Goal: Information Seeking & Learning: Learn about a topic

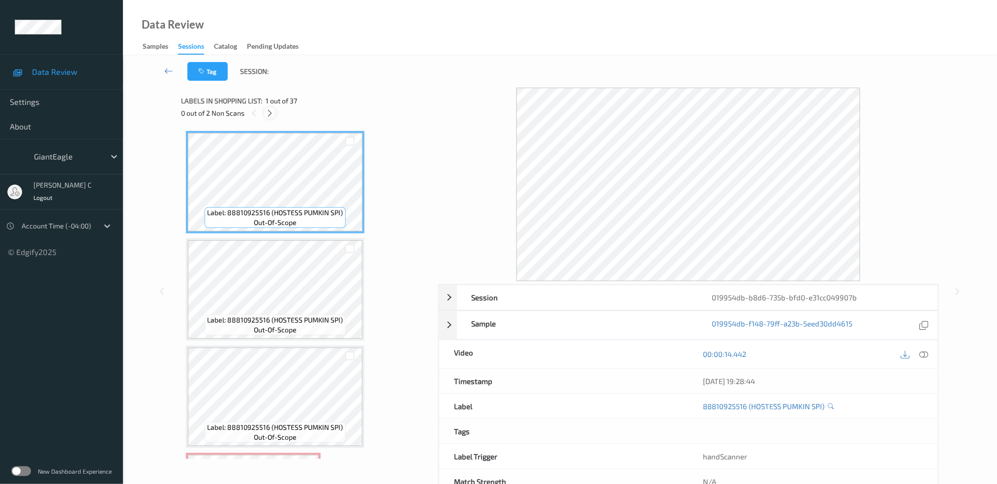
click at [267, 111] on icon at bounding box center [270, 113] width 8 height 9
click at [930, 355] on div at bounding box center [924, 353] width 13 height 13
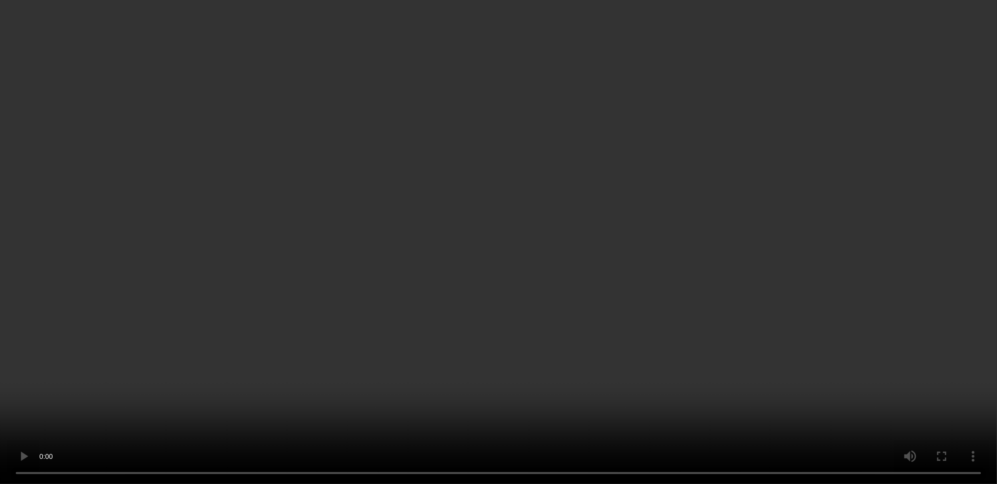
scroll to position [197, 0]
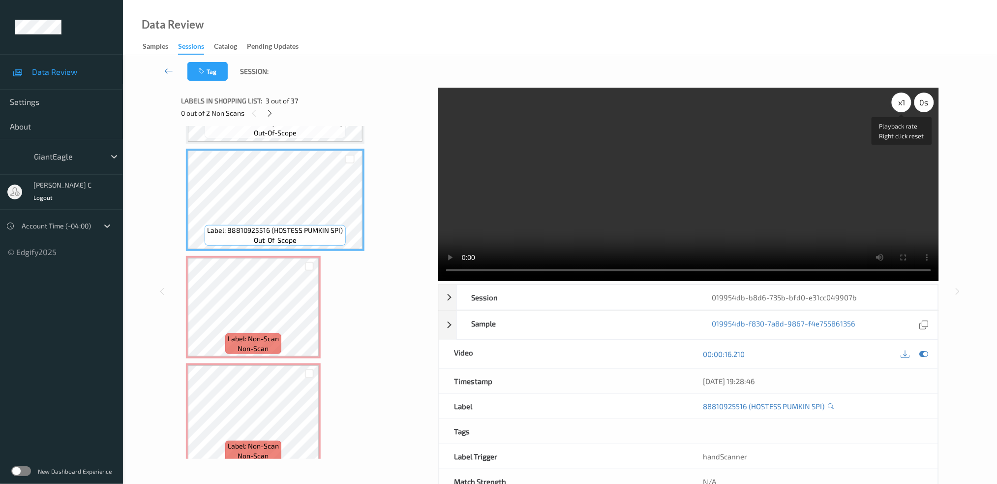
click at [903, 96] on div "x 1" at bounding box center [902, 103] width 20 height 20
click at [903, 98] on div "x 2" at bounding box center [902, 103] width 20 height 20
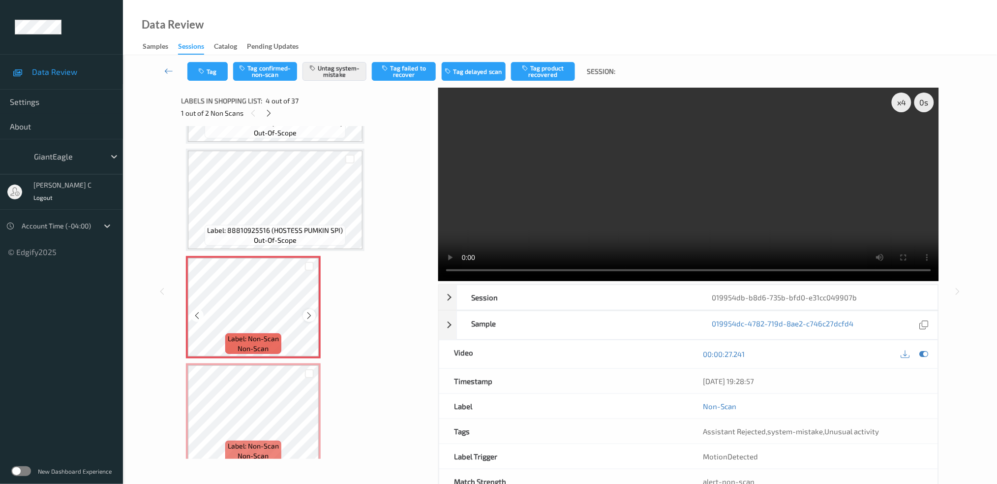
click at [306, 314] on icon at bounding box center [310, 315] width 8 height 9
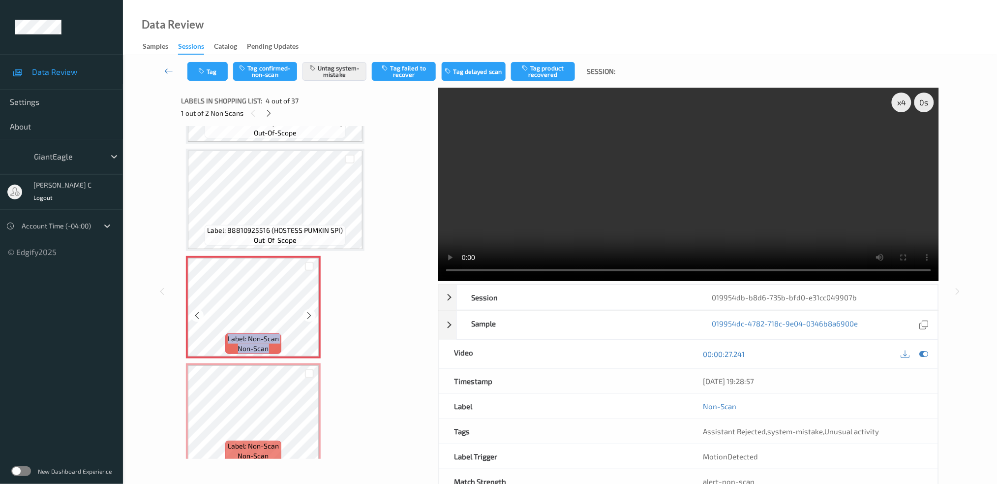
click at [306, 314] on icon at bounding box center [310, 315] width 8 height 9
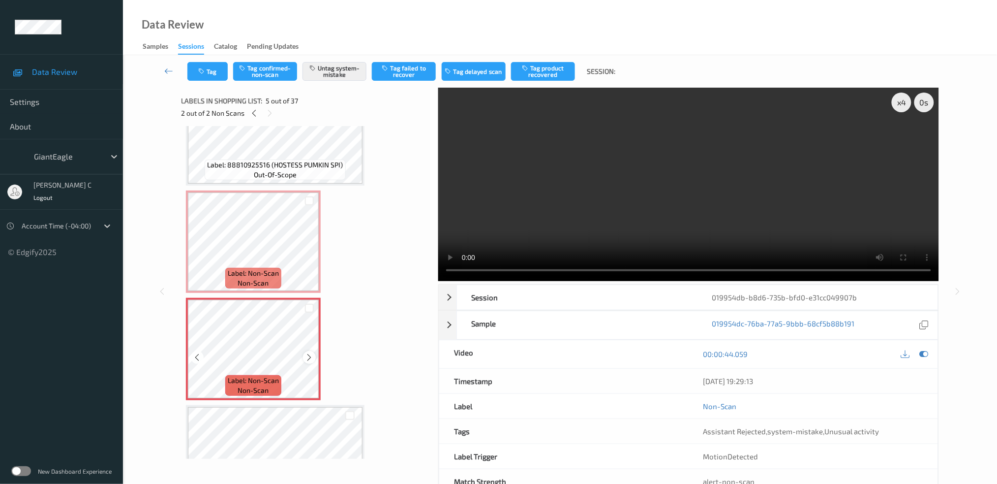
click at [311, 353] on icon at bounding box center [310, 357] width 8 height 9
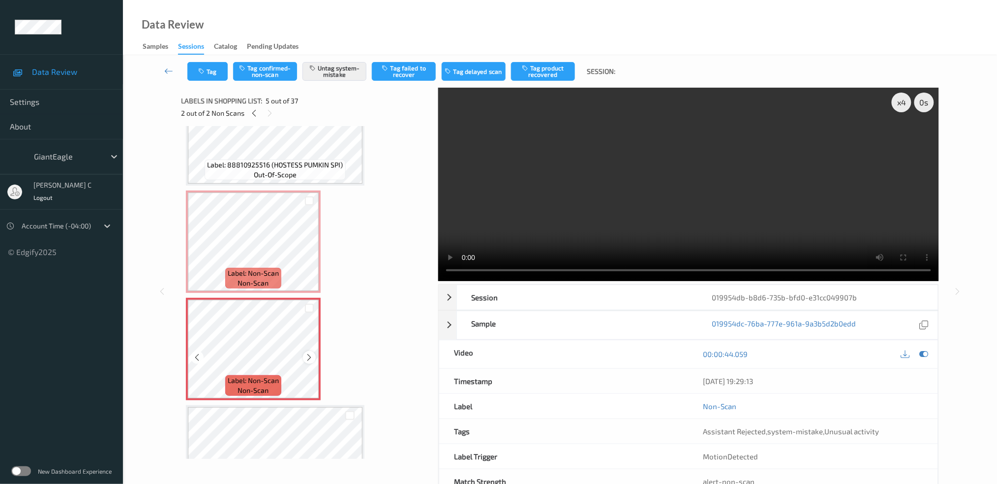
click at [310, 353] on icon at bounding box center [310, 357] width 8 height 9
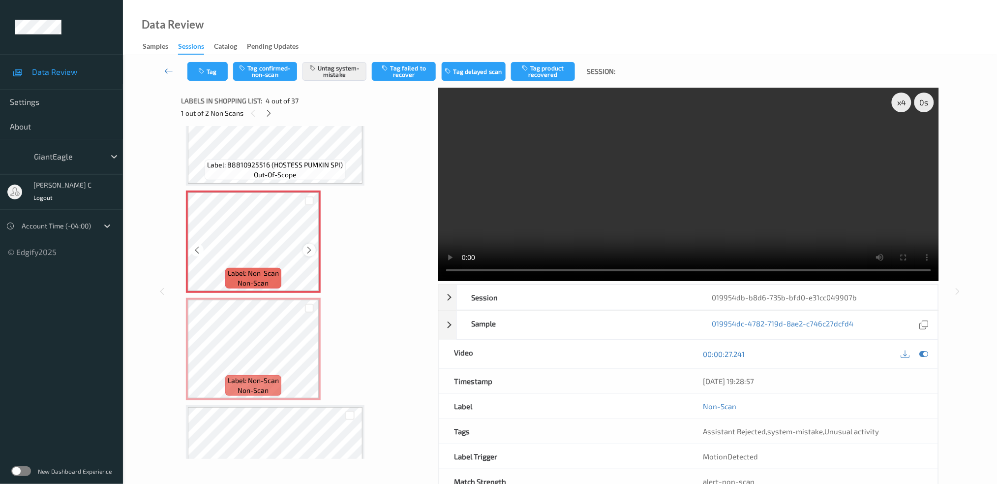
click at [309, 250] on icon at bounding box center [310, 250] width 8 height 9
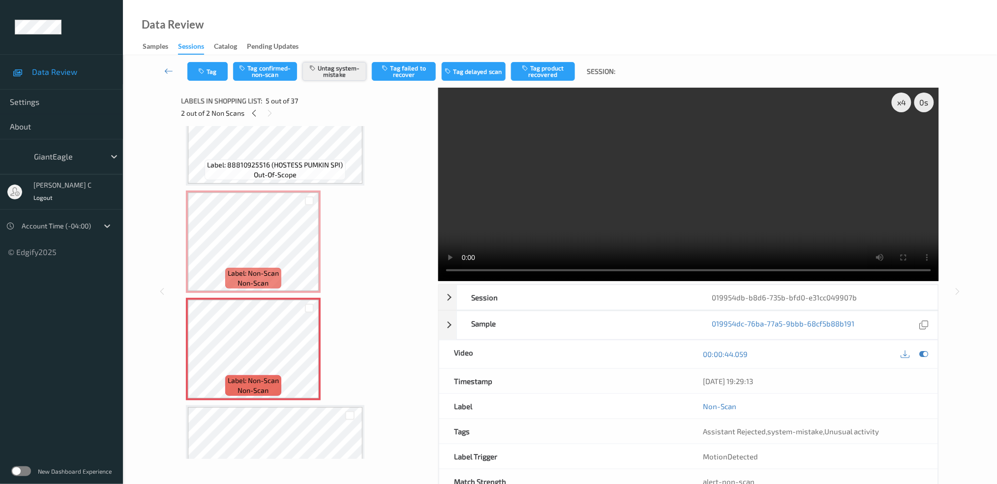
click at [353, 80] on button "Untag system-mistake" at bounding box center [335, 71] width 64 height 19
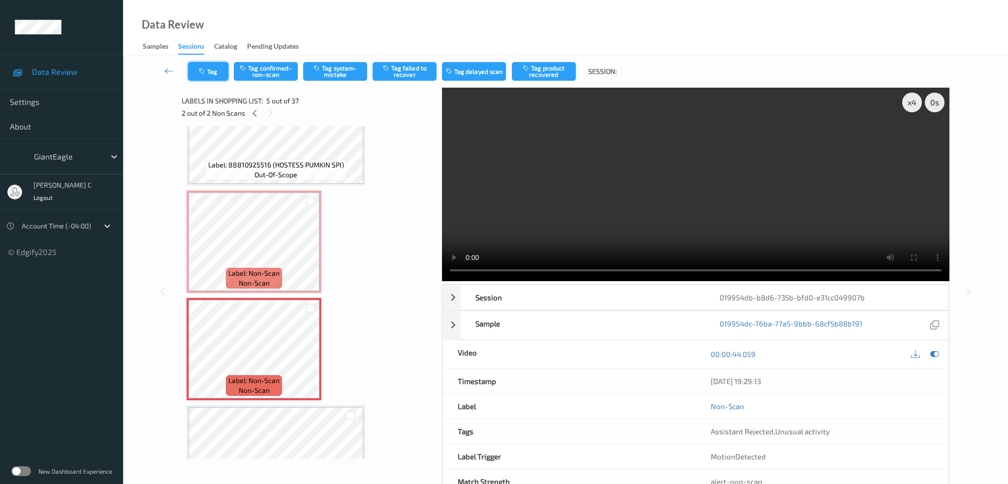
click at [211, 77] on button "Tag" at bounding box center [208, 71] width 40 height 19
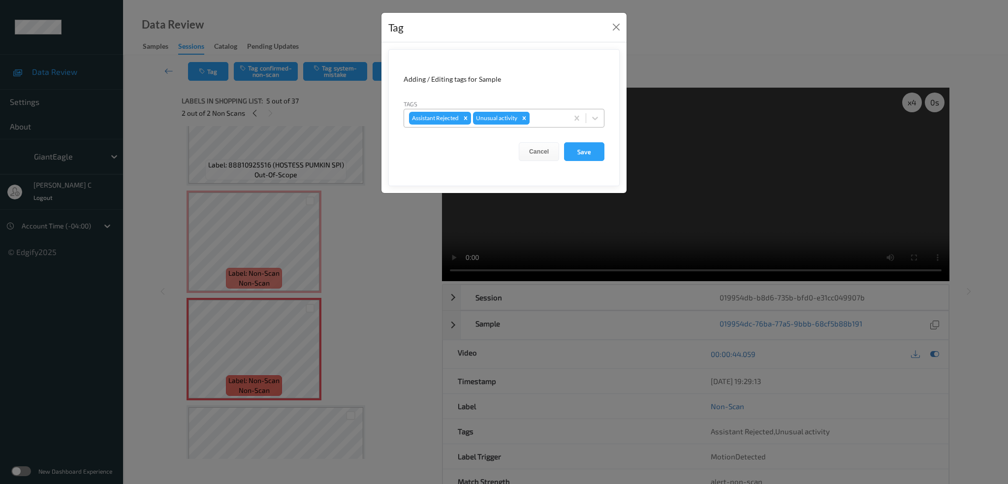
click at [527, 118] on icon "Remove Unusual activity" at bounding box center [524, 118] width 7 height 7
click at [587, 150] on button "Save" at bounding box center [584, 151] width 40 height 19
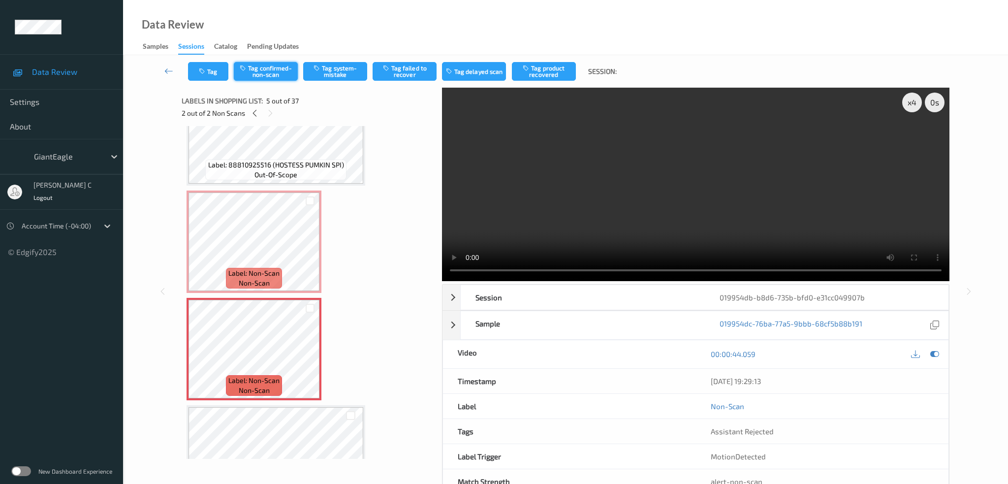
click at [272, 73] on button "Tag confirmed-non-scan" at bounding box center [266, 71] width 64 height 19
click at [534, 71] on button "Tag product recovered" at bounding box center [544, 71] width 64 height 19
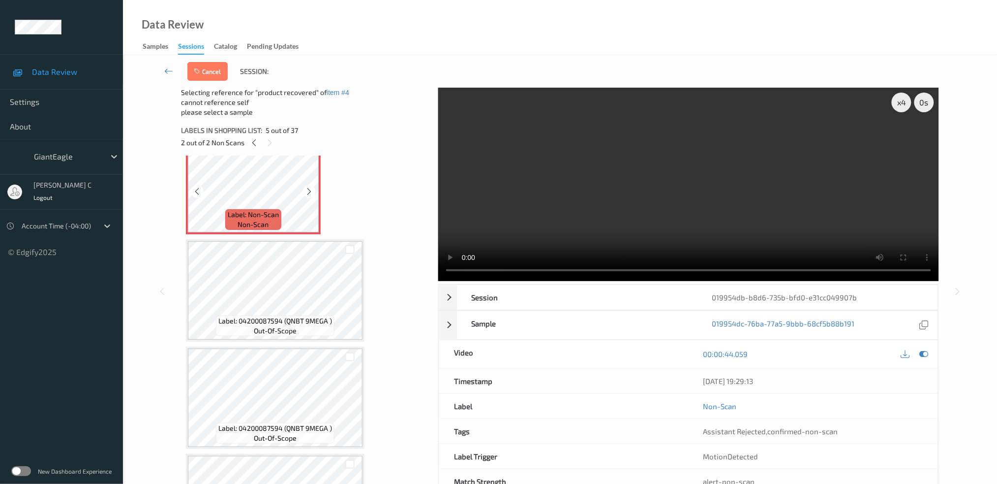
scroll to position [459, 0]
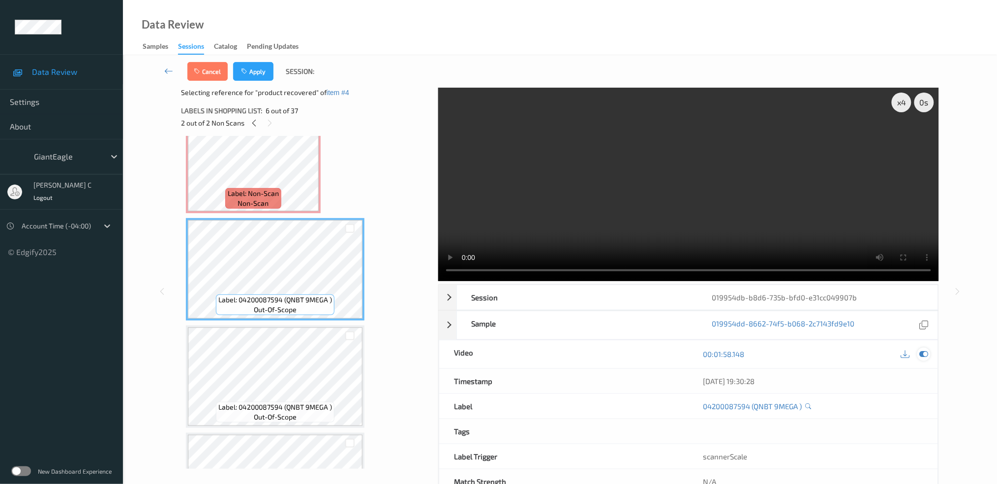
click at [923, 360] on div at bounding box center [924, 353] width 13 height 13
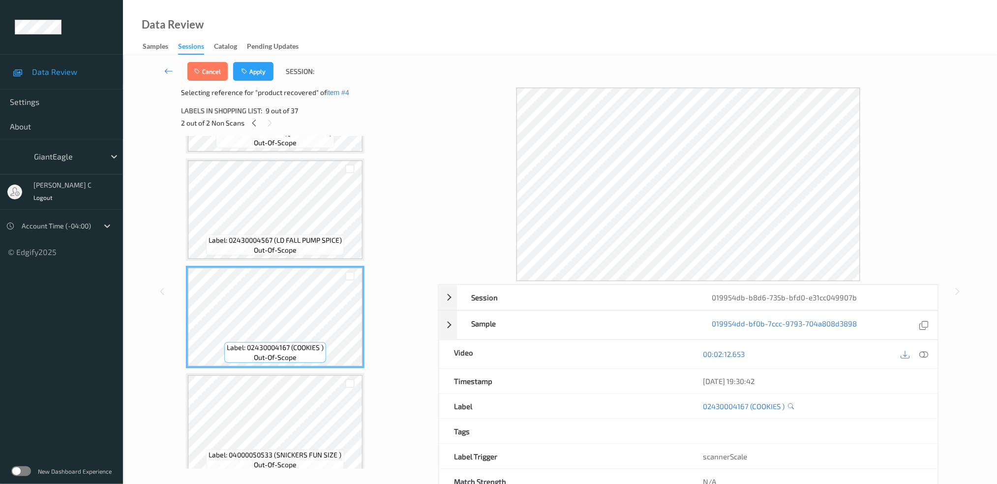
scroll to position [656, 0]
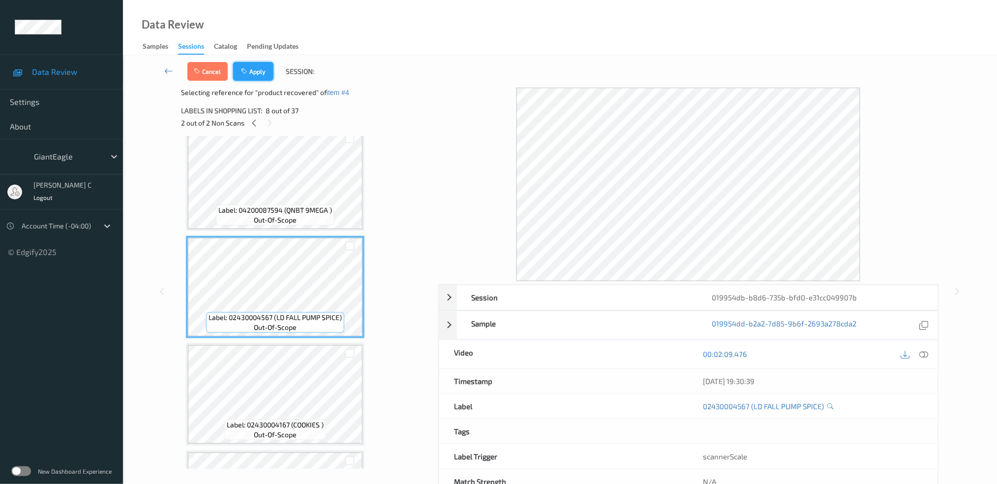
click at [249, 72] on button "Apply" at bounding box center [253, 71] width 40 height 19
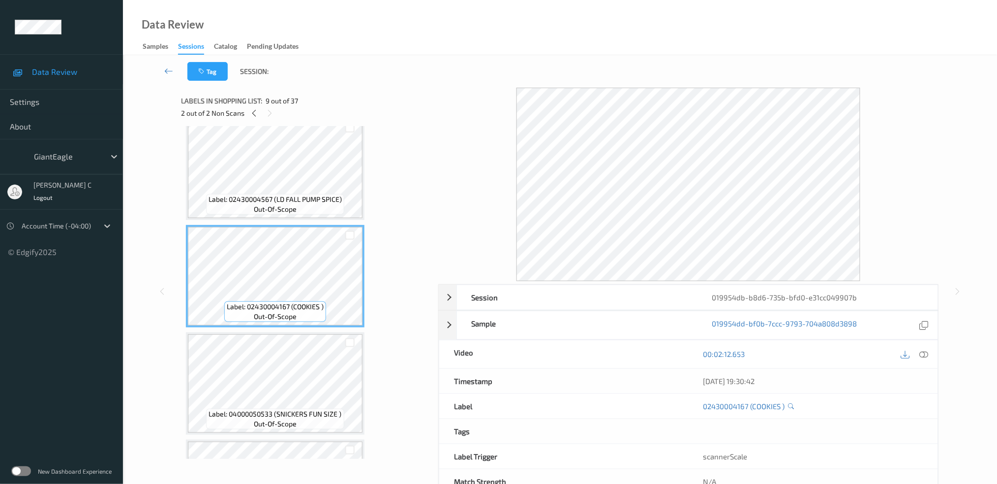
scroll to position [783, 0]
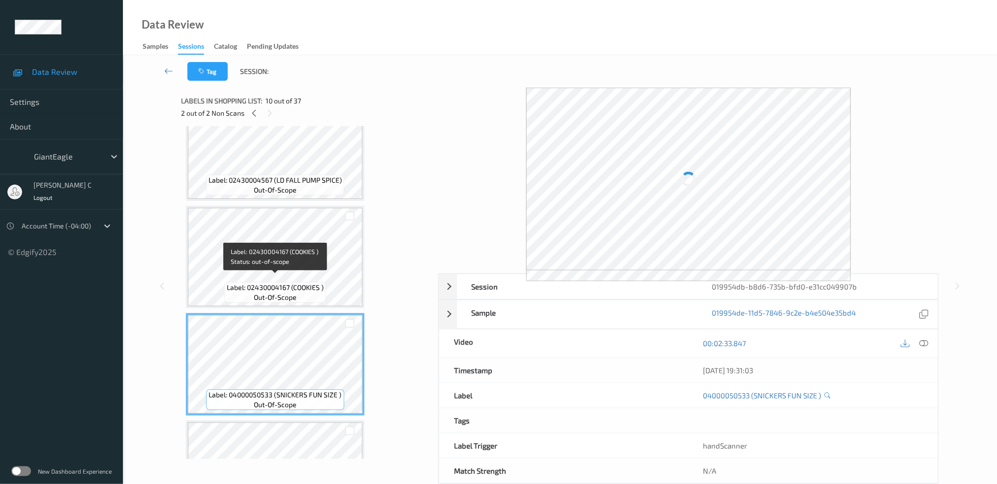
click at [269, 282] on span "Label: 02430004167 (COOKIES )" at bounding box center [275, 287] width 97 height 10
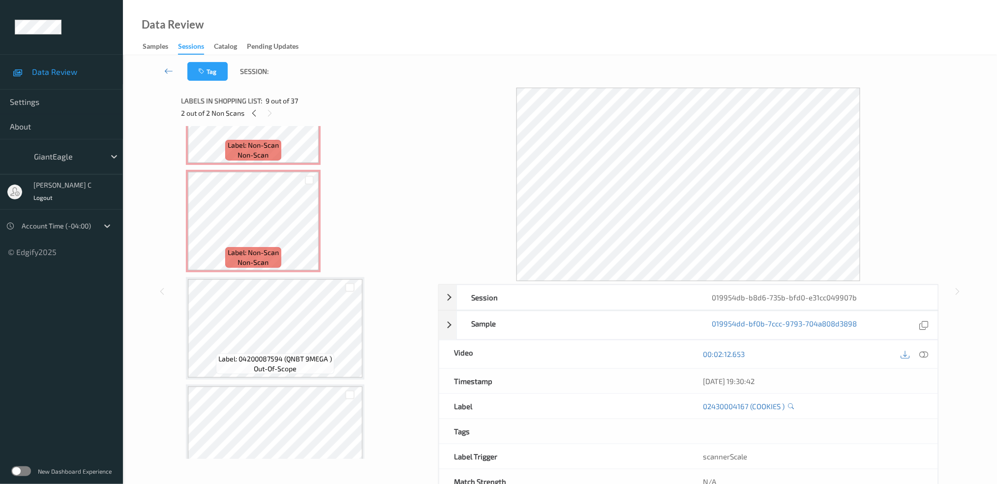
scroll to position [390, 0]
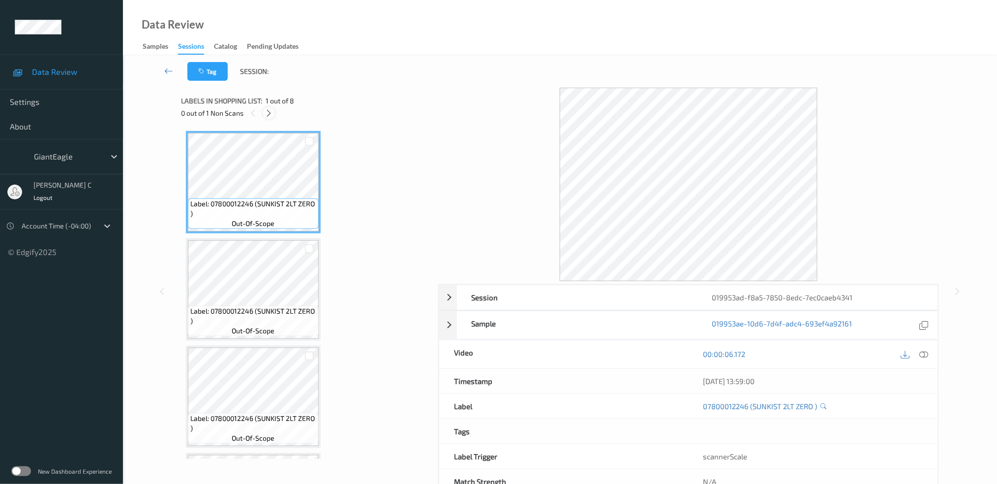
click at [272, 111] on icon at bounding box center [269, 113] width 8 height 9
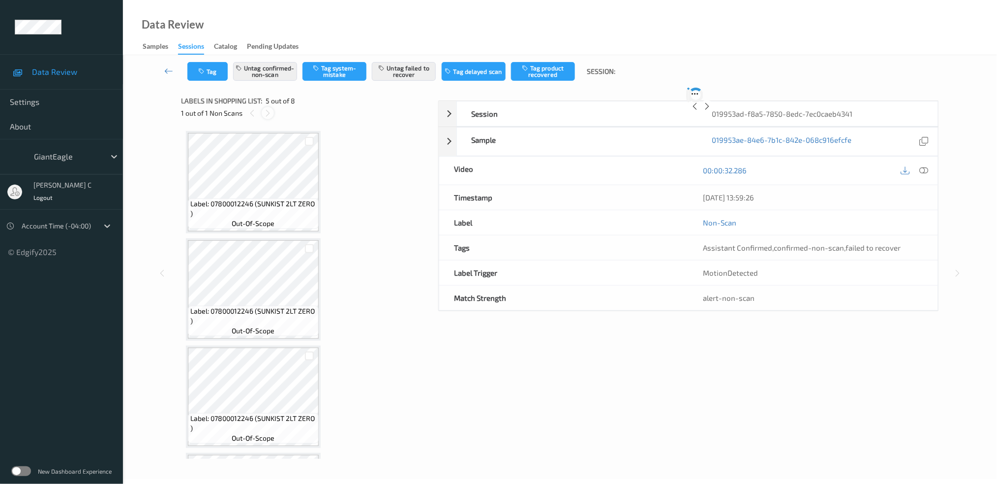
scroll to position [324, 0]
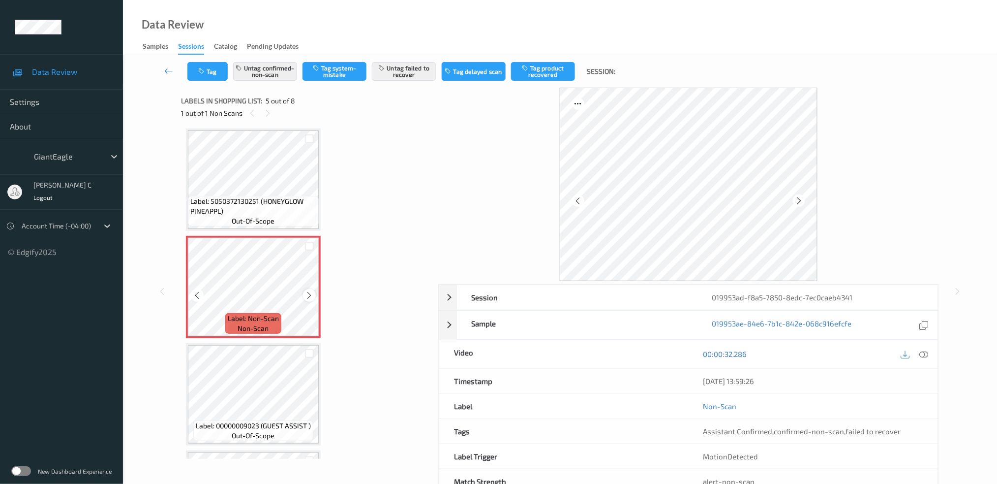
click at [306, 293] on icon at bounding box center [310, 295] width 8 height 9
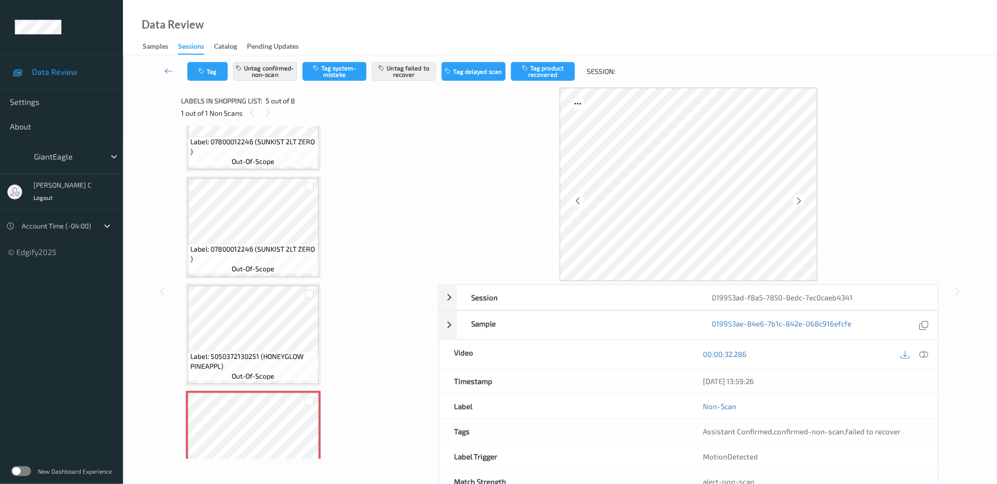
scroll to position [0, 0]
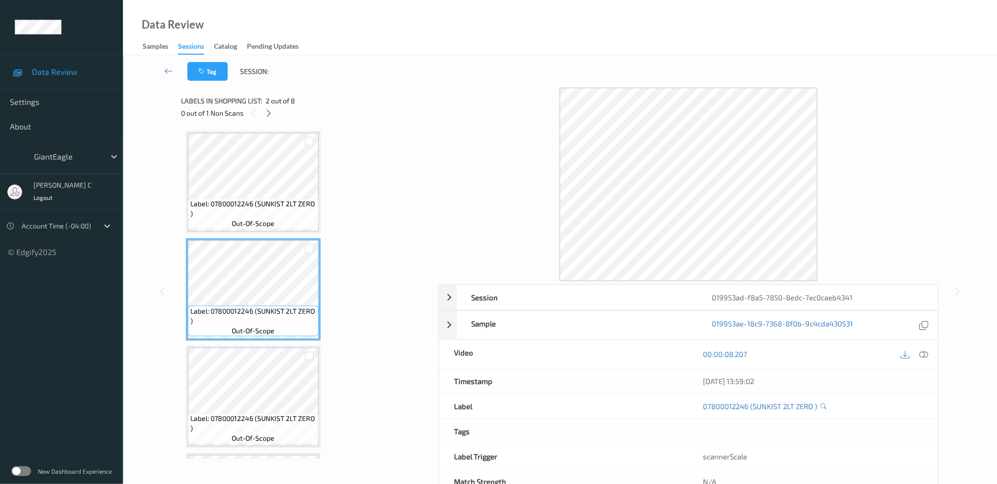
click at [258, 216] on span "Label: 07800012246 (SUNKIST 2LT ZERO )" at bounding box center [253, 209] width 126 height 20
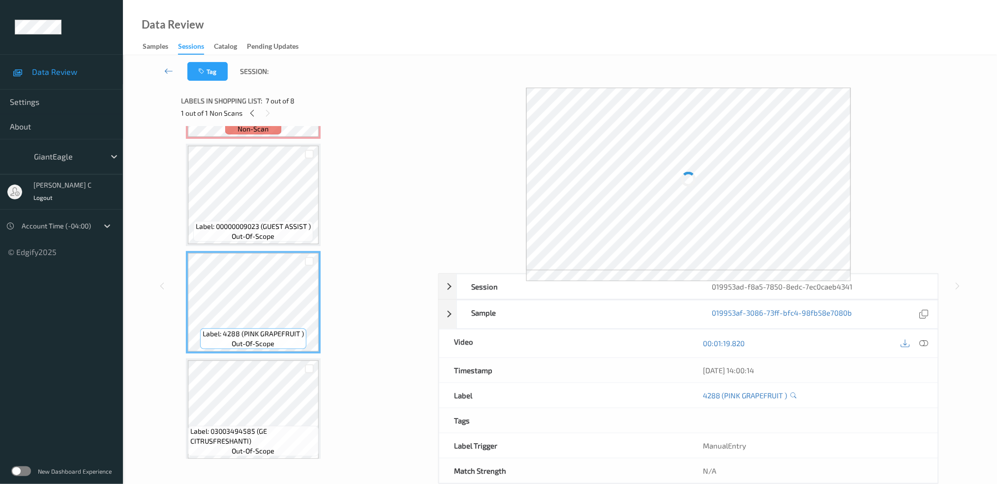
scroll to position [392, 0]
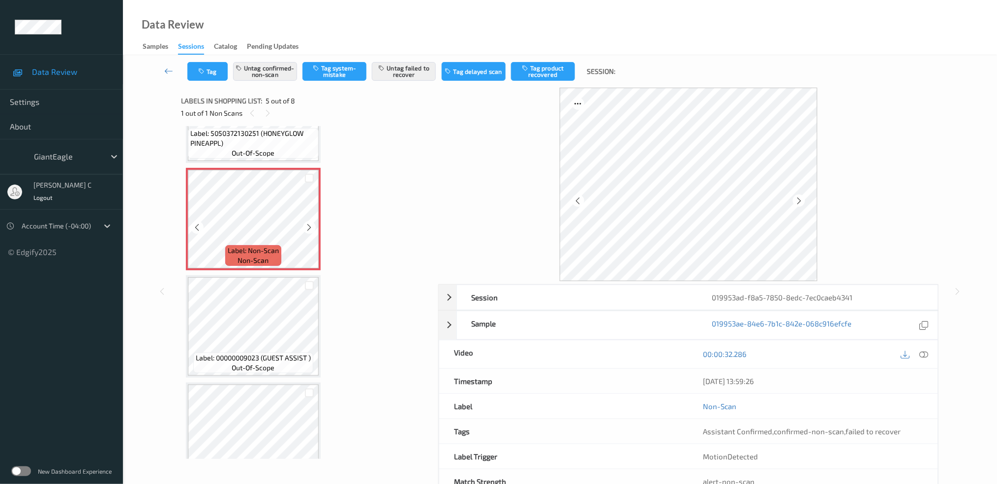
click at [307, 223] on icon at bounding box center [310, 227] width 8 height 9
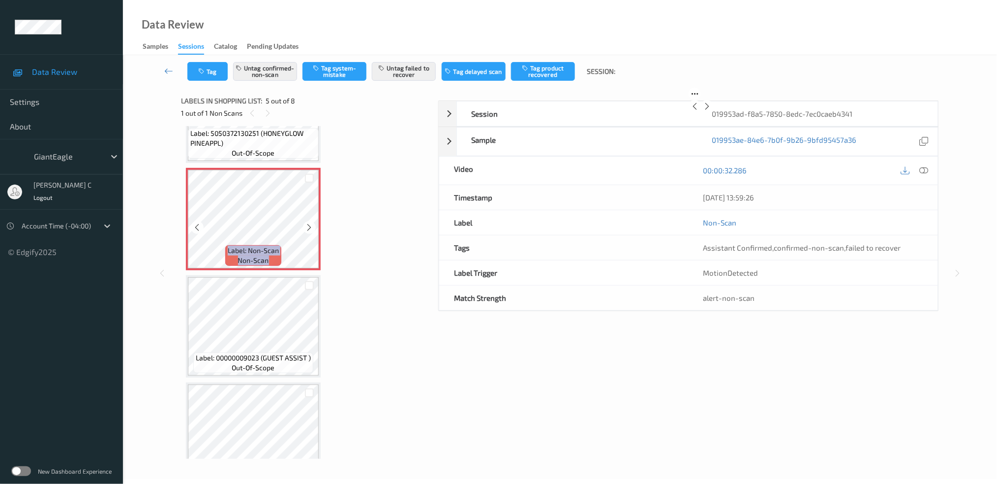
click at [307, 223] on icon at bounding box center [310, 227] width 8 height 9
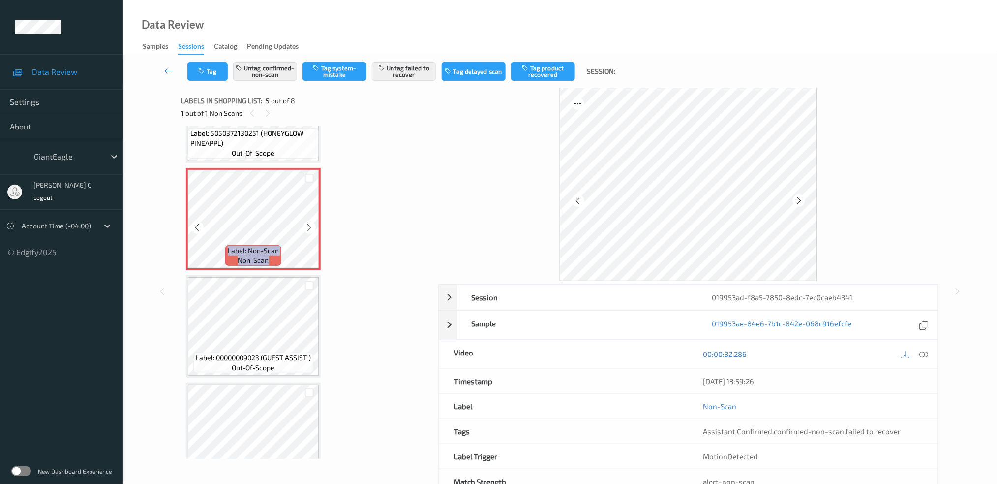
click at [307, 223] on icon at bounding box center [310, 227] width 8 height 9
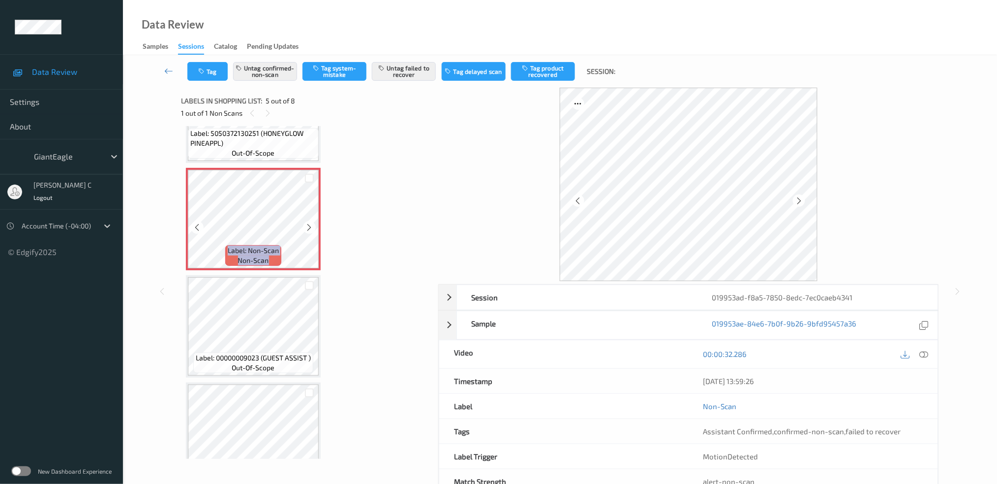
click at [307, 223] on icon at bounding box center [310, 227] width 8 height 9
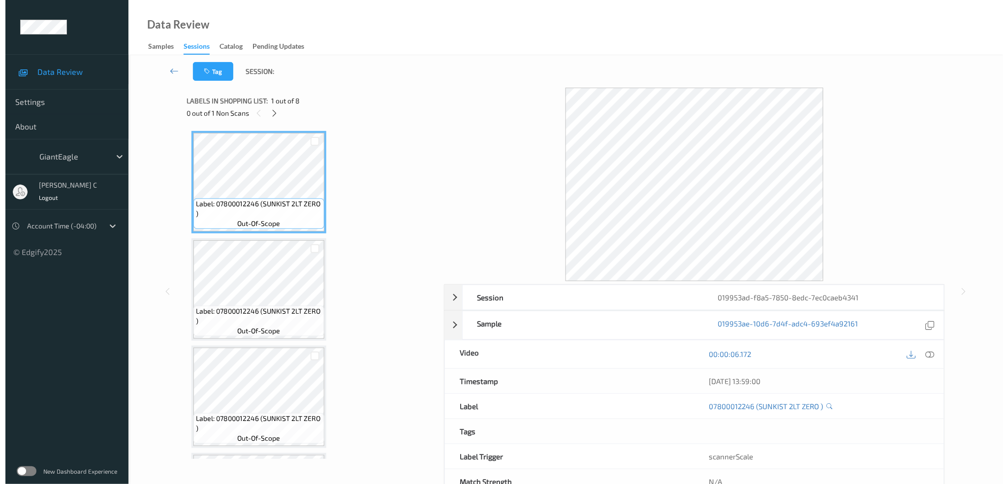
scroll to position [197, 0]
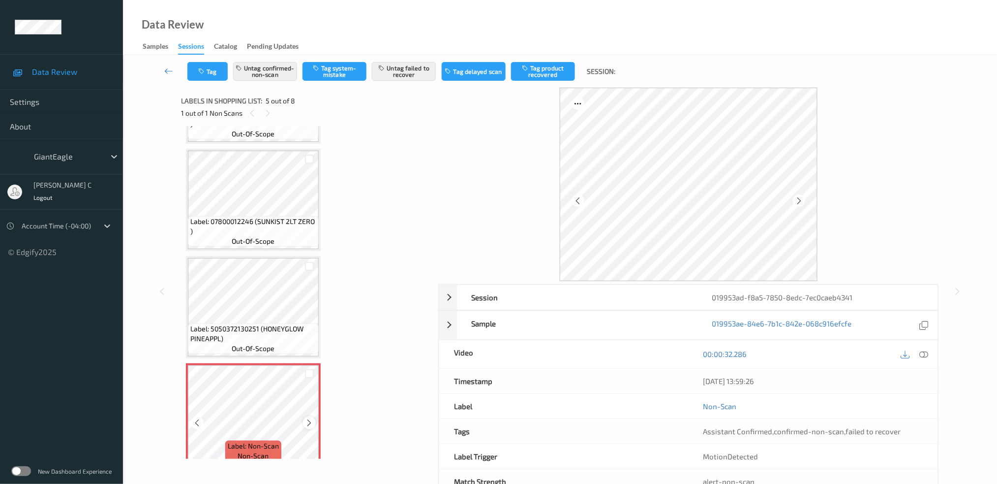
click at [312, 418] on icon at bounding box center [310, 422] width 8 height 9
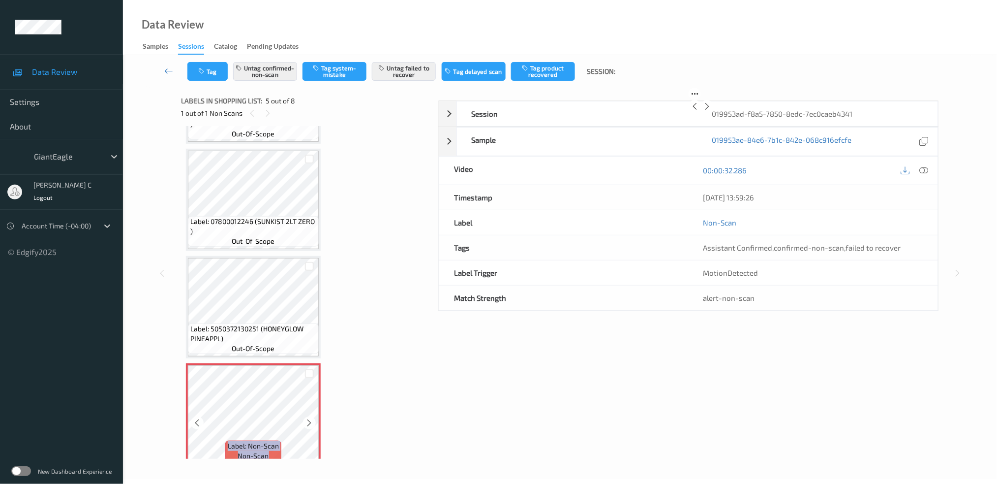
click at [312, 418] on icon at bounding box center [310, 422] width 8 height 9
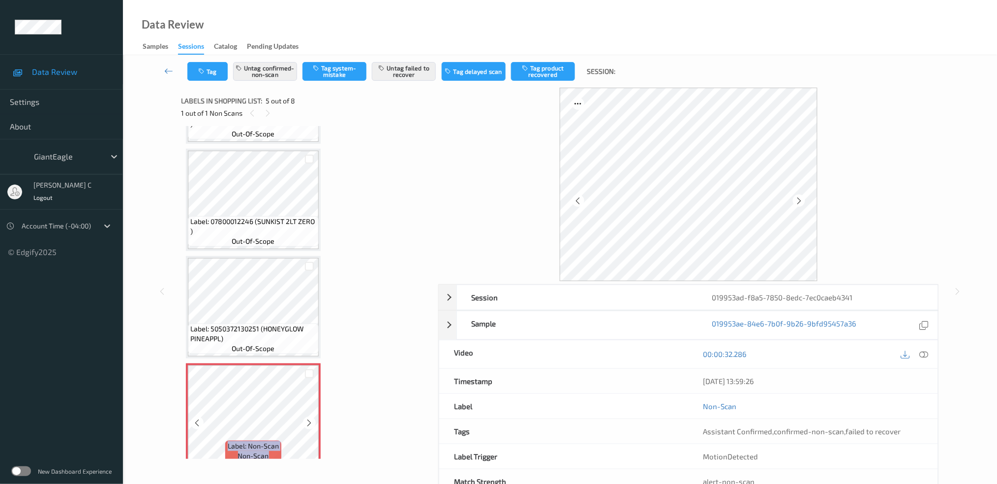
click at [312, 418] on icon at bounding box center [310, 422] width 8 height 9
click at [268, 69] on button "Untag confirmed-non-scan" at bounding box center [265, 71] width 64 height 19
click at [413, 70] on button "Untag failed to recover" at bounding box center [404, 71] width 64 height 19
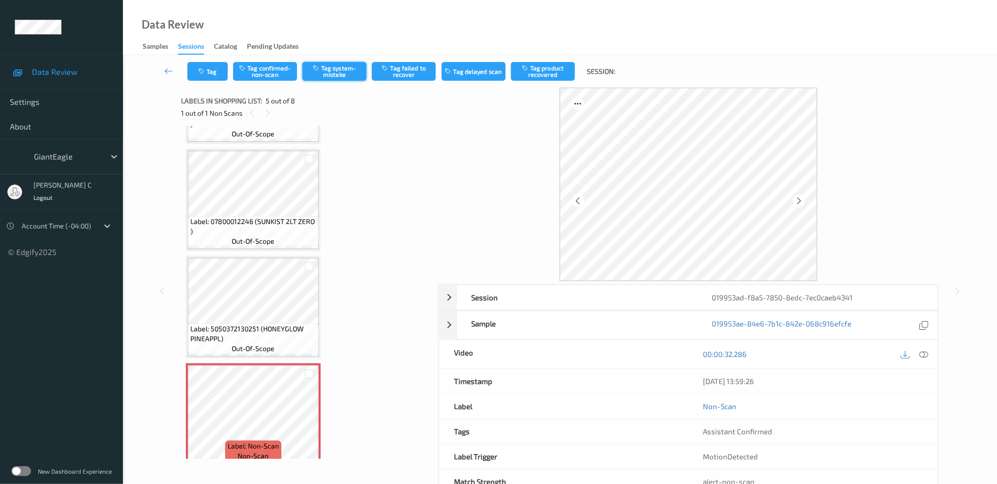
click at [331, 74] on button "Tag system-mistake" at bounding box center [335, 71] width 64 height 19
click at [204, 81] on div "Tag Tag confirmed-non-scan Untag system-mistake Tag failed to recover Tag delay…" at bounding box center [560, 71] width 834 height 32
click at [205, 77] on button "Tag" at bounding box center [207, 71] width 40 height 19
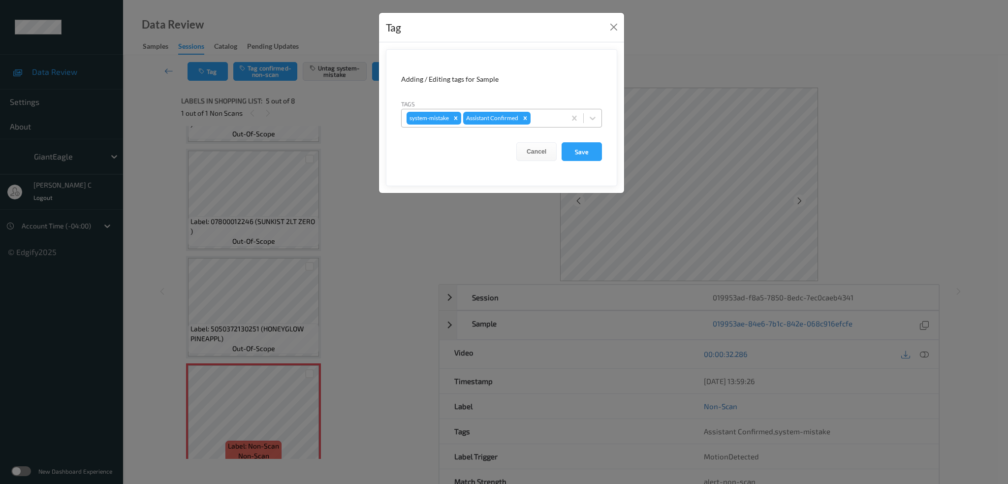
click at [546, 113] on div at bounding box center [546, 118] width 28 height 12
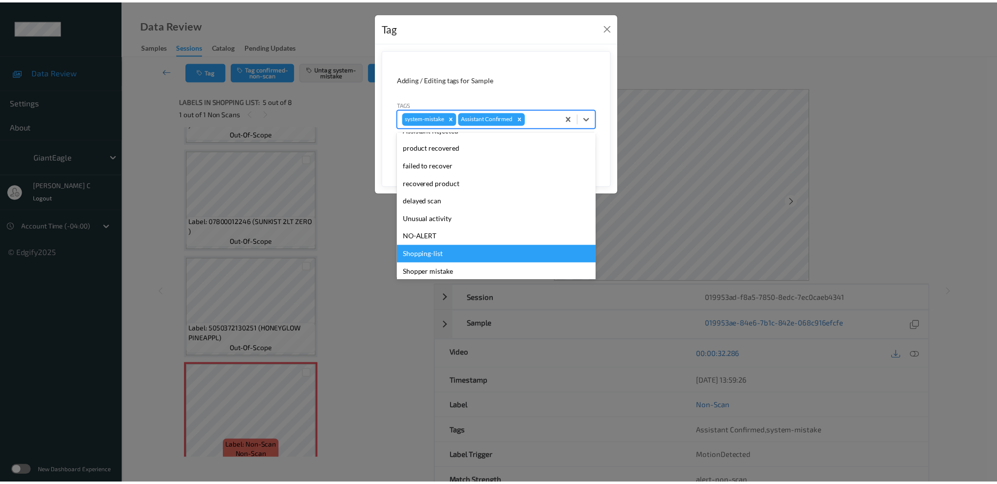
scroll to position [104, 0]
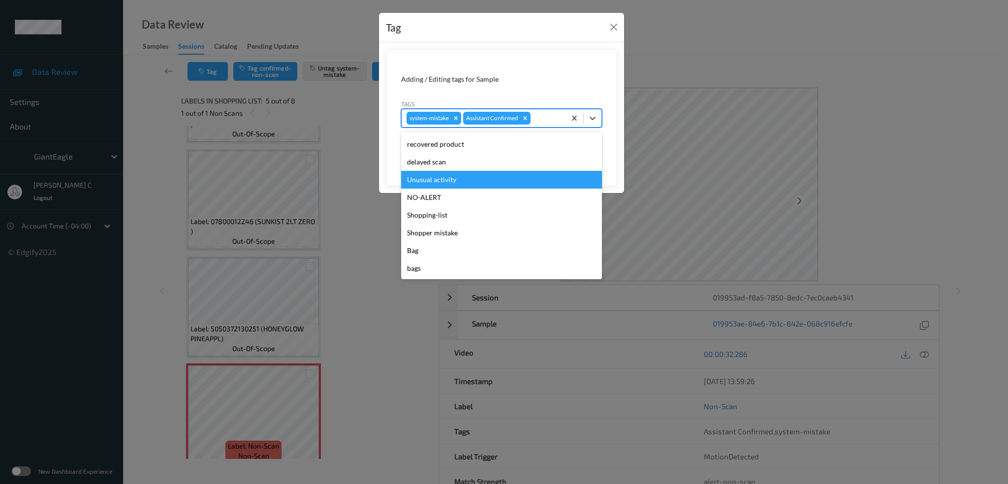
click at [445, 177] on div "Unusual activity" at bounding box center [501, 180] width 201 height 18
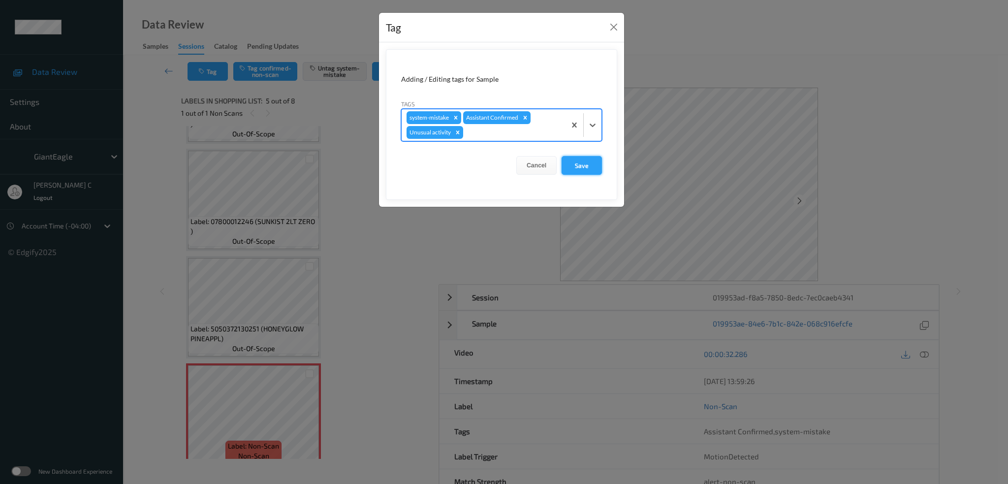
click at [577, 165] on button "Save" at bounding box center [581, 165] width 40 height 19
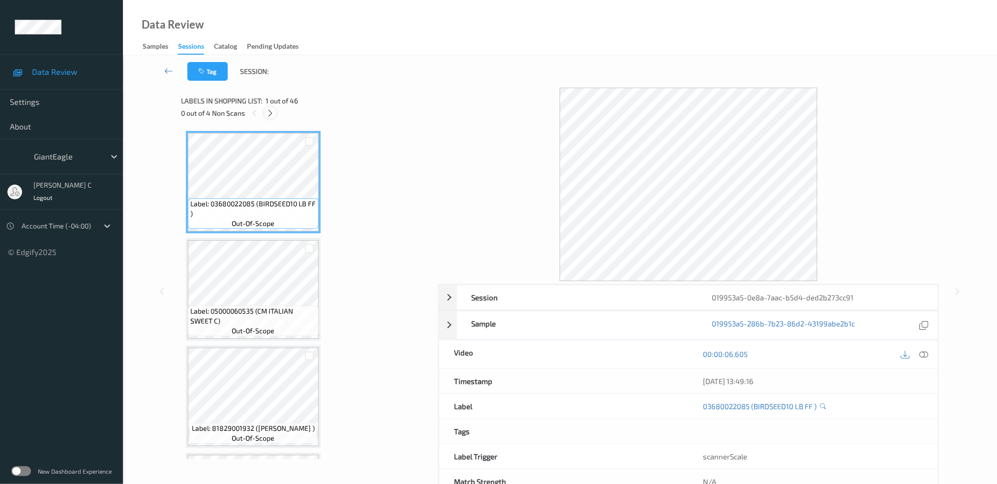
click at [269, 115] on icon at bounding box center [270, 113] width 8 height 9
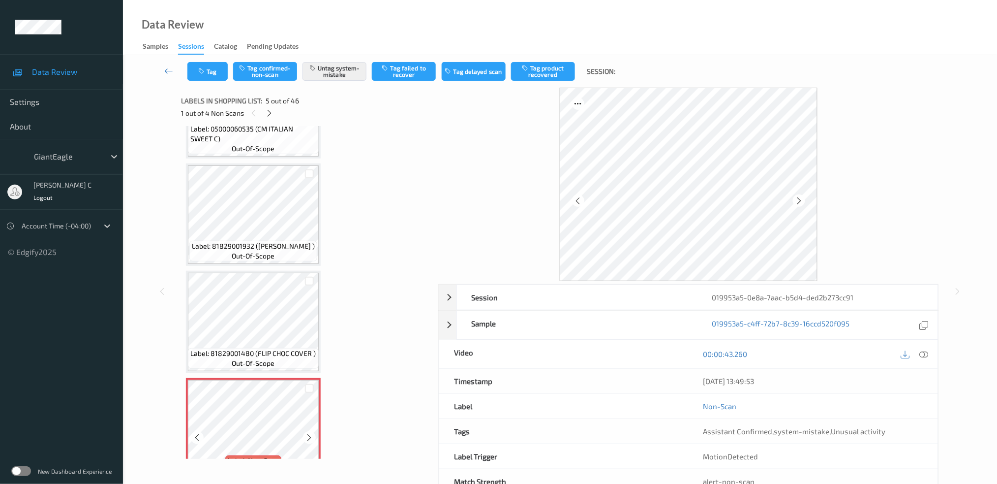
scroll to position [62, 0]
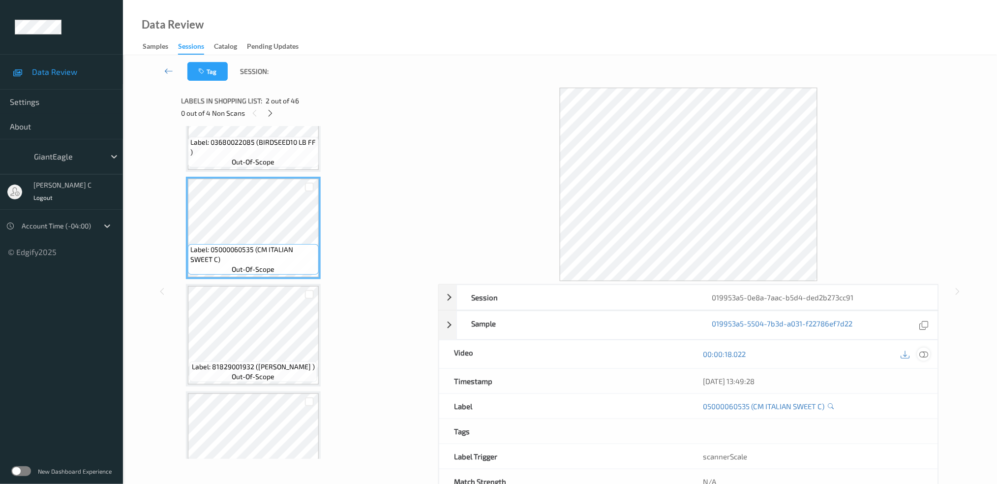
click at [927, 353] on icon at bounding box center [924, 353] width 9 height 9
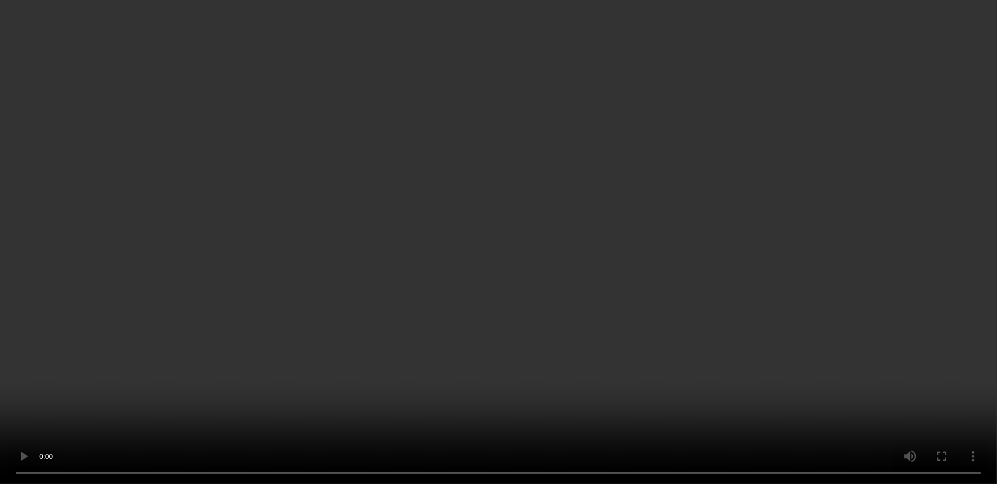
scroll to position [390, 0]
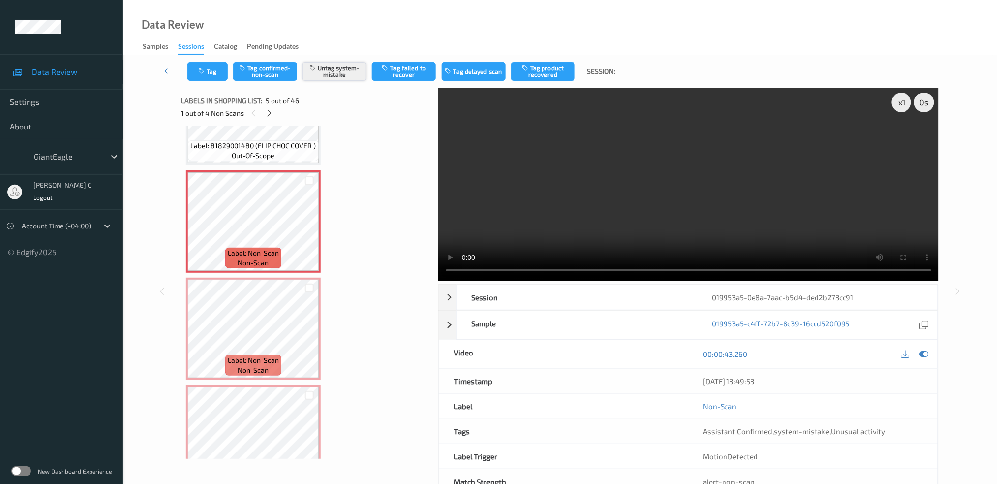
click at [316, 69] on icon "button" at bounding box center [314, 67] width 8 height 7
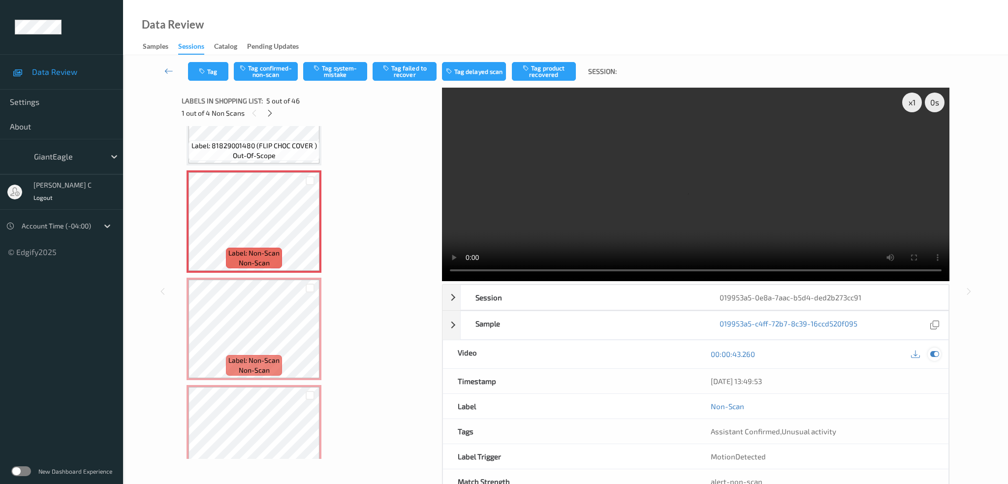
click at [935, 349] on icon at bounding box center [934, 353] width 9 height 9
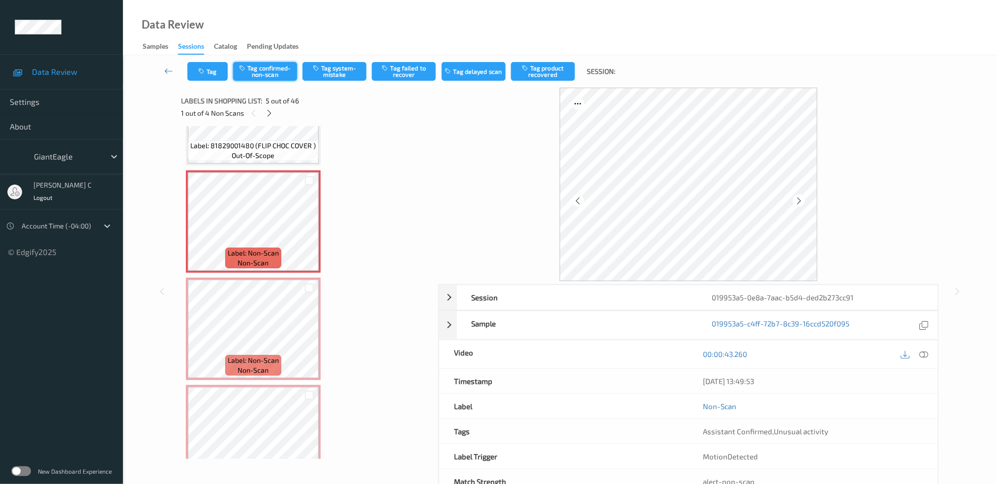
click at [282, 77] on button "Tag confirmed-non-scan" at bounding box center [265, 71] width 64 height 19
click at [535, 69] on button "Tag product recovered" at bounding box center [543, 71] width 64 height 19
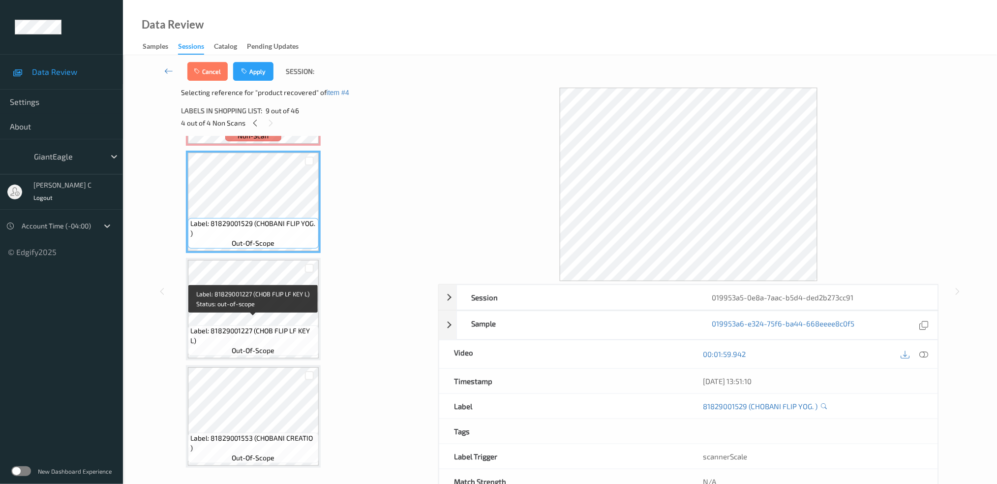
scroll to position [849, 0]
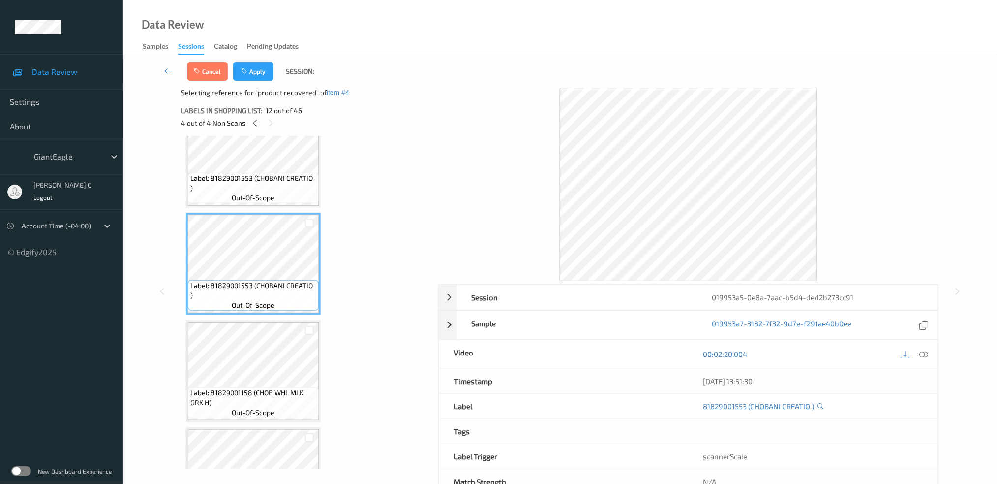
scroll to position [1112, 0]
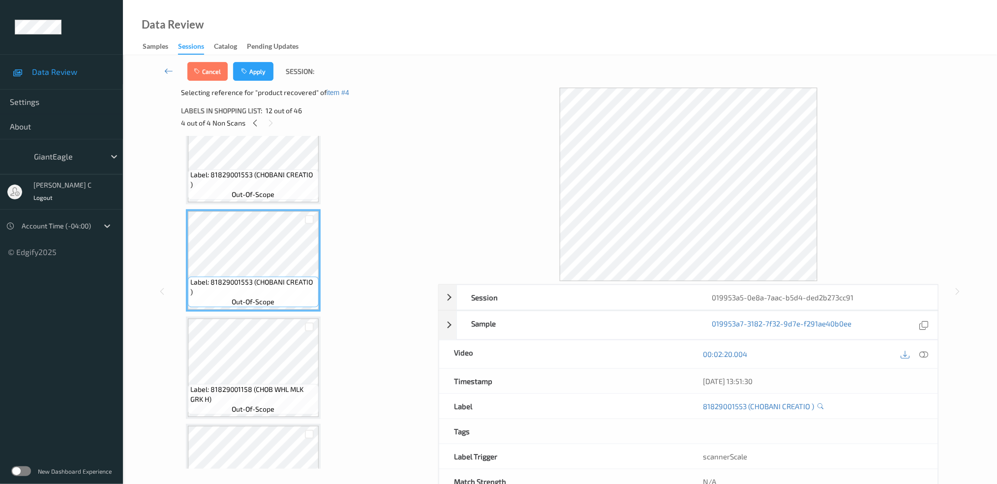
click at [270, 404] on span "out-of-scope" at bounding box center [253, 409] width 43 height 10
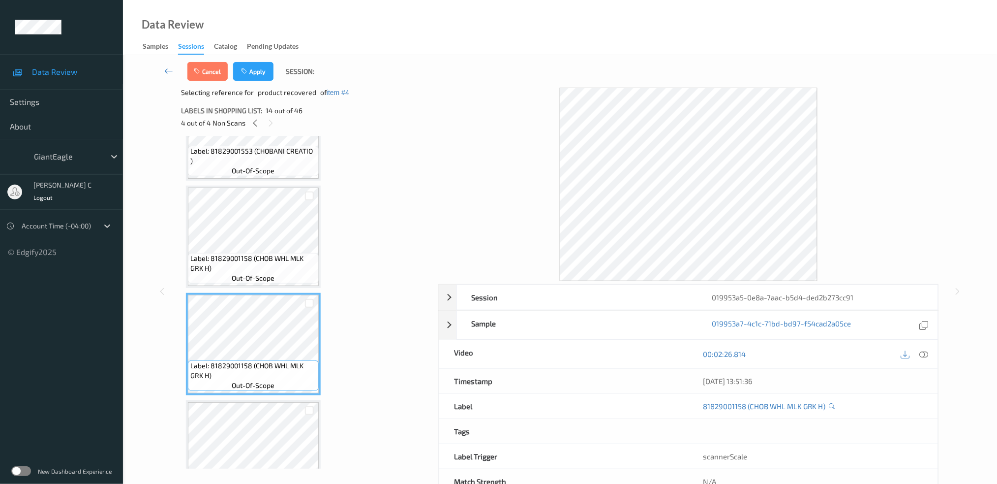
scroll to position [1308, 0]
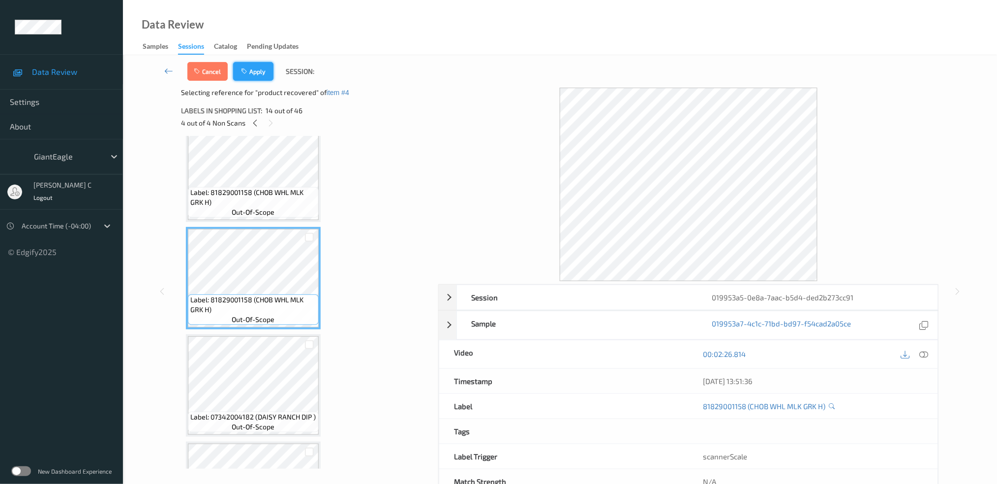
click at [242, 66] on button "Apply" at bounding box center [253, 71] width 40 height 19
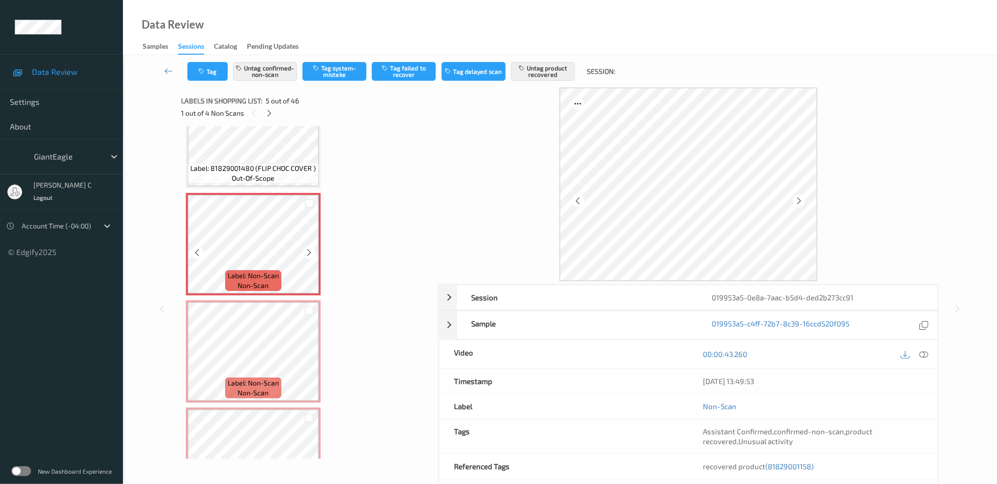
scroll to position [390, 0]
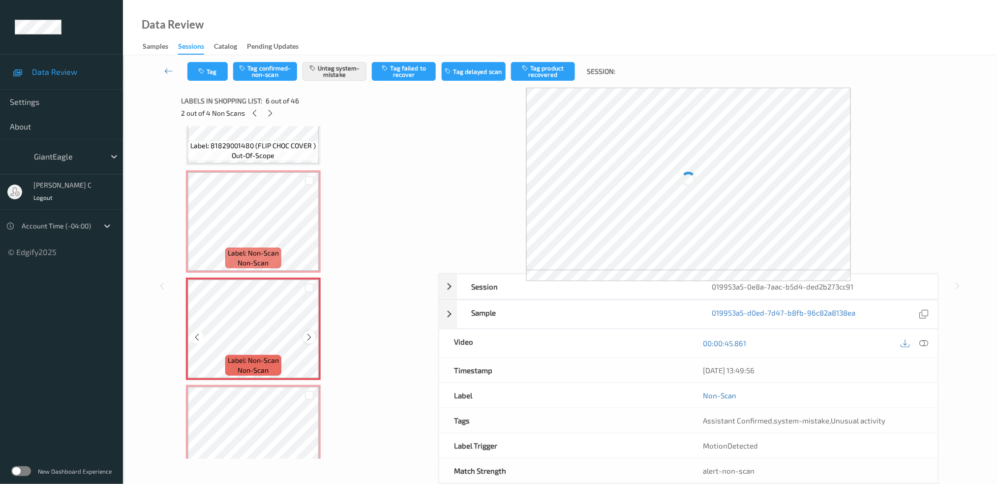
click at [308, 333] on icon at bounding box center [310, 337] width 8 height 9
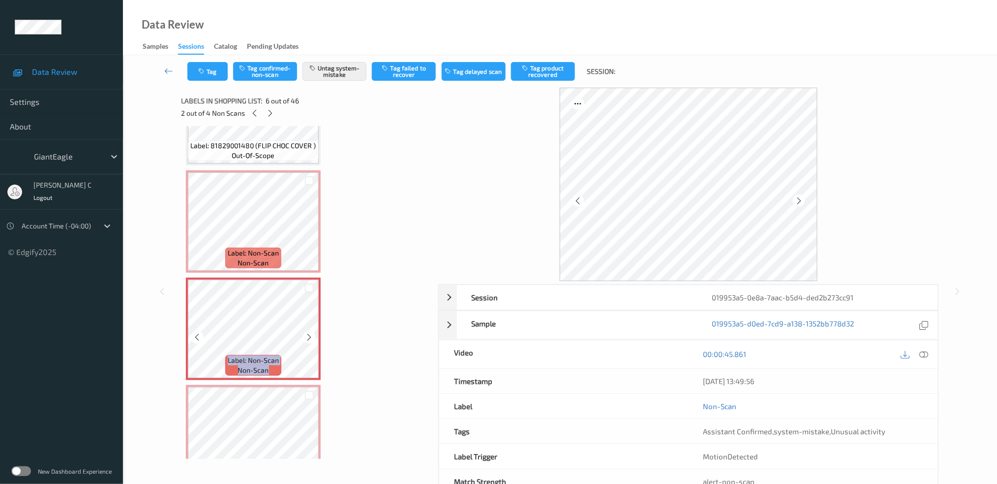
click at [308, 333] on icon at bounding box center [310, 337] width 8 height 9
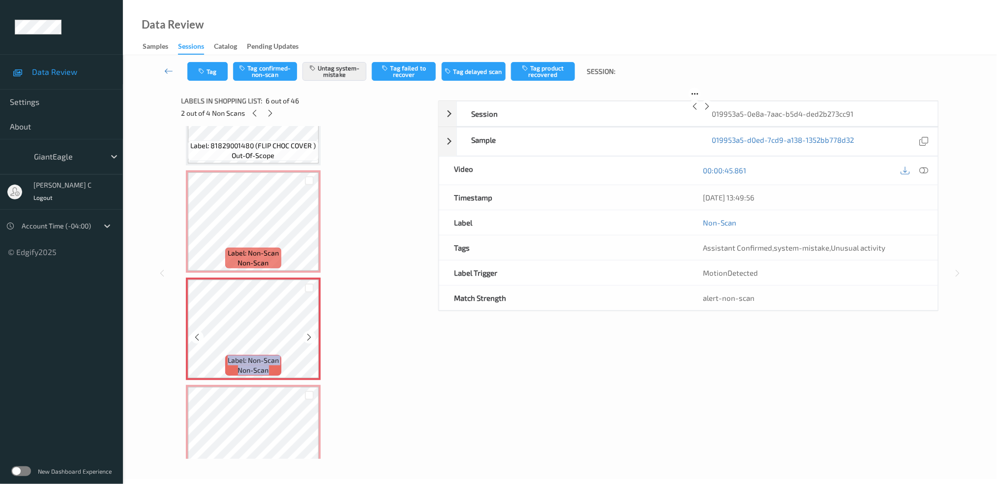
click at [308, 333] on icon at bounding box center [310, 337] width 8 height 9
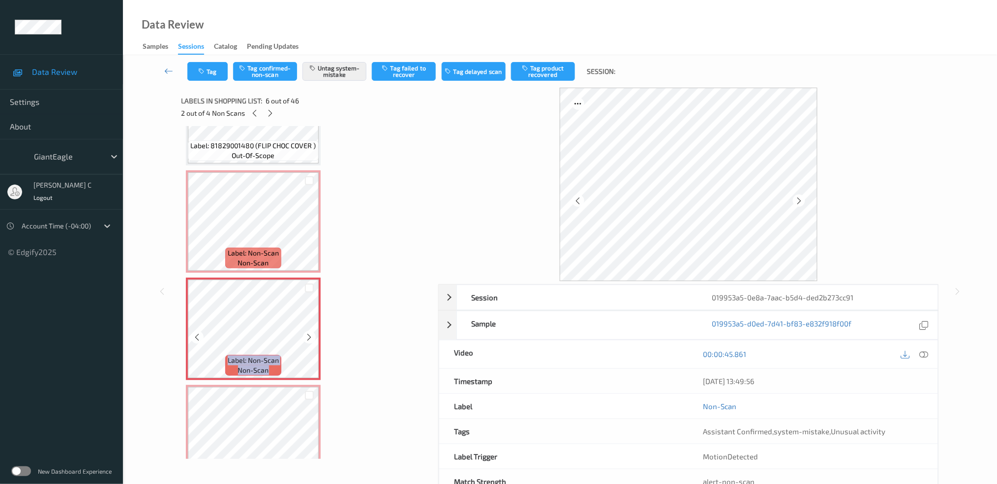
click at [308, 333] on icon at bounding box center [310, 337] width 8 height 9
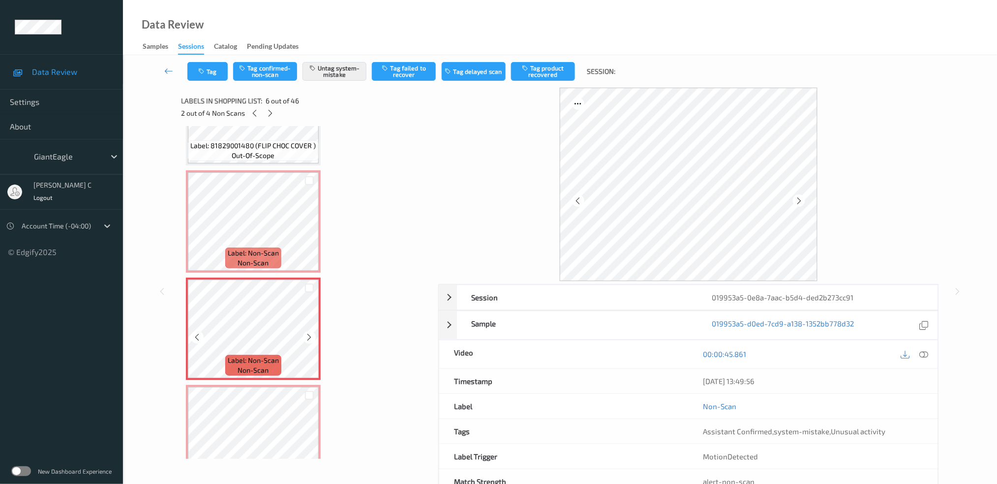
click at [279, 355] on div "Label: Non-Scan non-scan" at bounding box center [253, 365] width 56 height 21
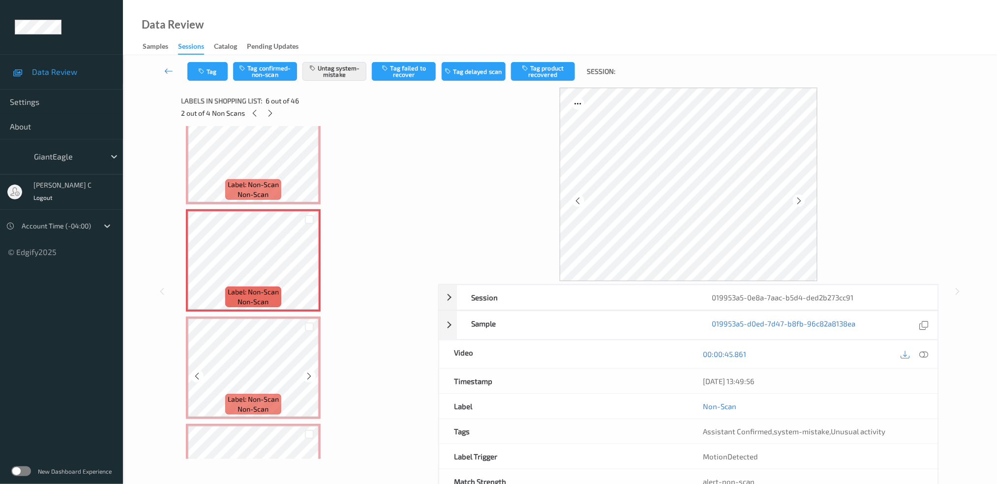
scroll to position [521, 0]
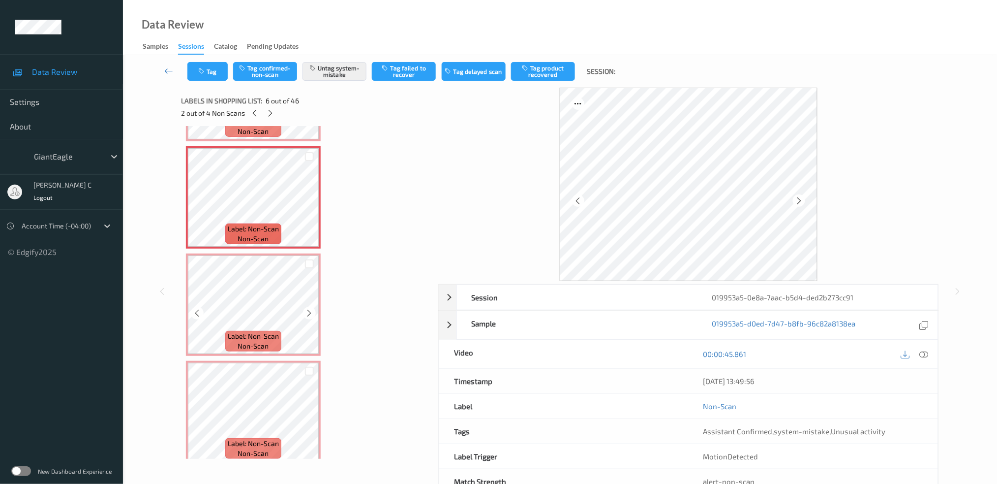
click at [268, 342] on span "non-scan" at bounding box center [253, 346] width 31 height 10
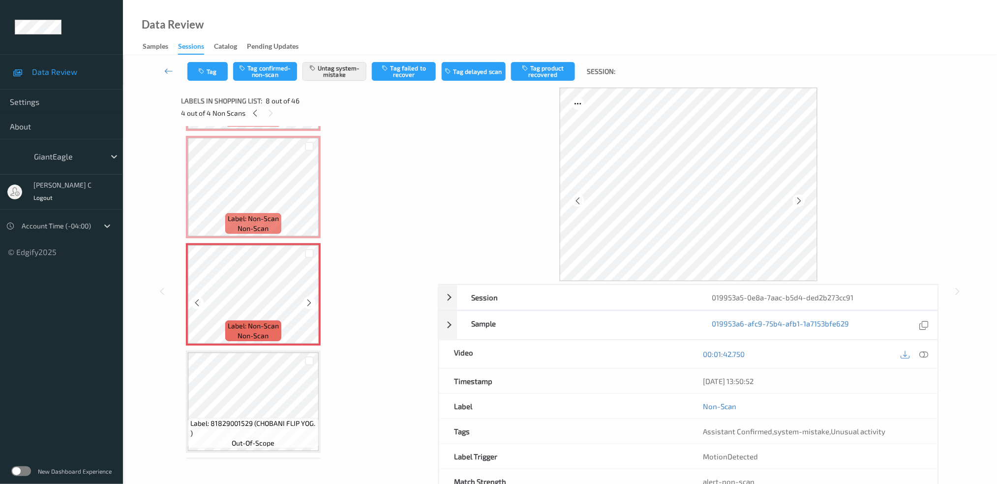
scroll to position [718, 0]
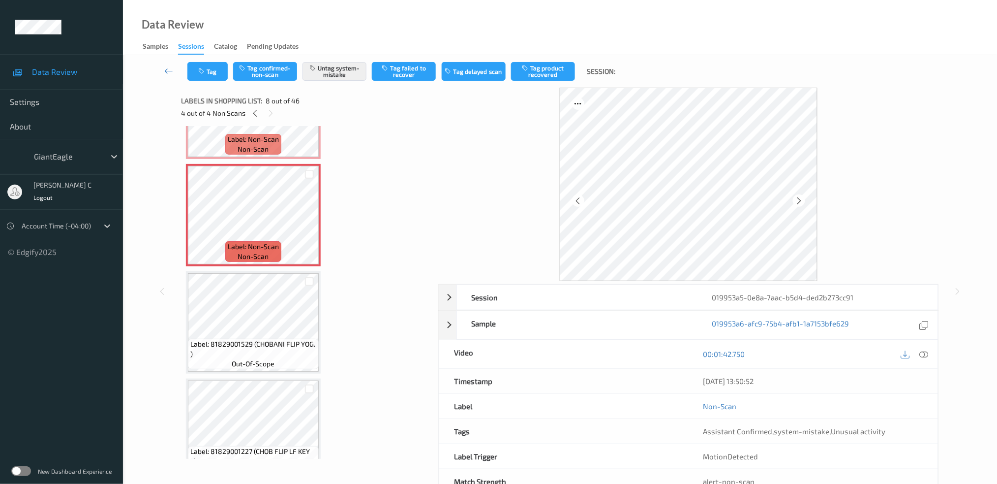
click at [241, 341] on span "Label: 81829001529 (CHOBANI FLIP YOG. )" at bounding box center [253, 349] width 126 height 20
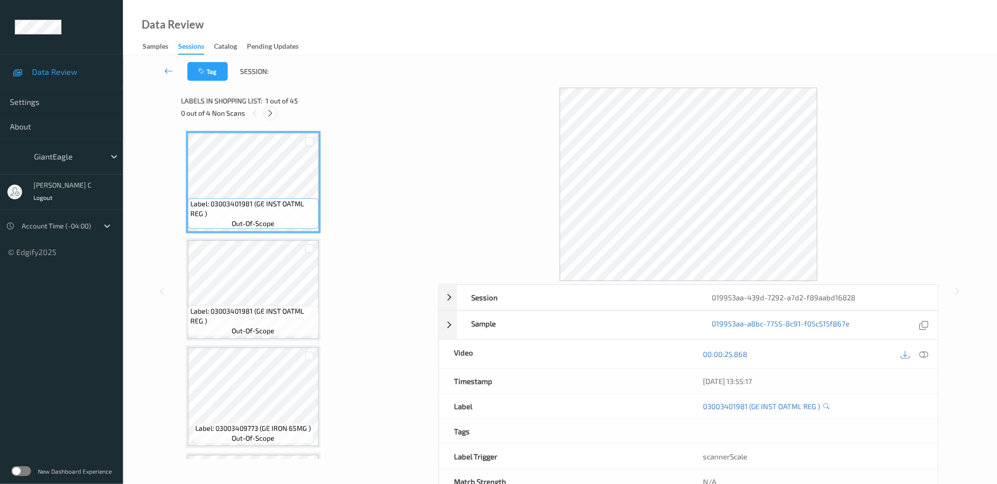
click at [268, 112] on icon at bounding box center [270, 113] width 8 height 9
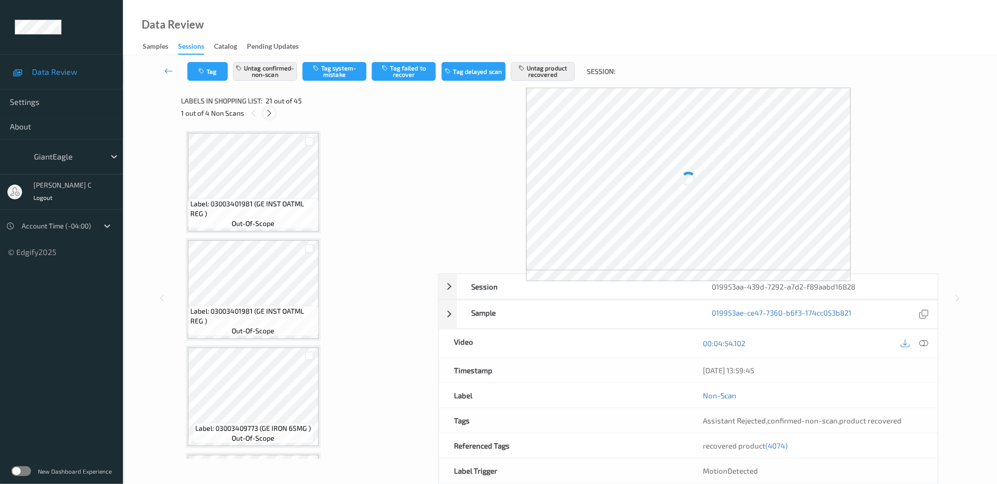
scroll to position [2028, 0]
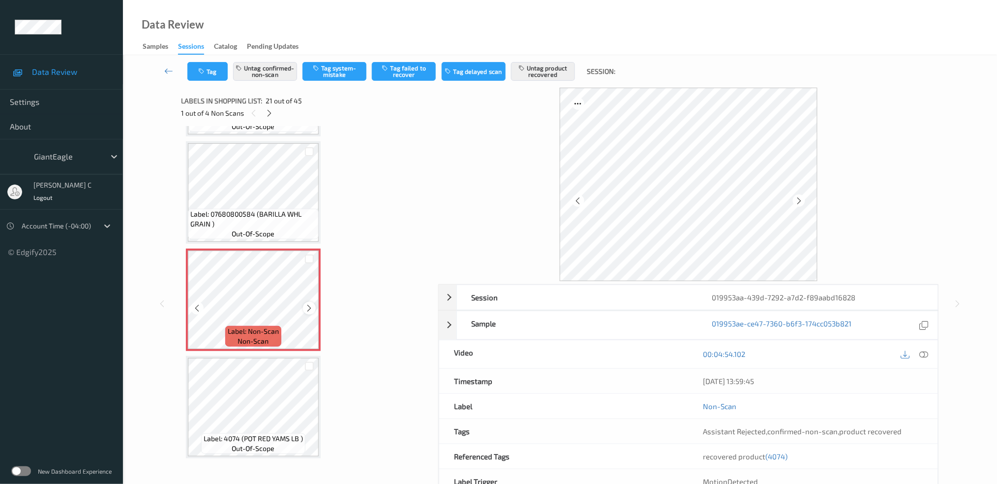
click at [310, 304] on icon at bounding box center [310, 308] width 8 height 9
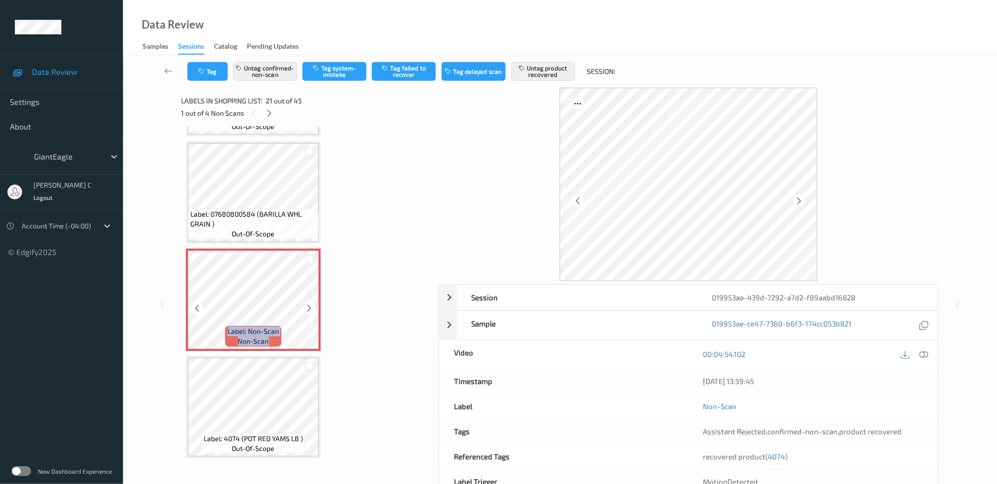
click at [310, 304] on icon at bounding box center [310, 308] width 8 height 9
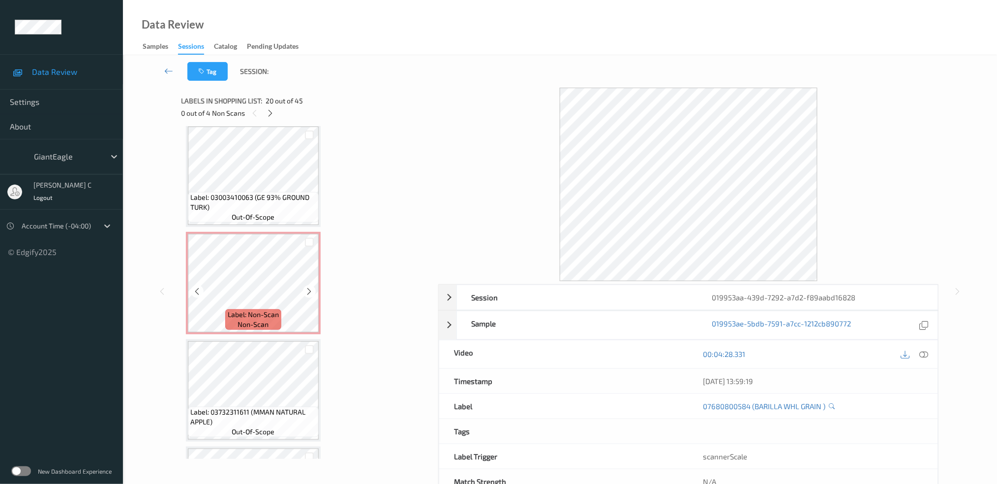
scroll to position [2618, 0]
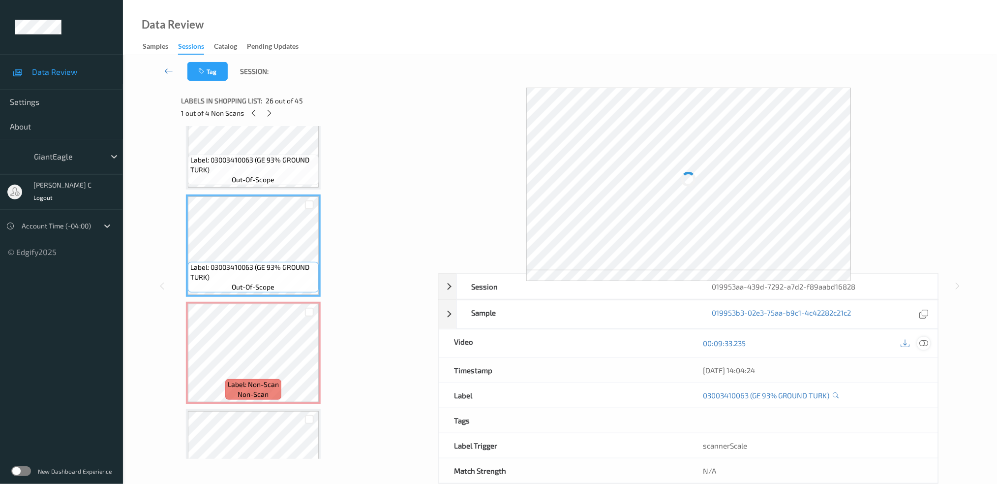
click at [927, 344] on icon at bounding box center [924, 343] width 9 height 9
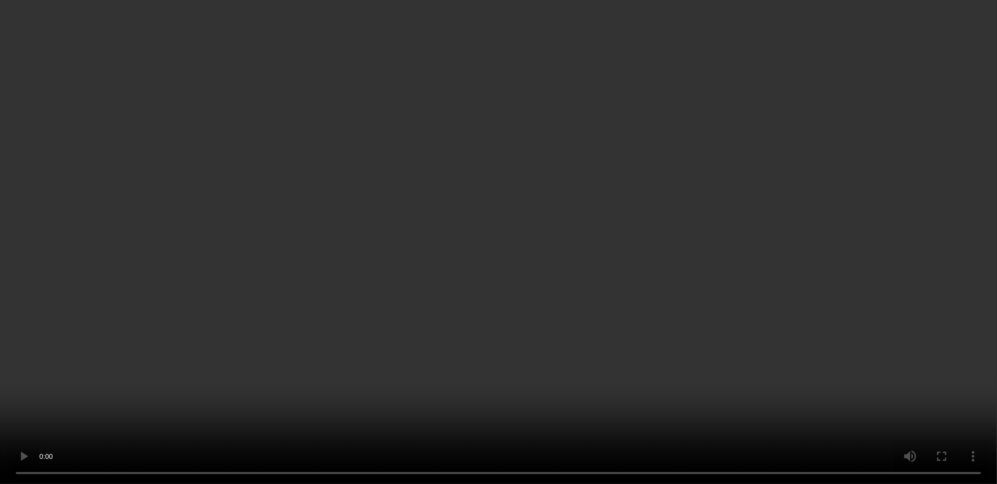
scroll to position [2422, 0]
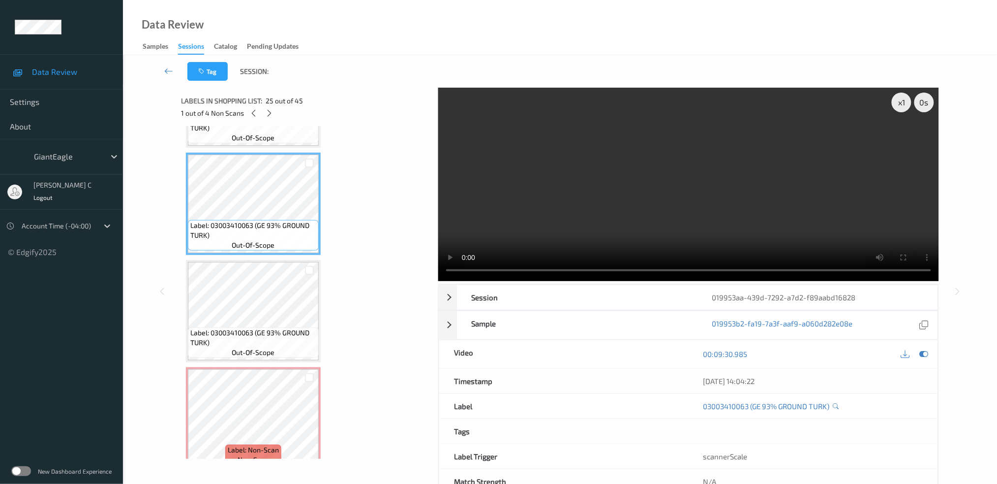
click at [268, 328] on span "Label: 03003410063 (GE 93% GROUND TURK)" at bounding box center [253, 338] width 126 height 20
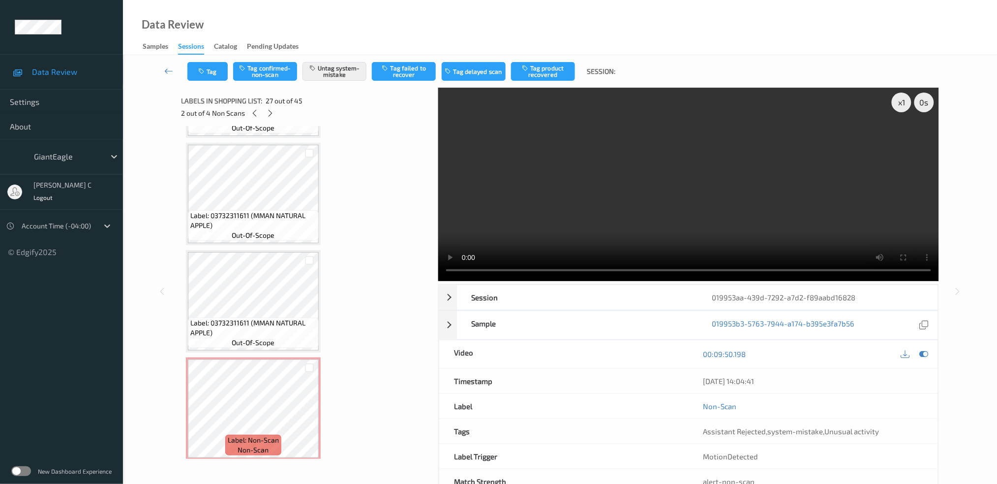
scroll to position [3078, 0]
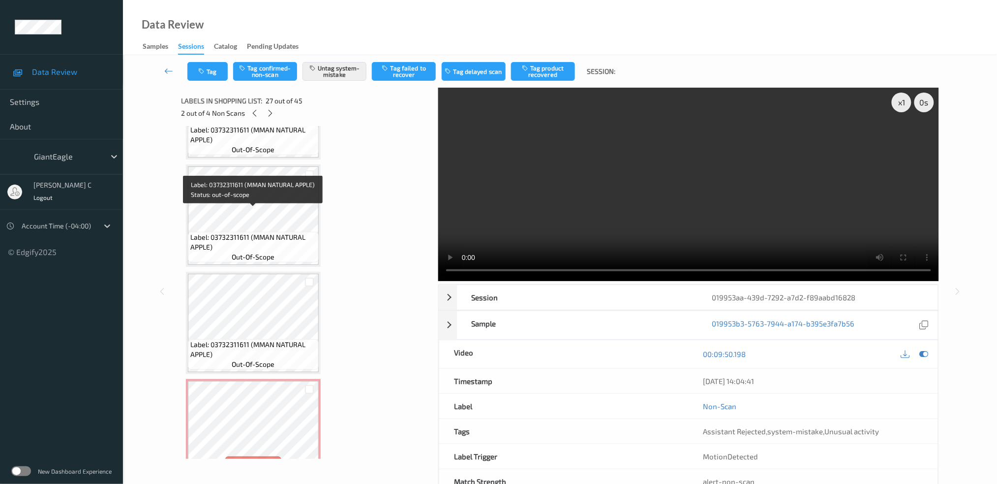
click at [267, 232] on span "Label: 03732311611 (MMAN NATURAL APPLE)" at bounding box center [253, 242] width 126 height 20
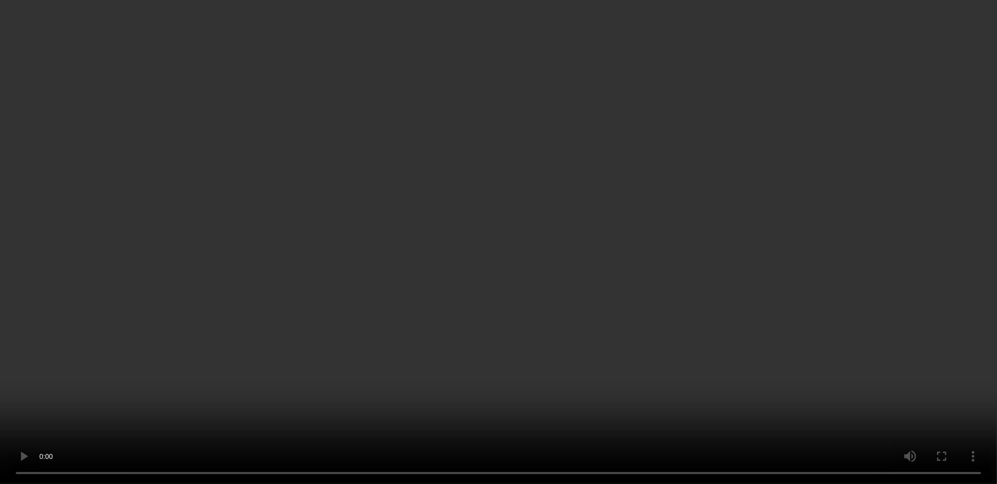
scroll to position [3209, 0]
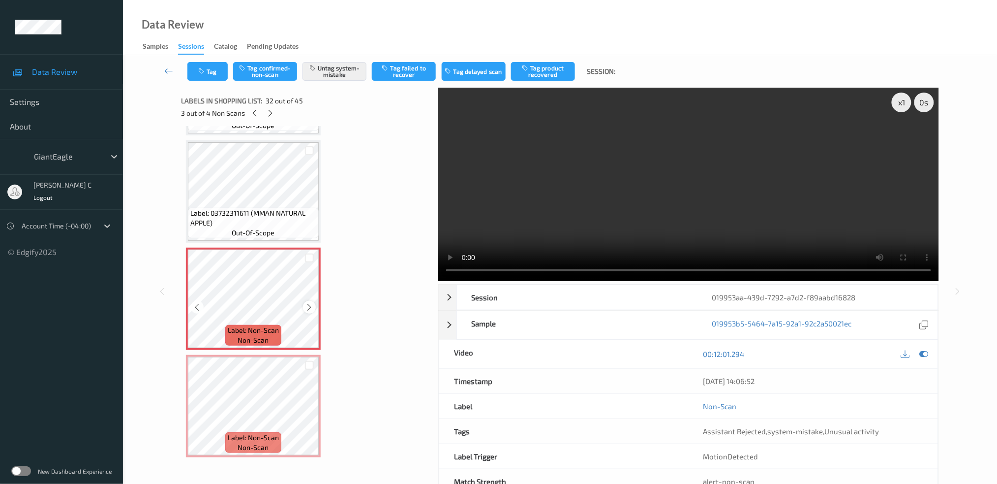
click at [310, 303] on icon at bounding box center [310, 307] width 8 height 9
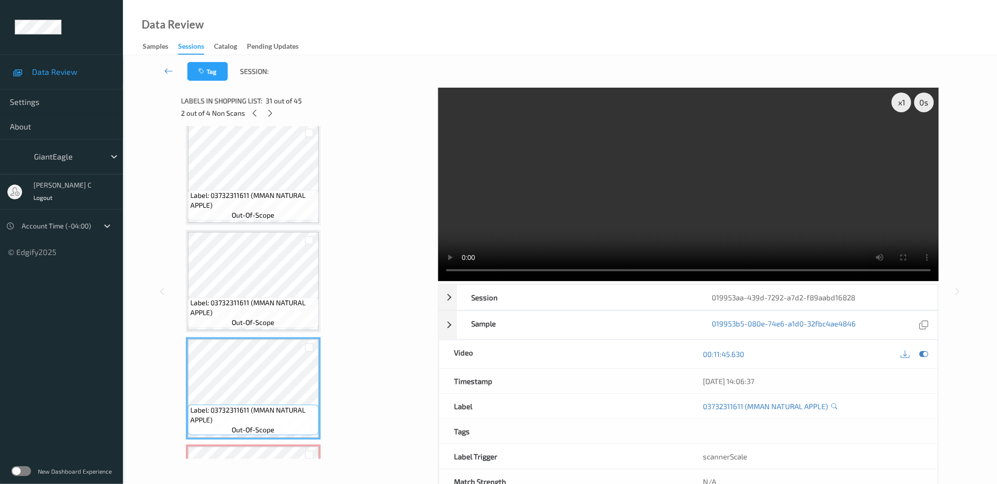
scroll to position [3144, 0]
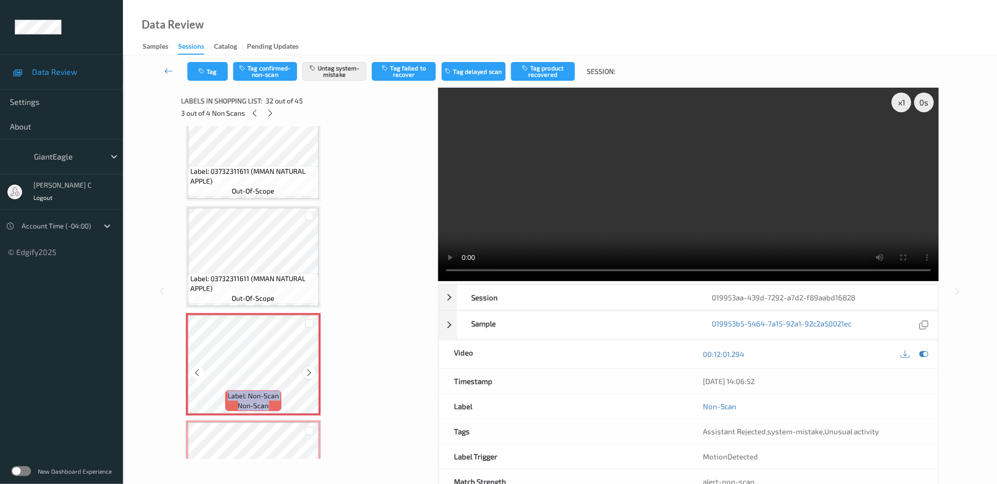
click at [306, 368] on icon at bounding box center [310, 372] width 8 height 9
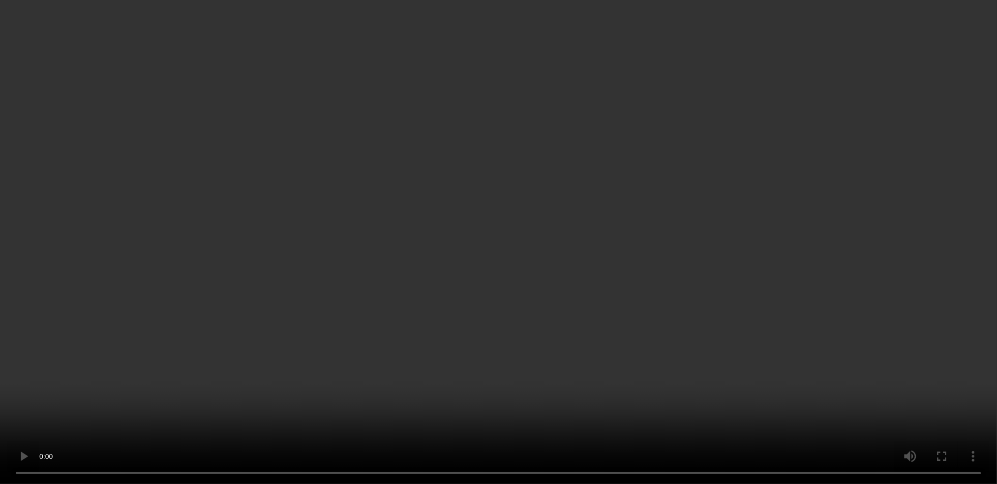
scroll to position [3865, 0]
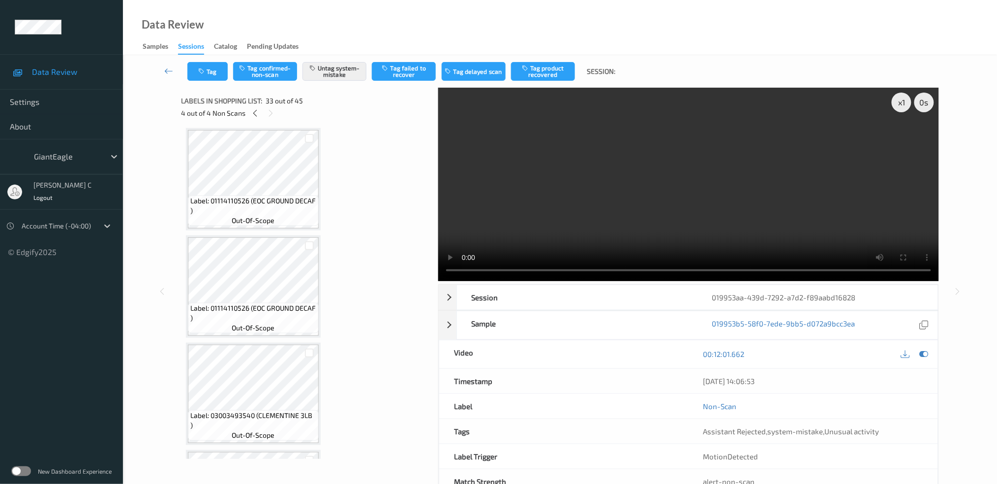
click at [255, 120] on div "Labels in shopping list: 33 out of 45 4 out of 4 Non Scans" at bounding box center [306, 107] width 250 height 38
click at [255, 115] on icon at bounding box center [255, 113] width 8 height 9
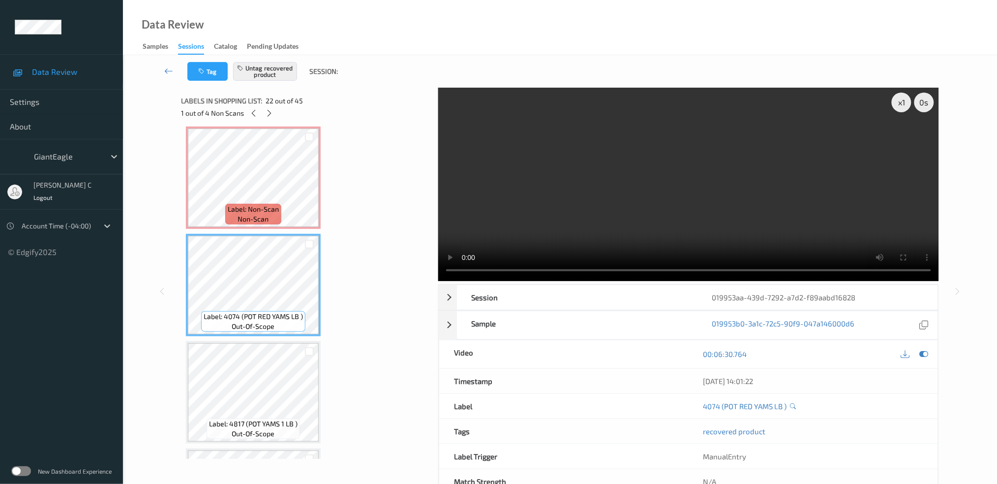
scroll to position [2215, 0]
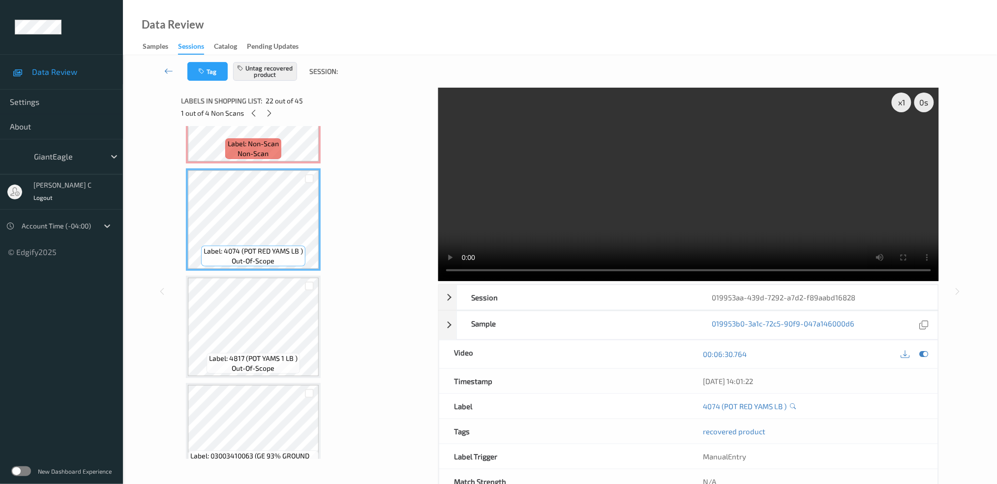
click at [249, 353] on span "Label: 4817 (POT YAMS 1 LB )" at bounding box center [253, 358] width 89 height 10
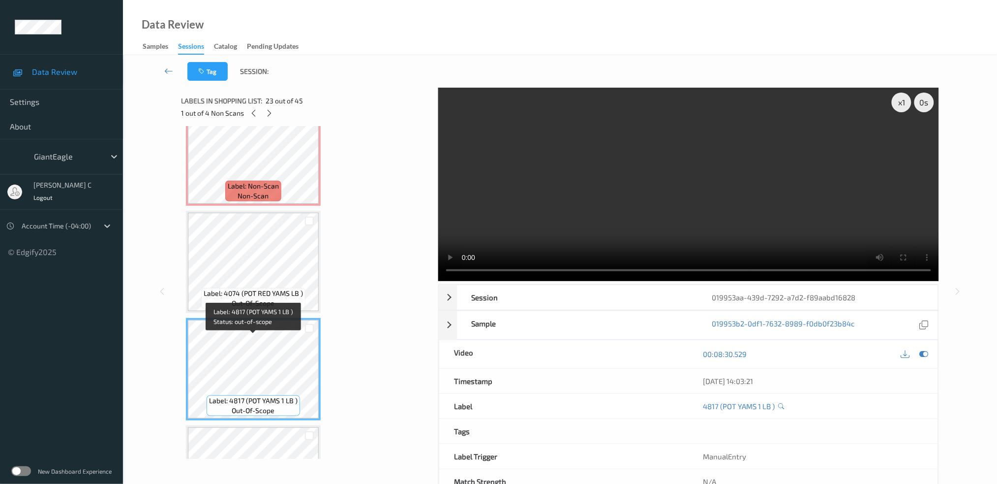
scroll to position [2150, 0]
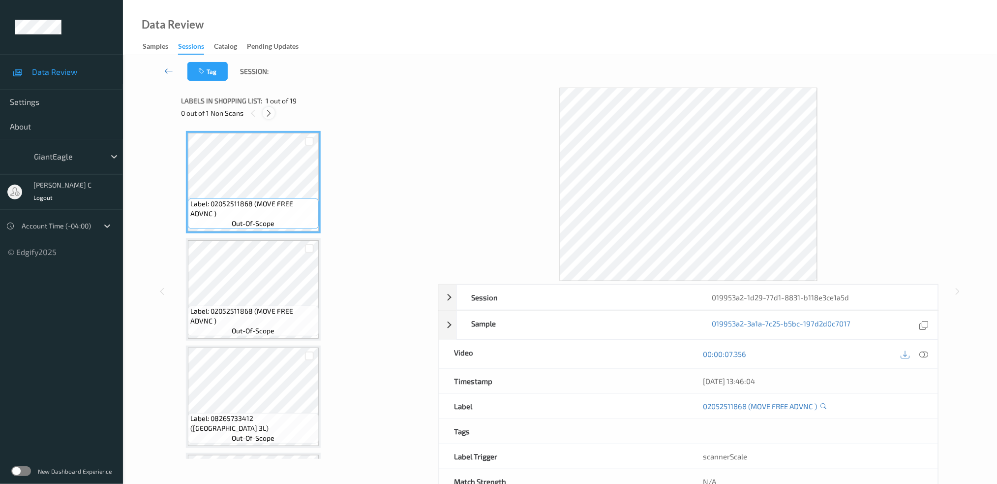
click at [270, 113] on icon at bounding box center [269, 113] width 8 height 9
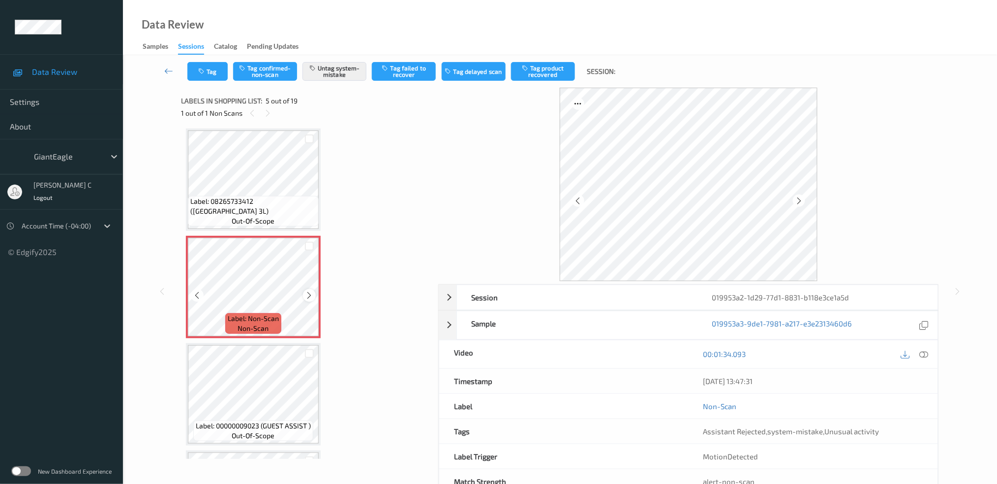
click at [308, 291] on icon at bounding box center [310, 295] width 8 height 9
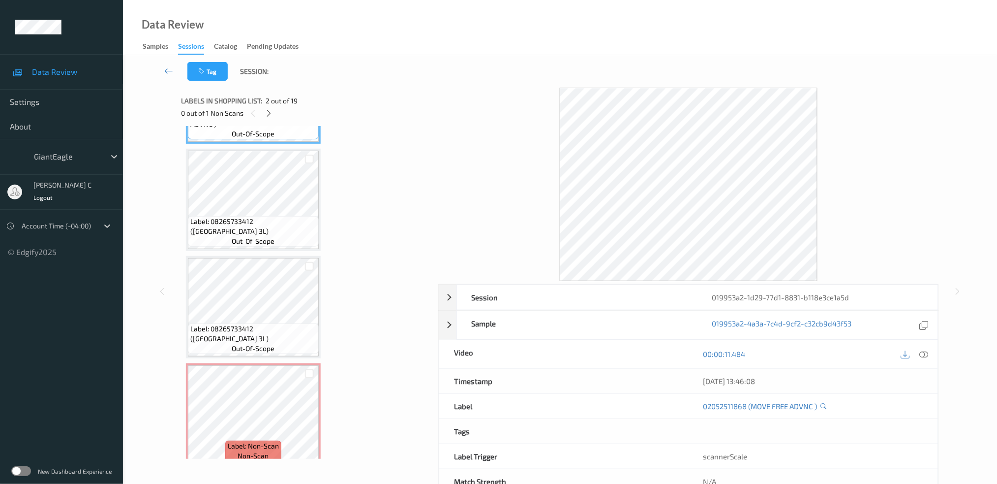
scroll to position [0, 0]
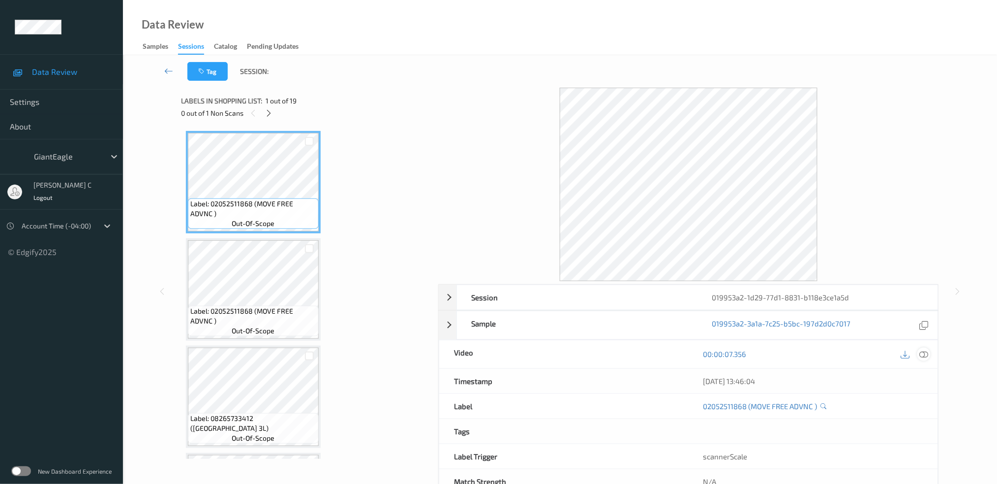
click at [922, 353] on icon at bounding box center [924, 353] width 9 height 9
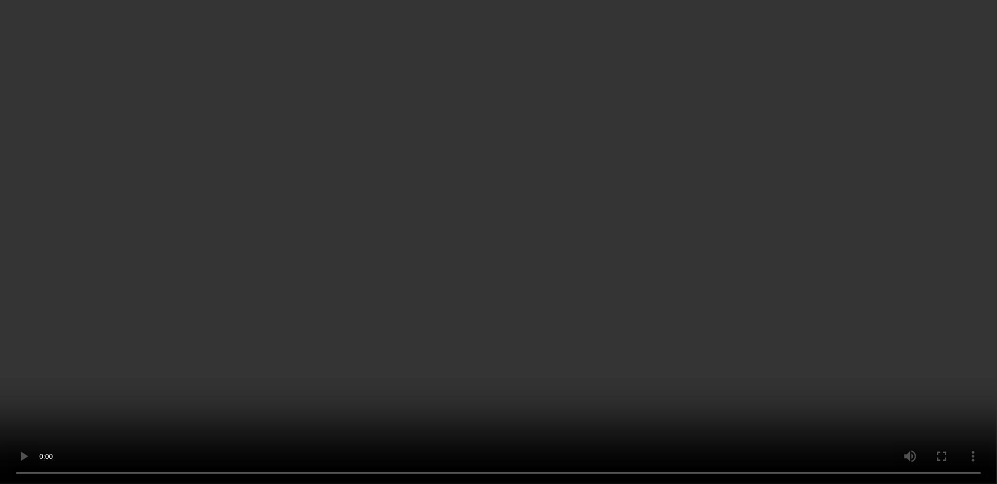
scroll to position [328, 0]
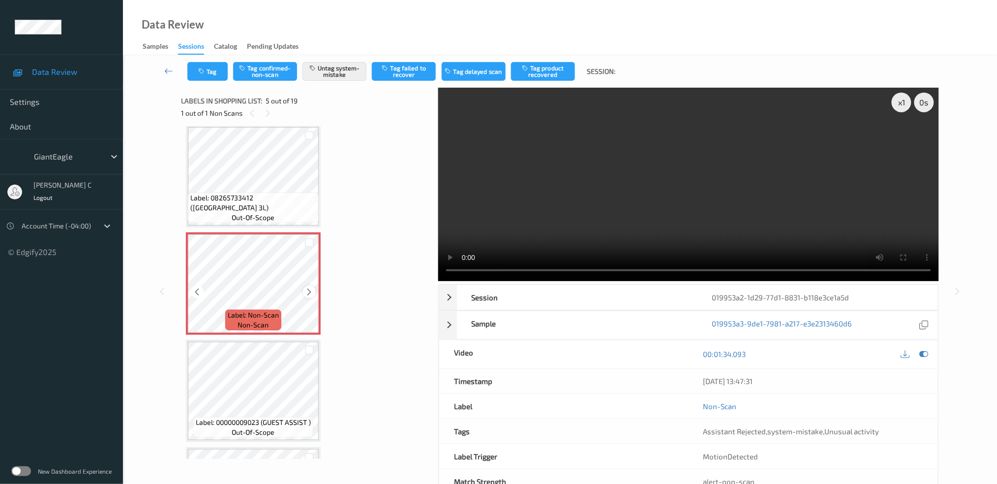
click at [306, 287] on icon at bounding box center [310, 291] width 8 height 9
click at [307, 289] on icon at bounding box center [310, 291] width 8 height 9
click at [306, 290] on icon at bounding box center [310, 291] width 8 height 9
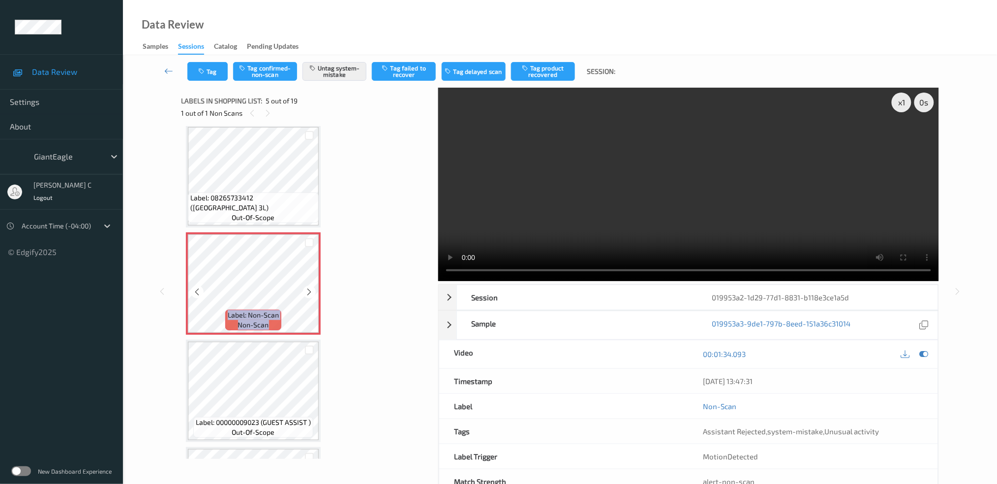
click at [306, 290] on icon at bounding box center [310, 291] width 8 height 9
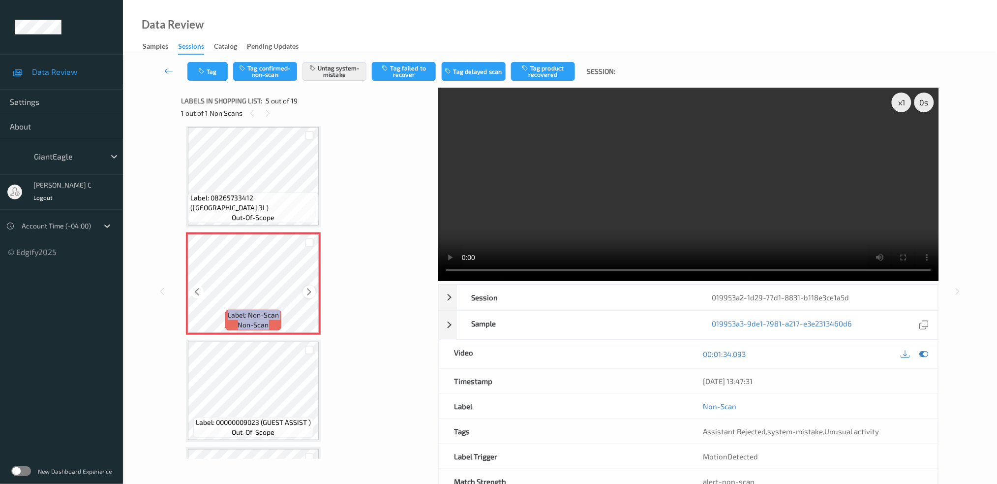
click at [312, 296] on div "Label: Non-Scan non-scan" at bounding box center [253, 283] width 135 height 102
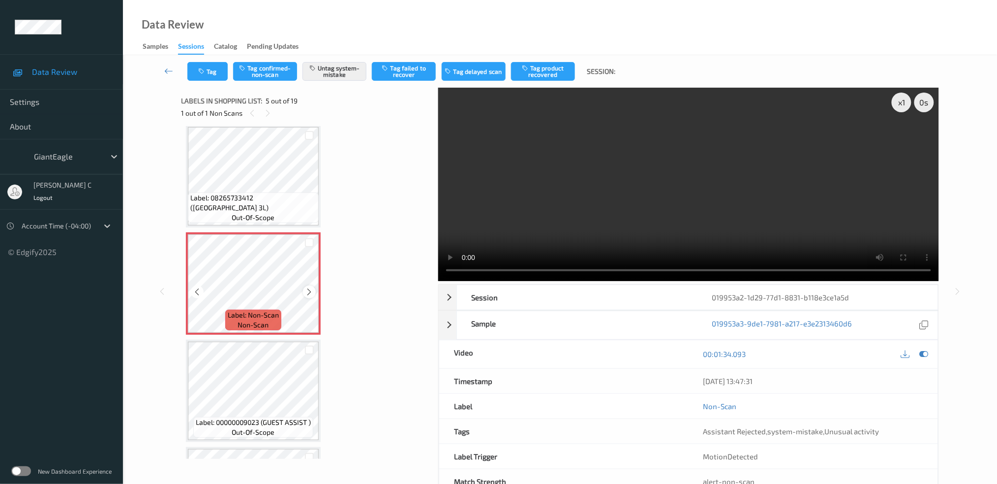
click at [311, 291] on icon at bounding box center [310, 291] width 8 height 9
click at [312, 291] on icon at bounding box center [310, 291] width 8 height 9
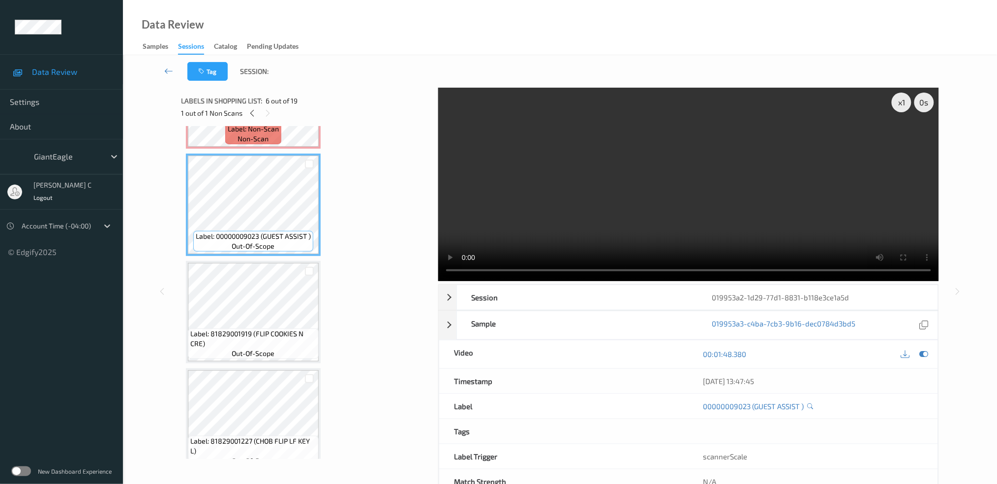
scroll to position [525, 0]
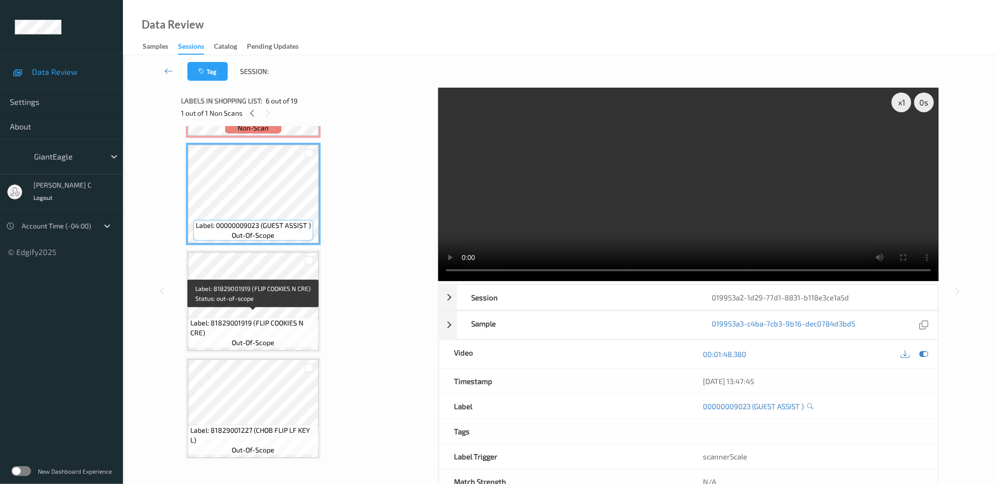
click at [266, 346] on div "Label: 81829001919 (FLIP COOKIES N CRE) out-of-scope" at bounding box center [253, 301] width 135 height 102
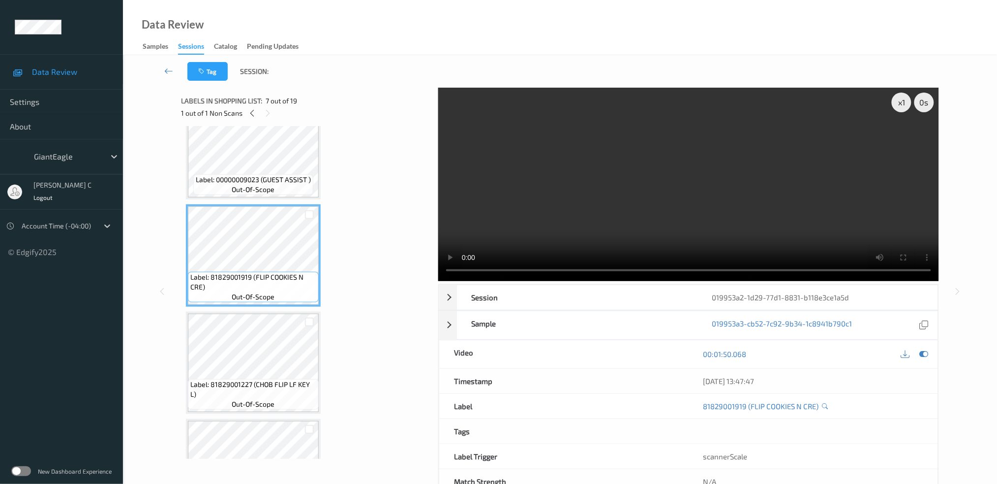
scroll to position [591, 0]
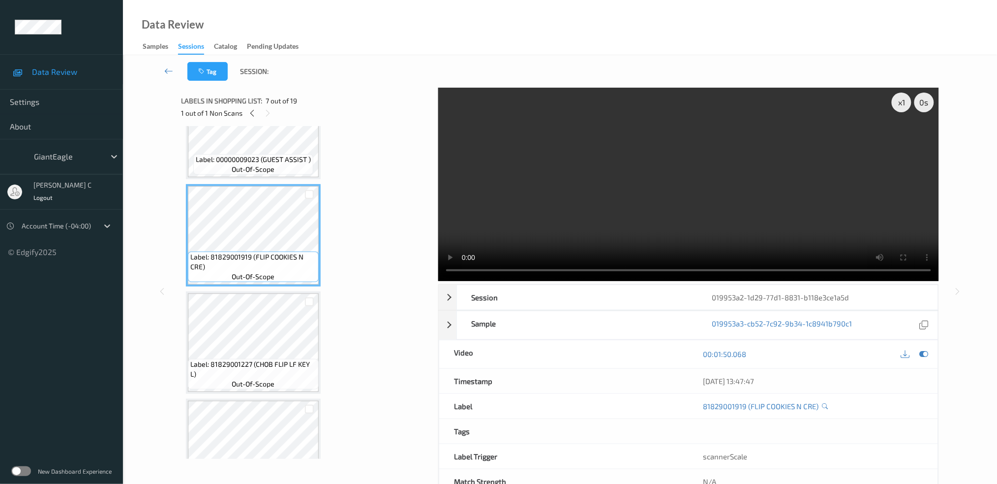
click at [258, 364] on span "Label: 81829001227 (CHOB FLIP LF KEY L)" at bounding box center [253, 369] width 126 height 20
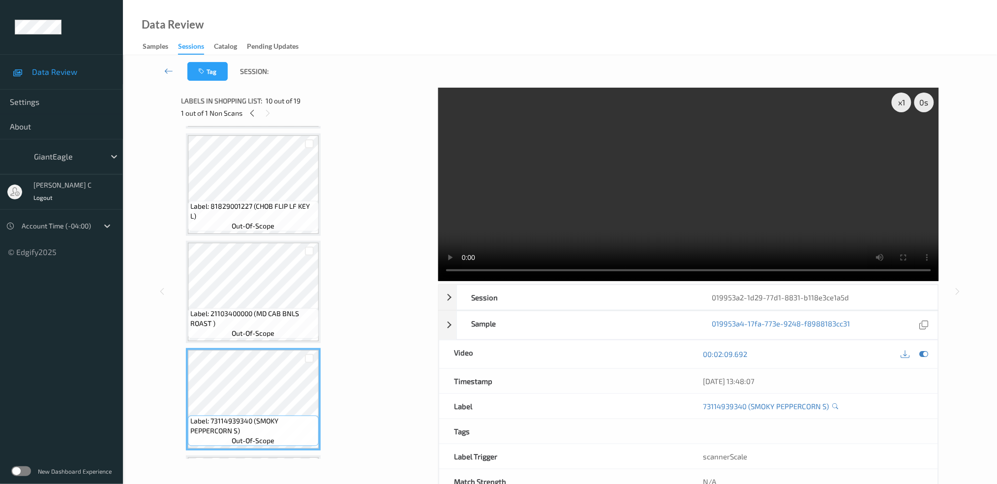
scroll to position [787, 0]
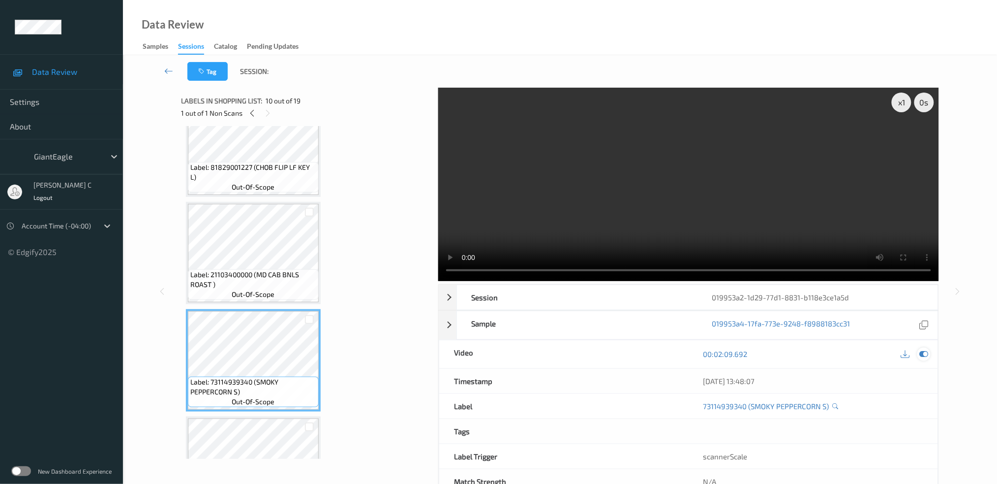
click at [919, 358] on div at bounding box center [924, 353] width 13 height 13
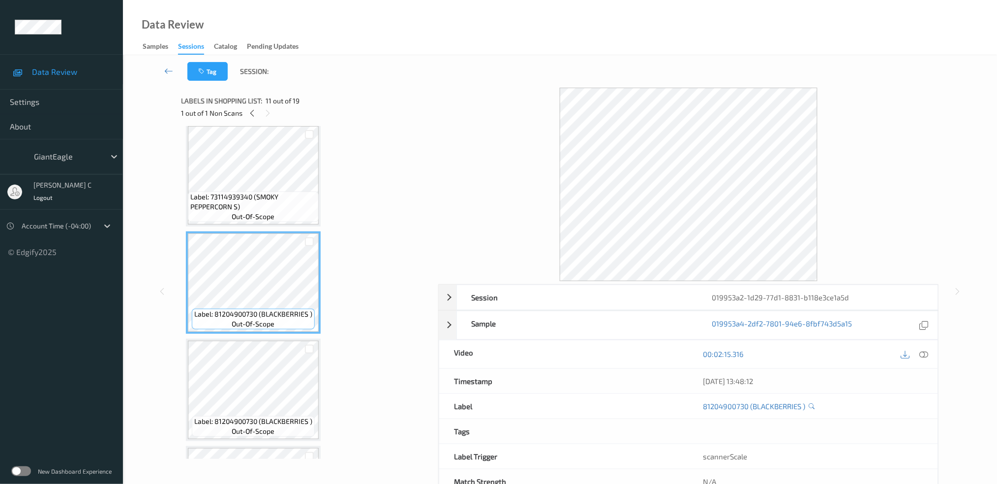
scroll to position [984, 0]
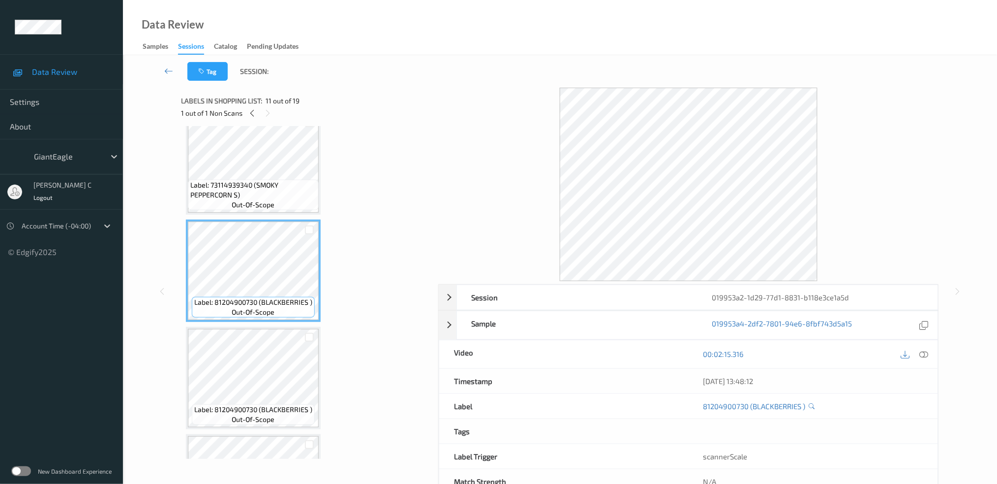
click at [244, 405] on span "Label: 81204900730 (BLACKBERRIES )" at bounding box center [253, 410] width 118 height 10
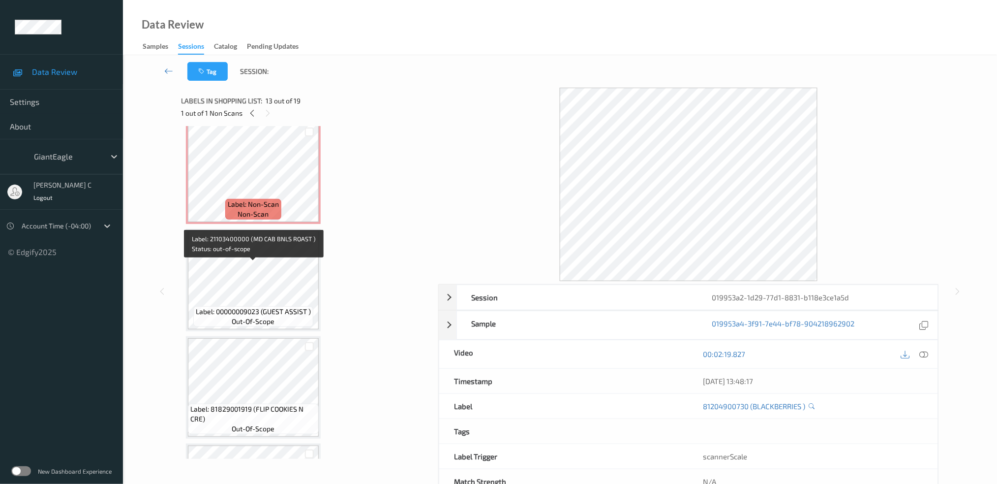
scroll to position [394, 0]
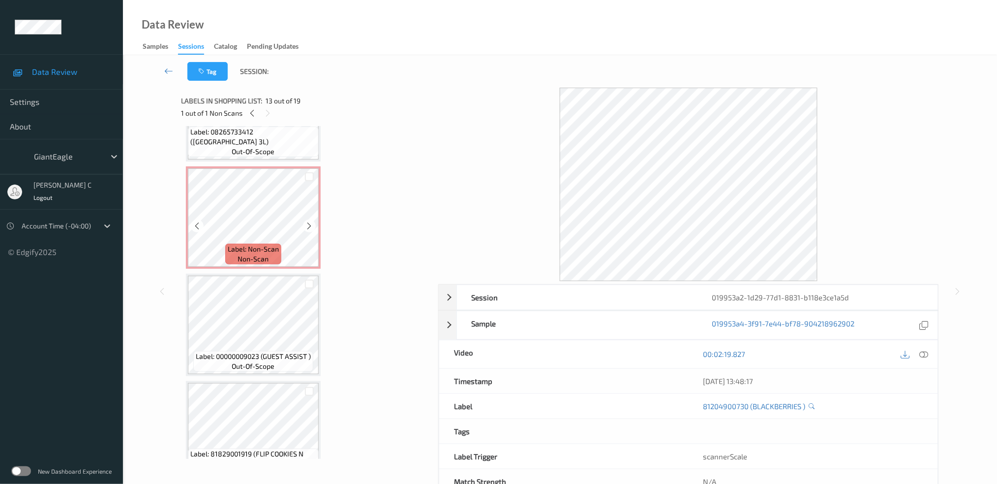
click at [252, 254] on span "non-scan" at bounding box center [253, 259] width 31 height 10
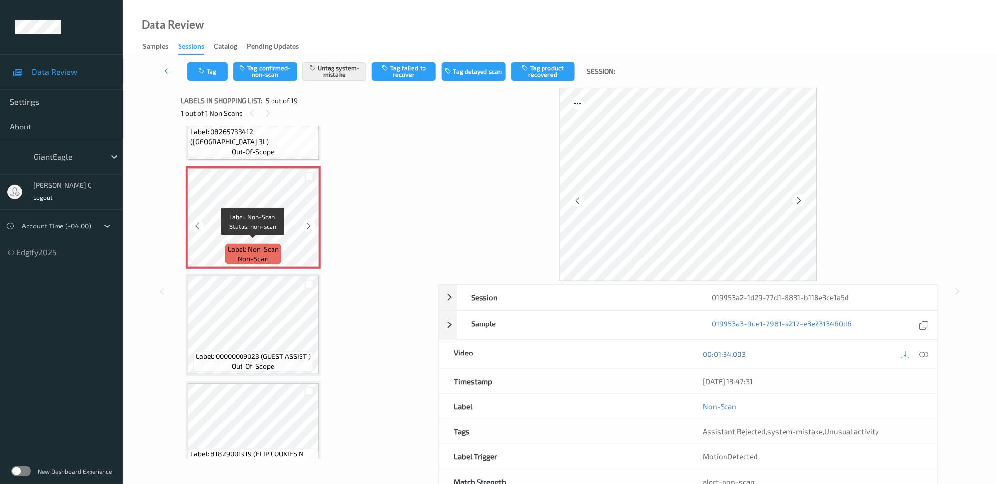
scroll to position [328, 0]
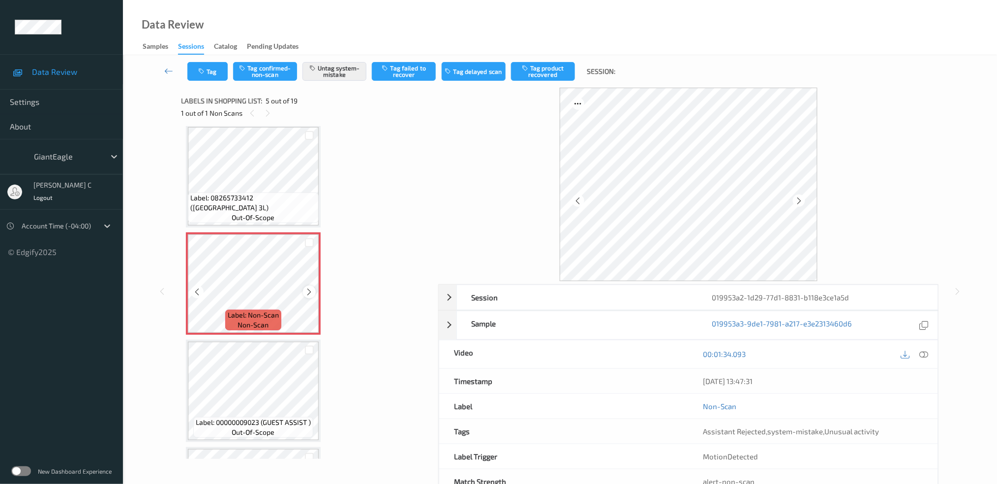
click at [304, 285] on div at bounding box center [309, 291] width 12 height 12
click at [308, 287] on icon at bounding box center [310, 291] width 8 height 9
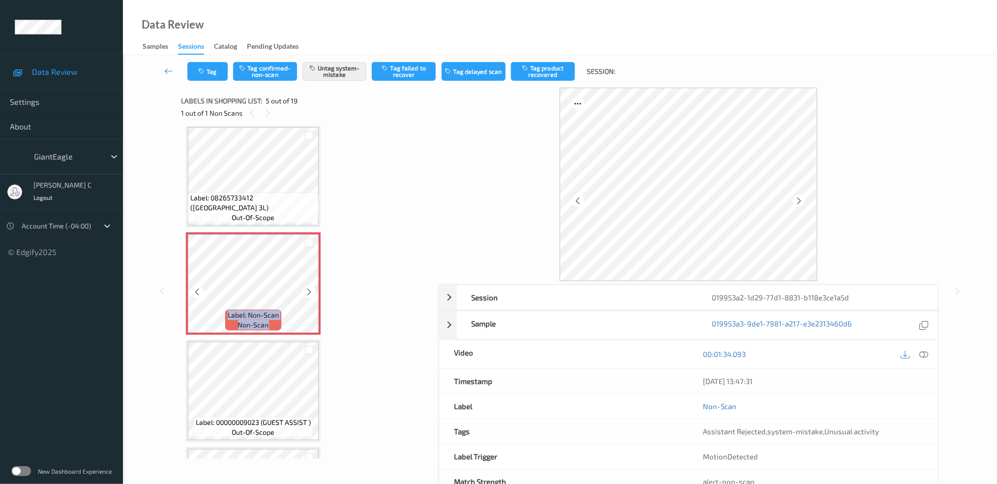
click at [308, 287] on icon at bounding box center [310, 291] width 8 height 9
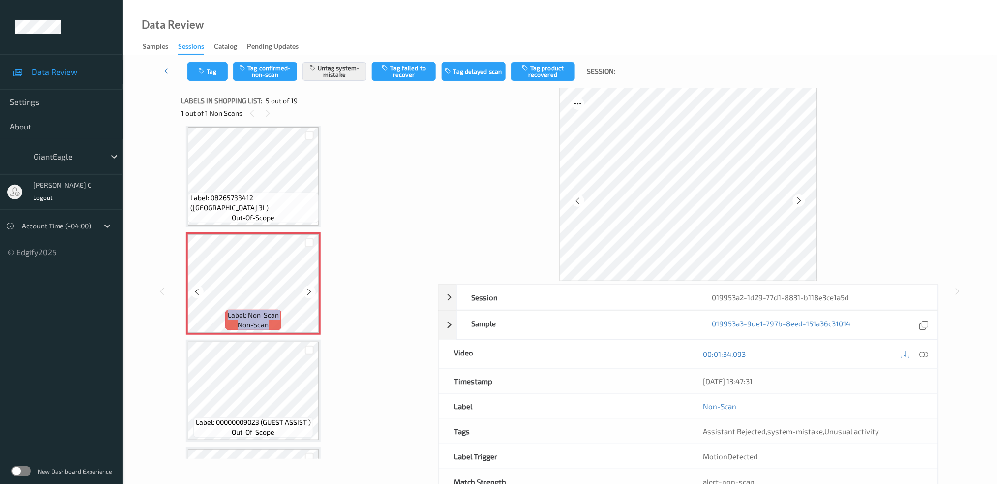
click at [308, 287] on icon at bounding box center [310, 291] width 8 height 9
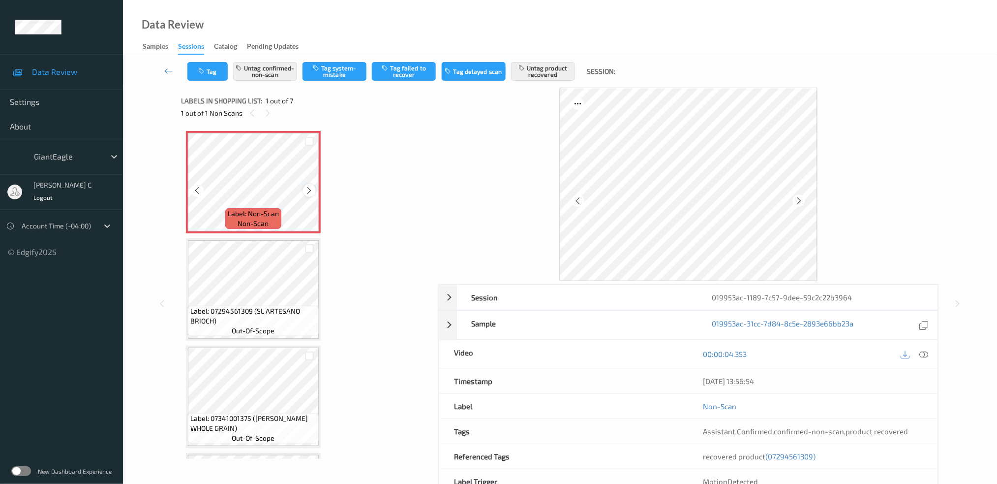
click at [306, 186] on icon at bounding box center [310, 190] width 8 height 9
click at [930, 354] on div at bounding box center [924, 353] width 13 height 13
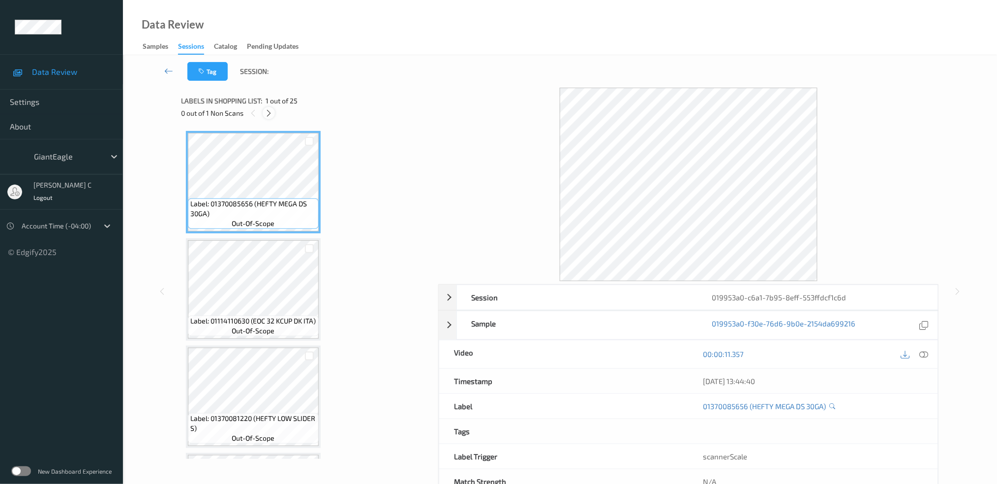
click at [270, 116] on icon at bounding box center [269, 113] width 8 height 9
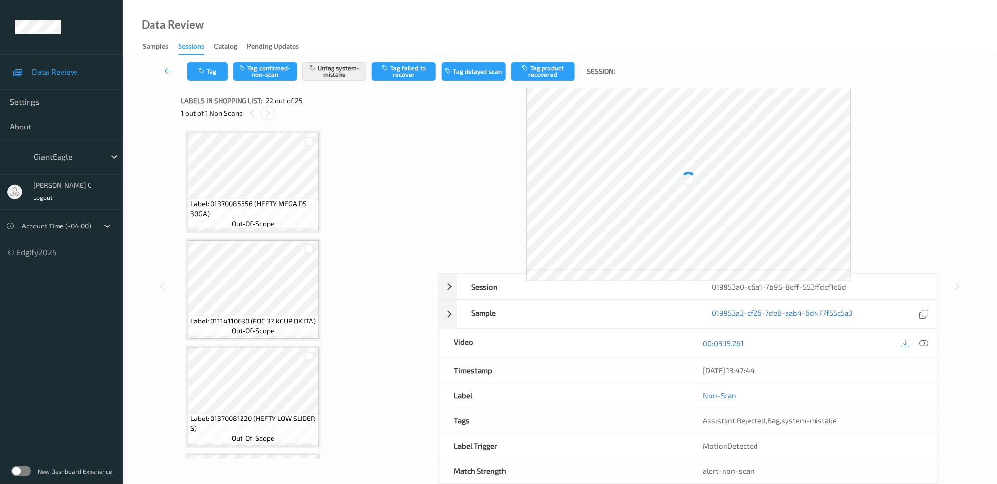
scroll to position [2135, 0]
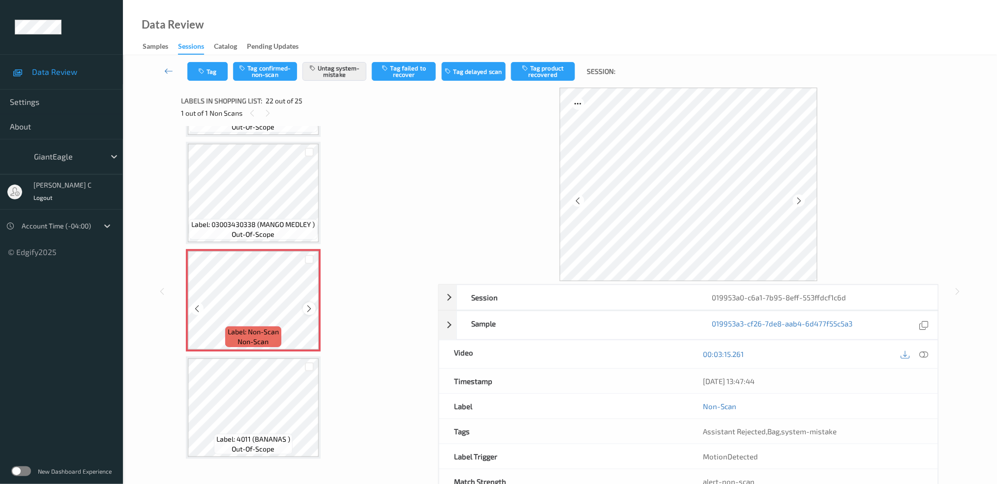
click at [306, 304] on icon at bounding box center [310, 308] width 8 height 9
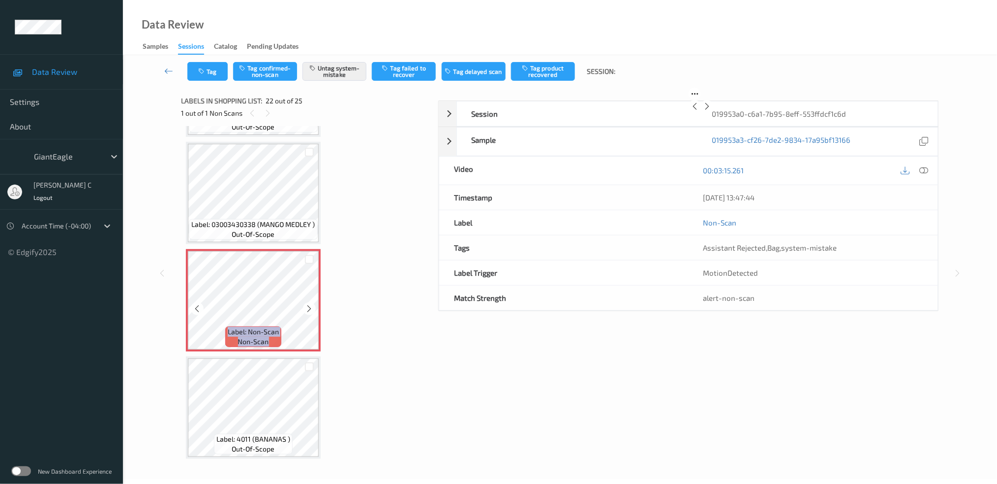
click at [306, 304] on icon at bounding box center [310, 308] width 8 height 9
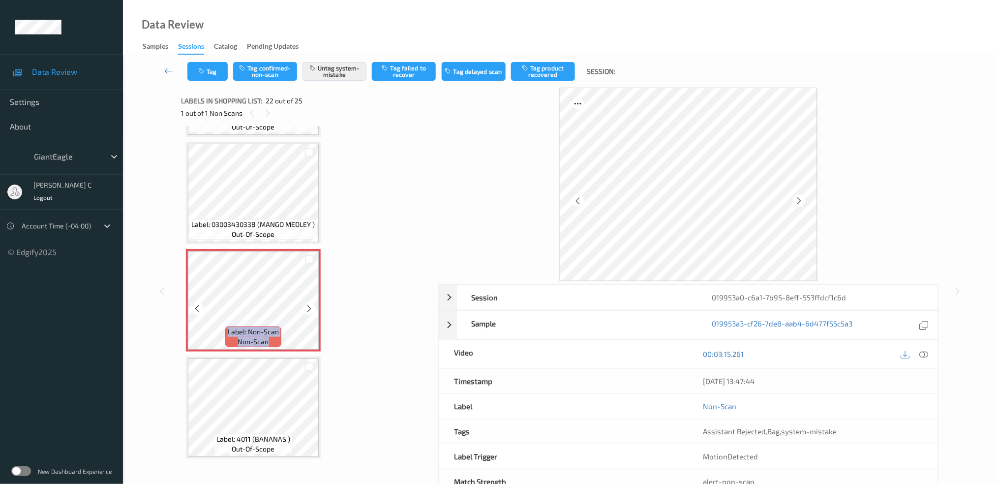
click at [306, 304] on icon at bounding box center [310, 308] width 8 height 9
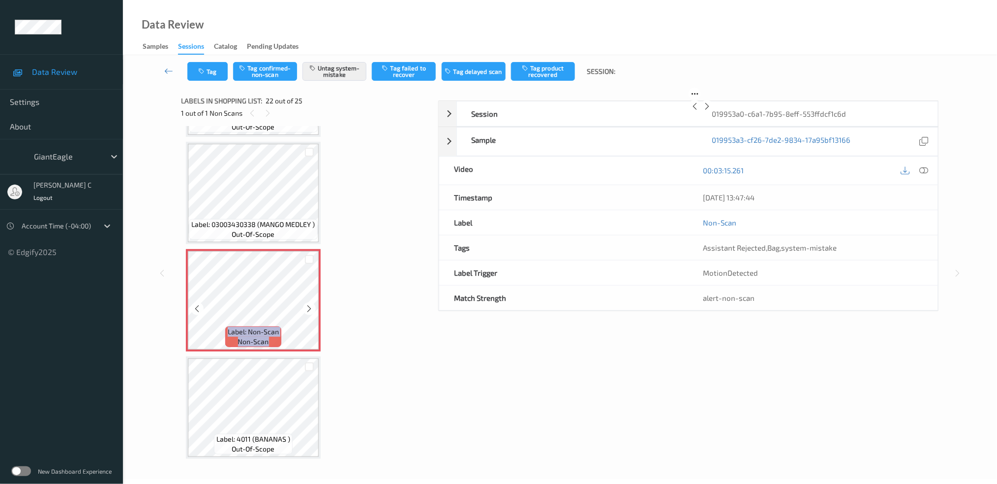
click at [306, 304] on icon at bounding box center [310, 308] width 8 height 9
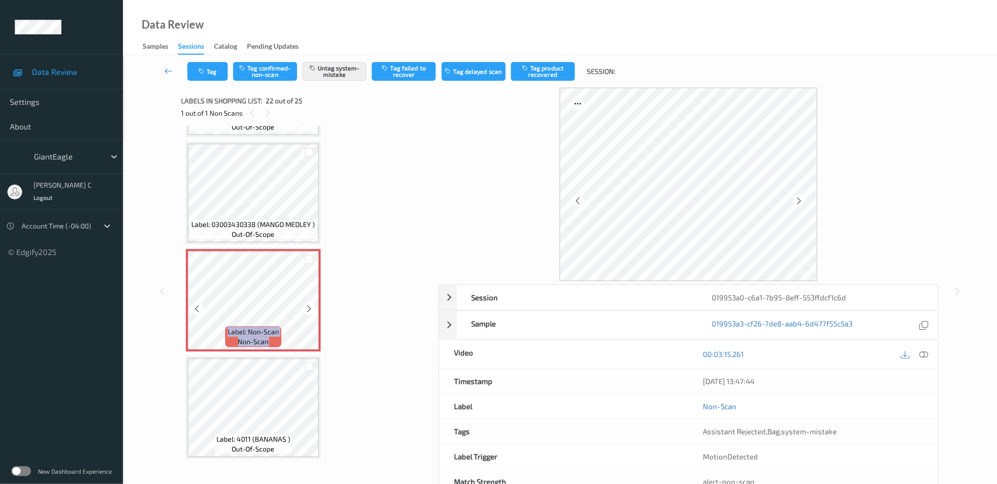
click at [306, 304] on icon at bounding box center [310, 308] width 8 height 9
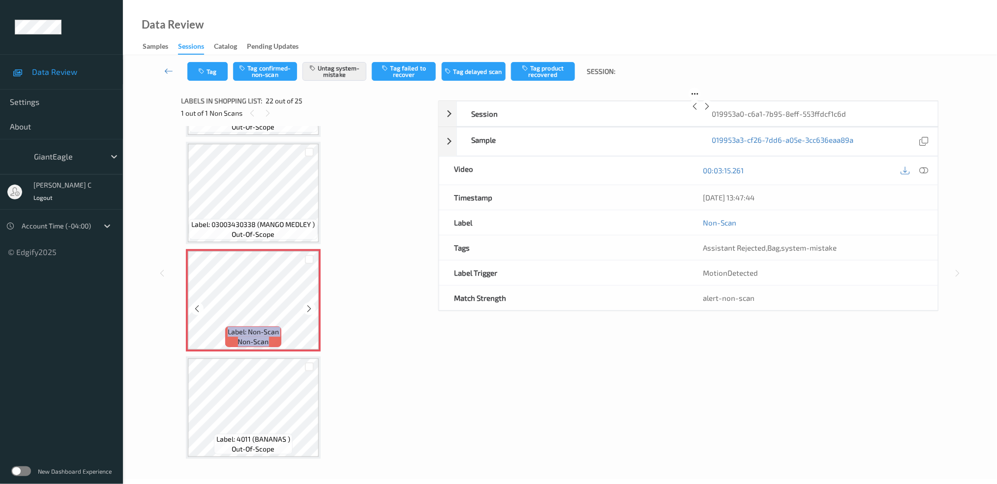
click at [306, 304] on icon at bounding box center [310, 308] width 8 height 9
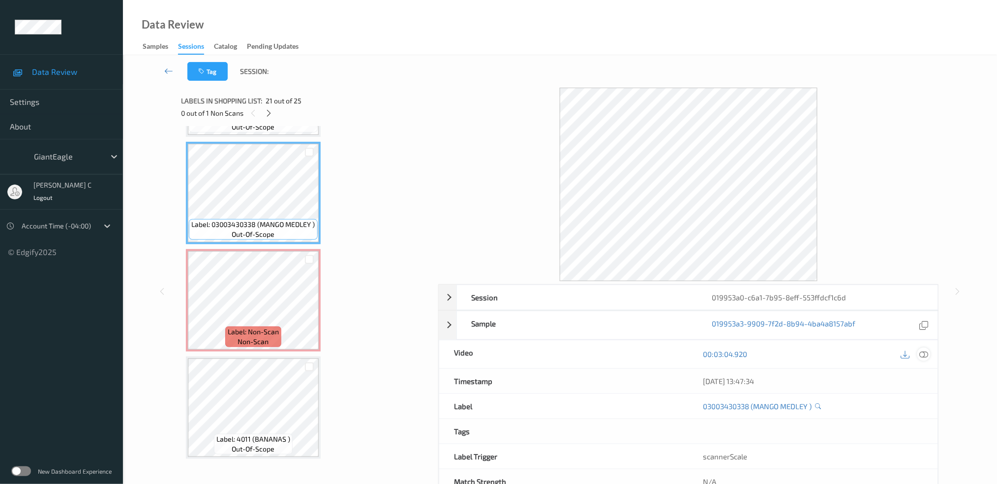
click at [921, 356] on icon at bounding box center [924, 353] width 9 height 9
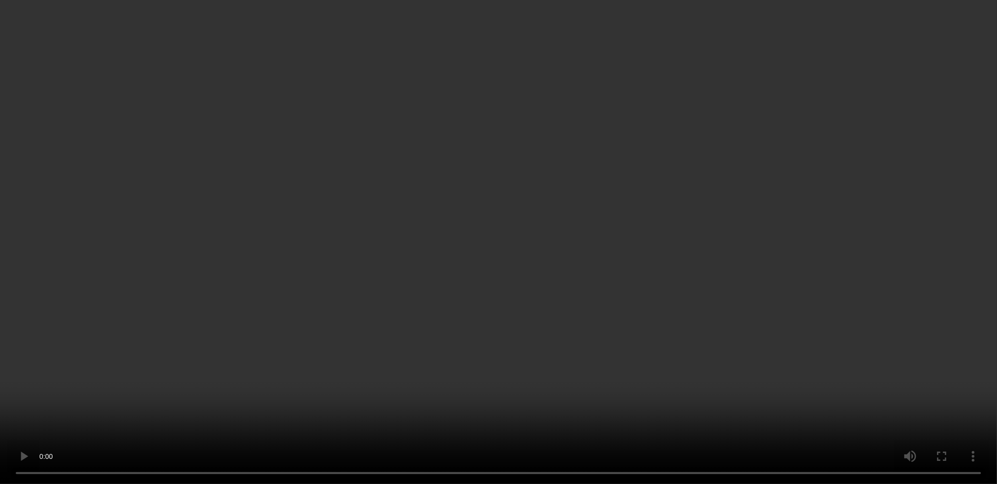
scroll to position [0, 0]
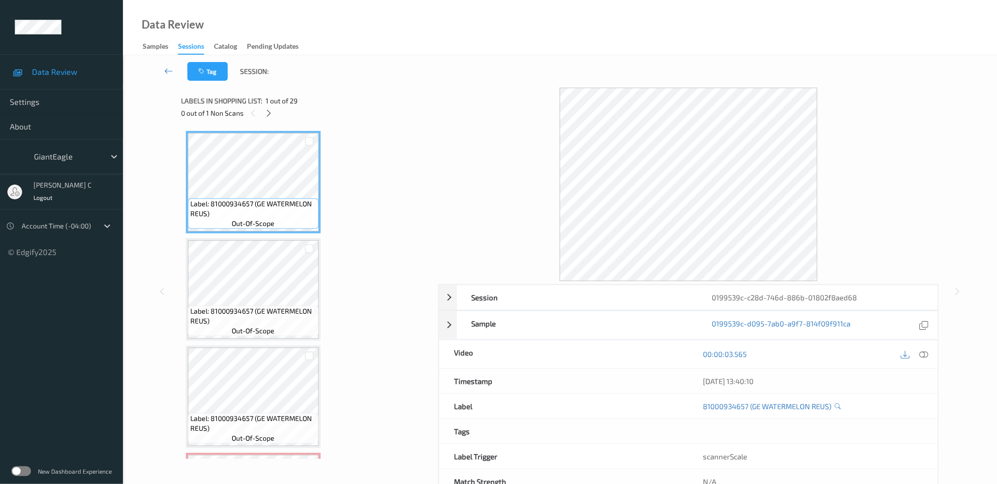
click at [274, 112] on div at bounding box center [269, 113] width 12 height 12
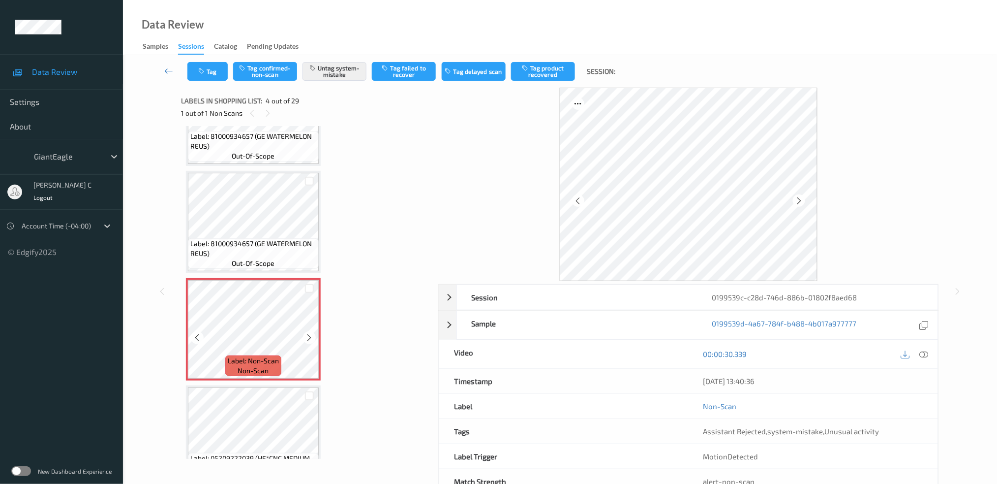
scroll to position [152, 0]
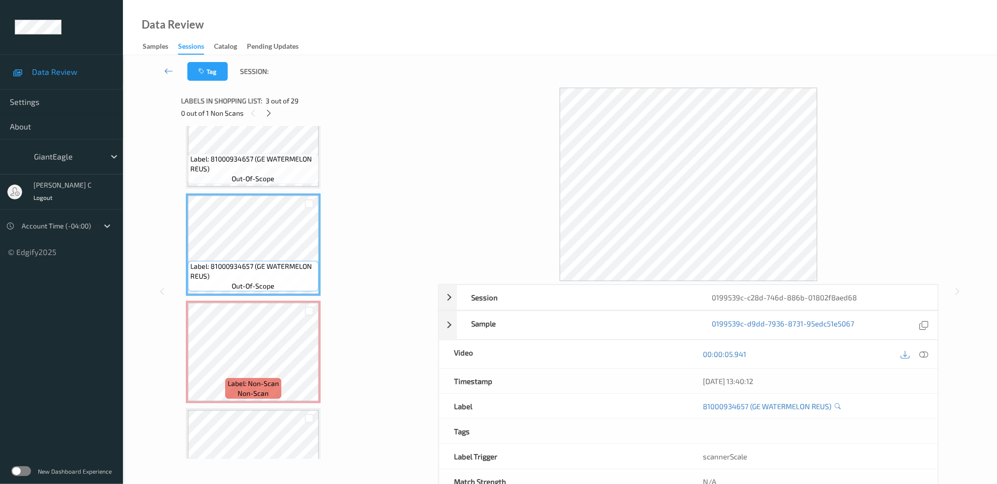
click at [926, 350] on icon at bounding box center [924, 353] width 9 height 9
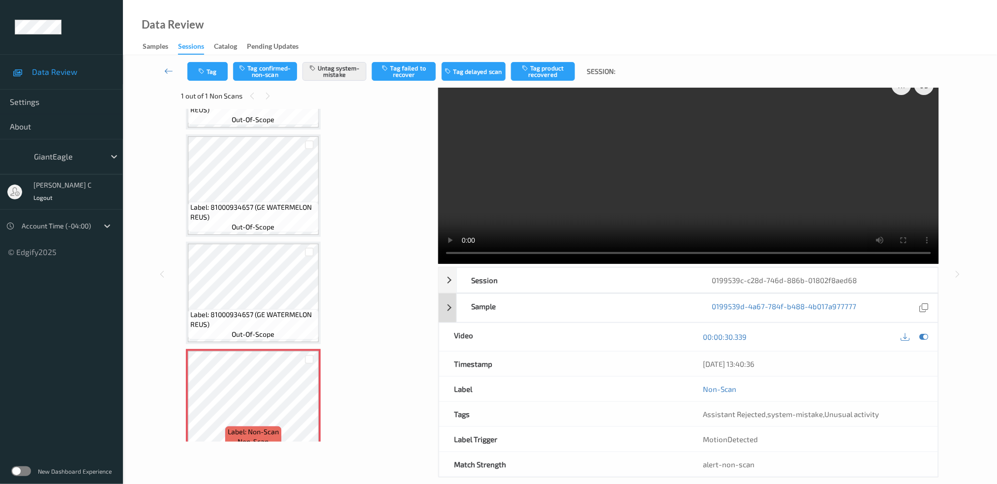
scroll to position [0, 0]
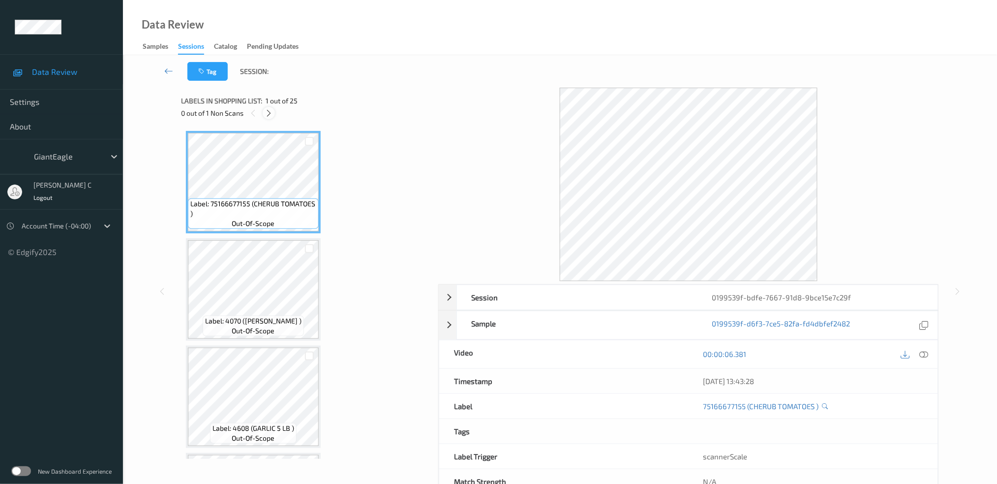
click at [266, 115] on icon at bounding box center [269, 113] width 8 height 9
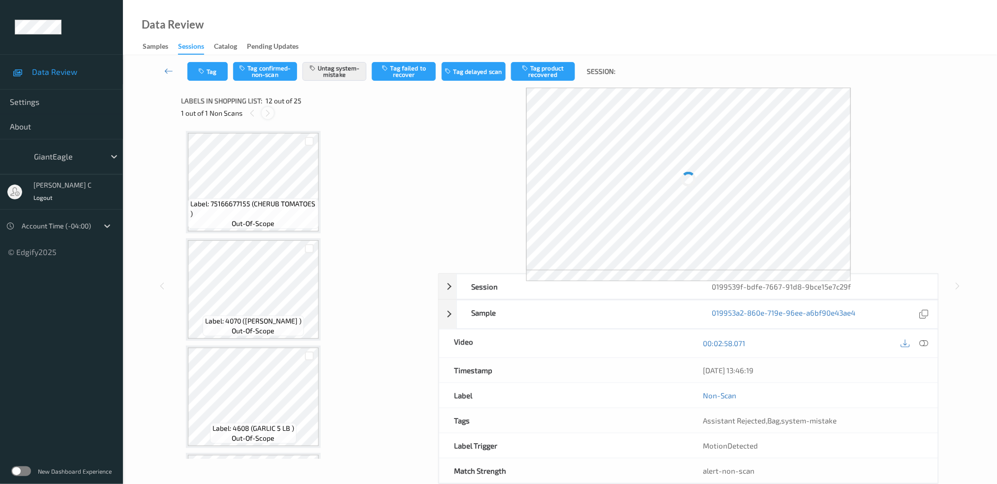
scroll to position [1069, 0]
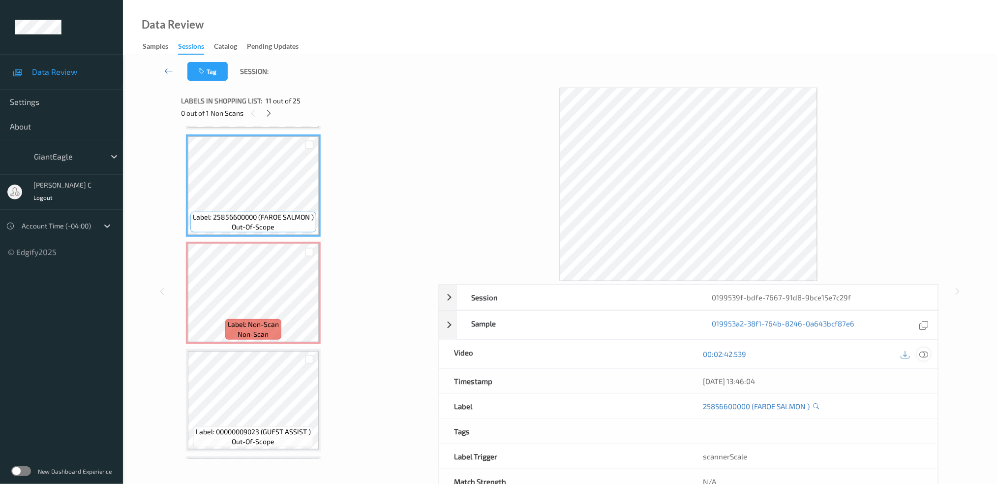
click at [928, 349] on icon at bounding box center [924, 353] width 9 height 9
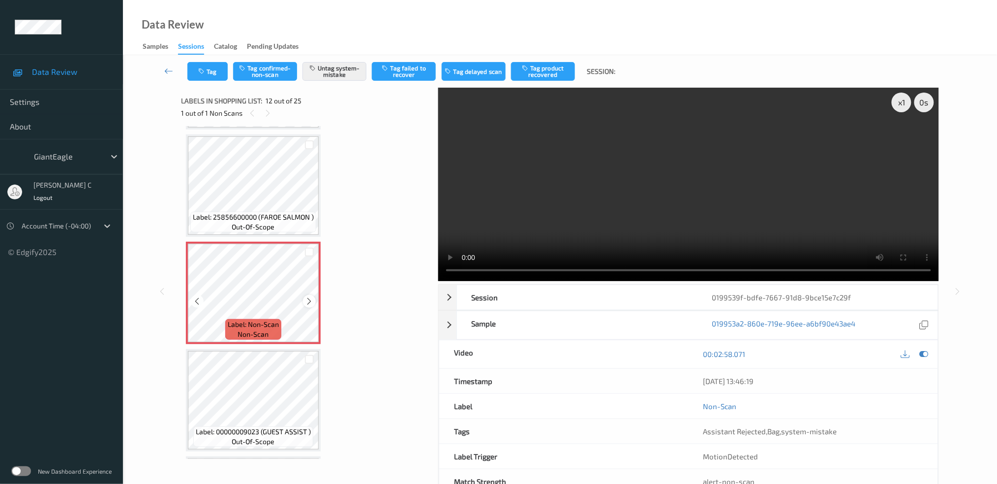
click at [308, 297] on icon at bounding box center [310, 301] width 8 height 9
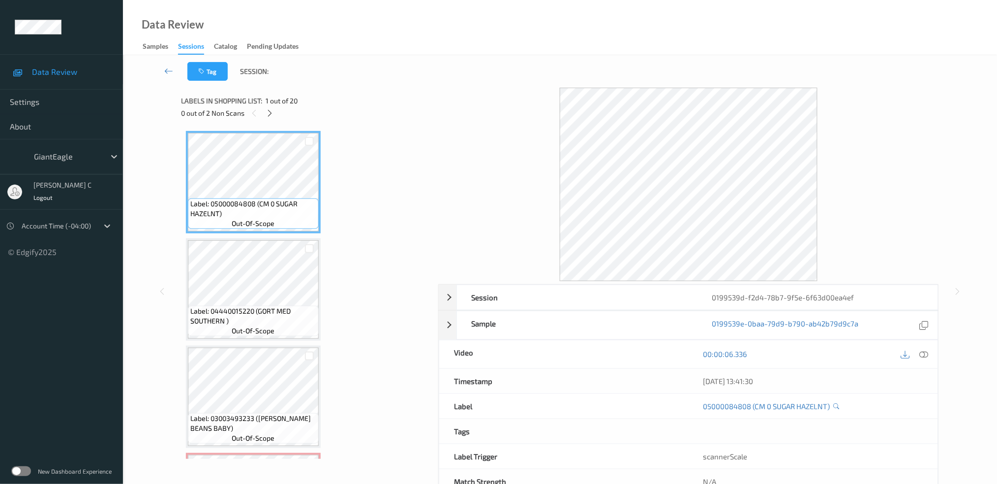
click at [262, 111] on div "0 out of 2 Non Scans" at bounding box center [306, 113] width 250 height 12
click at [272, 115] on icon at bounding box center [270, 113] width 8 height 9
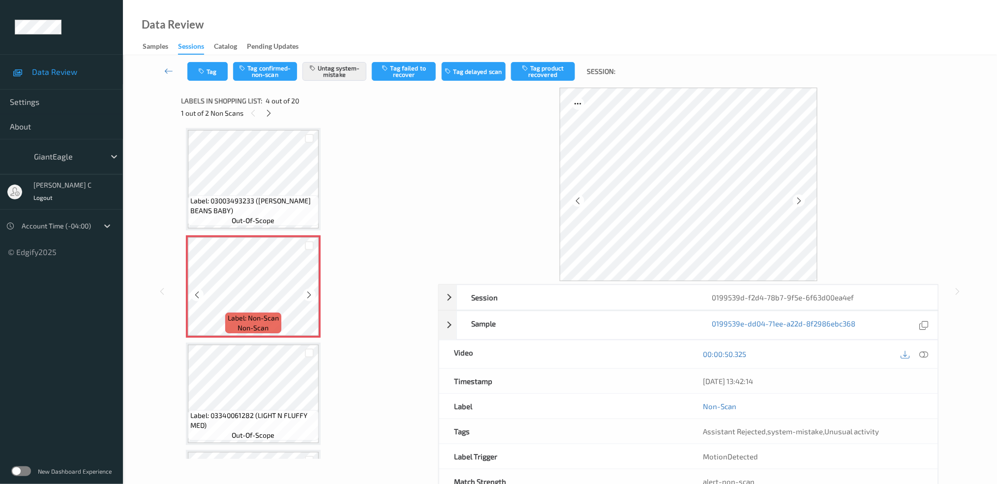
scroll to position [152, 0]
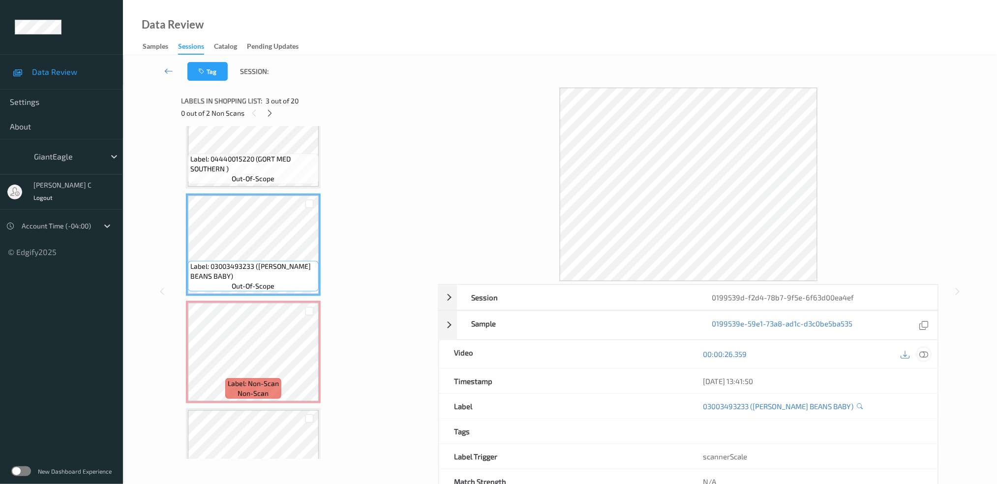
click at [929, 354] on icon at bounding box center [924, 353] width 9 height 9
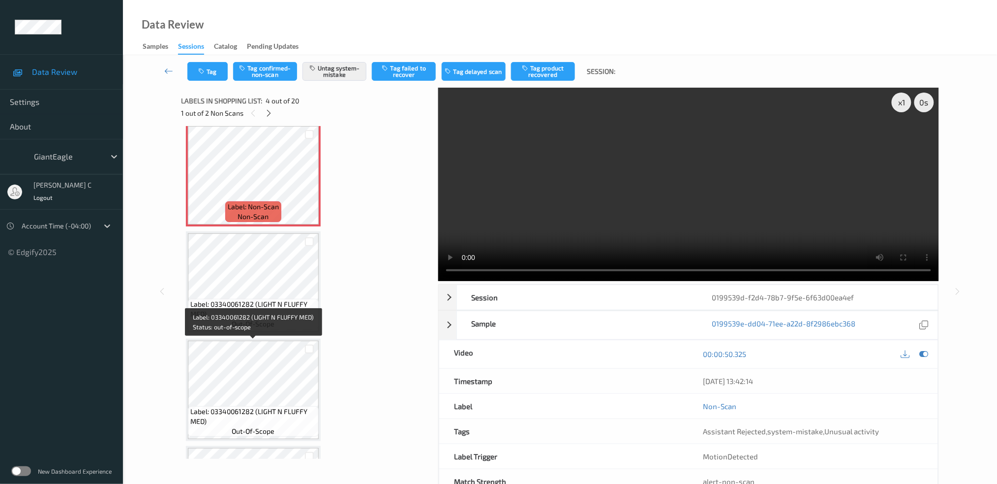
scroll to position [349, 0]
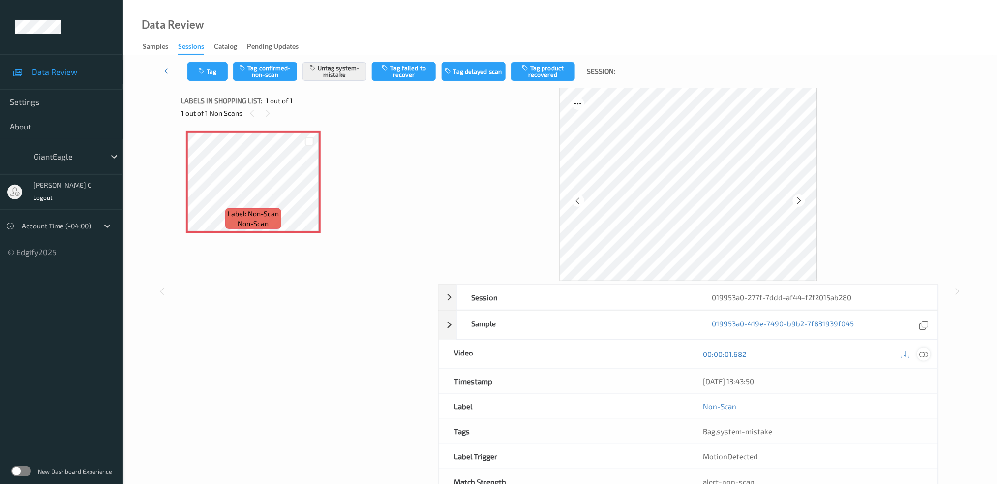
click at [929, 354] on icon at bounding box center [924, 353] width 9 height 9
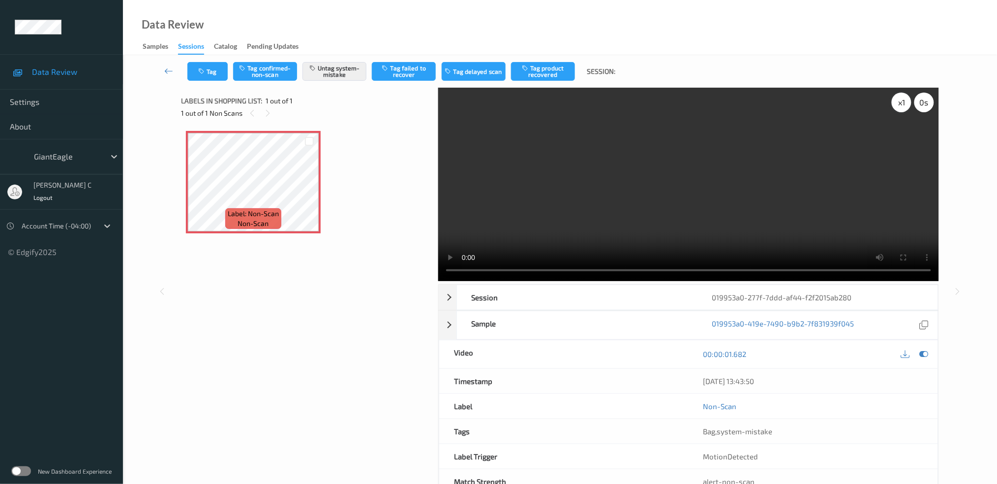
click at [893, 102] on div "x 1" at bounding box center [902, 103] width 20 height 20
click at [903, 108] on div "x 2" at bounding box center [902, 103] width 20 height 20
click at [904, 110] on div "x 4" at bounding box center [902, 103] width 20 height 20
click at [901, 105] on div "x 8" at bounding box center [902, 103] width 20 height 20
click at [901, 105] on div "x 1" at bounding box center [902, 103] width 20 height 20
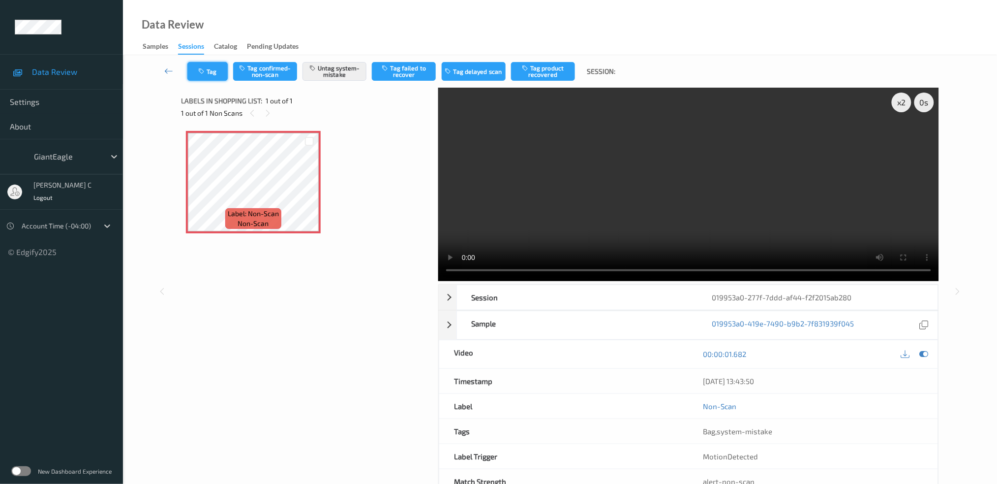
click at [204, 74] on icon "button" at bounding box center [202, 71] width 8 height 7
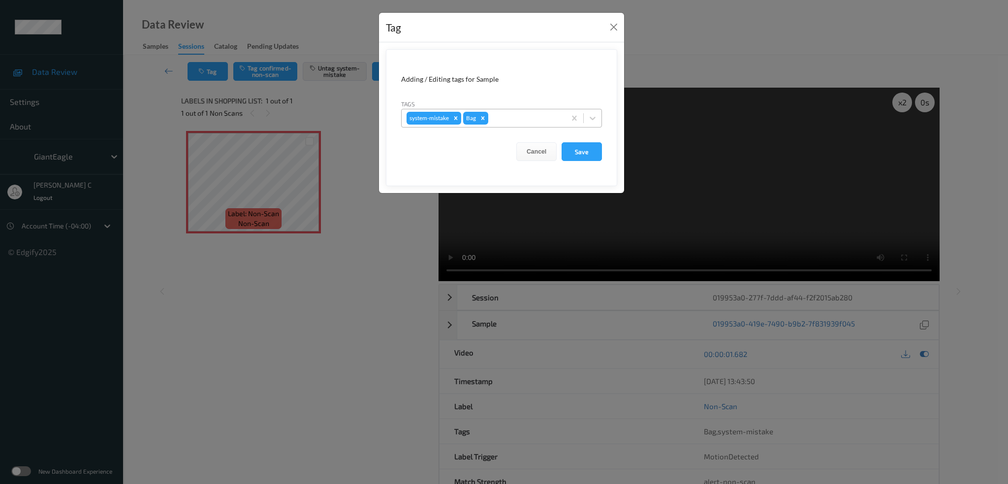
click at [519, 118] on div at bounding box center [525, 118] width 70 height 12
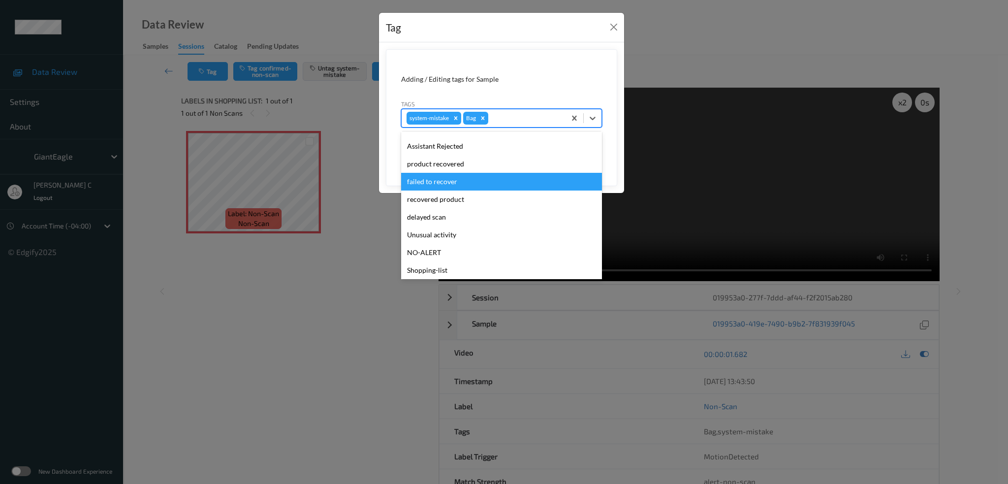
scroll to position [104, 0]
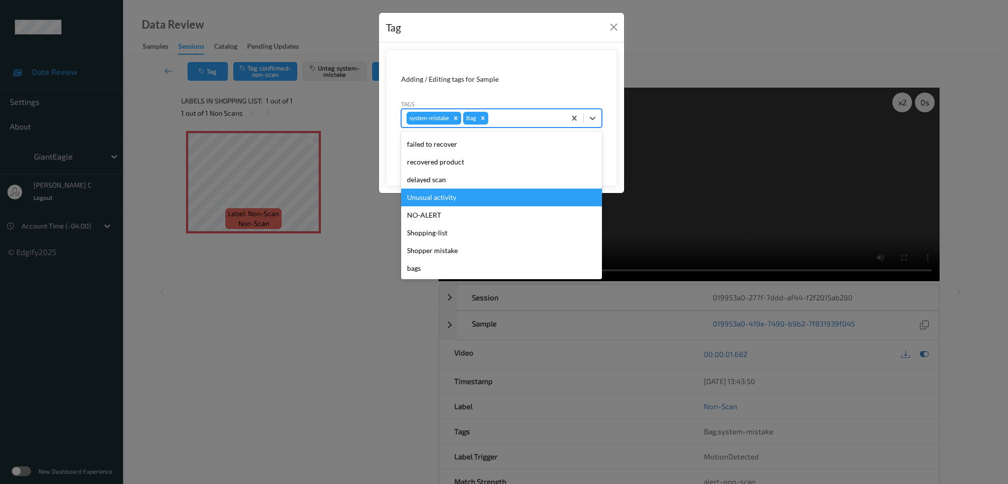
click at [452, 200] on div "Unusual activity" at bounding box center [501, 197] width 201 height 18
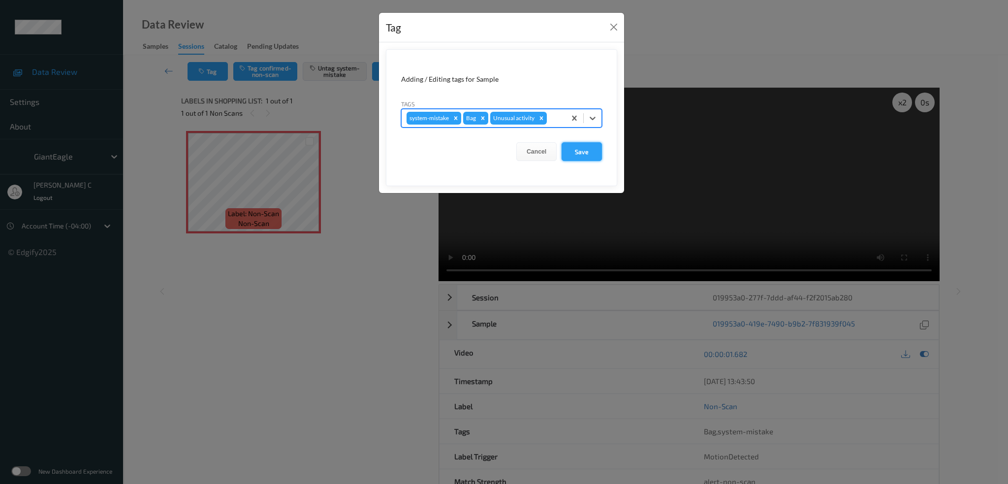
click at [582, 152] on button "Save" at bounding box center [581, 151] width 40 height 19
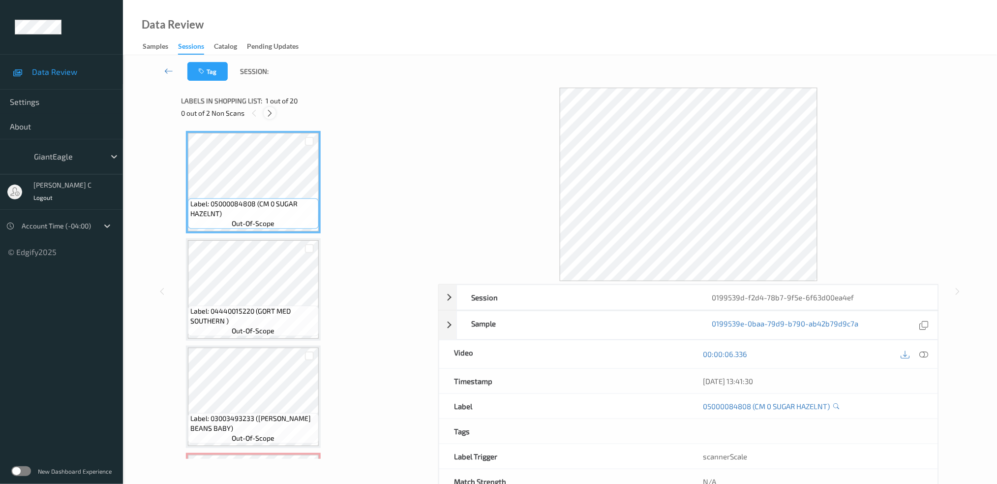
click at [272, 115] on icon at bounding box center [270, 113] width 8 height 9
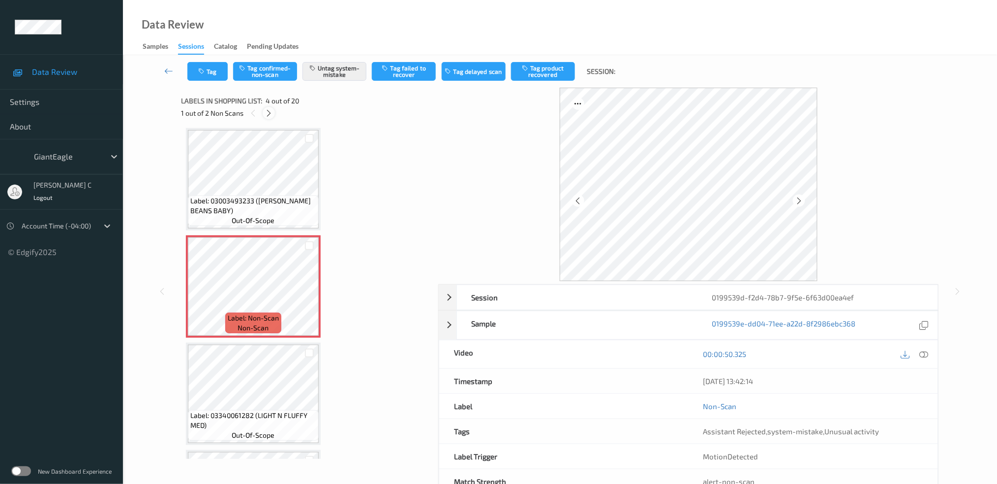
click at [269, 113] on icon at bounding box center [269, 113] width 8 height 9
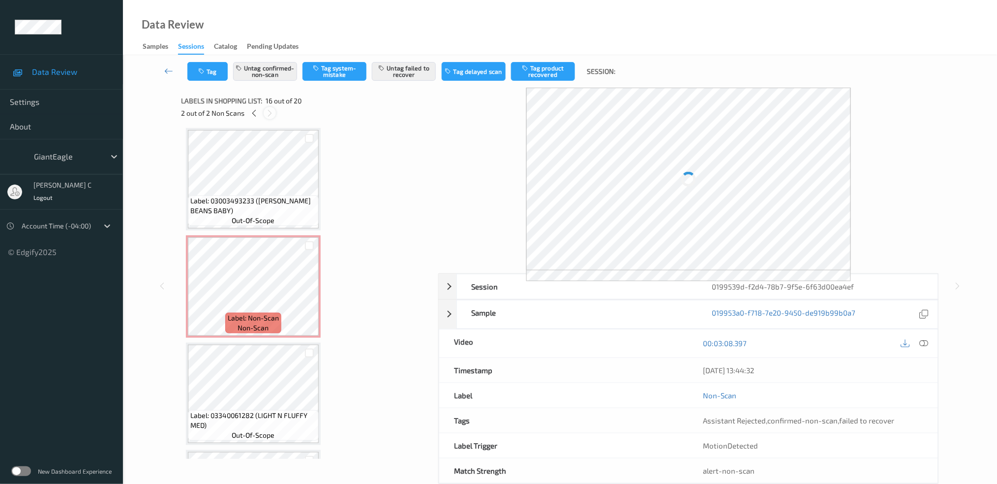
scroll to position [1496, 0]
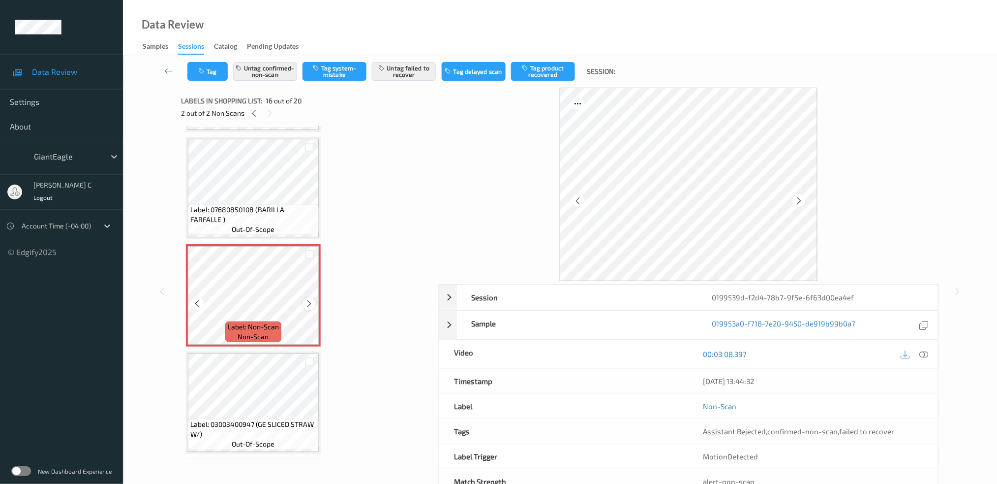
click at [304, 297] on div at bounding box center [309, 303] width 12 height 12
click at [311, 299] on icon at bounding box center [310, 303] width 8 height 9
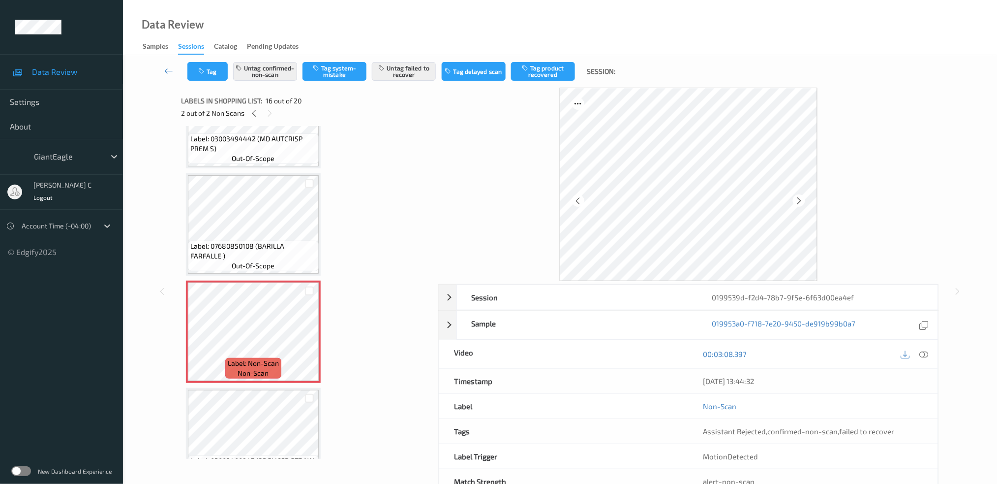
scroll to position [1430, 0]
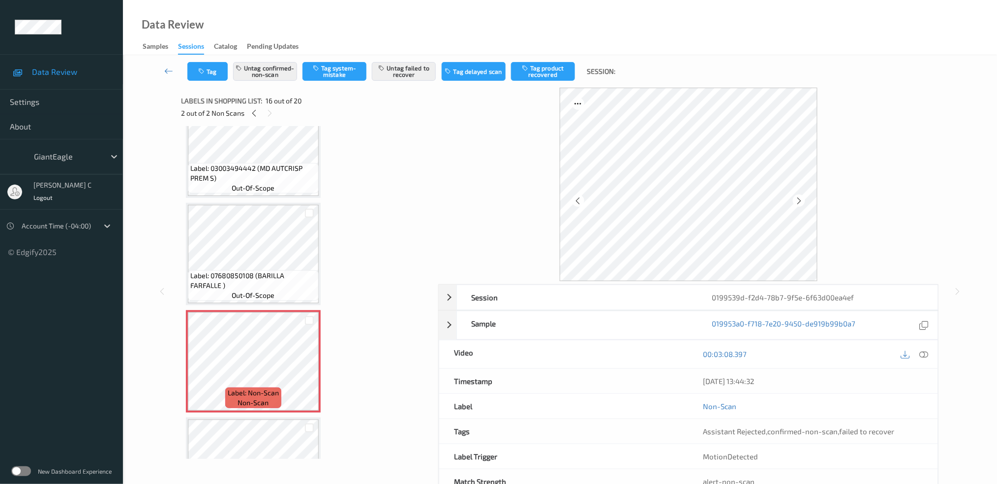
click at [247, 163] on span "Label: 03003494442 (MD AUTCRISP PREM S)" at bounding box center [253, 173] width 126 height 20
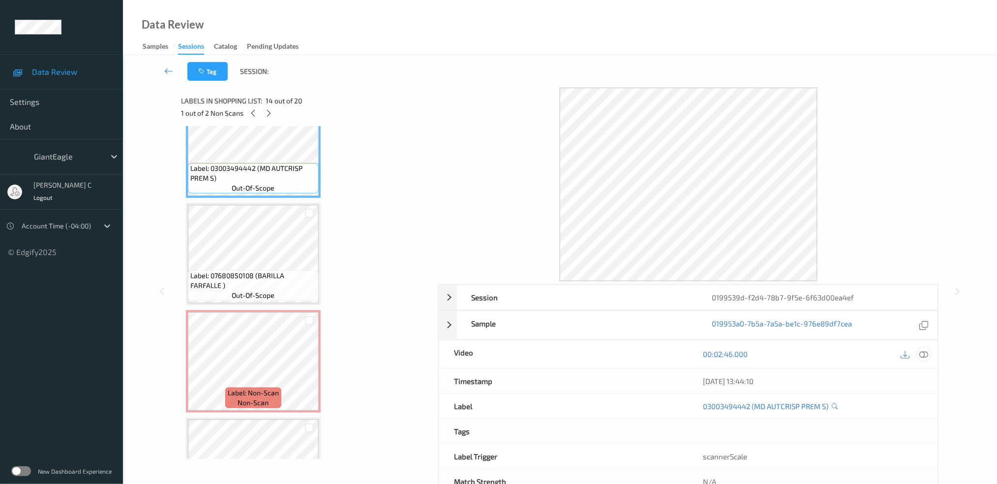
click at [924, 355] on icon at bounding box center [924, 353] width 9 height 9
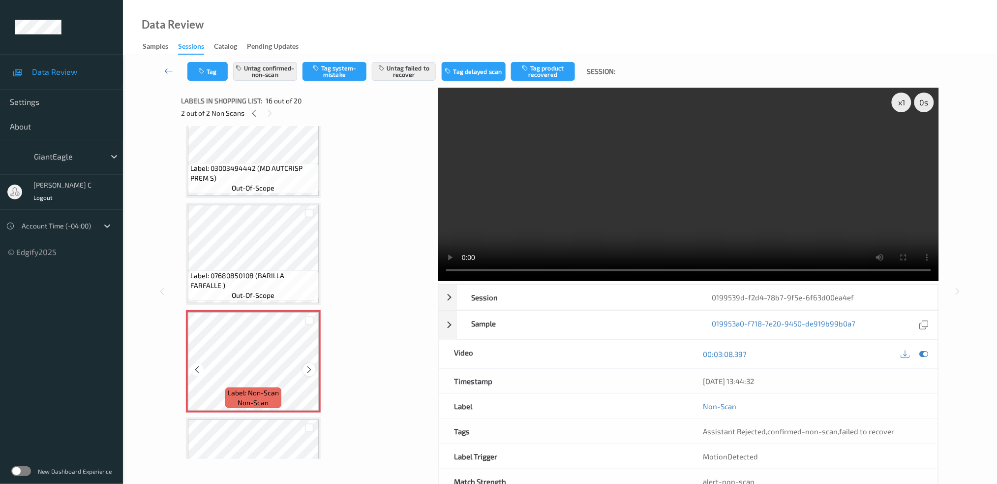
click at [312, 365] on icon at bounding box center [310, 369] width 8 height 9
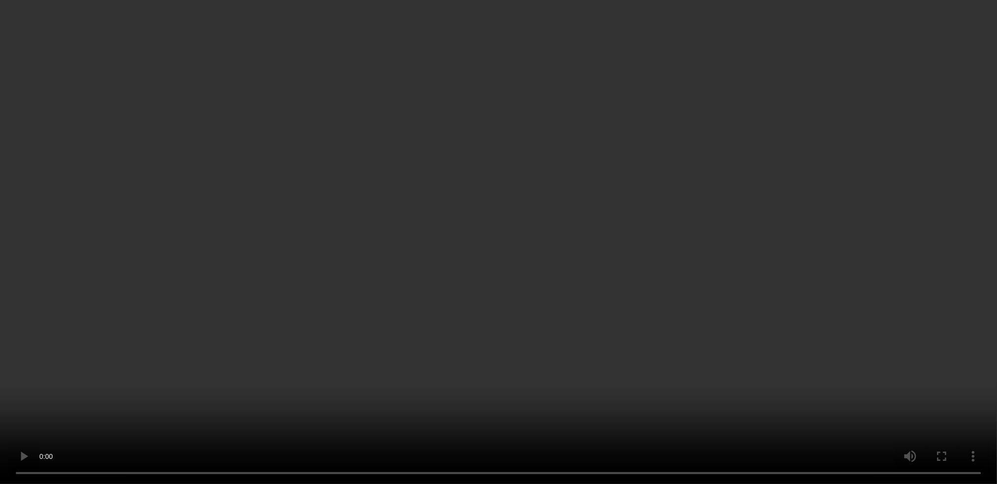
scroll to position [1496, 0]
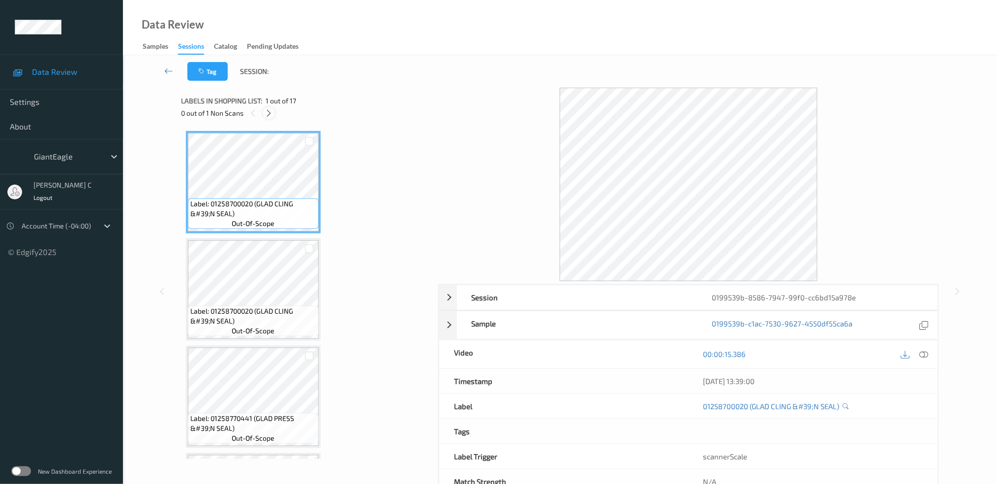
click at [268, 111] on icon at bounding box center [269, 113] width 8 height 9
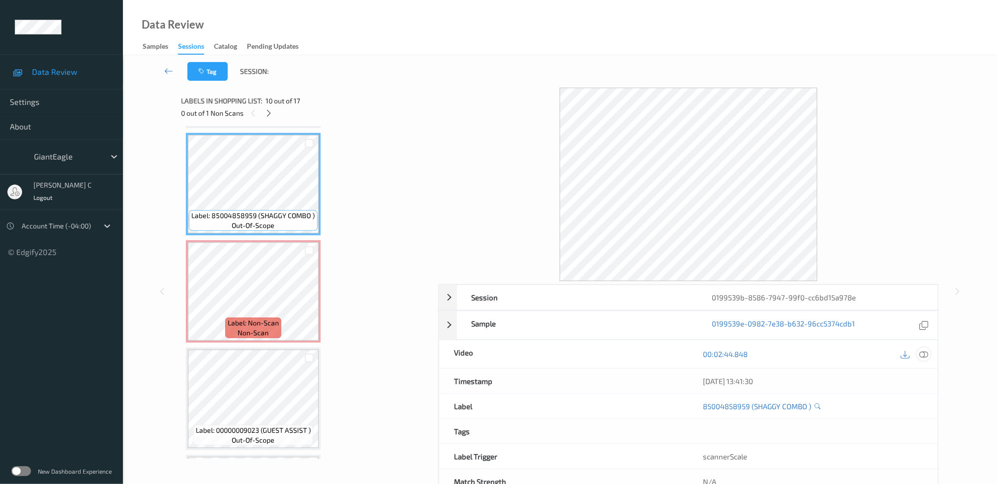
click at [926, 355] on icon at bounding box center [924, 353] width 9 height 9
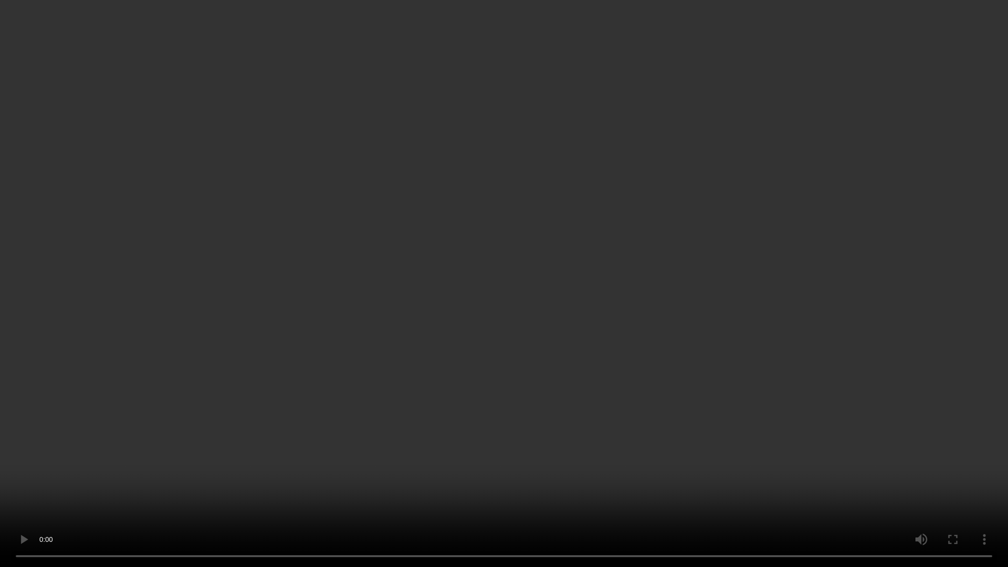
click at [487, 37] on video at bounding box center [504, 283] width 1008 height 567
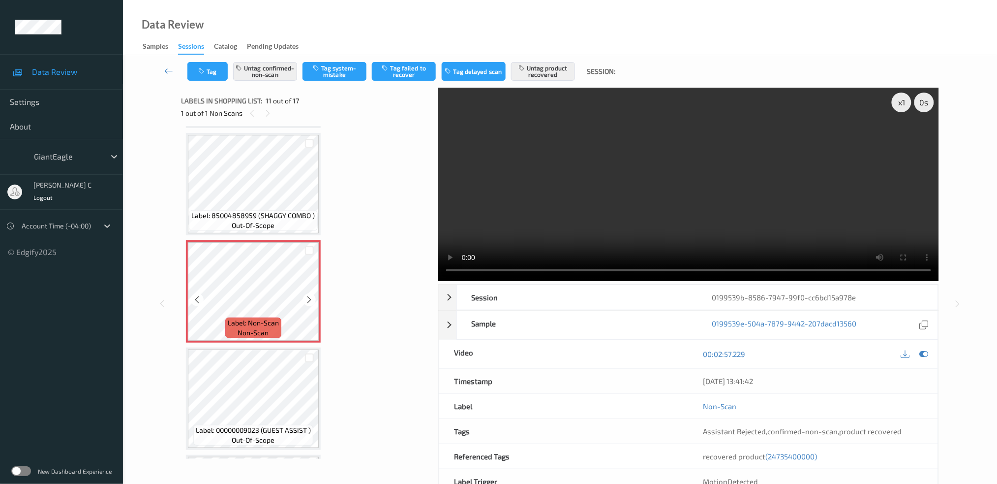
click at [307, 295] on icon at bounding box center [310, 299] width 8 height 9
click at [306, 295] on icon at bounding box center [310, 299] width 8 height 9
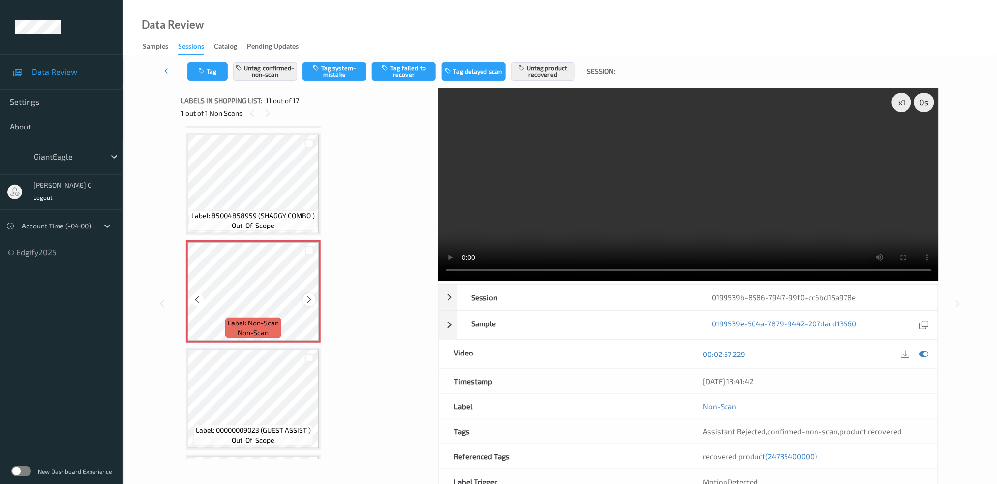
click at [308, 295] on icon at bounding box center [310, 299] width 8 height 9
click at [311, 295] on icon at bounding box center [310, 299] width 8 height 9
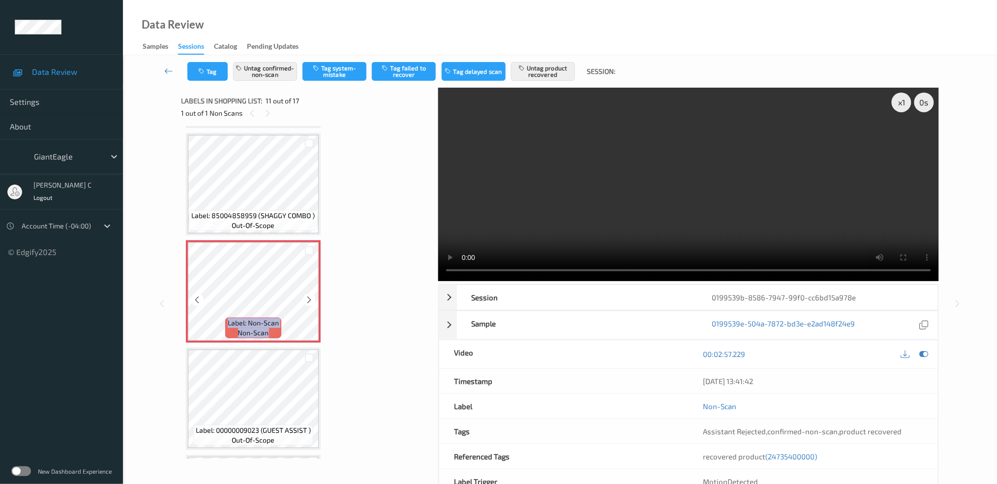
click at [311, 295] on icon at bounding box center [310, 299] width 8 height 9
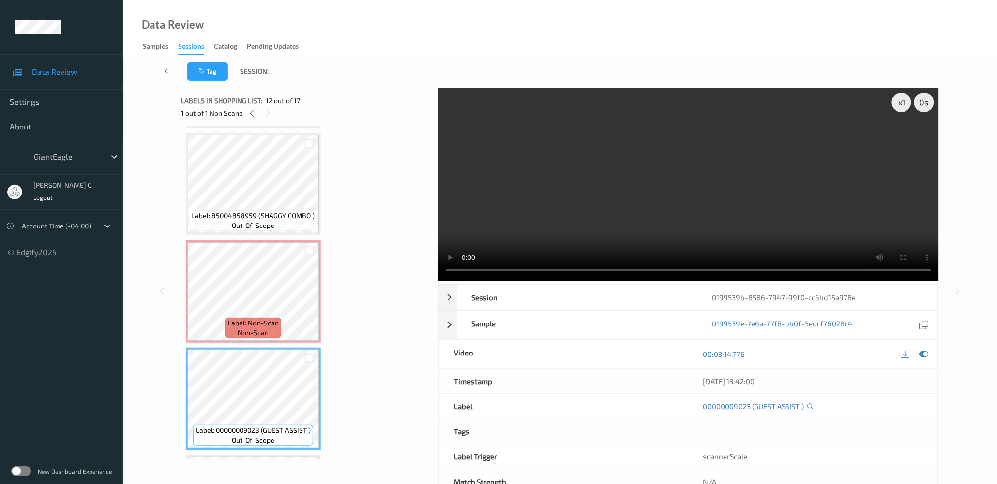
click at [260, 318] on span "Label: Non-Scan" at bounding box center [253, 323] width 51 height 10
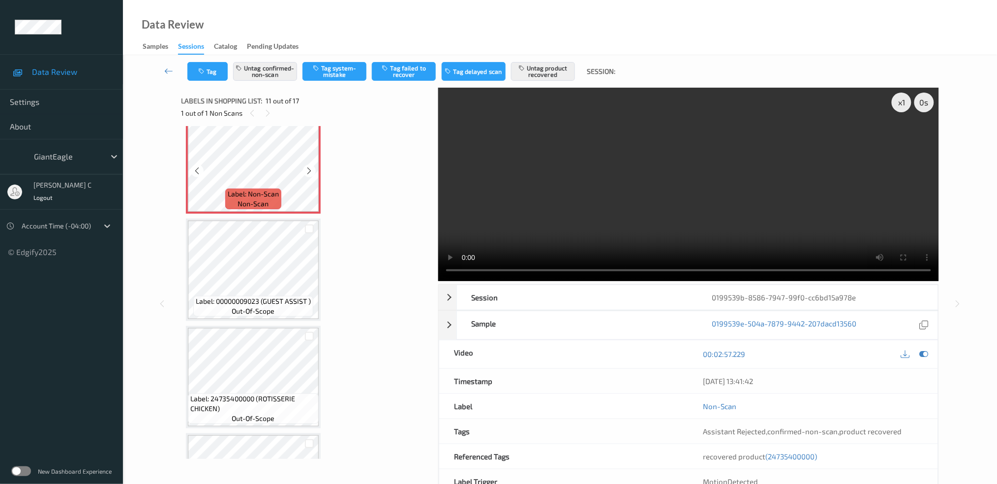
scroll to position [1095, 0]
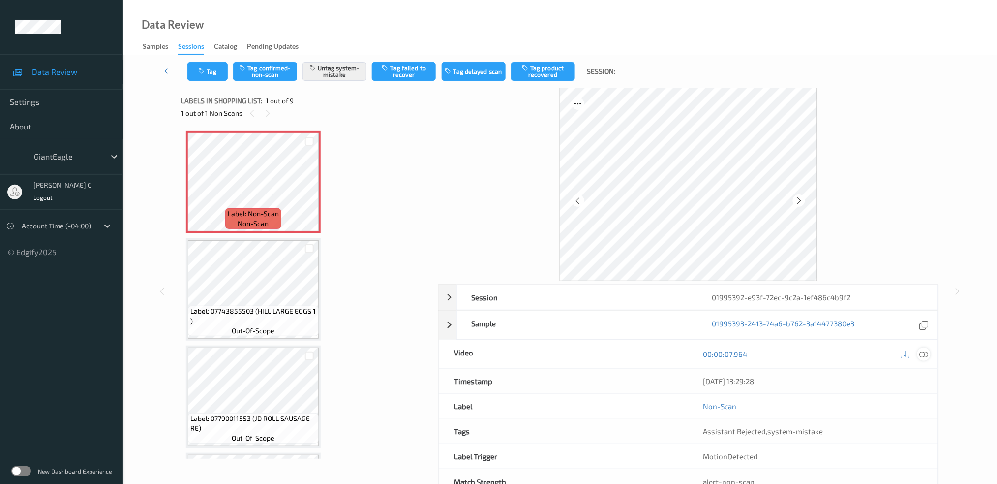
click at [929, 349] on icon at bounding box center [924, 353] width 9 height 9
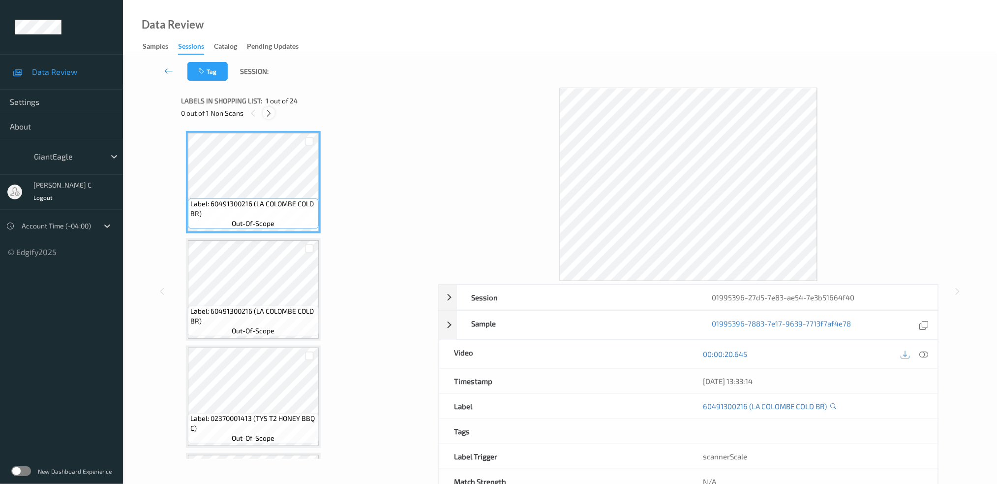
click at [270, 109] on icon at bounding box center [269, 113] width 8 height 9
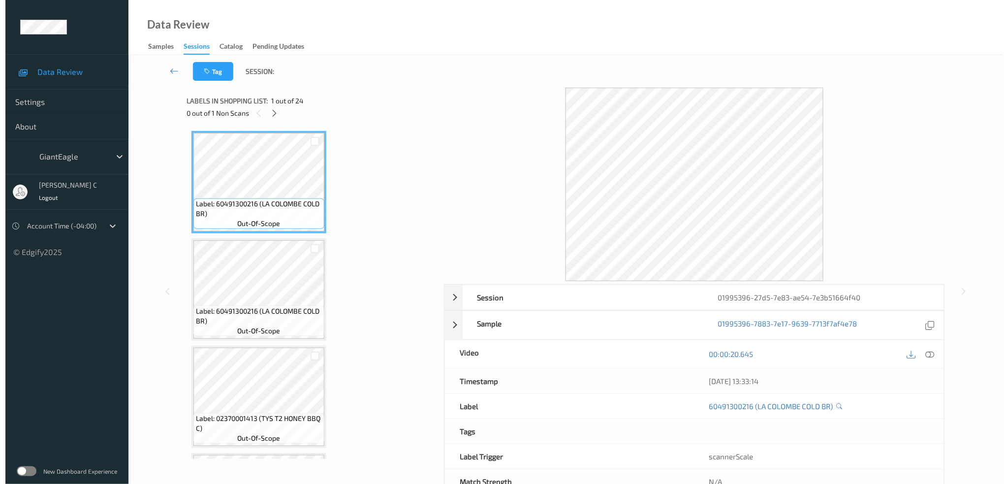
scroll to position [1282, 0]
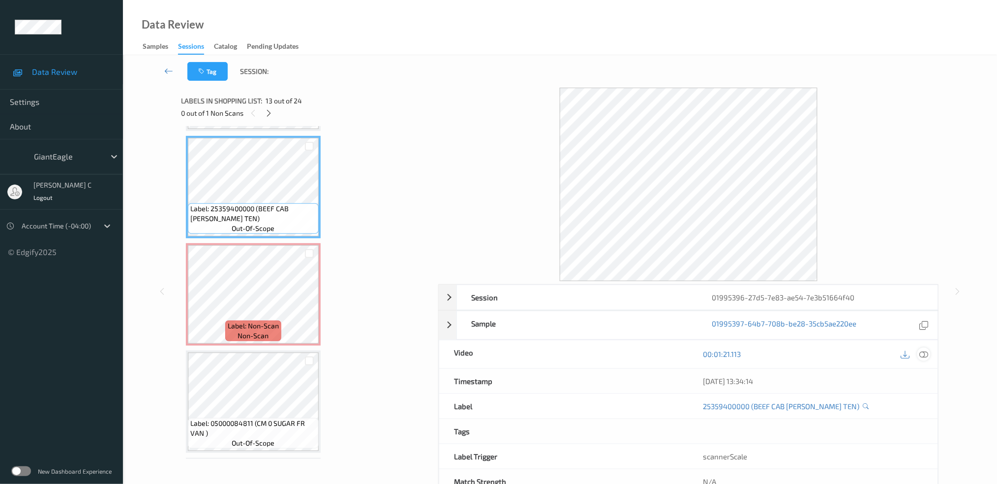
click at [927, 356] on icon at bounding box center [924, 353] width 9 height 9
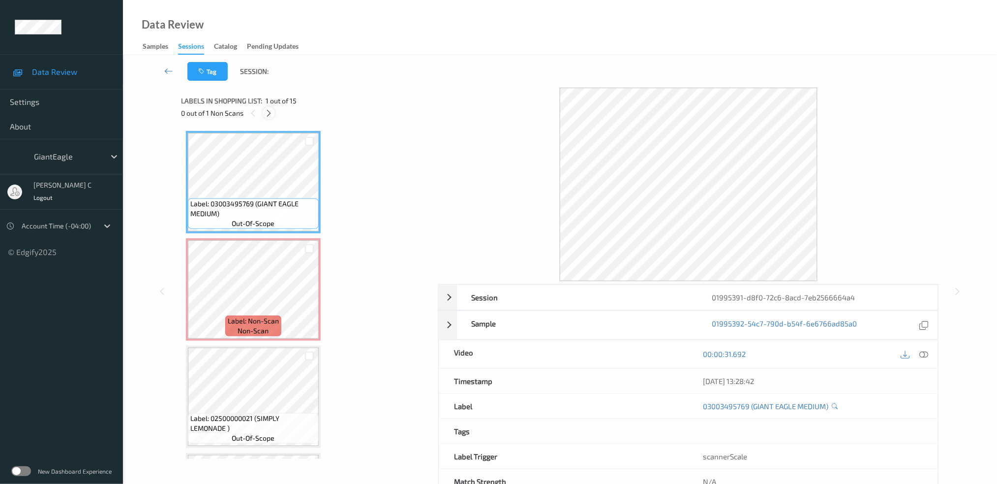
click at [270, 107] on div at bounding box center [269, 113] width 12 height 12
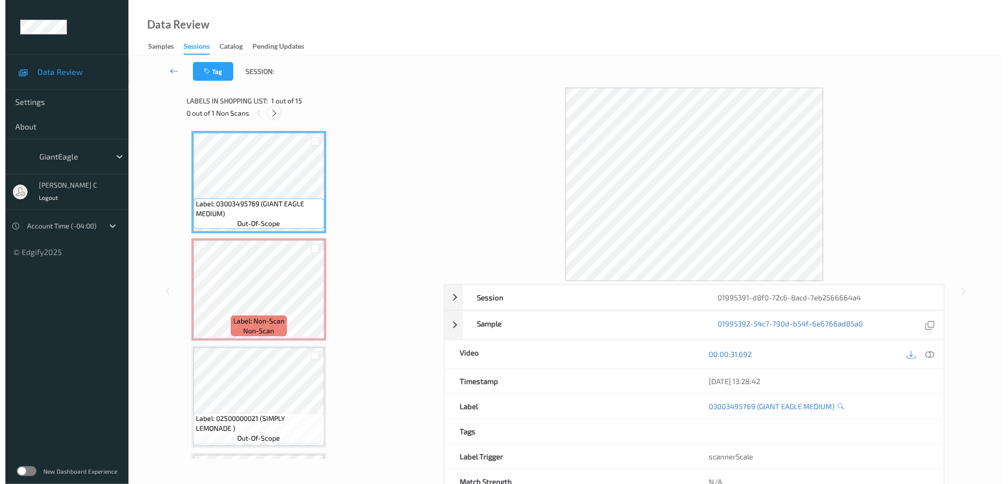
scroll to position [4, 0]
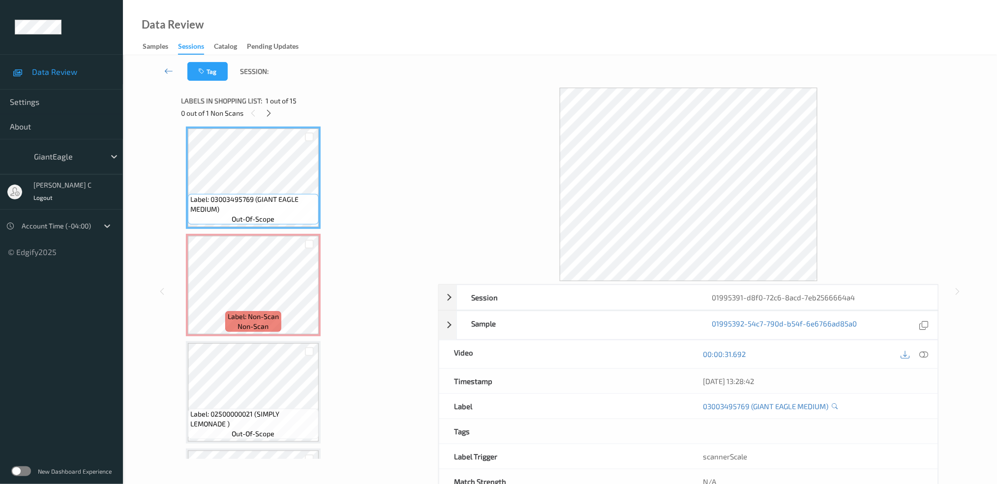
click at [931, 345] on div "00:00:31.692" at bounding box center [813, 354] width 249 height 28
click at [929, 355] on icon at bounding box center [924, 353] width 9 height 9
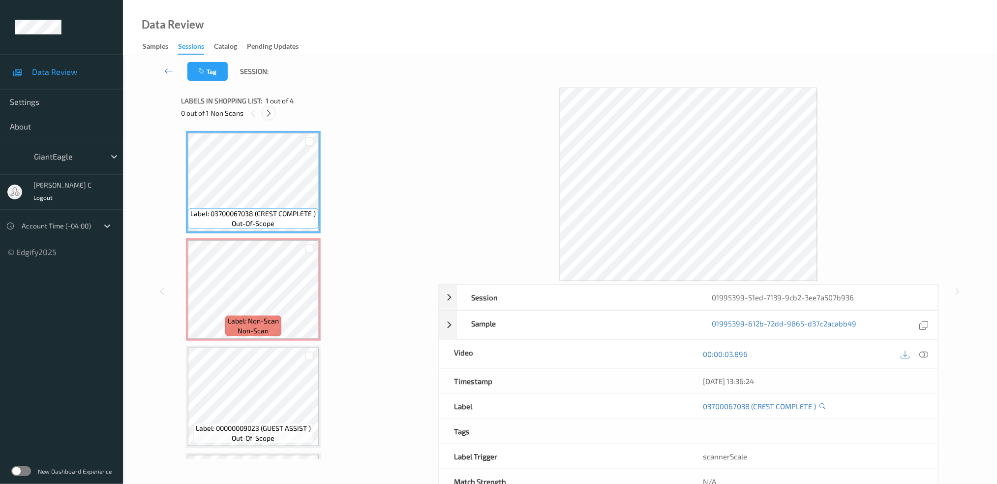
click at [271, 111] on icon at bounding box center [269, 113] width 8 height 9
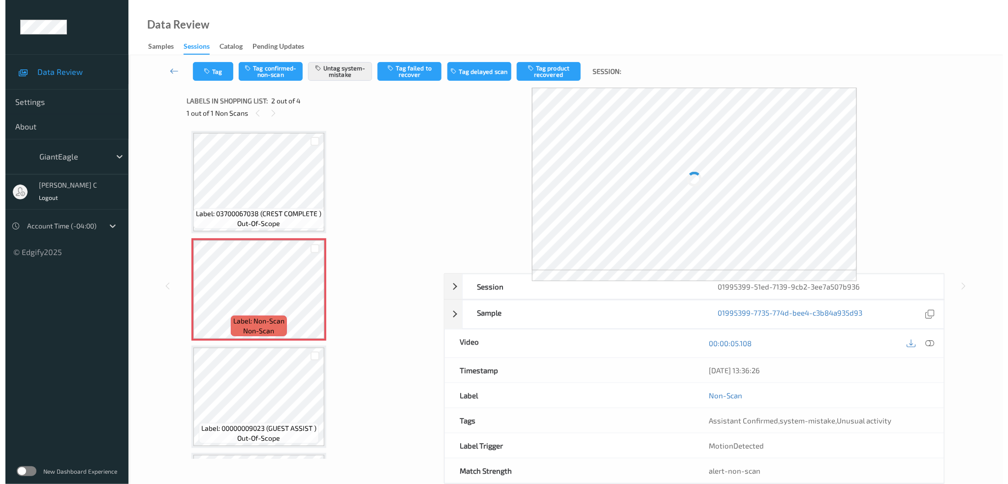
scroll to position [4, 0]
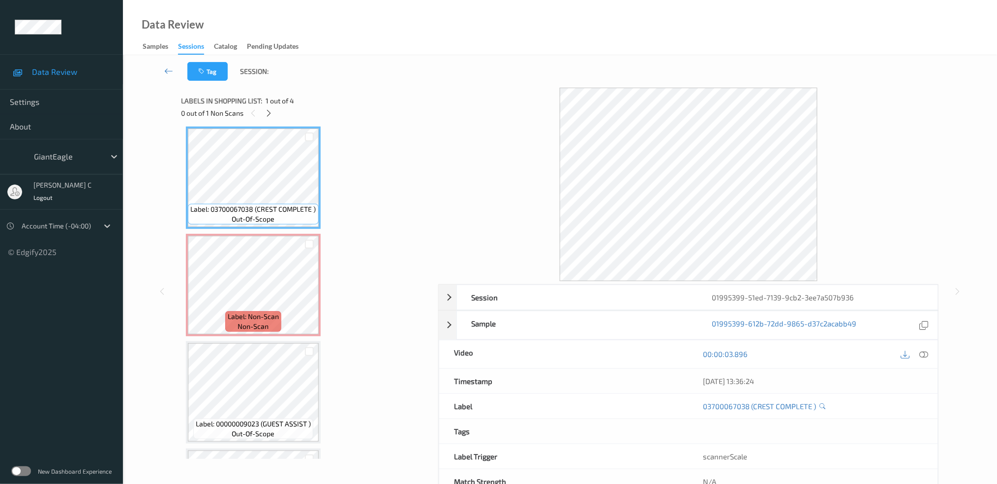
click at [924, 354] on icon at bounding box center [924, 353] width 9 height 9
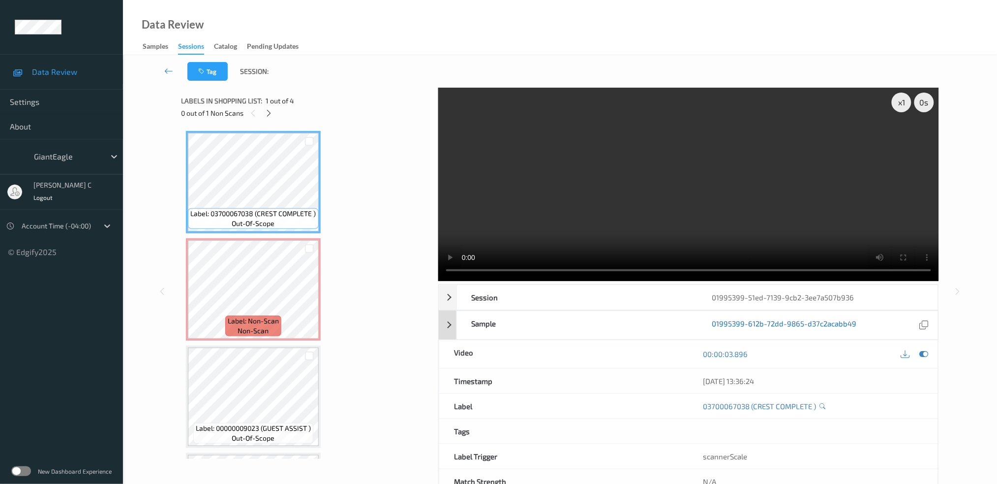
scroll to position [4, 0]
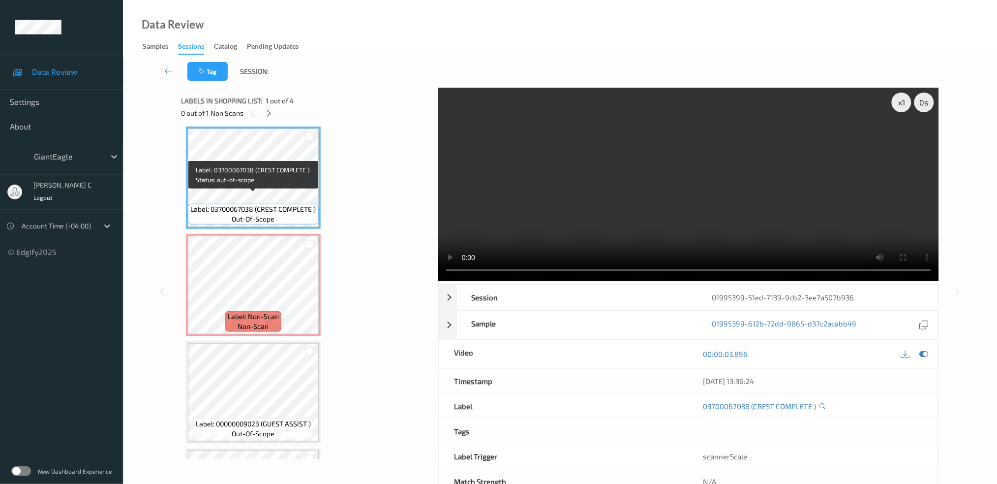
click at [220, 207] on span "Label: 03700067038 (CREST COMPLETE )" at bounding box center [253, 209] width 125 height 10
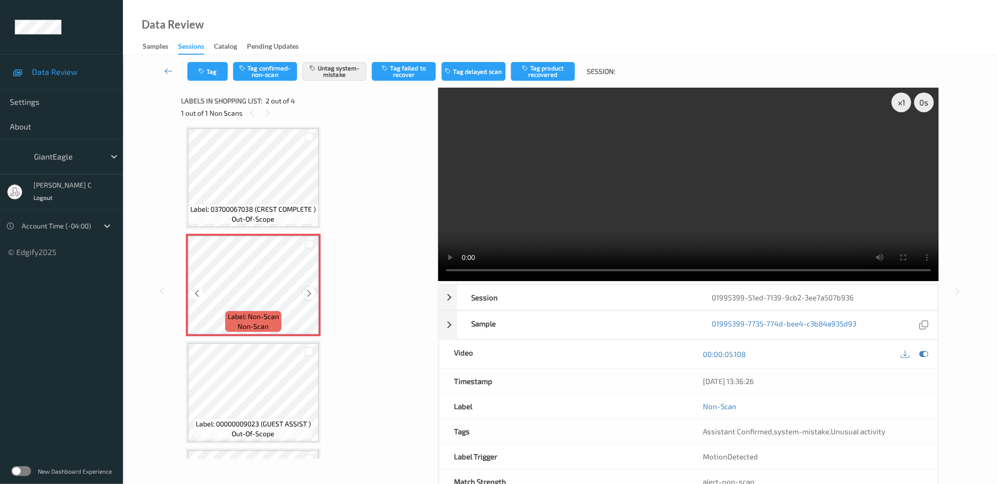
click at [308, 294] on icon at bounding box center [310, 293] width 8 height 9
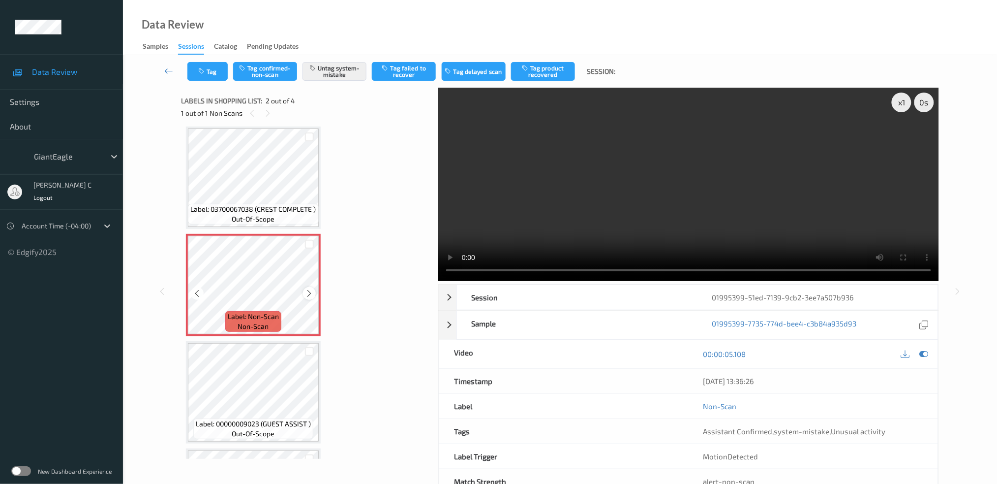
click at [309, 292] on icon at bounding box center [310, 293] width 8 height 9
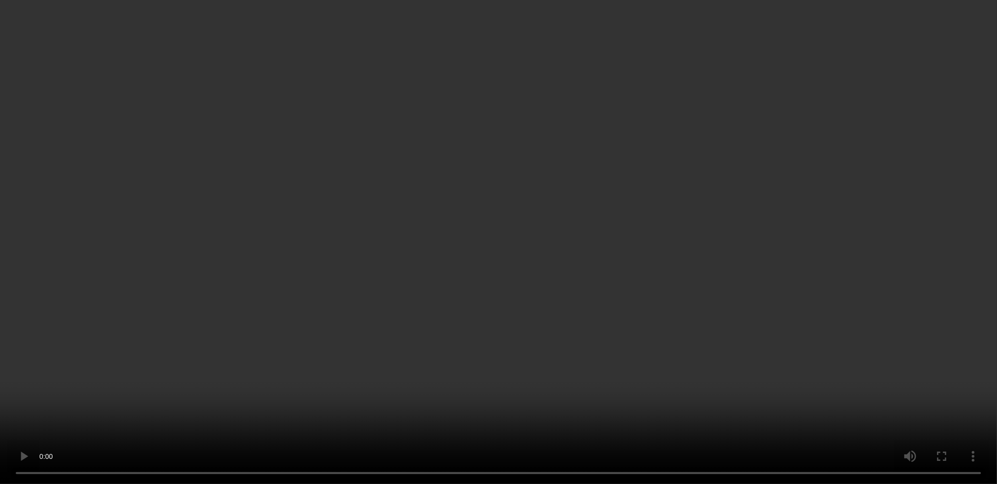
scroll to position [15, 0]
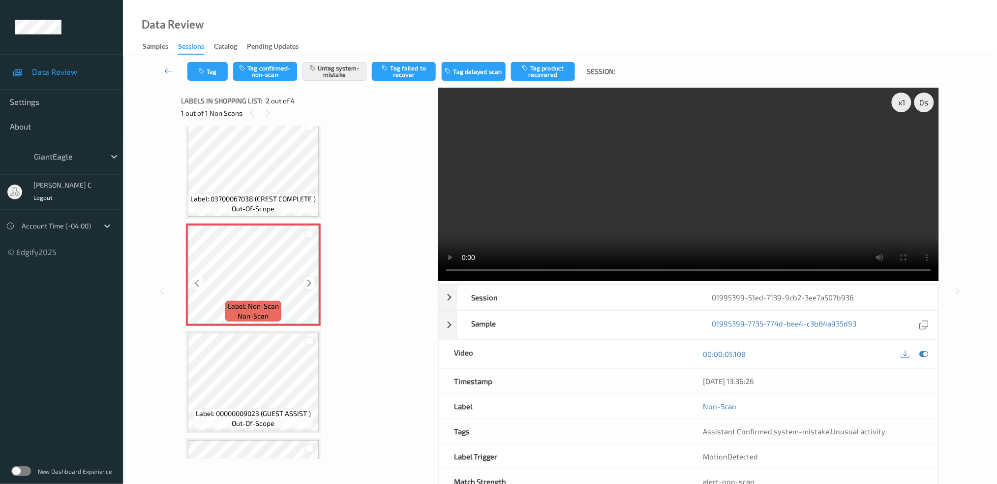
click at [309, 280] on icon at bounding box center [310, 283] width 8 height 9
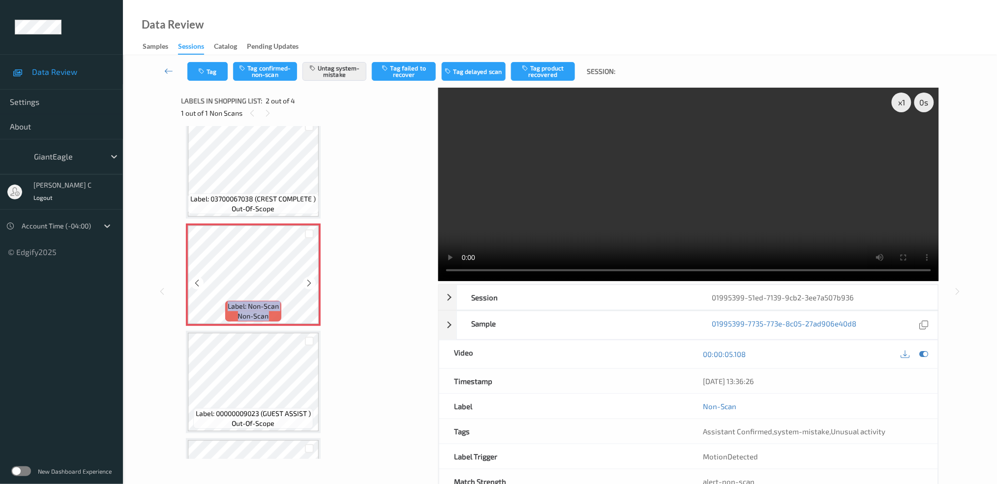
click at [309, 280] on icon at bounding box center [310, 283] width 8 height 9
click at [308, 281] on icon at bounding box center [310, 283] width 8 height 9
click at [357, 79] on button "Untag system-mistake" at bounding box center [335, 71] width 64 height 19
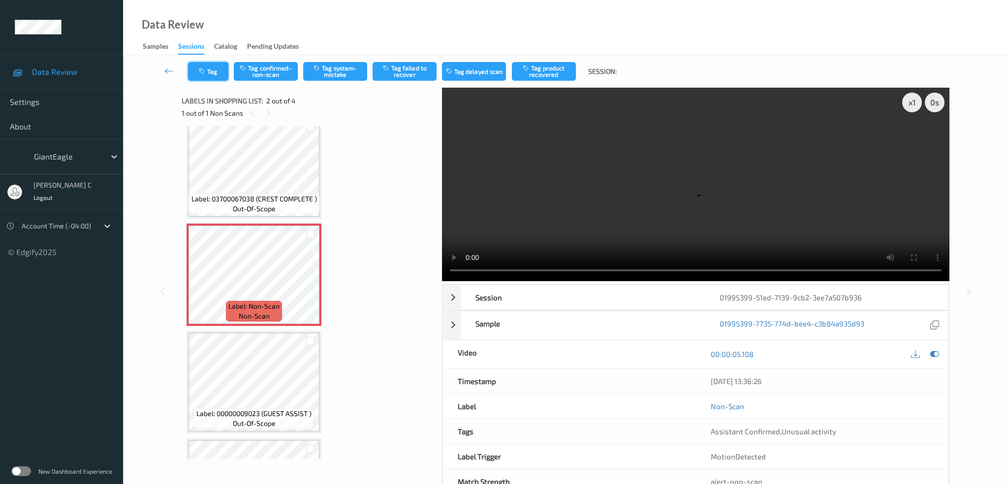
click at [208, 80] on button "Tag" at bounding box center [208, 71] width 40 height 19
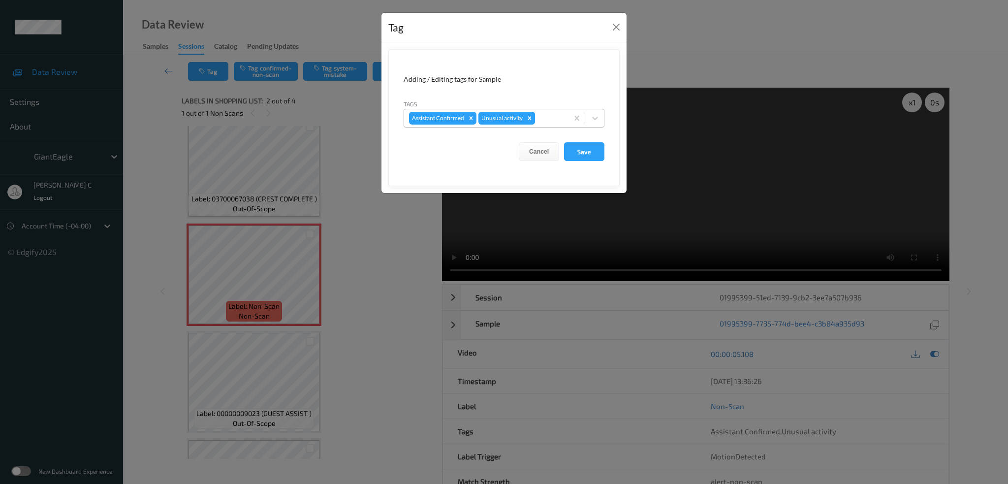
click at [531, 116] on icon "Remove Unusual activity" at bounding box center [529, 118] width 7 height 7
click at [584, 161] on form "Adding / Editing tags for Sample Tags option Assistant Confirmed, selected. Sel…" at bounding box center [503, 117] width 231 height 137
click at [581, 156] on button "Save" at bounding box center [584, 151] width 40 height 19
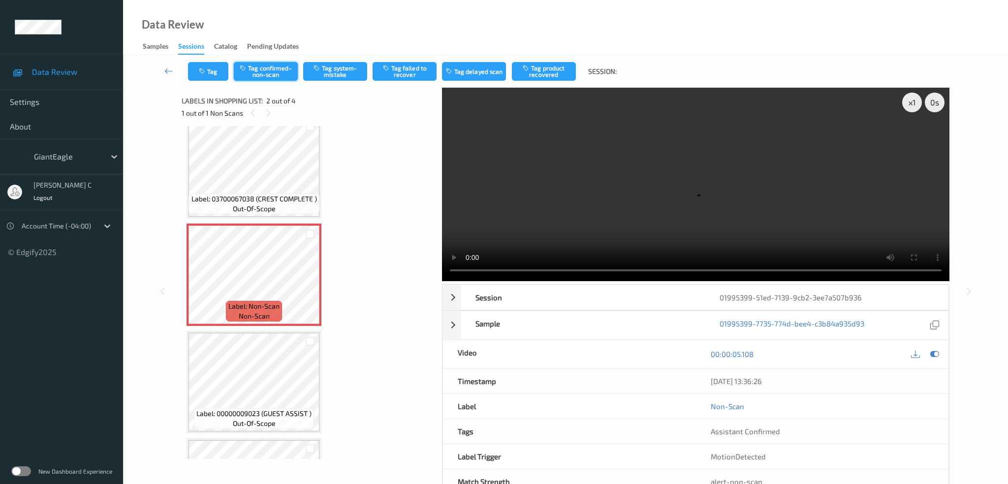
click at [283, 71] on button "Tag confirmed-non-scan" at bounding box center [266, 71] width 64 height 19
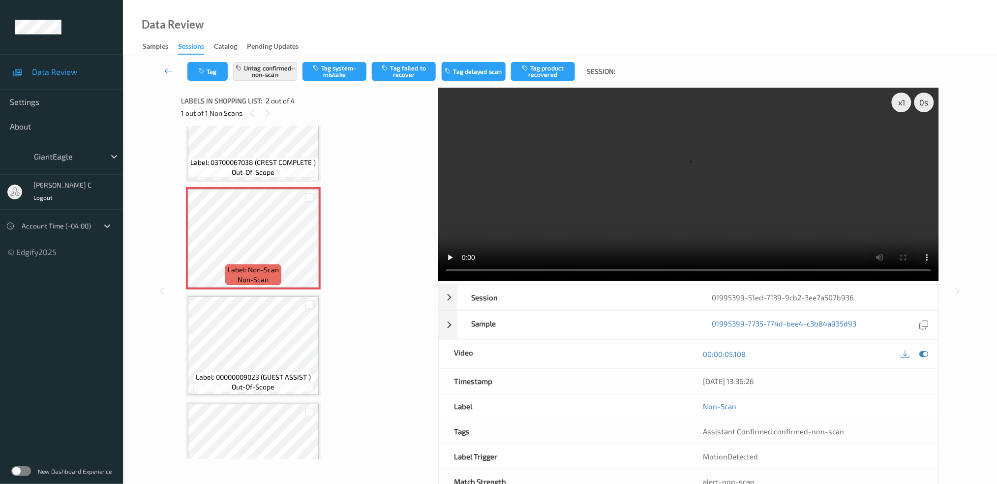
scroll to position [81, 0]
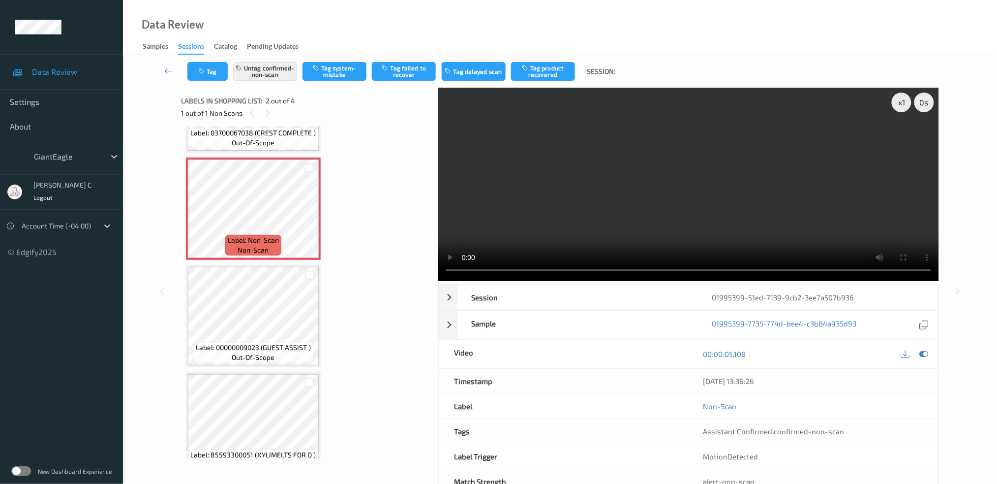
click at [552, 69] on button "Tag product recovered" at bounding box center [543, 71] width 64 height 19
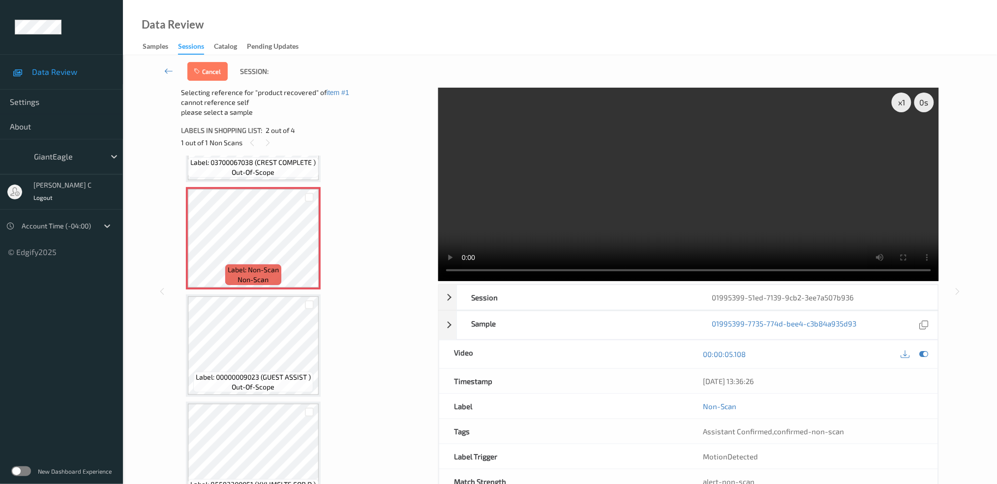
scroll to position [97, 0]
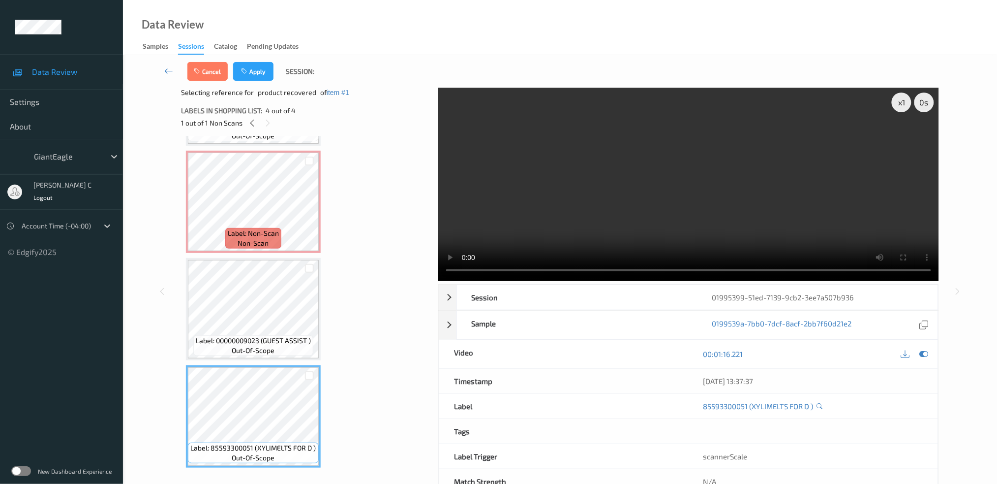
click at [253, 75] on button "Apply" at bounding box center [253, 71] width 40 height 19
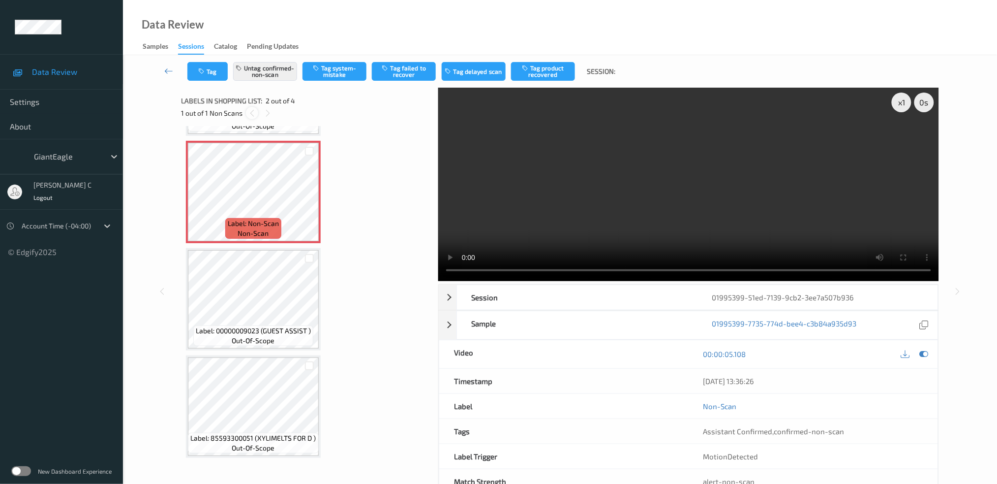
scroll to position [4, 0]
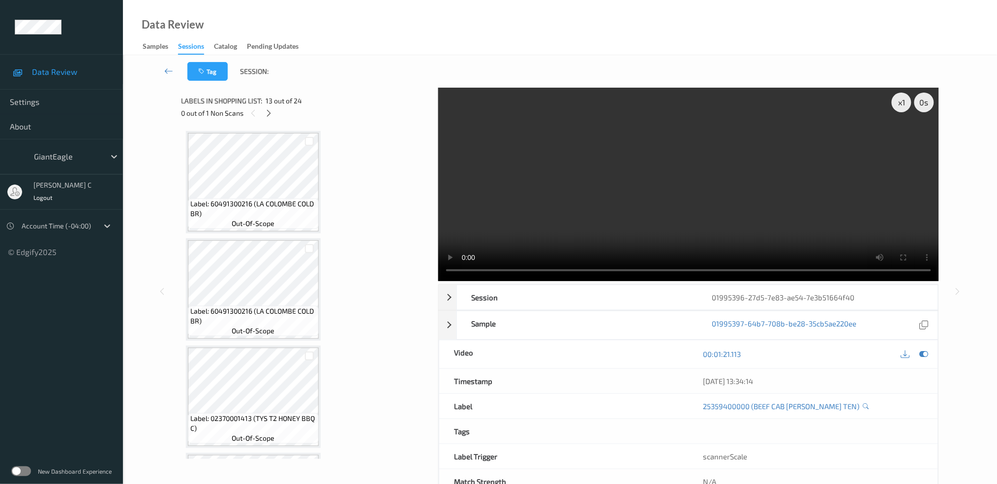
scroll to position [1282, 0]
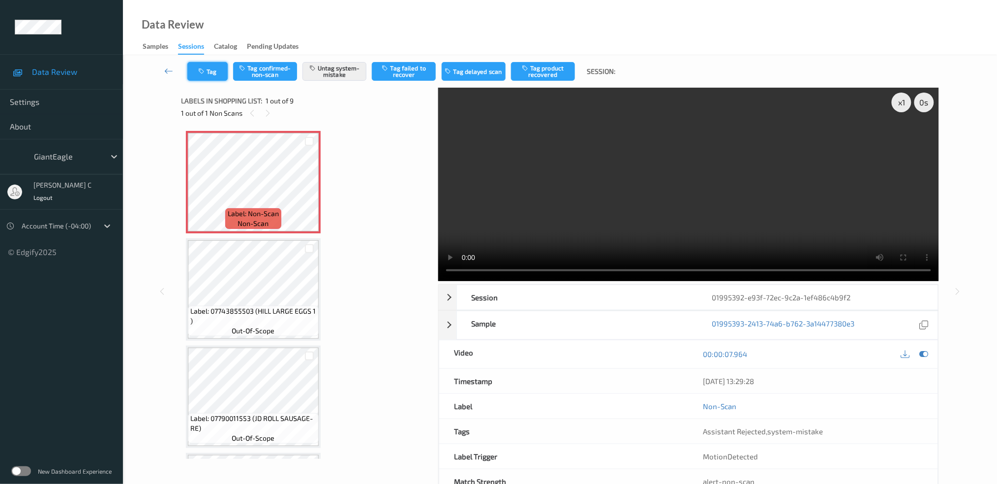
click at [217, 74] on button "Tag" at bounding box center [207, 71] width 40 height 19
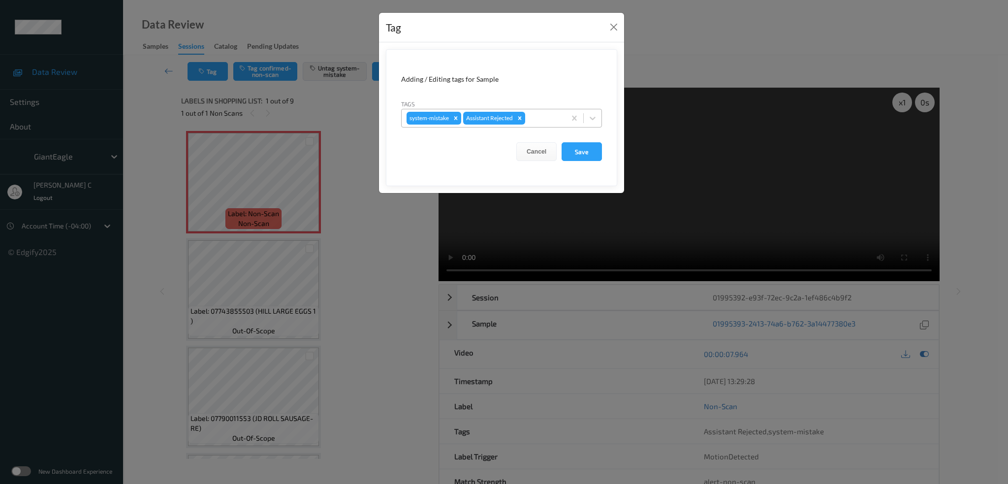
click at [535, 120] on div at bounding box center [543, 118] width 33 height 12
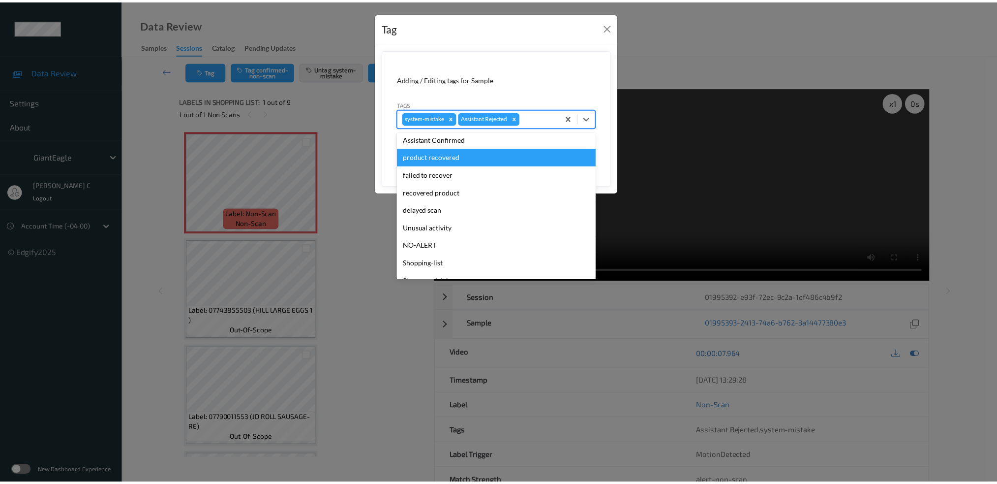
scroll to position [104, 0]
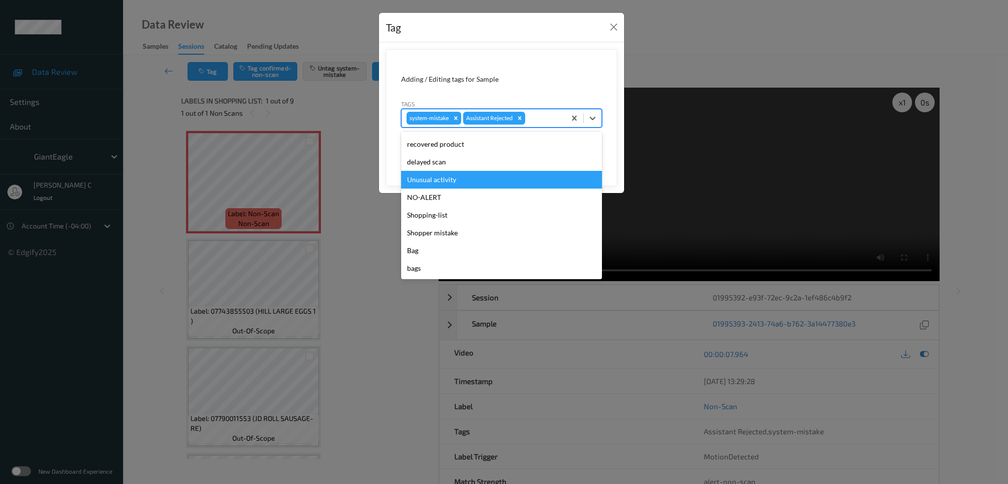
click at [451, 173] on div "Unusual activity" at bounding box center [501, 180] width 201 height 18
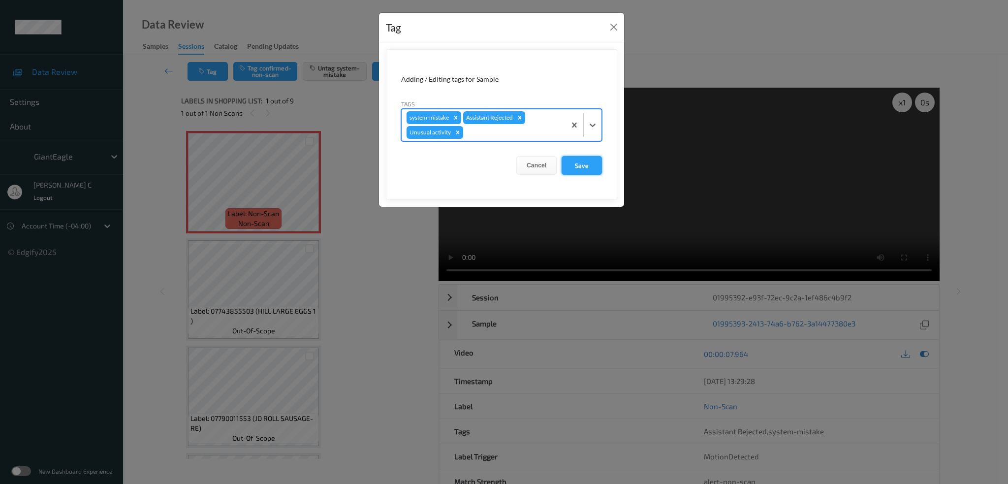
click at [578, 164] on button "Save" at bounding box center [581, 165] width 40 height 19
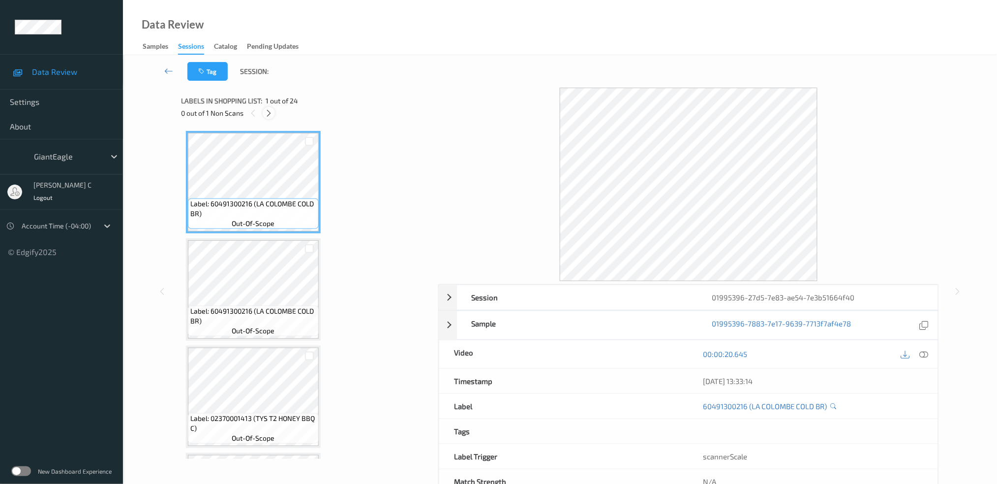
click at [271, 111] on icon at bounding box center [269, 113] width 8 height 9
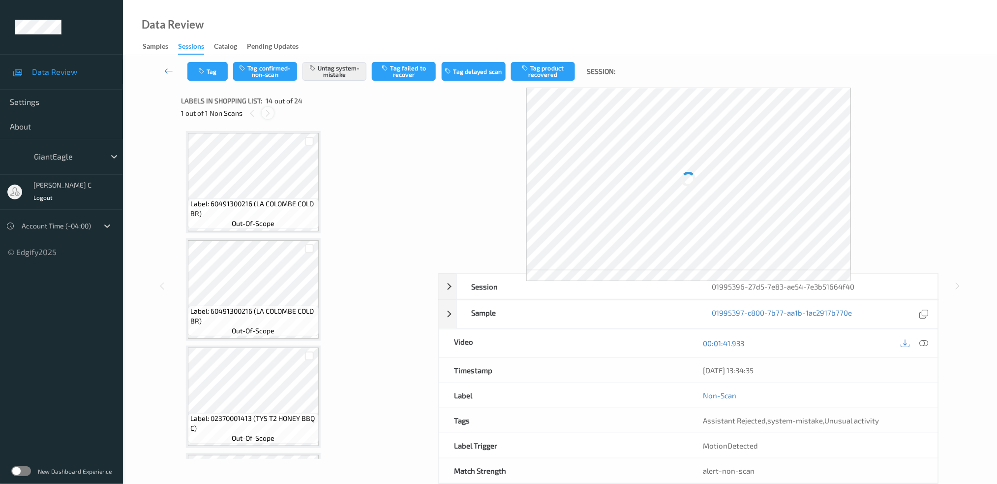
scroll to position [1282, 0]
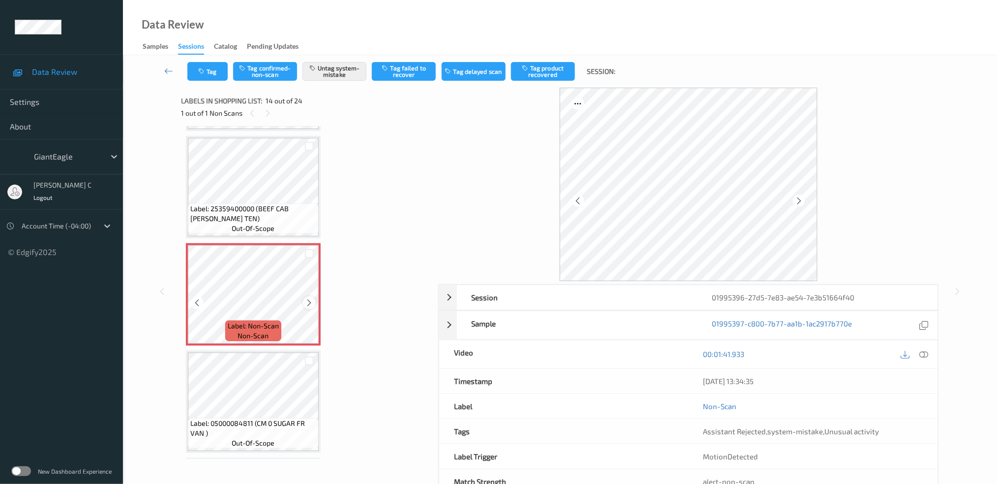
click at [304, 296] on div at bounding box center [309, 302] width 12 height 12
click at [315, 296] on div at bounding box center [309, 302] width 12 height 12
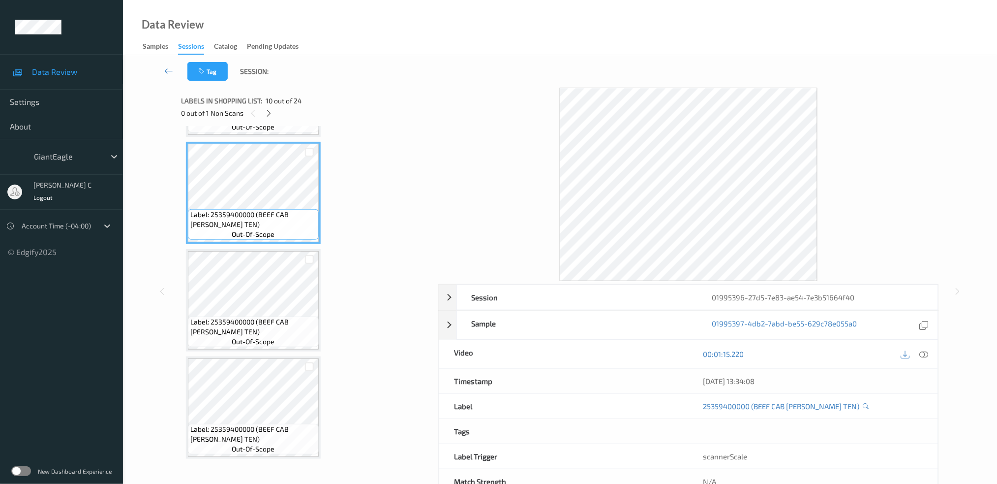
scroll to position [823, 0]
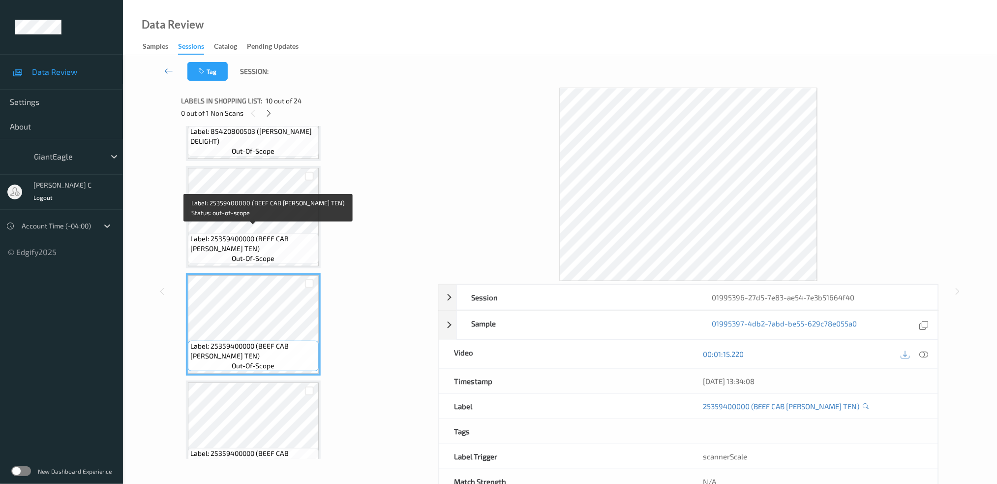
click at [274, 241] on span "Label: 25359400000 (BEEF CAB [PERSON_NAME] TEN)" at bounding box center [253, 244] width 126 height 20
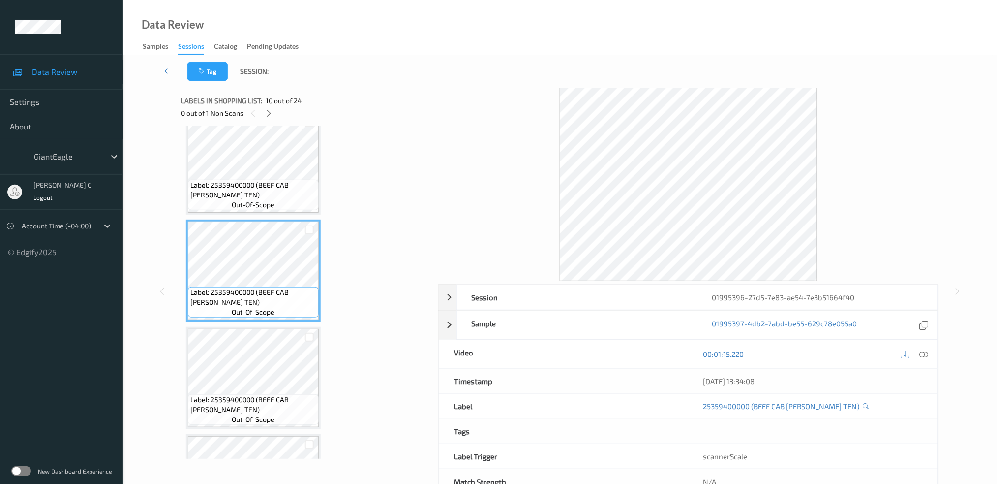
scroll to position [955, 0]
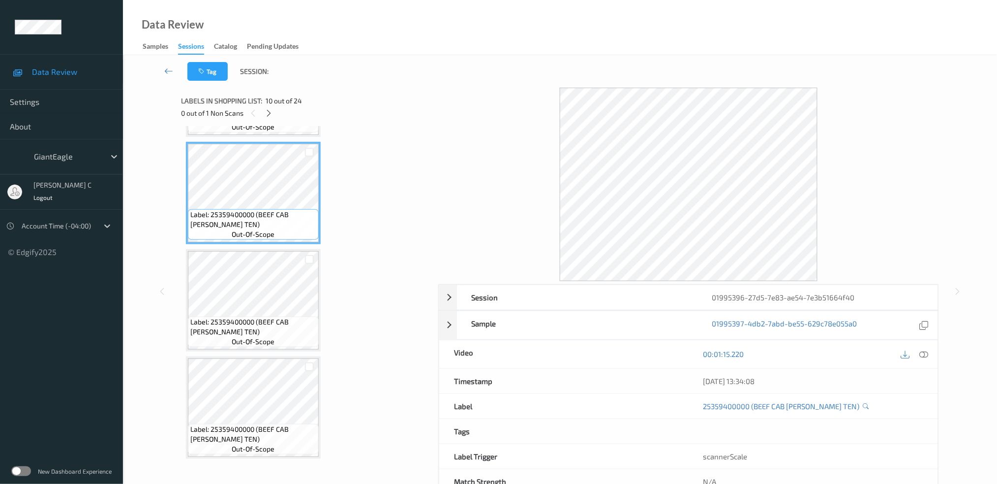
click at [273, 337] on span "out-of-scope" at bounding box center [253, 342] width 43 height 10
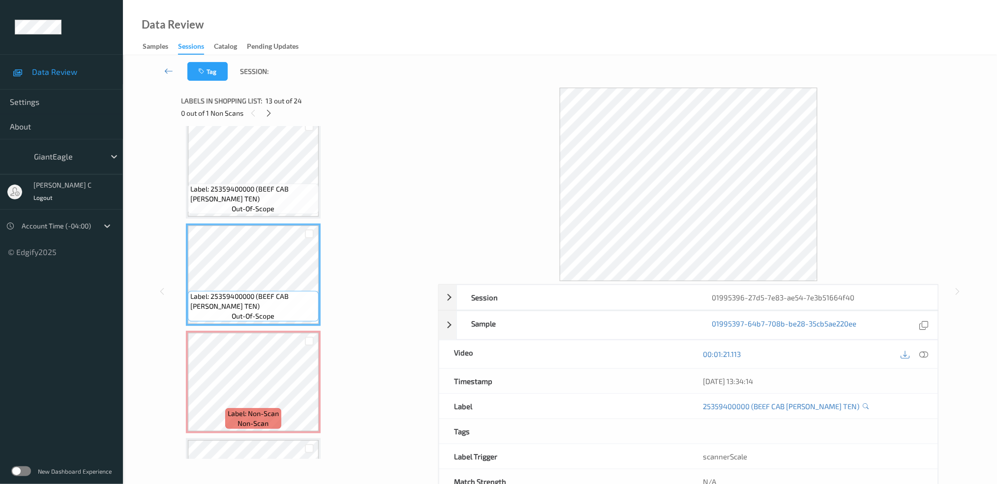
scroll to position [1217, 0]
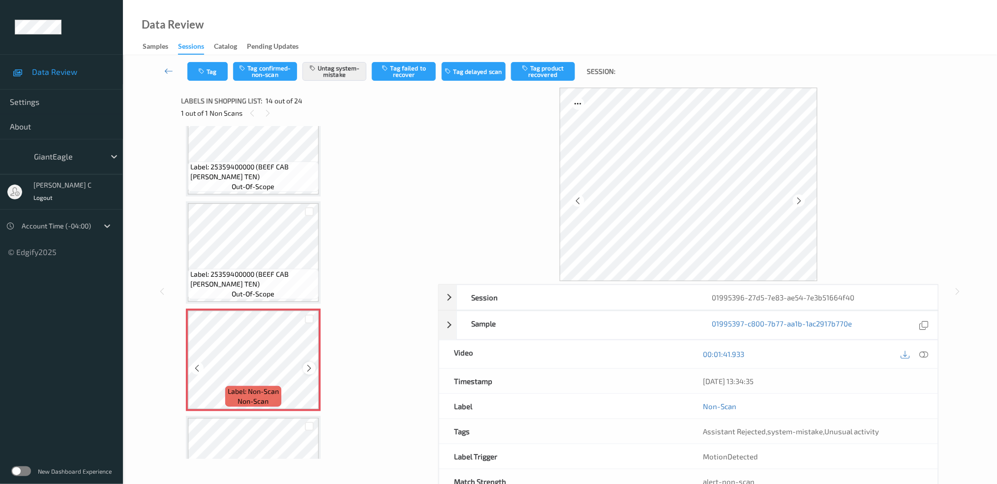
click at [309, 364] on icon at bounding box center [310, 368] width 8 height 9
click at [308, 364] on icon at bounding box center [310, 368] width 8 height 9
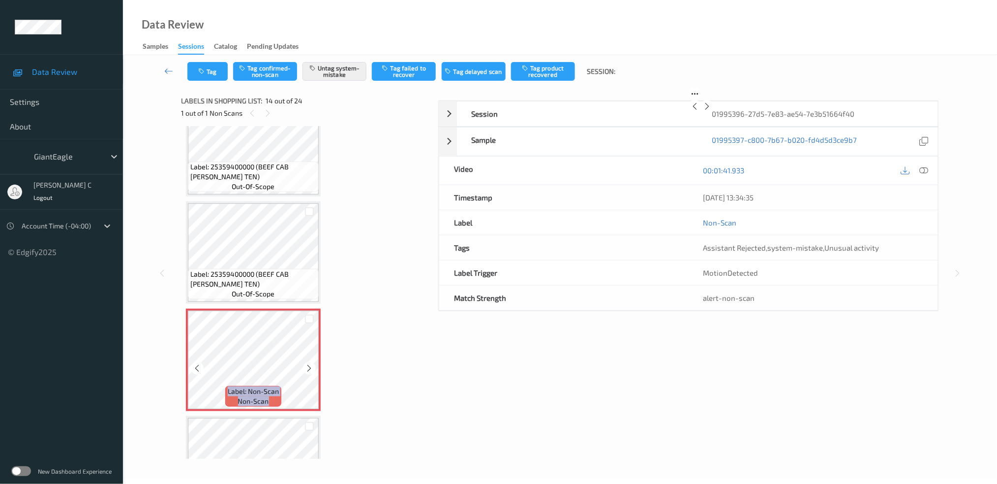
click at [308, 364] on icon at bounding box center [310, 368] width 8 height 9
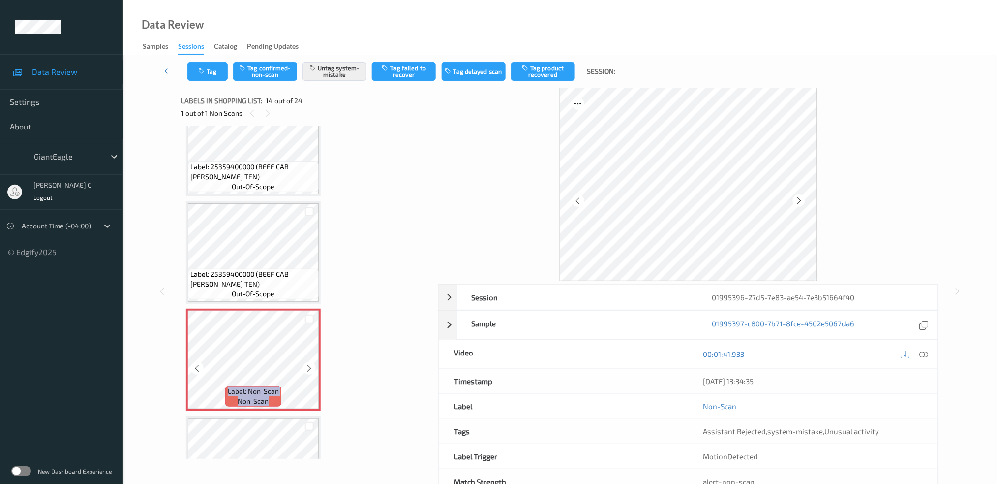
click at [308, 364] on icon at bounding box center [310, 368] width 8 height 9
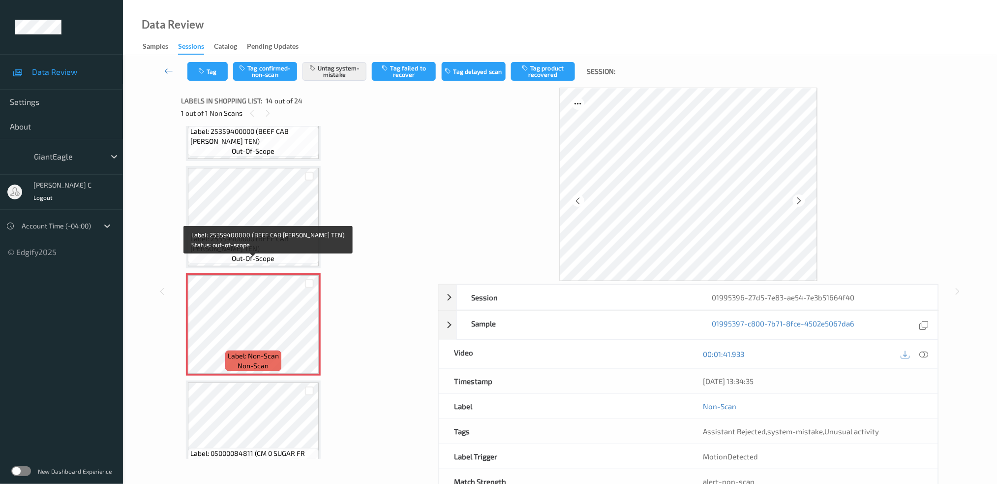
scroll to position [1282, 0]
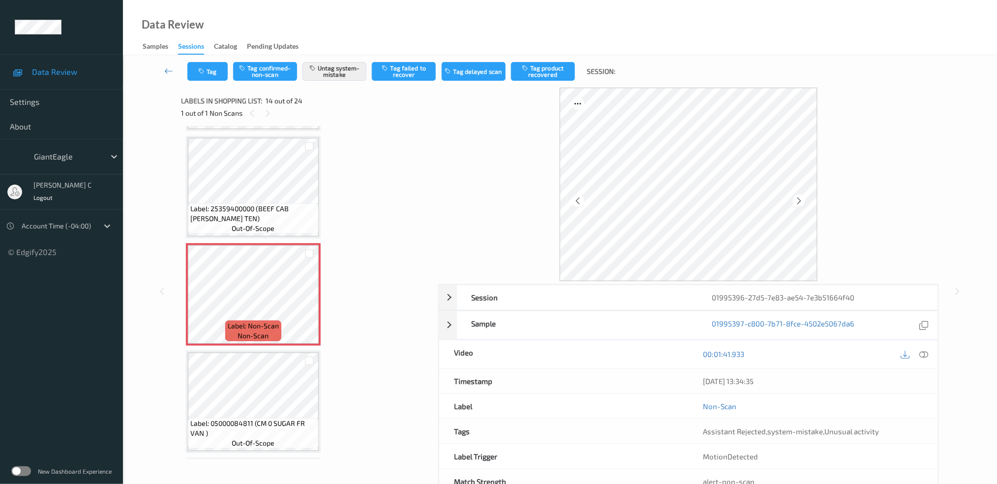
click at [266, 350] on div "Label: 05000084811 (CM 0 SUGAR FR VAN ) out-of-scope" at bounding box center [253, 401] width 135 height 102
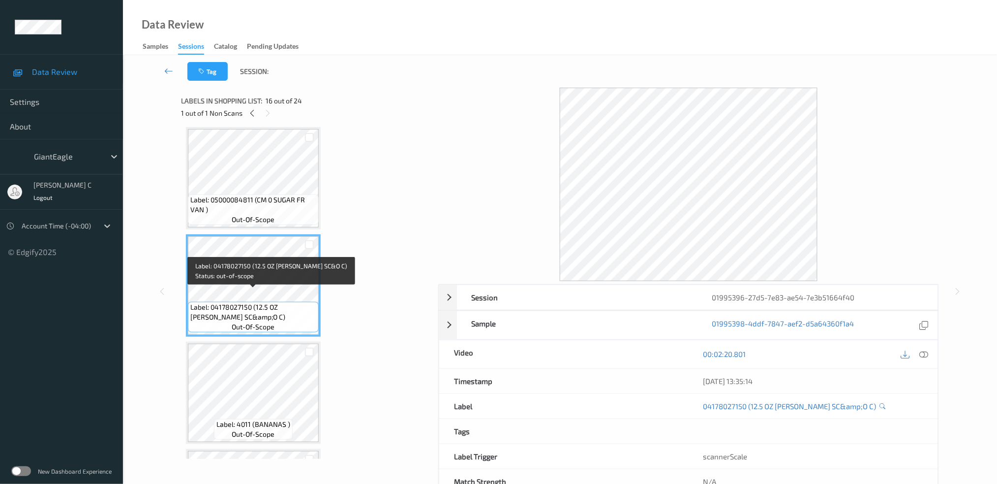
scroll to position [1243, 0]
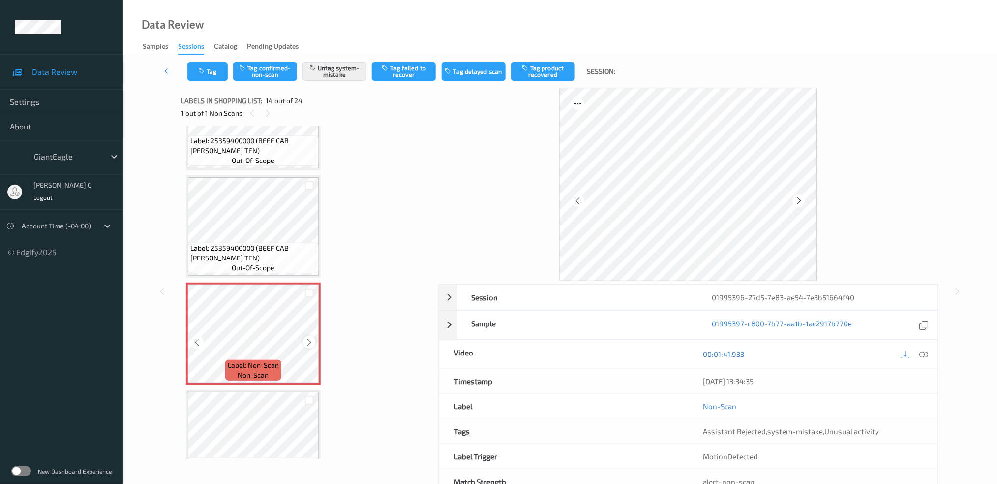
click at [312, 338] on icon at bounding box center [310, 342] width 8 height 9
click at [311, 338] on icon at bounding box center [310, 342] width 8 height 9
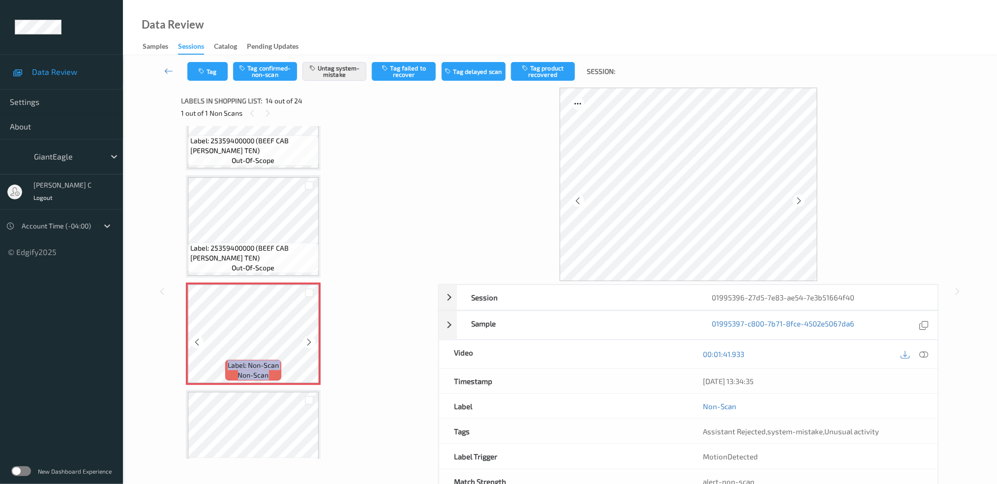
click at [311, 338] on icon at bounding box center [310, 342] width 8 height 9
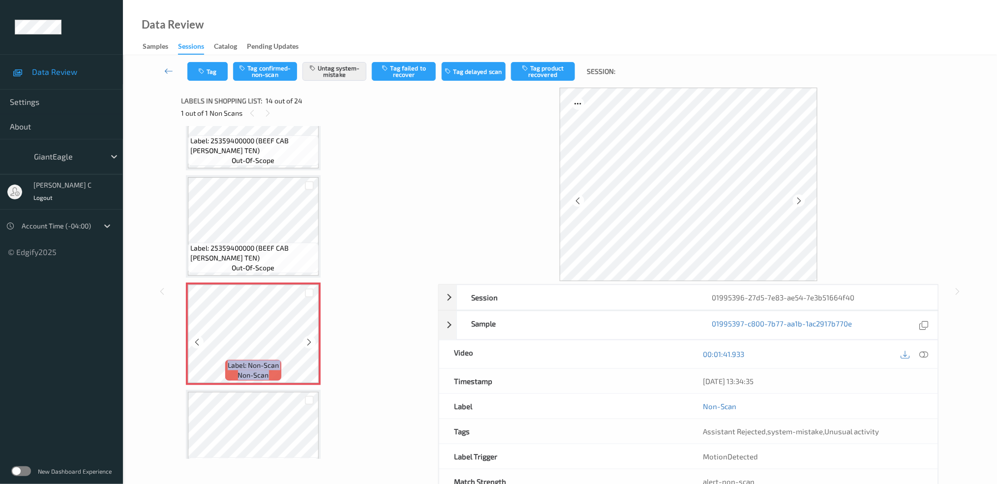
click at [311, 338] on icon at bounding box center [310, 342] width 8 height 9
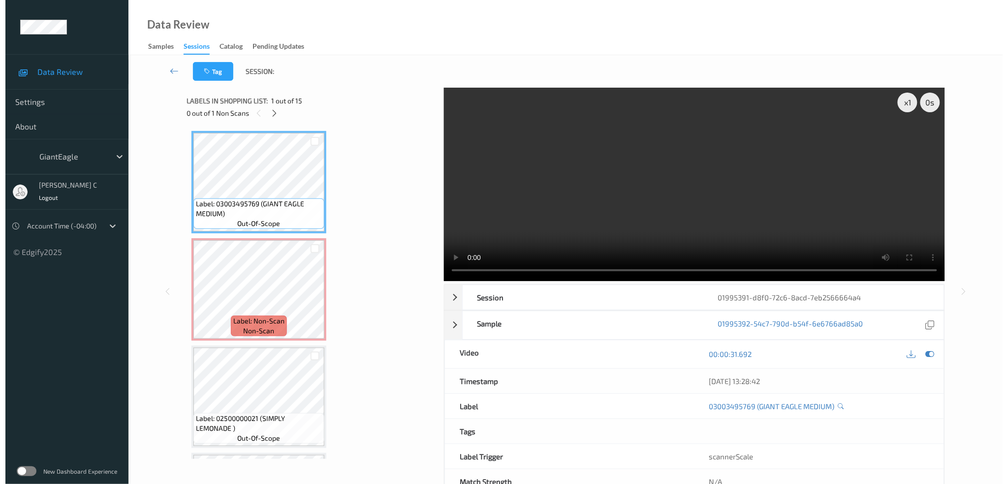
scroll to position [4, 0]
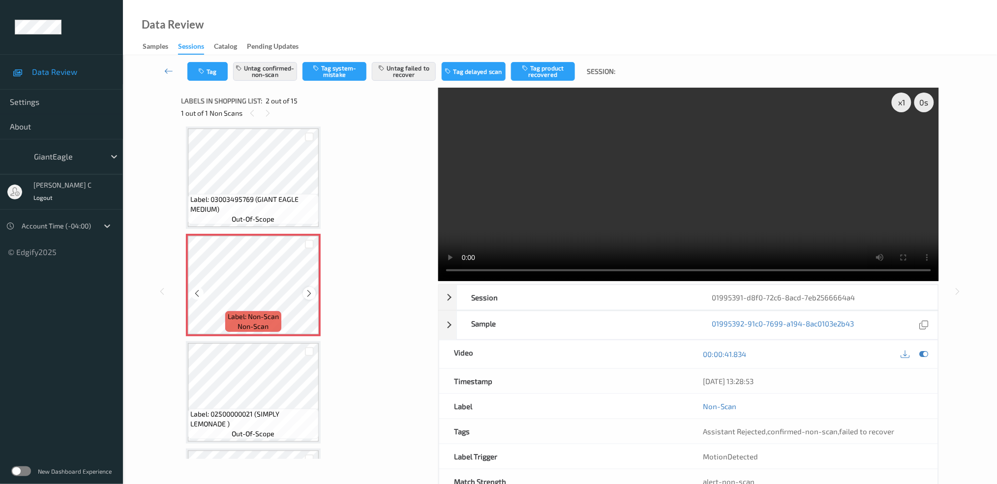
click at [303, 291] on div at bounding box center [309, 293] width 12 height 12
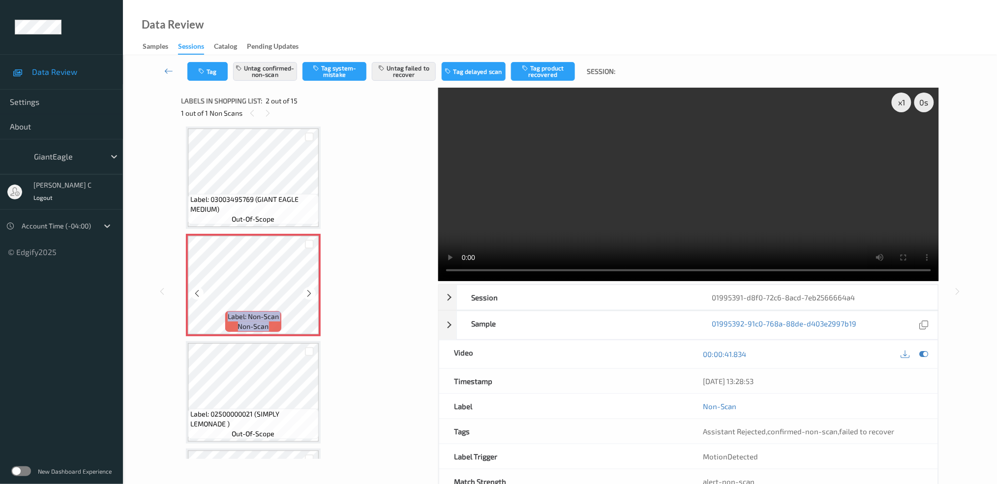
click at [303, 291] on div at bounding box center [309, 293] width 12 height 12
click at [311, 289] on icon at bounding box center [310, 293] width 8 height 9
click at [271, 74] on button "Untag confirmed-non-scan" at bounding box center [265, 71] width 64 height 19
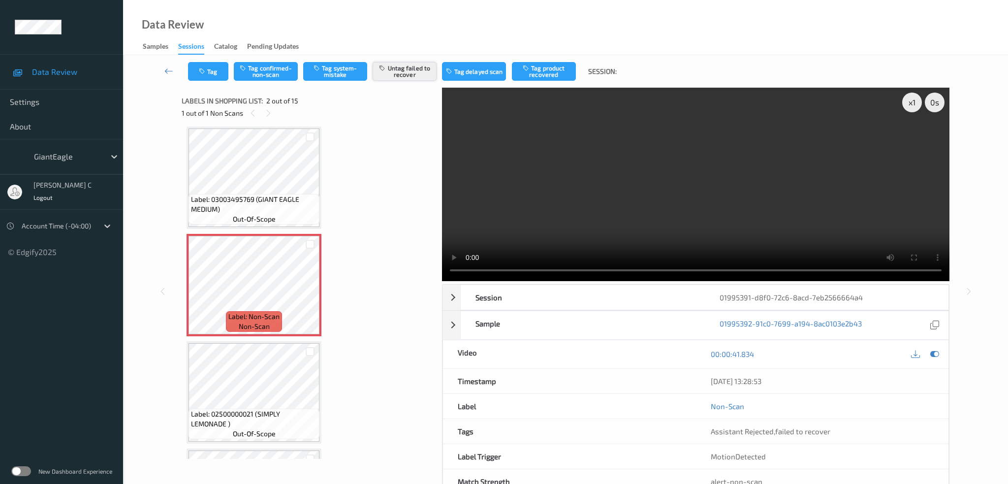
click at [403, 67] on button "Untag failed to recover" at bounding box center [405, 71] width 64 height 19
click at [324, 74] on button "Tag system-mistake" at bounding box center [335, 71] width 64 height 19
click at [203, 82] on div "Tag Tag confirmed-non-scan Untag system-mistake Tag failed to recover Tag delay…" at bounding box center [565, 71] width 844 height 32
click at [199, 77] on button "Tag" at bounding box center [208, 71] width 40 height 19
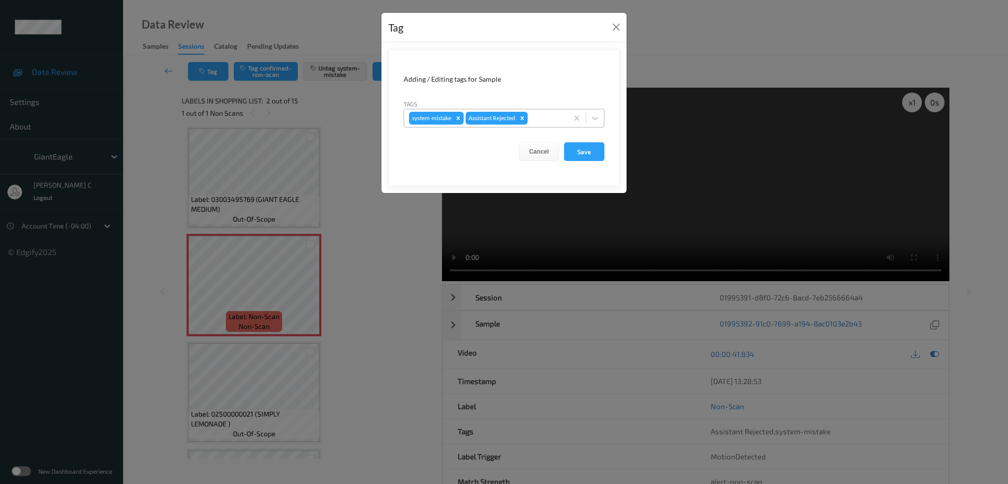
click at [545, 115] on div at bounding box center [546, 118] width 33 height 12
click at [499, 32] on div "Tag" at bounding box center [503, 28] width 245 height 30
click at [583, 150] on button "Save" at bounding box center [584, 151] width 40 height 19
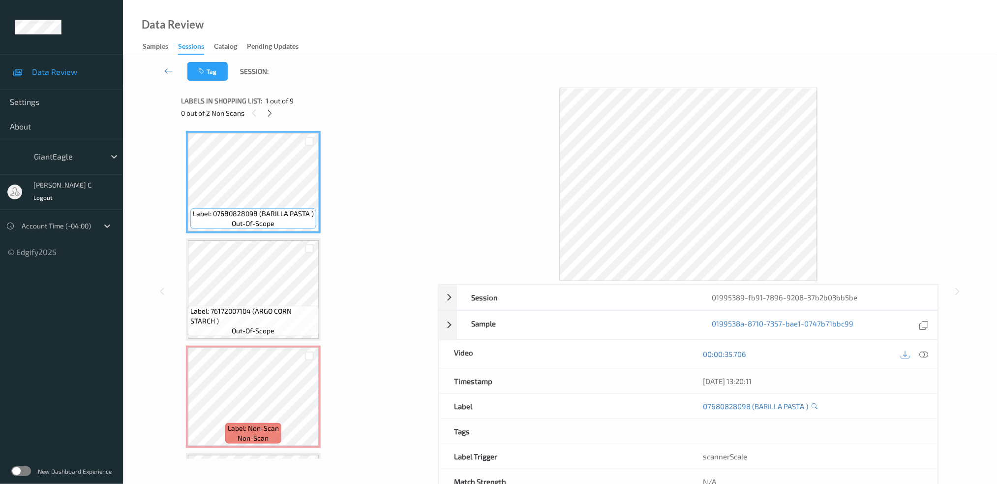
click at [269, 102] on span "1 out of 9" at bounding box center [280, 101] width 28 height 10
click at [274, 112] on icon at bounding box center [270, 113] width 8 height 9
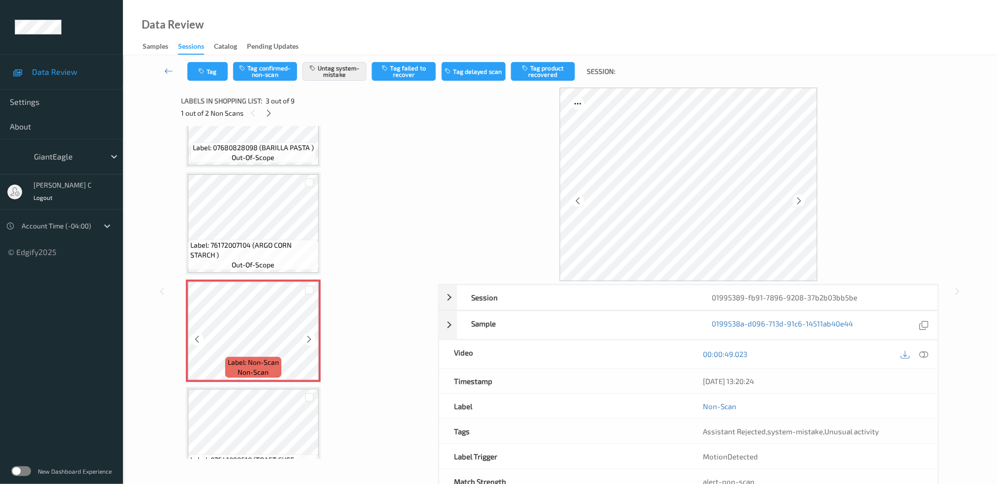
scroll to position [45, 0]
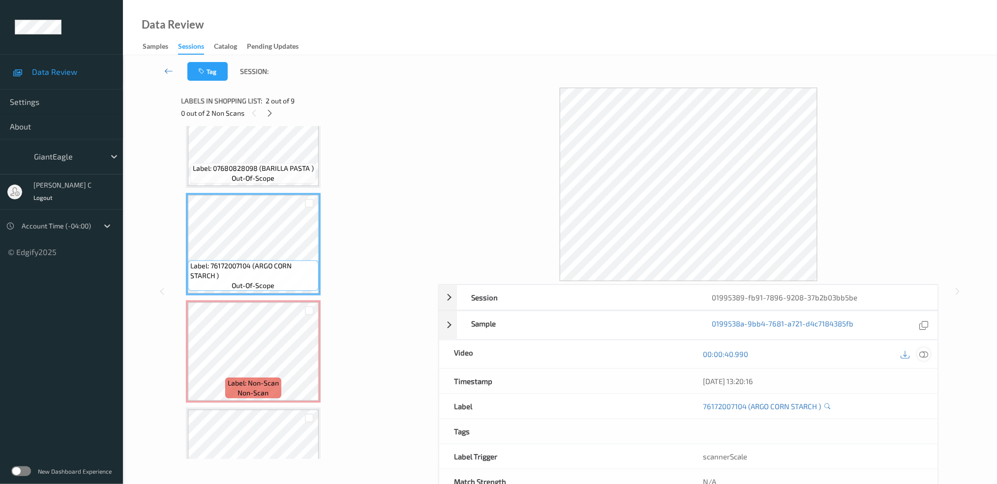
click at [925, 357] on icon at bounding box center [924, 353] width 9 height 9
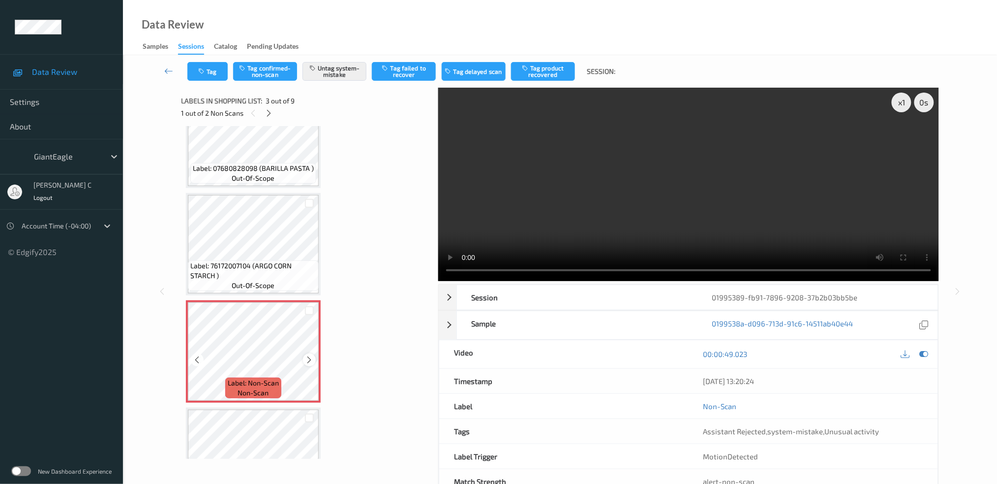
click at [312, 359] on icon at bounding box center [310, 359] width 8 height 9
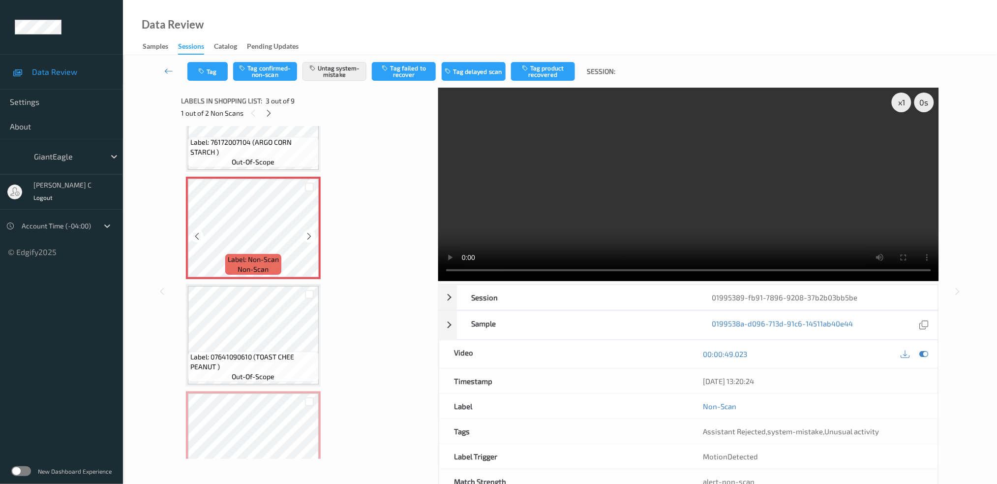
scroll to position [177, 0]
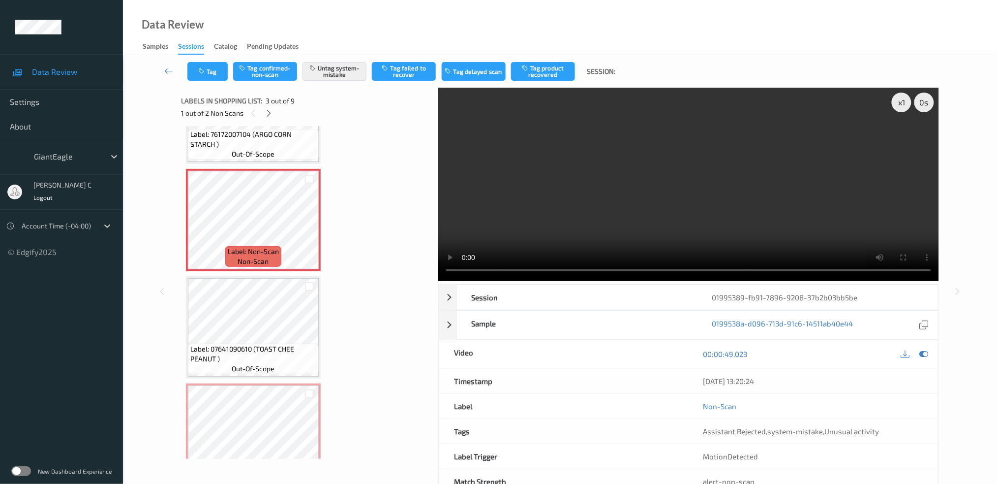
click at [249, 378] on div "Label: 07680828098 (BARILLA PASTA ) out-of-scope Label: 76172007104 (ARGO CORN …" at bounding box center [306, 434] width 241 height 961
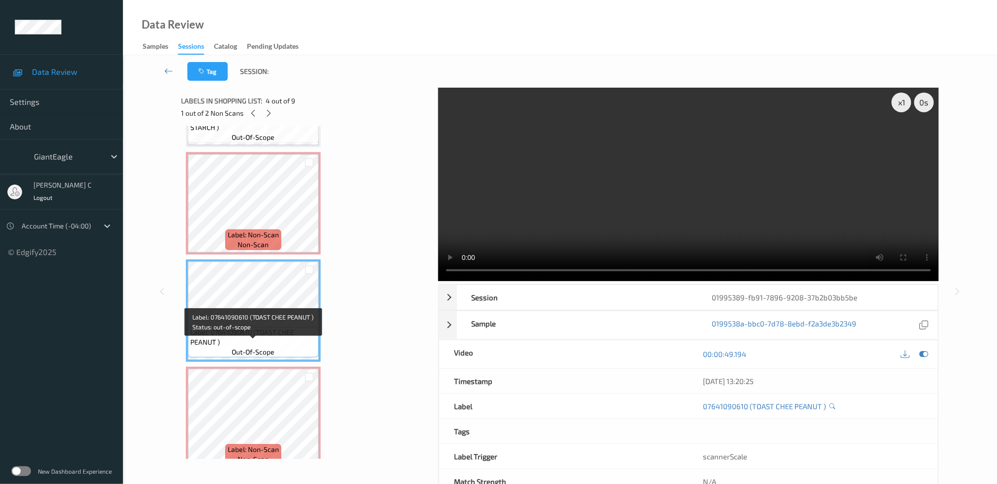
scroll to position [242, 0]
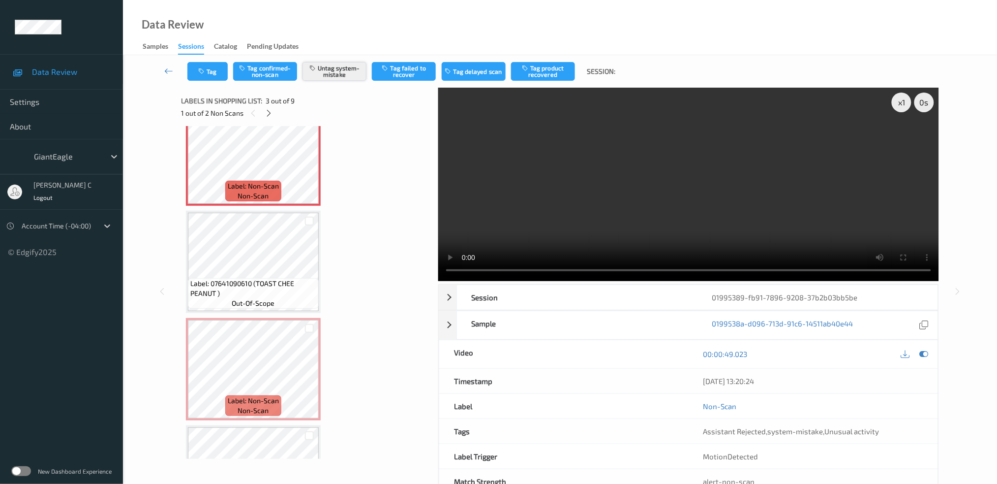
click at [338, 73] on button "Untag system-mistake" at bounding box center [335, 71] width 64 height 19
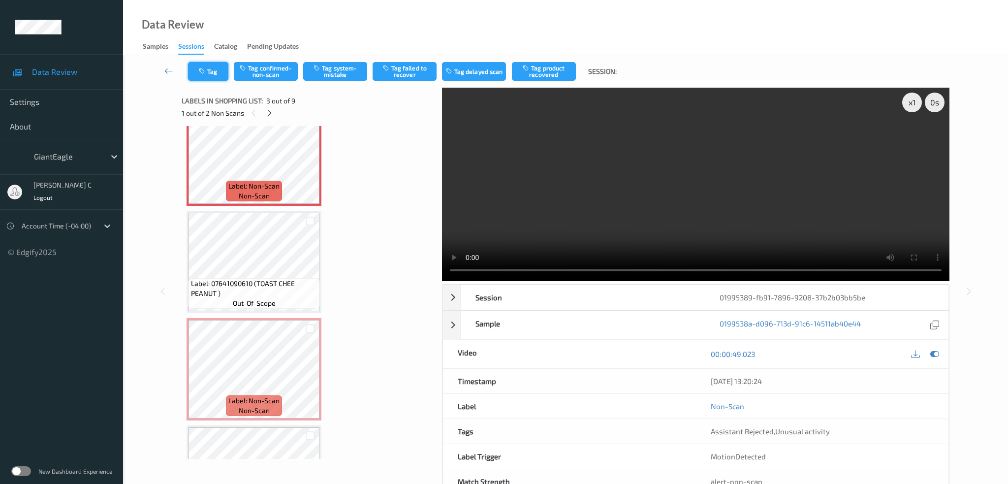
click at [213, 80] on button "Tag" at bounding box center [208, 71] width 40 height 19
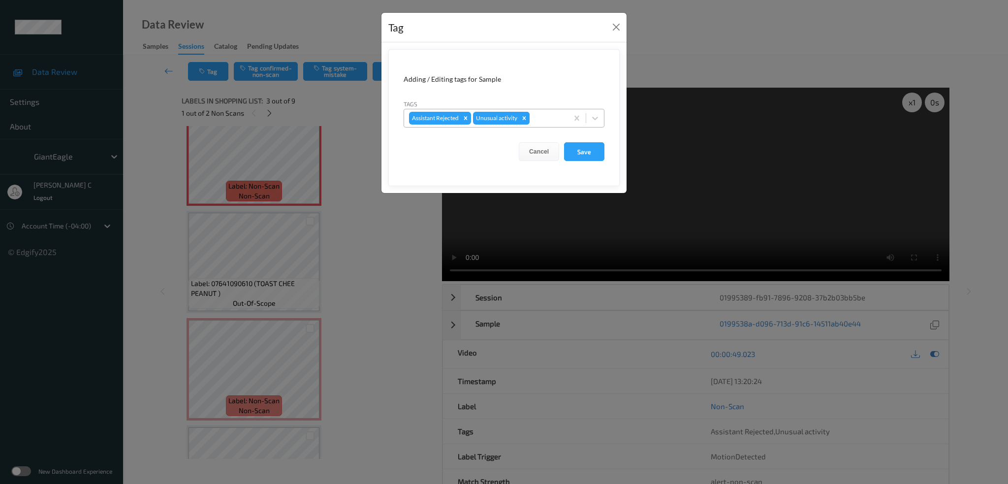
click at [526, 119] on icon "Remove Unusual activity" at bounding box center [524, 118] width 7 height 7
click at [576, 152] on button "Save" at bounding box center [584, 151] width 40 height 19
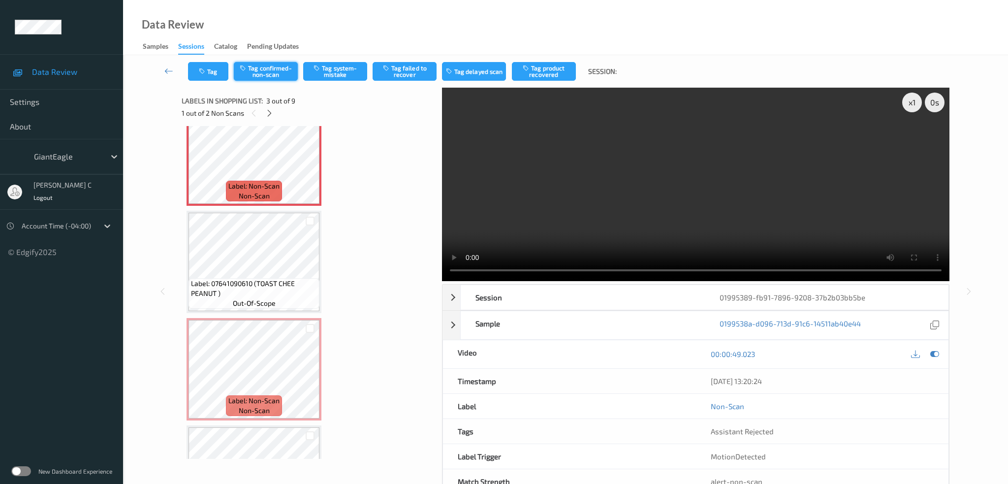
click at [292, 70] on button "Tag confirmed-non-scan" at bounding box center [266, 71] width 64 height 19
click at [414, 78] on button "Tag failed to recover" at bounding box center [405, 71] width 64 height 19
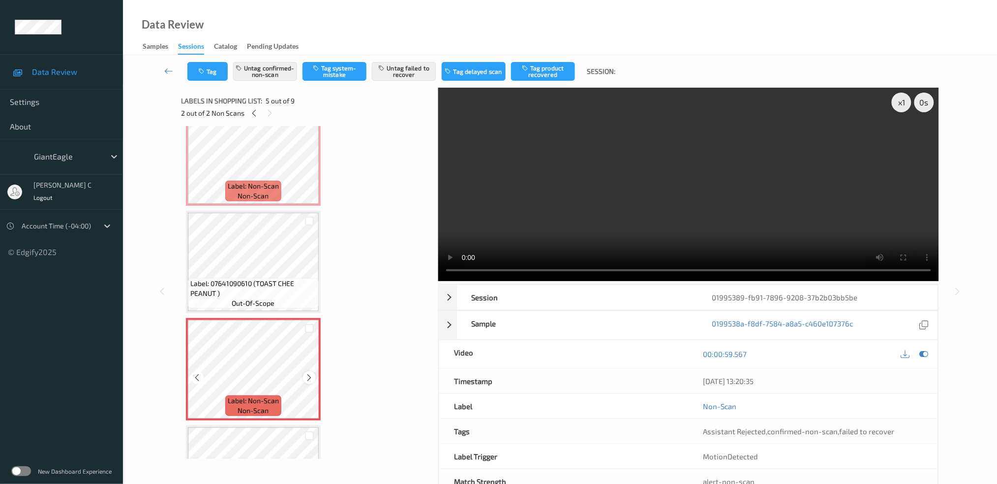
click at [306, 373] on icon at bounding box center [310, 377] width 8 height 9
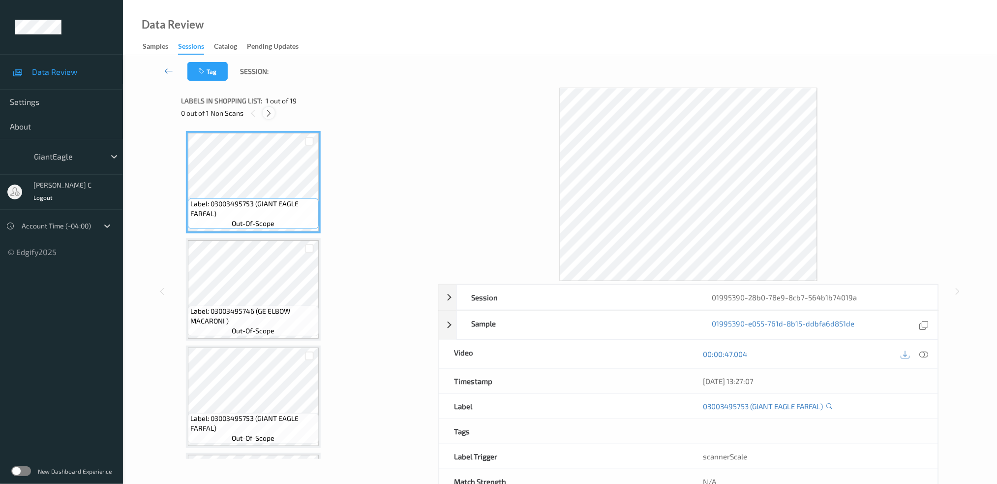
click at [265, 113] on icon at bounding box center [269, 113] width 8 height 9
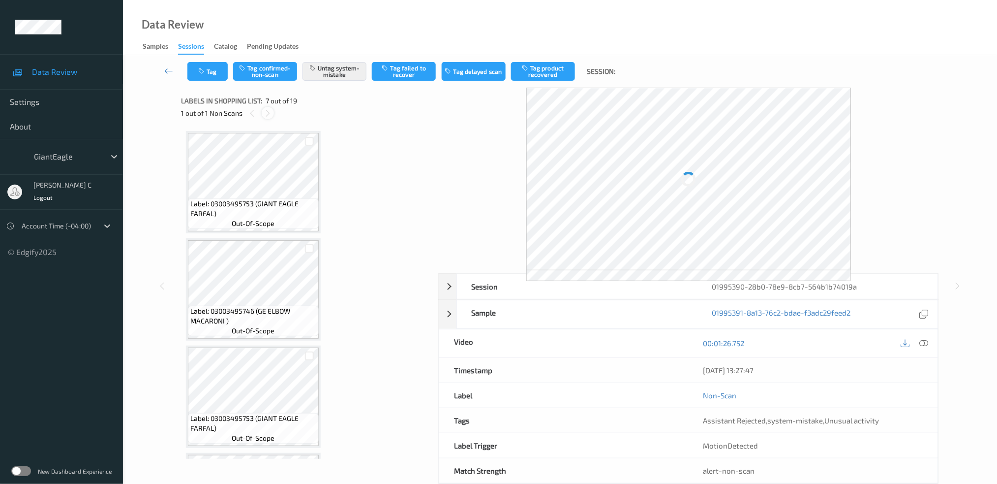
scroll to position [537, 0]
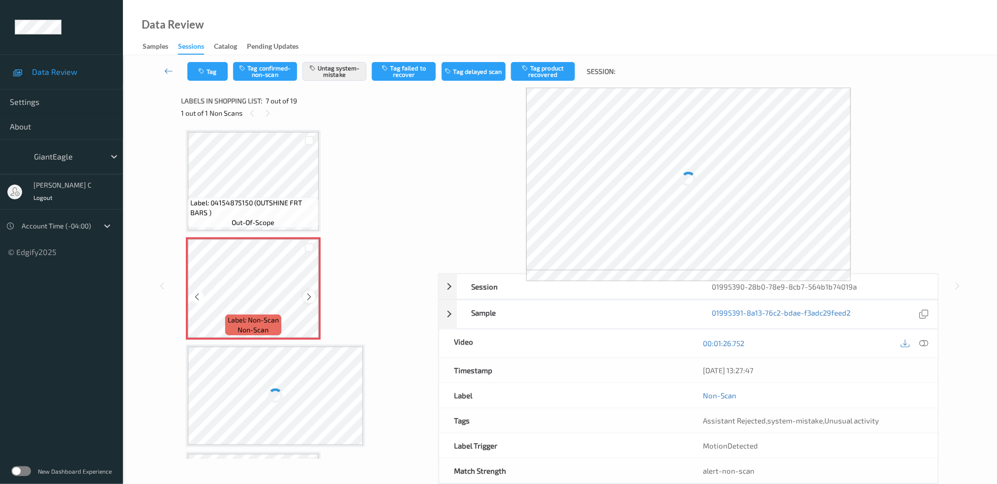
click at [306, 292] on icon at bounding box center [310, 296] width 8 height 9
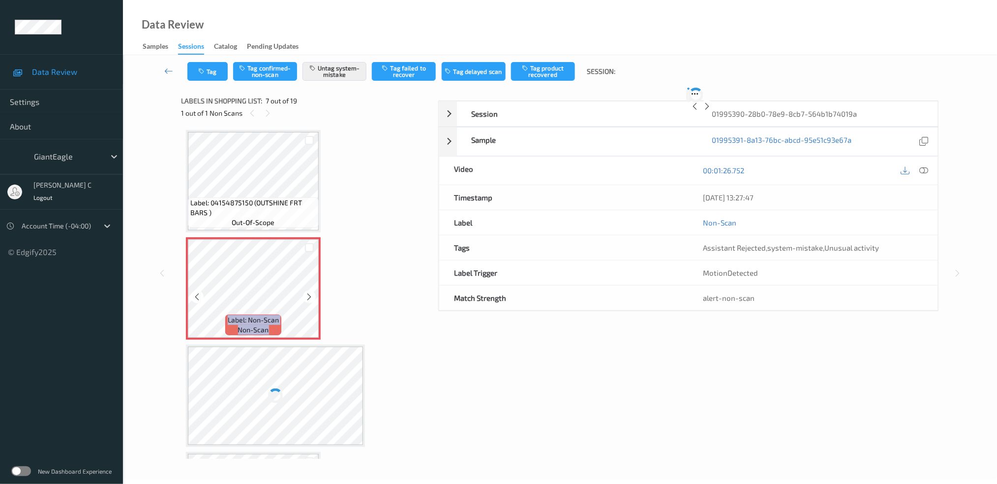
click at [306, 292] on icon at bounding box center [310, 296] width 8 height 9
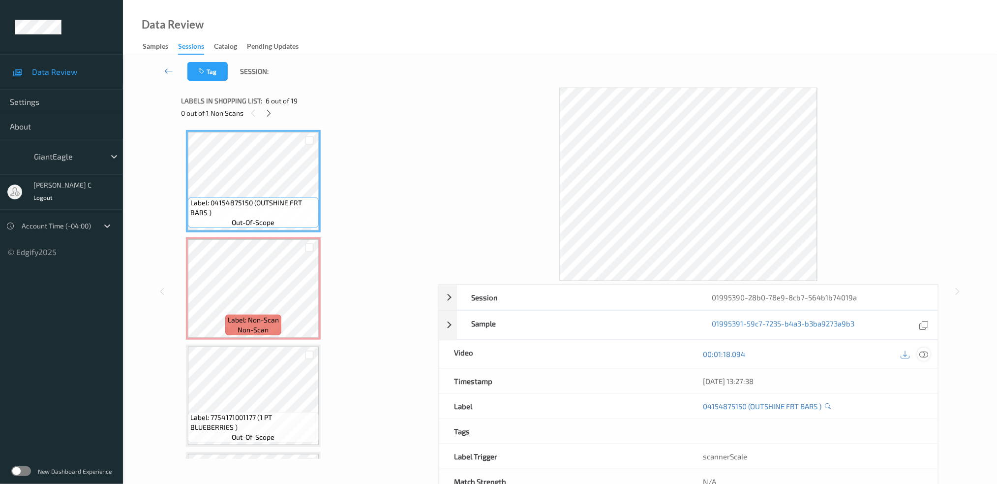
click at [928, 350] on icon at bounding box center [924, 353] width 9 height 9
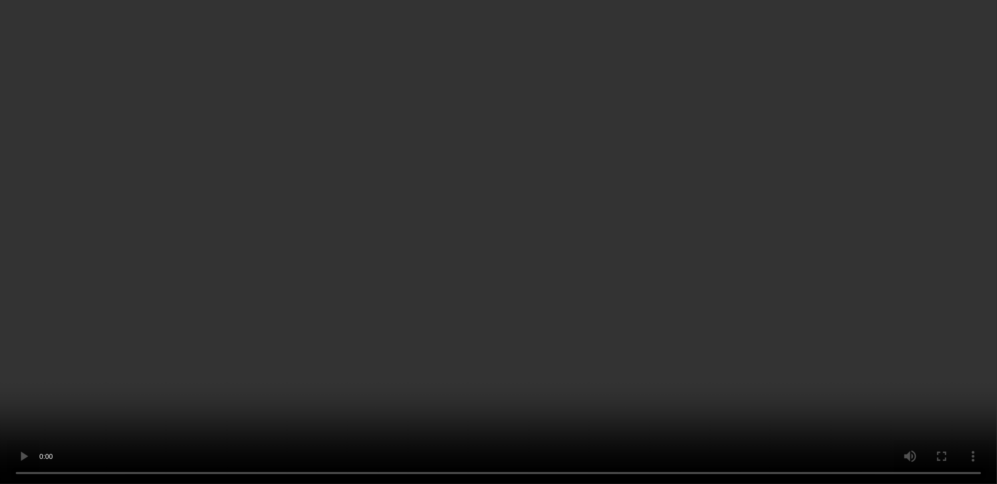
scroll to position [603, 0]
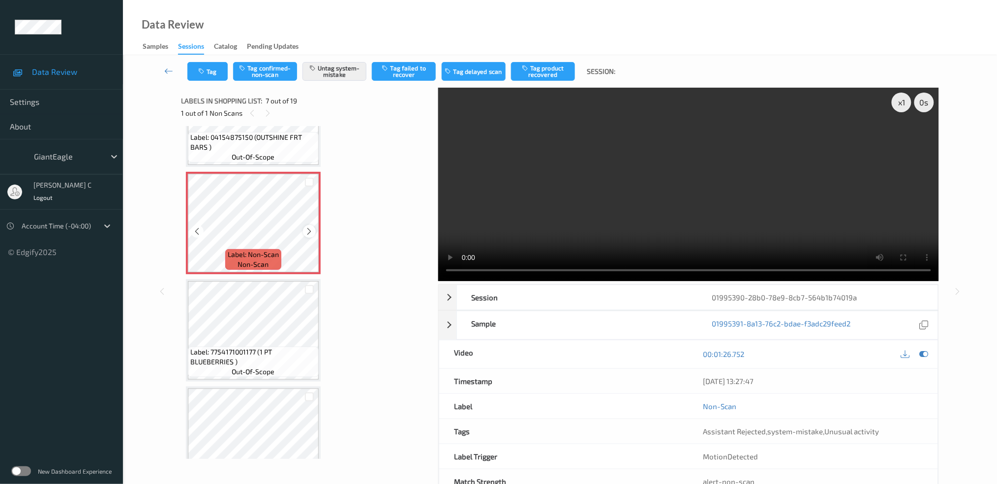
click at [310, 227] on icon at bounding box center [310, 231] width 8 height 9
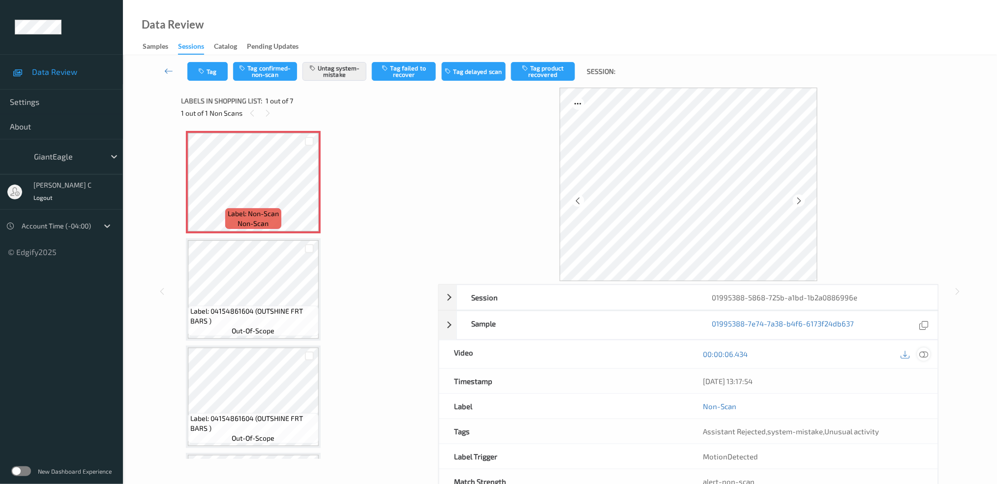
click at [925, 348] on div at bounding box center [924, 353] width 13 height 13
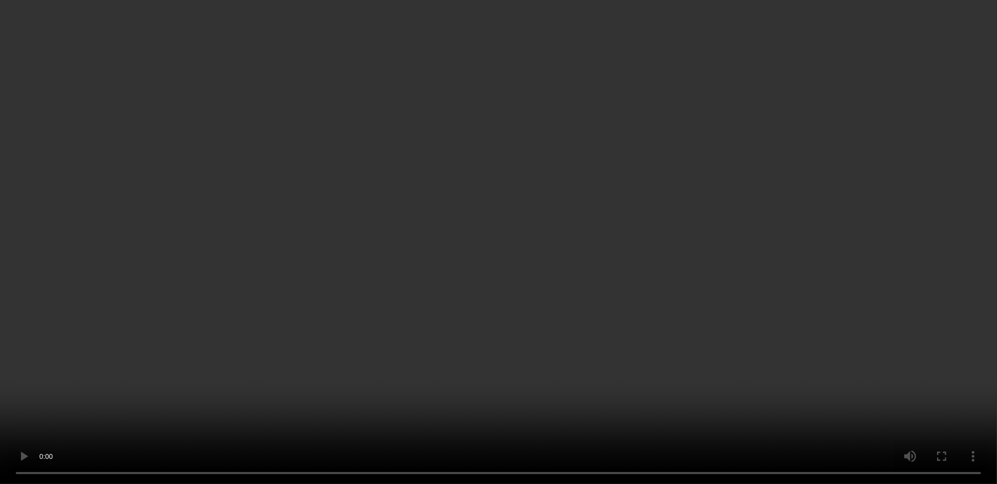
scroll to position [417, 0]
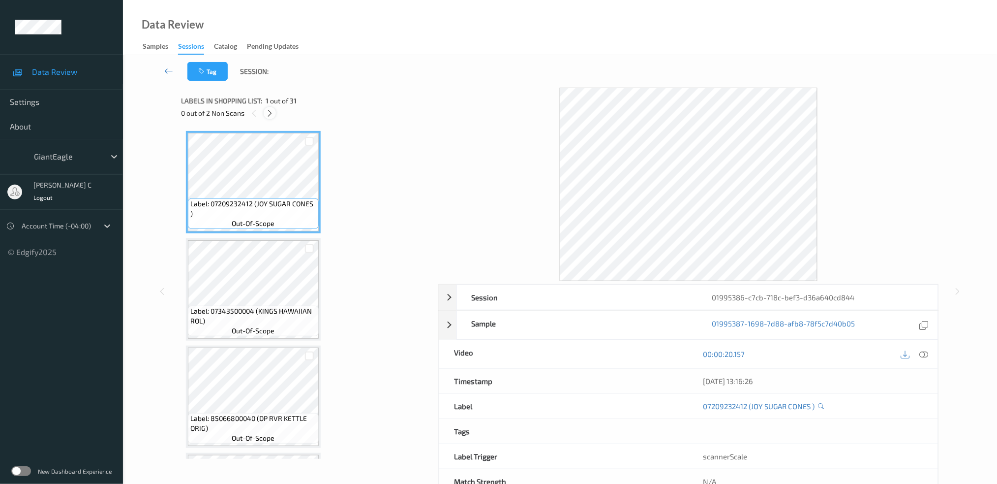
click at [273, 109] on icon at bounding box center [270, 113] width 8 height 9
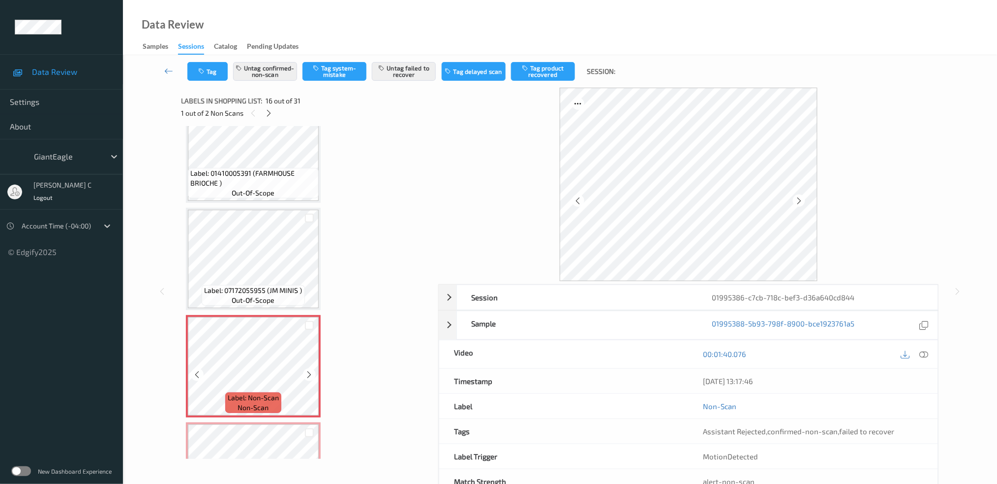
scroll to position [1365, 0]
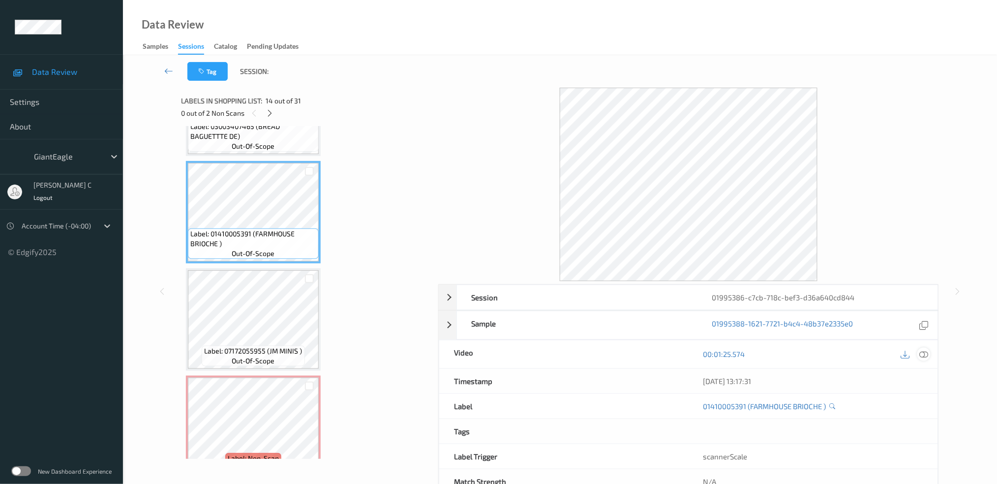
click at [925, 349] on icon at bounding box center [924, 353] width 9 height 9
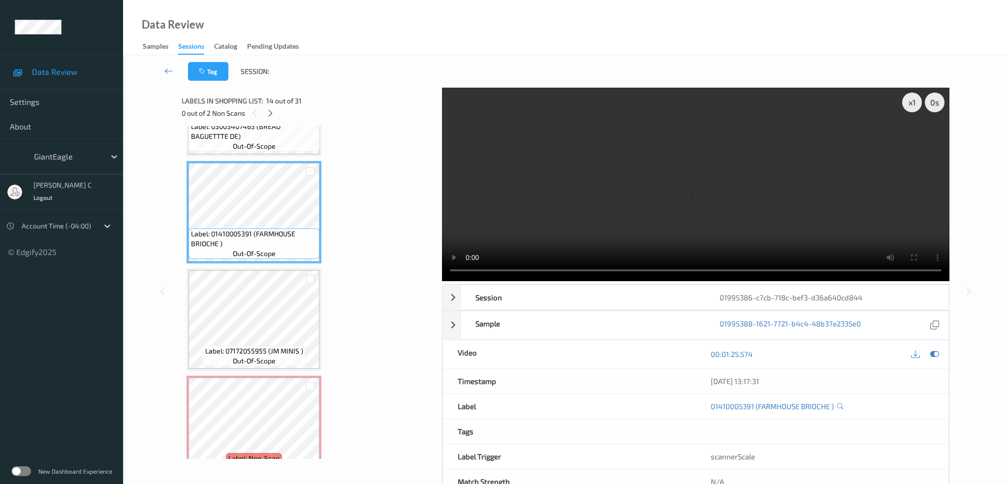
click at [439, 135] on div "x 1 0 s Session 01995386-c7cb-718c-bef3-d36a640cd844 Session ID 01995386-c7cb-7…" at bounding box center [566, 291] width 768 height 407
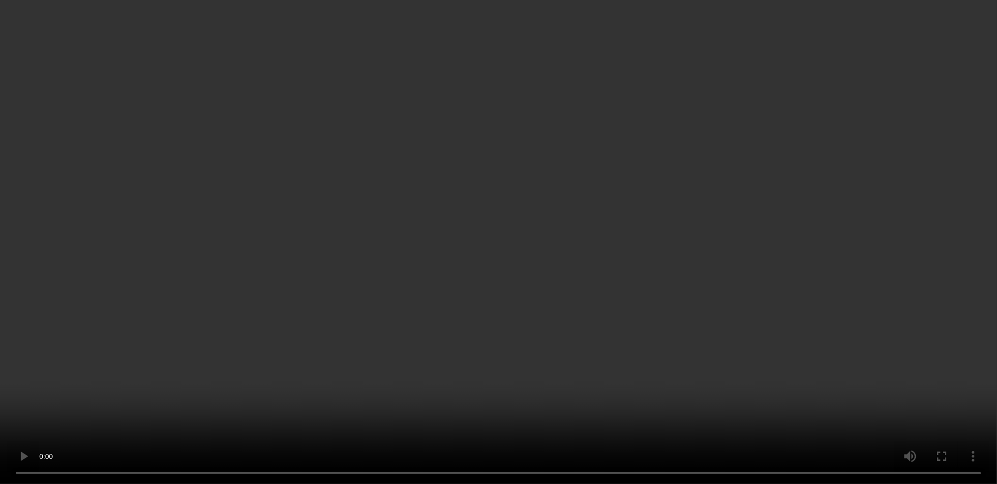
scroll to position [1561, 0]
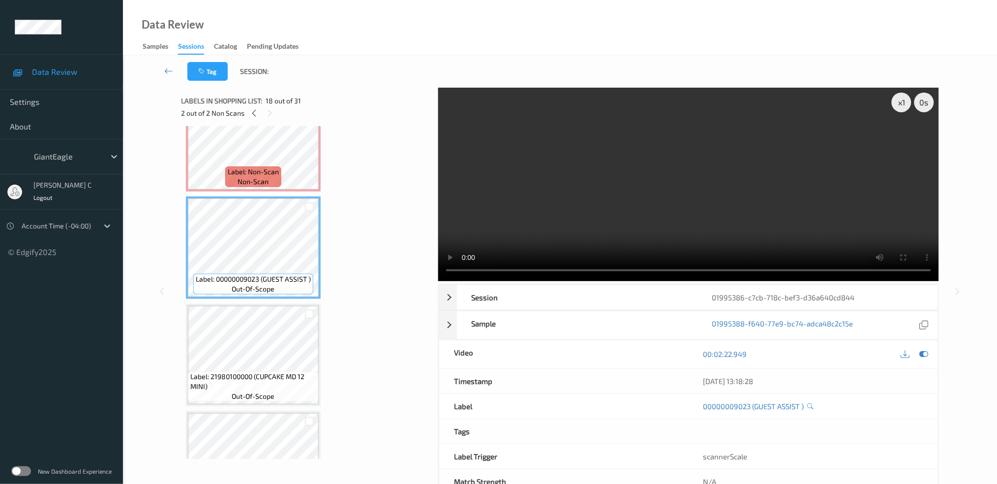
click at [257, 391] on div "Label: 07209232412 (JOY SUGAR CONES ) out-of-scope Label: 07343500004 (KINGS HA…" at bounding box center [306, 33] width 241 height 3321
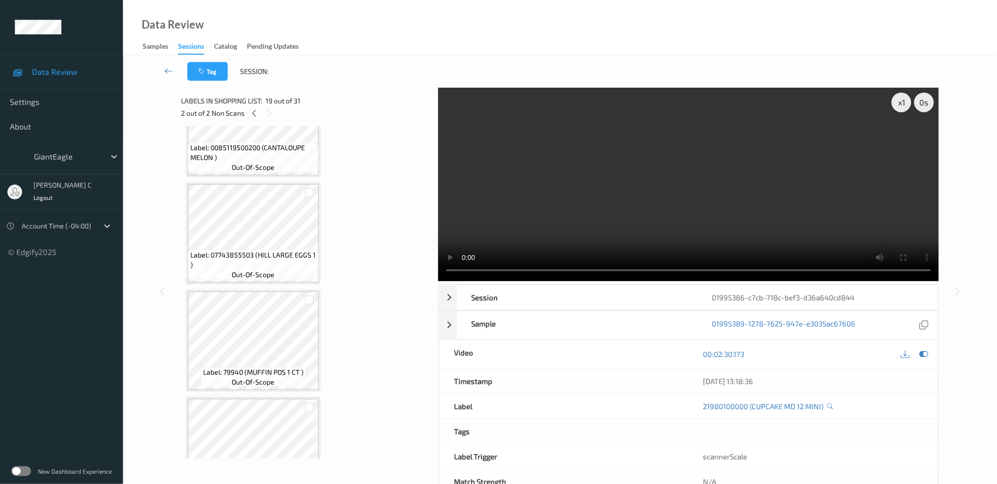
scroll to position [2611, 0]
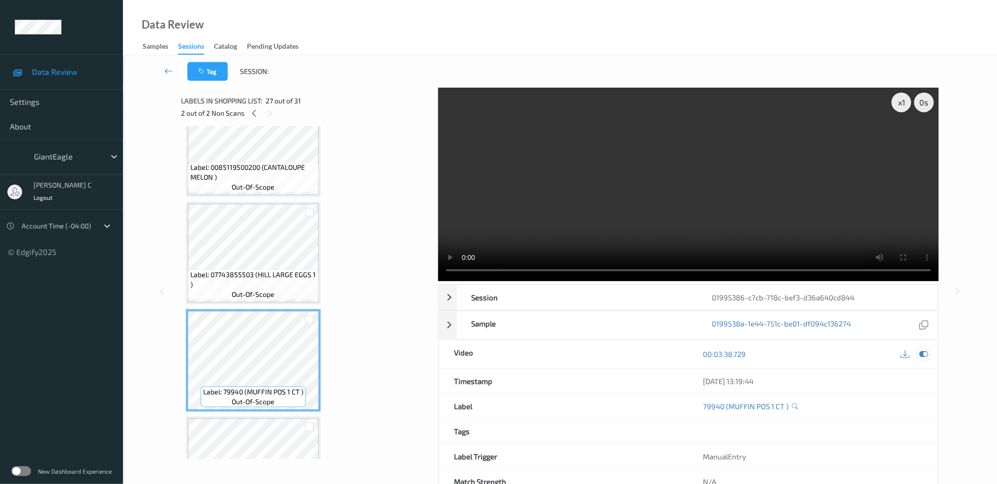
click at [928, 354] on icon at bounding box center [924, 353] width 9 height 9
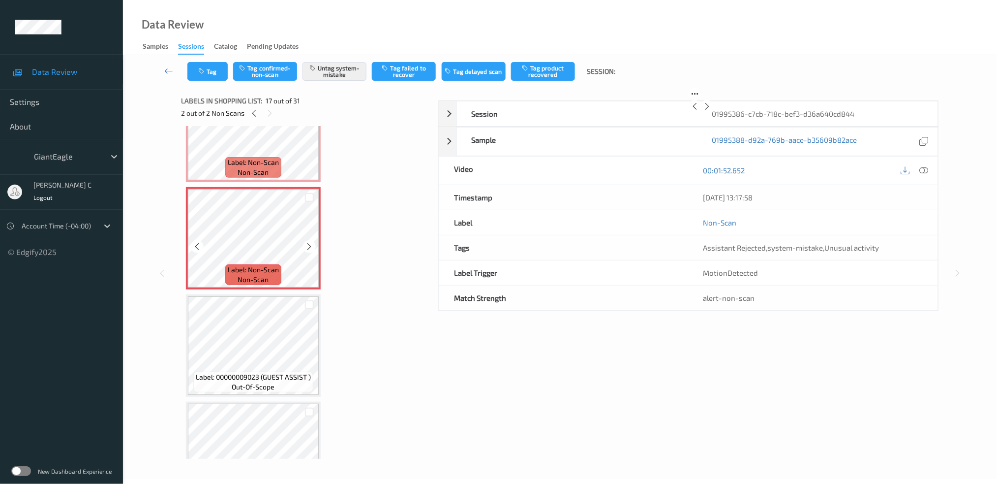
scroll to position [31, 0]
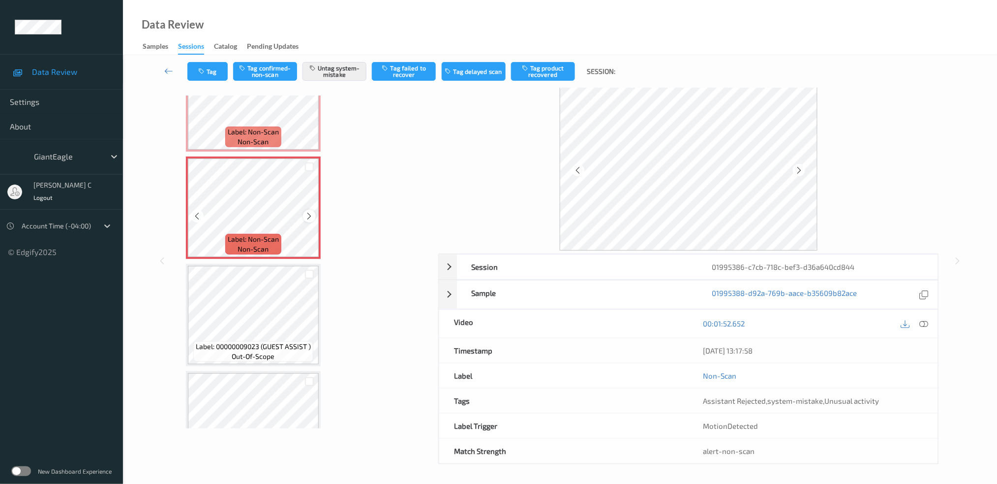
click at [306, 212] on icon at bounding box center [310, 216] width 8 height 9
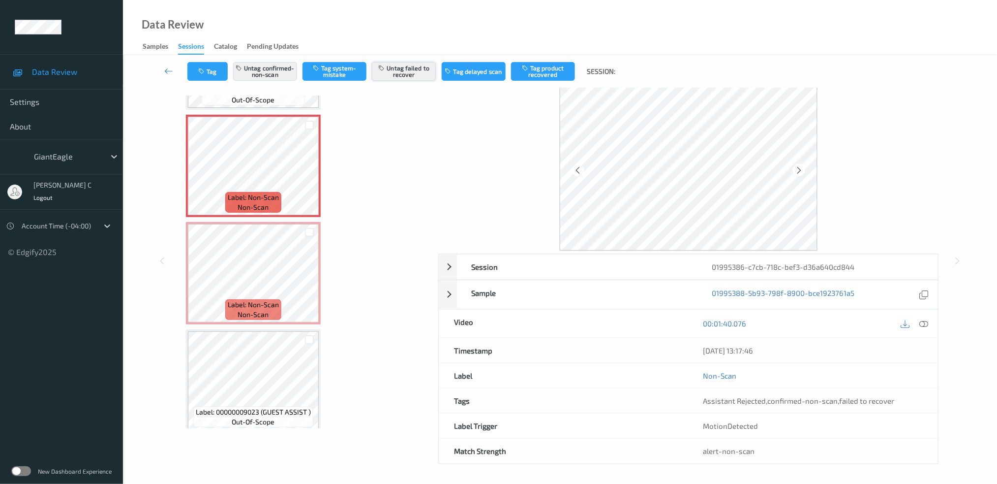
click at [412, 70] on button "Untag failed to recover" at bounding box center [404, 71] width 64 height 19
click at [540, 78] on button "Tag product recovered" at bounding box center [543, 71] width 64 height 19
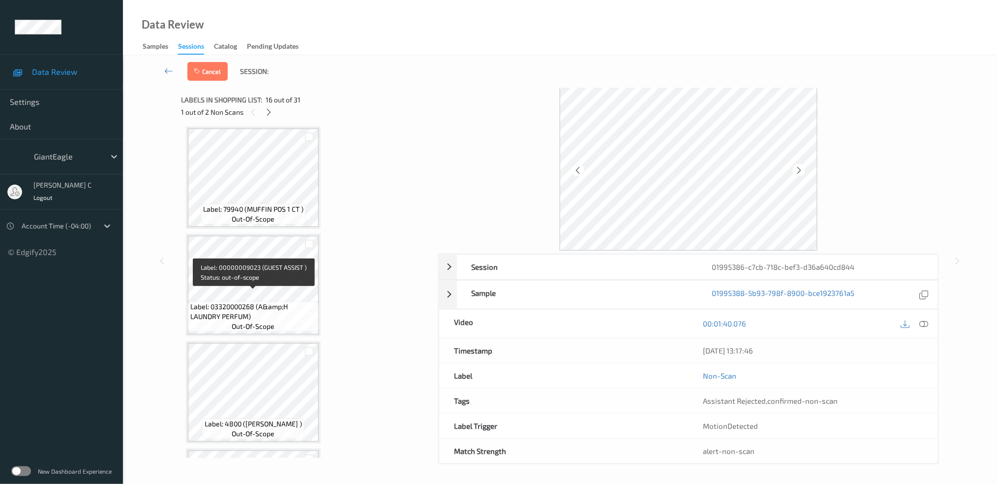
scroll to position [2973, 0]
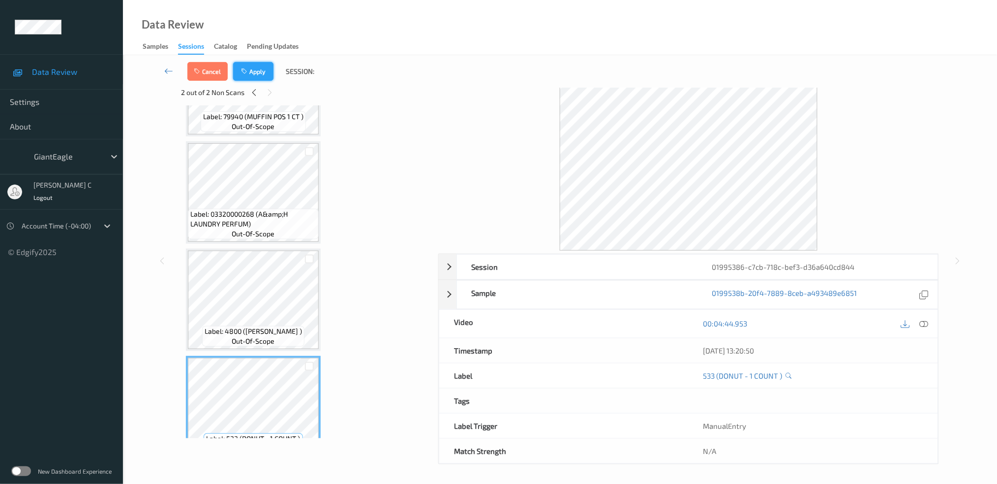
click at [249, 72] on button "Apply" at bounding box center [253, 71] width 40 height 19
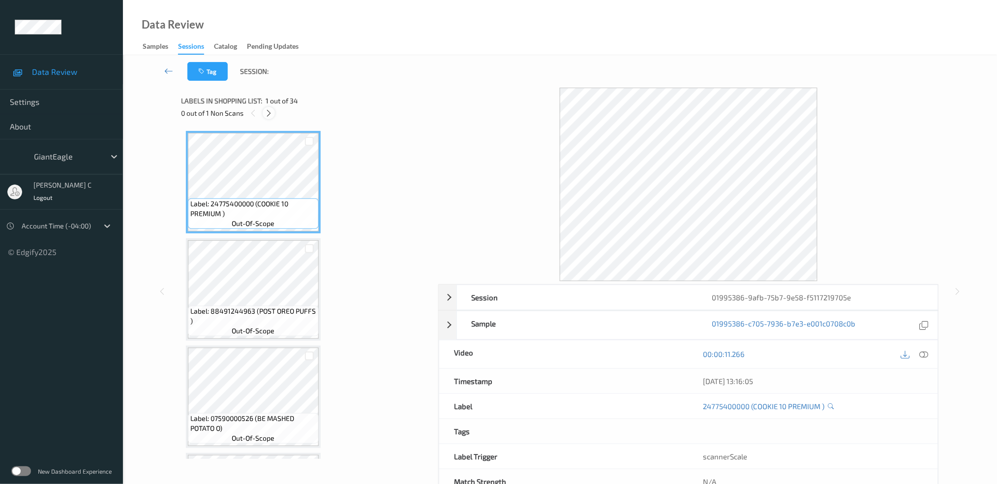
click at [272, 116] on icon at bounding box center [269, 113] width 8 height 9
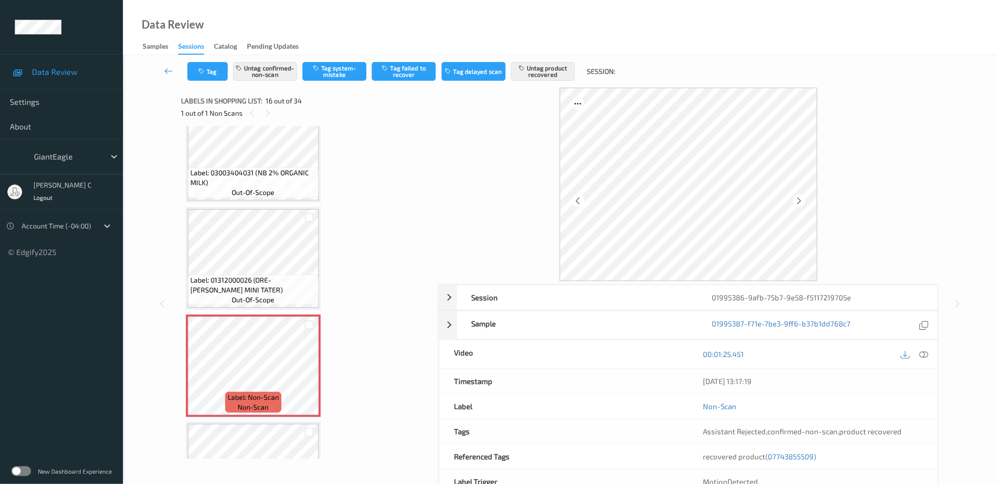
scroll to position [1365, 0]
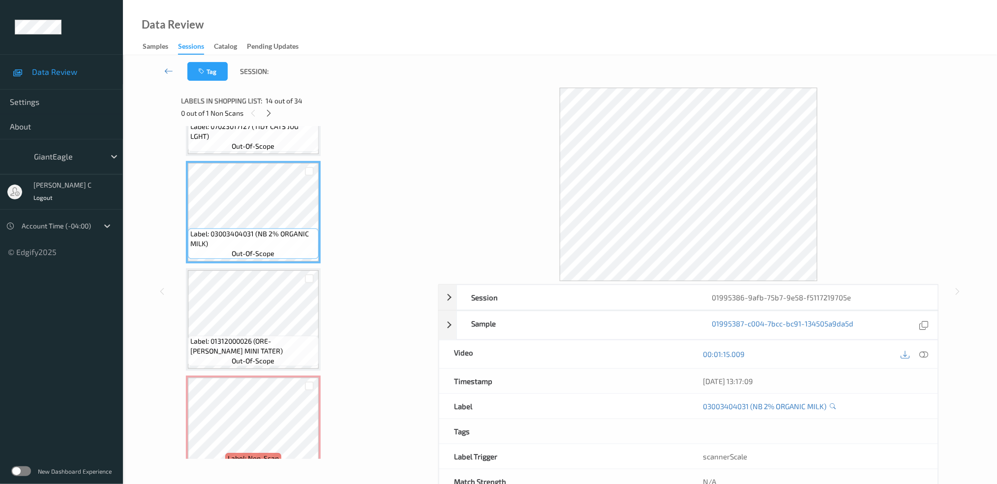
click at [931, 355] on div at bounding box center [915, 353] width 32 height 13
click at [927, 359] on div at bounding box center [924, 353] width 13 height 13
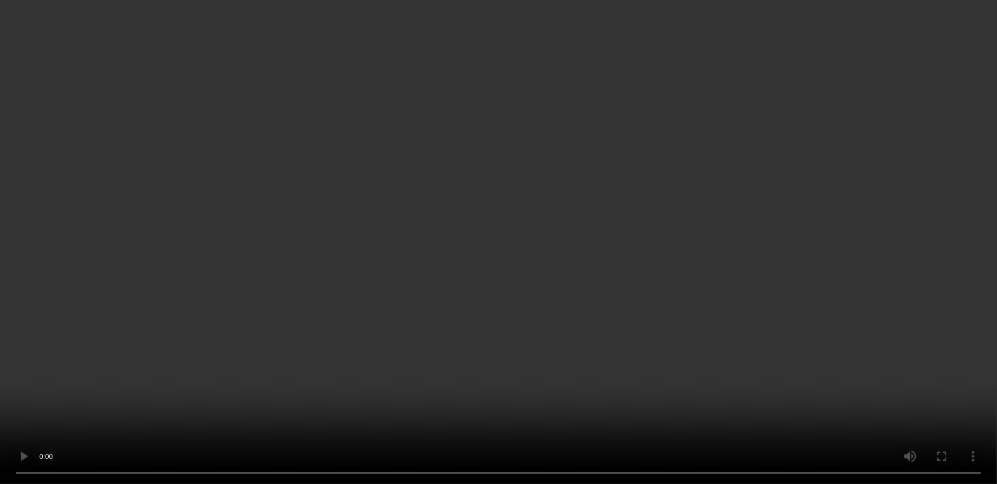
scroll to position [1627, 0]
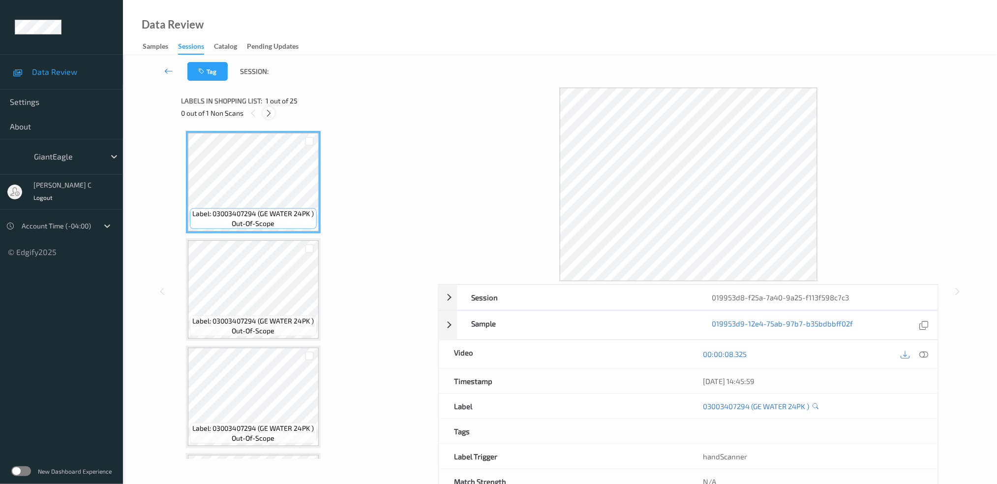
click at [271, 112] on icon at bounding box center [269, 113] width 8 height 9
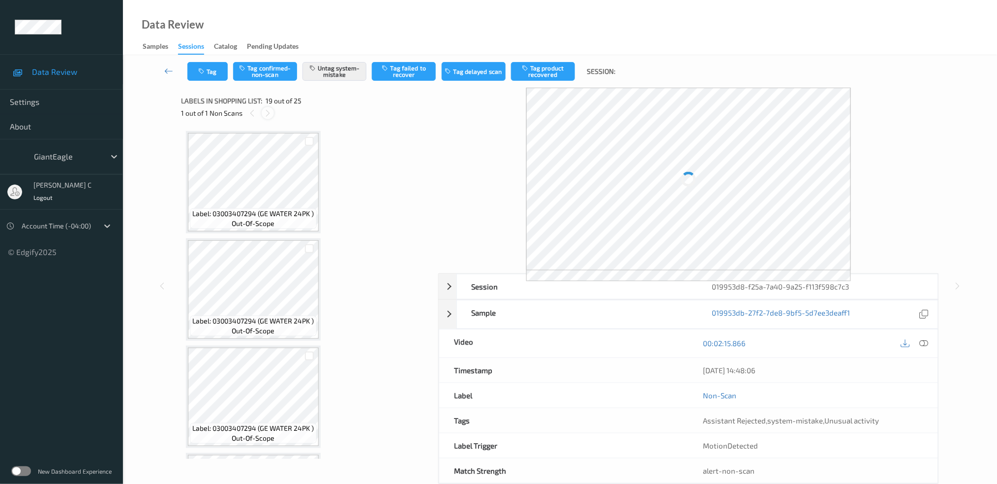
scroll to position [1815, 0]
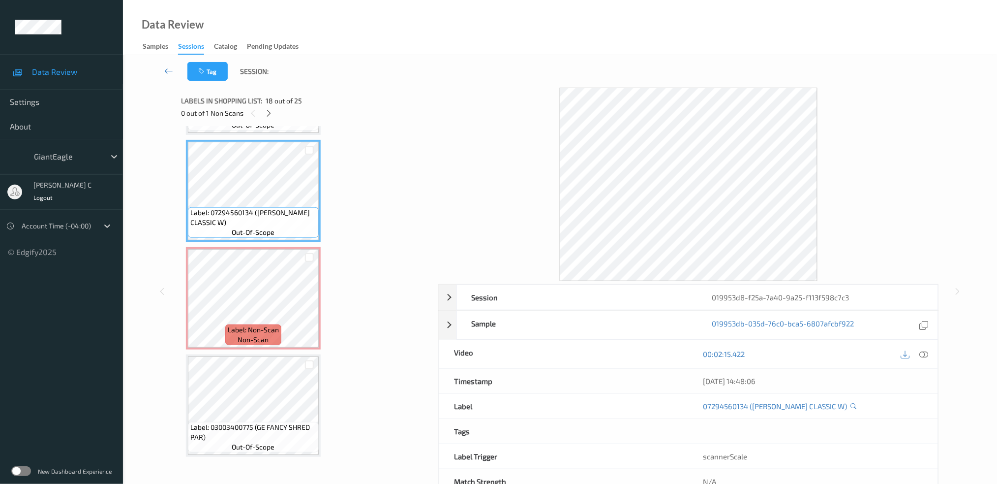
click at [929, 349] on icon at bounding box center [924, 353] width 9 height 9
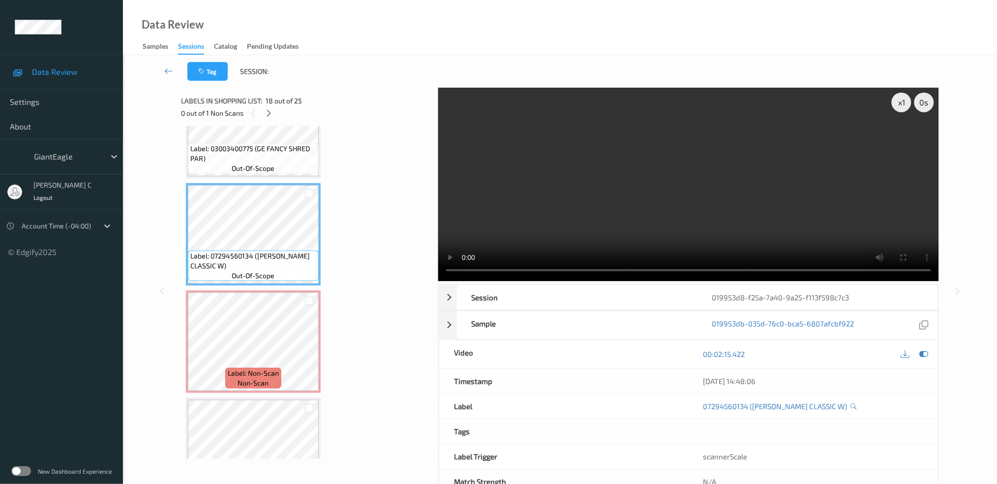
scroll to position [1749, 0]
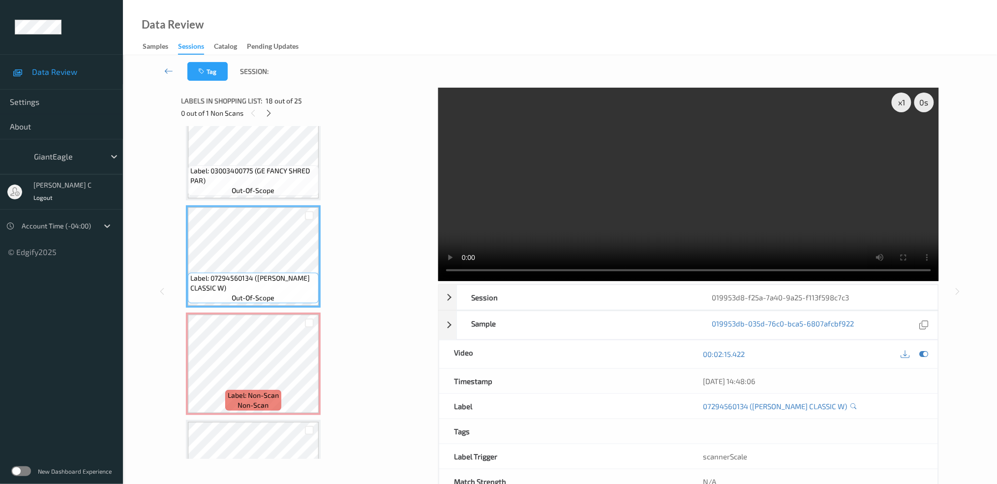
click at [272, 185] on div "Label: 03003400775 (GE FANCY SHRED PAR) out-of-scope" at bounding box center [253, 149] width 135 height 102
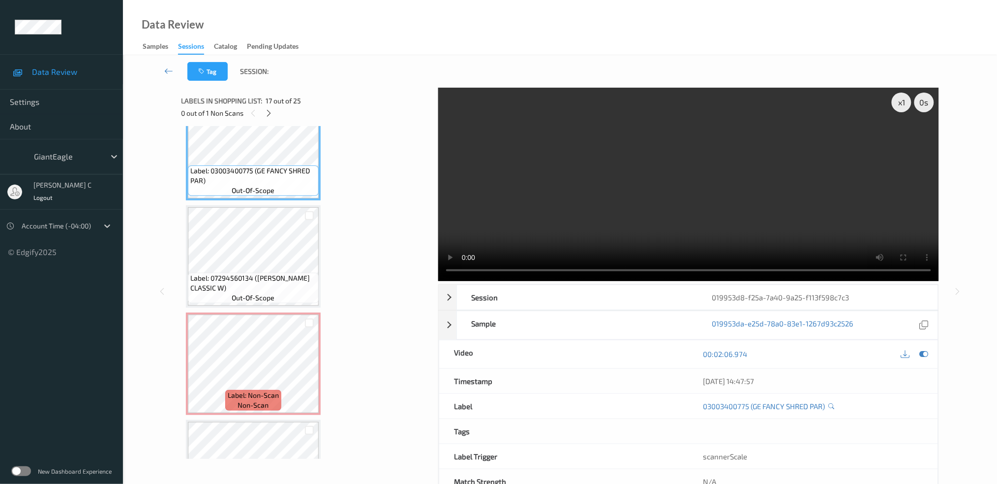
click at [264, 169] on span "Label: 03003400775 (GE FANCY SHRED PAR)" at bounding box center [253, 176] width 126 height 20
click at [240, 186] on span "out-of-scope" at bounding box center [253, 191] width 43 height 10
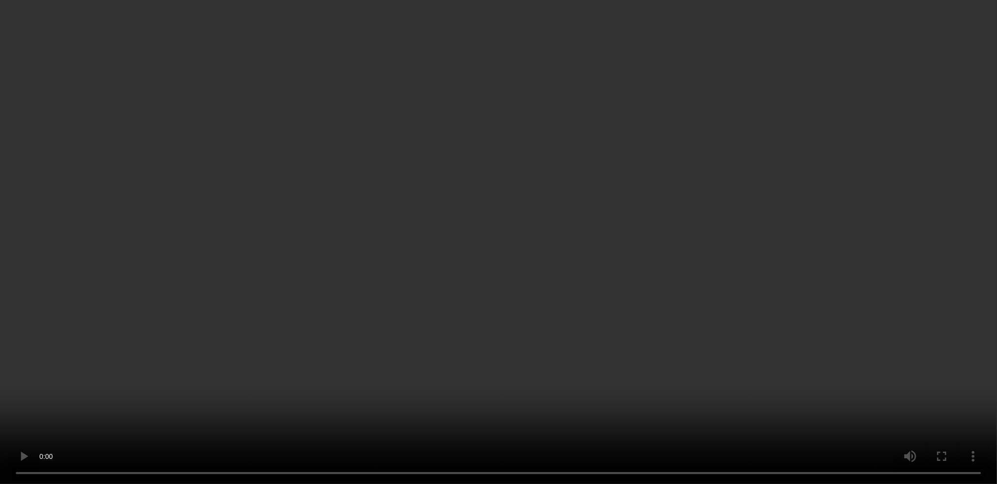
scroll to position [1880, 0]
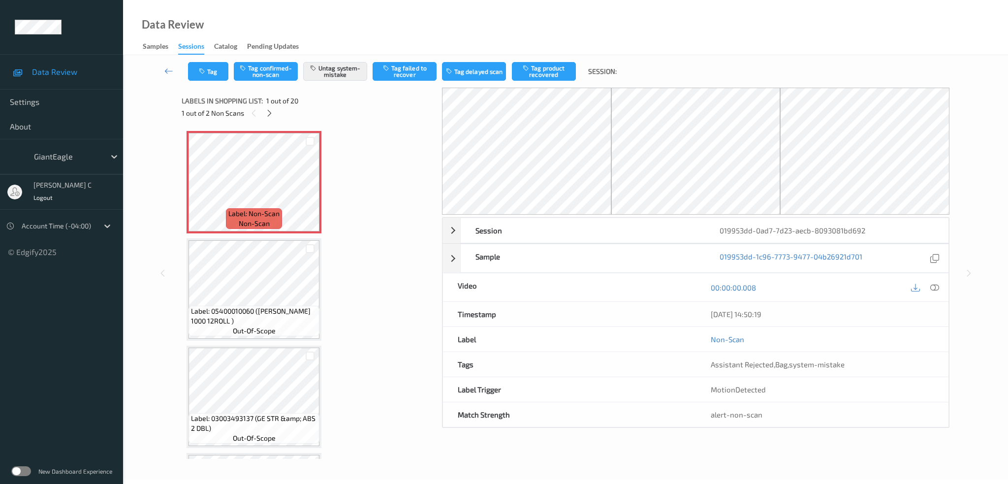
click at [936, 288] on icon at bounding box center [934, 287] width 9 height 9
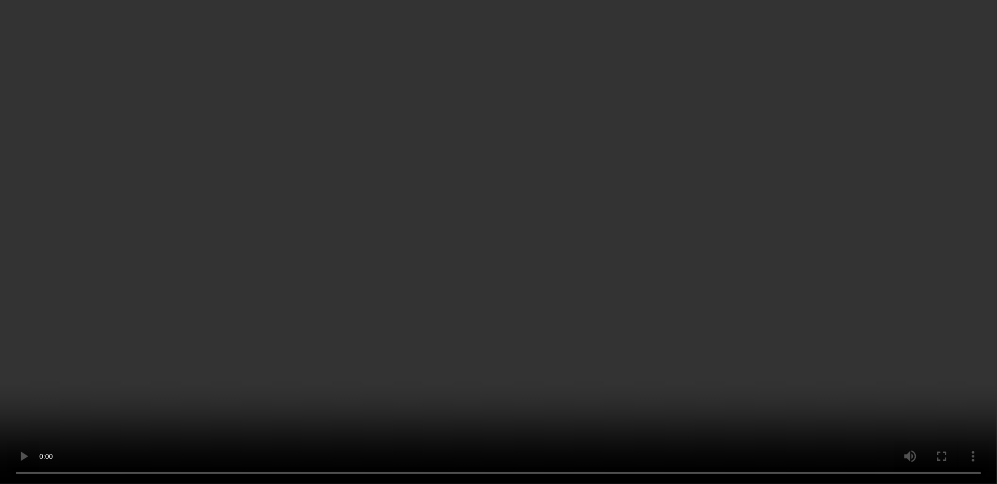
scroll to position [1604, 0]
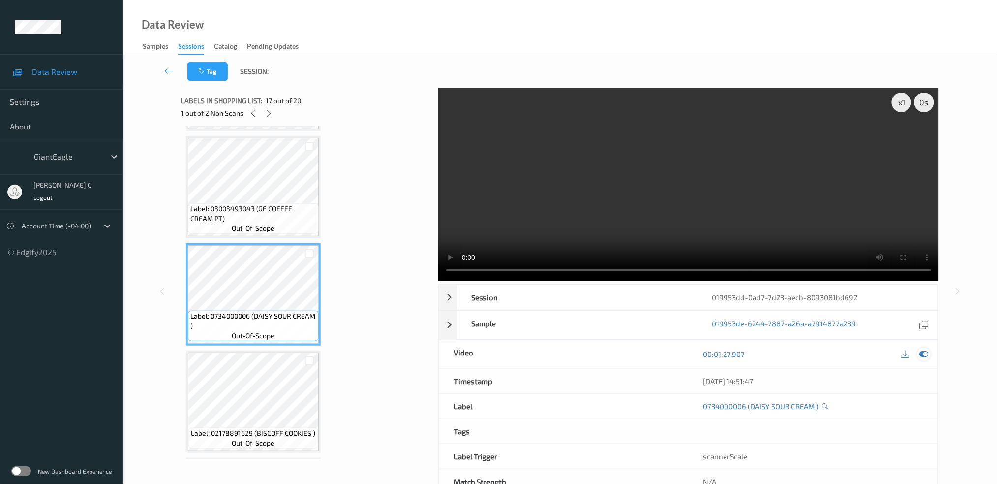
click at [921, 355] on icon at bounding box center [924, 353] width 9 height 9
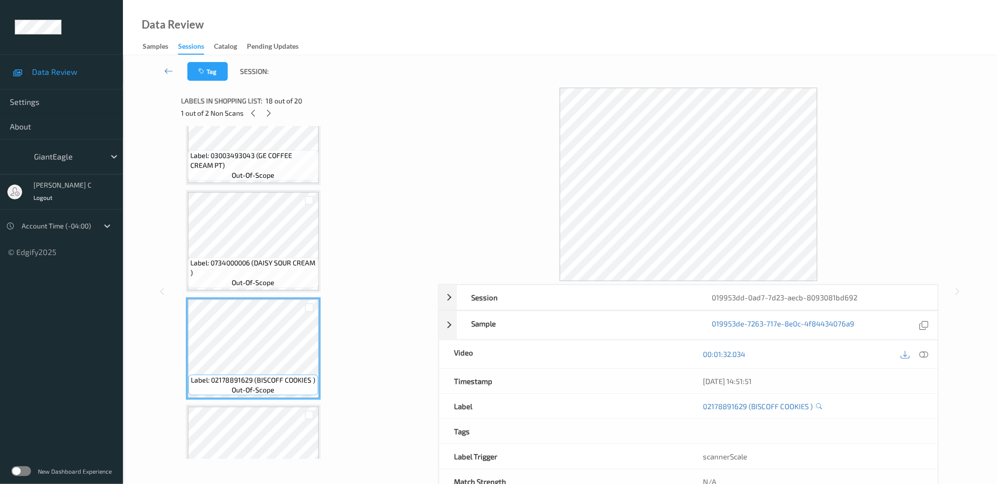
scroll to position [1736, 0]
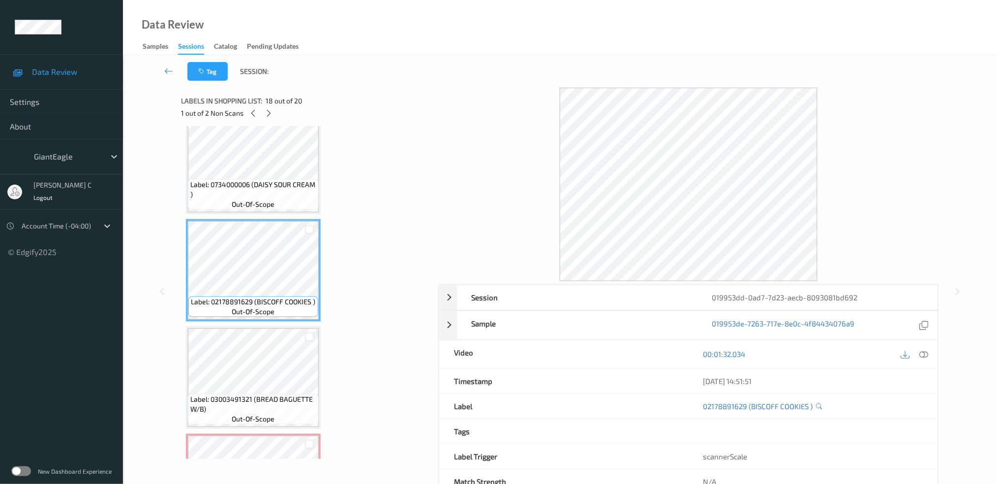
click at [273, 394] on span "Label: 03003491321 (BREAD BAGUETTE W/B)" at bounding box center [253, 404] width 126 height 20
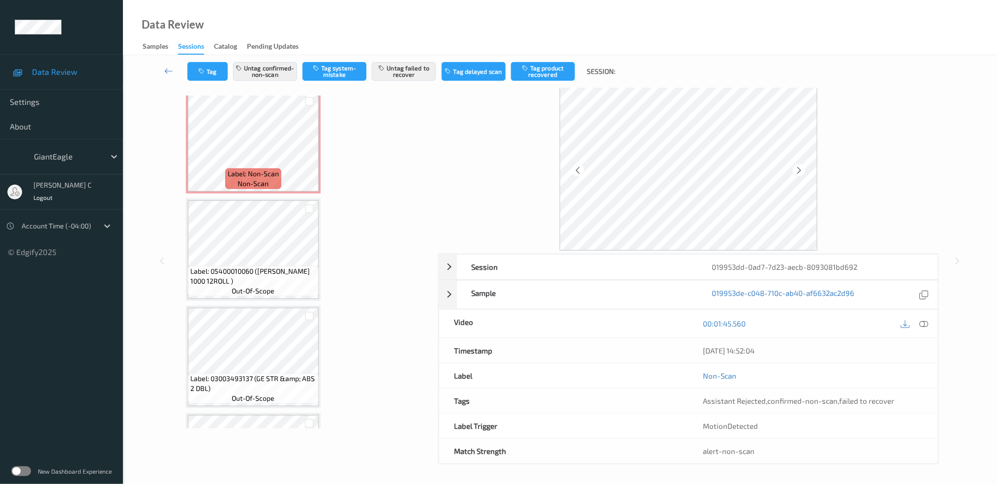
scroll to position [0, 0]
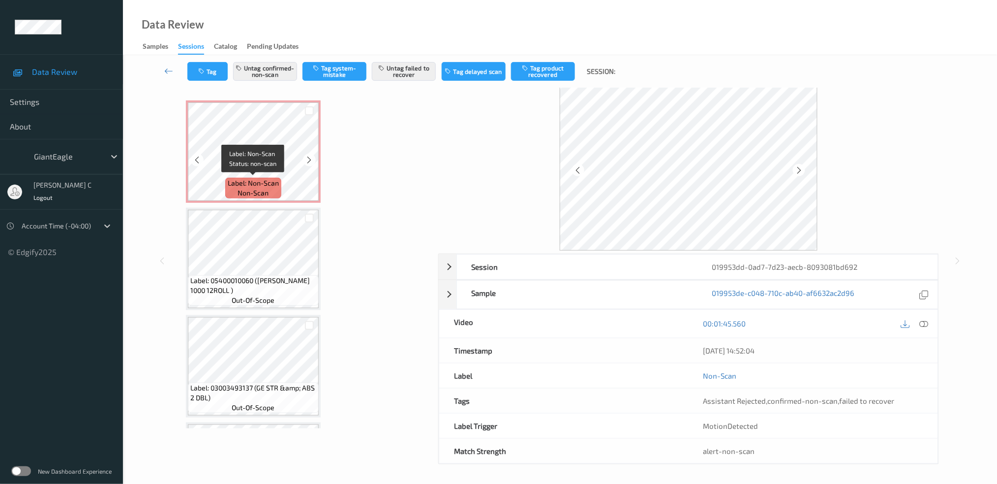
click at [248, 190] on span "non-scan" at bounding box center [253, 193] width 31 height 10
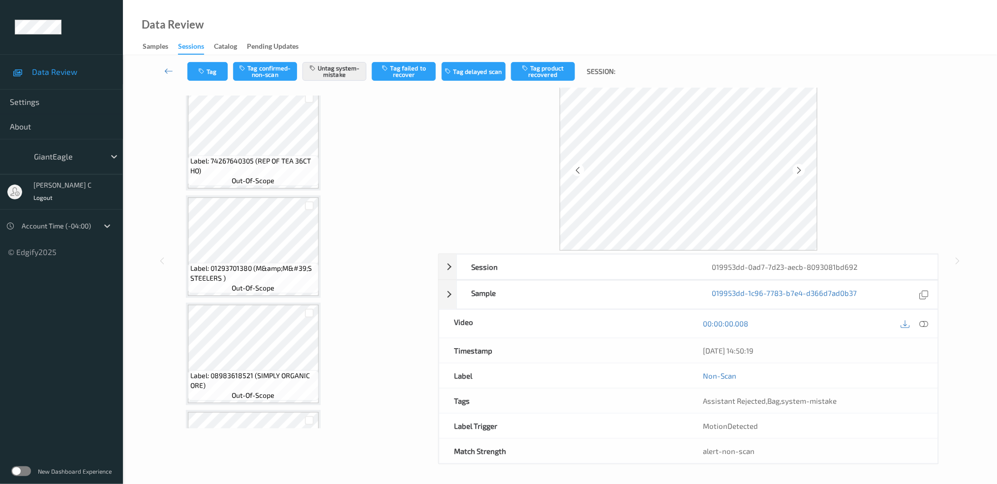
scroll to position [1801, 0]
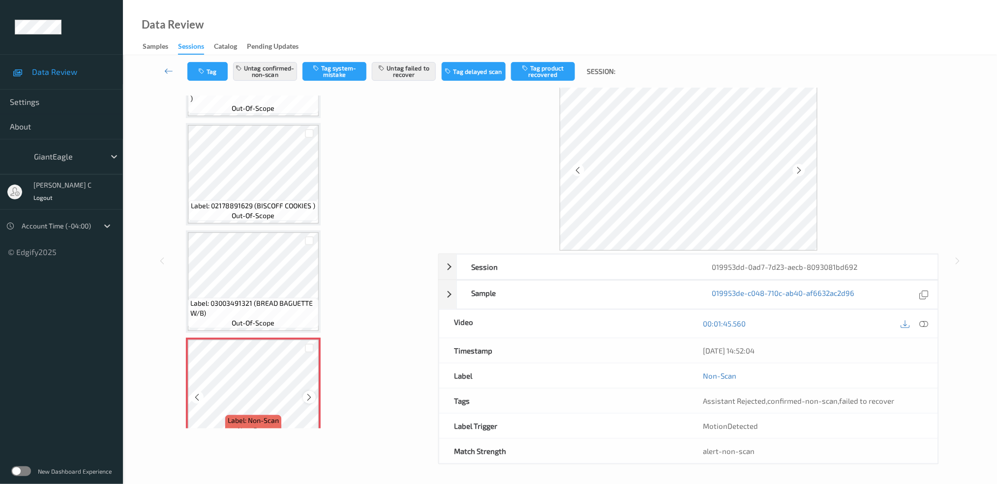
click at [310, 393] on icon at bounding box center [310, 397] width 8 height 9
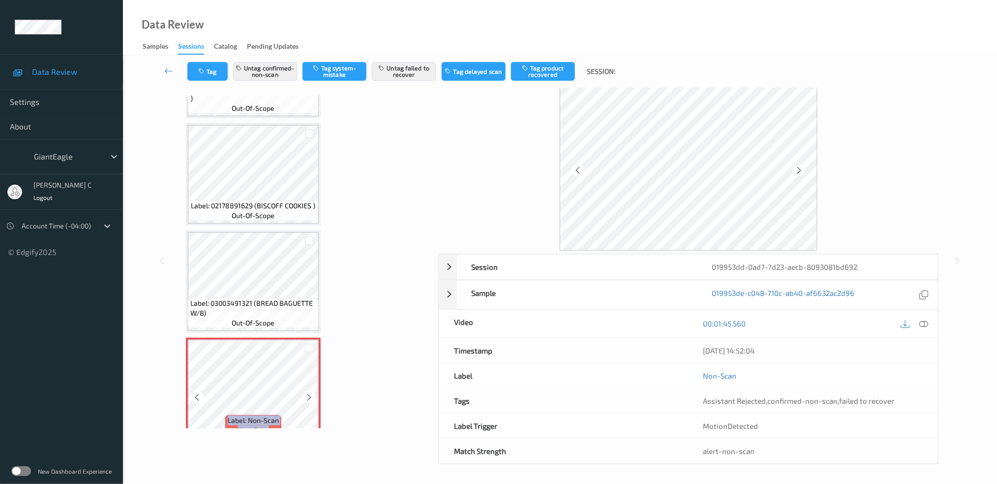
click at [310, 393] on icon at bounding box center [310, 397] width 8 height 9
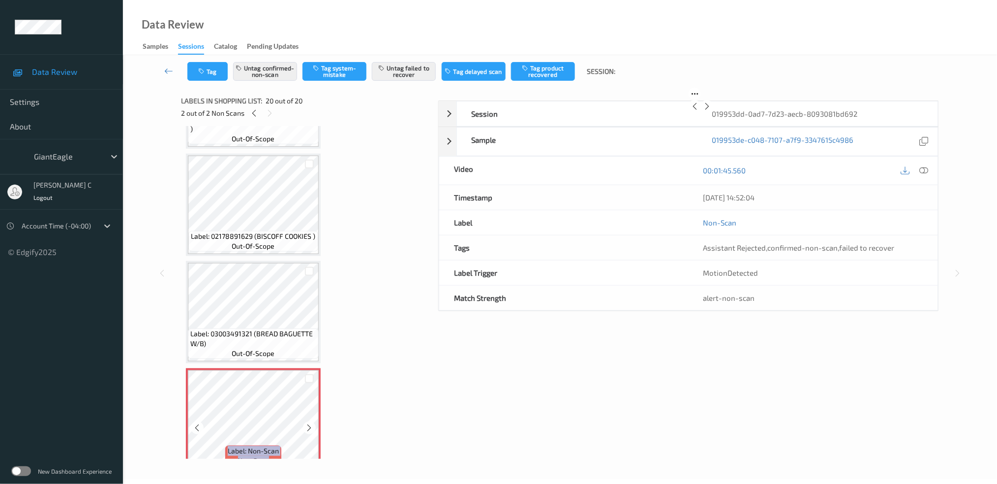
click at [310, 423] on icon at bounding box center [310, 427] width 8 height 9
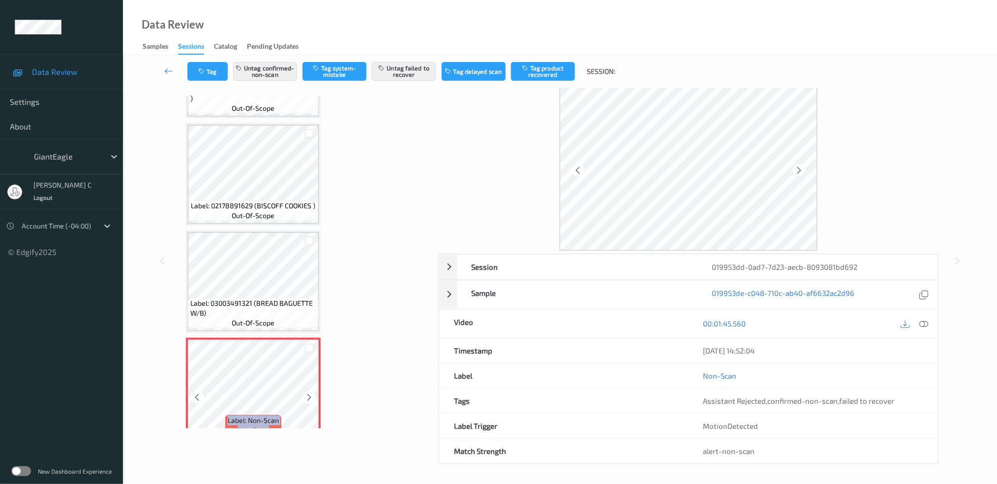
click at [310, 393] on icon at bounding box center [310, 397] width 8 height 9
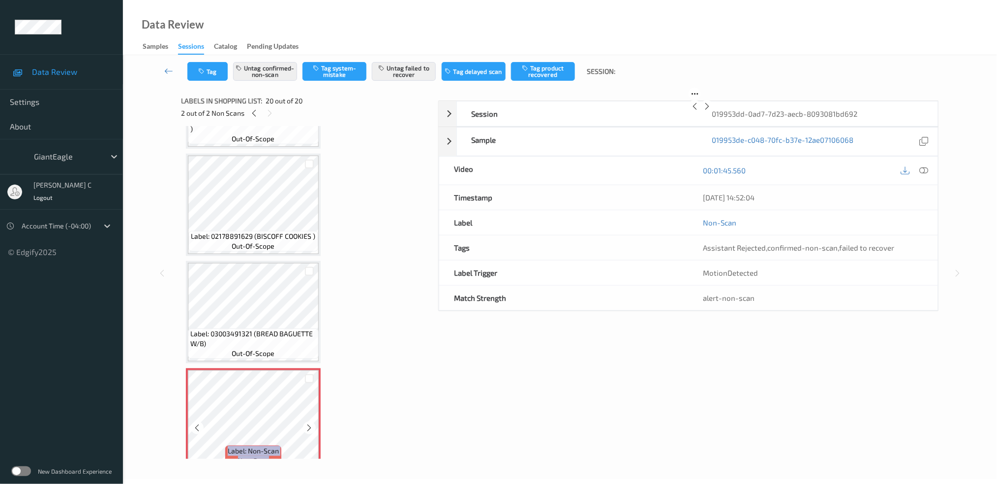
click at [310, 423] on icon at bounding box center [310, 427] width 8 height 9
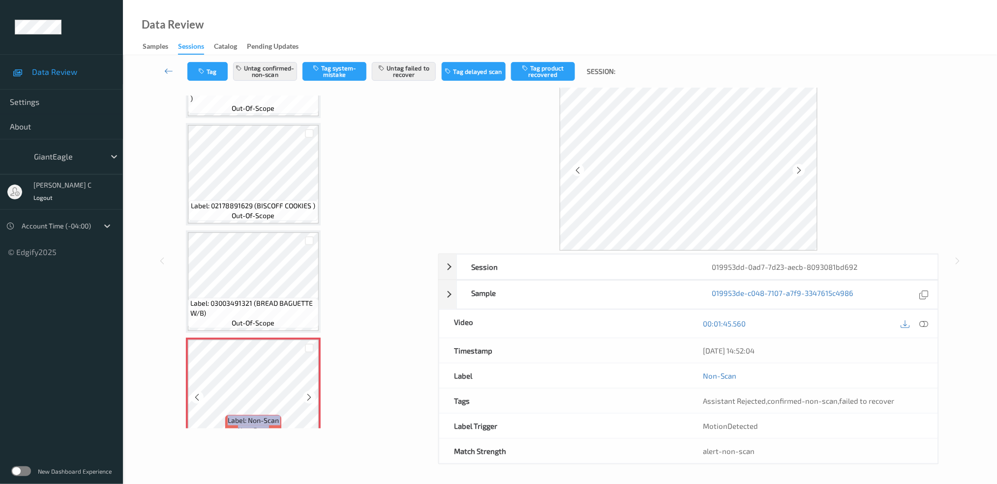
click at [310, 393] on icon at bounding box center [310, 397] width 8 height 9
click at [265, 298] on span "Label: 03003491321 (BREAD BAGUETTE W/B)" at bounding box center [253, 308] width 126 height 20
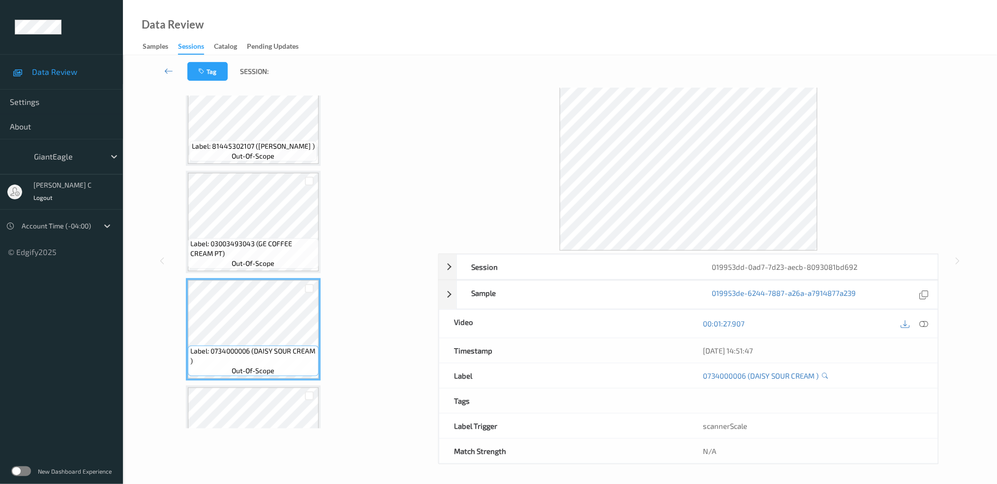
scroll to position [1277, 0]
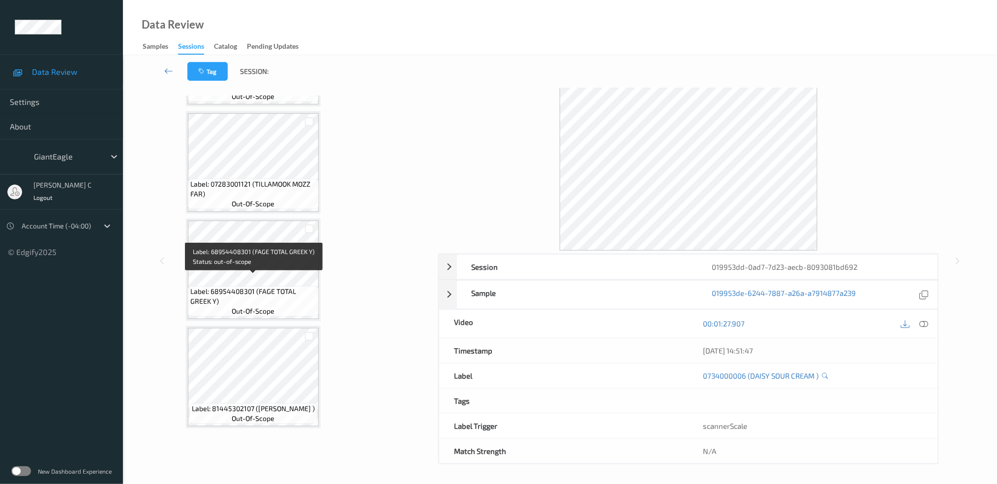
click at [265, 286] on span "Label: 68954408301 (FAGE TOTAL GREEK Y)" at bounding box center [253, 296] width 126 height 20
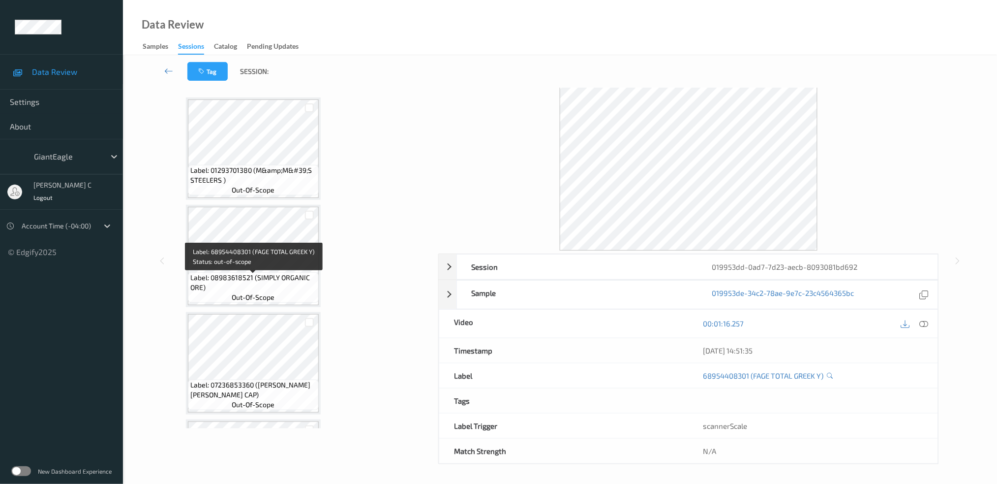
scroll to position [751, 0]
click at [265, 285] on span "Label: 08983618521 (SIMPLY ORGANIC ORE)" at bounding box center [253, 285] width 126 height 20
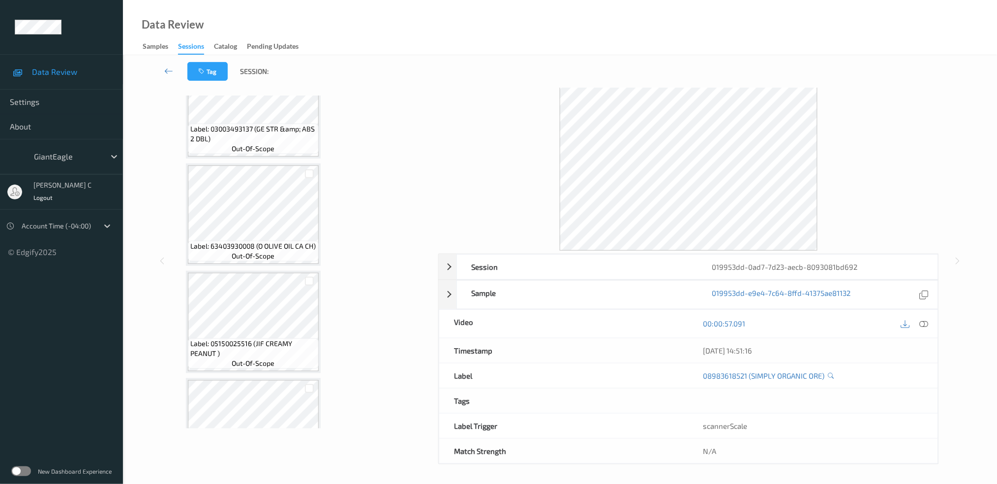
scroll to position [161, 0]
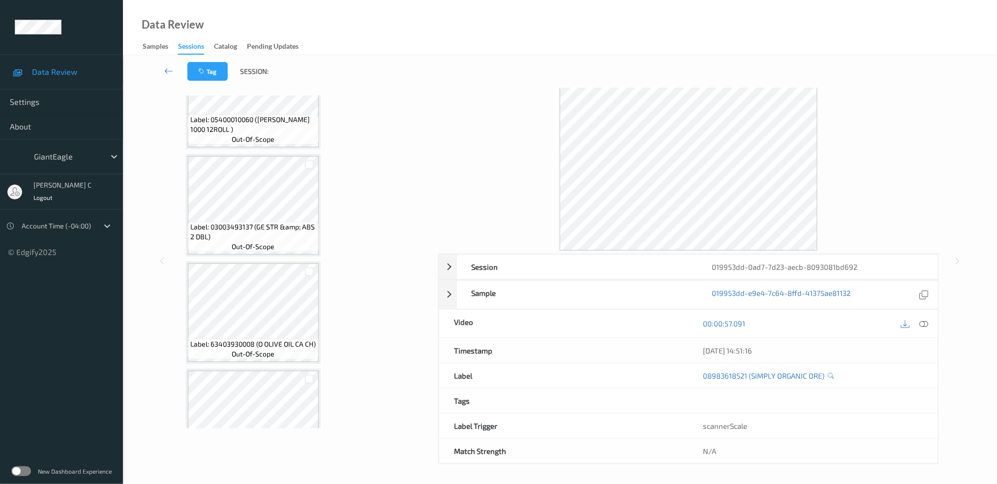
click at [289, 236] on span "Label: 03003493137 (GE STR &amp; ABS 2 DBL)" at bounding box center [253, 232] width 126 height 20
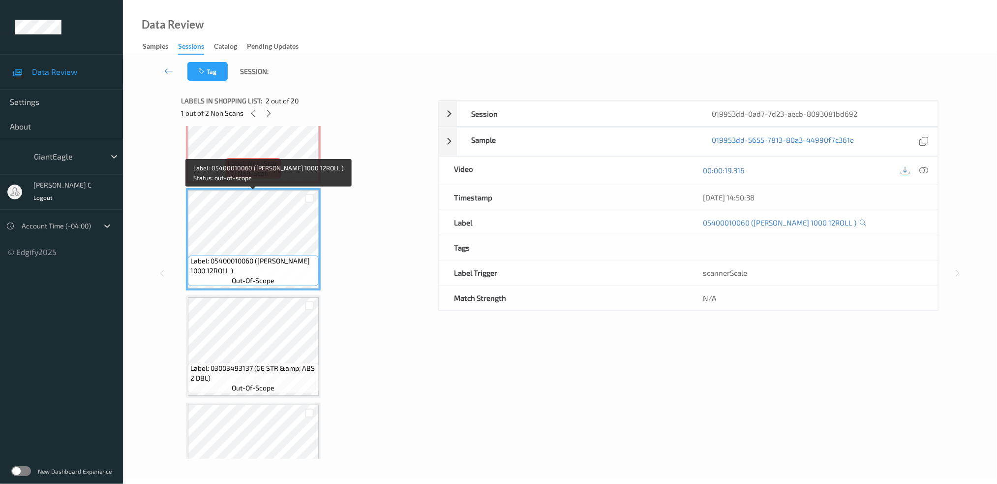
scroll to position [131, 0]
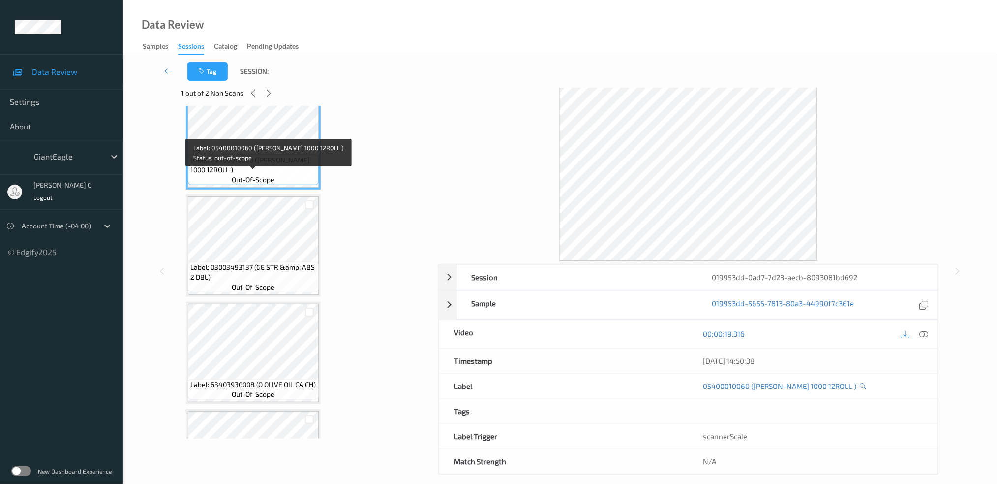
click at [278, 283] on div "Label: 03003493137 (GE STR &amp; ABS 2 DBL) out-of-scope" at bounding box center [253, 277] width 131 height 31
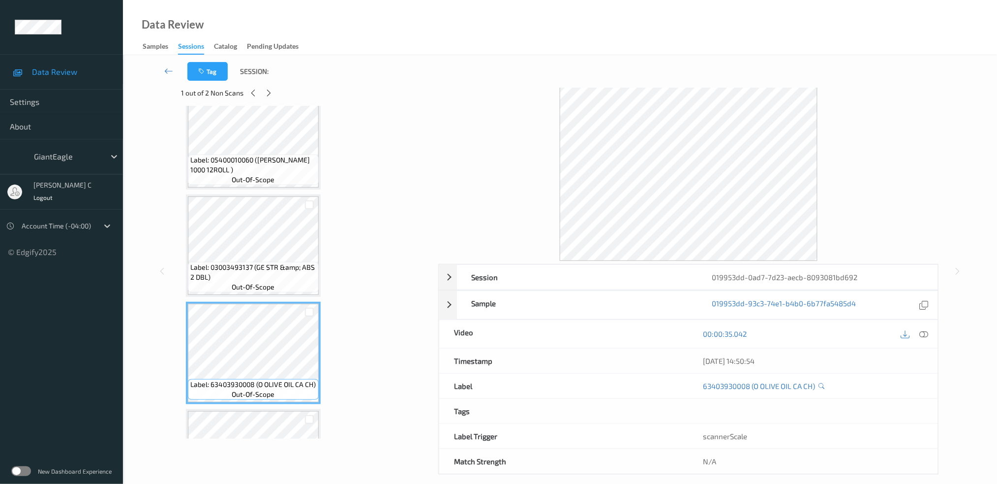
scroll to position [197, 0]
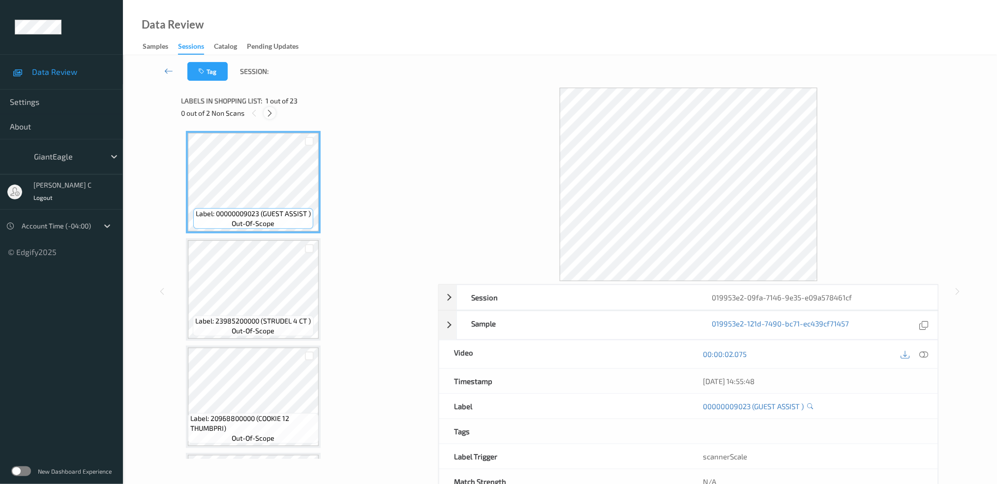
click at [270, 113] on icon at bounding box center [270, 113] width 8 height 9
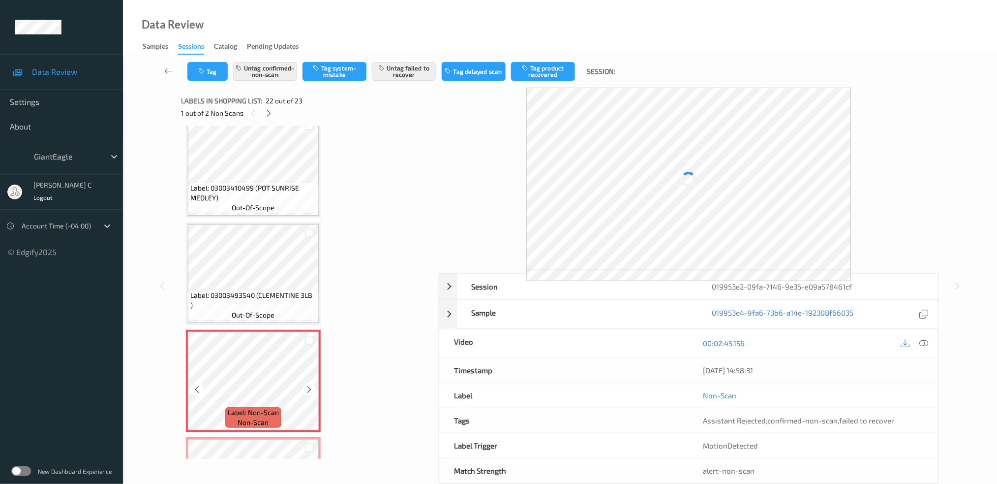
scroll to position [1990, 0]
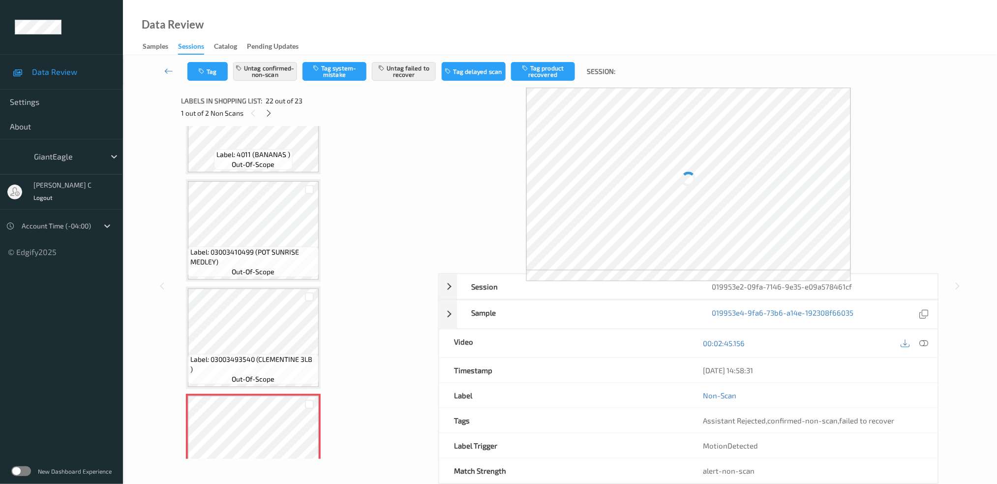
click at [261, 267] on span "out-of-scope" at bounding box center [253, 272] width 43 height 10
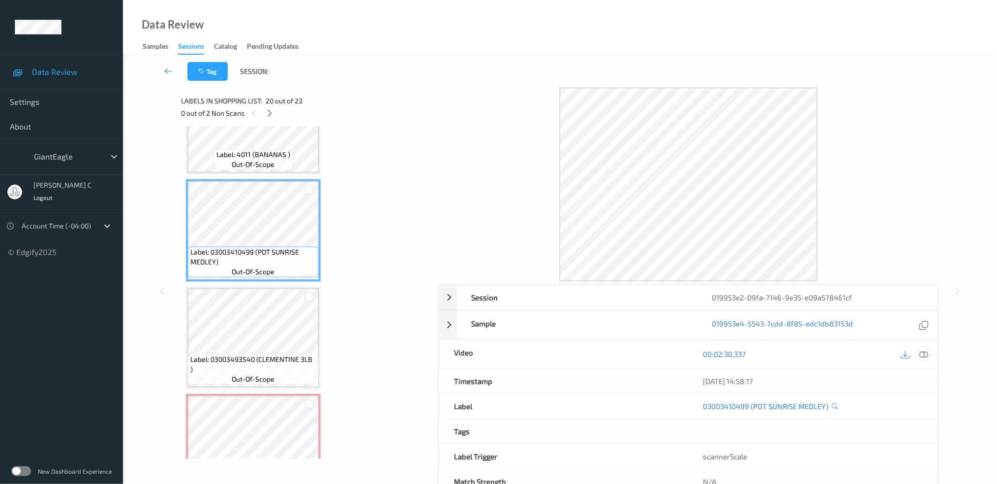
click at [924, 354] on icon at bounding box center [924, 353] width 9 height 9
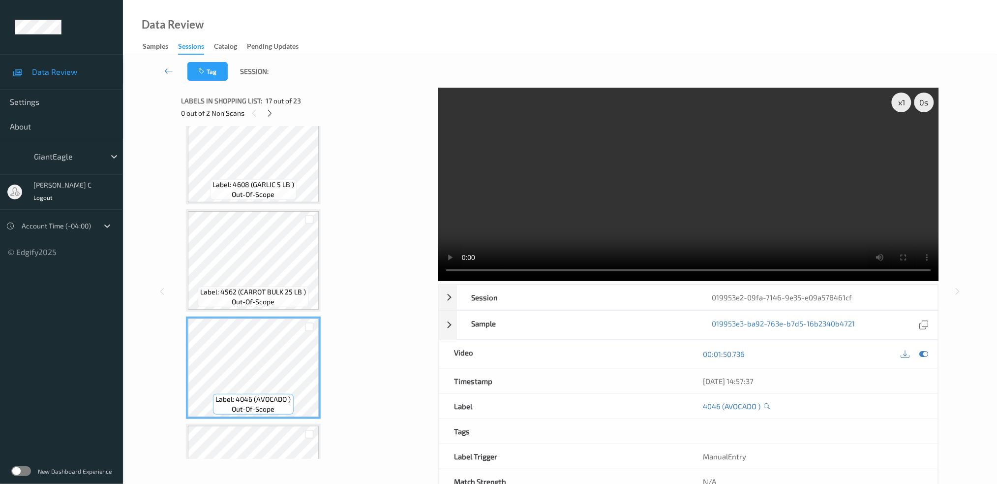
scroll to position [1530, 0]
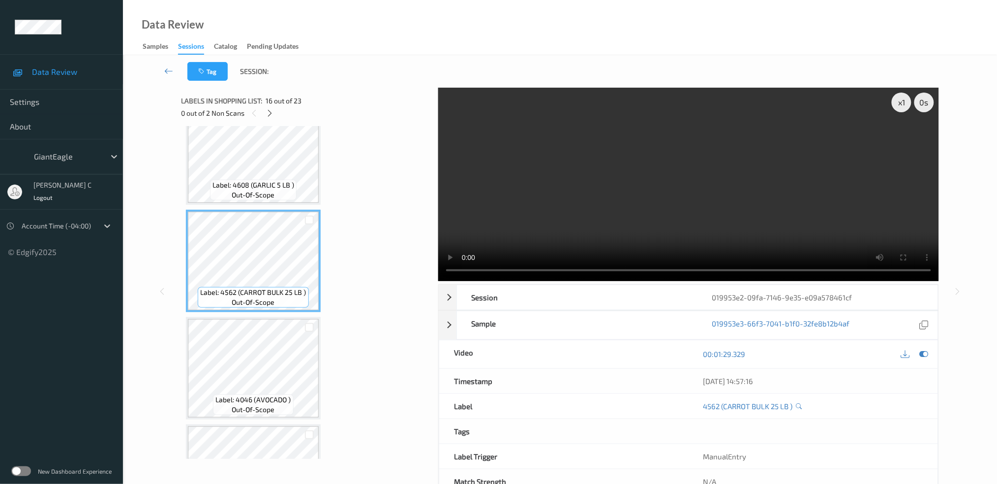
click at [917, 357] on div at bounding box center [915, 353] width 32 height 13
click at [927, 351] on icon at bounding box center [924, 353] width 9 height 9
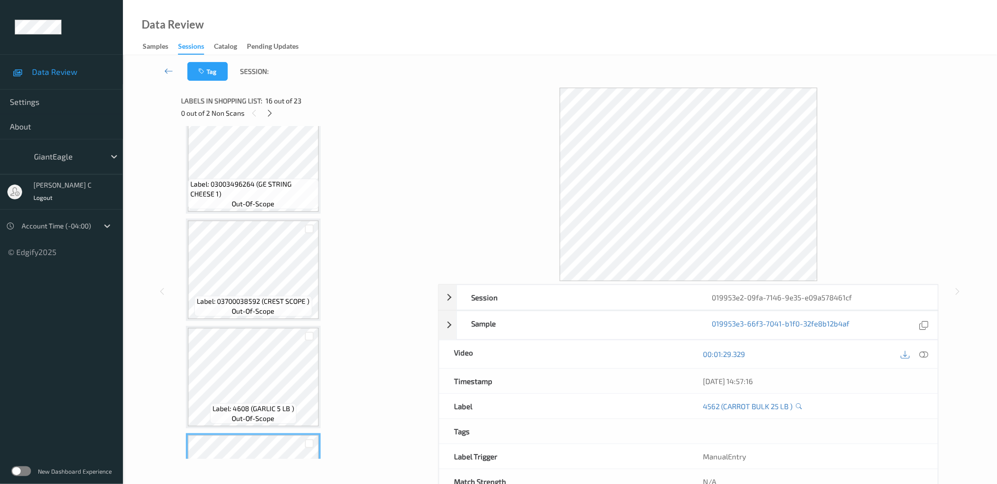
scroll to position [1202, 0]
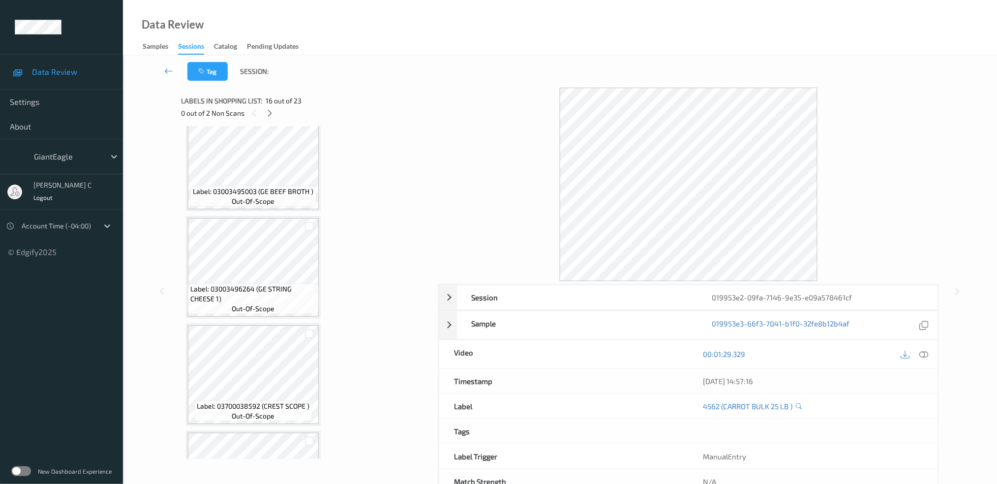
click at [266, 197] on div "Label: 03003495003 (GE BEEF BROTH ) out-of-scope" at bounding box center [252, 196] width 125 height 21
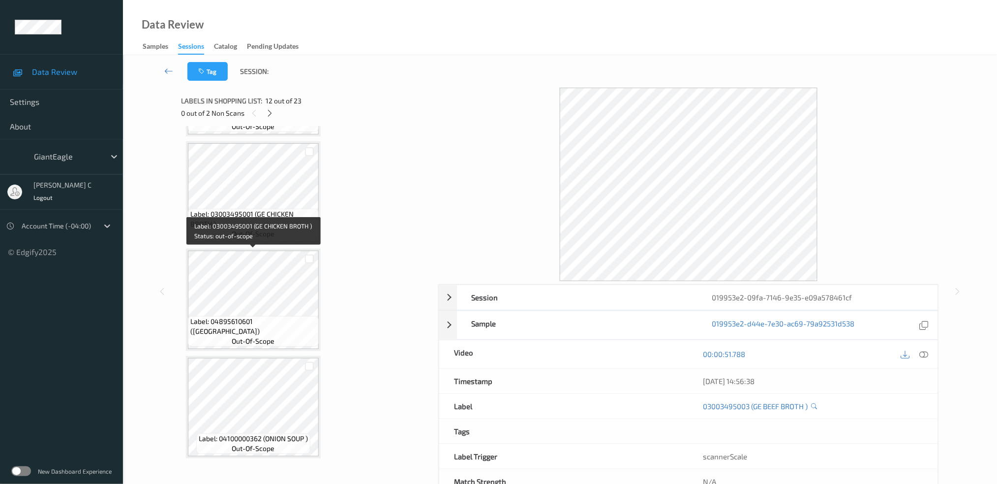
scroll to position [678, 0]
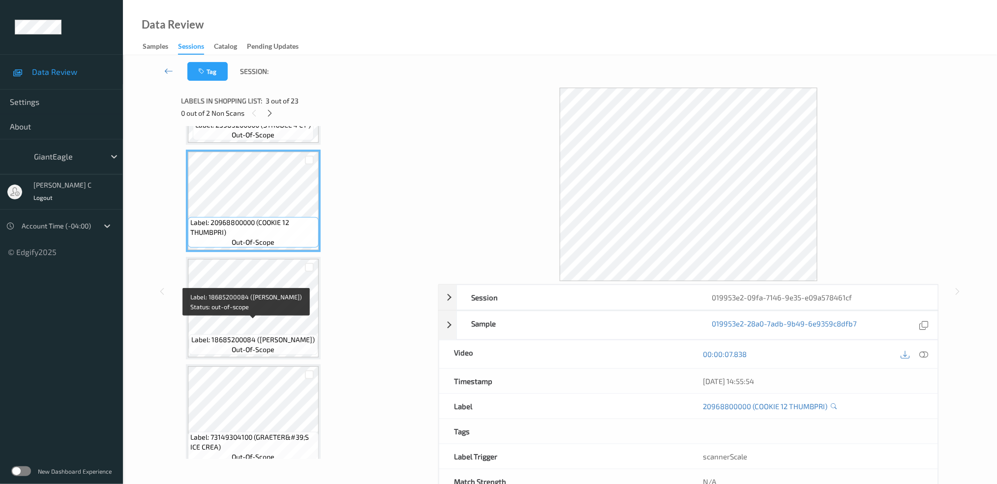
scroll to position [197, 0]
click at [249, 338] on span "Label: 18685200084 ([PERSON_NAME])" at bounding box center [254, 339] width 124 height 10
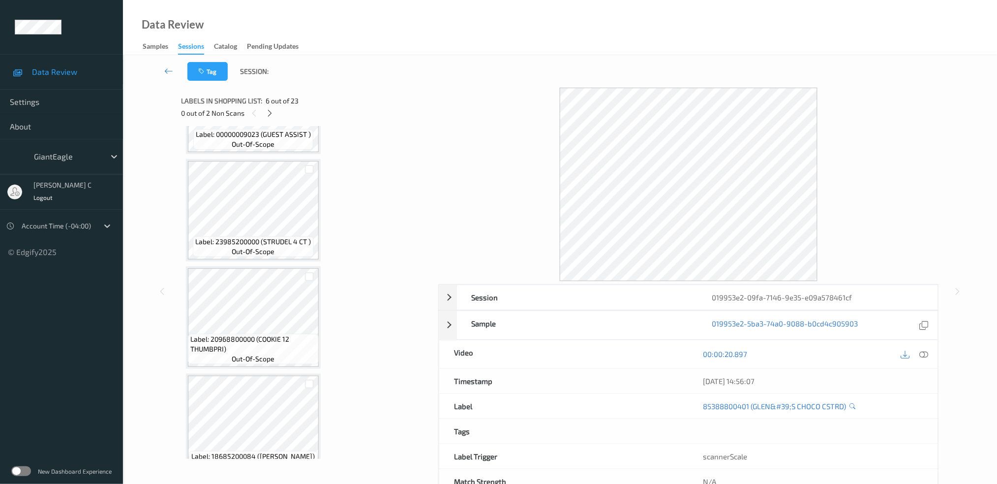
scroll to position [0, 0]
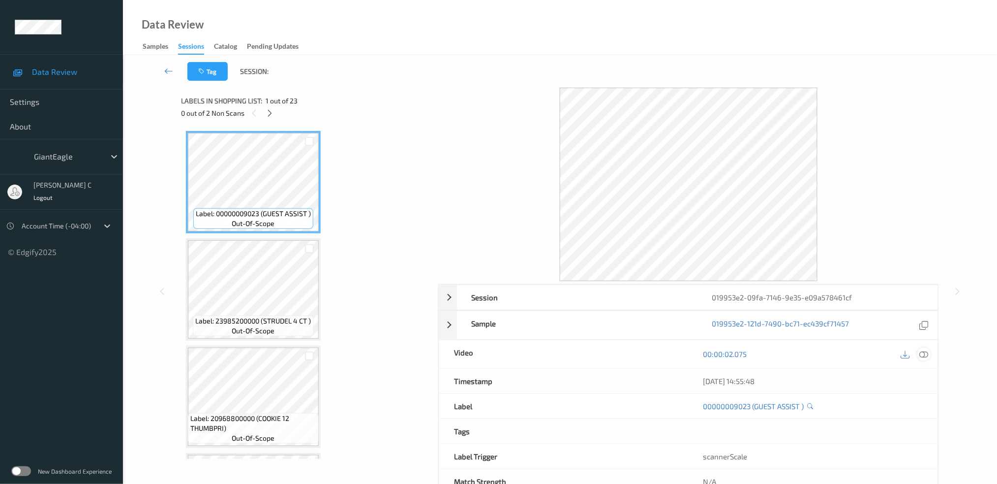
click at [925, 348] on div at bounding box center [924, 353] width 13 height 13
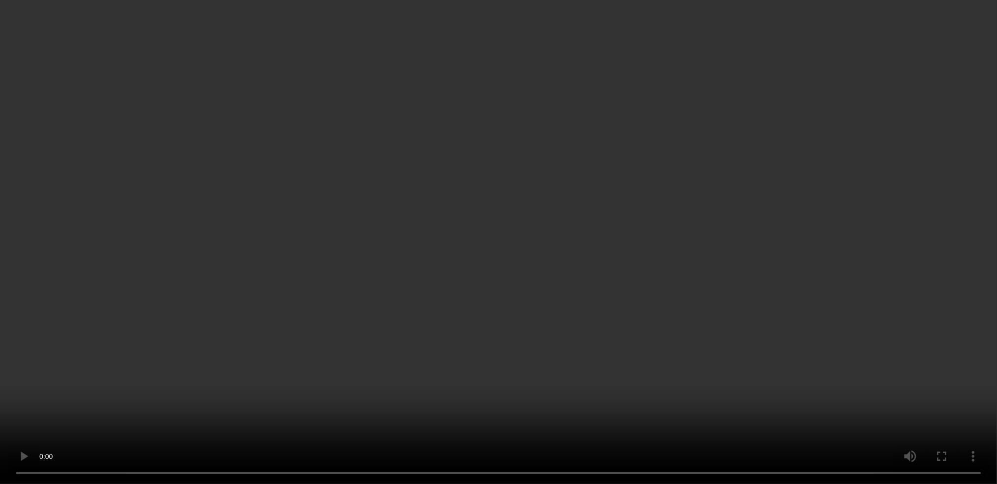
scroll to position [591, 0]
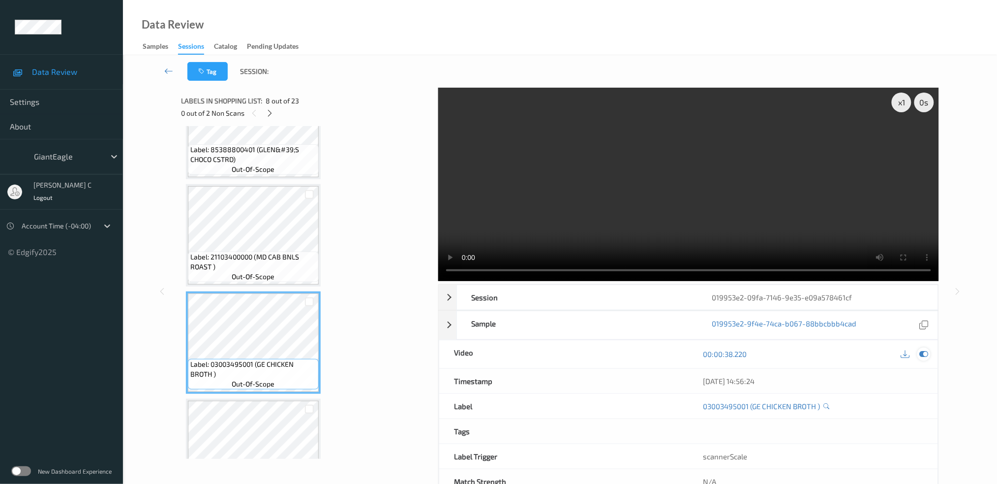
click at [926, 350] on icon at bounding box center [924, 353] width 9 height 9
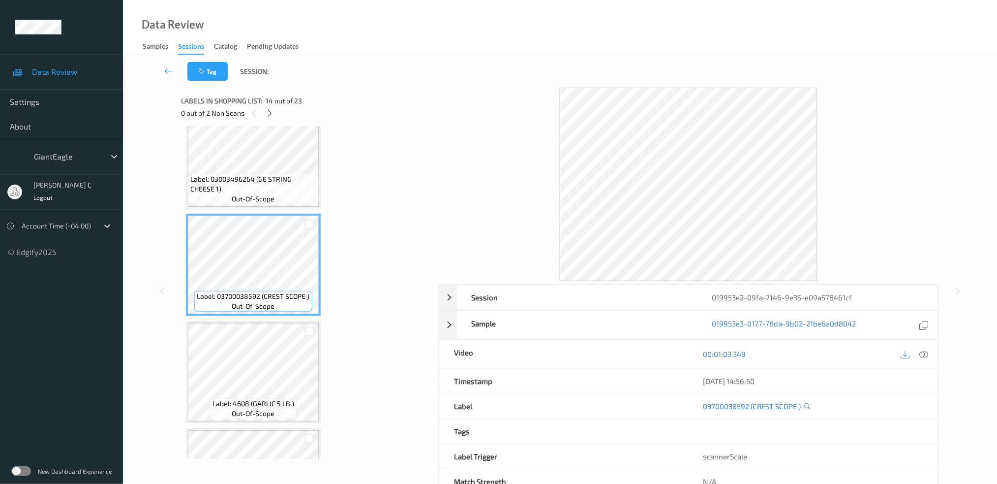
scroll to position [1575, 0]
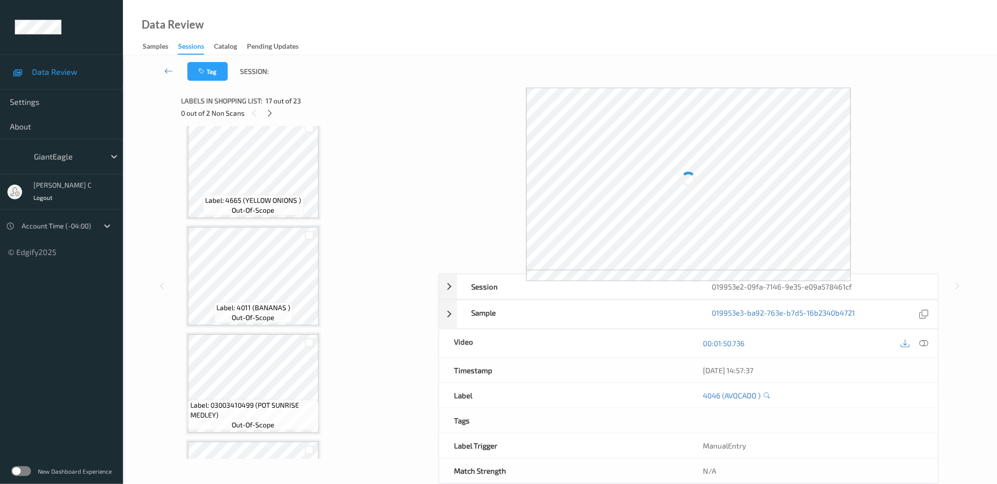
click at [254, 311] on div "Label: 4011 (BANANAS ) out-of-scope" at bounding box center [253, 276] width 135 height 102
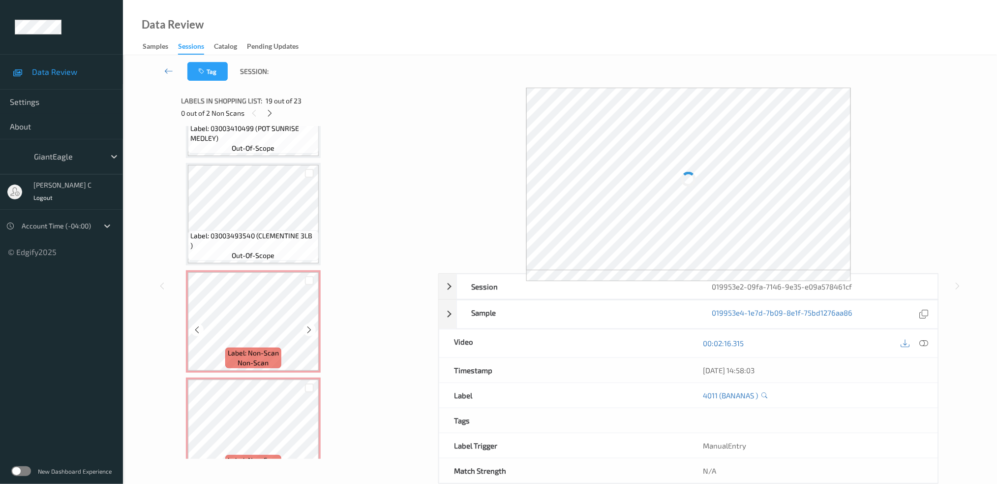
scroll to position [2121, 0]
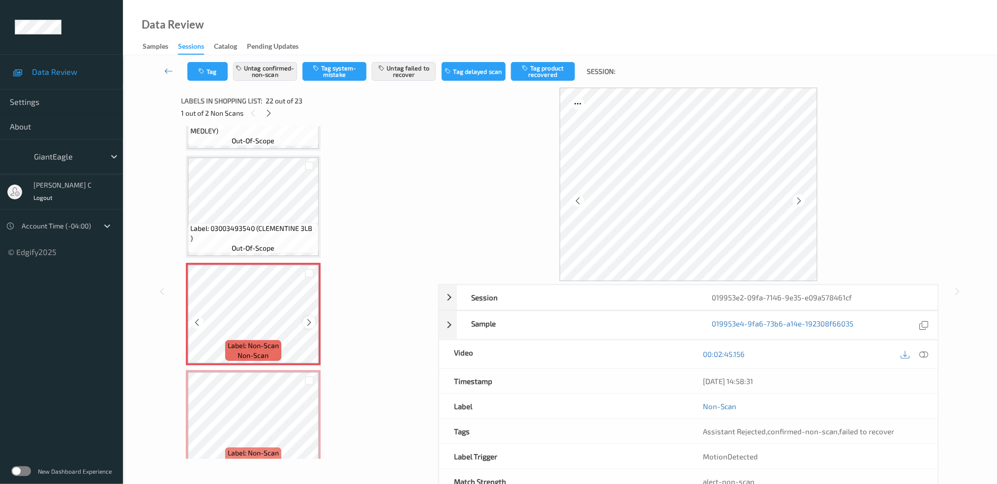
click at [311, 318] on icon at bounding box center [310, 322] width 8 height 9
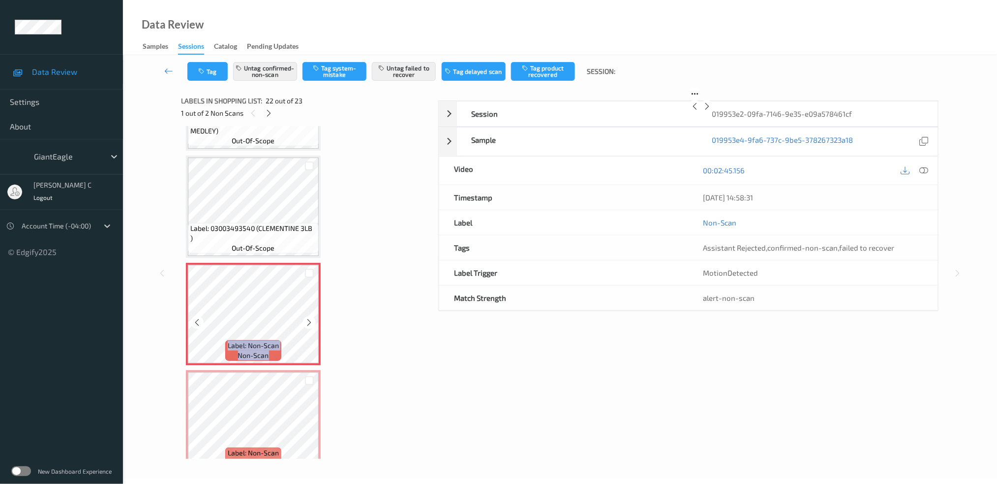
click at [311, 318] on icon at bounding box center [310, 322] width 8 height 9
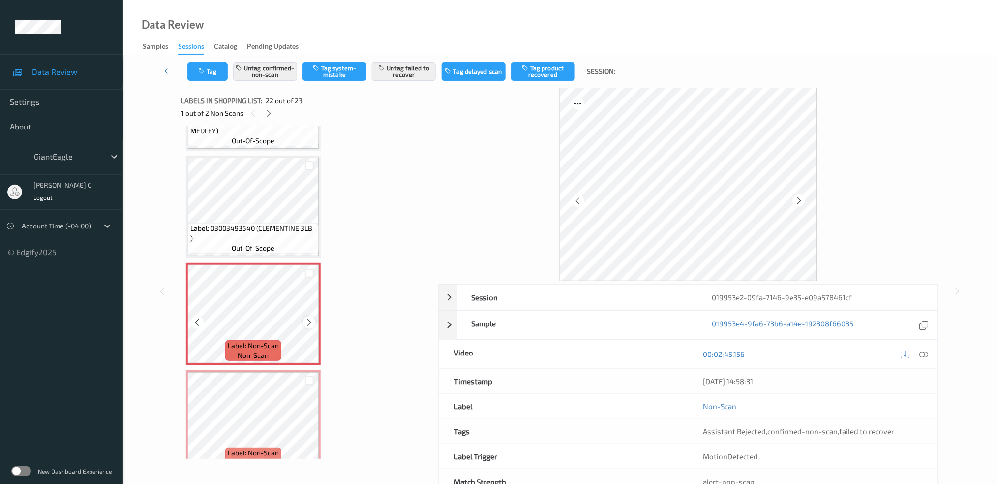
click at [308, 318] on icon at bounding box center [310, 322] width 8 height 9
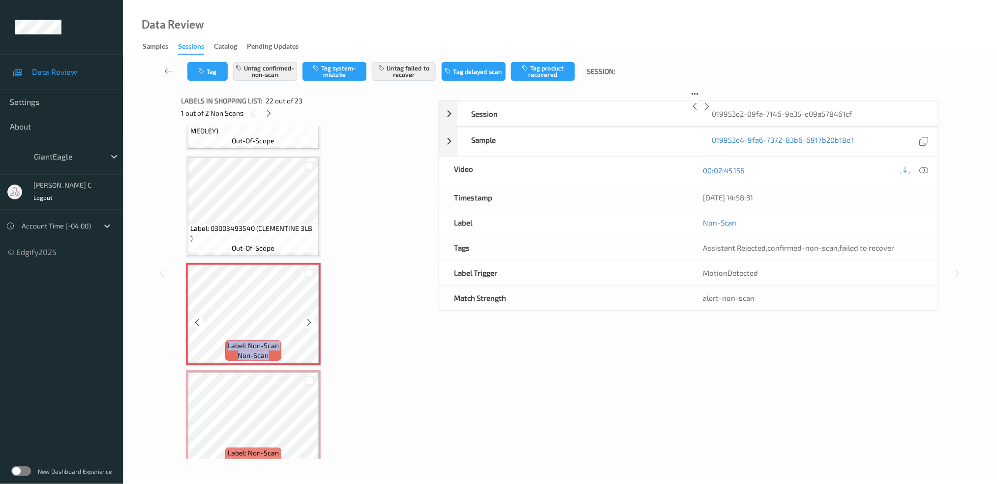
click at [308, 318] on icon at bounding box center [310, 322] width 8 height 9
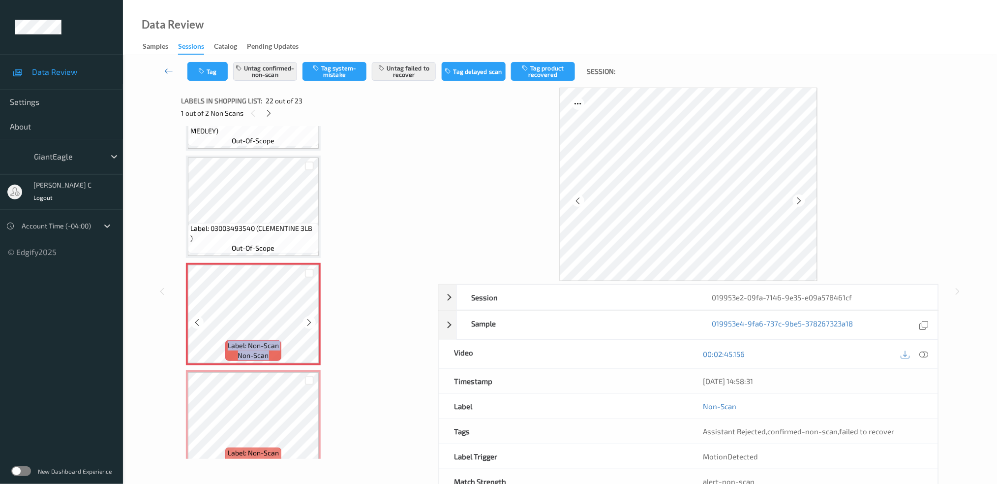
click at [308, 318] on icon at bounding box center [310, 322] width 8 height 9
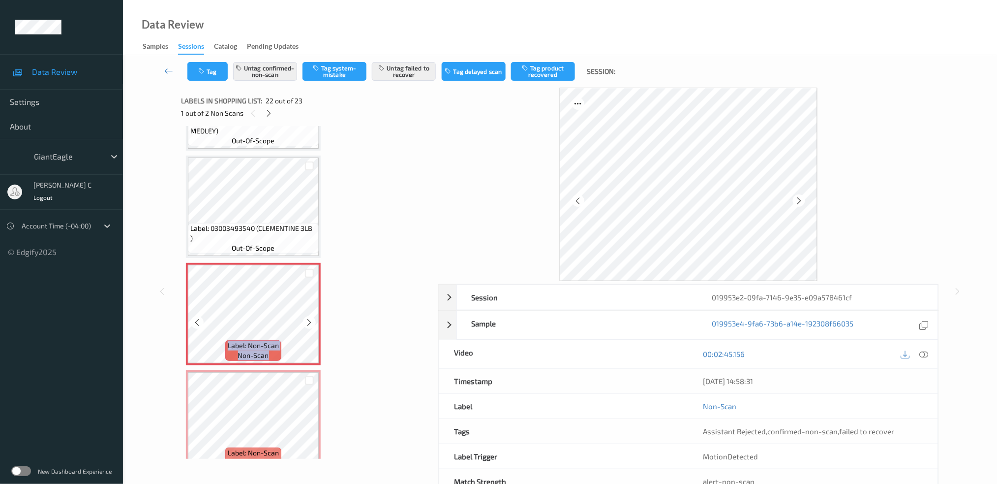
click at [308, 318] on icon at bounding box center [310, 322] width 8 height 9
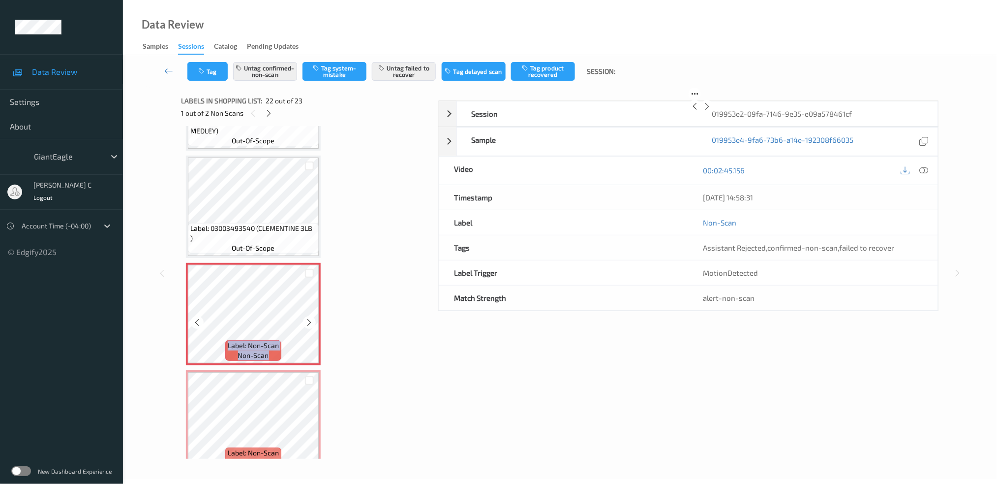
click at [308, 318] on icon at bounding box center [310, 322] width 8 height 9
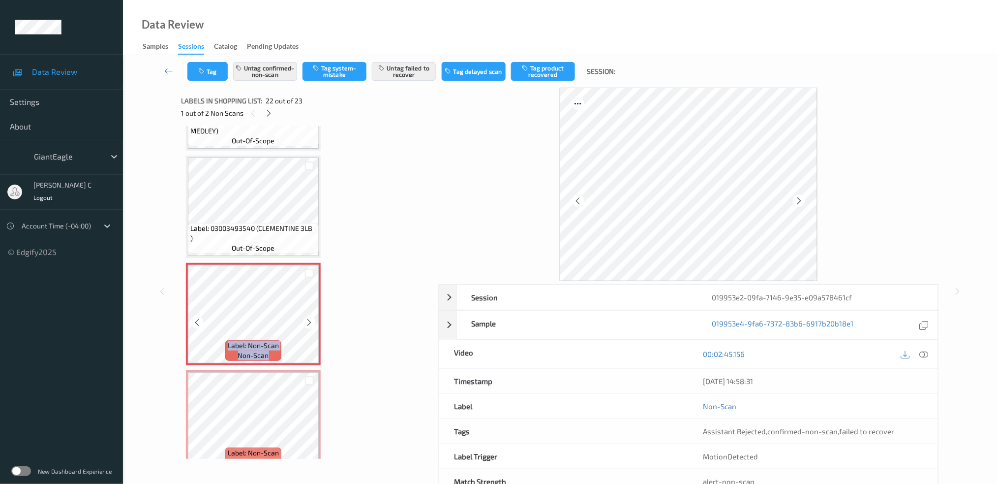
click at [308, 318] on icon at bounding box center [310, 322] width 8 height 9
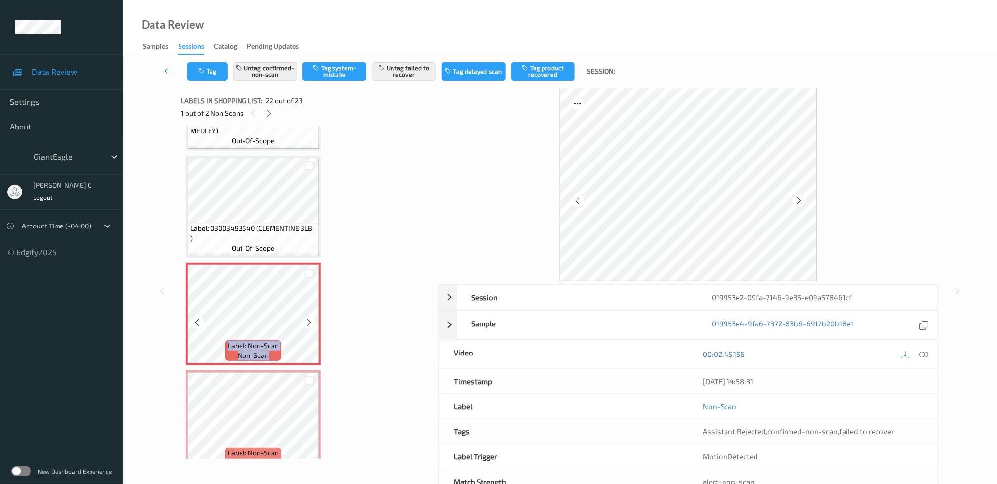
click at [308, 318] on icon at bounding box center [310, 322] width 8 height 9
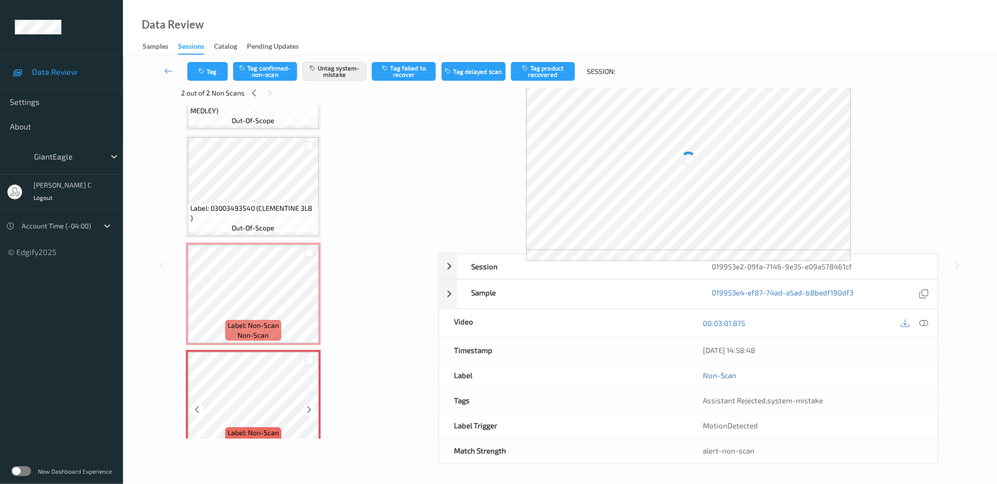
scroll to position [31, 0]
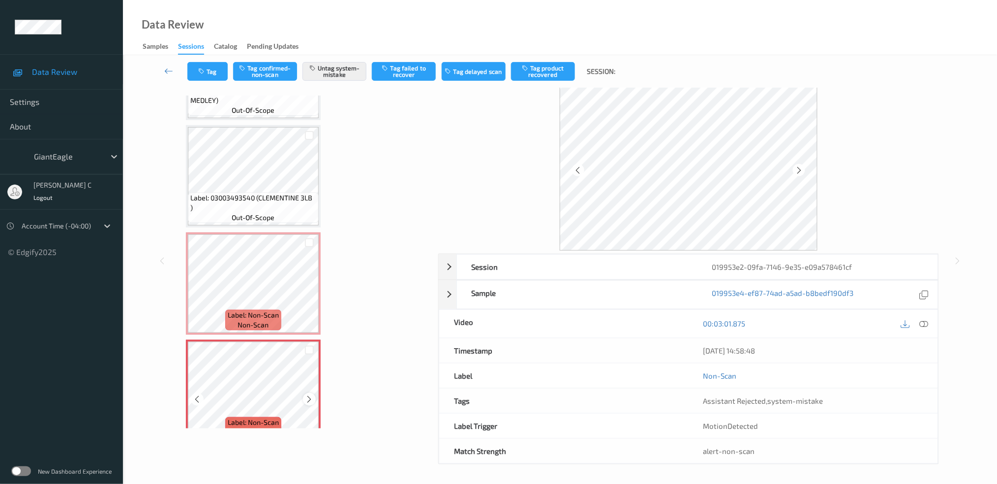
click at [310, 395] on icon at bounding box center [310, 399] width 8 height 9
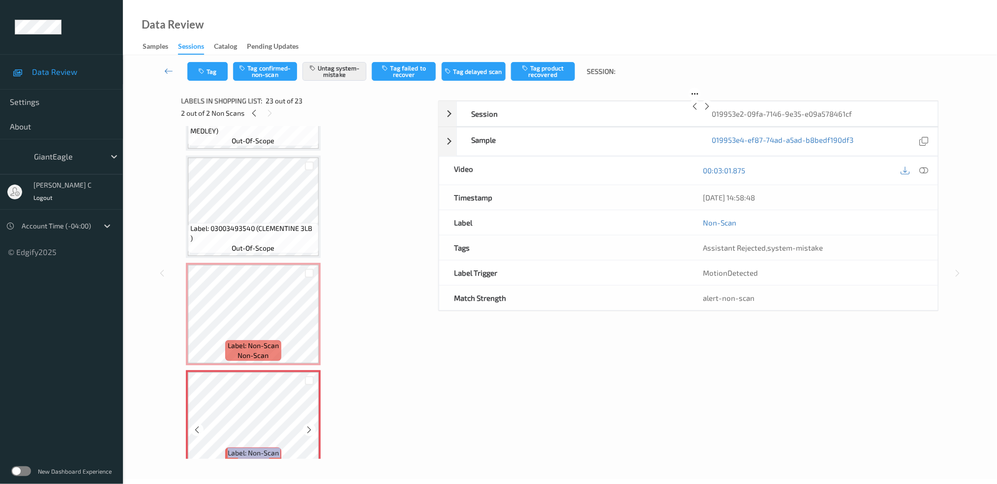
click at [310, 425] on icon at bounding box center [310, 429] width 8 height 9
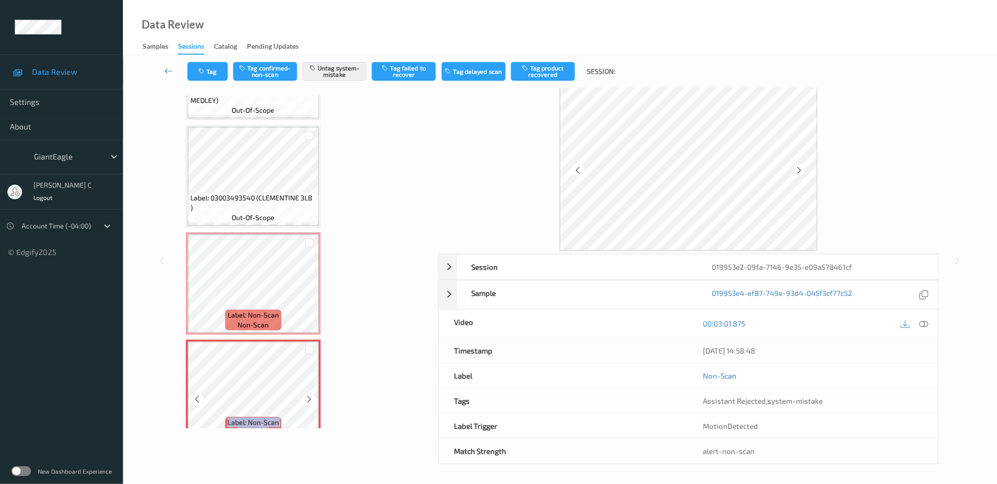
click at [310, 395] on icon at bounding box center [310, 399] width 8 height 9
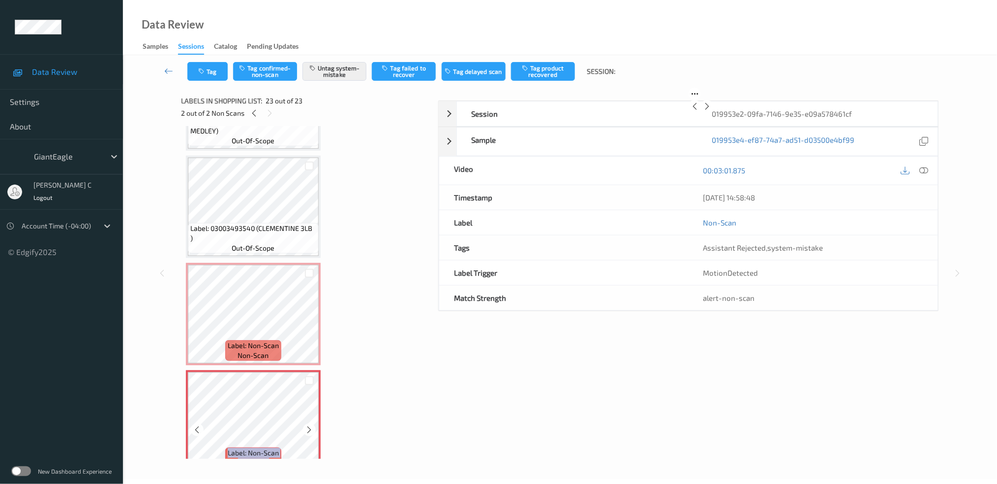
click at [310, 425] on icon at bounding box center [310, 429] width 8 height 9
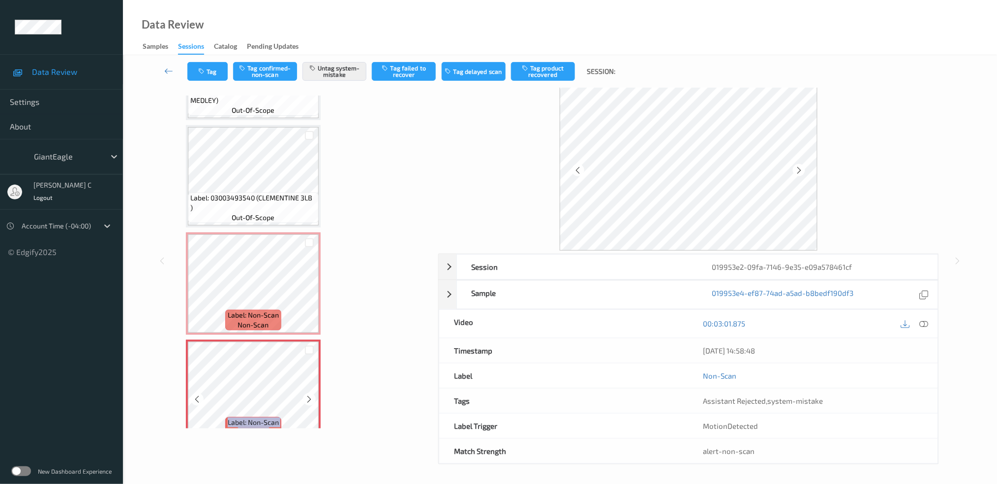
click at [310, 395] on icon at bounding box center [310, 399] width 8 height 9
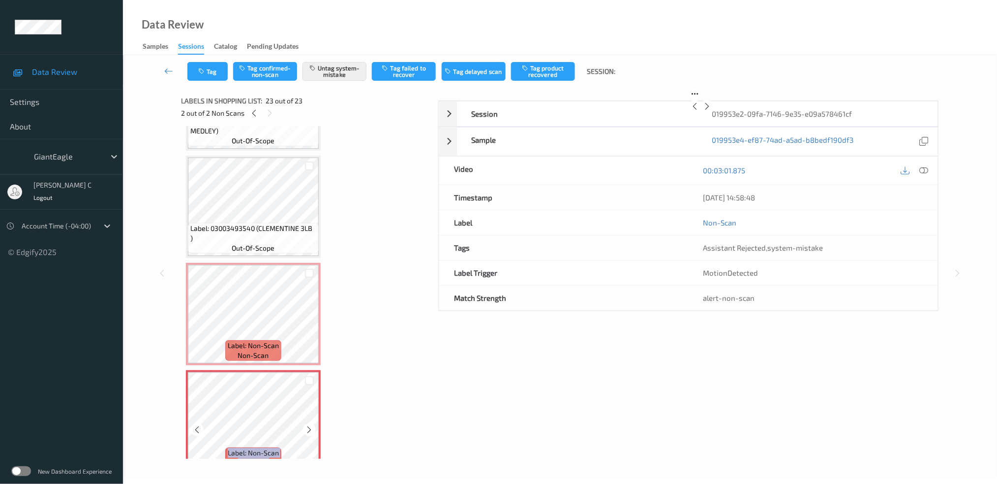
click at [310, 425] on icon at bounding box center [310, 429] width 8 height 9
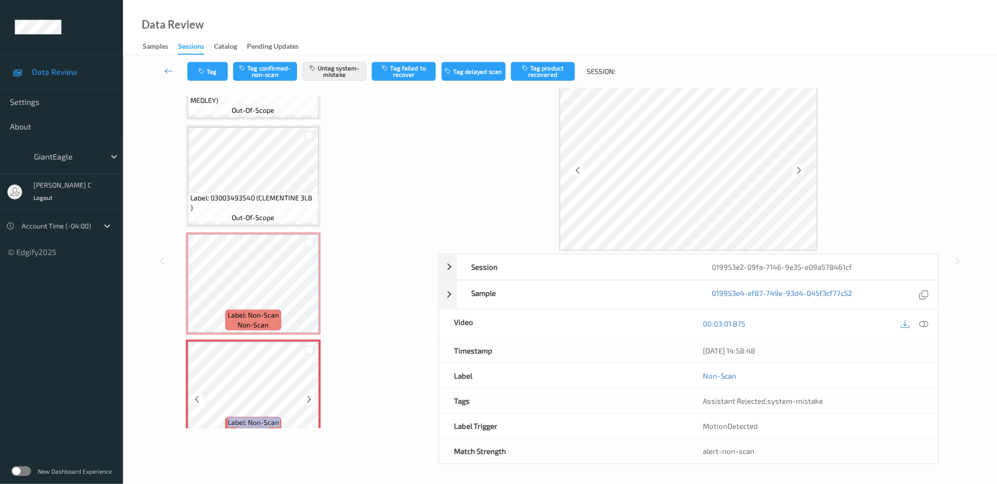
click at [310, 395] on icon at bounding box center [310, 399] width 8 height 9
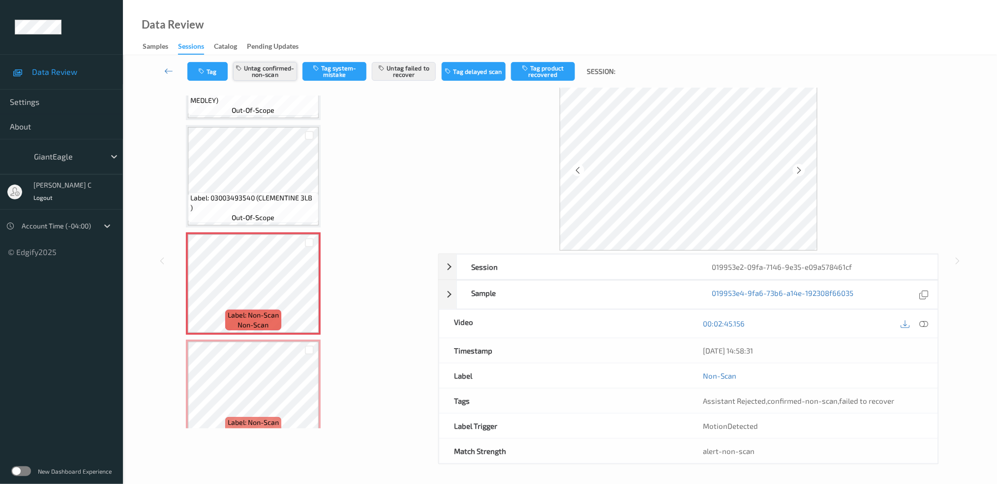
click at [270, 67] on button "Untag confirmed-non-scan" at bounding box center [265, 71] width 64 height 19
click at [404, 63] on button "Untag failed to recover" at bounding box center [404, 71] width 64 height 19
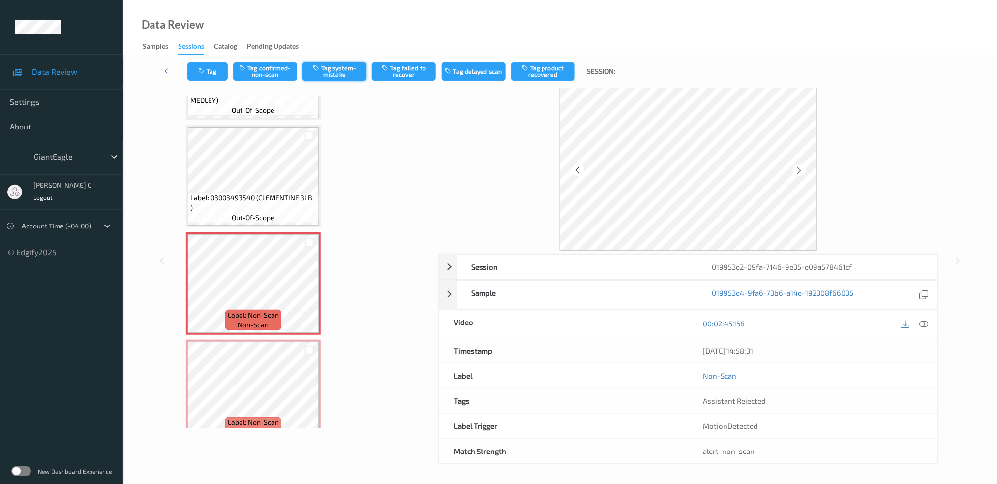
click at [335, 63] on button "Tag system-mistake" at bounding box center [335, 71] width 64 height 19
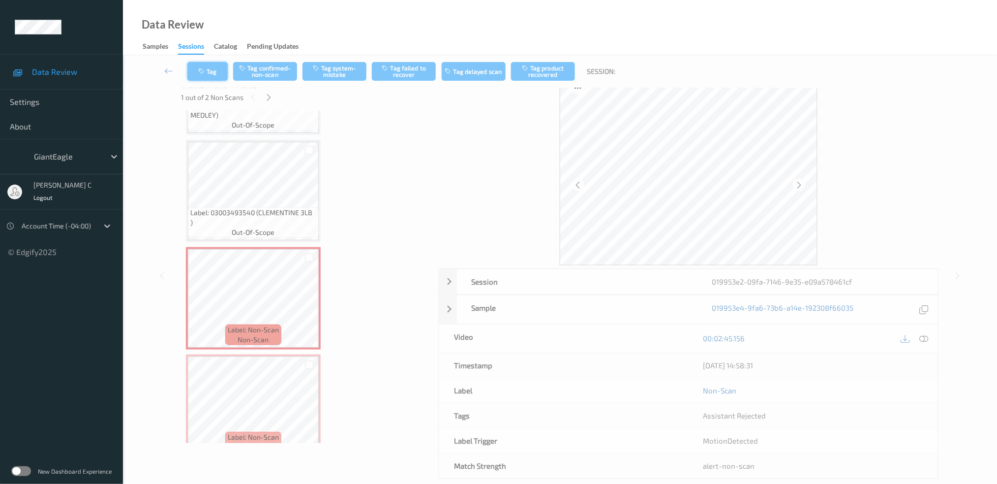
click at [206, 66] on button "Tag" at bounding box center [207, 71] width 40 height 19
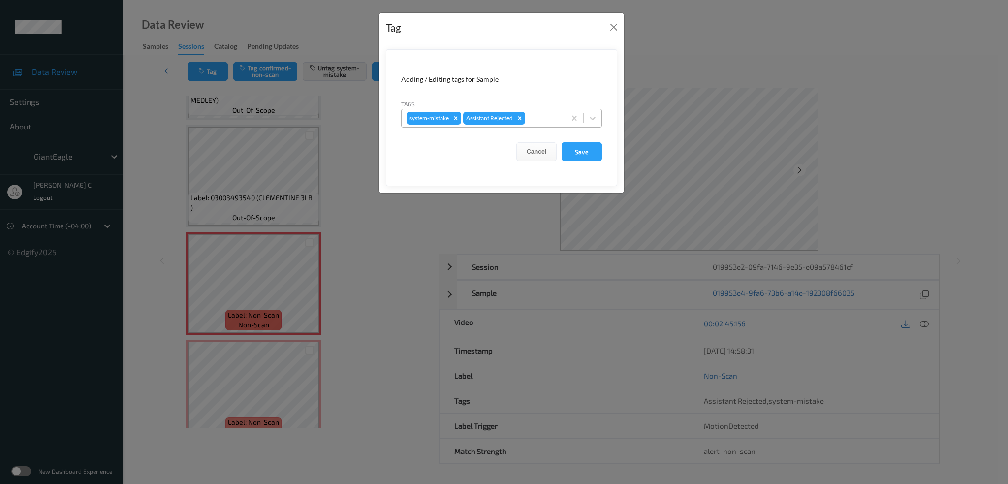
click at [557, 114] on div at bounding box center [543, 118] width 33 height 12
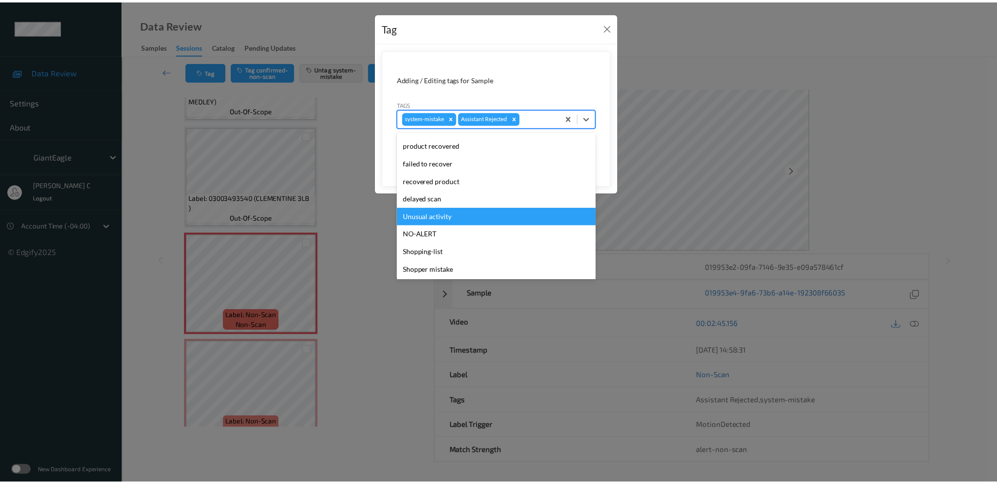
scroll to position [40, 0]
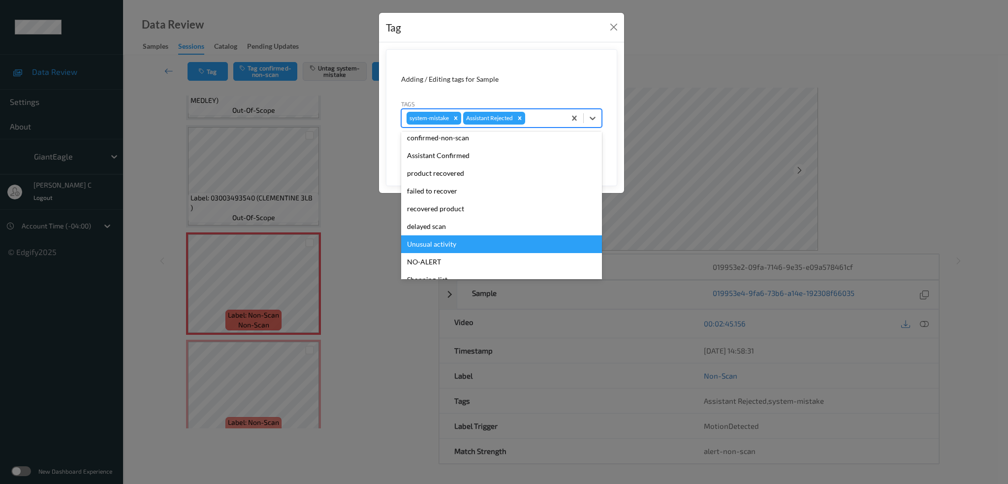
click at [462, 243] on div "Unusual activity" at bounding box center [501, 244] width 201 height 18
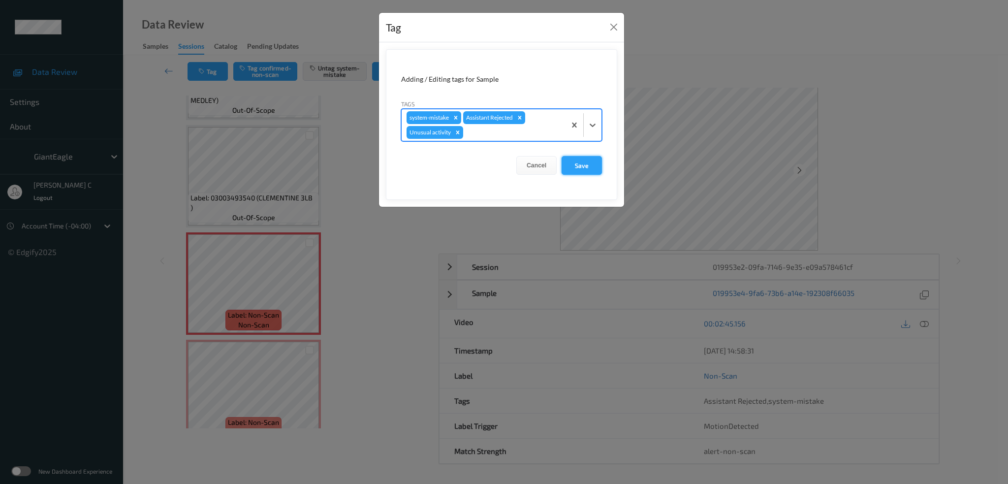
click at [595, 162] on button "Save" at bounding box center [581, 165] width 40 height 19
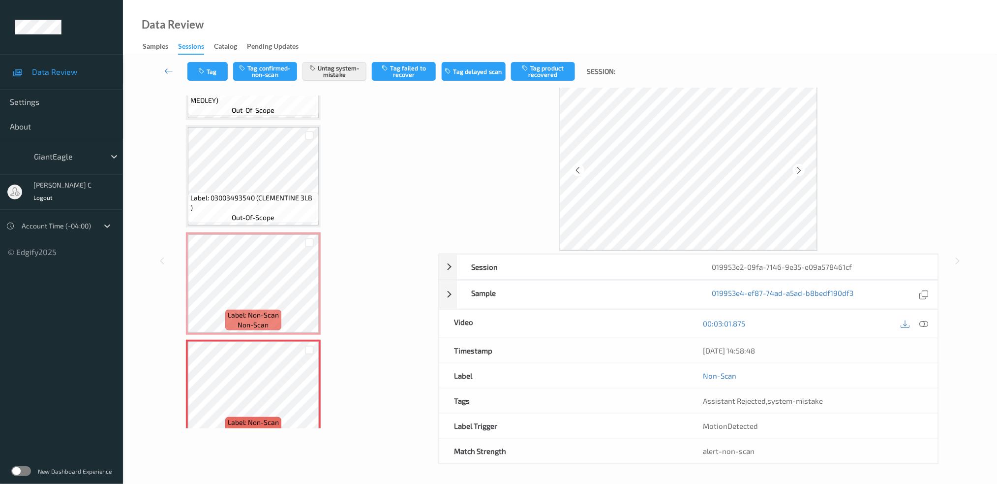
click at [333, 83] on div "Tag Tag confirmed-non-scan Untag system-mistake Tag failed to recover Tag delay…" at bounding box center [560, 71] width 834 height 32
click at [333, 67] on button "Untag system-mistake" at bounding box center [335, 71] width 64 height 19
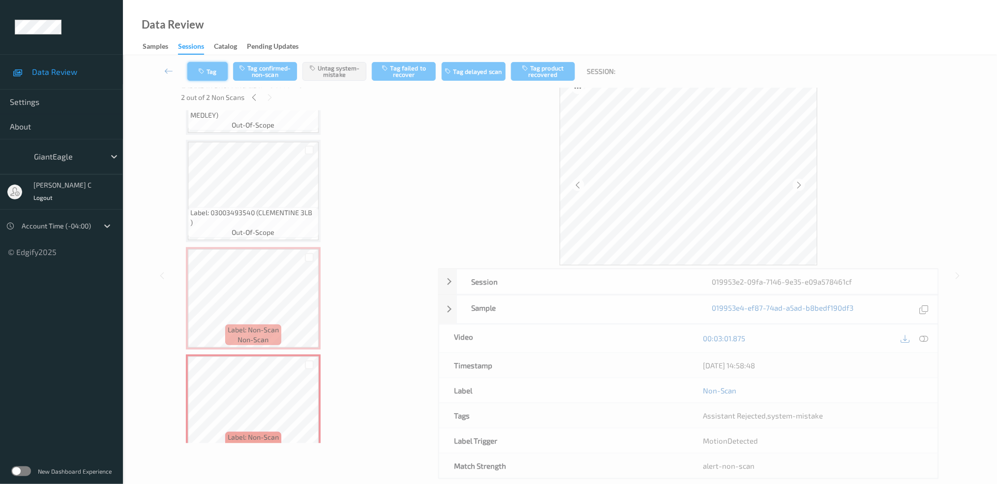
click at [200, 71] on icon "button" at bounding box center [202, 71] width 8 height 7
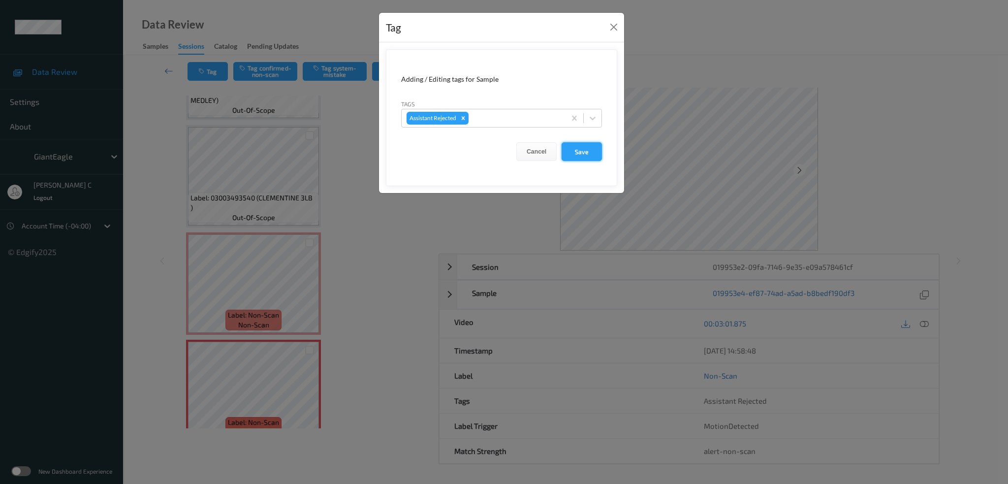
click at [581, 150] on button "Save" at bounding box center [581, 151] width 40 height 19
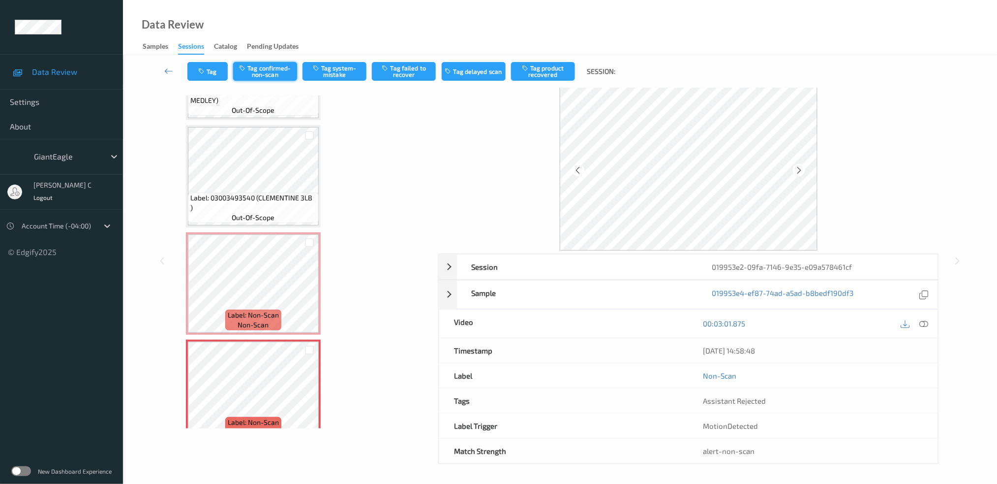
click at [269, 65] on button "Tag confirmed-non-scan" at bounding box center [265, 71] width 64 height 19
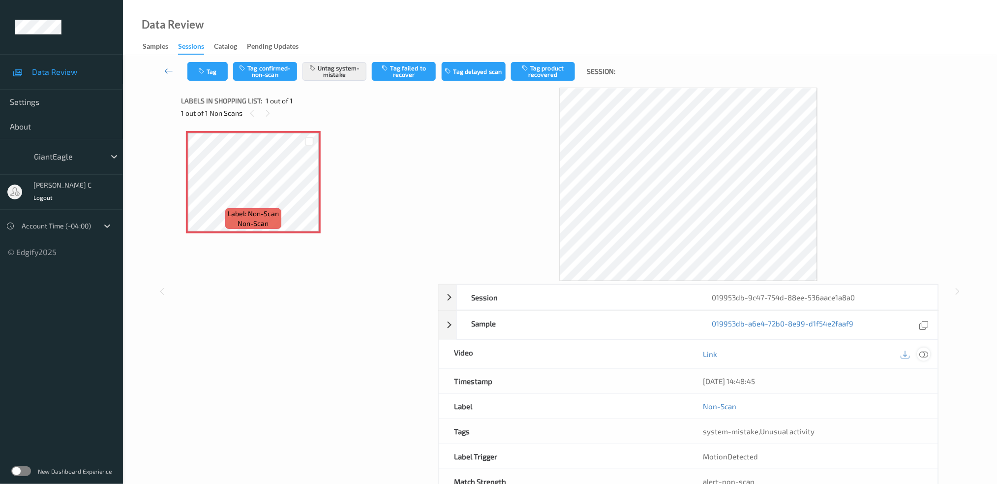
click at [920, 352] on icon at bounding box center [924, 353] width 9 height 9
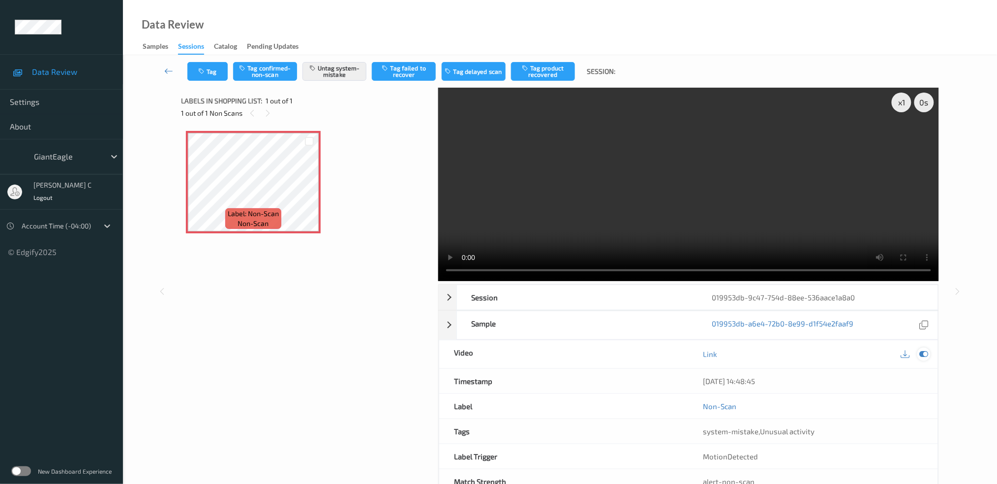
click at [923, 356] on icon at bounding box center [924, 353] width 9 height 9
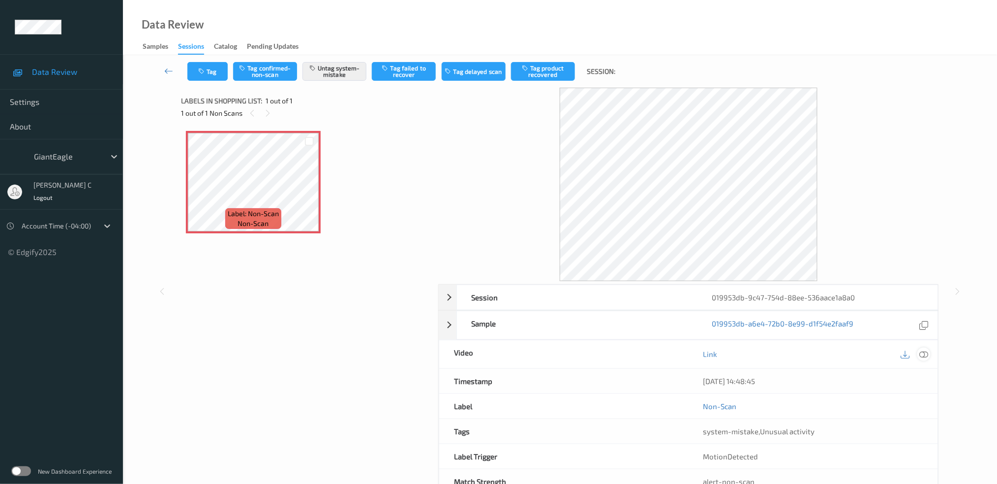
click at [927, 355] on icon at bounding box center [924, 353] width 9 height 9
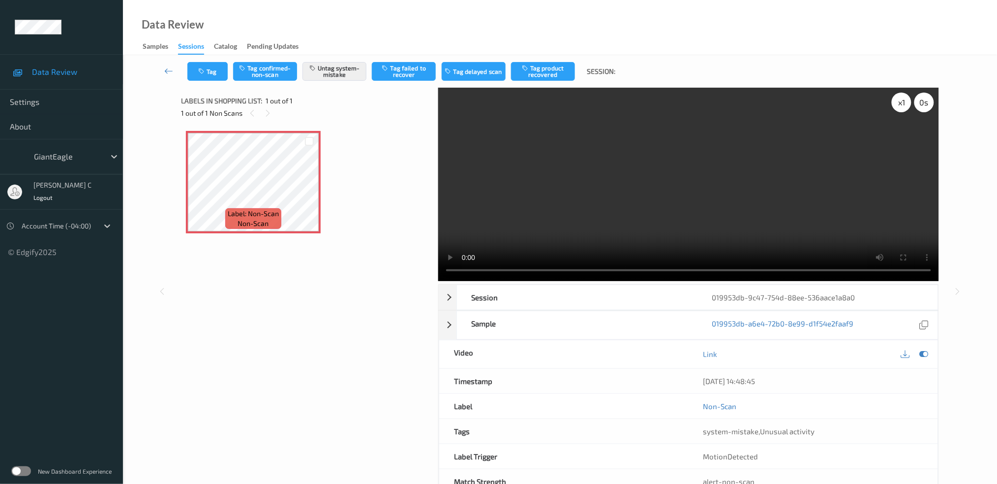
click at [892, 107] on div "x 1 0 s Playback rate Right click reset" at bounding box center [913, 103] width 42 height 20
click at [902, 107] on div "x 1" at bounding box center [902, 103] width 20 height 20
click at [903, 107] on div "x 2" at bounding box center [902, 103] width 20 height 20
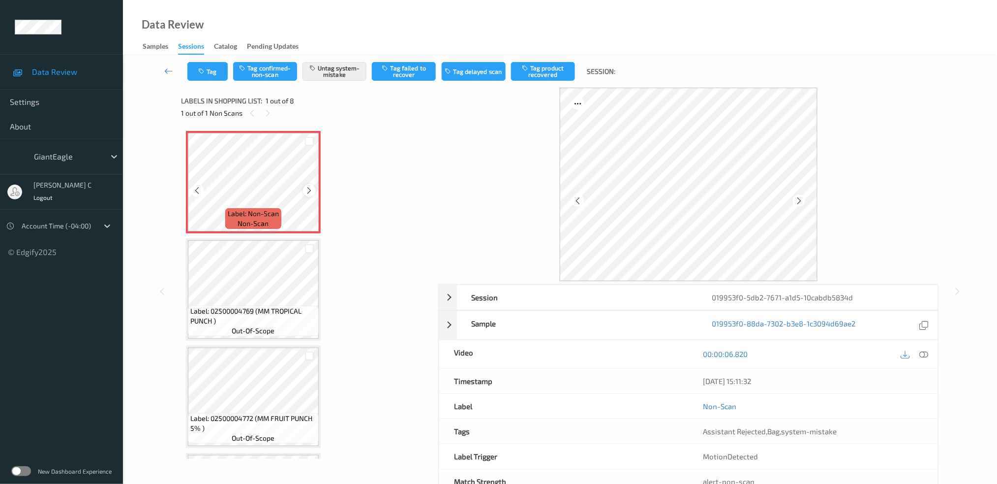
click at [315, 191] on div at bounding box center [309, 190] width 12 height 12
click at [315, 187] on div at bounding box center [309, 190] width 12 height 12
click at [927, 355] on icon at bounding box center [924, 353] width 9 height 9
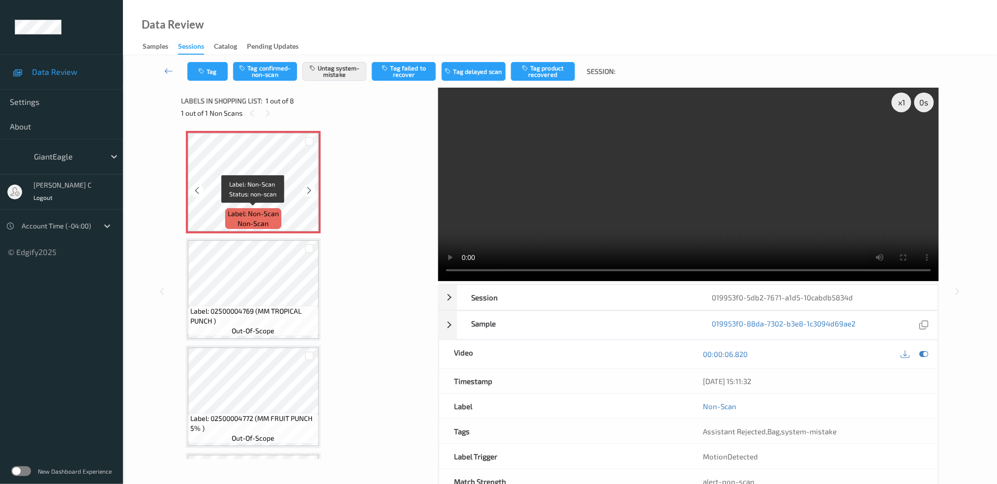
click at [259, 214] on span "Label: Non-Scan" at bounding box center [253, 214] width 51 height 10
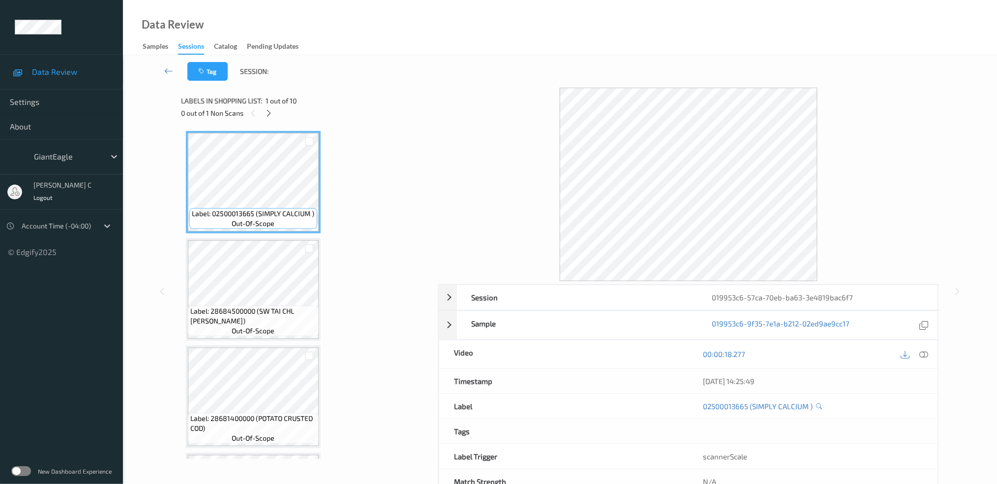
drag, startPoint x: 269, startPoint y: 112, endPoint x: 273, endPoint y: 105, distance: 7.9
click at [273, 110] on icon at bounding box center [269, 113] width 8 height 9
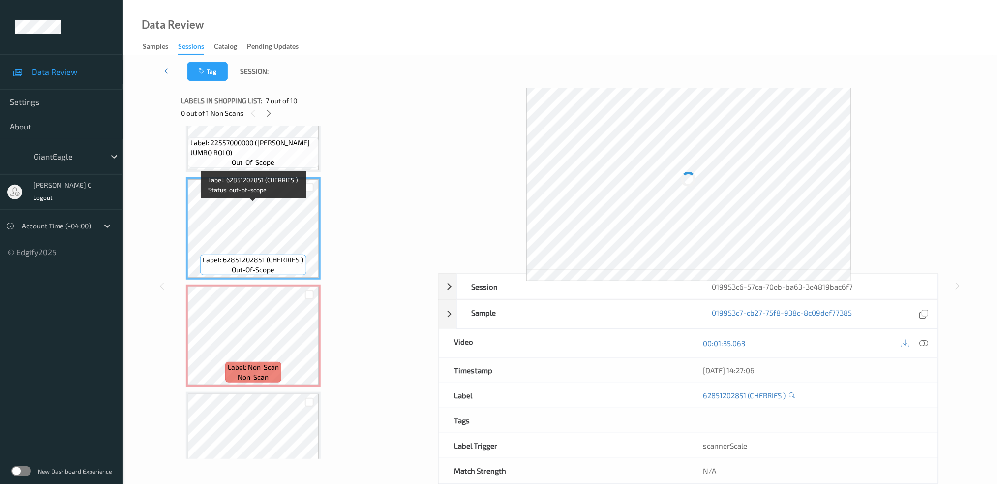
scroll to position [578, 0]
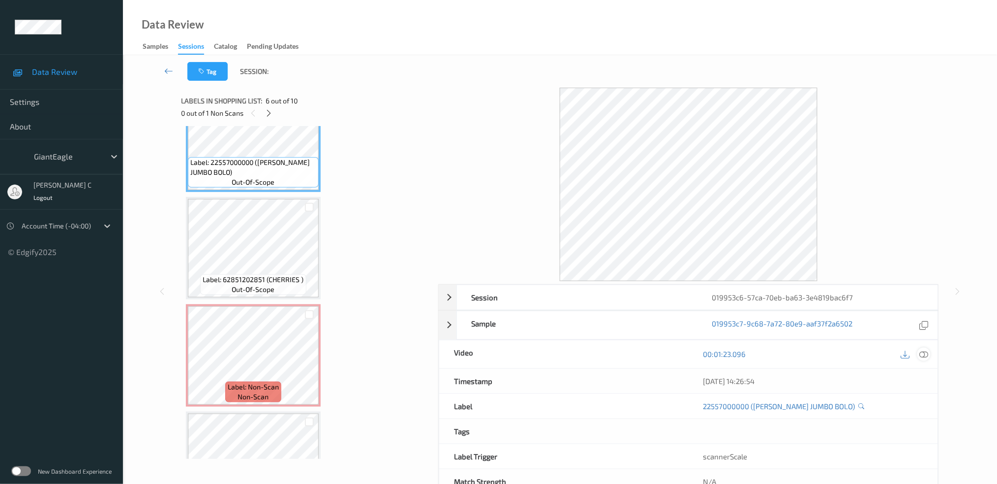
click at [925, 358] on icon at bounding box center [924, 353] width 9 height 9
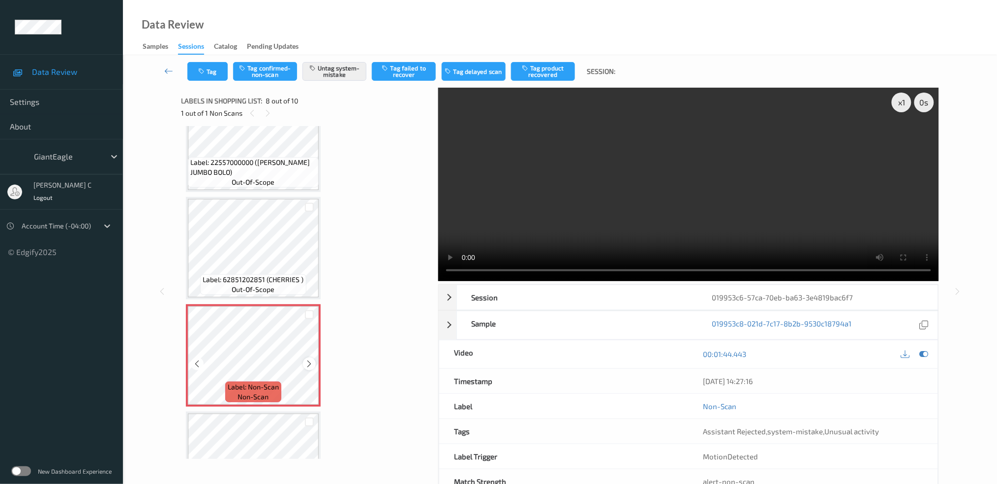
click at [308, 359] on icon at bounding box center [310, 363] width 8 height 9
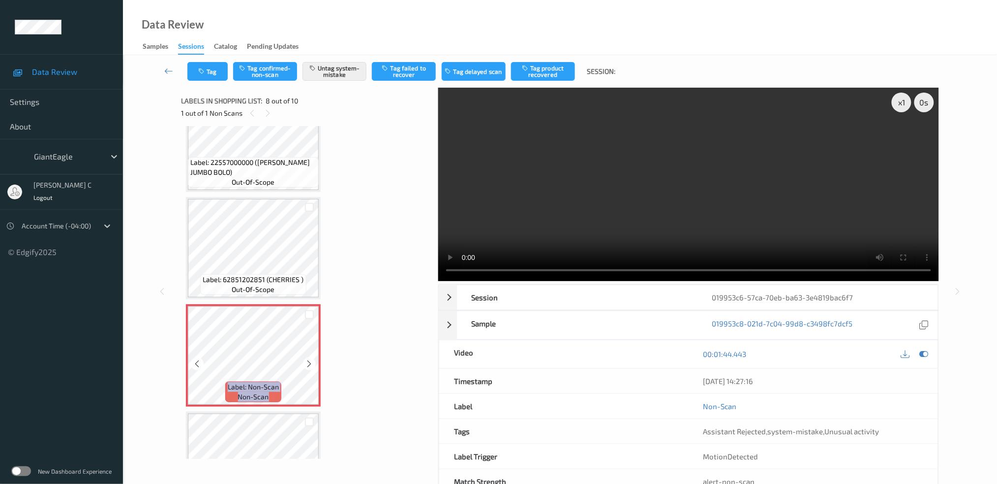
click at [308, 359] on icon at bounding box center [310, 363] width 8 height 9
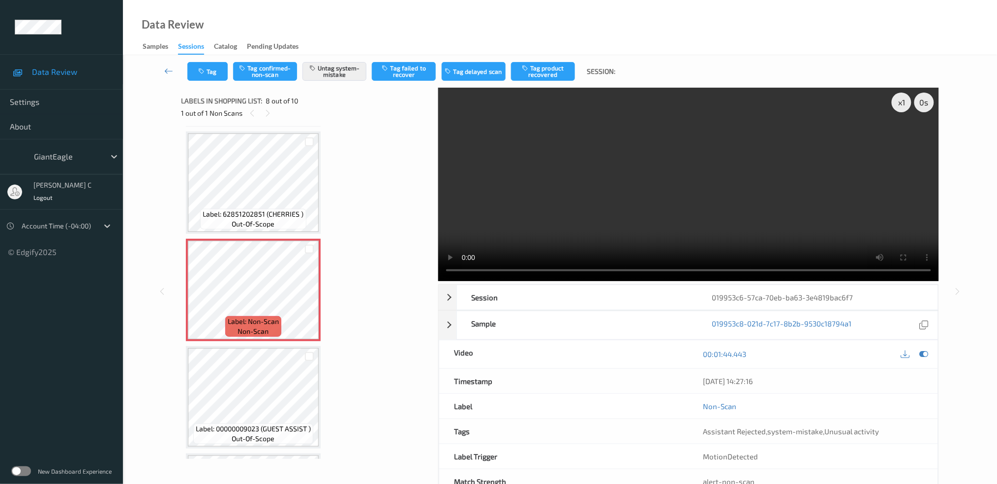
scroll to position [736, 0]
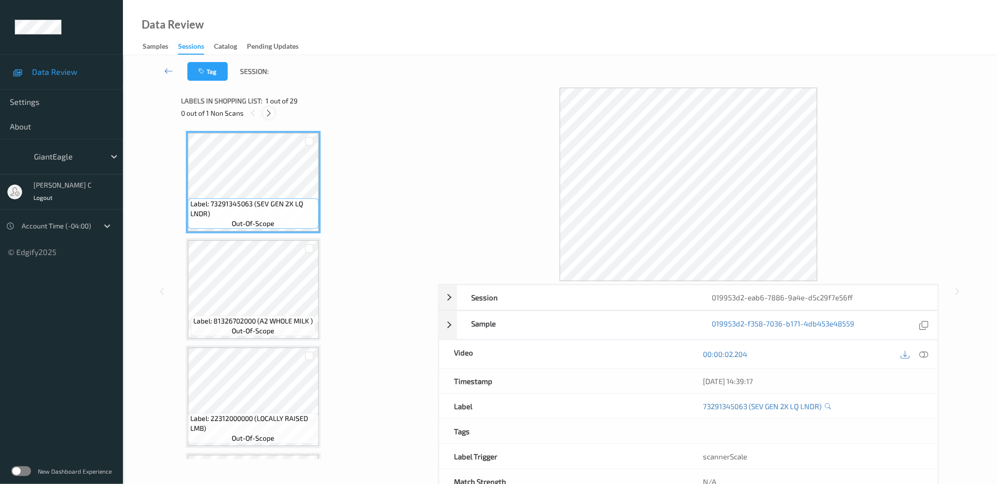
click at [271, 111] on icon at bounding box center [269, 113] width 8 height 9
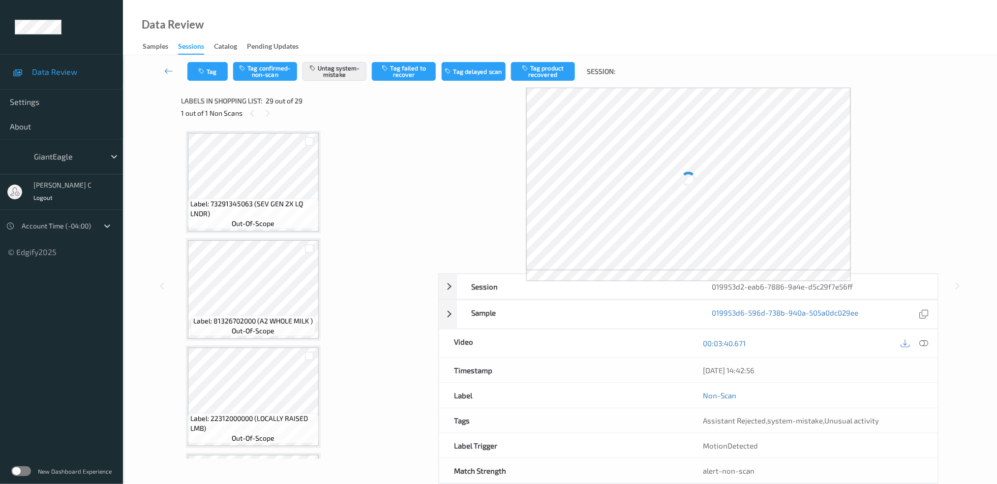
scroll to position [2760, 0]
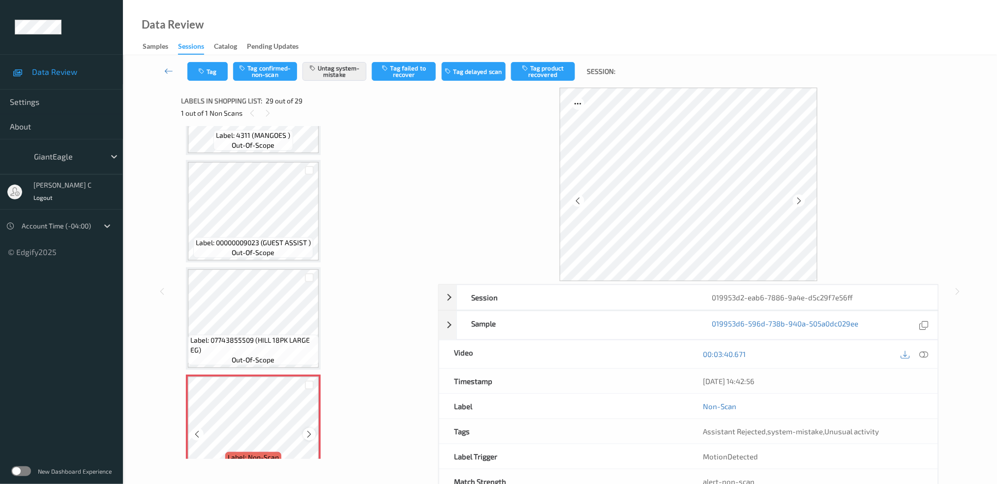
click at [309, 430] on icon at bounding box center [310, 434] width 8 height 9
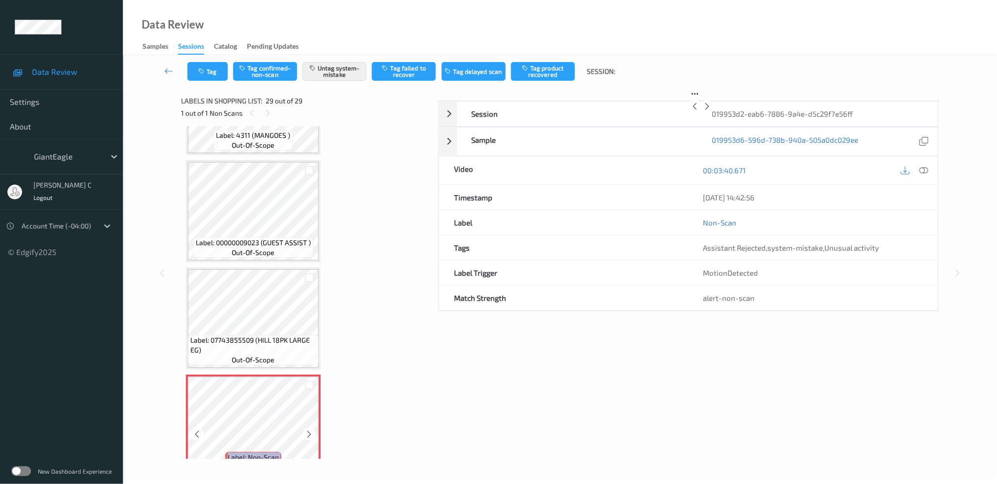
click at [309, 430] on icon at bounding box center [310, 434] width 8 height 9
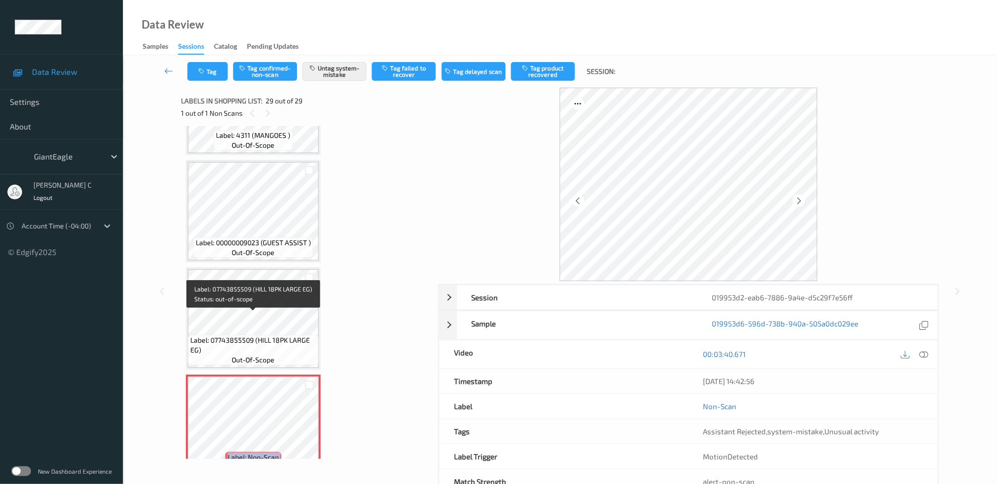
scroll to position [2760, 0]
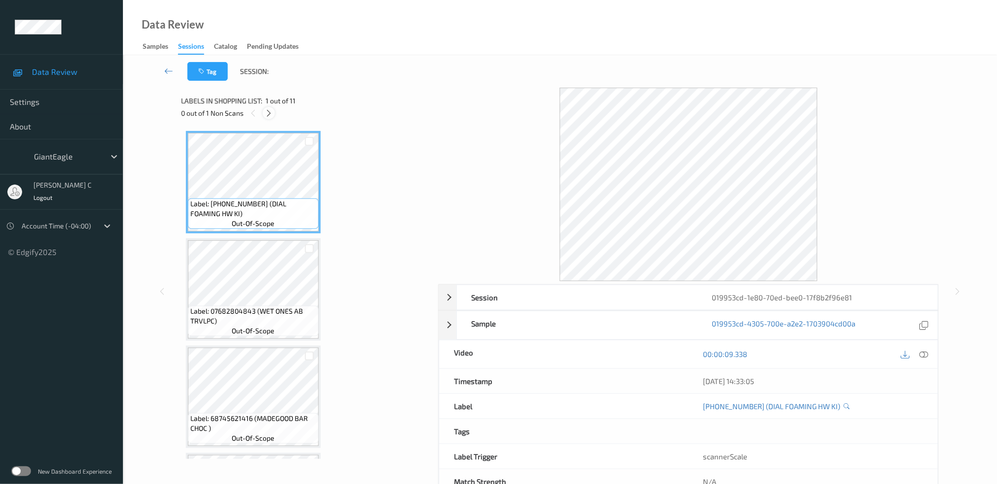
click at [264, 115] on div at bounding box center [269, 113] width 12 height 12
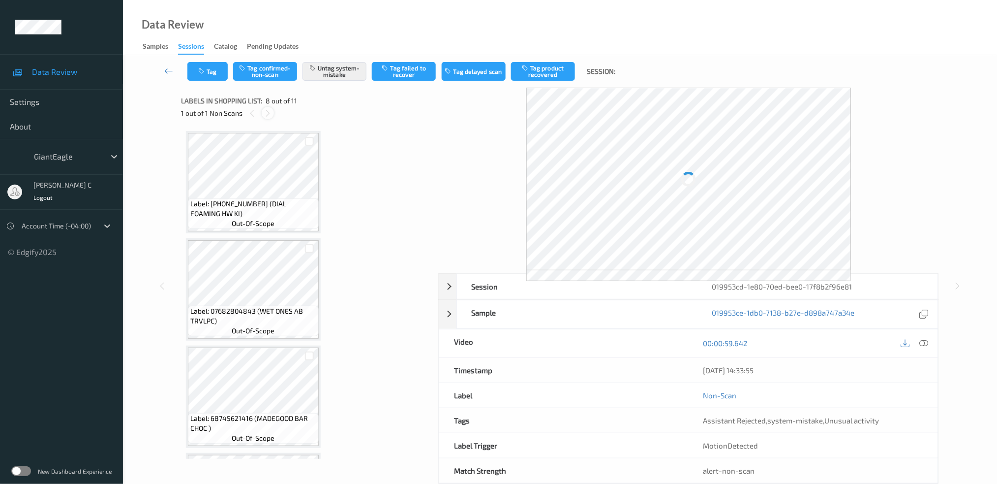
scroll to position [643, 0]
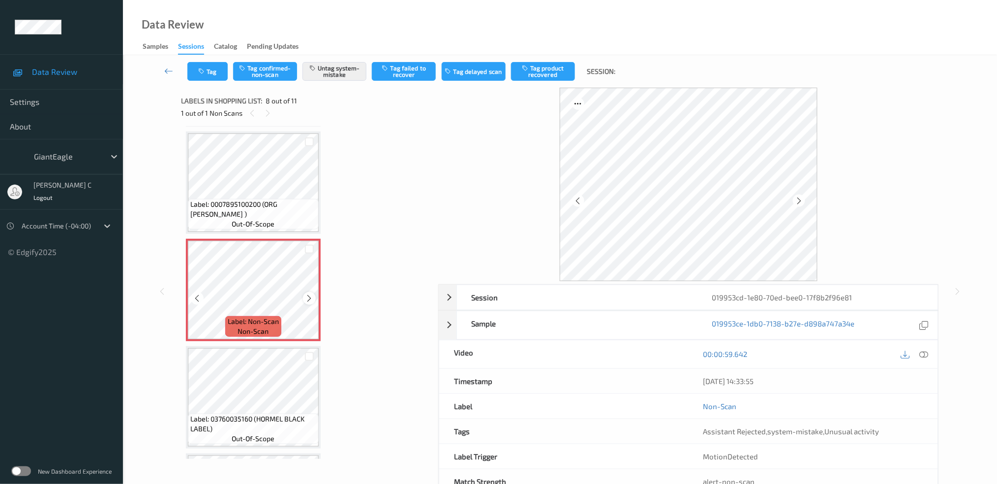
click at [306, 294] on icon at bounding box center [310, 298] width 8 height 9
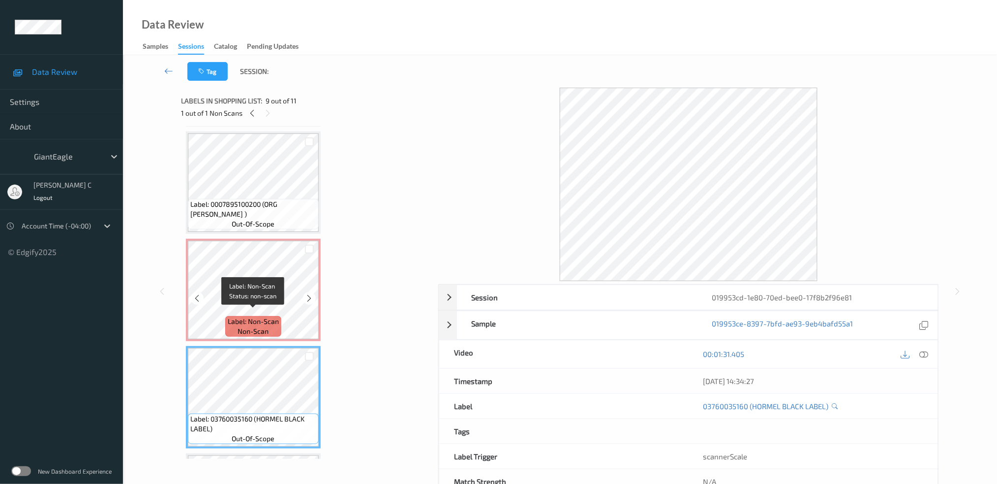
scroll to position [578, 0]
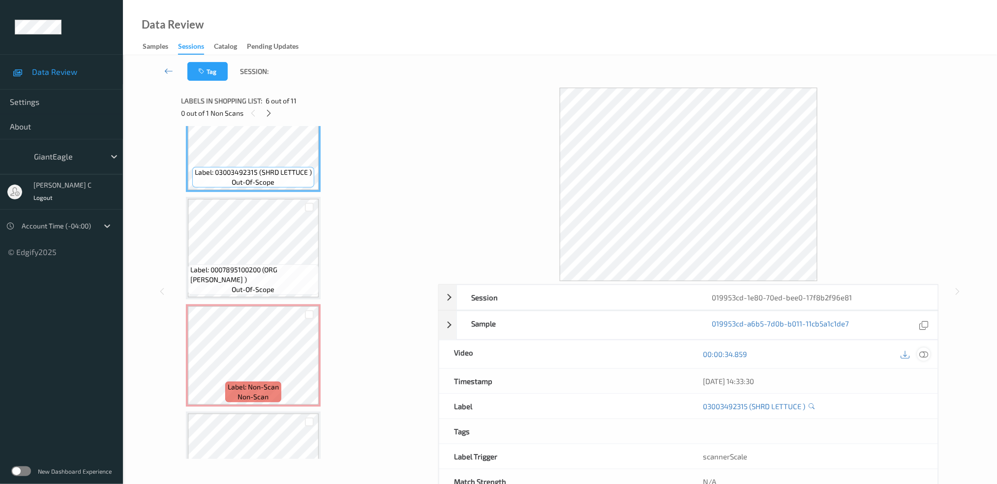
click at [927, 353] on icon at bounding box center [924, 353] width 9 height 9
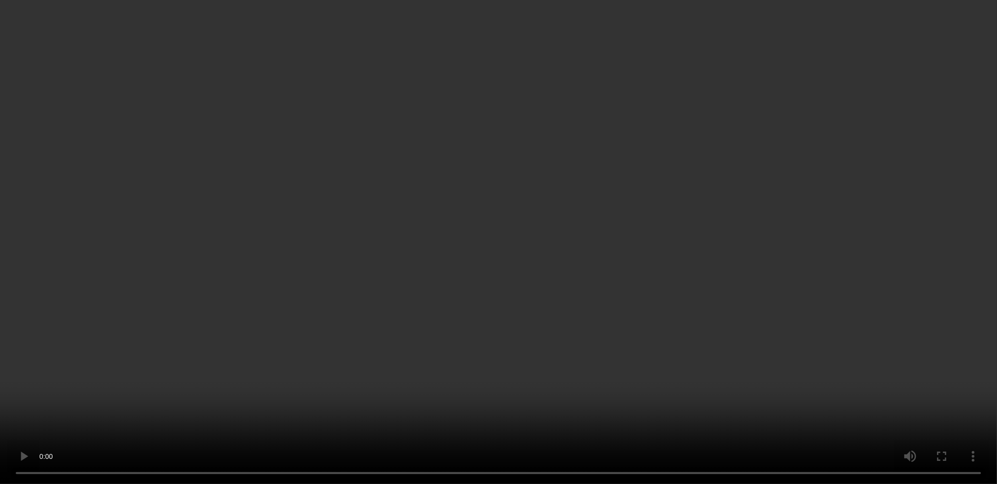
scroll to position [643, 0]
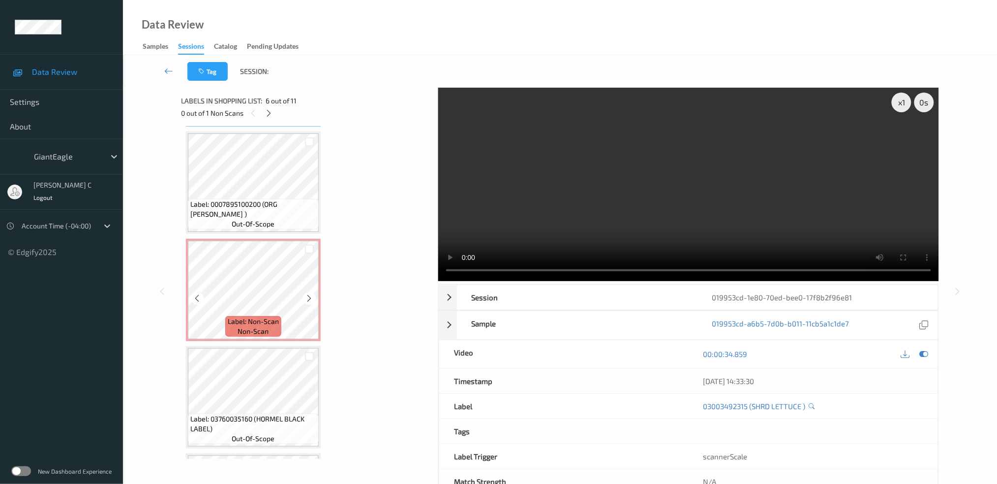
click at [254, 330] on span "non-scan" at bounding box center [253, 331] width 31 height 10
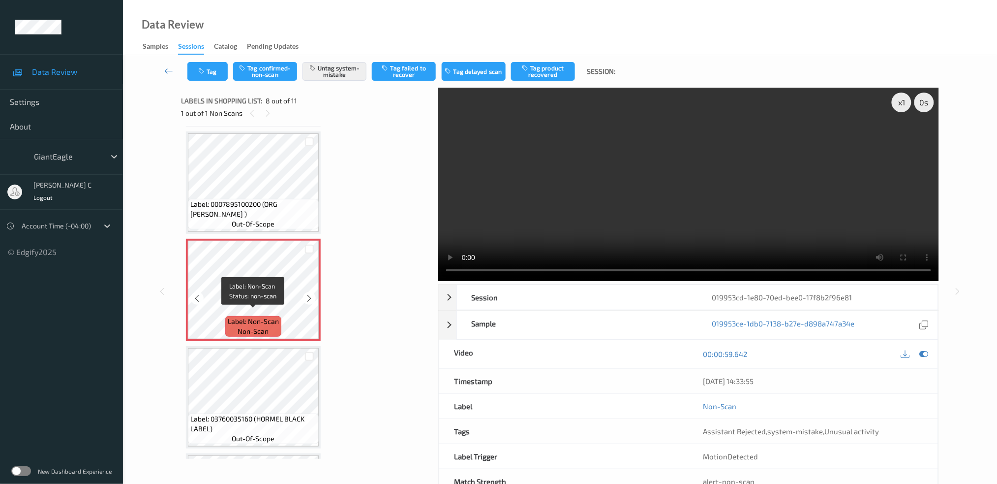
scroll to position [775, 0]
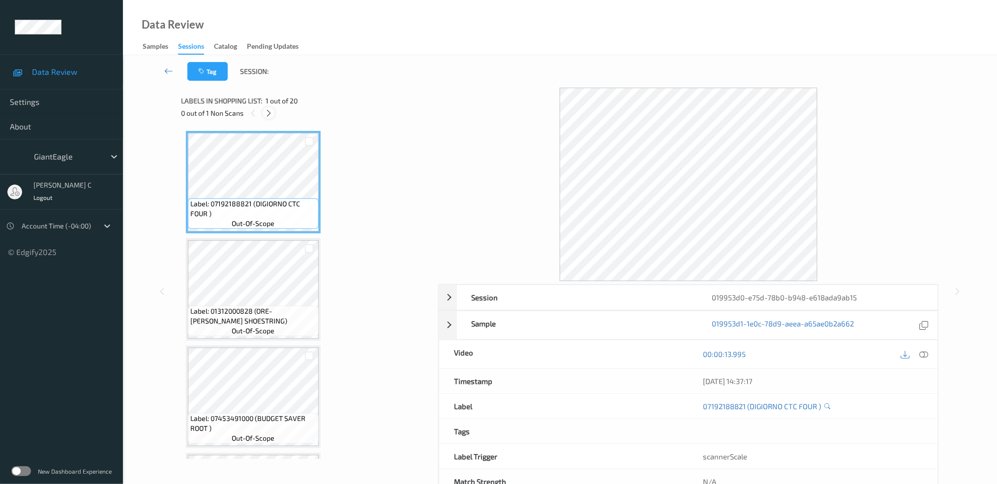
click at [268, 115] on icon at bounding box center [269, 113] width 8 height 9
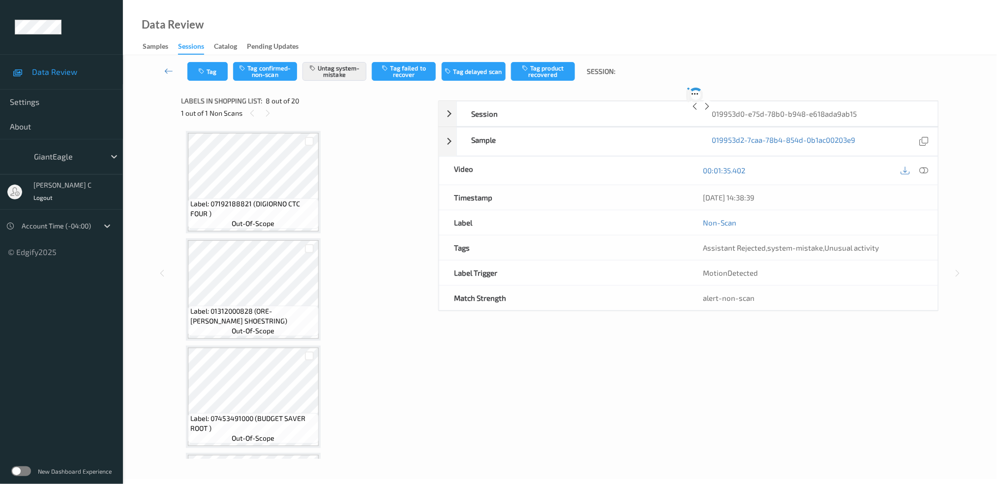
scroll to position [643, 0]
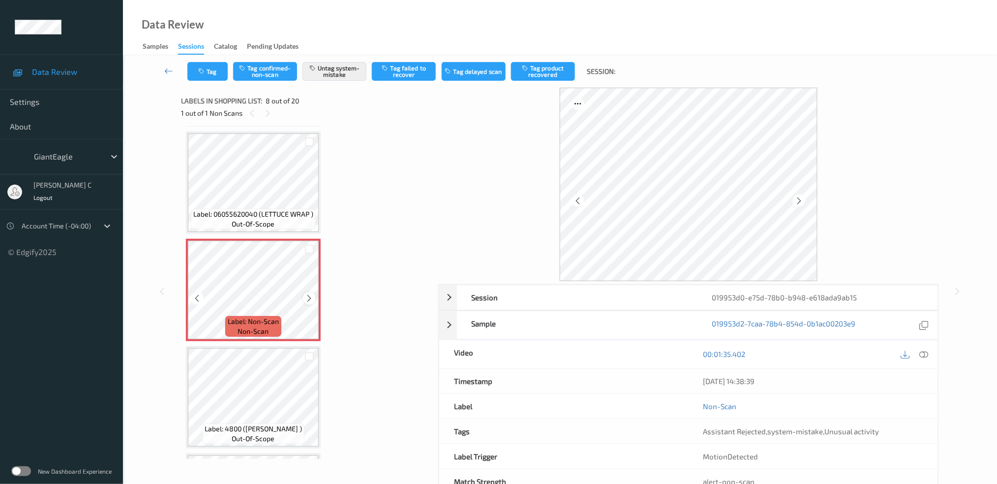
click at [310, 294] on icon at bounding box center [310, 298] width 8 height 9
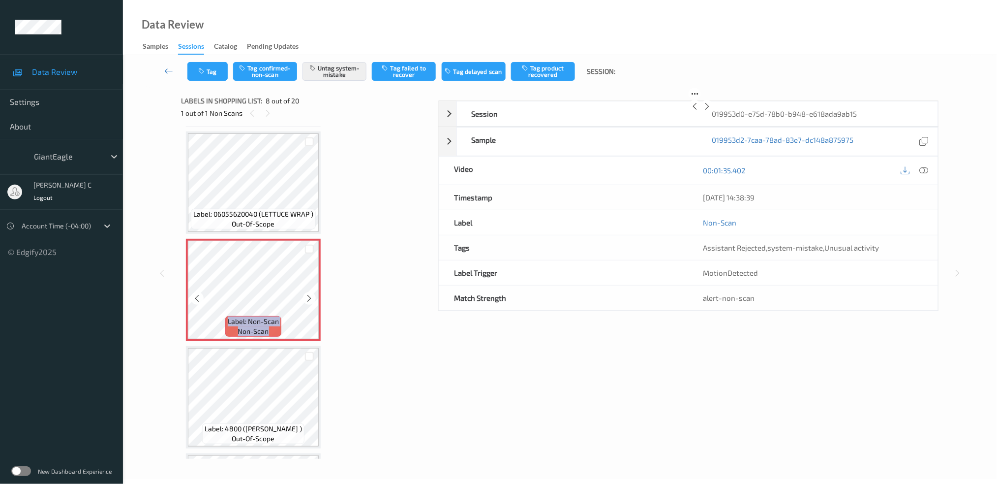
click at [310, 294] on icon at bounding box center [310, 298] width 8 height 9
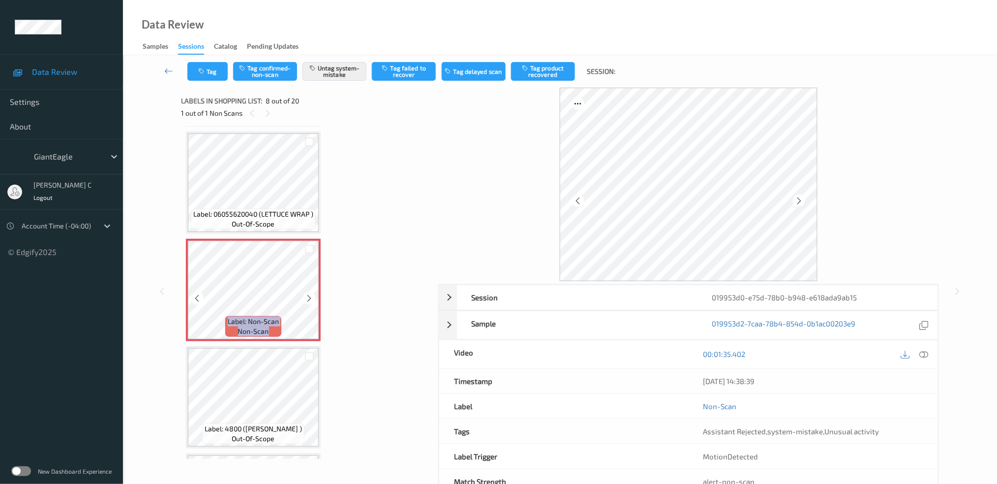
click at [310, 294] on icon at bounding box center [310, 298] width 8 height 9
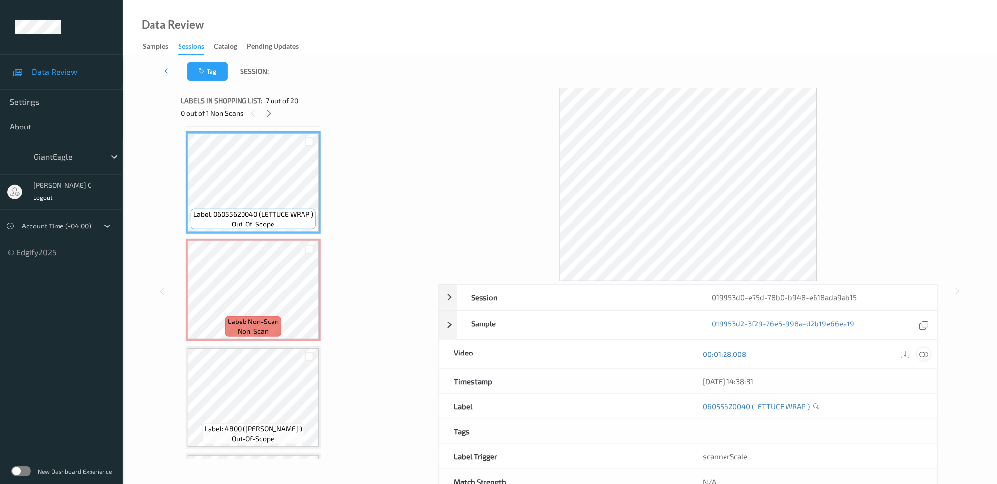
click at [921, 356] on icon at bounding box center [924, 353] width 9 height 9
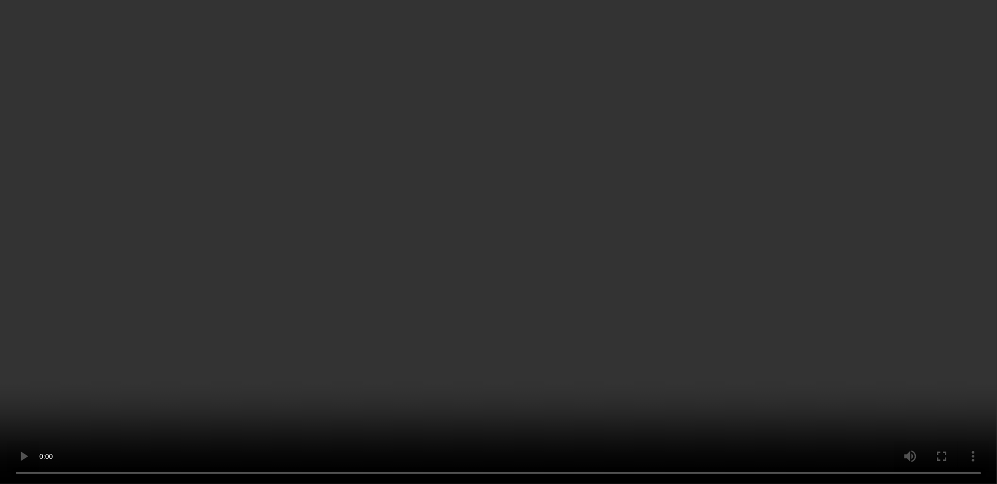
scroll to position [1234, 0]
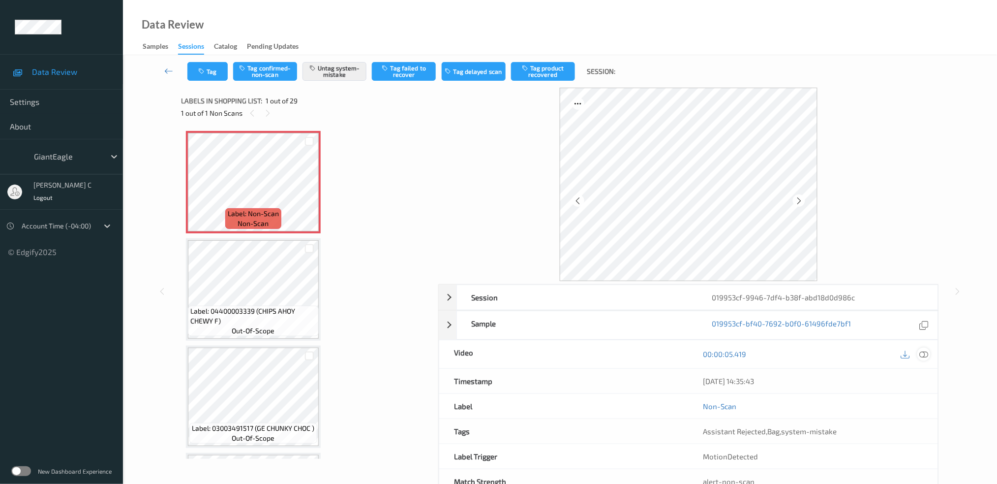
click at [929, 355] on icon at bounding box center [924, 353] width 9 height 9
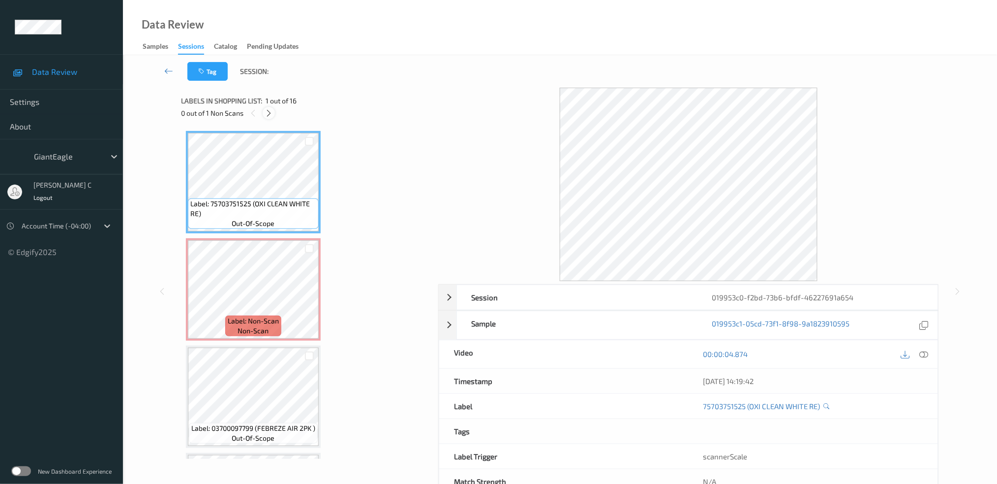
click at [269, 112] on icon at bounding box center [269, 113] width 8 height 9
click at [927, 350] on icon at bounding box center [924, 353] width 9 height 9
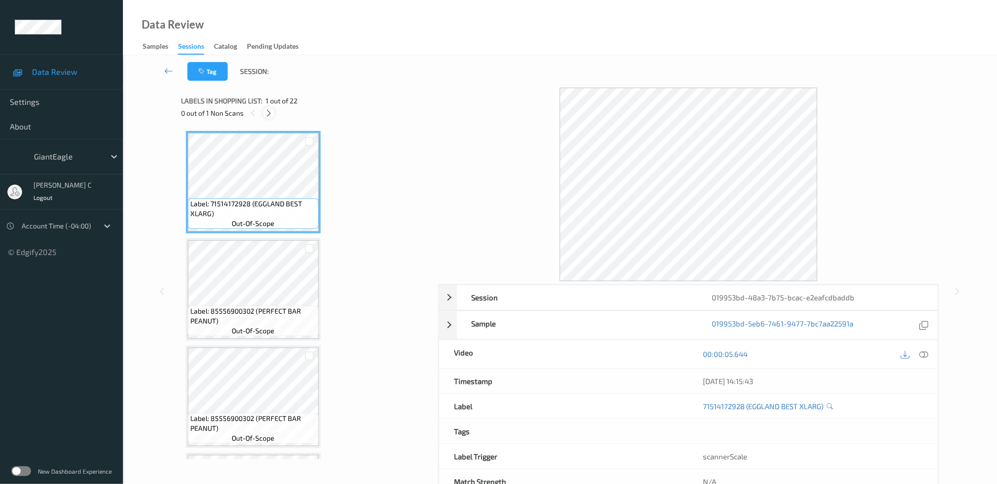
click at [265, 114] on icon at bounding box center [269, 113] width 8 height 9
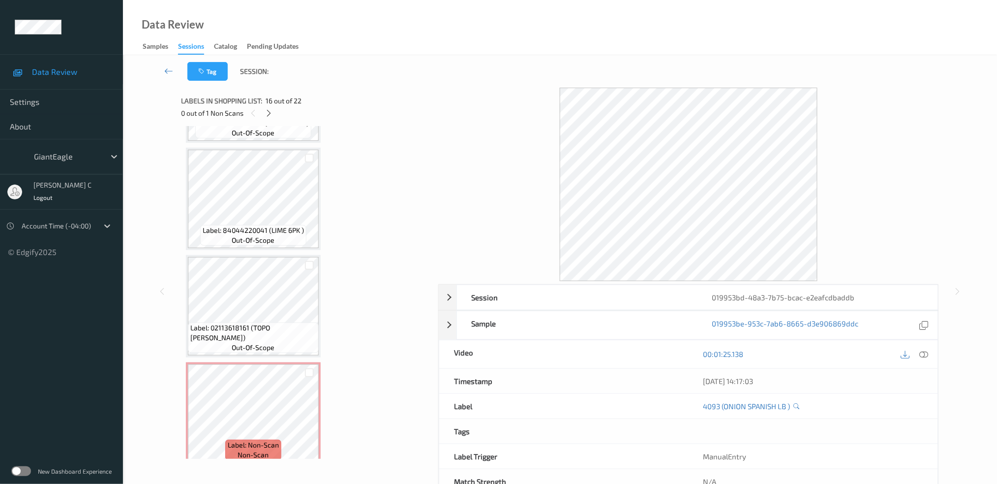
scroll to position [2014, 0]
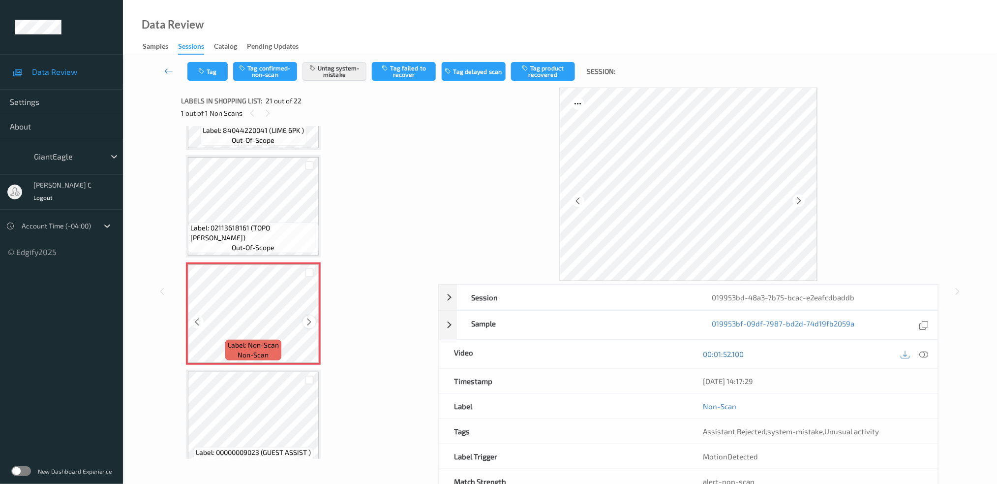
click at [311, 317] on icon at bounding box center [310, 321] width 8 height 9
click at [312, 317] on icon at bounding box center [310, 321] width 8 height 9
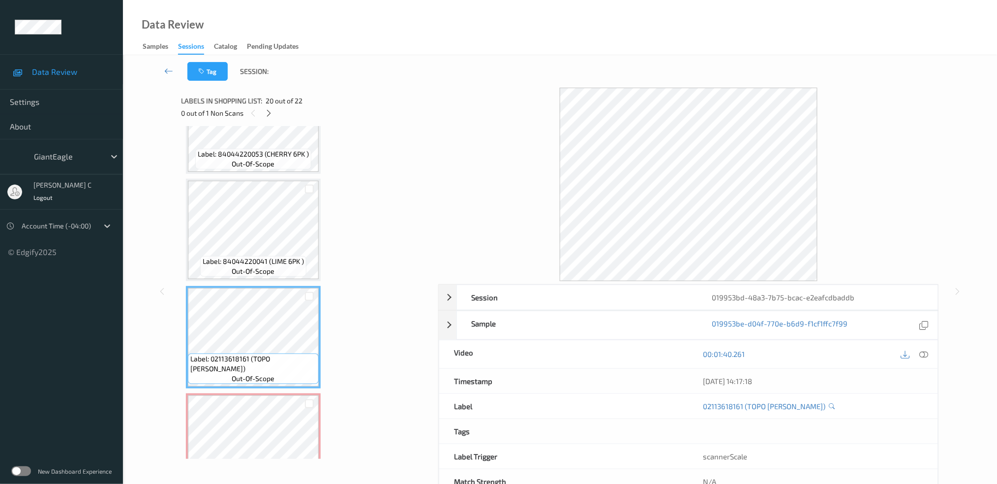
scroll to position [1817, 0]
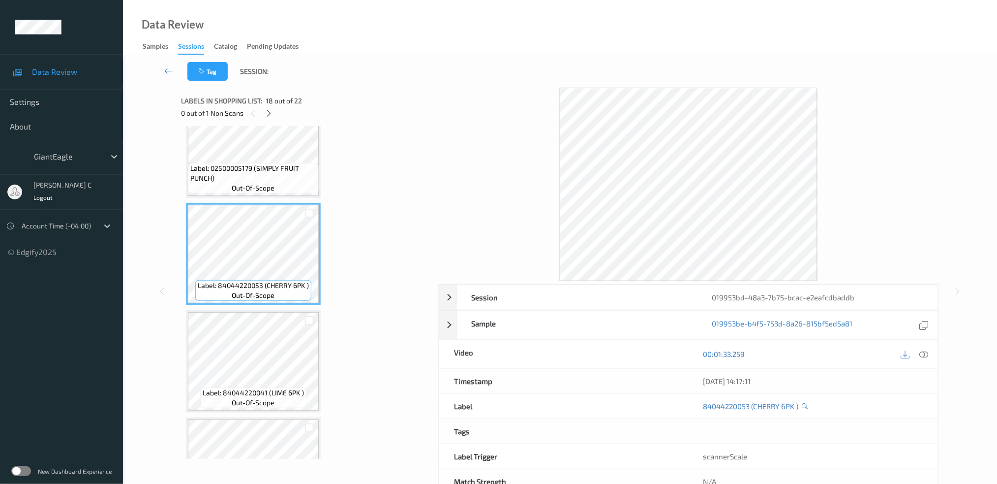
click at [276, 173] on div "Label: 02500005179 (SIMPLY FRUIT PUNCH) out-of-scope" at bounding box center [253, 178] width 131 height 31
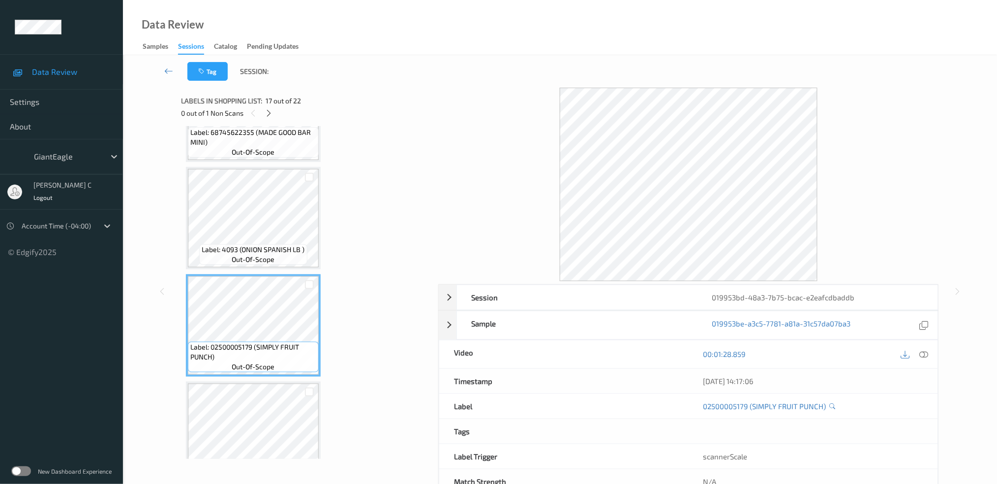
scroll to position [1555, 0]
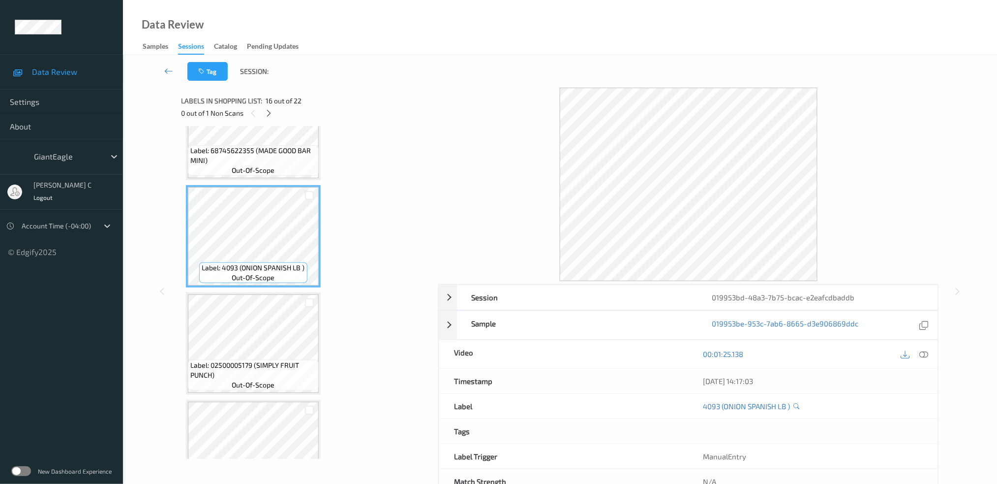
click at [924, 356] on icon at bounding box center [924, 353] width 9 height 9
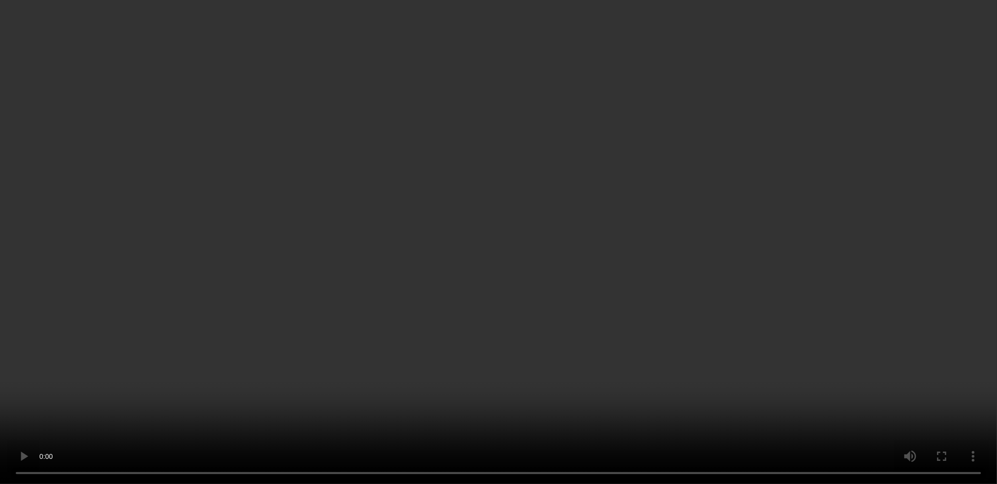
scroll to position [2014, 0]
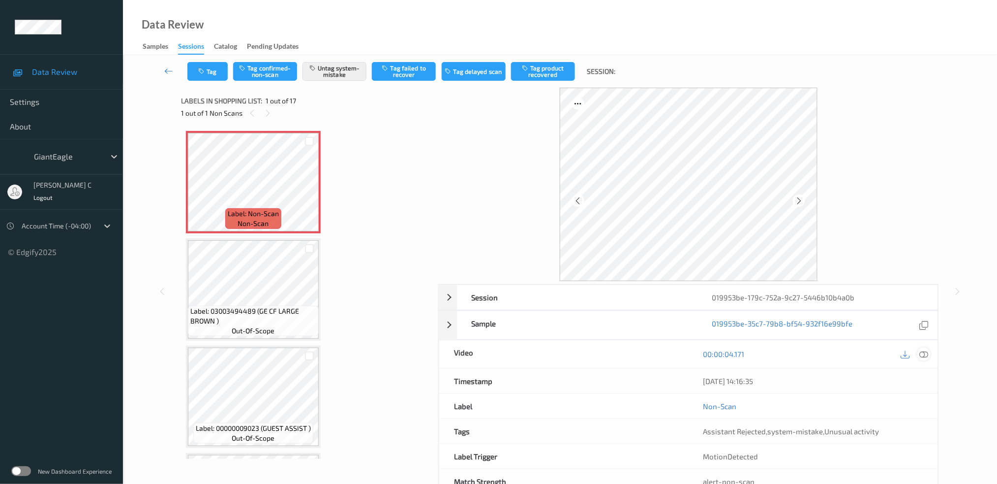
click at [924, 354] on icon at bounding box center [924, 353] width 9 height 9
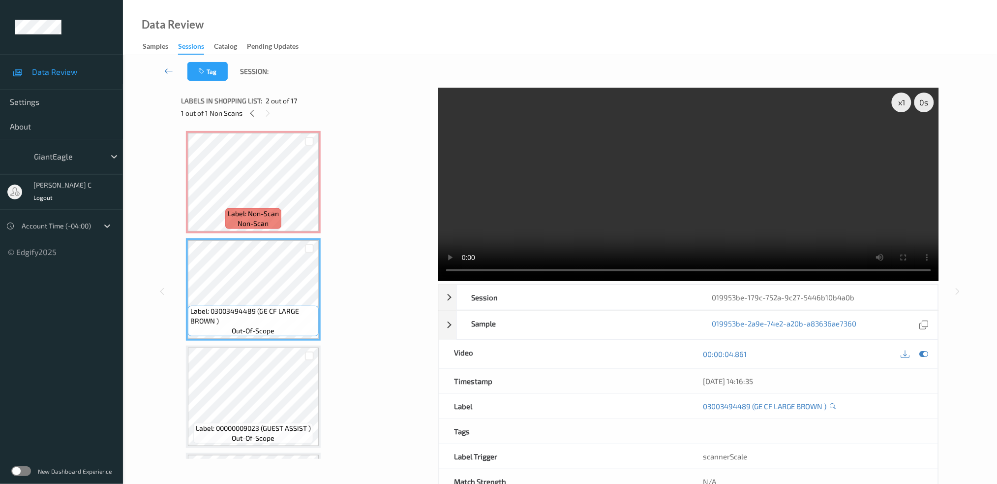
click at [243, 211] on span "Label: Non-Scan" at bounding box center [253, 214] width 51 height 10
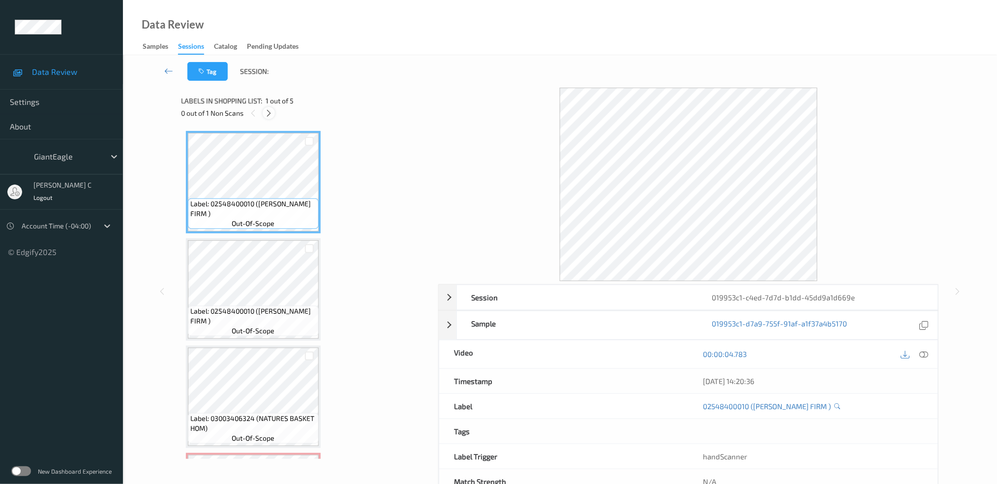
click at [272, 112] on icon at bounding box center [269, 113] width 8 height 9
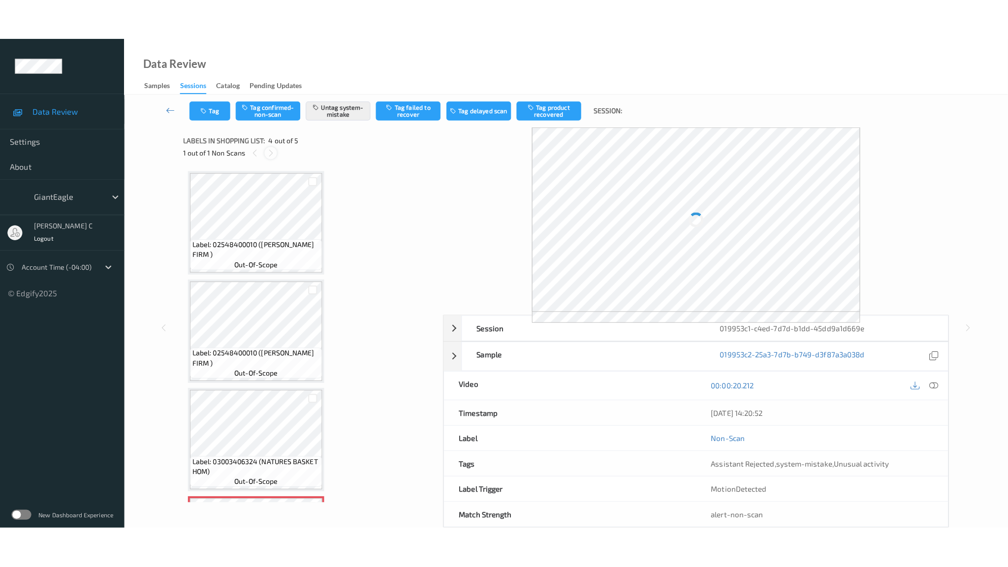
scroll to position [205, 0]
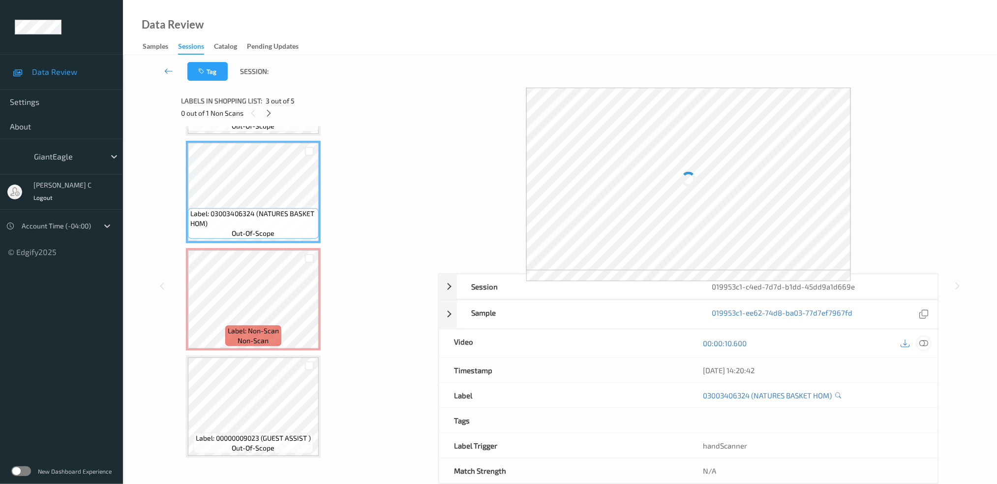
click at [923, 341] on icon at bounding box center [924, 343] width 9 height 9
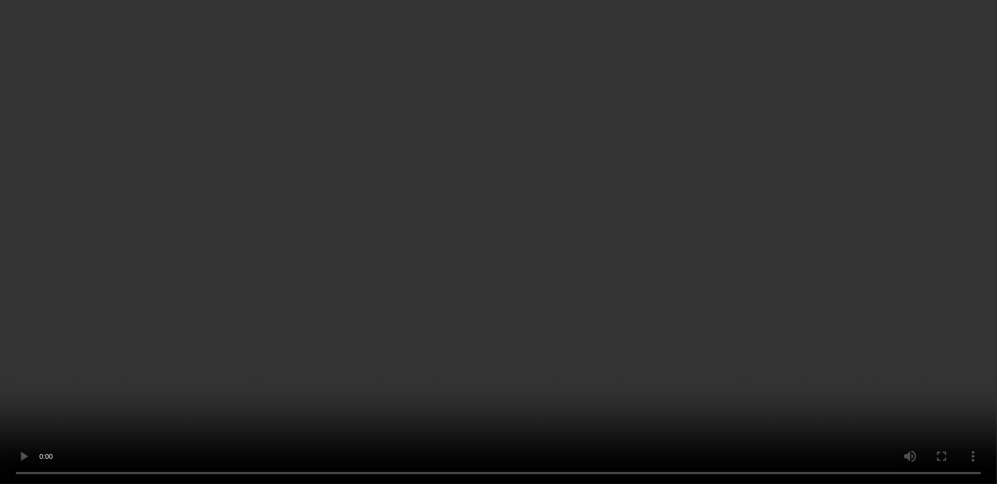
scroll to position [204, 0]
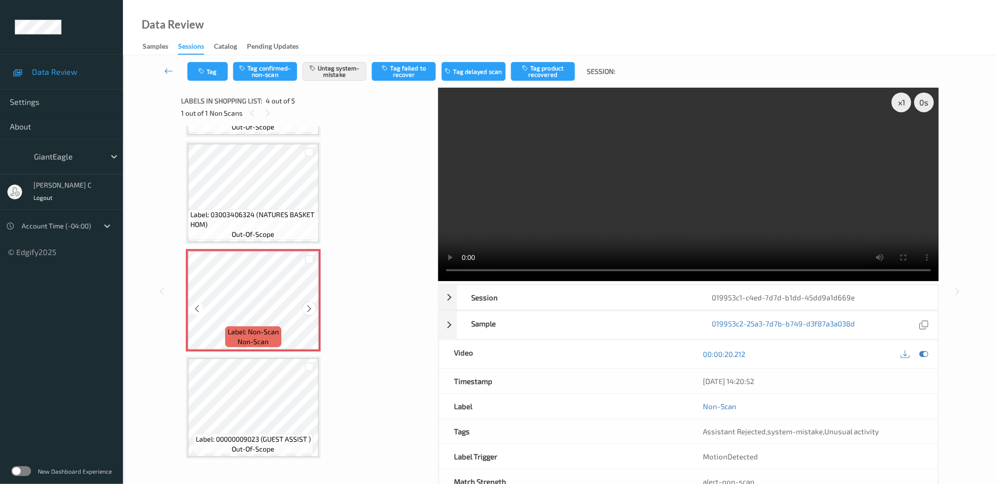
click at [309, 306] on icon at bounding box center [310, 308] width 8 height 9
click at [309, 305] on icon at bounding box center [310, 308] width 8 height 9
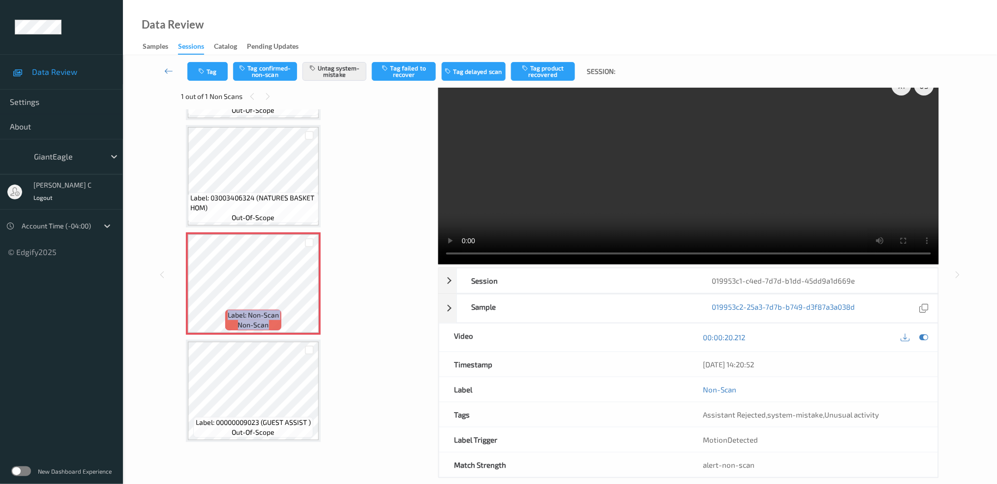
scroll to position [31, 0]
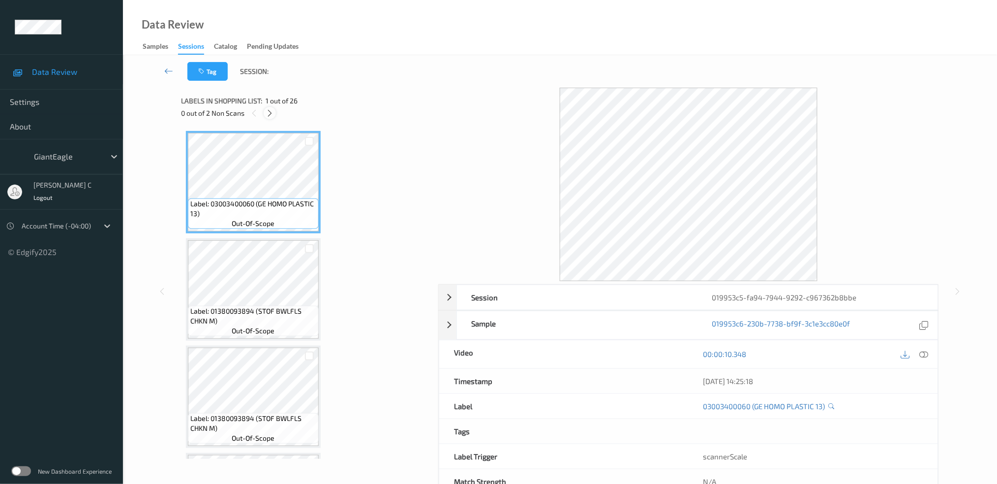
click at [274, 114] on icon at bounding box center [270, 113] width 8 height 9
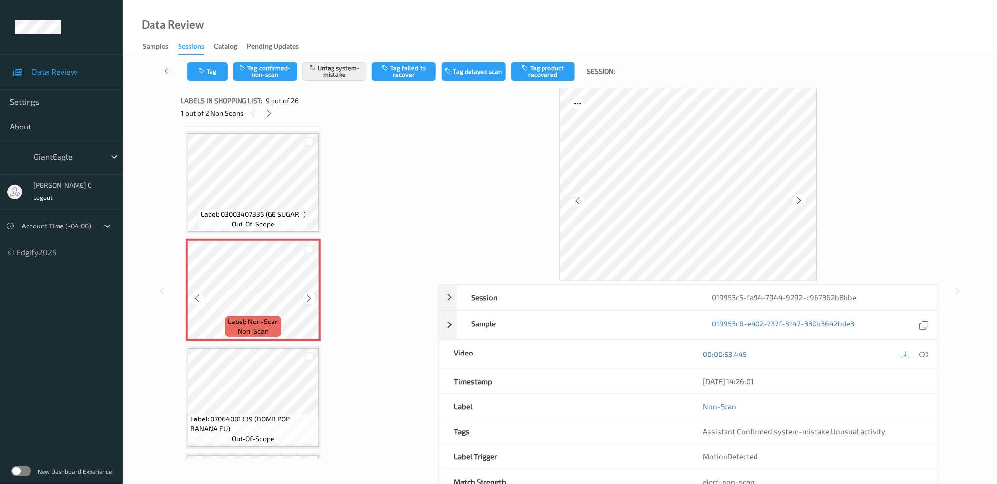
click at [314, 292] on div at bounding box center [309, 298] width 12 height 12
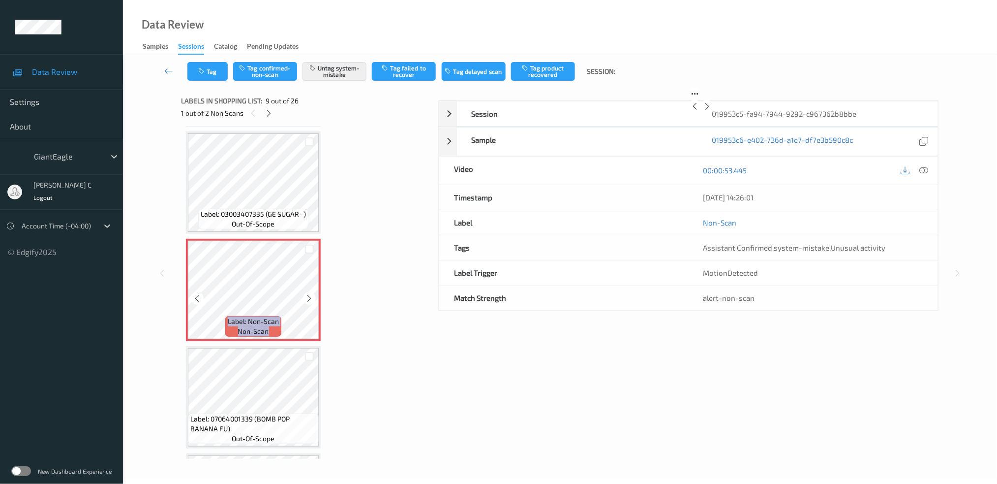
click at [314, 292] on div at bounding box center [309, 298] width 12 height 12
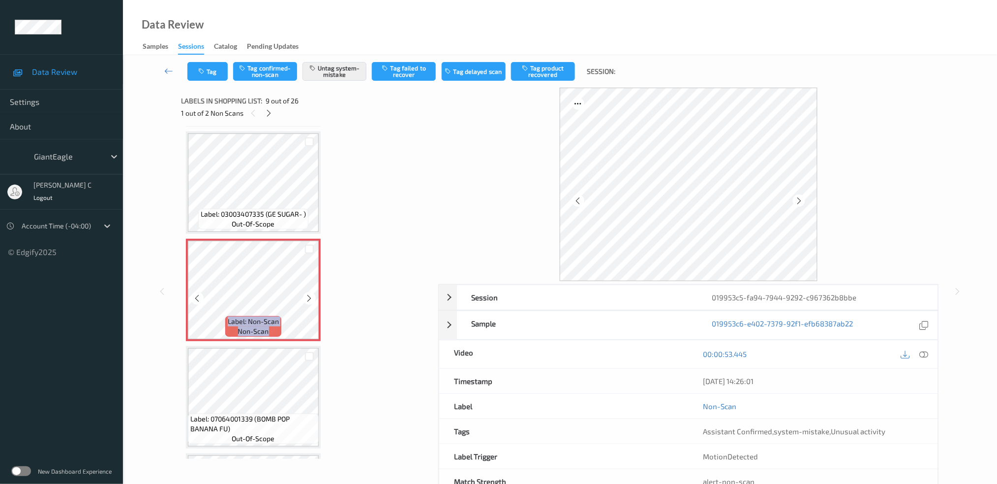
click at [314, 292] on div at bounding box center [309, 298] width 12 height 12
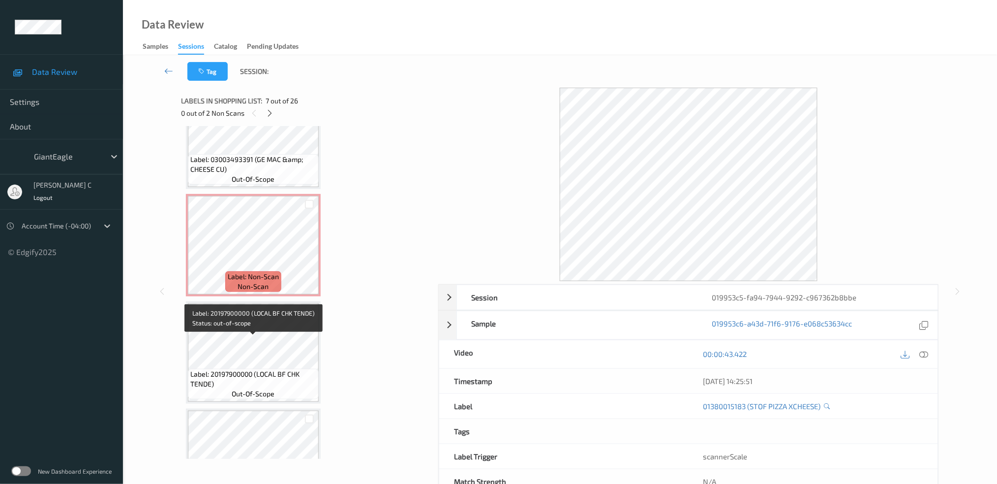
scroll to position [1276, 0]
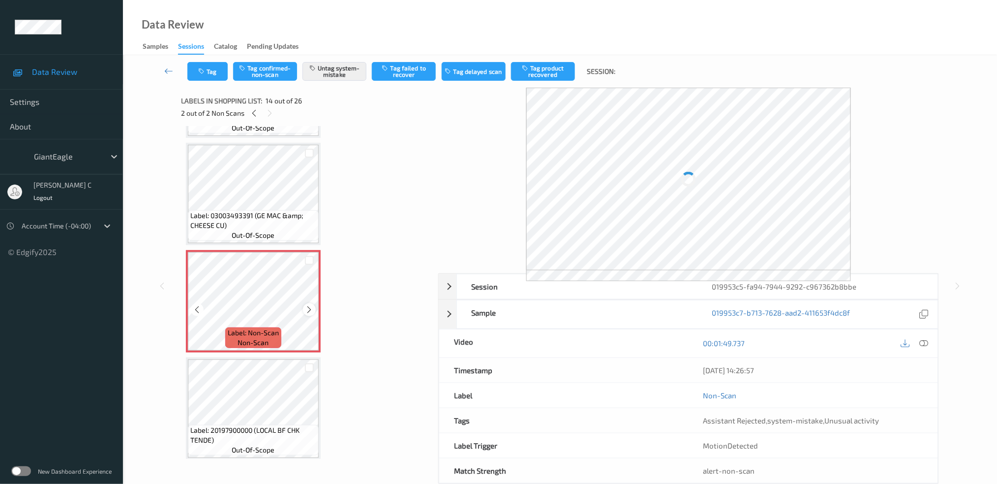
click at [309, 305] on icon at bounding box center [310, 309] width 8 height 9
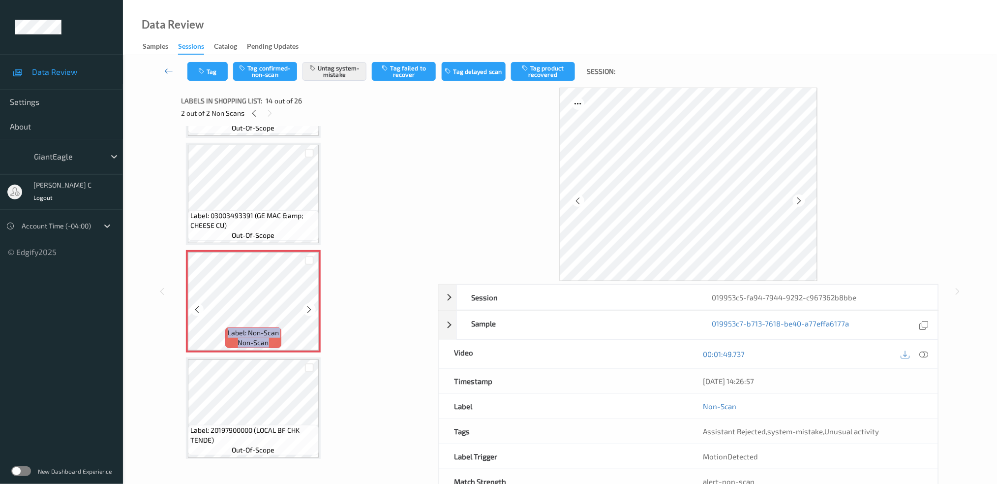
click at [309, 305] on icon at bounding box center [310, 309] width 8 height 9
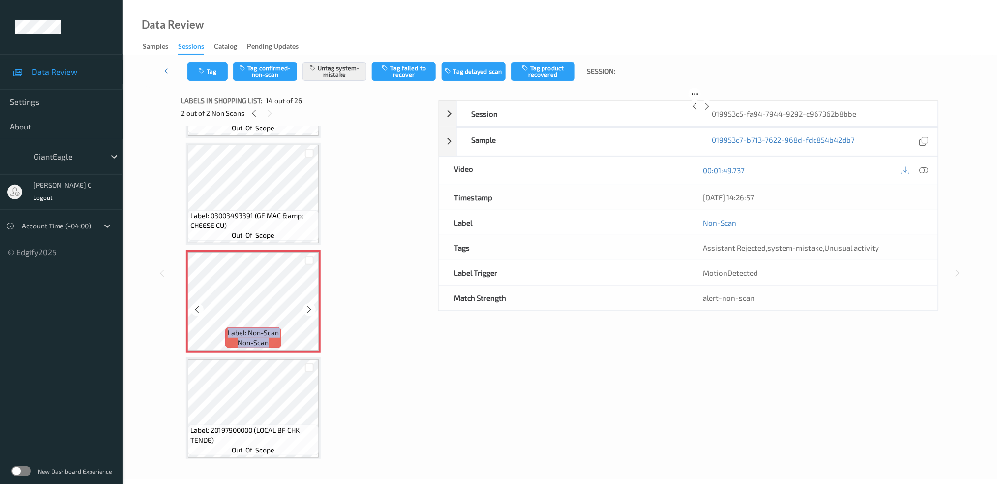
click at [309, 305] on icon at bounding box center [310, 309] width 8 height 9
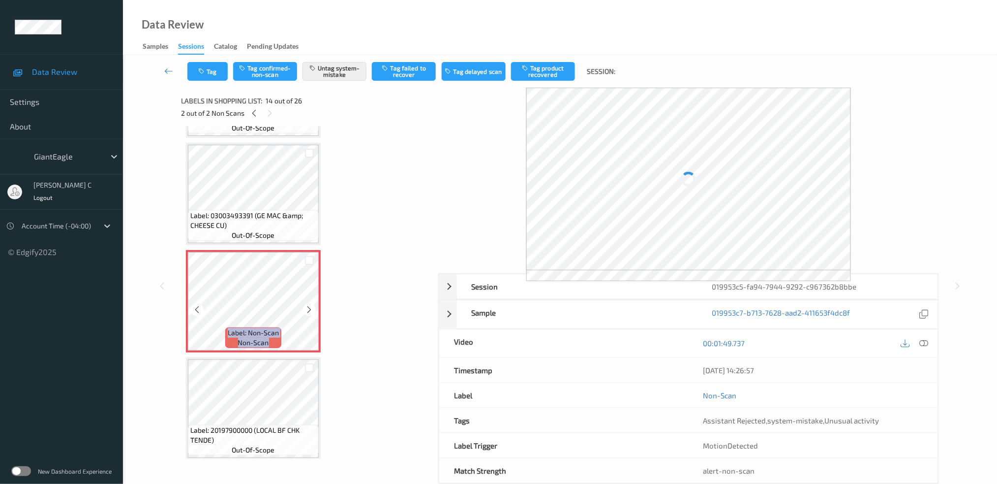
click at [309, 305] on icon at bounding box center [310, 309] width 8 height 9
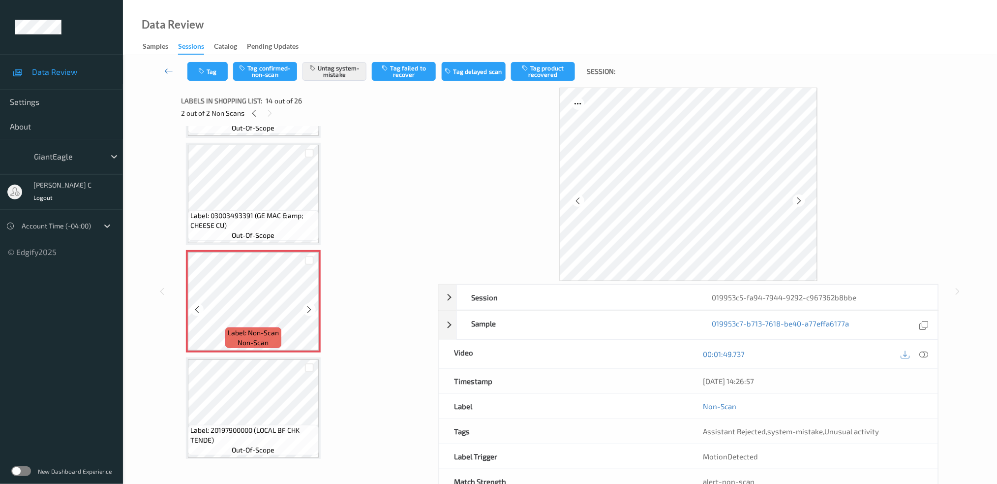
click at [309, 305] on icon at bounding box center [310, 309] width 8 height 9
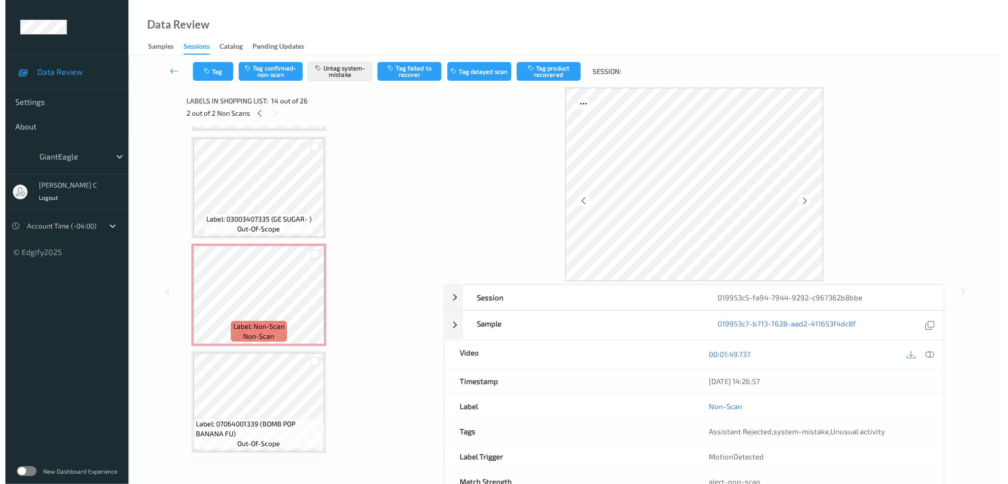
scroll to position [685, 0]
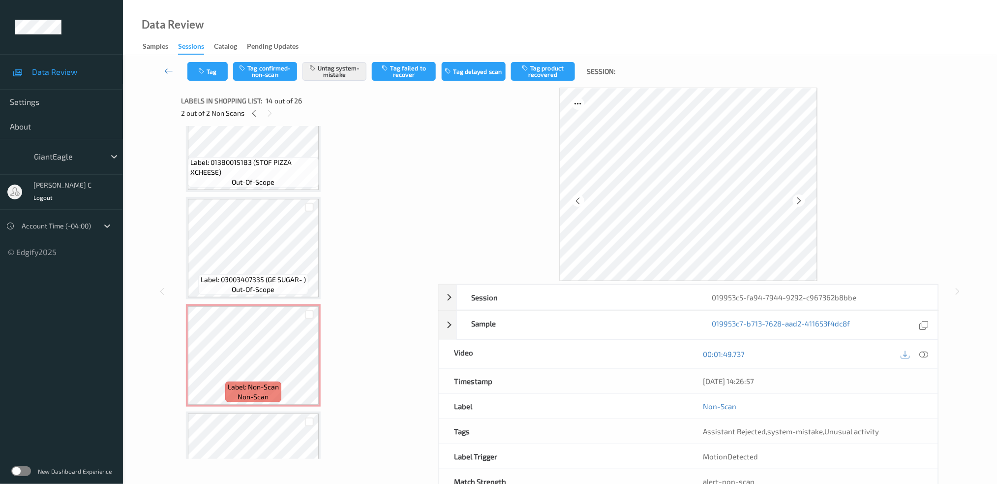
click at [274, 158] on span "Label: 01380015183 (STOF PIZZA XCHEESE)" at bounding box center [253, 167] width 126 height 20
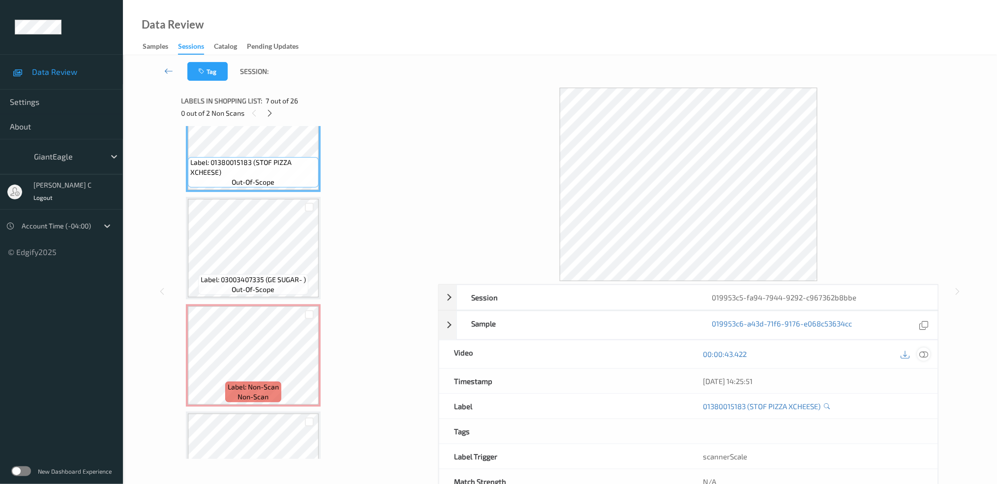
click at [922, 358] on icon at bounding box center [924, 353] width 9 height 9
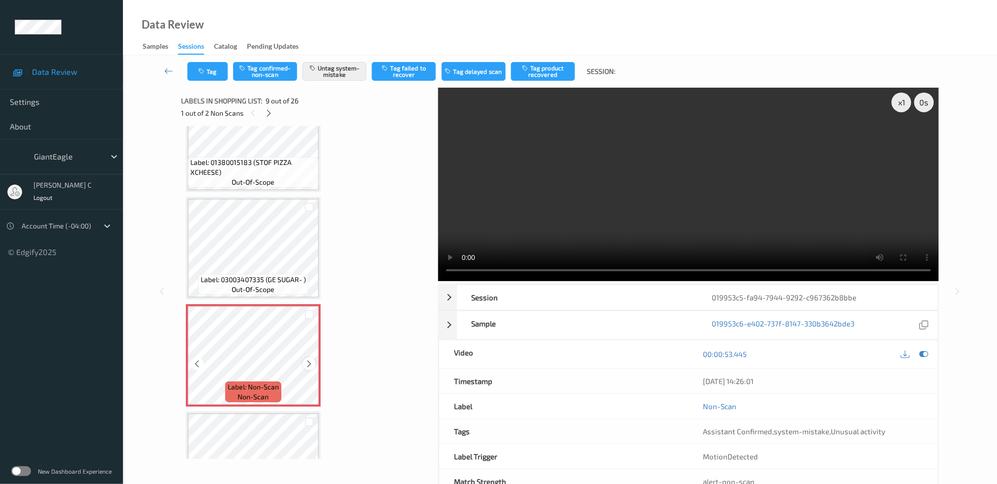
click at [309, 360] on icon at bounding box center [310, 363] width 8 height 9
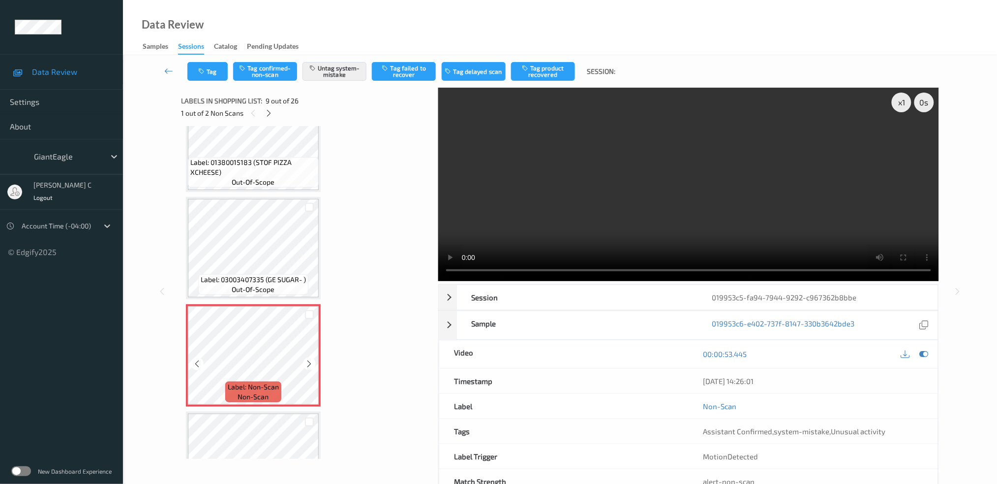
click at [309, 360] on icon at bounding box center [310, 363] width 8 height 9
click at [344, 77] on button "Untag system-mistake" at bounding box center [335, 71] width 64 height 19
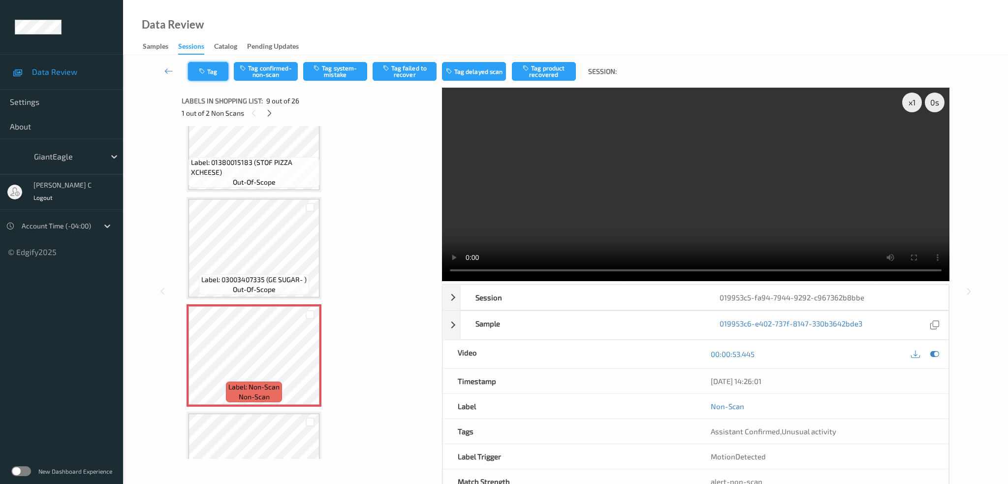
click at [211, 64] on button "Tag" at bounding box center [208, 71] width 40 height 19
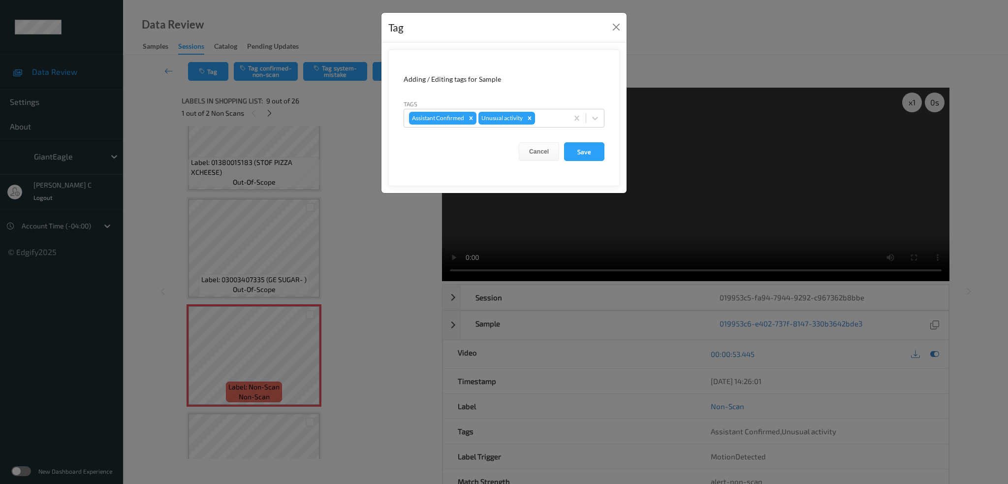
drag, startPoint x: 533, startPoint y: 116, endPoint x: 537, endPoint y: 128, distance: 13.1
click at [532, 118] on icon "Remove Unusual activity" at bounding box center [529, 118] width 7 height 7
click at [571, 159] on button "Save" at bounding box center [584, 151] width 40 height 19
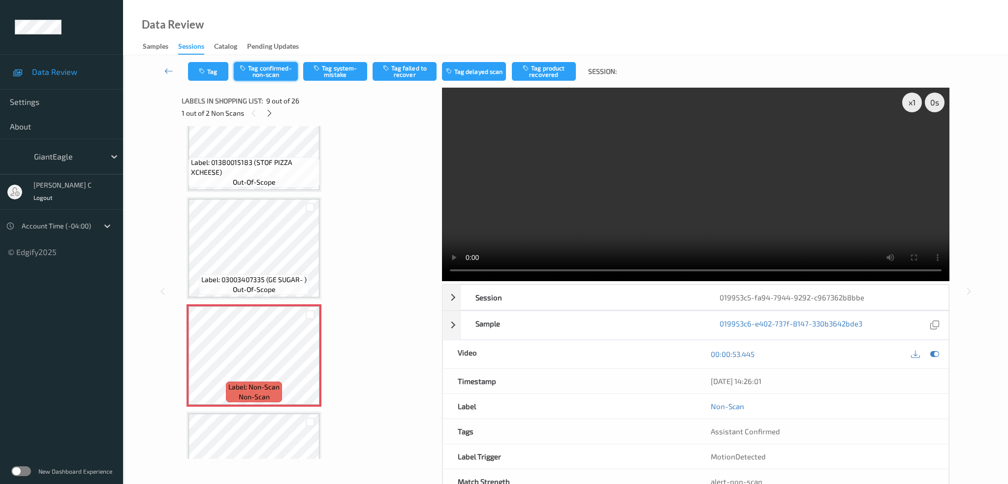
click at [264, 74] on button "Tag confirmed-non-scan" at bounding box center [266, 71] width 64 height 19
click at [413, 71] on button "Tag failed to recover" at bounding box center [405, 71] width 64 height 19
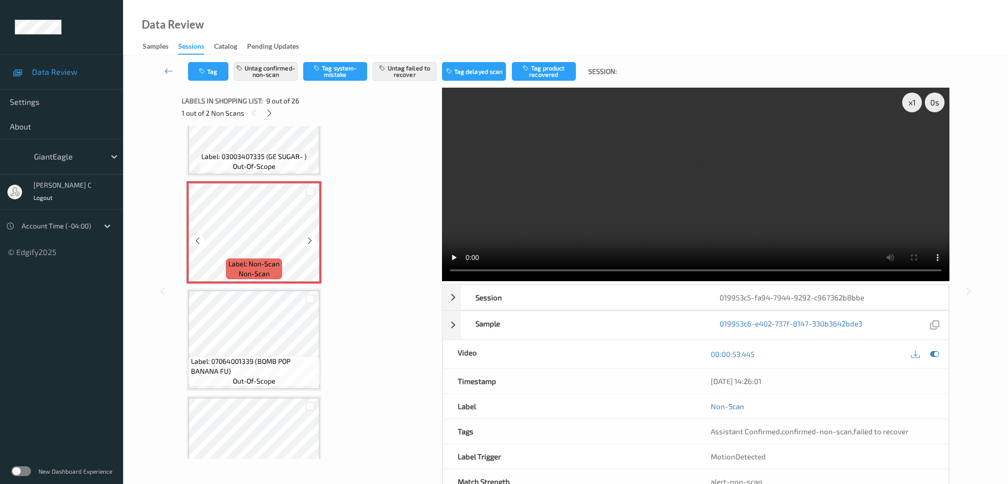
scroll to position [816, 0]
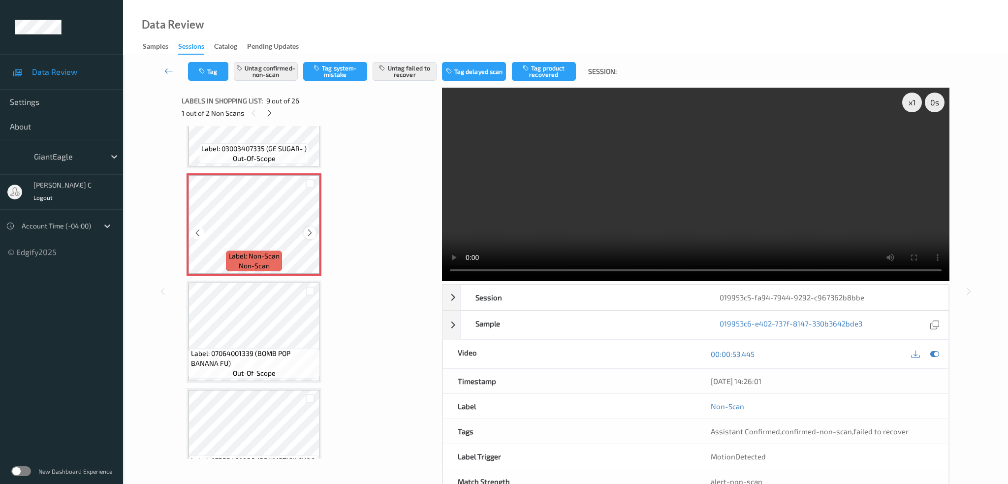
click at [308, 228] on icon at bounding box center [310, 232] width 8 height 9
click at [308, 229] on icon at bounding box center [310, 232] width 8 height 9
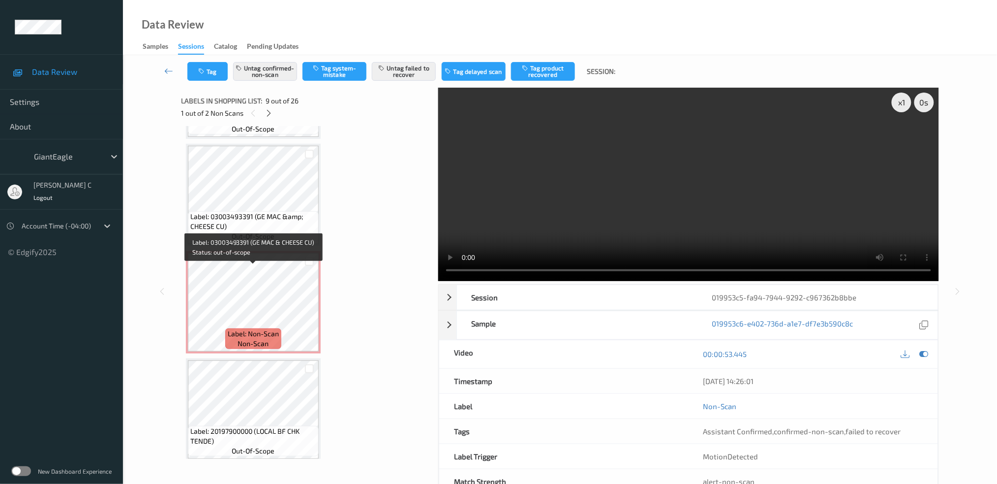
scroll to position [1276, 0]
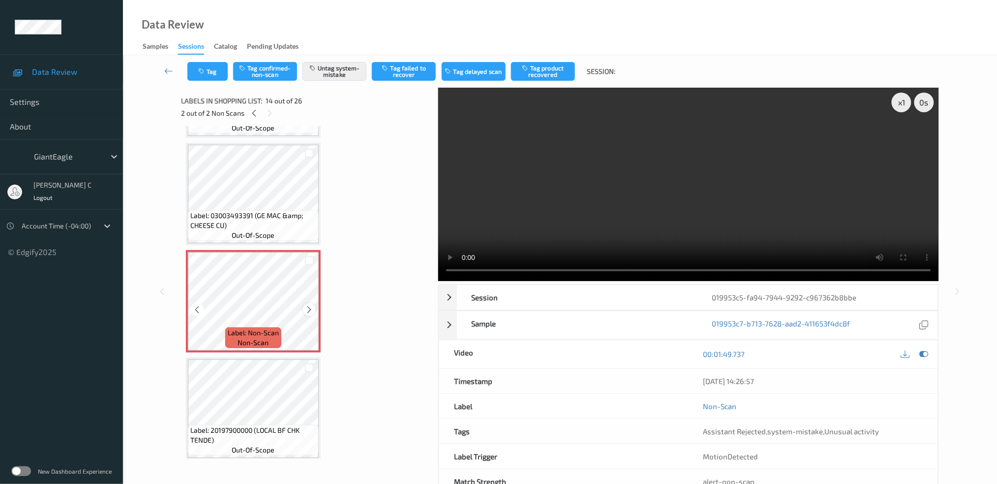
click at [306, 305] on icon at bounding box center [310, 309] width 8 height 9
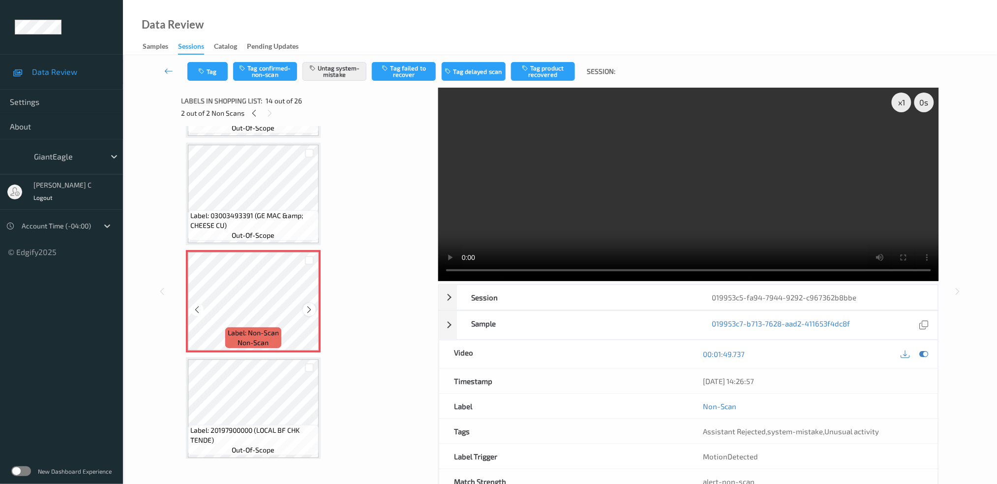
click at [309, 305] on icon at bounding box center [310, 309] width 8 height 9
click at [928, 351] on icon at bounding box center [924, 353] width 9 height 9
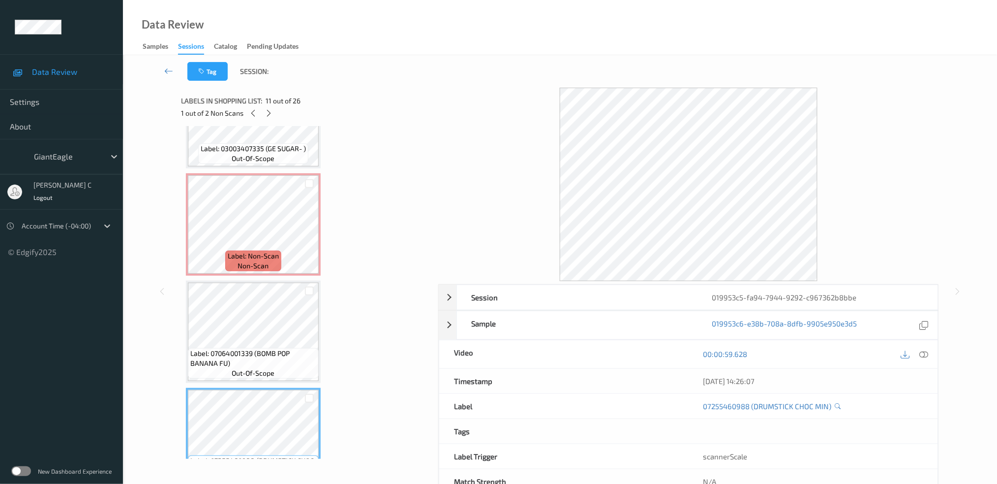
scroll to position [882, 0]
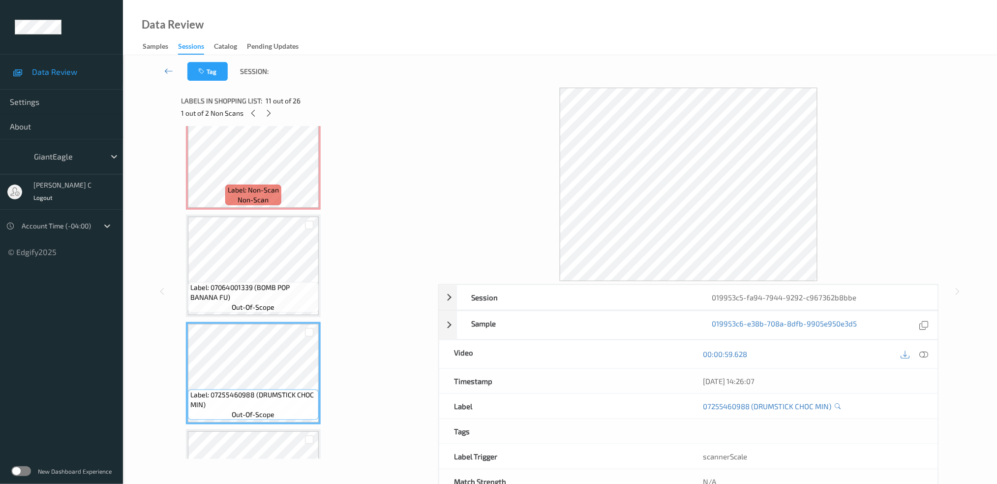
click at [265, 400] on span "Label: 07255460988 (DRUMSTICK CHOC MIN)" at bounding box center [253, 400] width 126 height 20
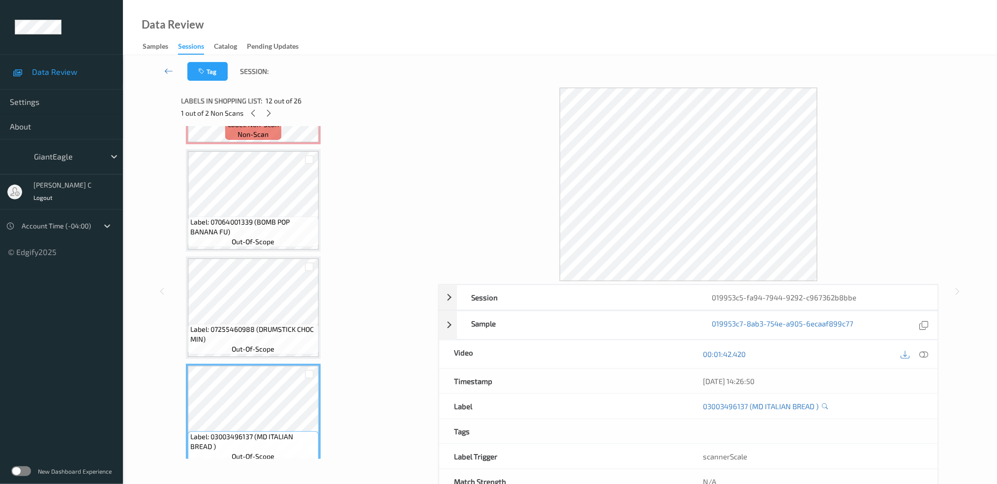
scroll to position [1079, 0]
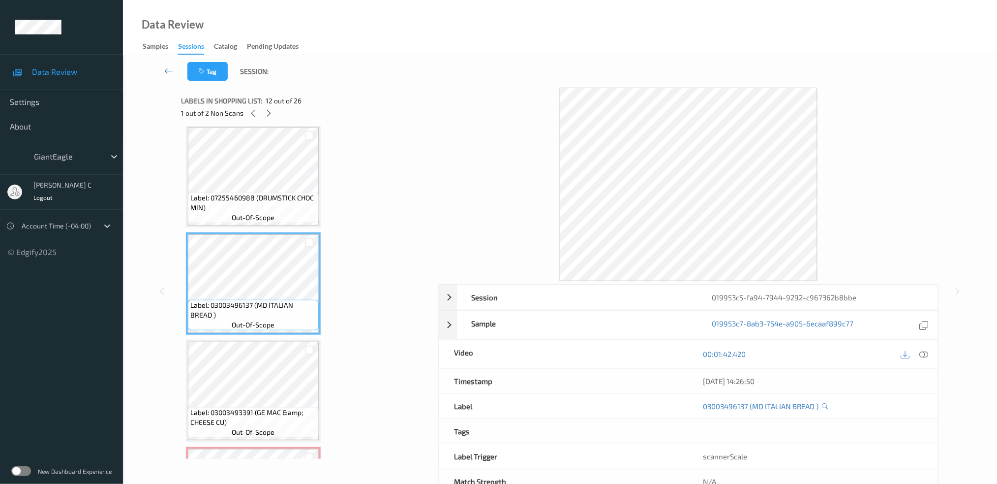
click at [263, 340] on div "Label: 03003493391 (GE MAC &amp; CHEESE CU) out-of-scope" at bounding box center [253, 391] width 135 height 102
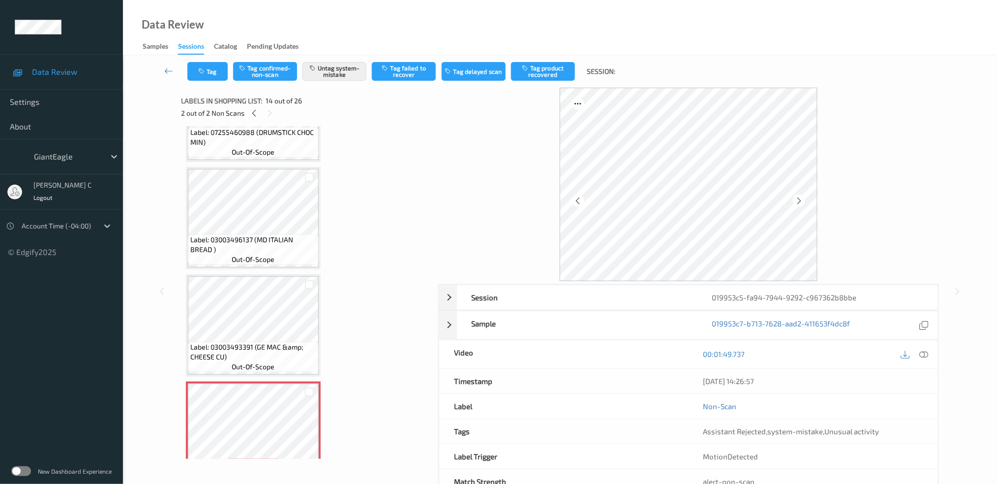
scroll to position [1210, 0]
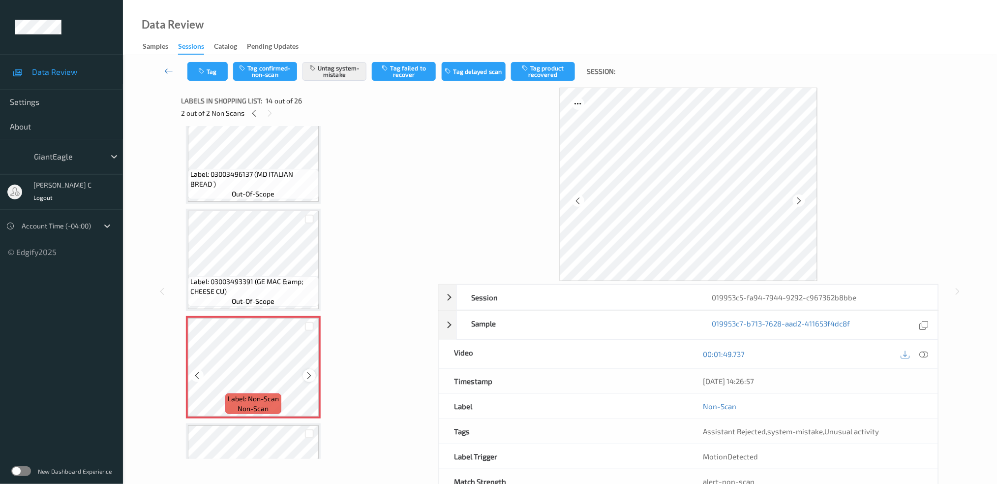
click at [308, 371] on icon at bounding box center [310, 375] width 8 height 9
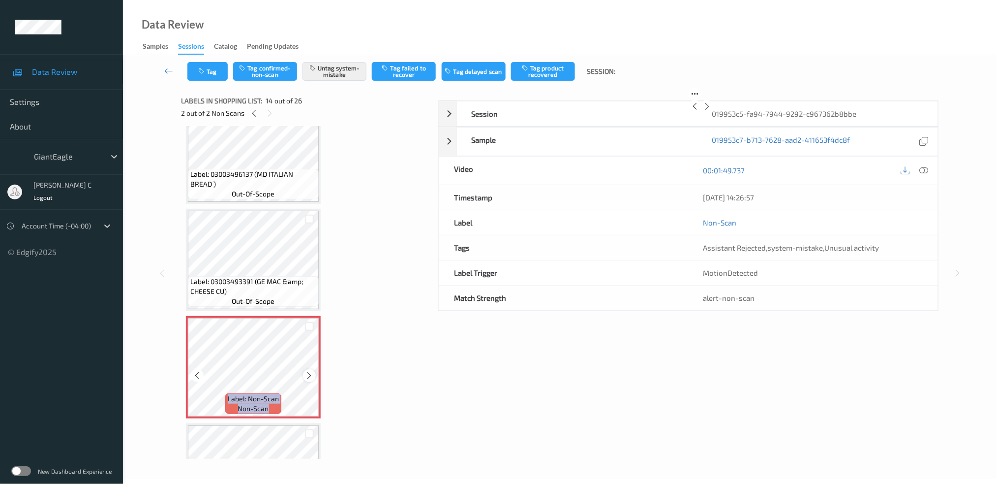
click at [308, 371] on icon at bounding box center [310, 375] width 8 height 9
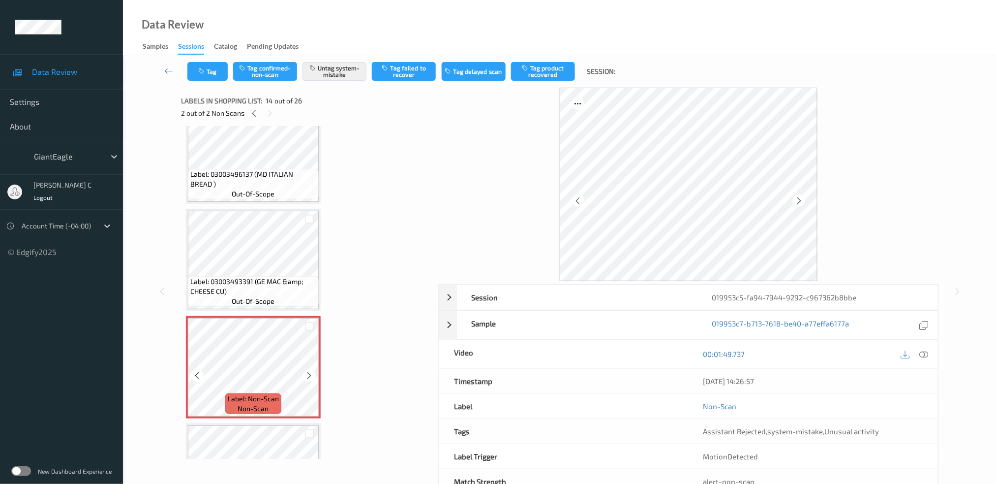
scroll to position [1341, 0]
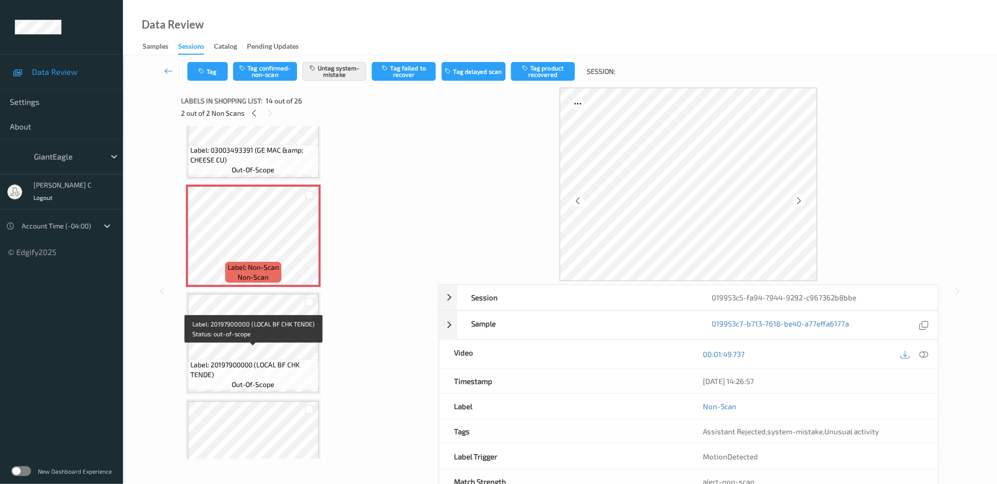
click at [269, 360] on span "Label: 20197900000 (LOCAL BF CHK TENDE)" at bounding box center [253, 370] width 126 height 20
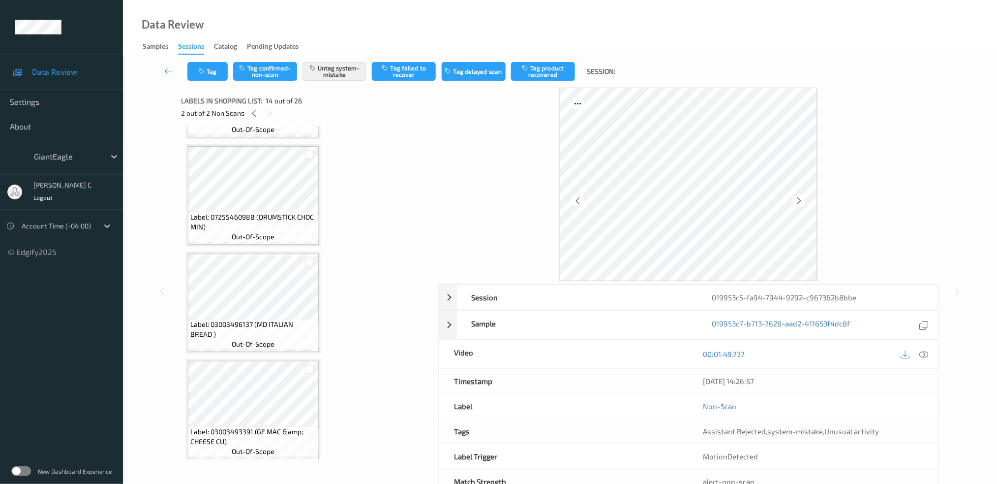
scroll to position [947, 0]
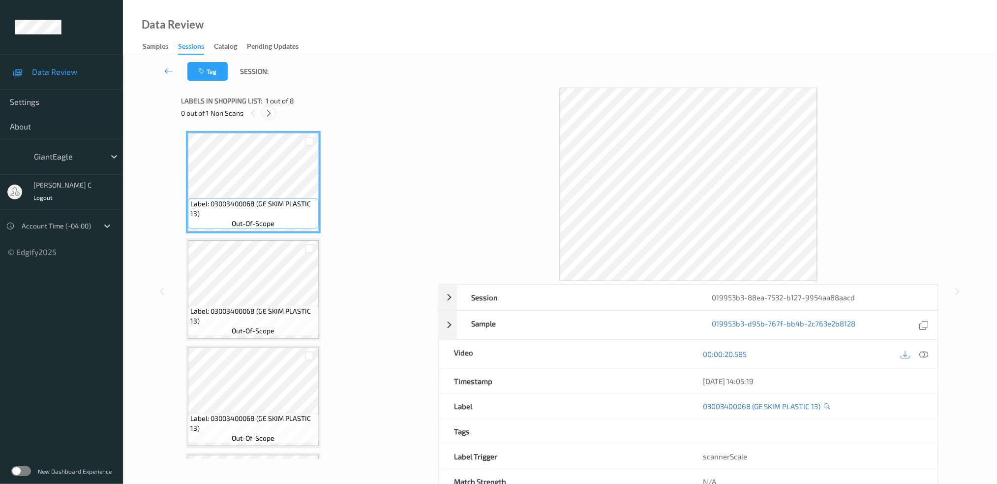
click at [271, 112] on icon at bounding box center [269, 113] width 8 height 9
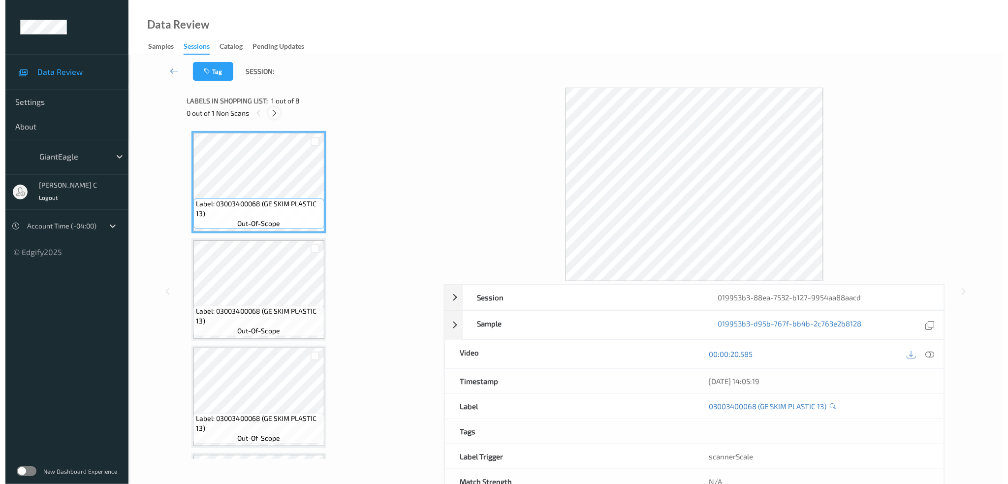
scroll to position [524, 0]
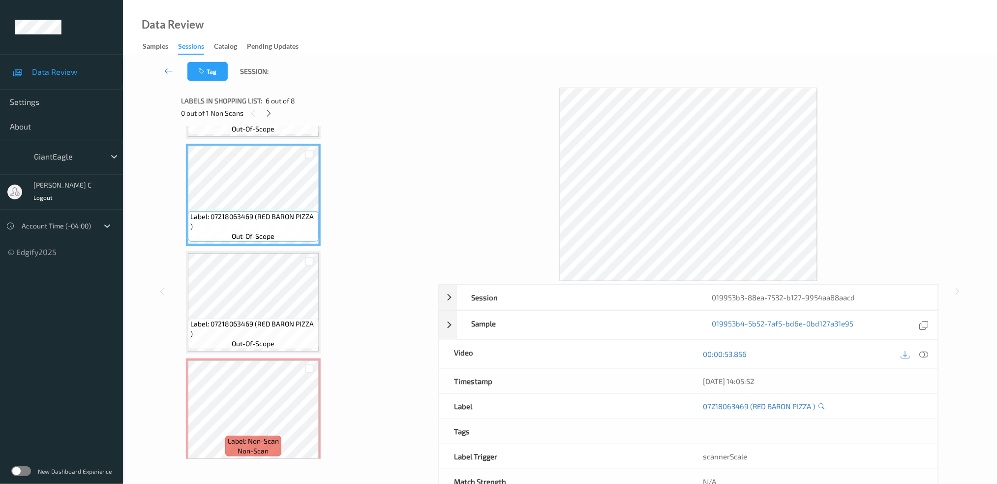
click at [923, 354] on icon at bounding box center [924, 353] width 9 height 9
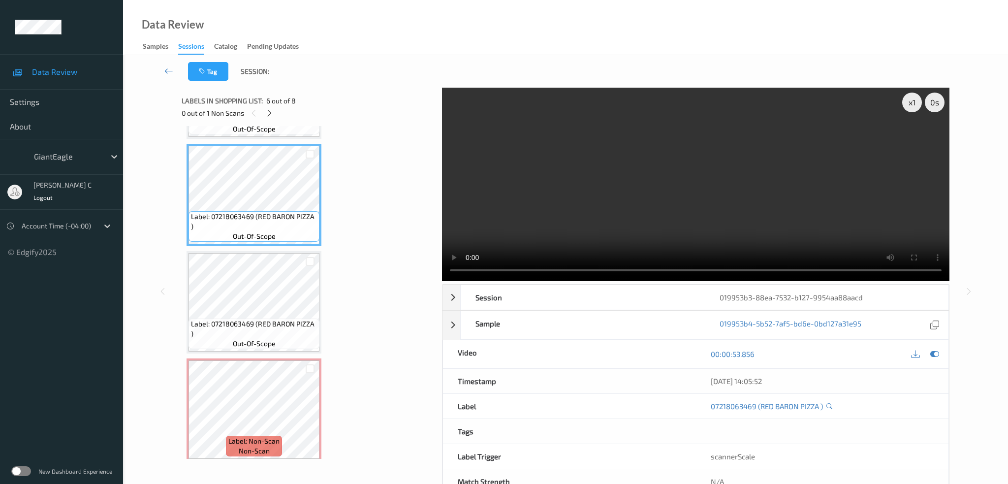
click at [452, 125] on video at bounding box center [695, 184] width 507 height 193
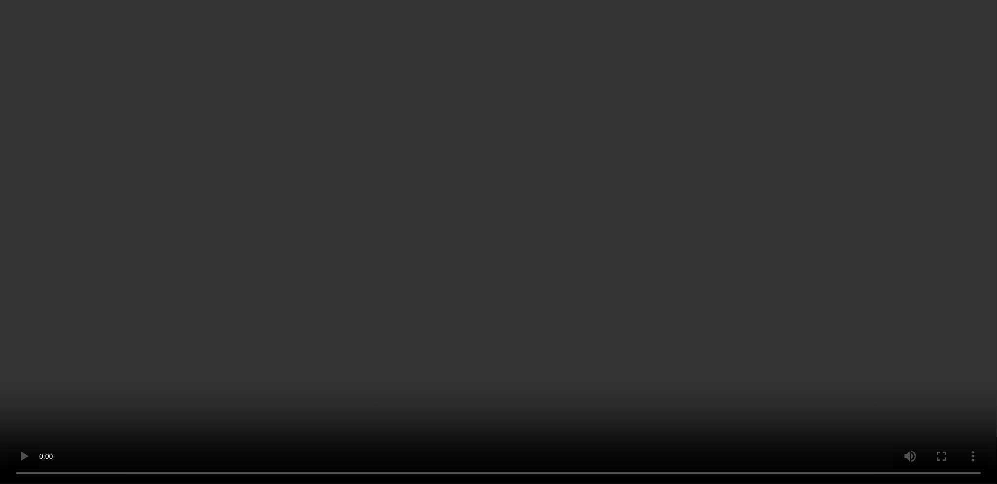
scroll to position [0, 0]
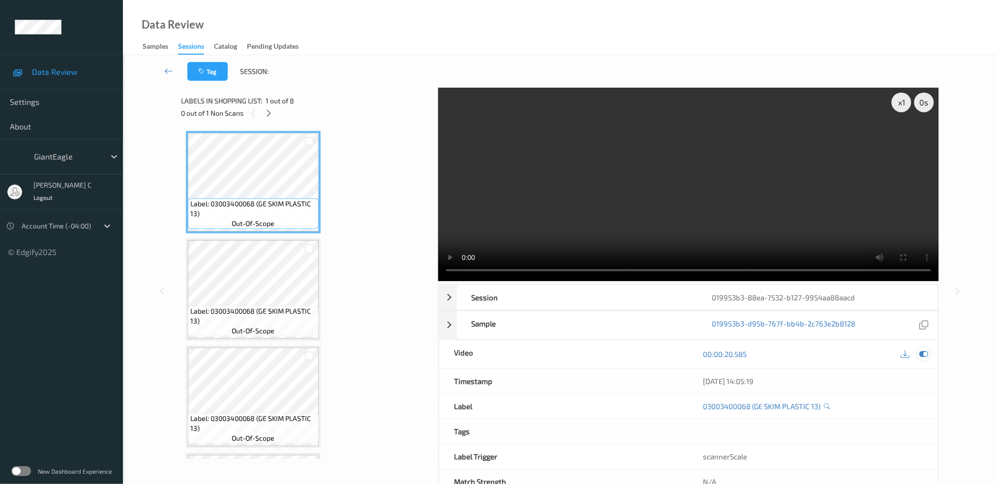
click at [931, 354] on div at bounding box center [924, 353] width 13 height 13
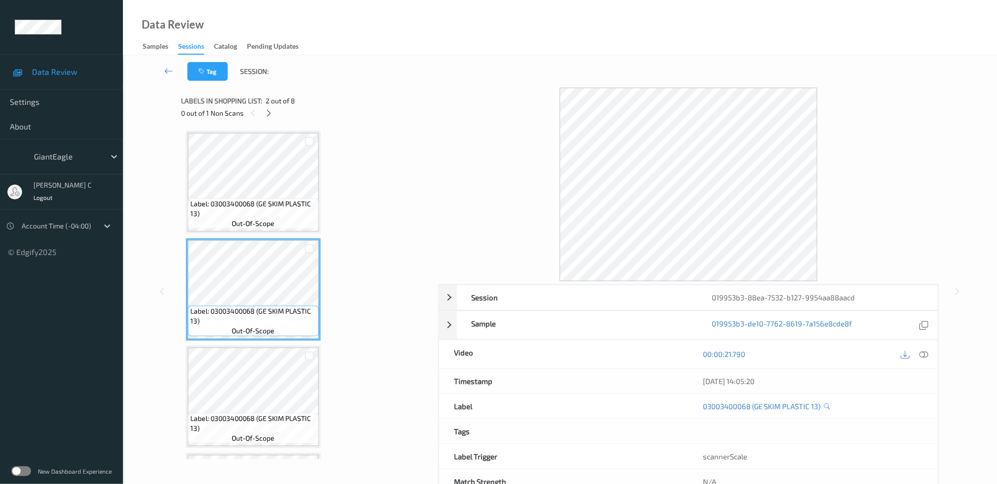
click at [248, 419] on span "Label: 03003400068 (GE SKIM PLASTIC 13)" at bounding box center [253, 423] width 126 height 20
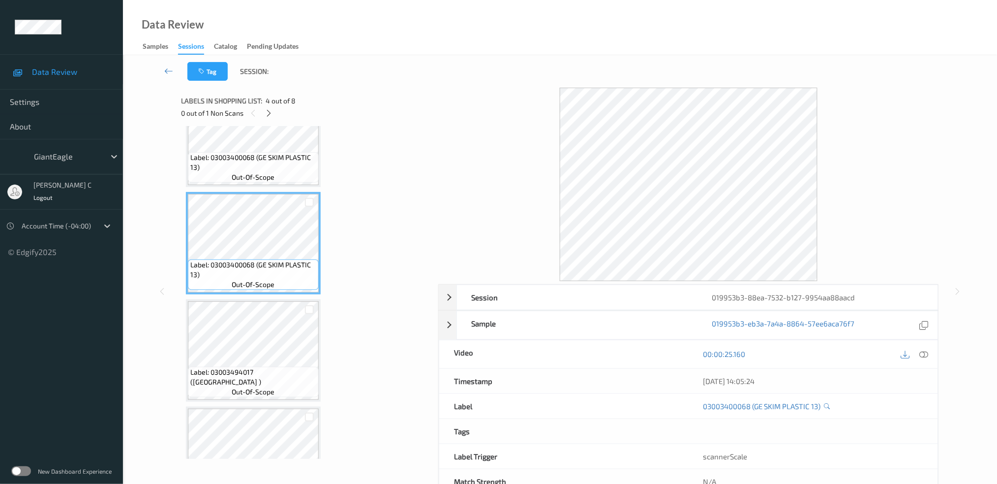
scroll to position [262, 0]
click at [273, 379] on span "Label: 03003494017 (GE ROCKY ROAD IC )" at bounding box center [253, 376] width 126 height 20
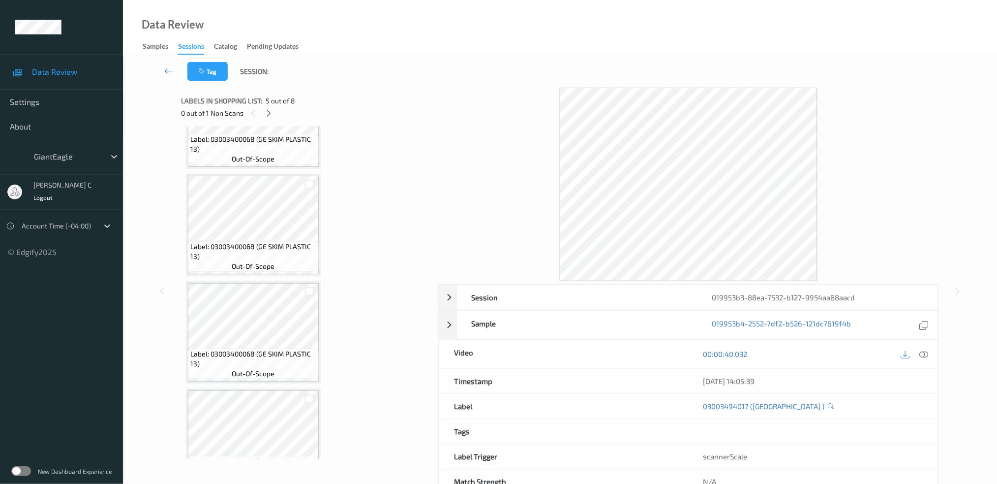
scroll to position [0, 0]
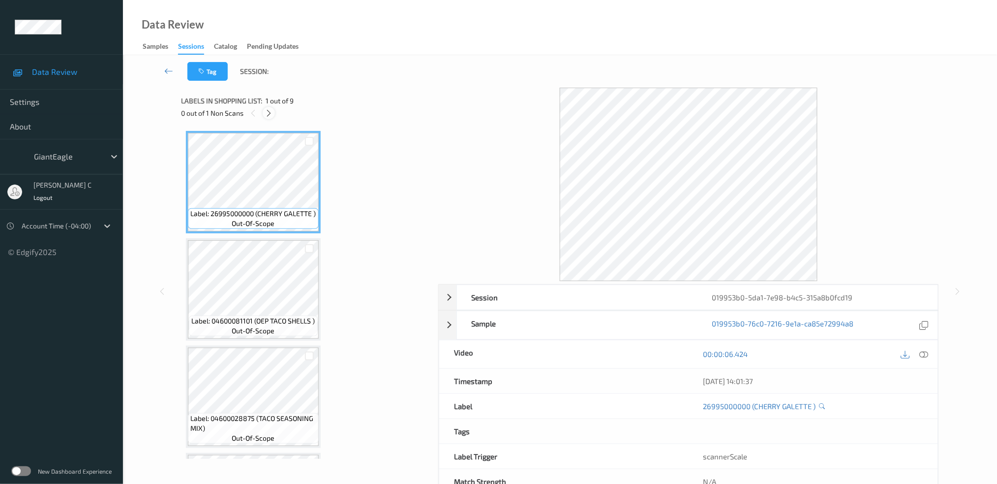
click at [267, 109] on icon at bounding box center [269, 113] width 8 height 9
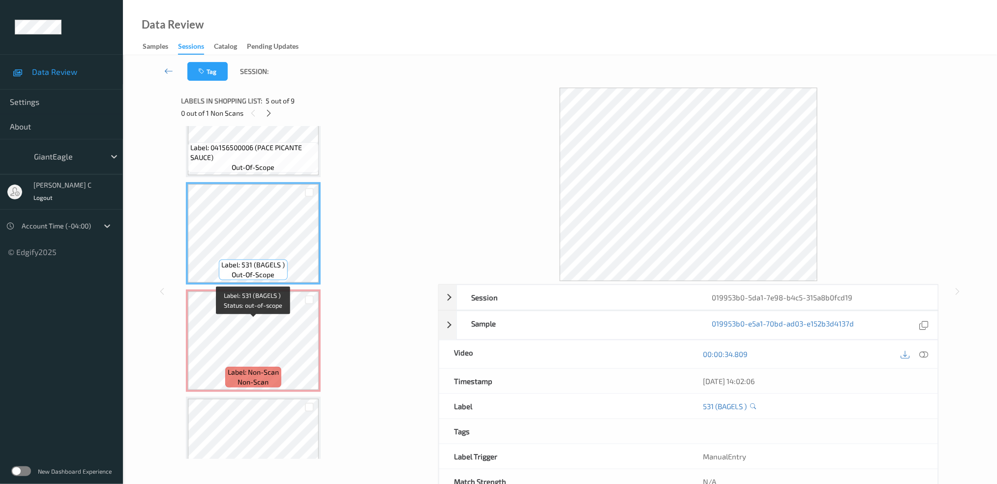
scroll to position [300, 0]
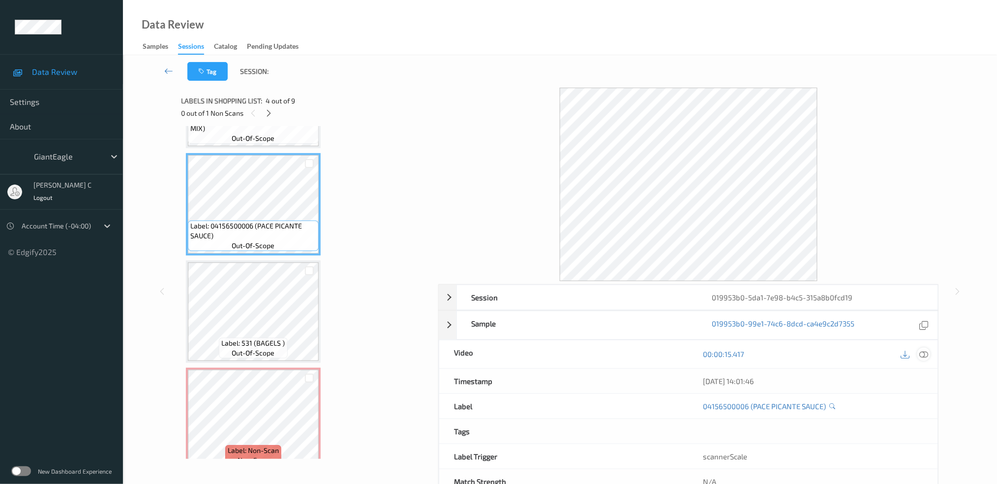
click at [927, 358] on icon at bounding box center [924, 353] width 9 height 9
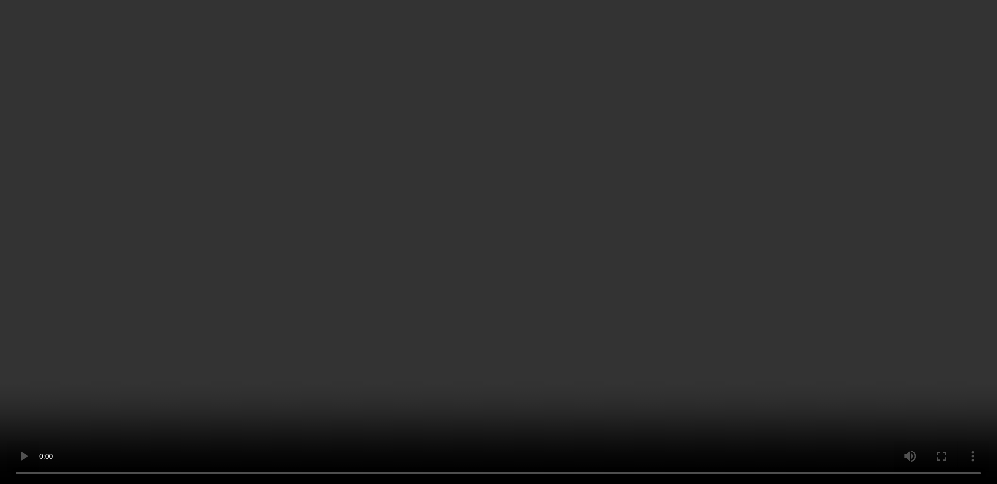
scroll to position [431, 0]
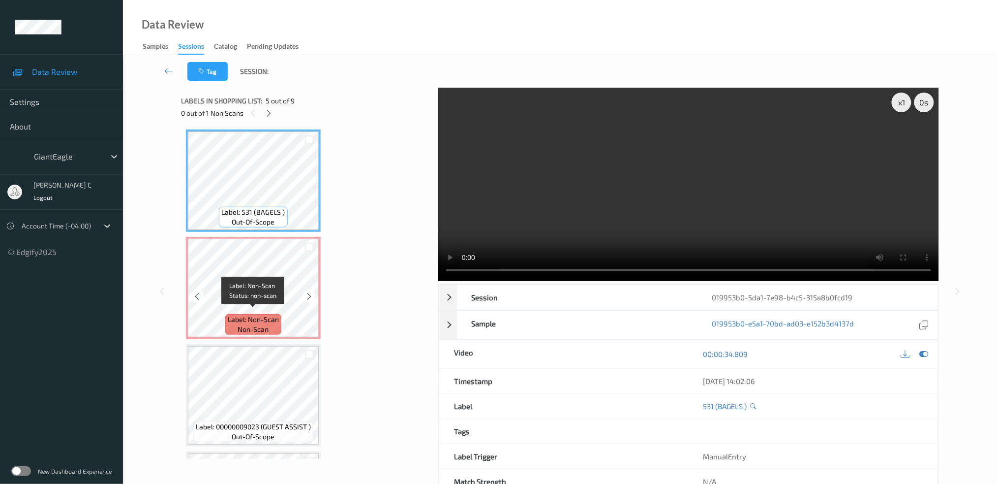
click at [248, 327] on span "non-scan" at bounding box center [253, 329] width 31 height 10
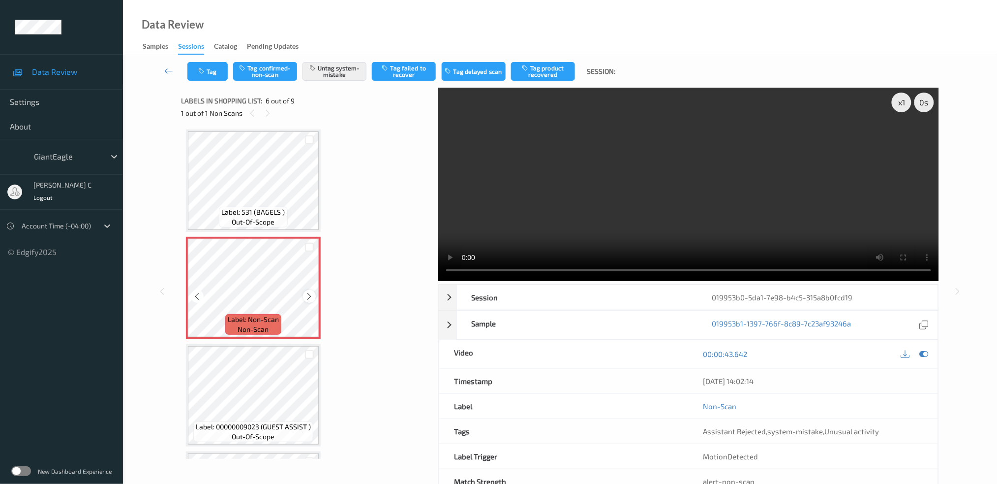
click at [306, 295] on icon at bounding box center [310, 296] width 8 height 9
click at [307, 296] on div at bounding box center [309, 296] width 12 height 12
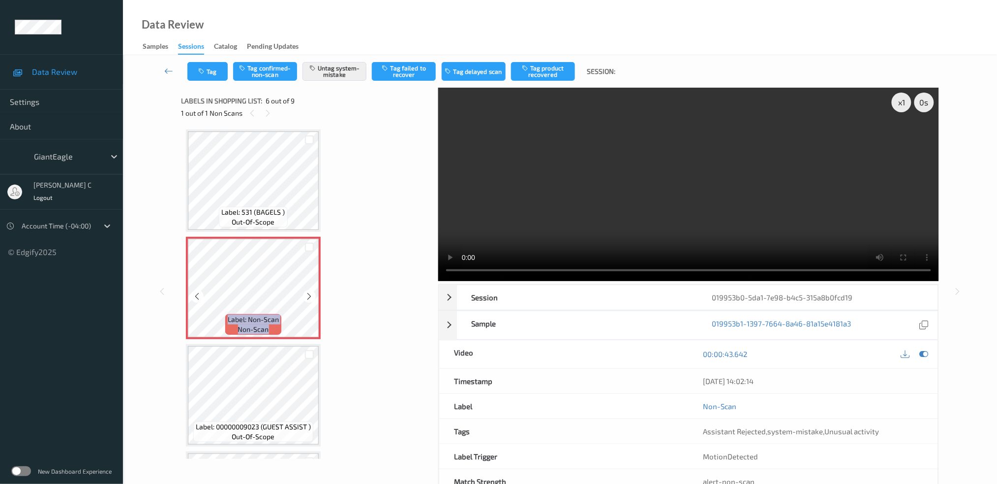
click at [307, 296] on div at bounding box center [309, 296] width 12 height 12
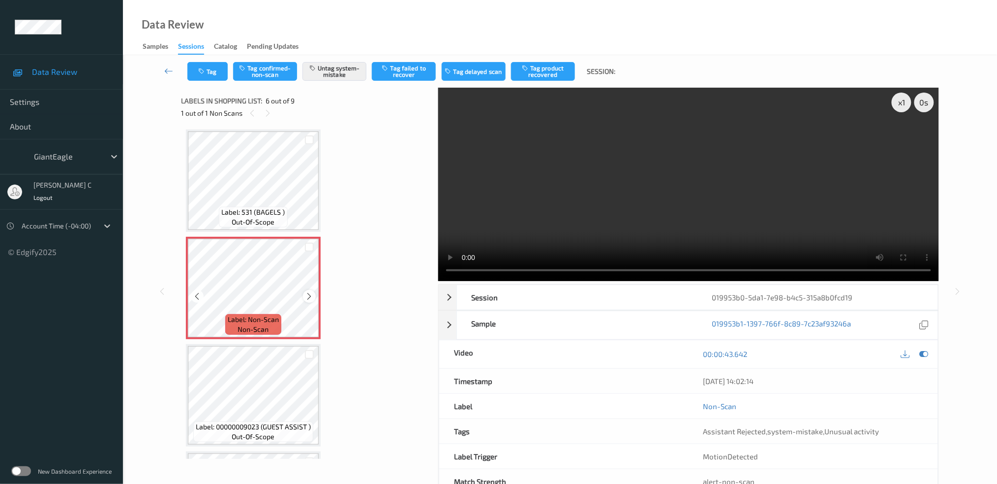
click at [308, 292] on icon at bounding box center [310, 296] width 8 height 9
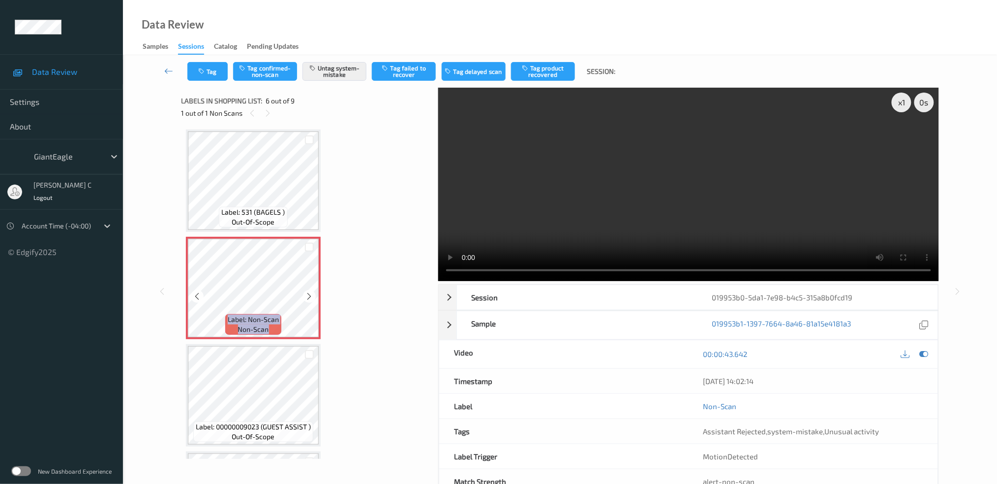
click at [308, 292] on icon at bounding box center [310, 296] width 8 height 9
click at [308, 292] on div "Label: Non-Scan non-scan" at bounding box center [253, 288] width 135 height 102
click at [308, 292] on icon at bounding box center [310, 296] width 8 height 9
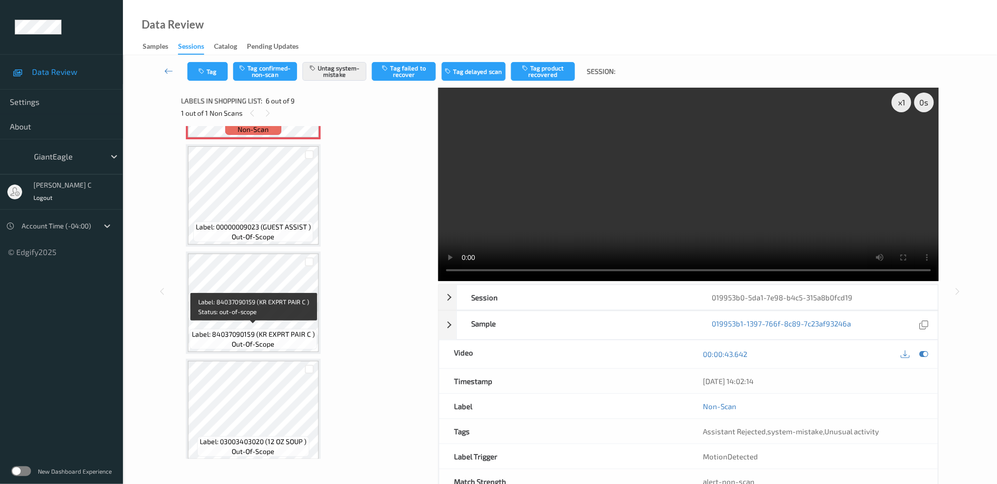
scroll to position [237, 0]
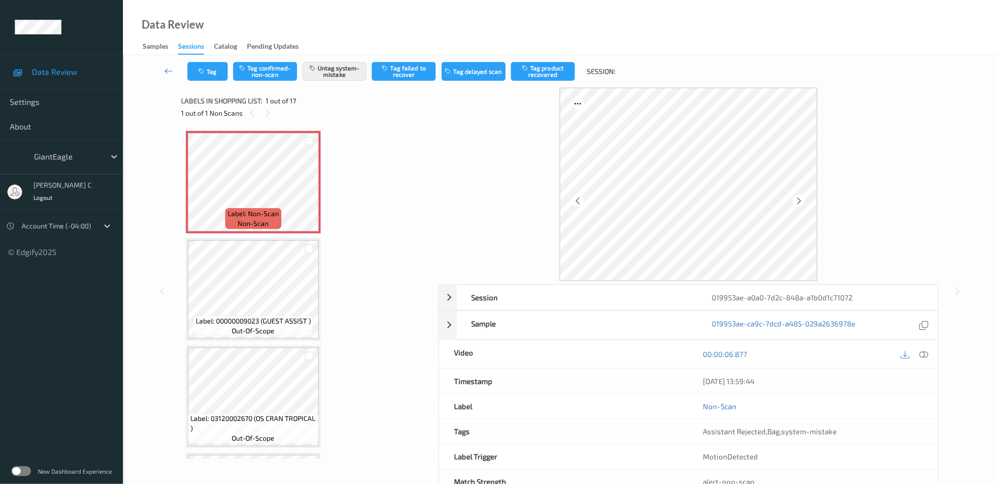
drag, startPoint x: 927, startPoint y: 351, endPoint x: 906, endPoint y: 390, distance: 43.8
click at [927, 351] on icon at bounding box center [924, 353] width 9 height 9
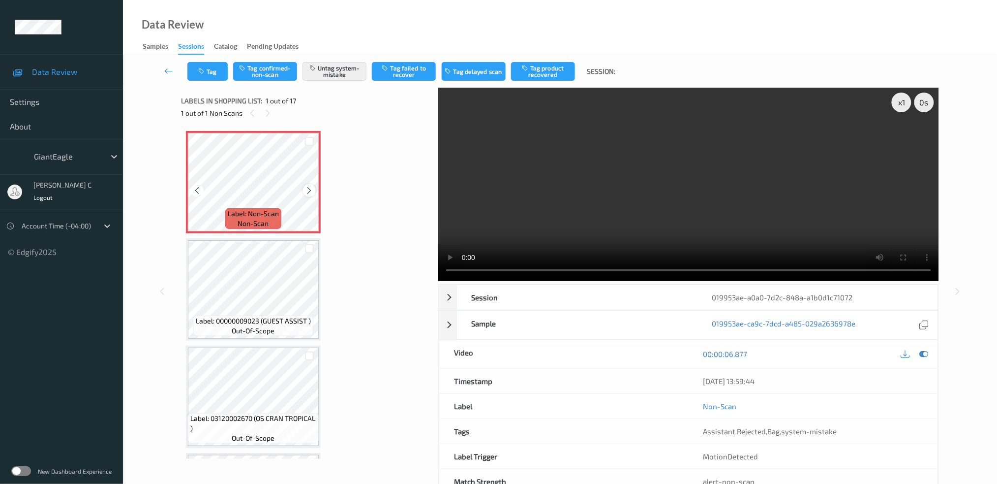
click at [309, 186] on icon at bounding box center [310, 190] width 8 height 9
click at [308, 188] on icon at bounding box center [310, 190] width 8 height 9
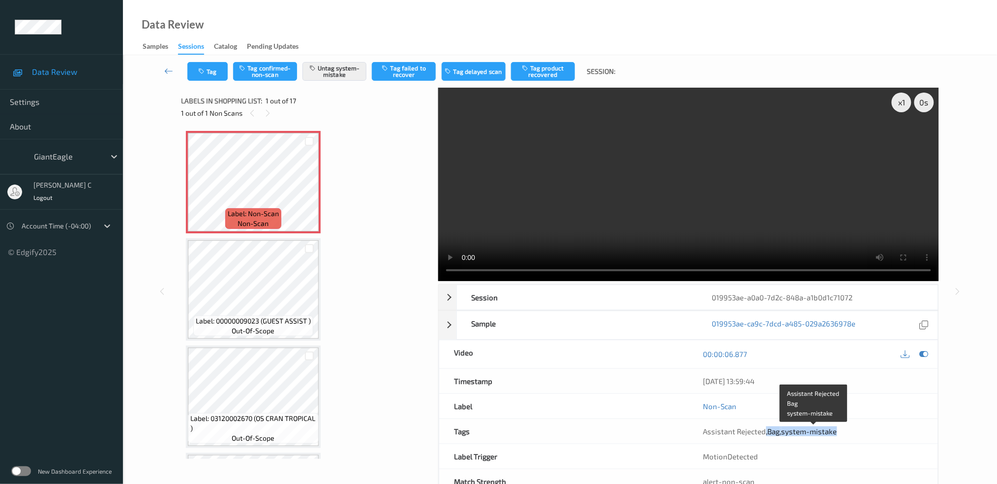
drag, startPoint x: 765, startPoint y: 429, endPoint x: 854, endPoint y: 433, distance: 88.7
click at [854, 433] on div "Assistant Rejected , Bag , system-mistake" at bounding box center [814, 431] width 220 height 10
click at [333, 78] on button "Untag system-mistake" at bounding box center [335, 71] width 64 height 19
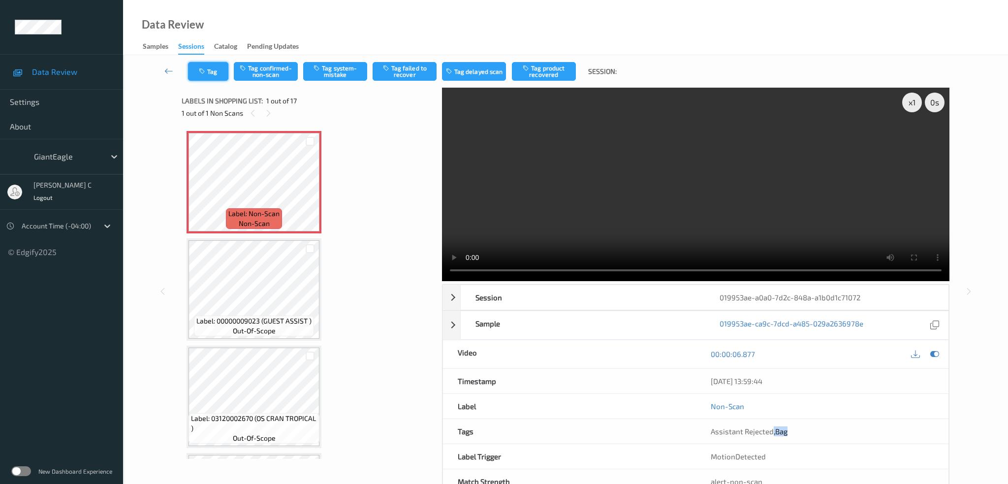
click at [209, 78] on button "Tag" at bounding box center [208, 71] width 40 height 19
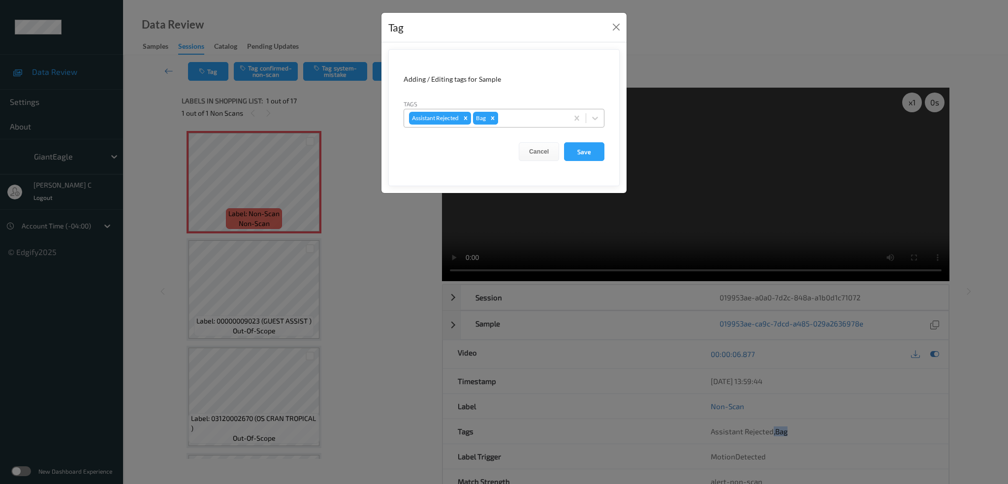
click at [493, 117] on icon "Remove Bag" at bounding box center [492, 118] width 7 height 7
click at [581, 150] on button "Save" at bounding box center [584, 151] width 40 height 19
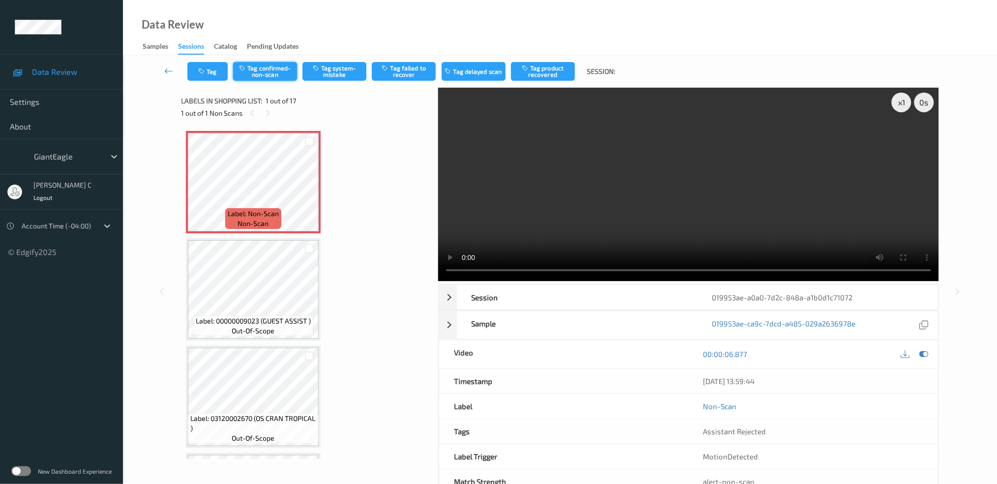
click at [265, 71] on button "Tag confirmed-non-scan" at bounding box center [265, 71] width 64 height 19
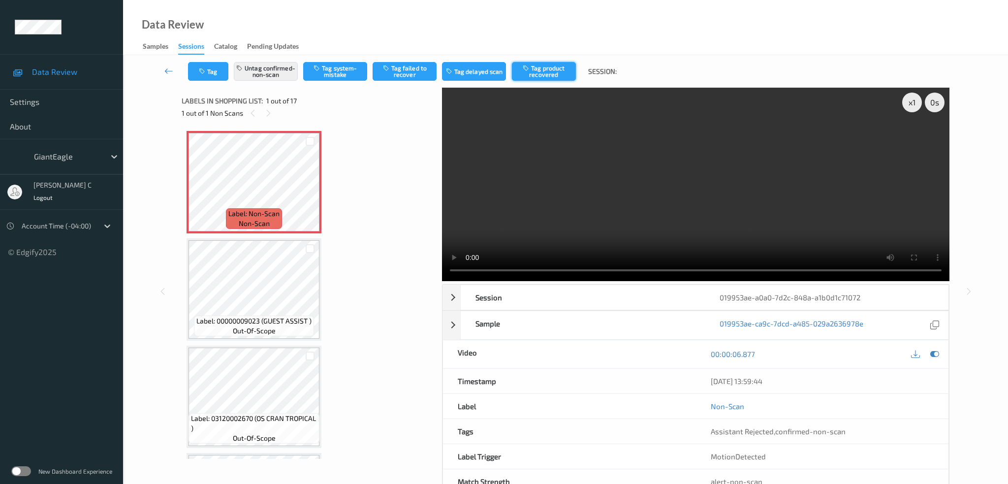
click at [542, 69] on button "Tag product recovered" at bounding box center [544, 71] width 64 height 19
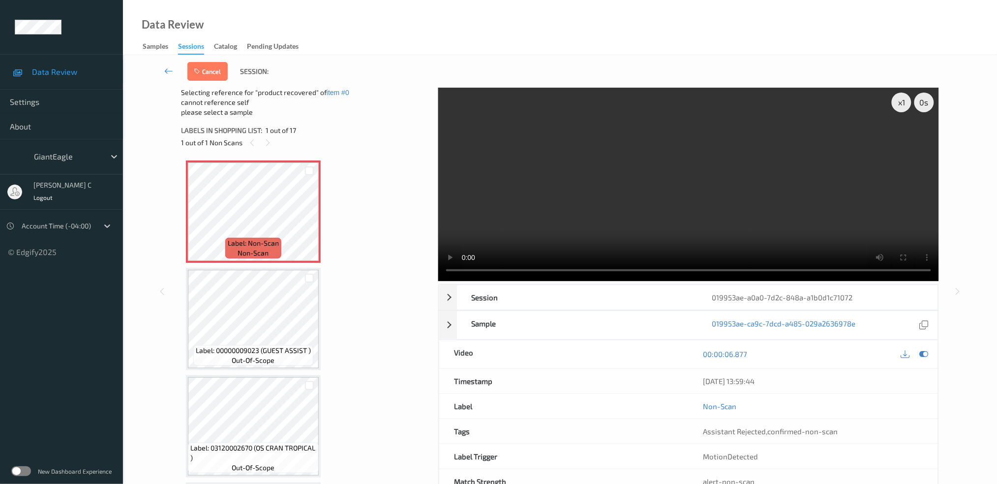
scroll to position [65, 0]
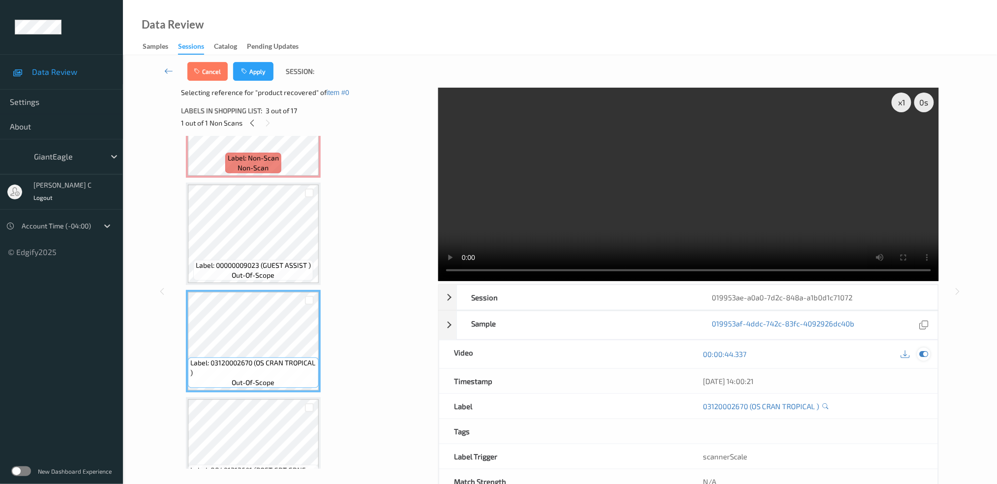
click at [925, 347] on div at bounding box center [924, 353] width 13 height 13
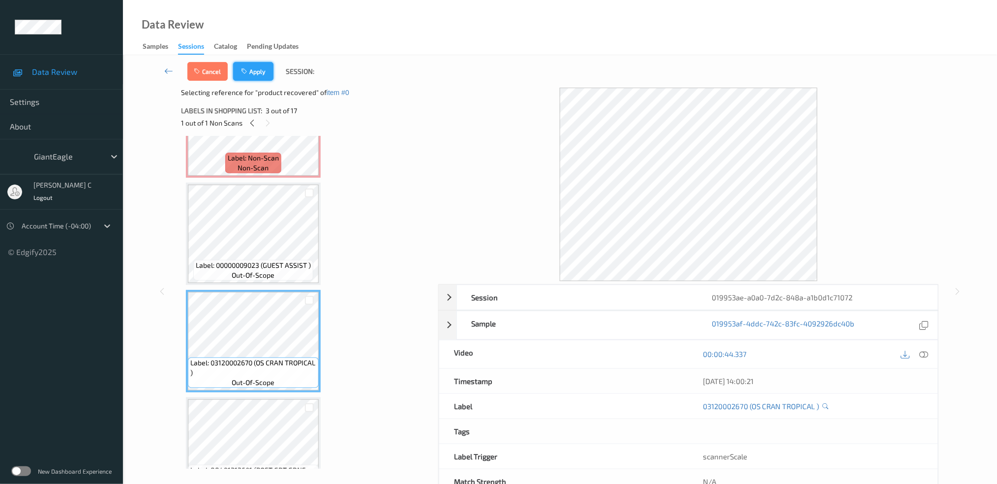
click at [254, 78] on button "Apply" at bounding box center [253, 71] width 40 height 19
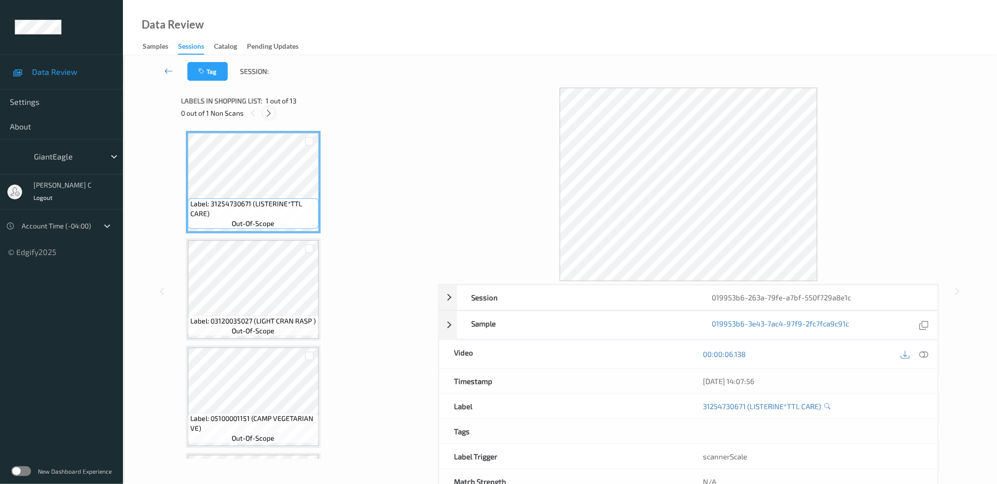
click at [273, 112] on div at bounding box center [269, 113] width 12 height 12
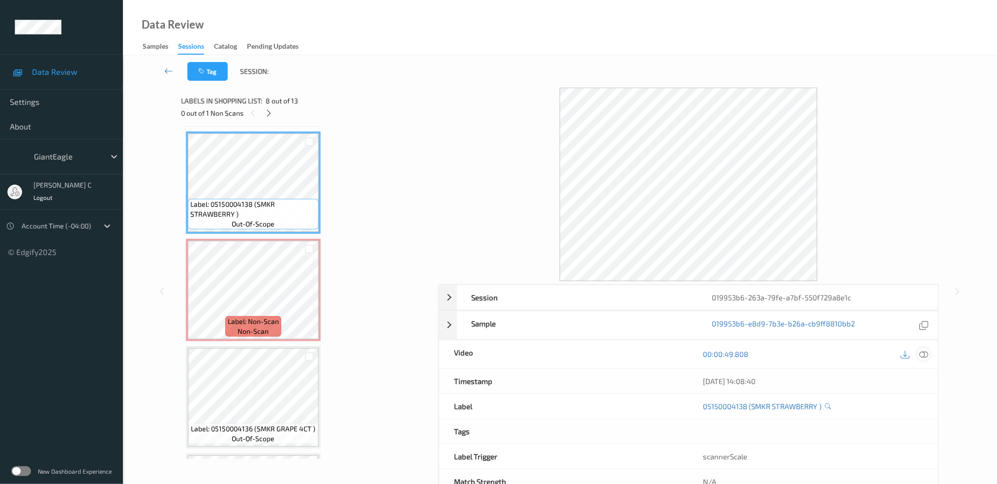
click at [924, 358] on icon at bounding box center [924, 353] width 9 height 9
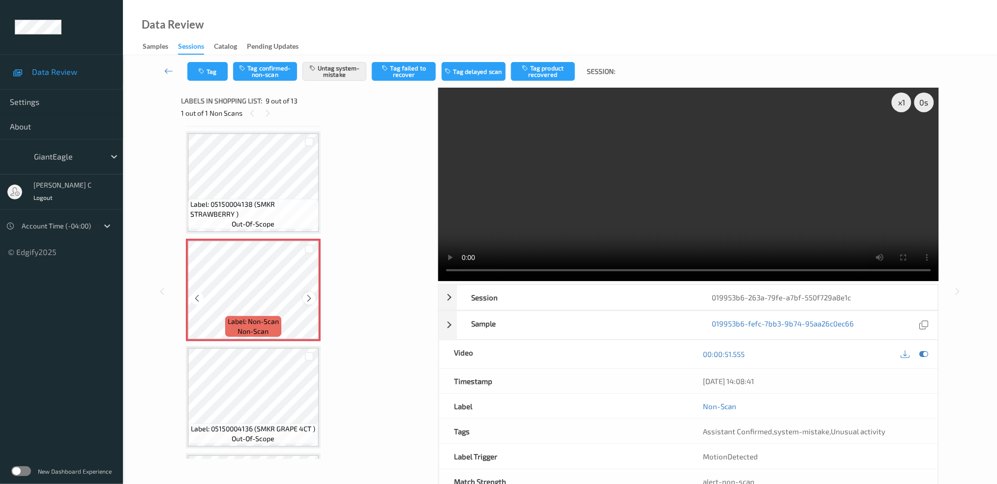
click at [309, 294] on icon at bounding box center [310, 298] width 8 height 9
click at [269, 424] on span "Label: 05150004136 (SMKR GRAPE 4CT )" at bounding box center [253, 429] width 125 height 10
click at [306, 294] on icon at bounding box center [310, 298] width 8 height 9
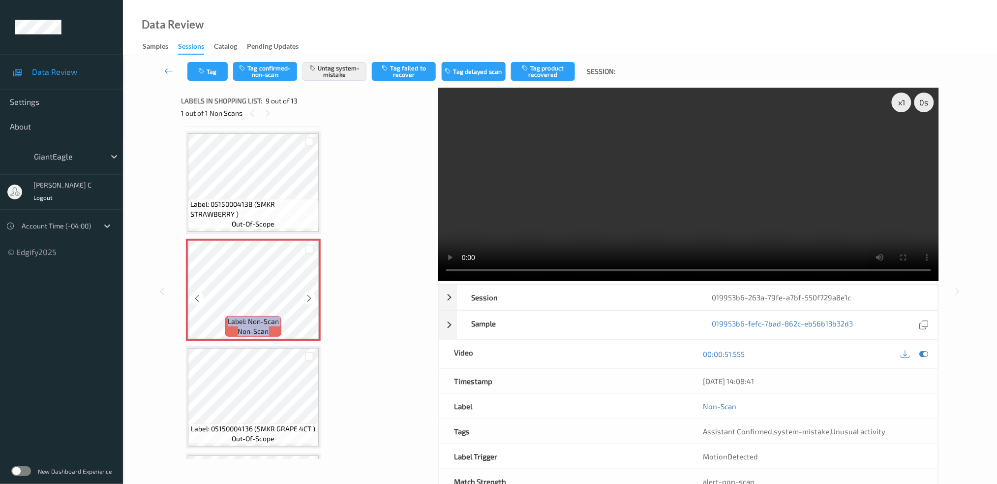
click at [306, 294] on icon at bounding box center [310, 298] width 8 height 9
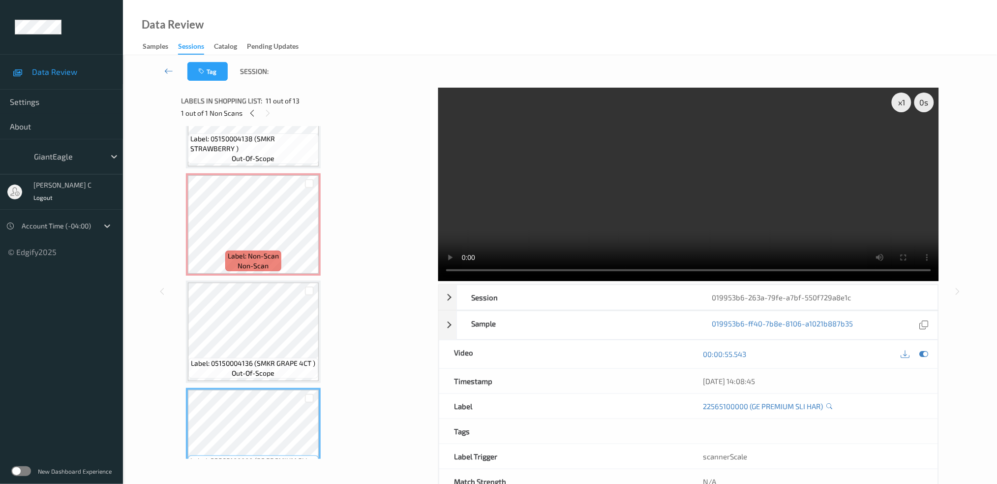
scroll to position [882, 0]
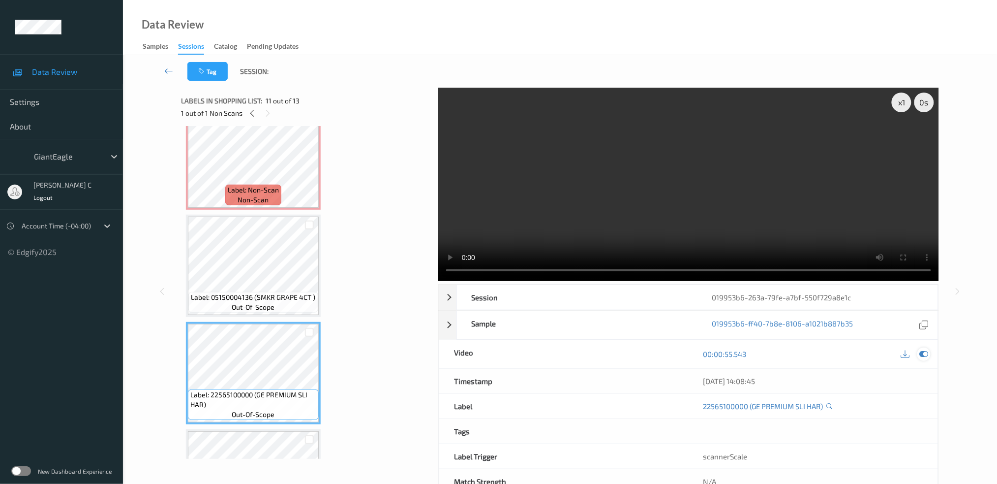
click at [924, 355] on icon at bounding box center [924, 353] width 9 height 9
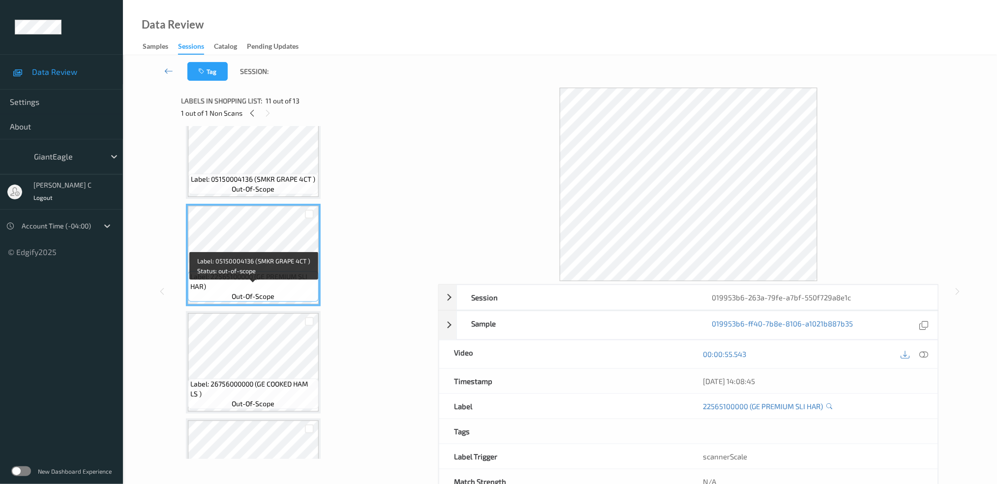
scroll to position [1013, 0]
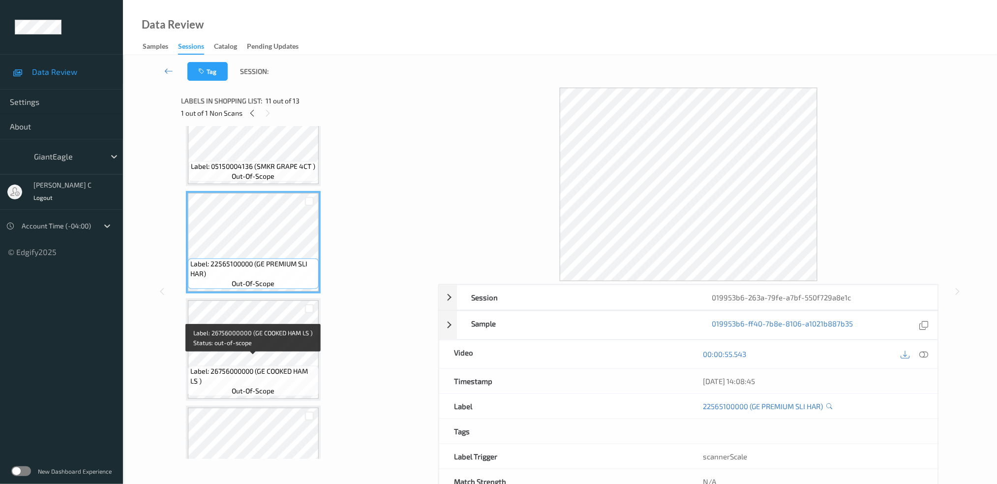
click at [269, 366] on span "Label: 26756000000 (GE COOKED HAM LS )" at bounding box center [253, 376] width 126 height 20
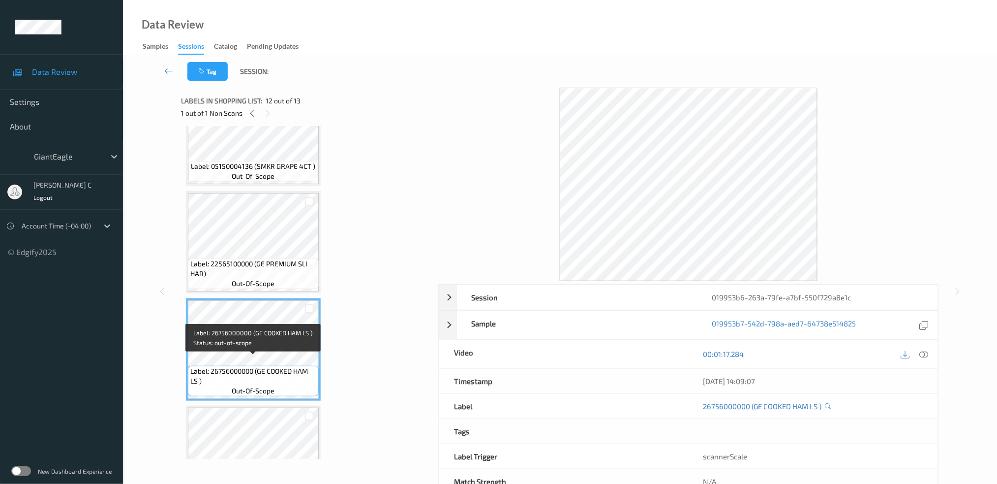
scroll to position [882, 0]
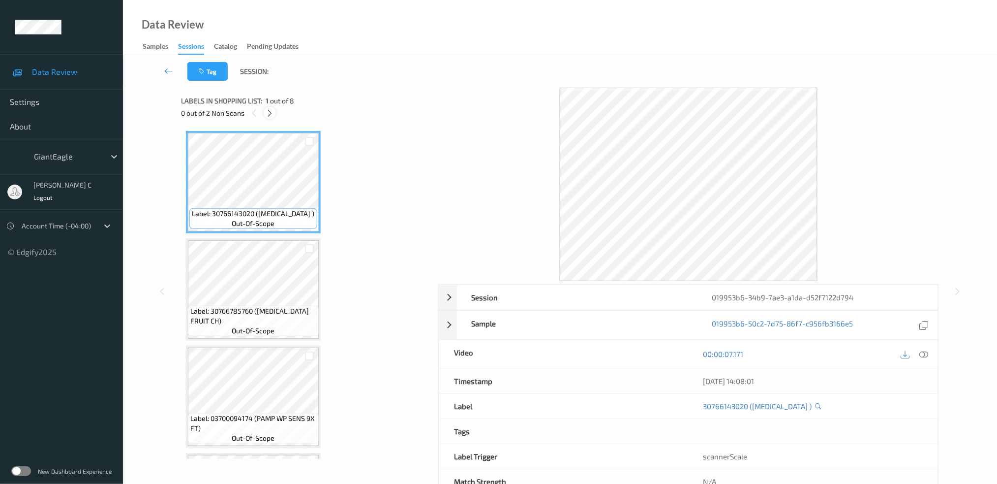
click at [272, 115] on icon at bounding box center [270, 113] width 8 height 9
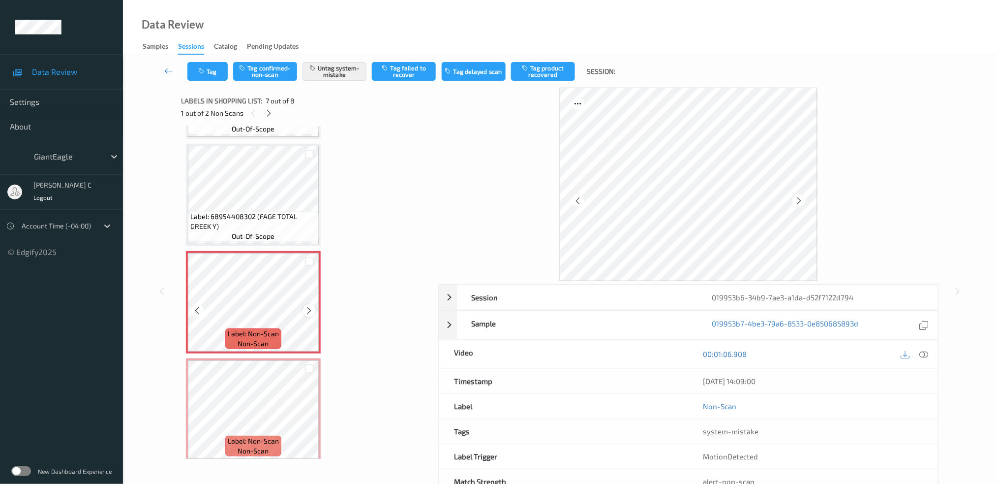
click at [309, 307] on icon at bounding box center [310, 310] width 8 height 9
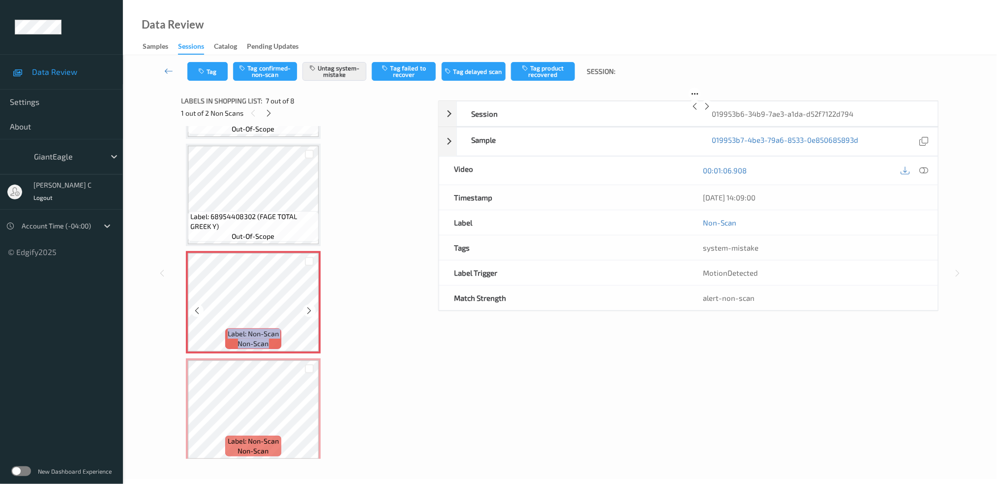
click at [309, 307] on icon at bounding box center [310, 310] width 8 height 9
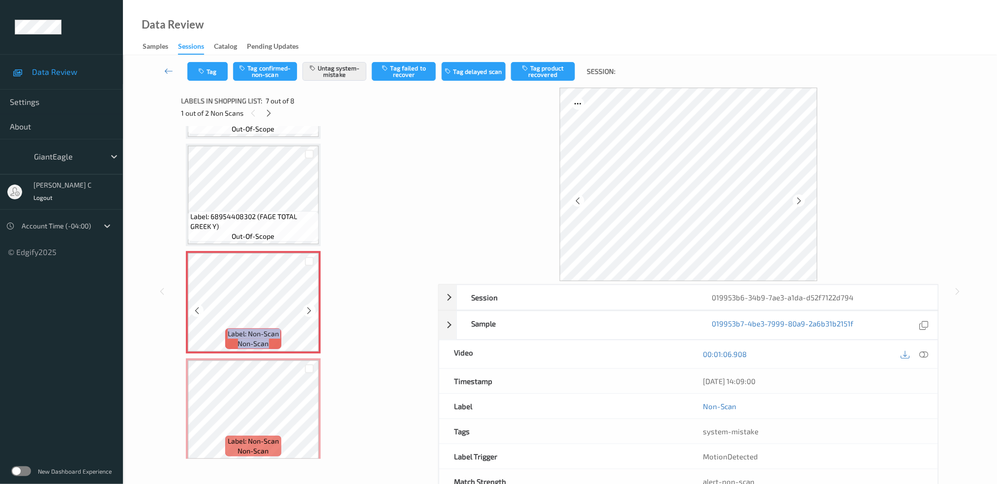
click at [309, 307] on icon at bounding box center [310, 310] width 8 height 9
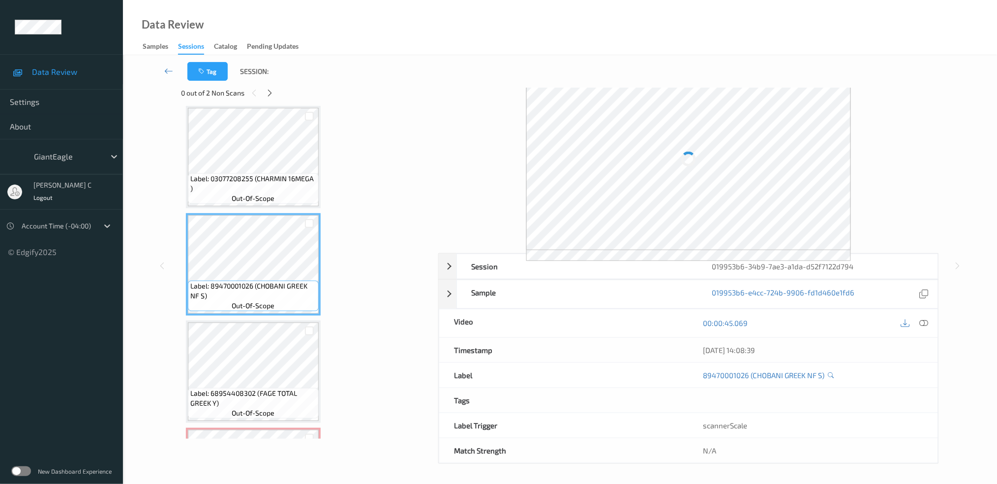
scroll to position [31, 0]
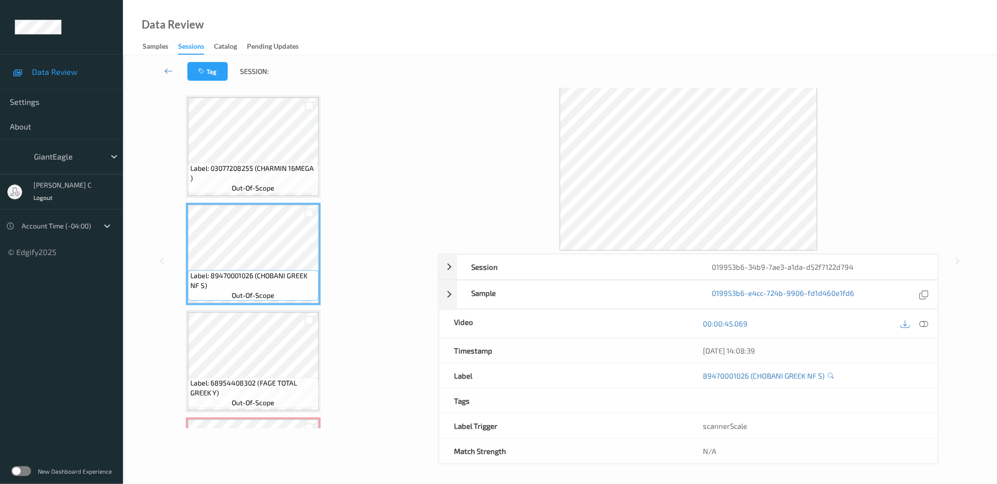
click at [928, 322] on icon at bounding box center [924, 323] width 9 height 9
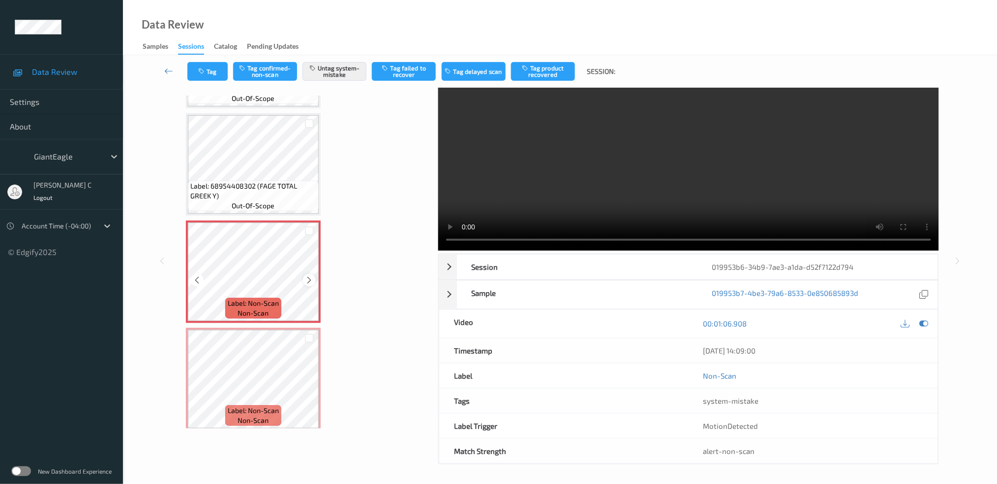
click at [308, 276] on icon at bounding box center [310, 280] width 8 height 9
click at [202, 77] on button "Tag" at bounding box center [207, 71] width 40 height 19
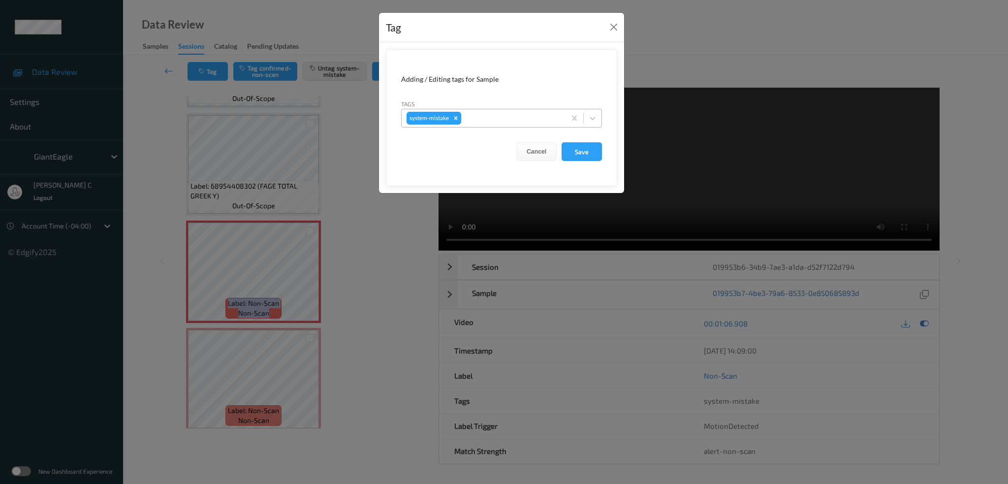
click at [479, 119] on div at bounding box center [511, 118] width 97 height 12
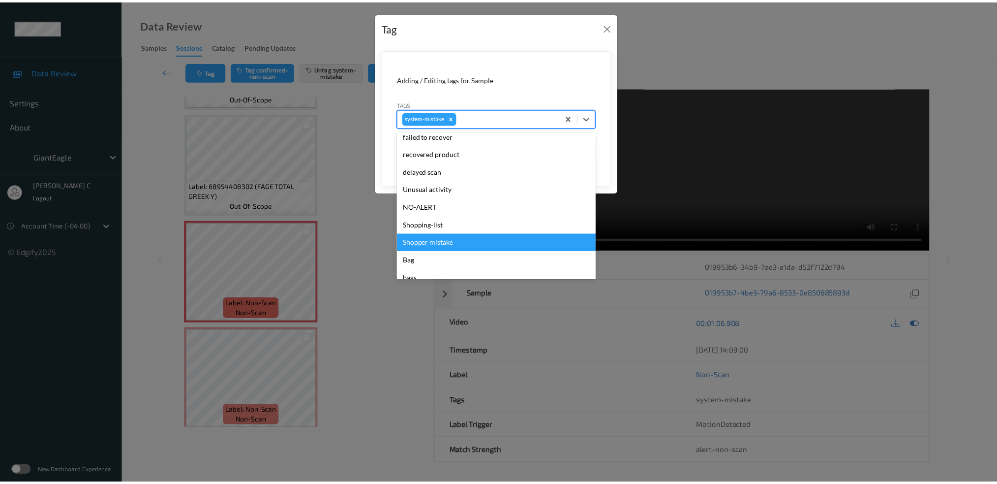
scroll to position [122, 0]
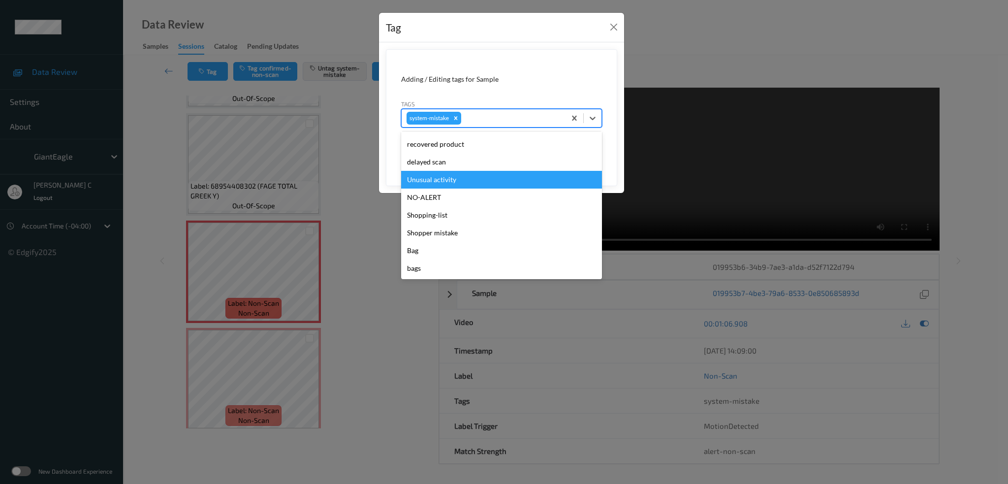
click at [463, 177] on div "Unusual activity" at bounding box center [501, 180] width 201 height 18
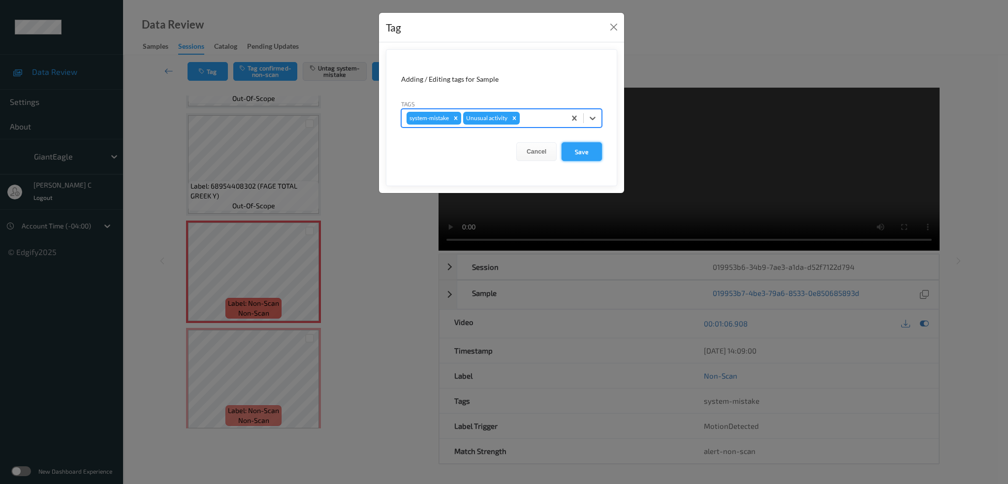
click at [581, 156] on button "Save" at bounding box center [581, 151] width 40 height 19
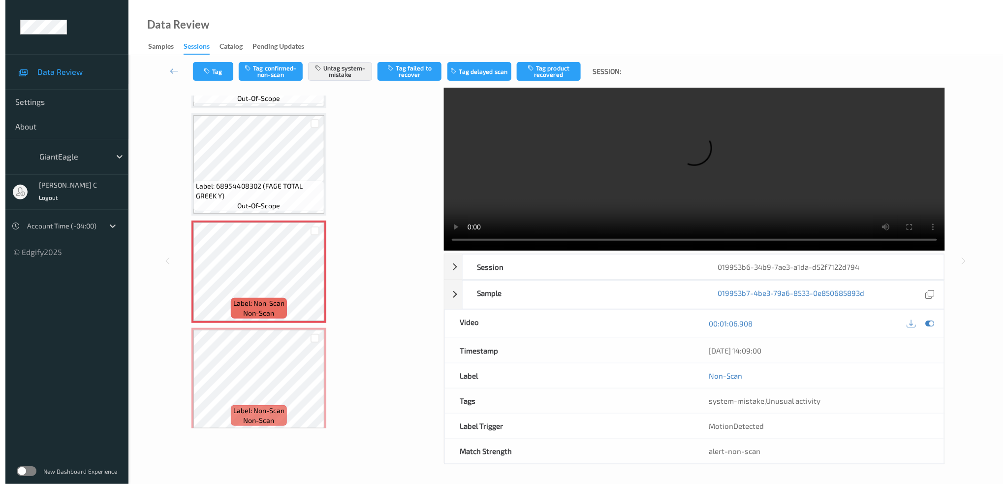
scroll to position [0, 0]
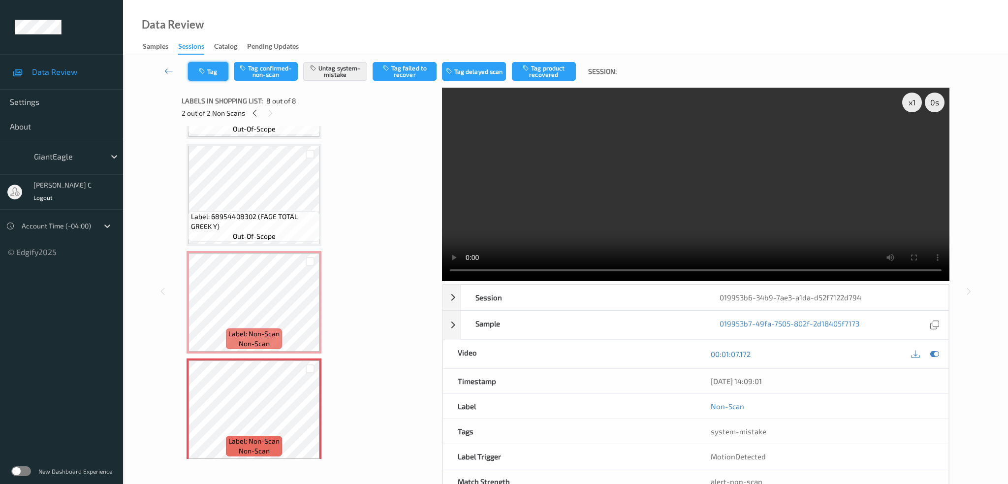
click at [201, 77] on button "Tag" at bounding box center [208, 71] width 40 height 19
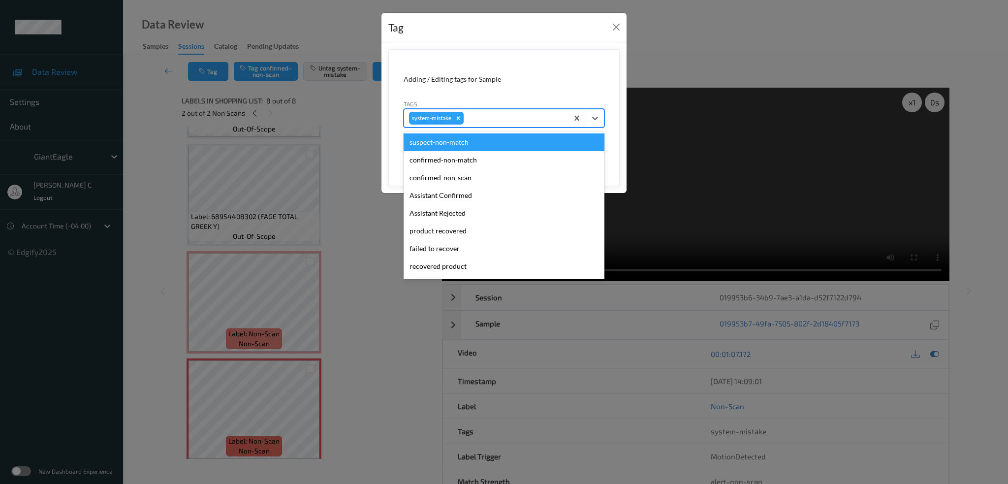
click at [497, 118] on div at bounding box center [514, 118] width 97 height 12
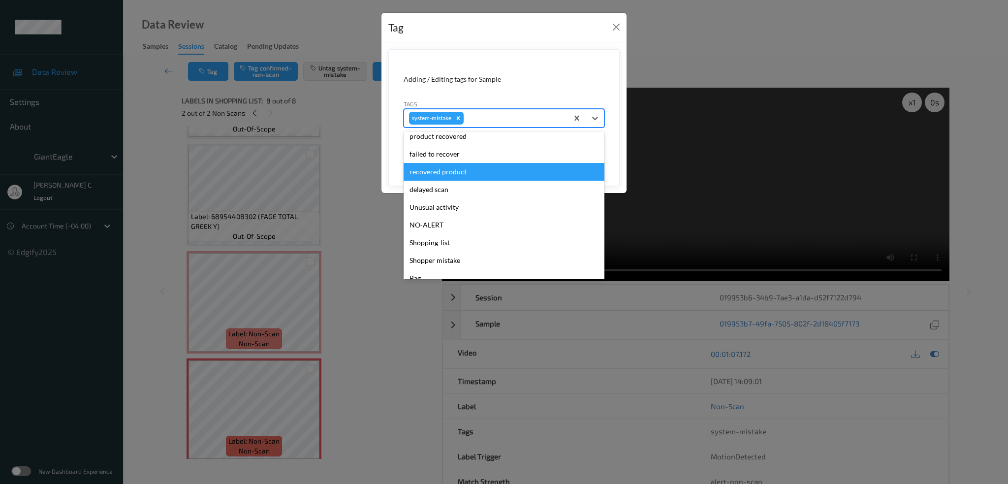
scroll to position [122, 0]
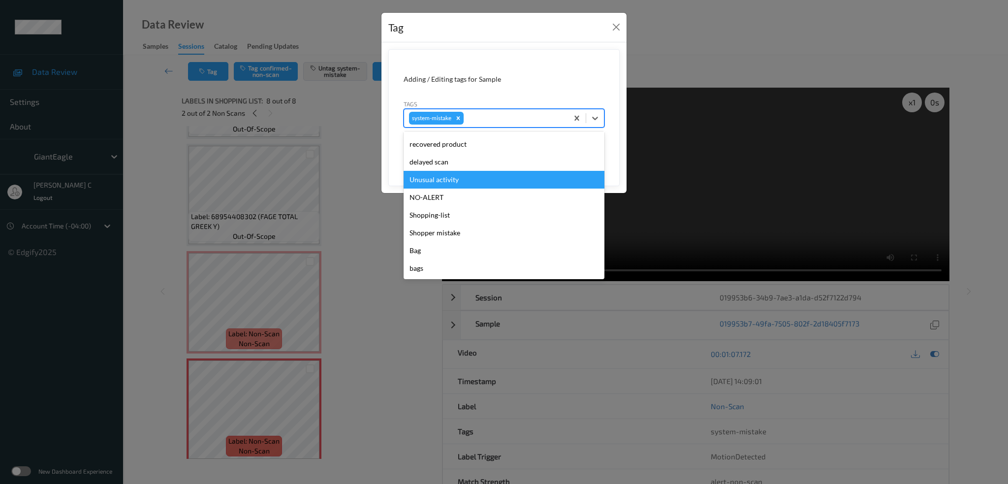
click at [446, 181] on div "Unusual activity" at bounding box center [504, 180] width 201 height 18
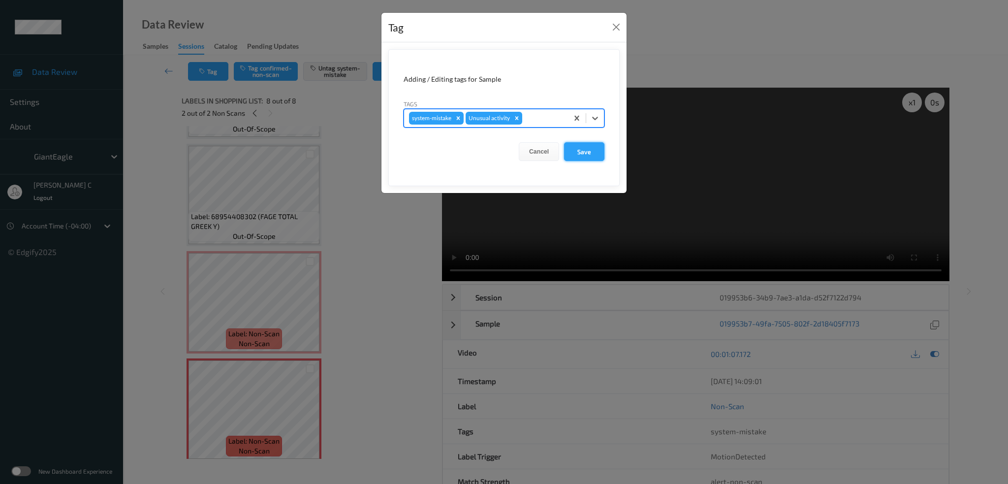
click at [586, 156] on button "Save" at bounding box center [584, 151] width 40 height 19
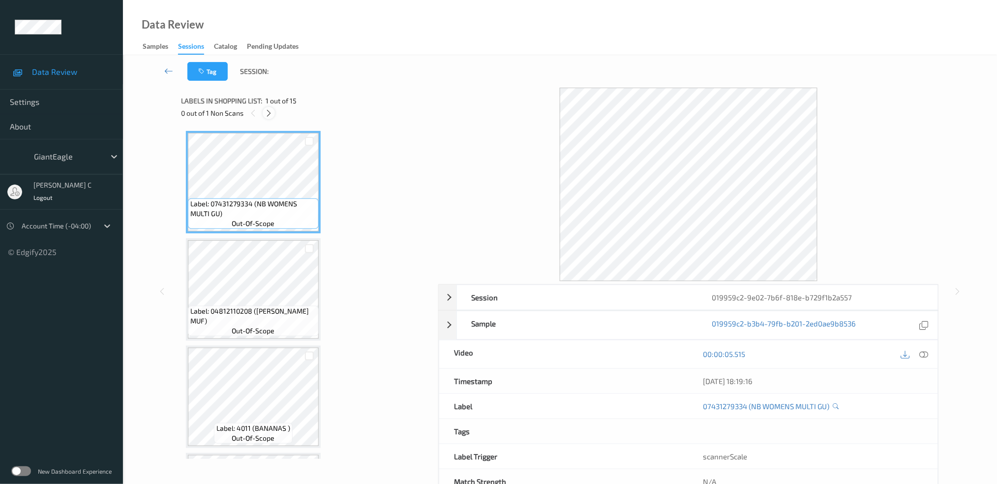
click at [273, 114] on icon at bounding box center [269, 113] width 8 height 9
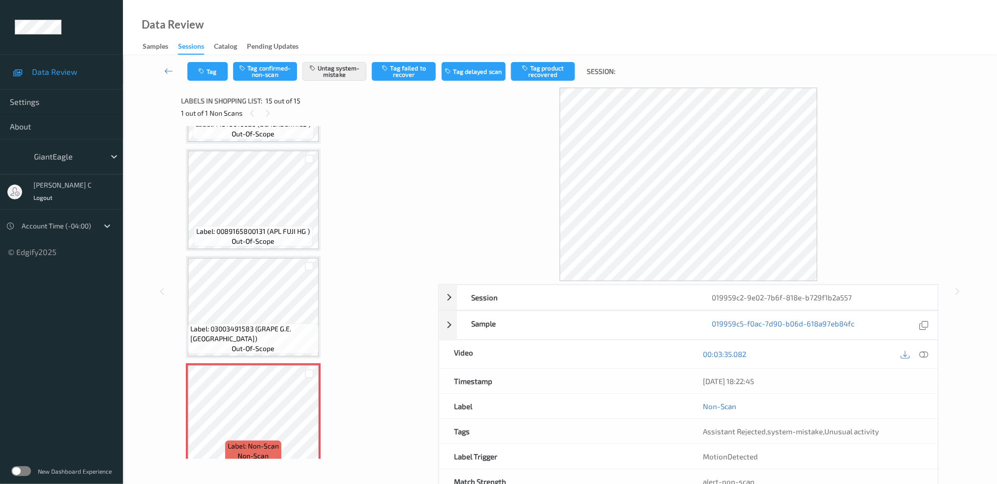
click at [279, 236] on div "Label: 0089165800131 (APL FUJI HG ) out-of-scope" at bounding box center [253, 236] width 119 height 21
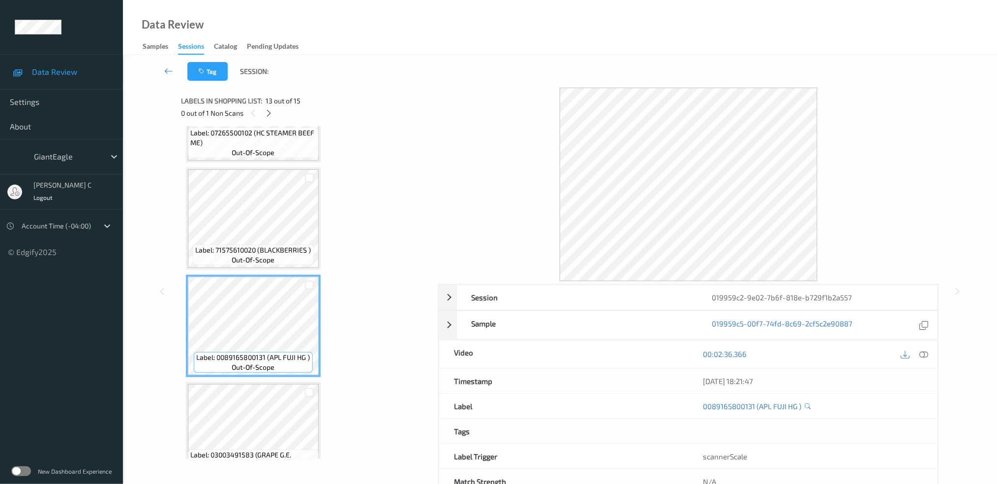
scroll to position [1138, 0]
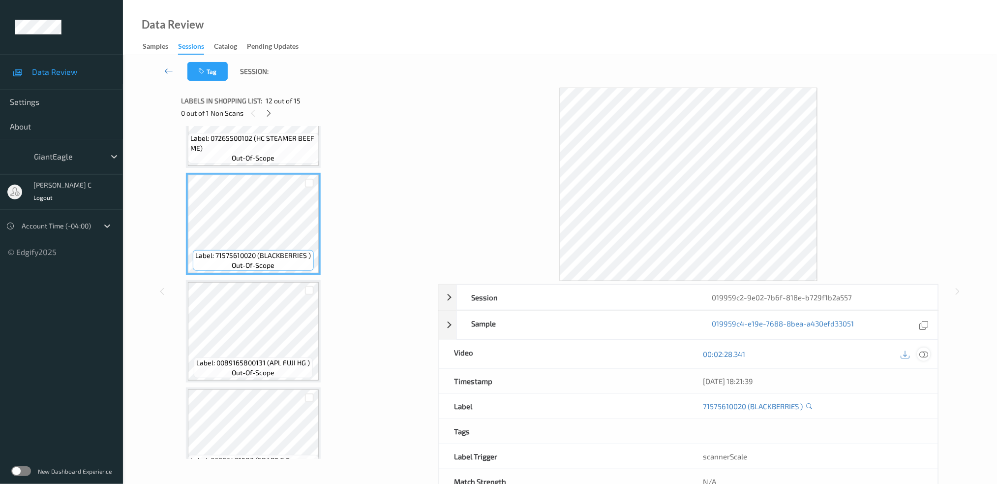
click at [929, 355] on icon at bounding box center [924, 353] width 9 height 9
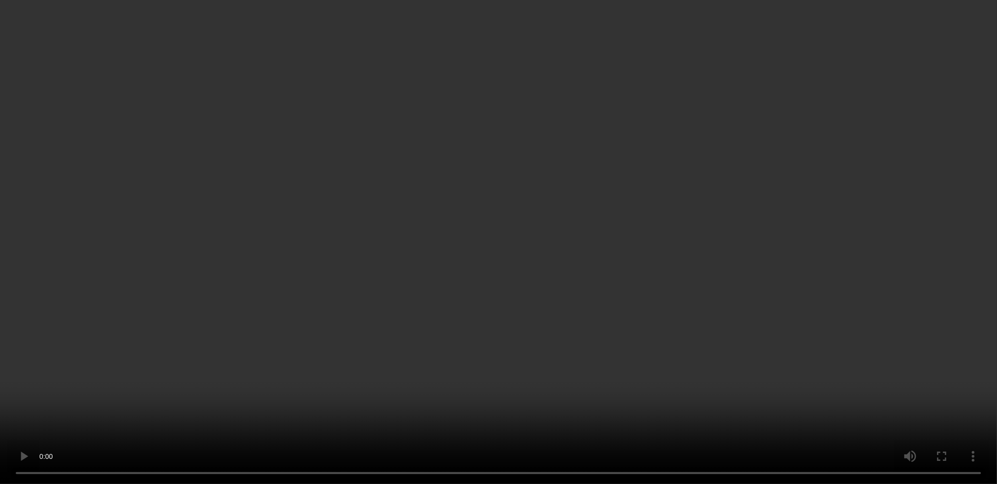
scroll to position [1252, 0]
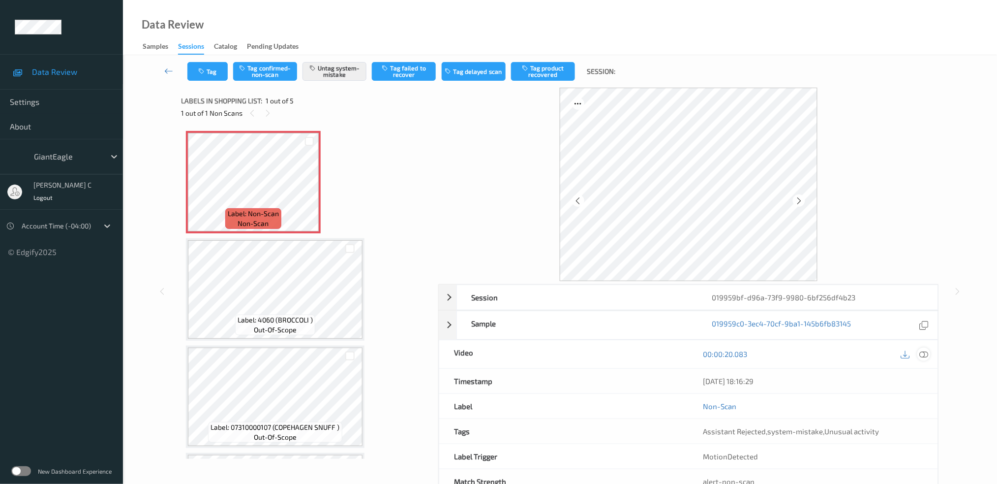
click at [925, 351] on icon at bounding box center [924, 353] width 9 height 9
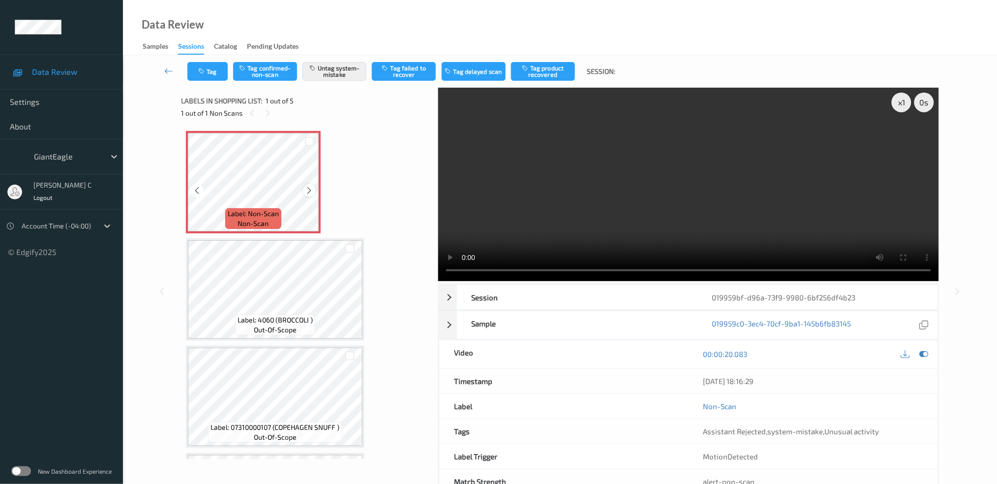
click at [306, 191] on icon at bounding box center [310, 190] width 8 height 9
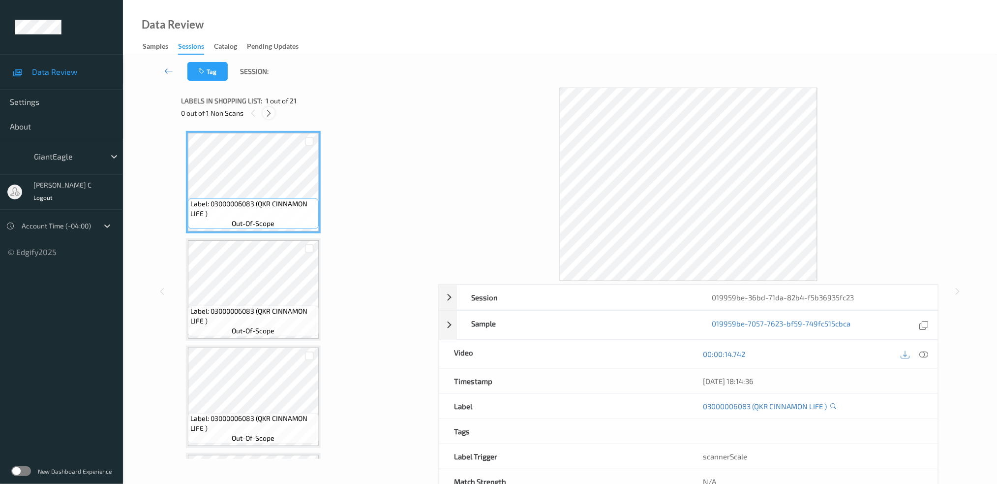
click at [271, 110] on icon at bounding box center [269, 113] width 8 height 9
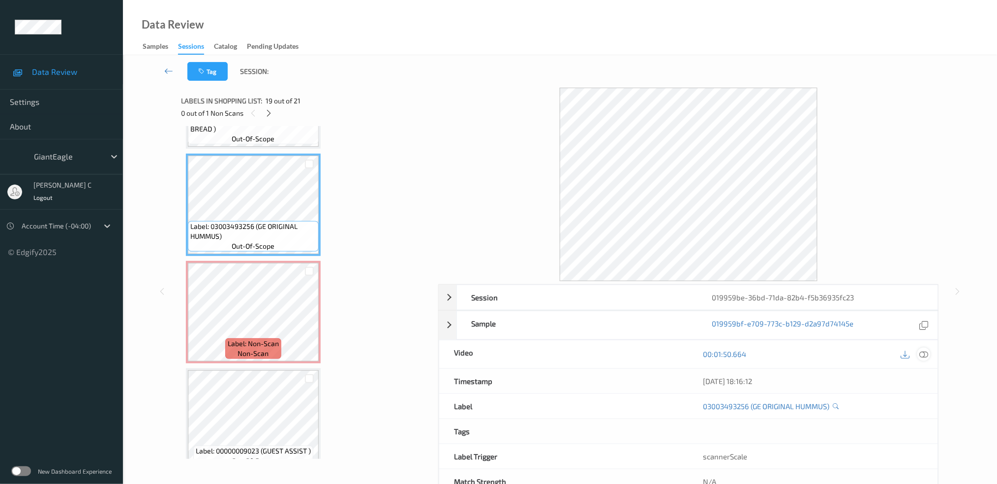
click at [924, 358] on icon at bounding box center [924, 353] width 9 height 9
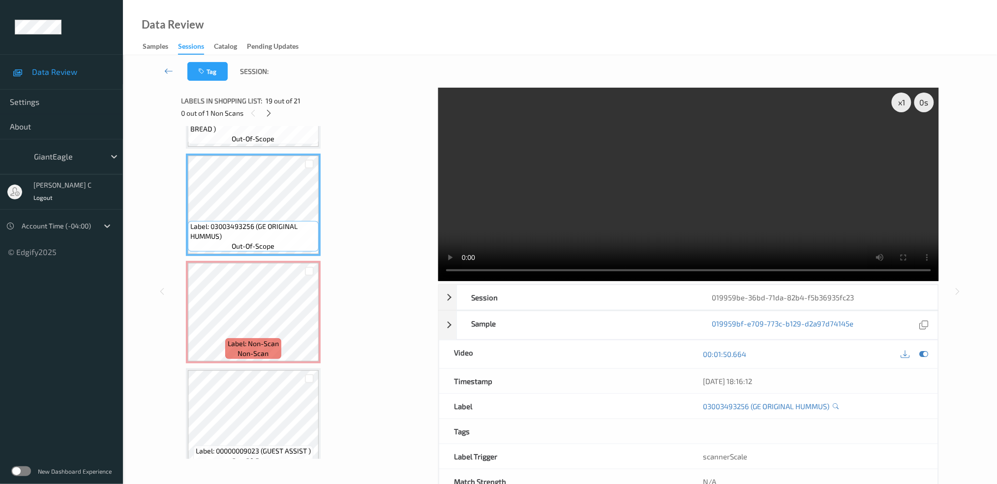
click at [278, 338] on div "Label: Non-Scan non-scan" at bounding box center [253, 348] width 56 height 21
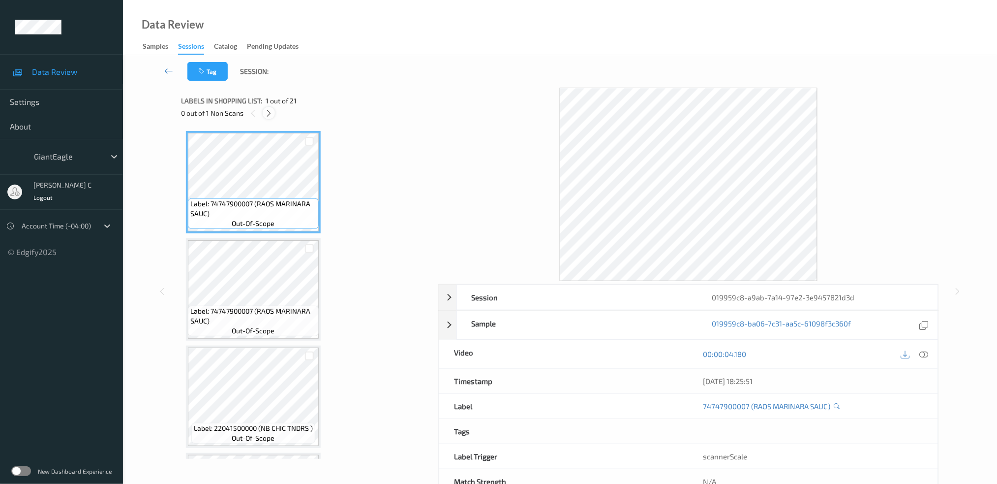
click at [266, 109] on icon at bounding box center [269, 113] width 8 height 9
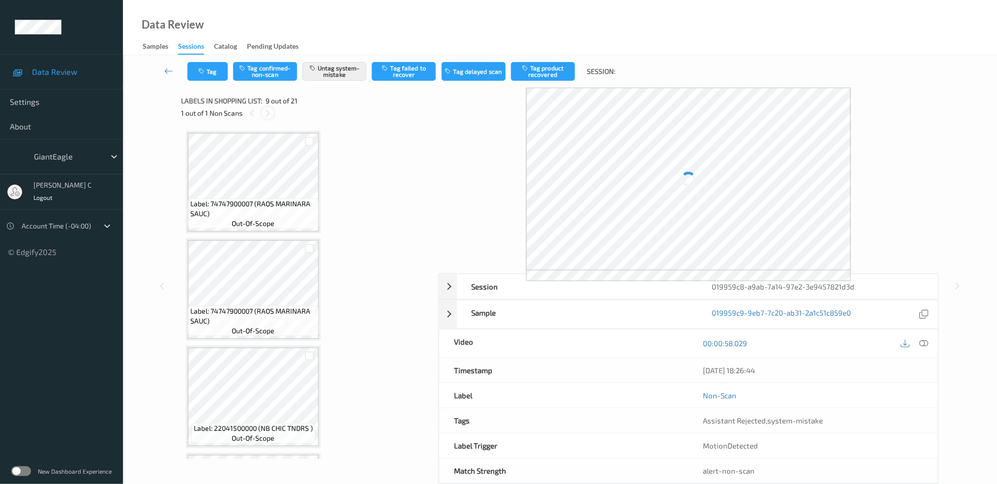
scroll to position [750, 0]
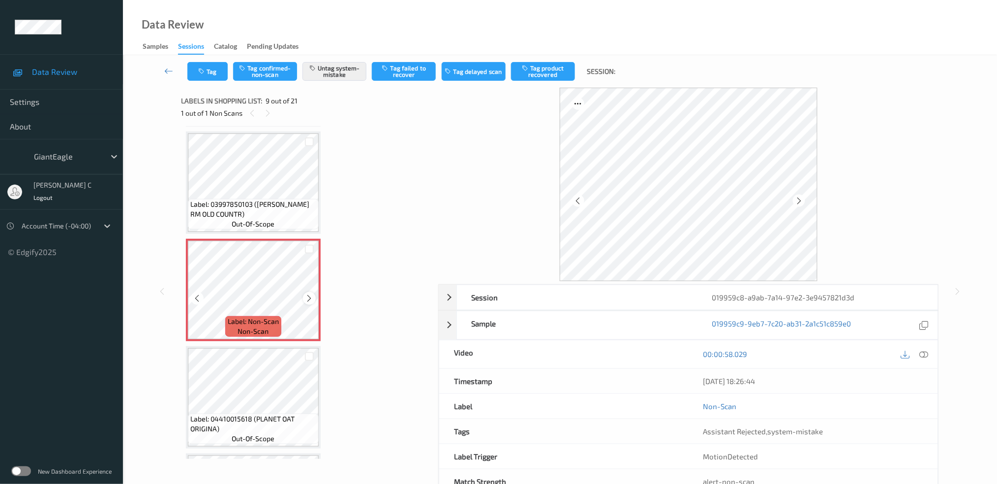
click at [306, 294] on icon at bounding box center [310, 298] width 8 height 9
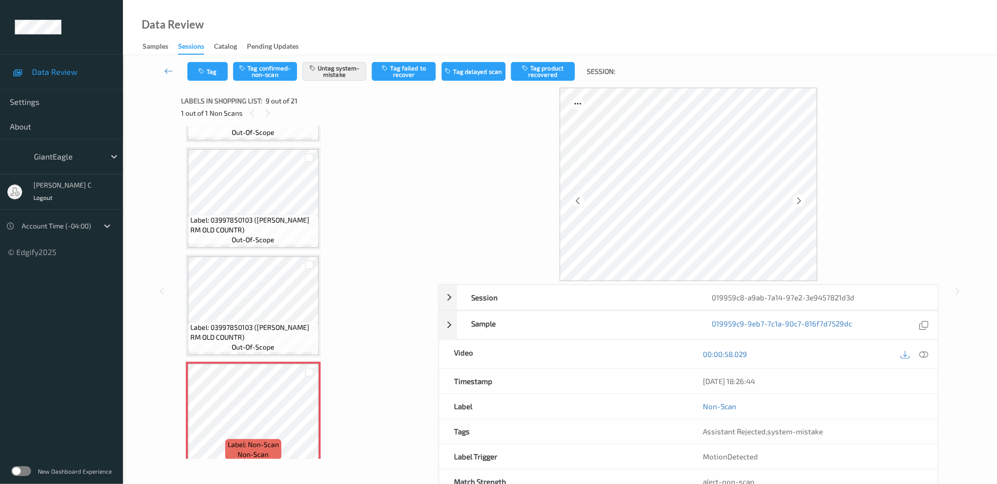
scroll to position [619, 0]
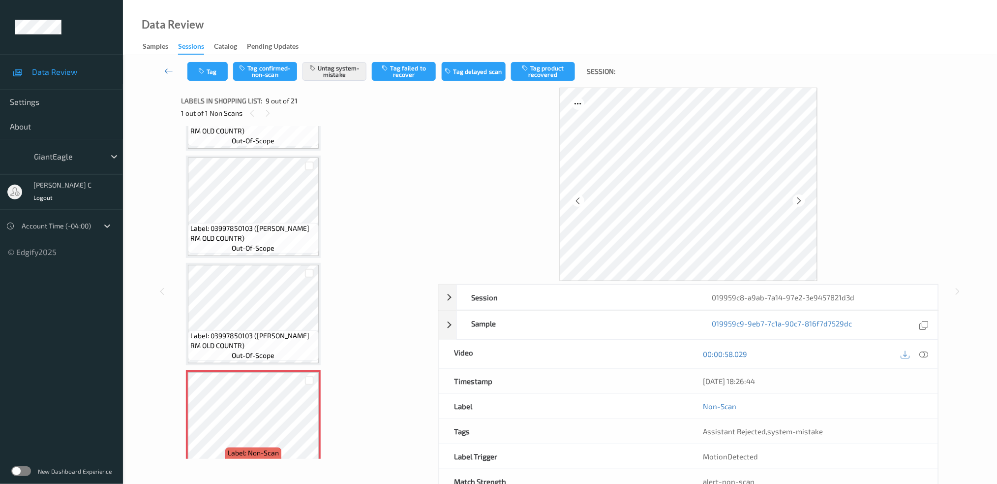
click at [257, 224] on span "Label: 03997850103 (BOBS RM OLD COUNTR)" at bounding box center [253, 233] width 126 height 20
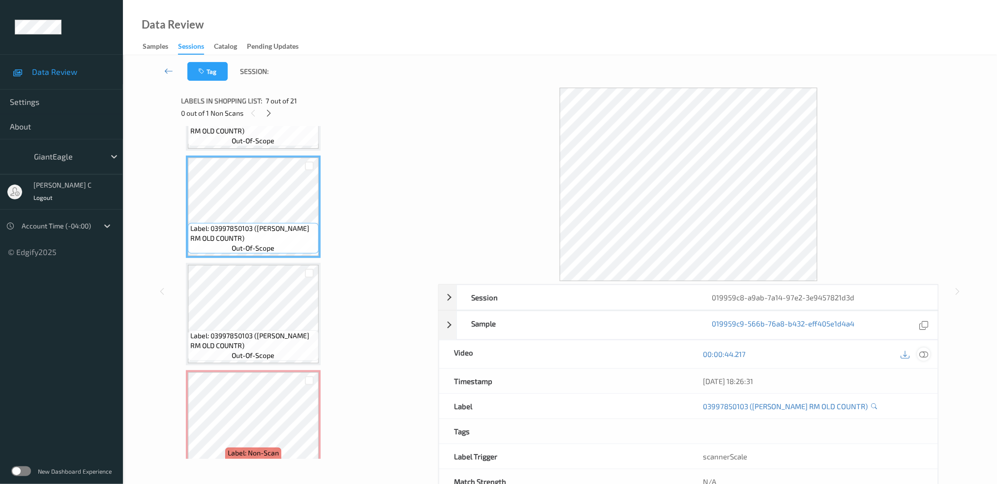
click at [923, 353] on icon at bounding box center [924, 353] width 9 height 9
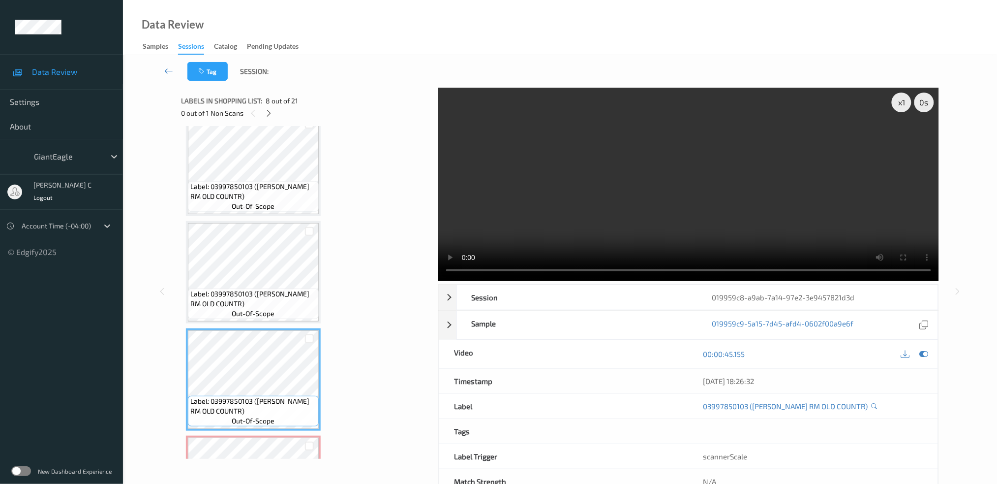
scroll to position [488, 0]
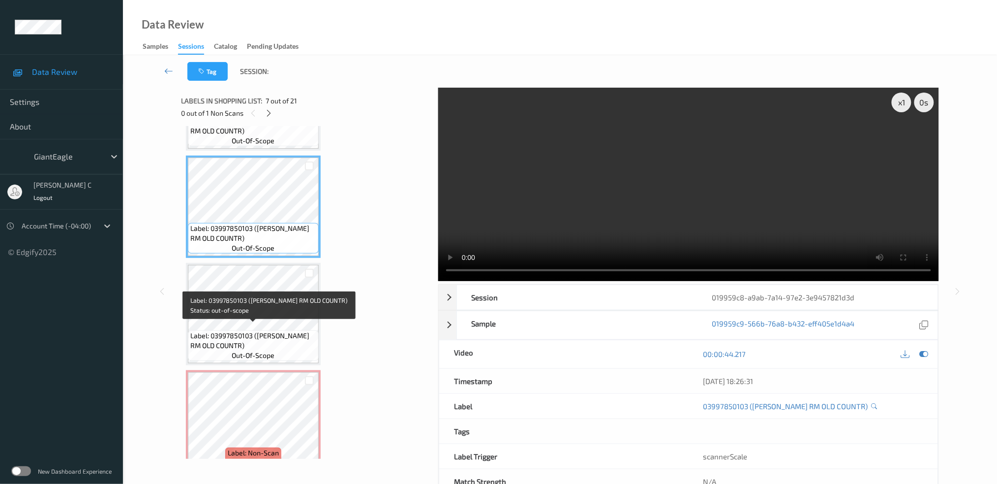
click at [258, 333] on span "Label: 03997850103 (BOBS RM OLD COUNTR)" at bounding box center [253, 341] width 126 height 20
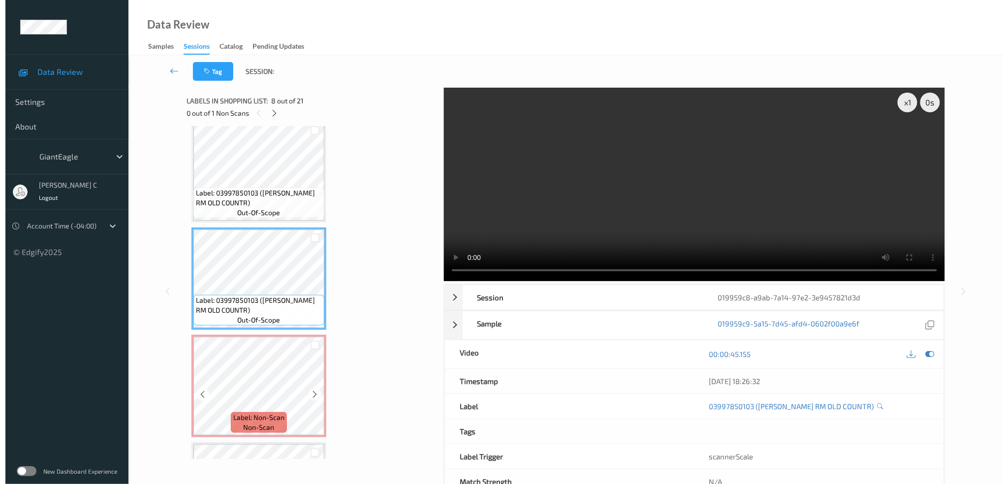
scroll to position [685, 0]
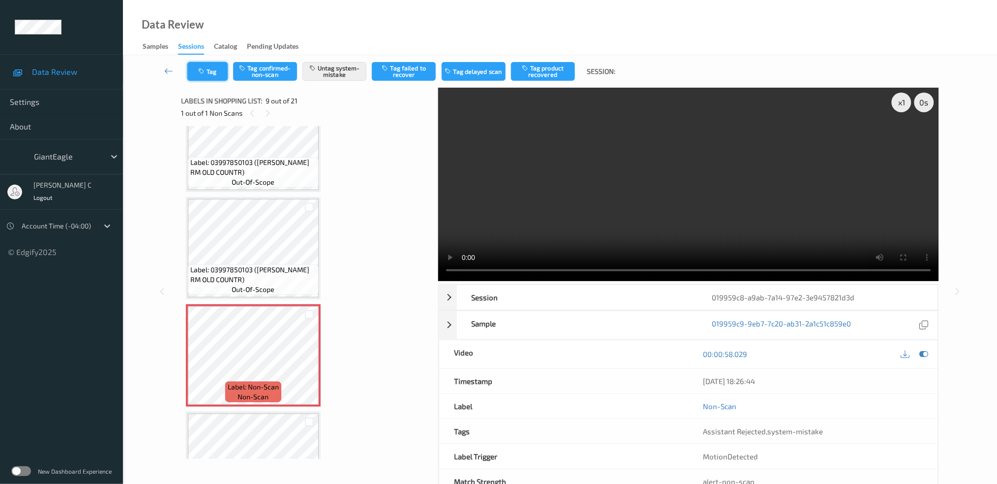
click at [210, 63] on button "Tag" at bounding box center [207, 71] width 40 height 19
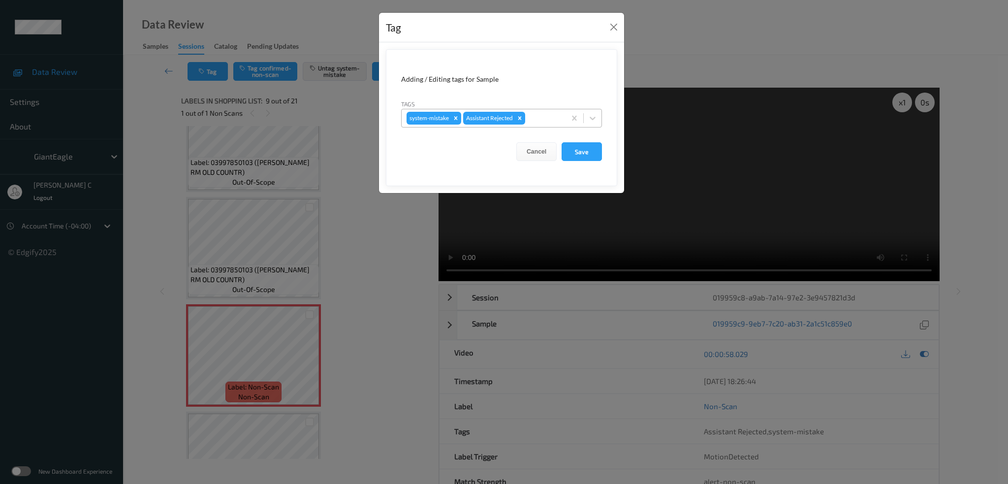
click at [537, 119] on div at bounding box center [543, 118] width 33 height 12
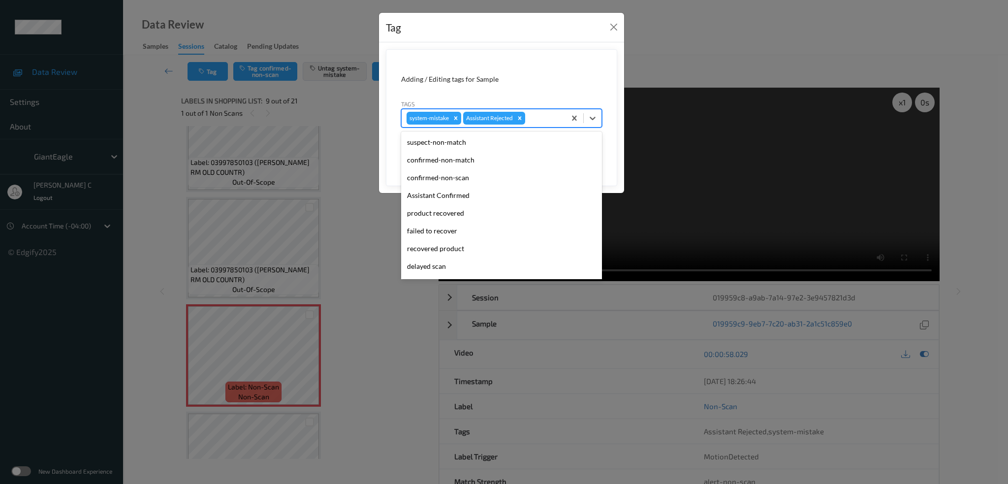
scroll to position [104, 0]
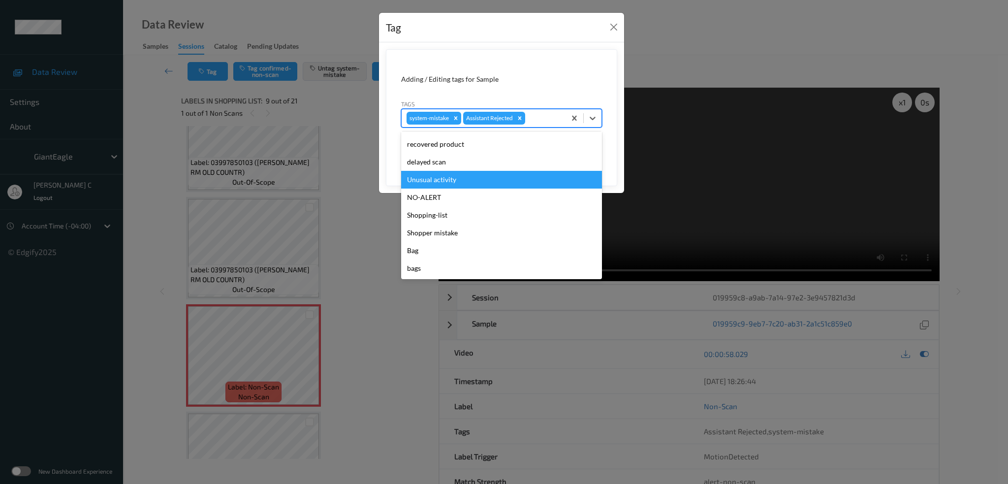
click at [451, 176] on div "Unusual activity" at bounding box center [501, 180] width 201 height 18
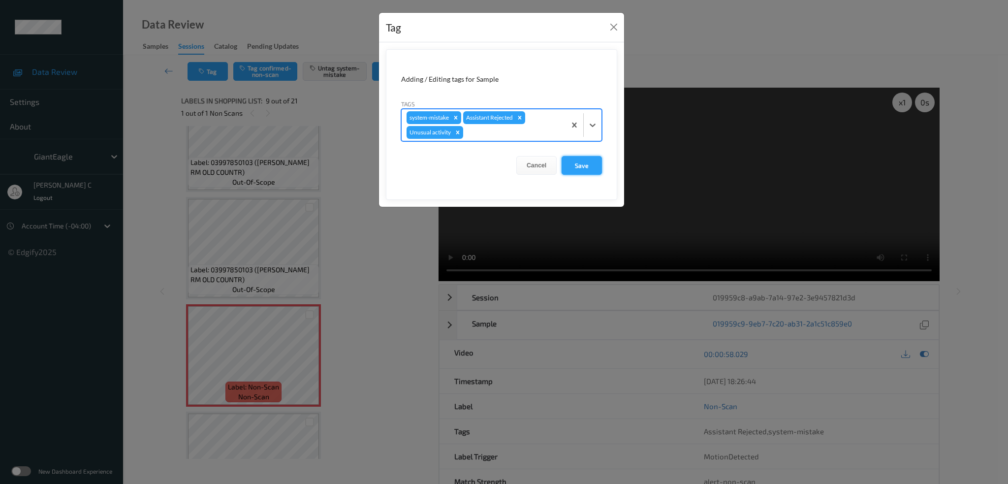
click at [572, 166] on button "Save" at bounding box center [581, 165] width 40 height 19
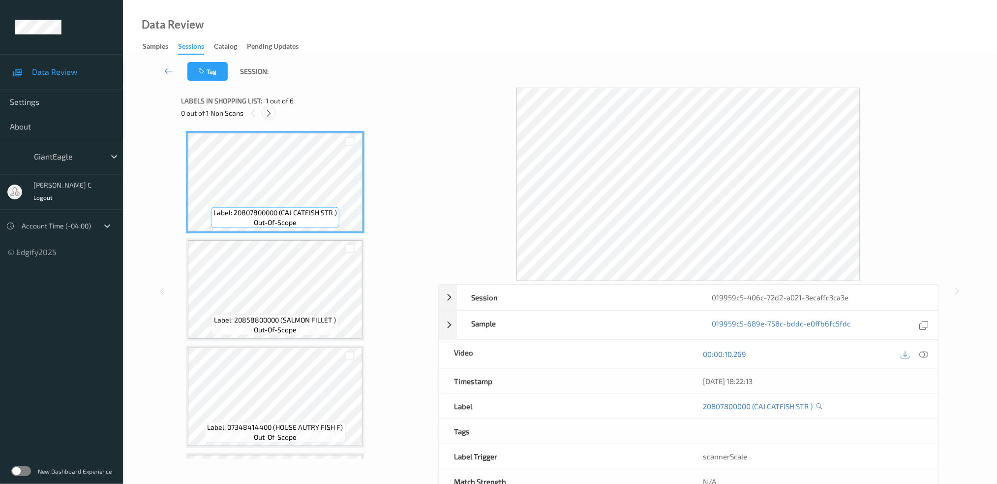
click at [272, 114] on icon at bounding box center [269, 113] width 8 height 9
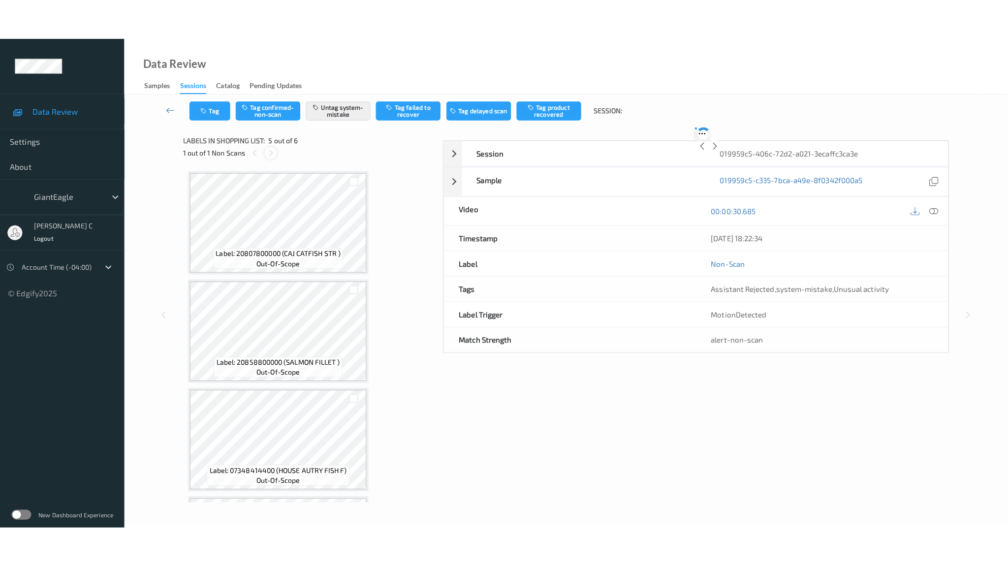
scroll to position [311, 0]
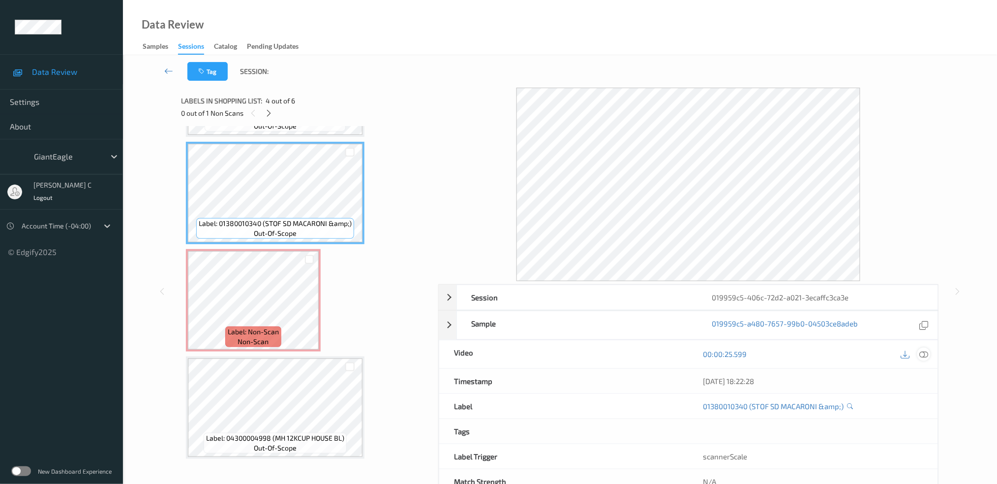
click at [924, 353] on icon at bounding box center [924, 353] width 9 height 9
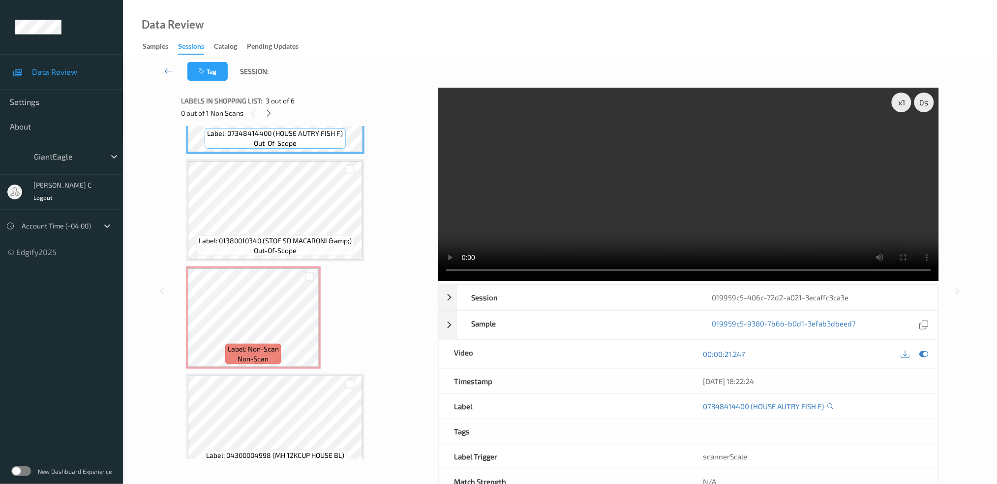
scroll to position [228, 0]
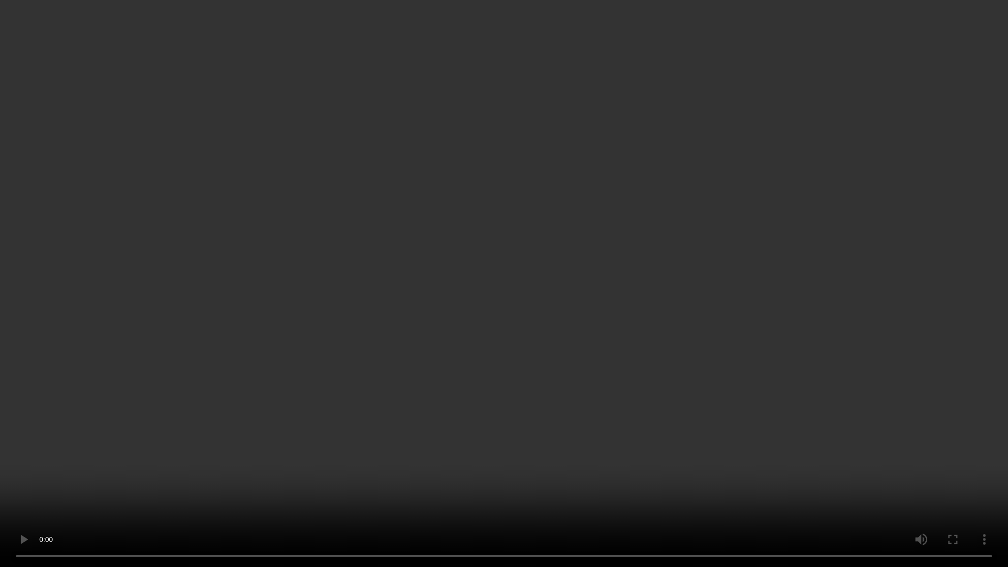
click at [0, 483] on video at bounding box center [504, 283] width 1008 height 567
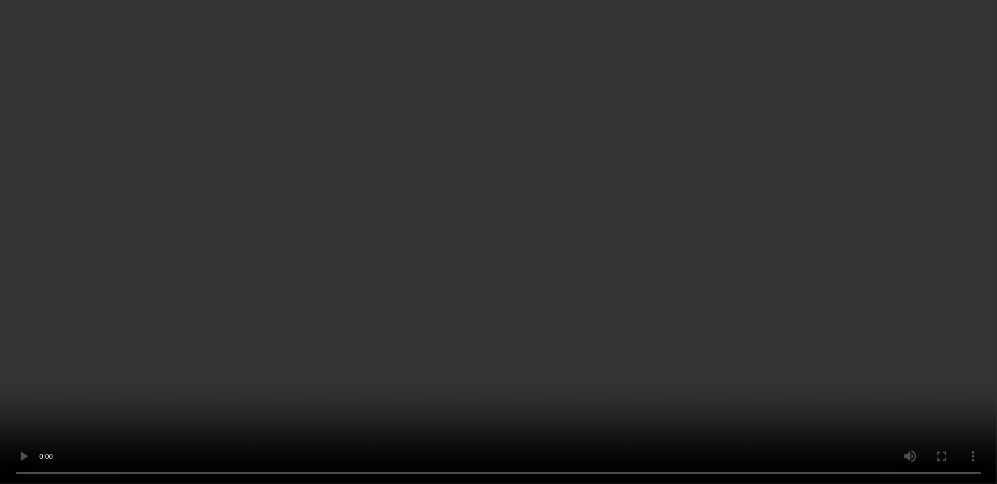
scroll to position [294, 0]
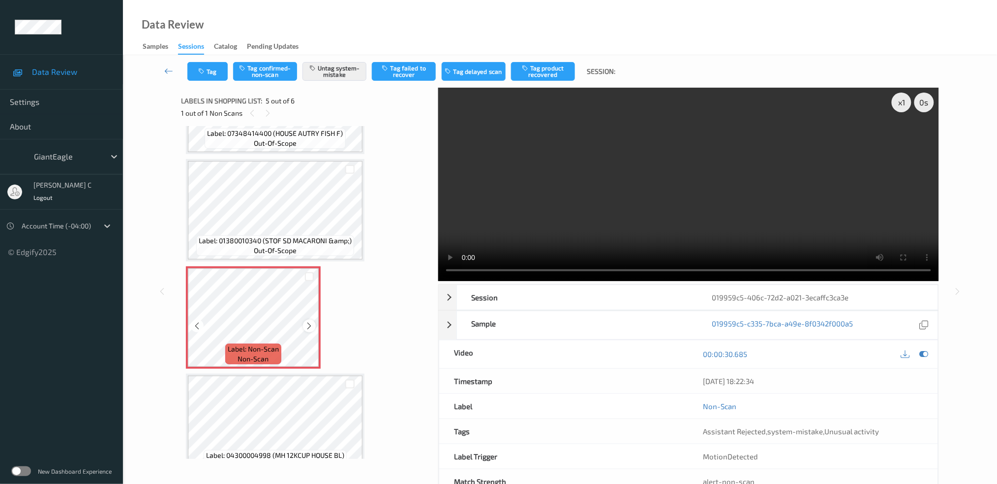
click at [306, 322] on icon at bounding box center [310, 325] width 8 height 9
click at [274, 237] on span "Label: 01380010340 (STOF SD MACARONI &amp;)" at bounding box center [275, 241] width 153 height 10
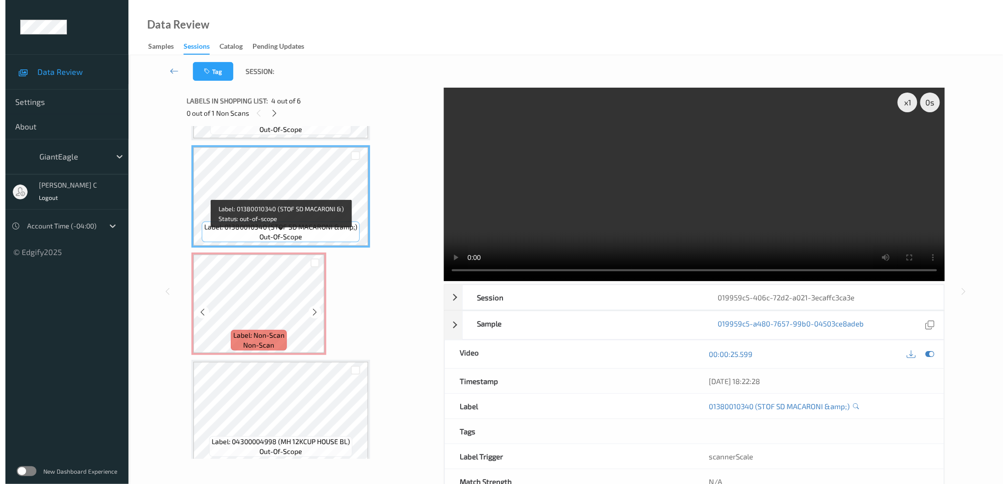
scroll to position [311, 0]
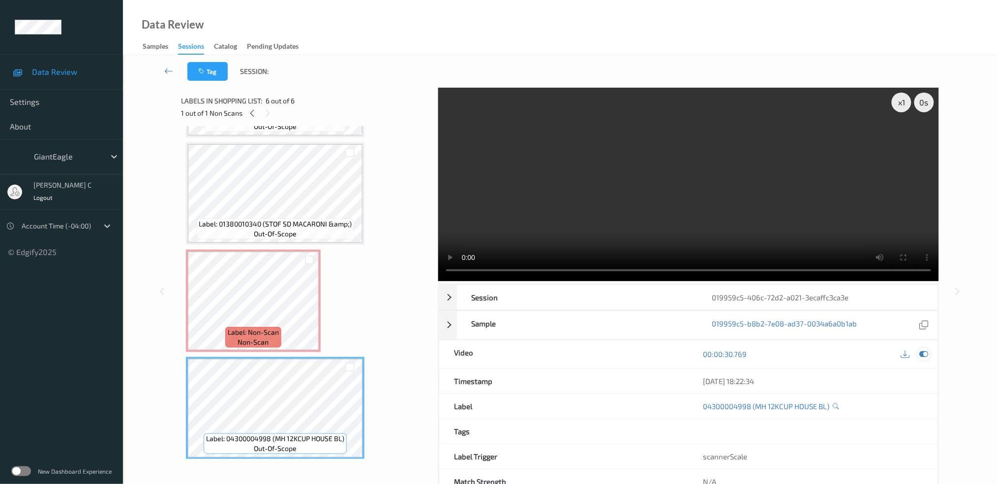
click at [925, 356] on icon at bounding box center [924, 353] width 9 height 9
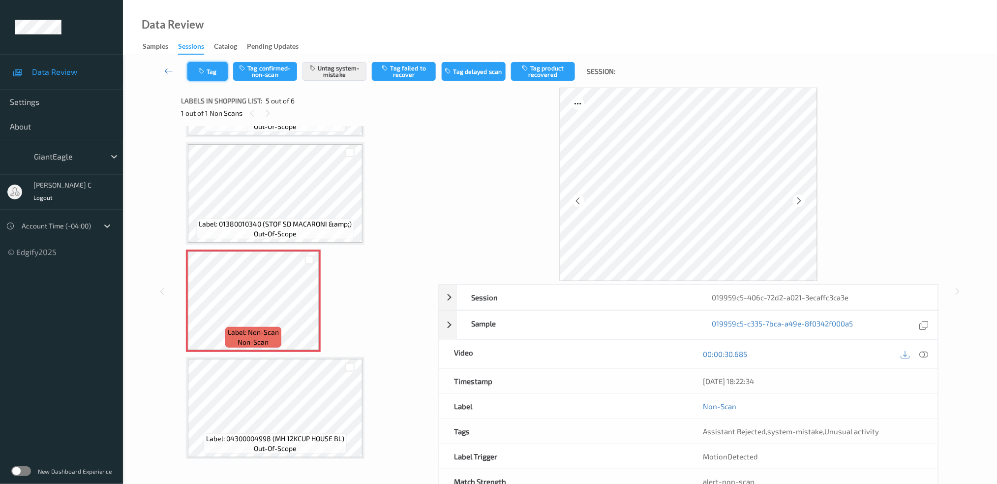
click at [210, 65] on button "Tag" at bounding box center [207, 71] width 40 height 19
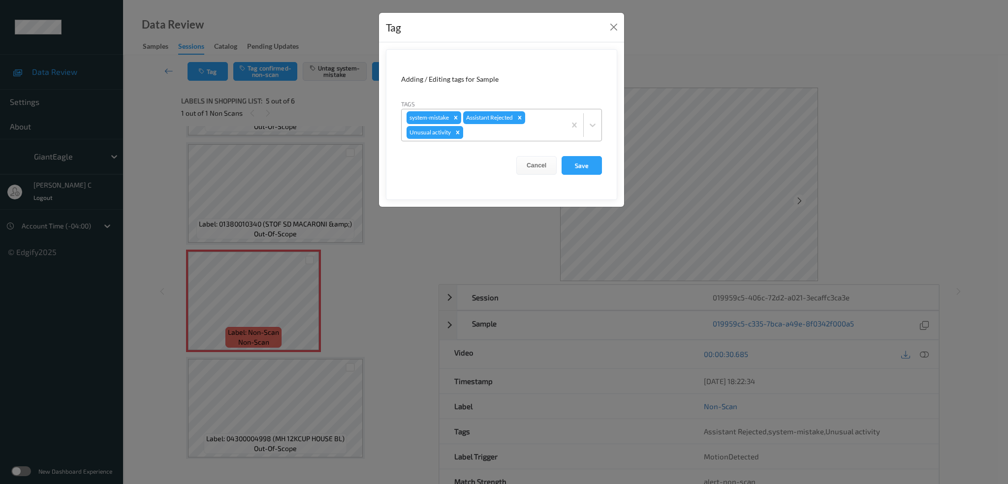
click at [461, 132] on icon "Remove Unusual activity" at bounding box center [457, 132] width 7 height 7
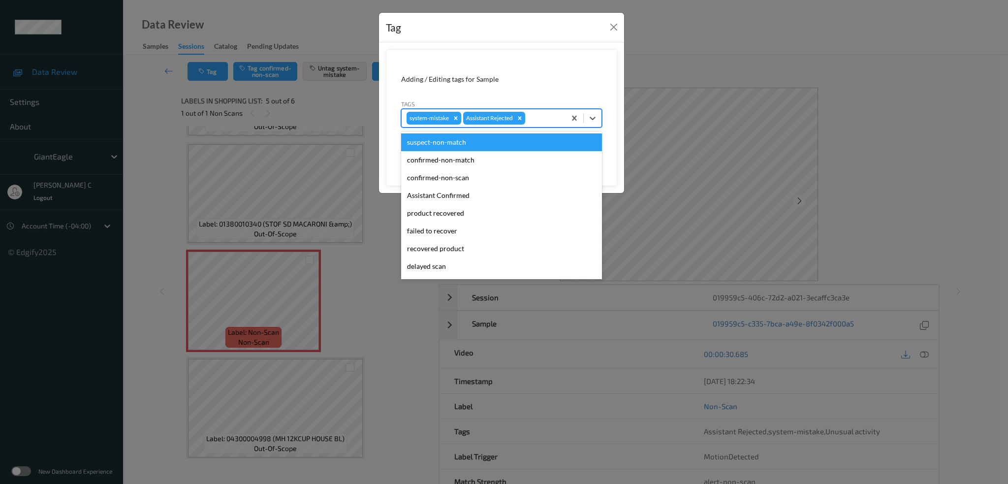
click at [542, 117] on div at bounding box center [543, 118] width 33 height 12
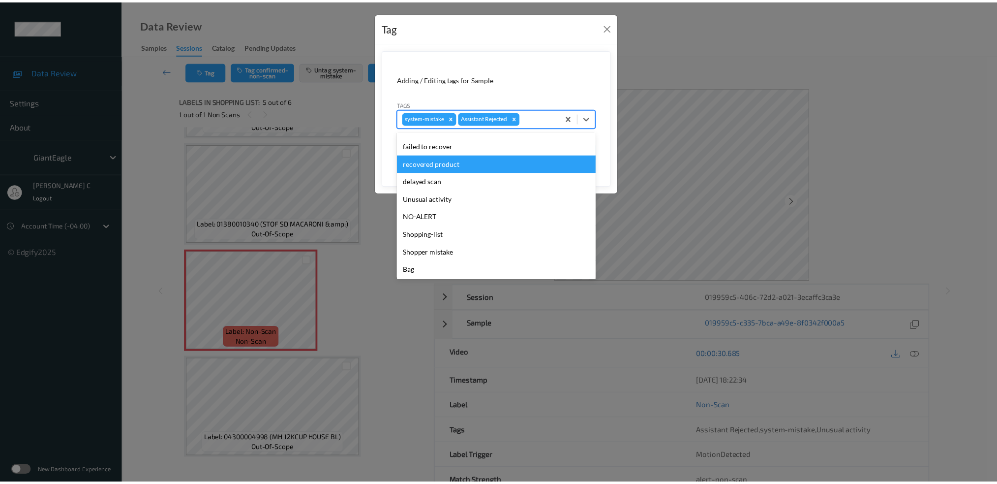
scroll to position [104, 0]
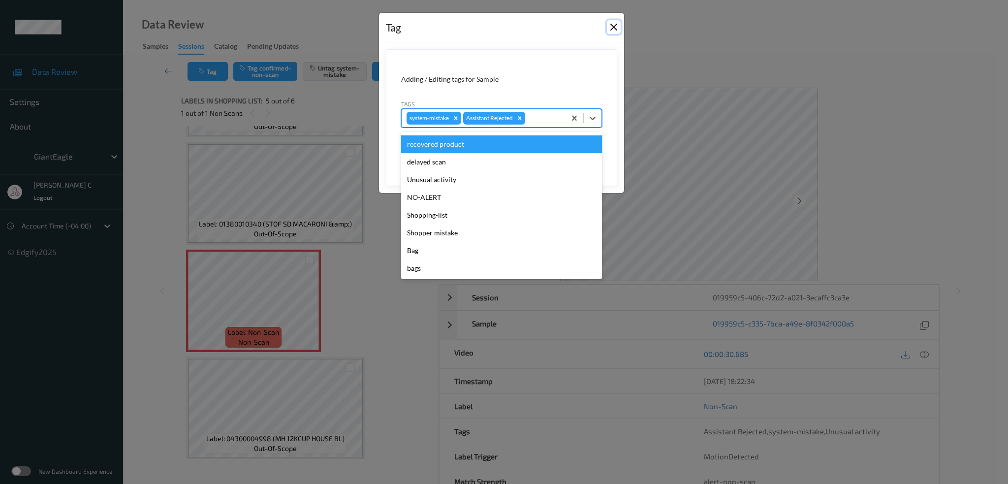
click at [617, 27] on button "Close" at bounding box center [614, 27] width 14 height 14
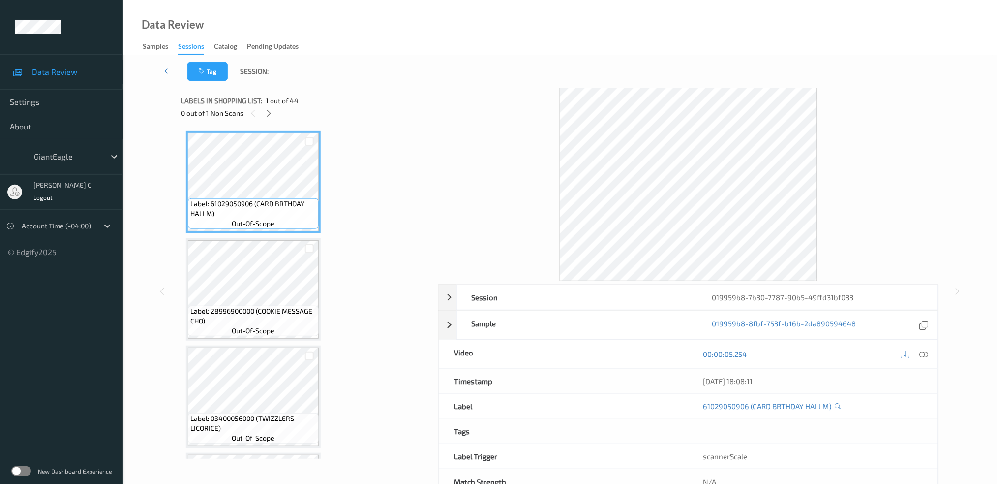
click at [265, 107] on div "0 out of 1 Non Scans" at bounding box center [306, 113] width 250 height 12
click at [268, 114] on icon at bounding box center [269, 113] width 8 height 9
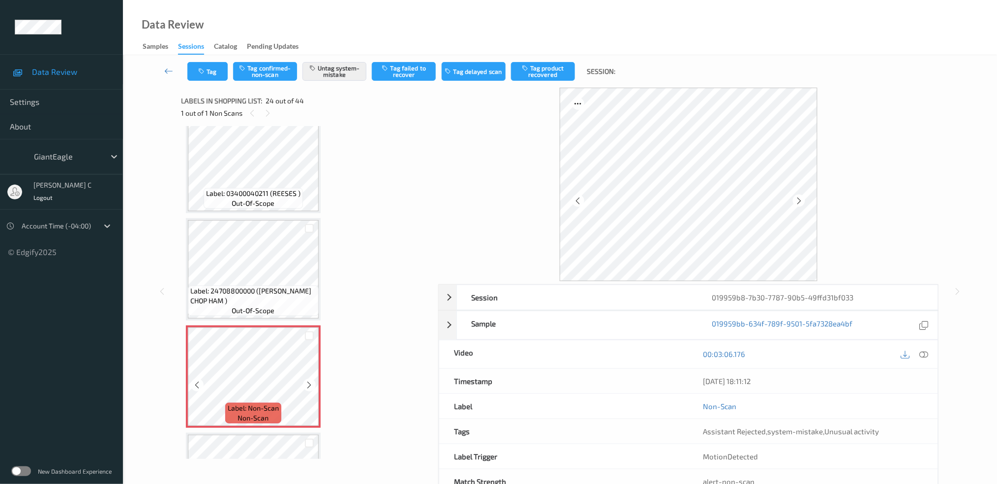
scroll to position [2216, 0]
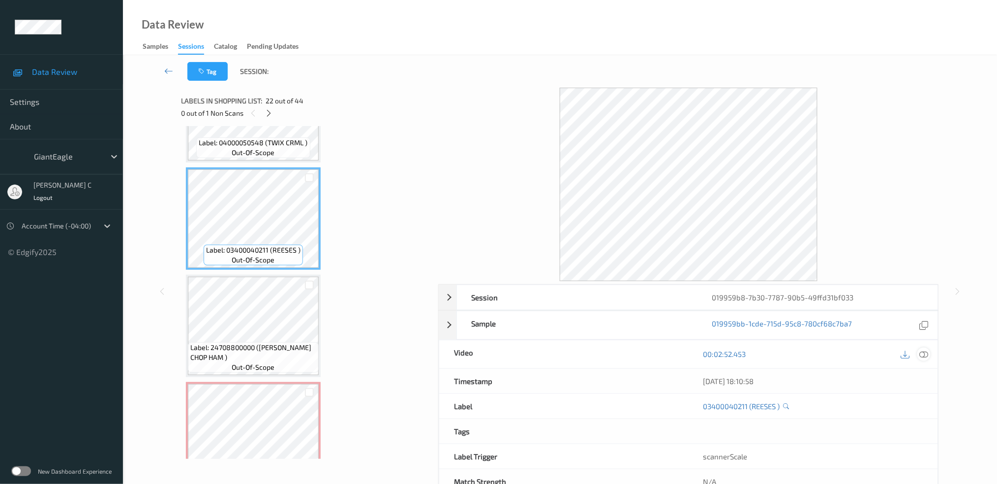
click at [925, 353] on icon at bounding box center [924, 353] width 9 height 9
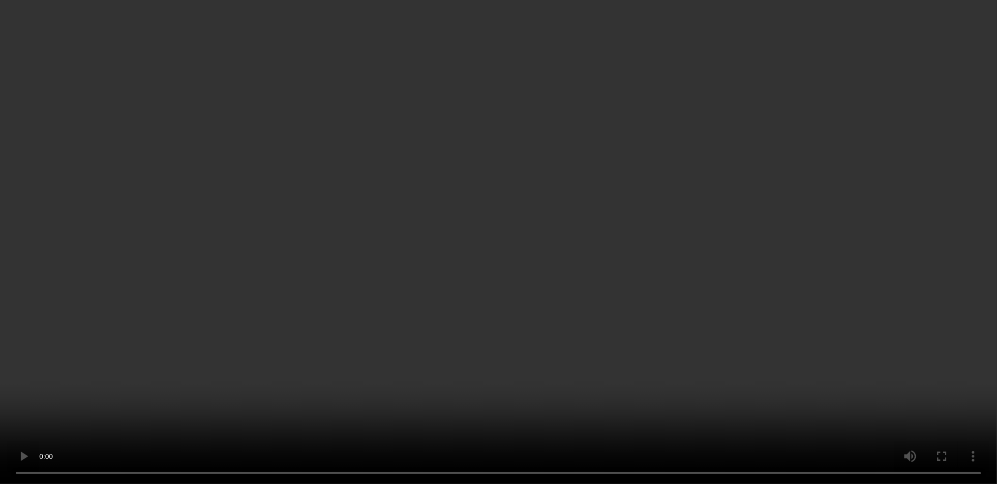
scroll to position [2348, 0]
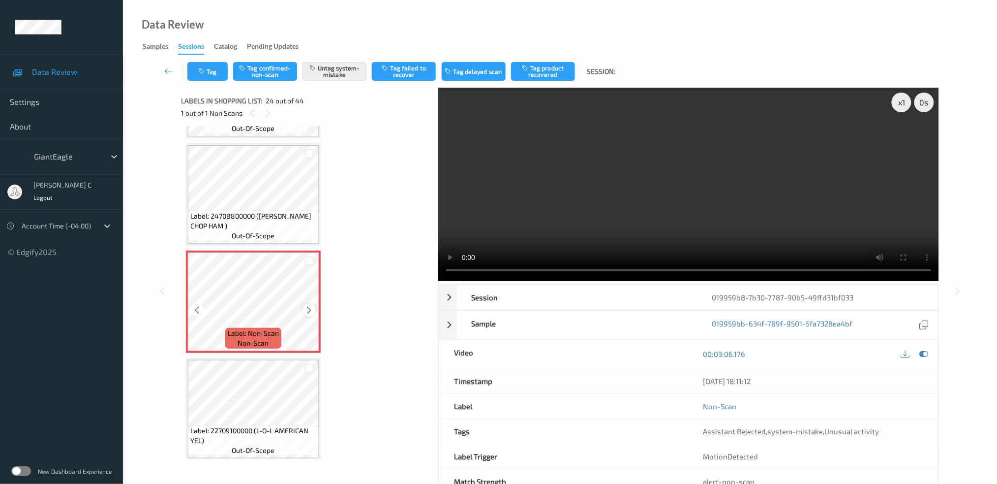
click at [306, 306] on icon at bounding box center [310, 310] width 8 height 9
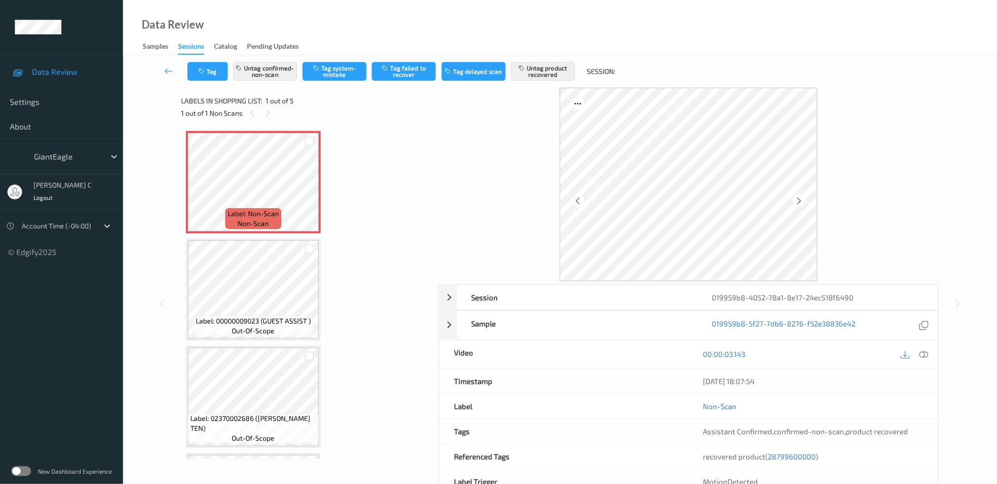
click at [922, 351] on icon at bounding box center [924, 353] width 9 height 9
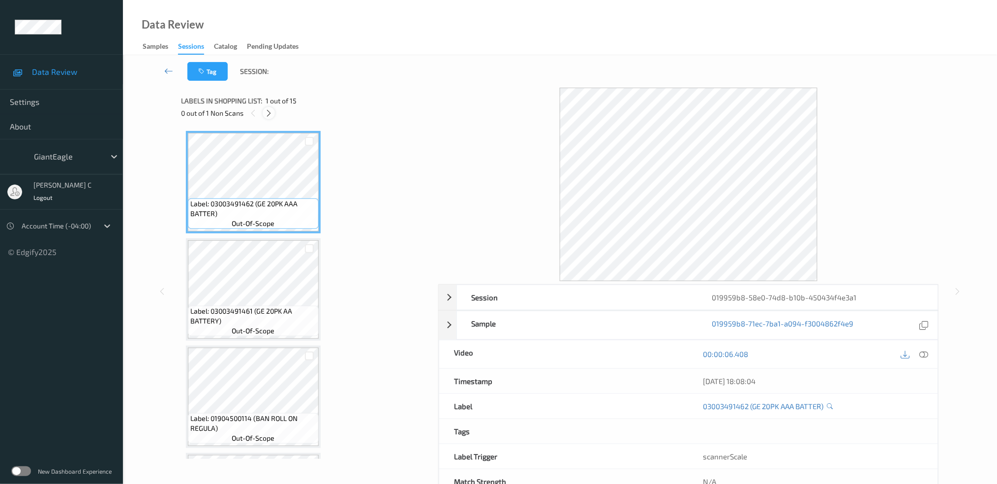
click at [267, 113] on icon at bounding box center [269, 113] width 8 height 9
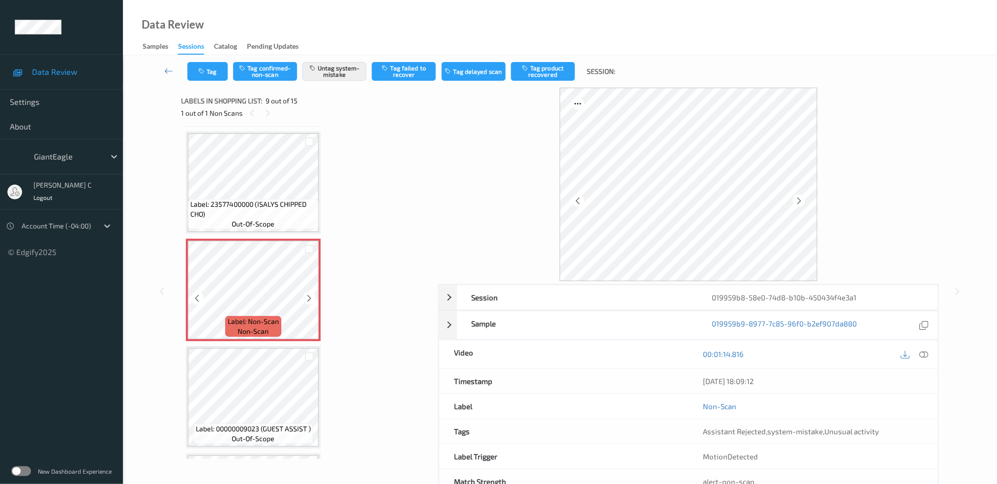
scroll to position [685, 0]
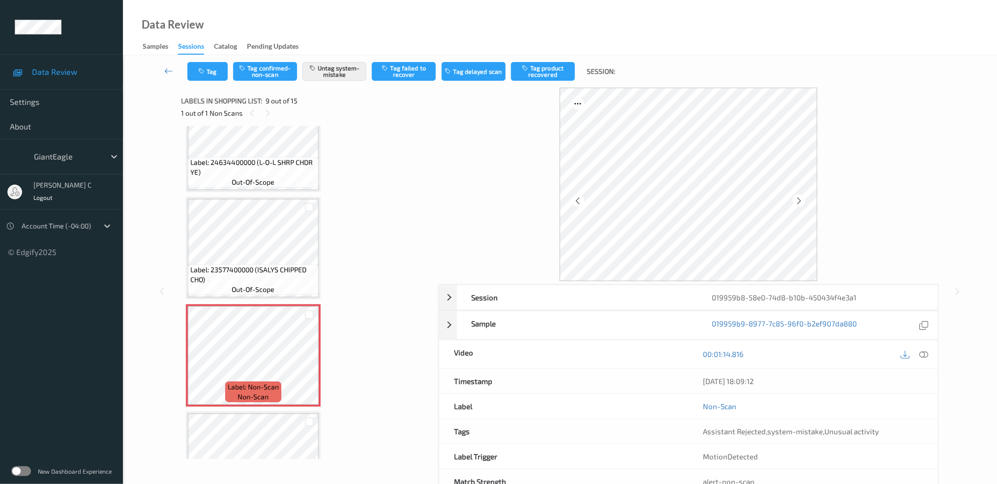
click at [275, 157] on span "Label: 24634400000 (L-O-L SHRP CHDR YE)" at bounding box center [253, 167] width 126 height 20
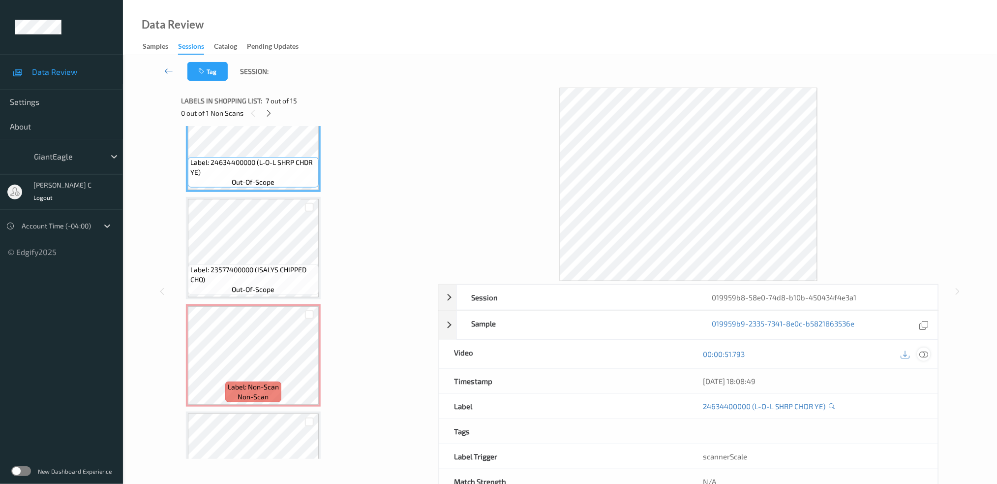
click at [923, 355] on icon at bounding box center [924, 353] width 9 height 9
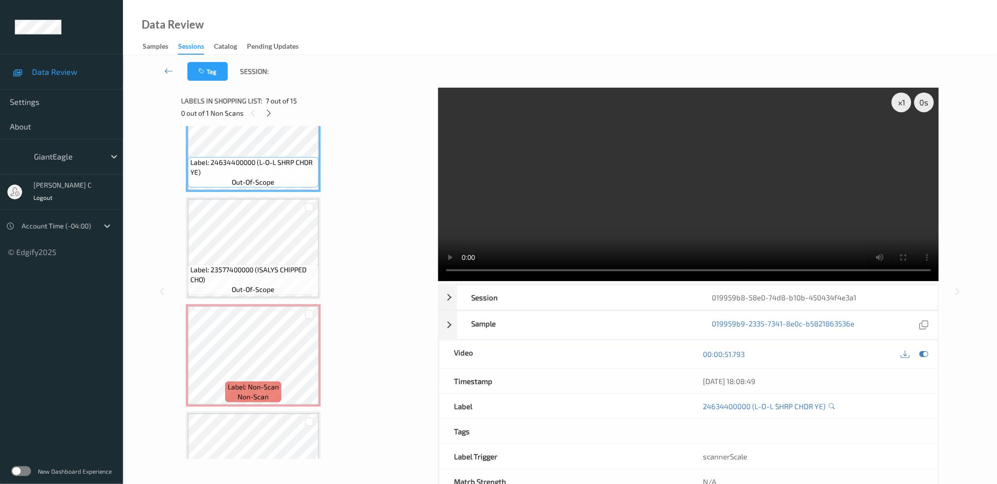
click at [251, 157] on span "Label: 24634400000 (L-O-L SHRP CHDR YE)" at bounding box center [253, 167] width 126 height 20
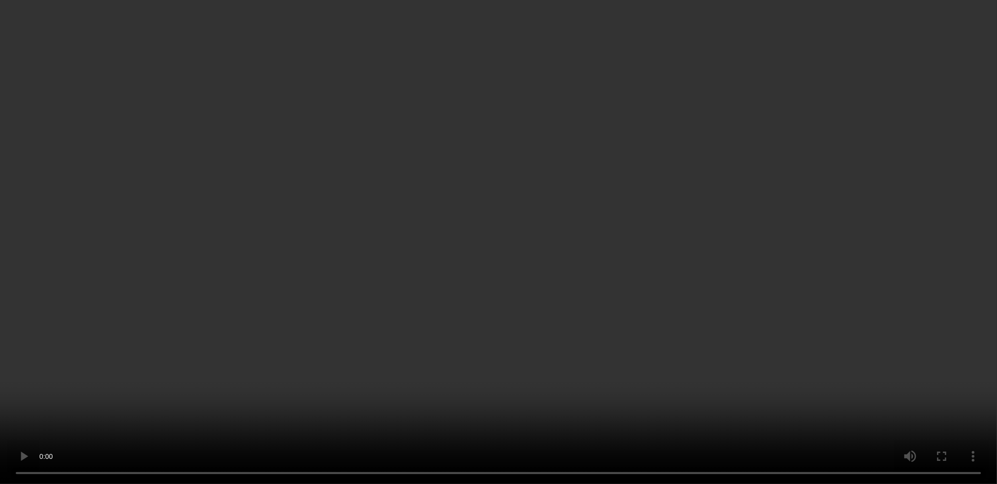
scroll to position [619, 0]
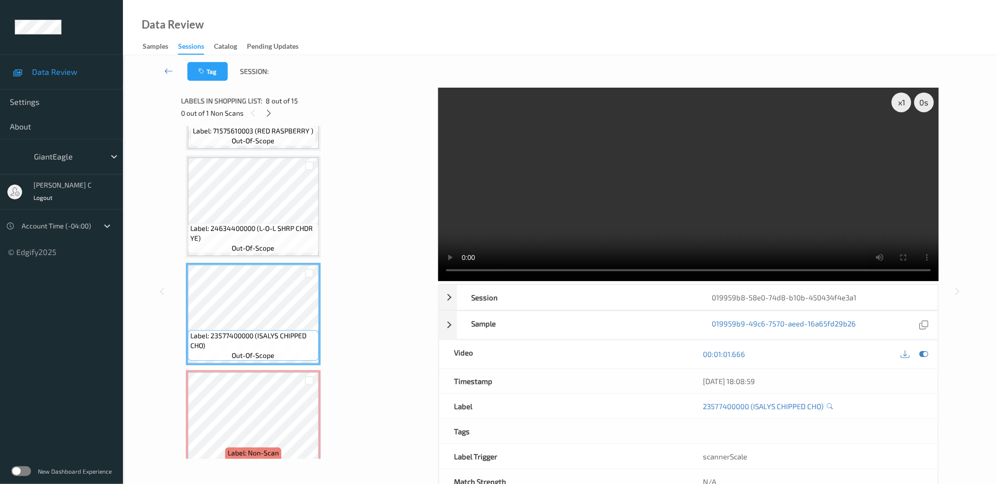
click at [246, 230] on span "Label: 24634400000 (L-O-L SHRP CHDR YE)" at bounding box center [253, 233] width 126 height 20
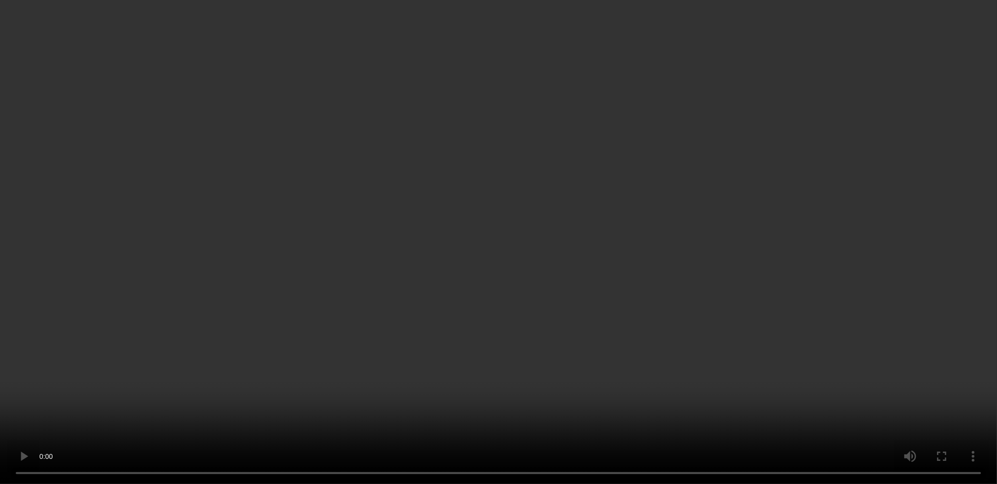
scroll to position [685, 0]
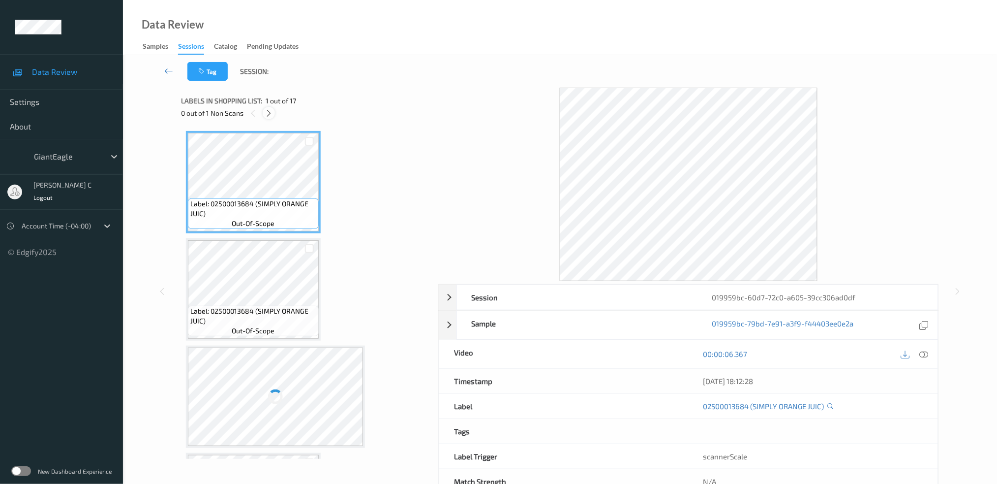
click at [270, 114] on icon at bounding box center [269, 113] width 8 height 9
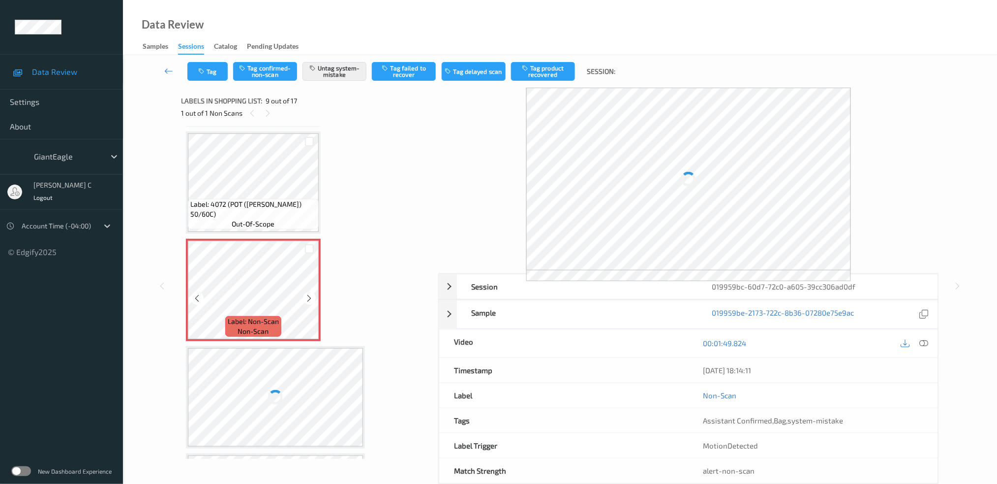
scroll to position [751, 0]
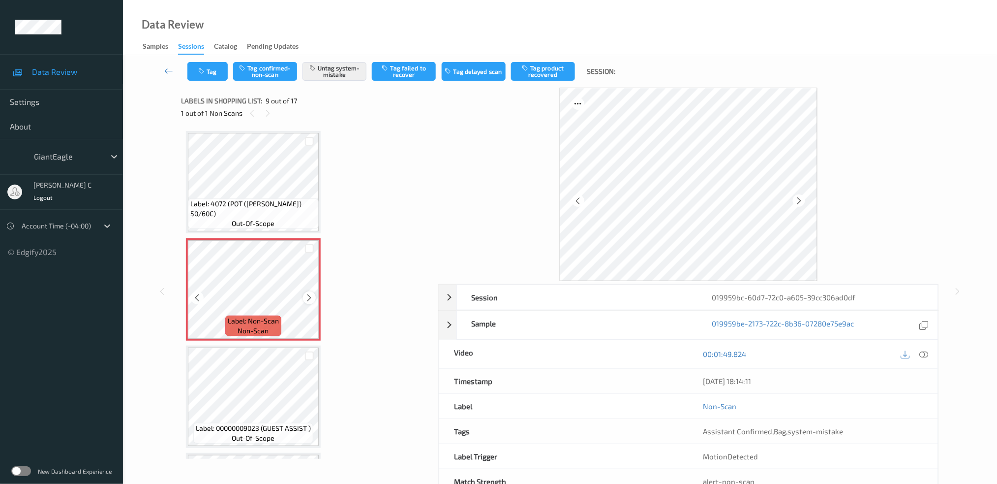
click at [304, 292] on div at bounding box center [309, 297] width 12 height 12
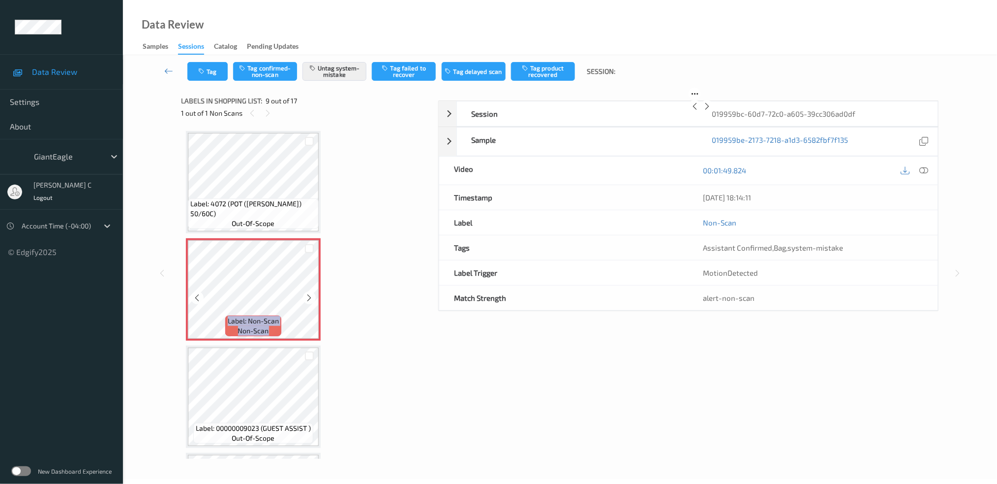
click at [304, 292] on div at bounding box center [309, 297] width 12 height 12
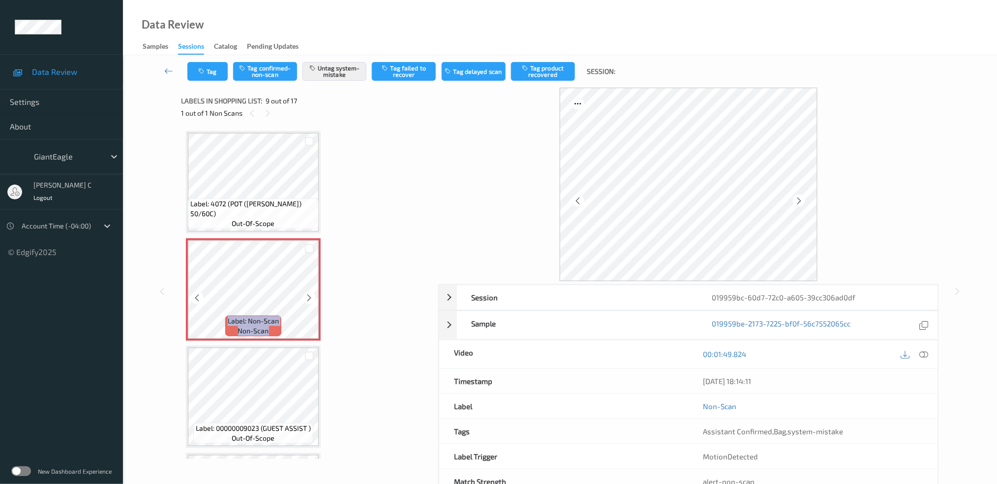
click at [304, 292] on div at bounding box center [309, 297] width 12 height 12
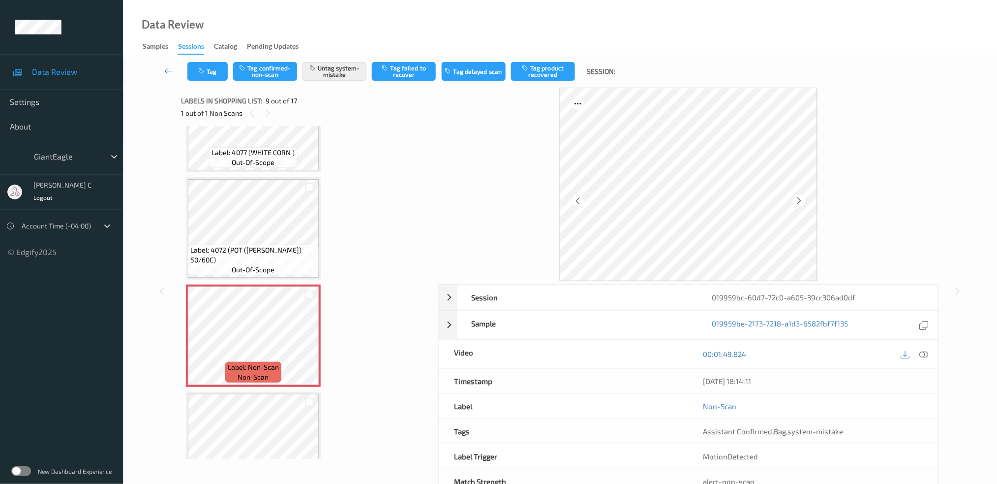
scroll to position [685, 0]
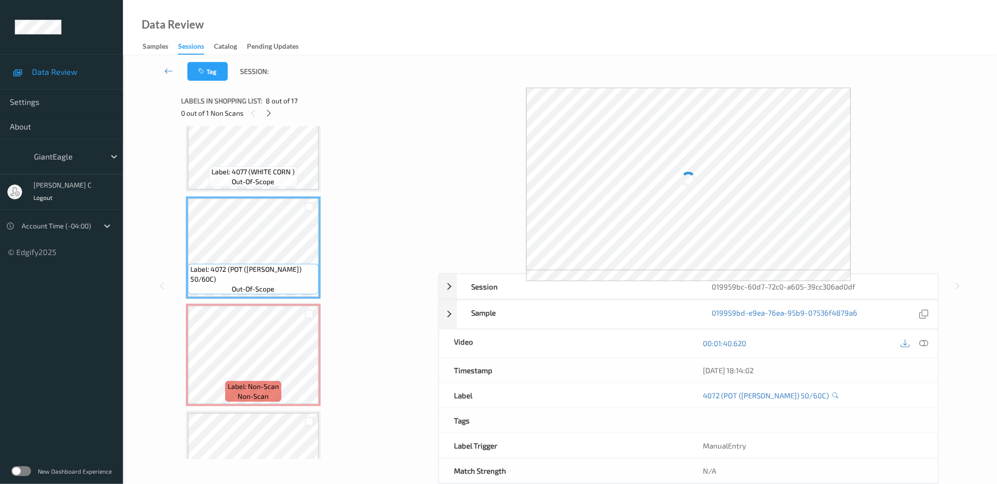
click at [931, 338] on div at bounding box center [915, 343] width 32 height 13
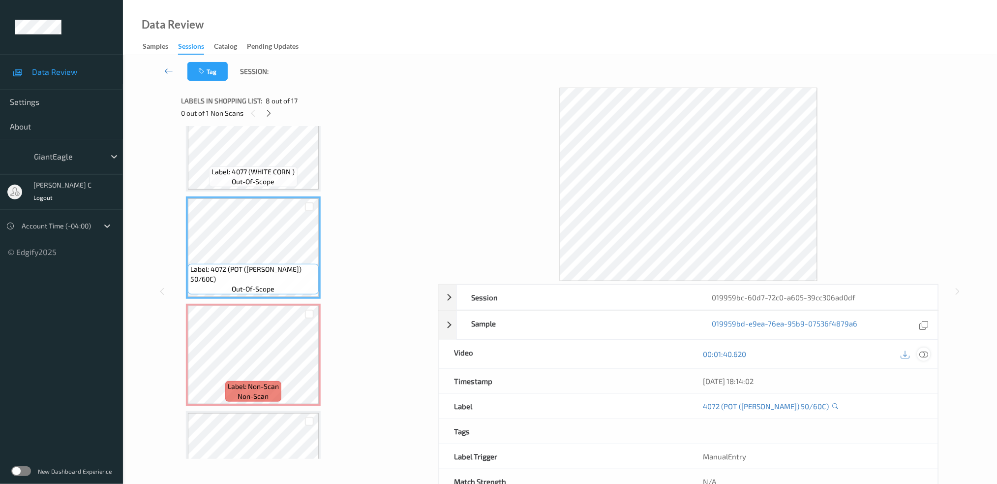
click at [921, 359] on div at bounding box center [924, 353] width 13 height 13
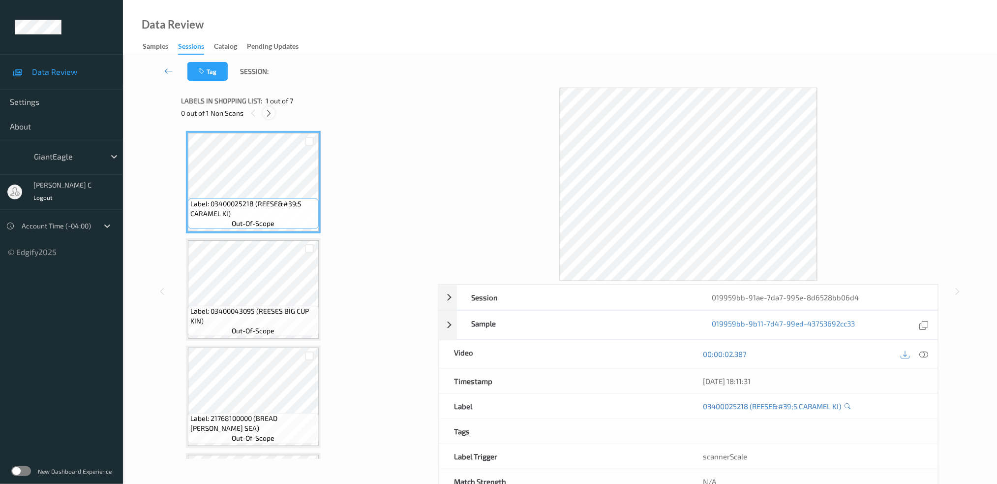
click at [268, 113] on icon at bounding box center [269, 113] width 8 height 9
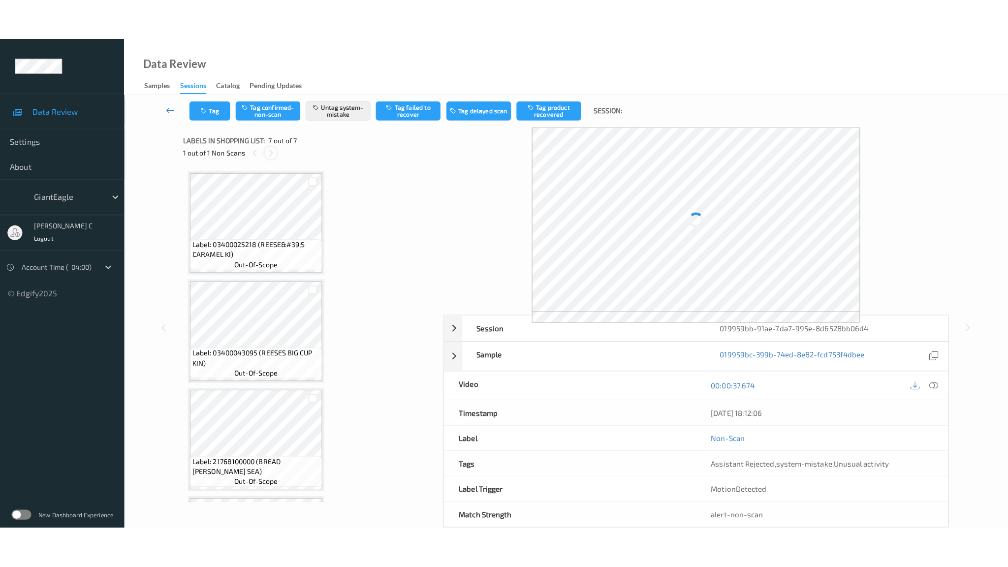
scroll to position [418, 0]
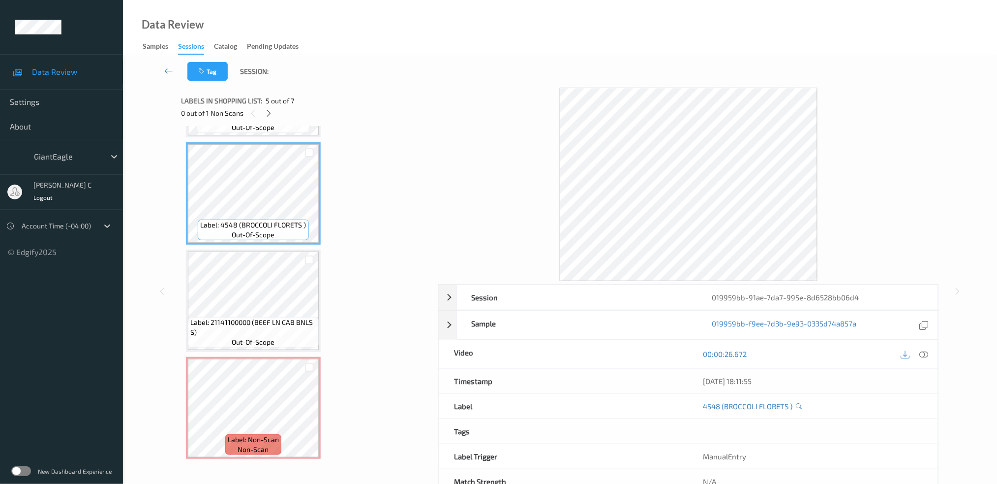
click at [929, 353] on icon at bounding box center [924, 353] width 9 height 9
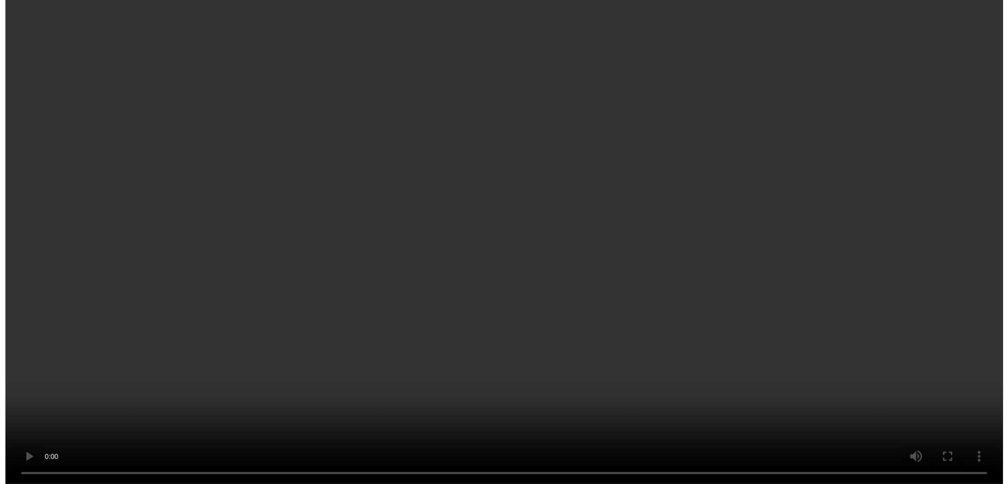
scroll to position [400, 0]
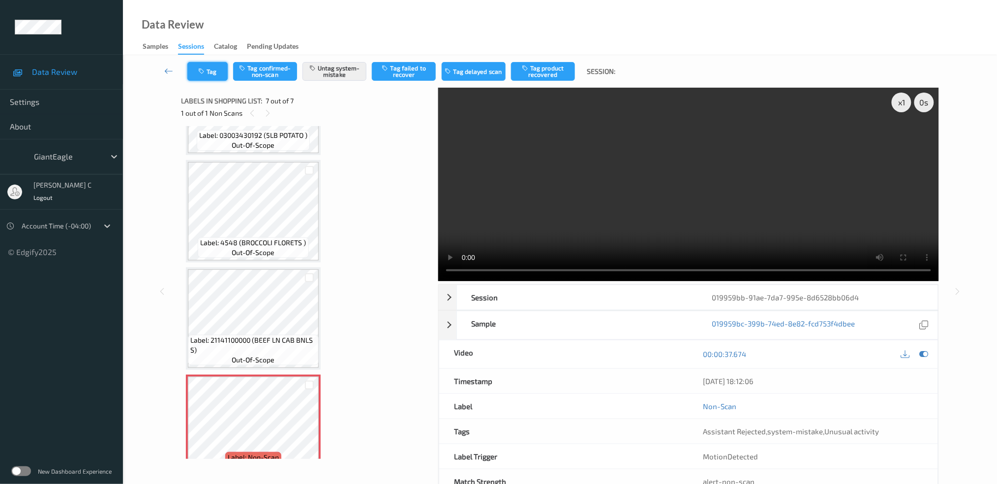
click at [211, 74] on button "Tag" at bounding box center [207, 71] width 40 height 19
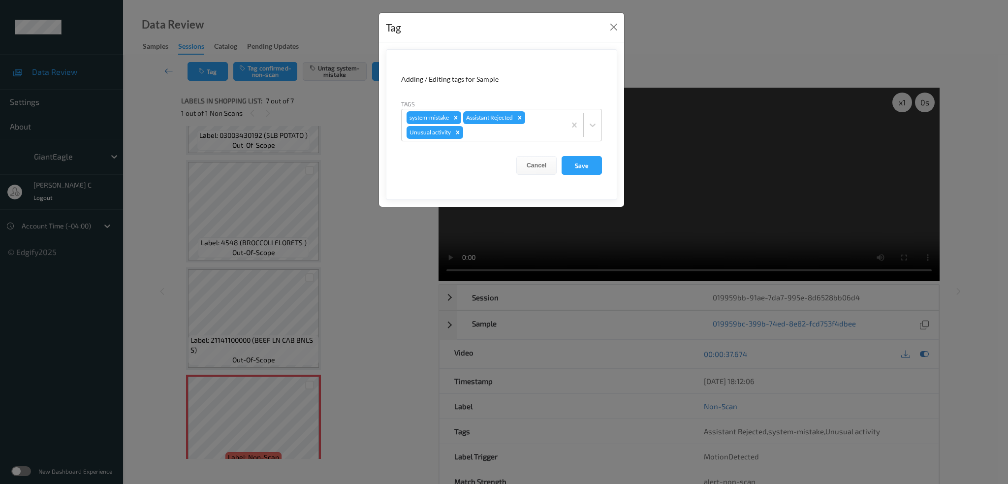
click at [457, 133] on icon "Remove Unusual activity" at bounding box center [457, 131] width 3 height 3
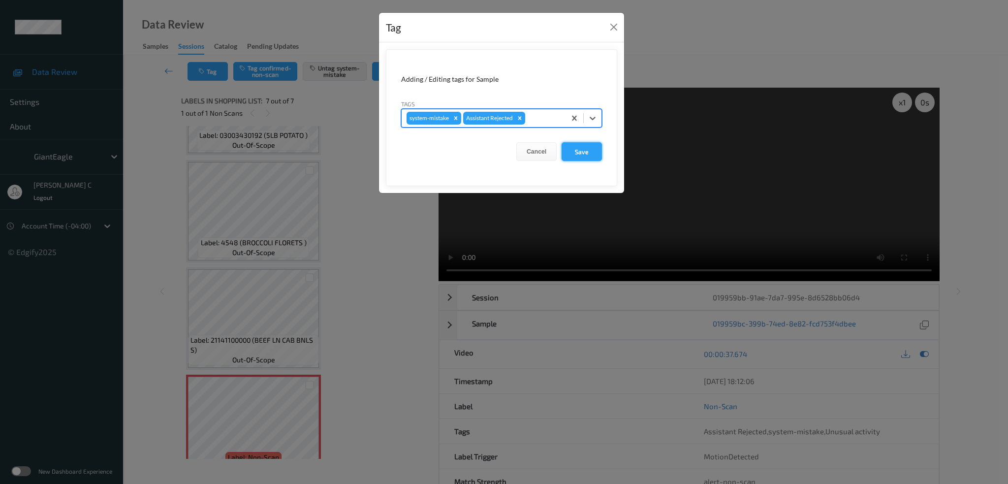
click at [590, 156] on button "Save" at bounding box center [581, 151] width 40 height 19
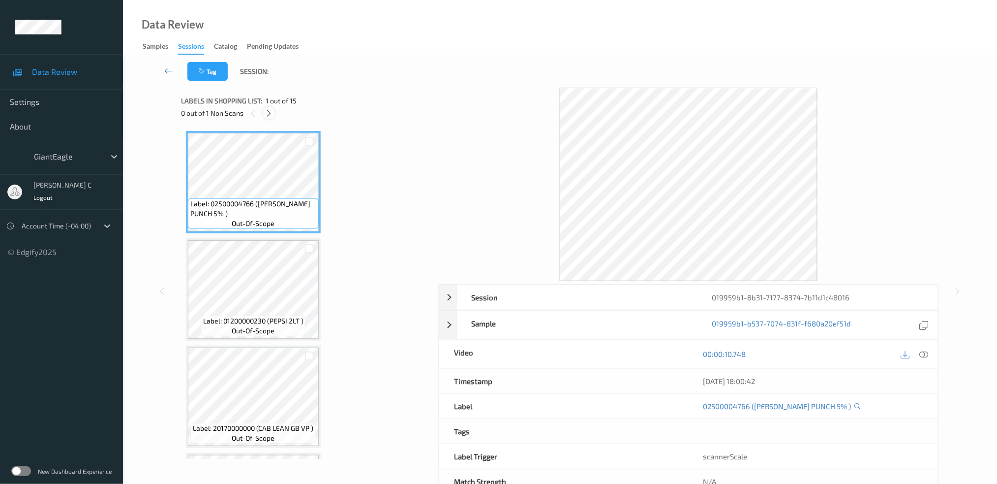
click at [267, 110] on icon at bounding box center [269, 113] width 8 height 9
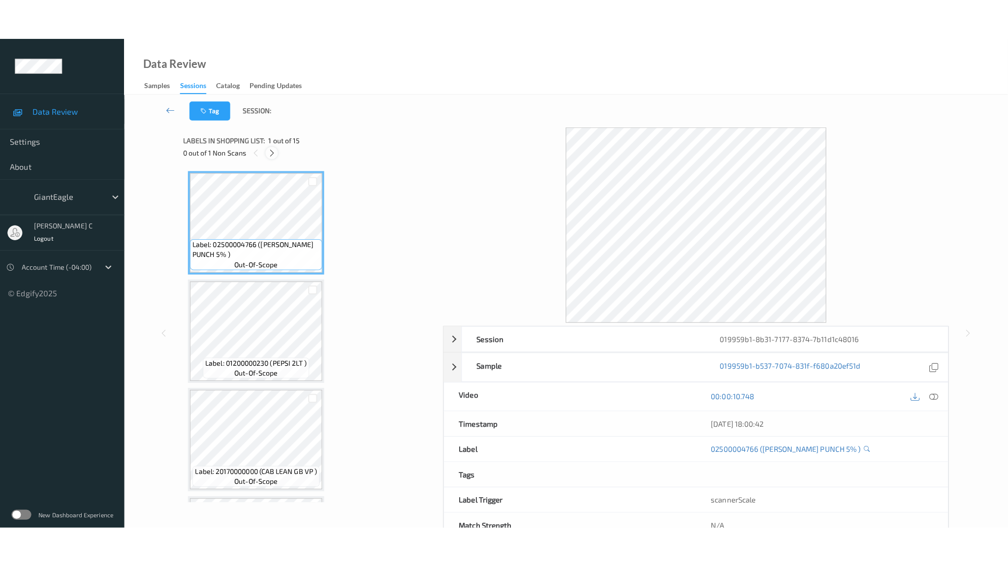
scroll to position [1270, 0]
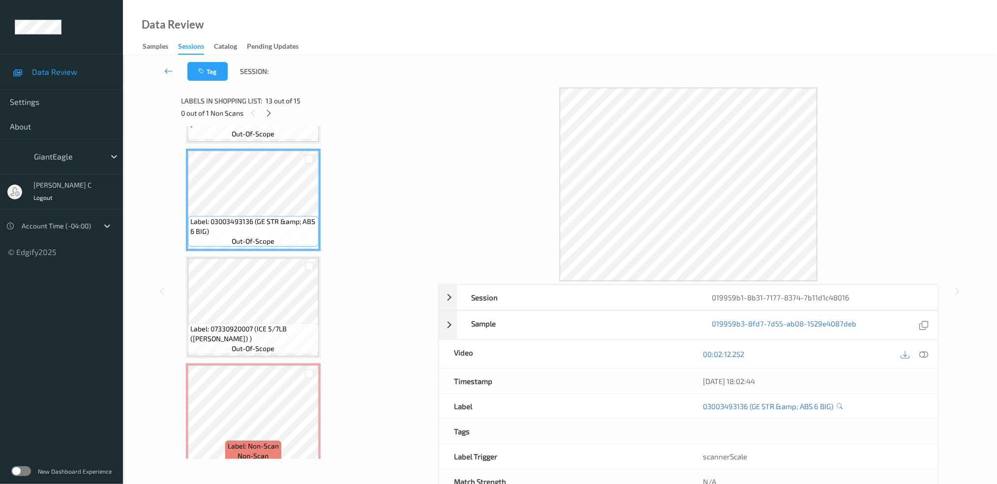
click at [933, 355] on div "00:02:12.252" at bounding box center [813, 354] width 249 height 28
click at [928, 354] on icon at bounding box center [924, 353] width 9 height 9
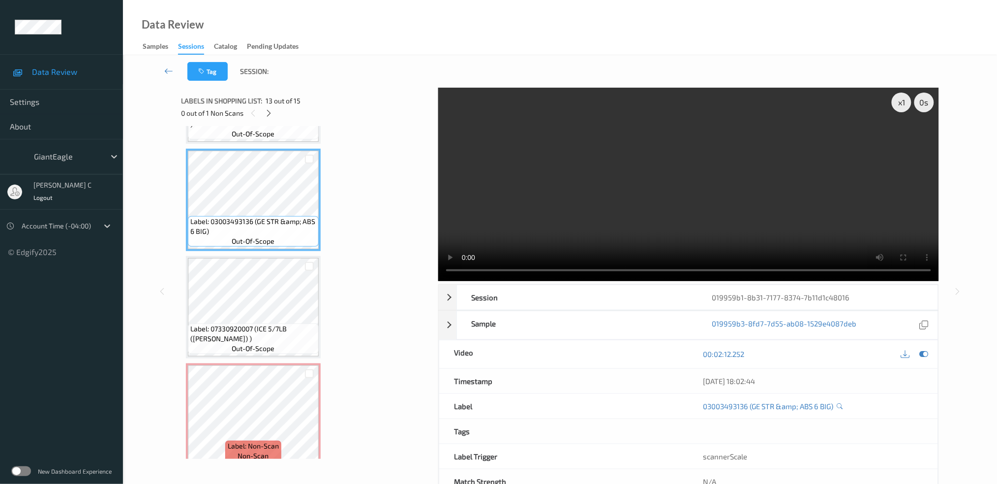
scroll to position [1186, 0]
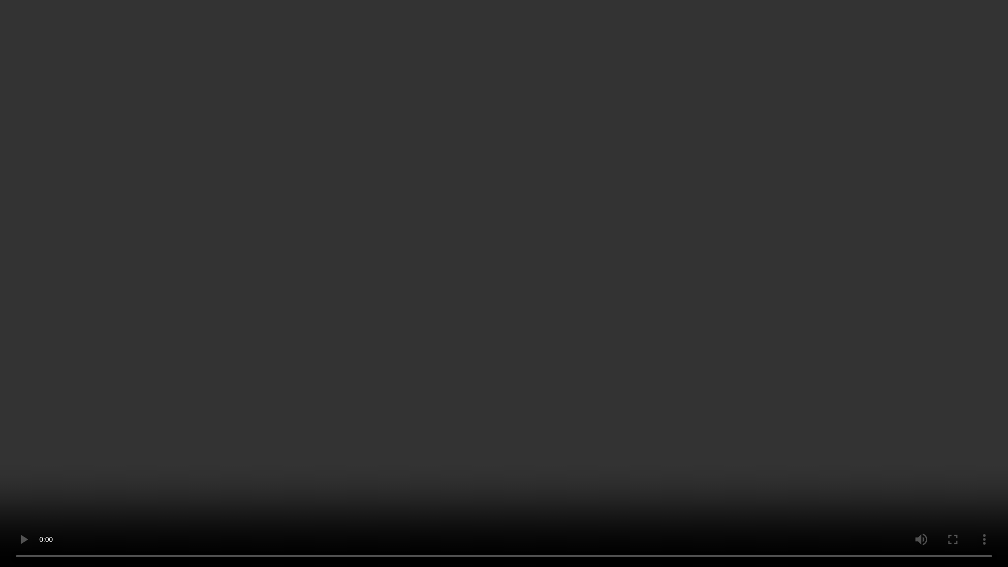
click at [954, 461] on video at bounding box center [504, 283] width 1008 height 567
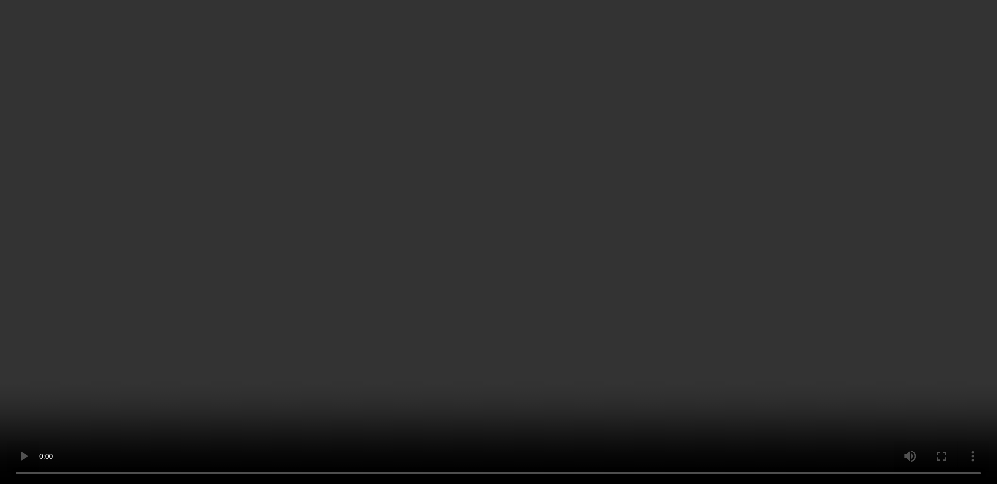
scroll to position [1269, 0]
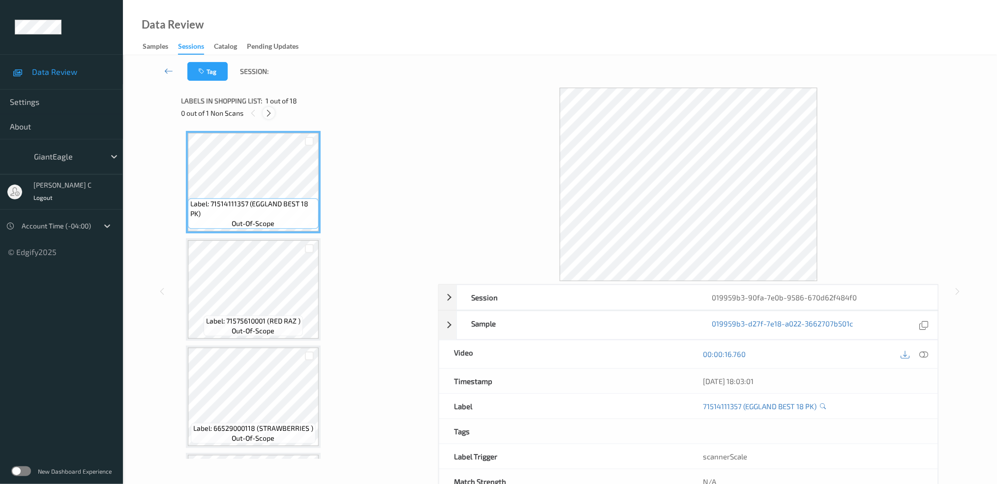
click at [268, 112] on icon at bounding box center [269, 113] width 8 height 9
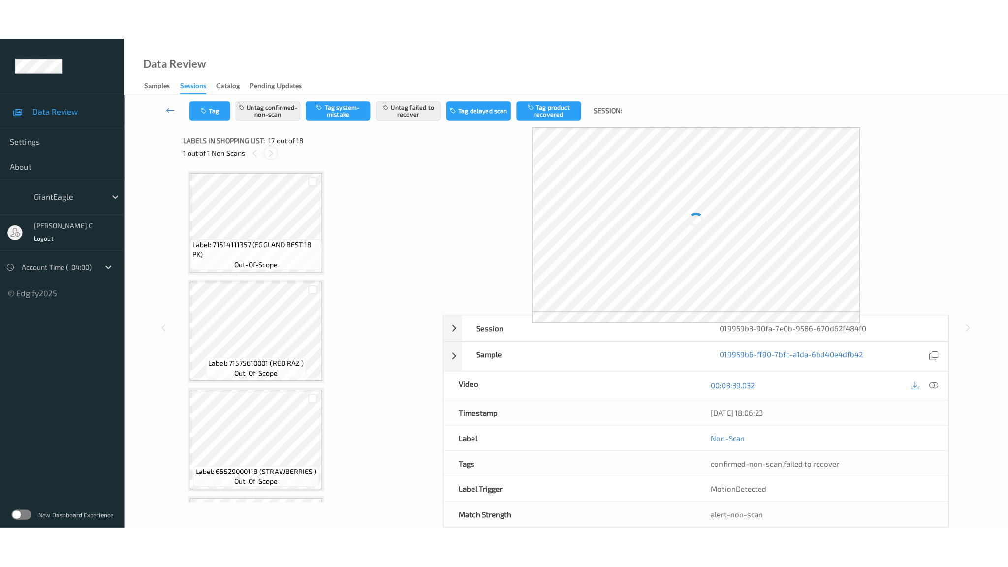
scroll to position [1589, 0]
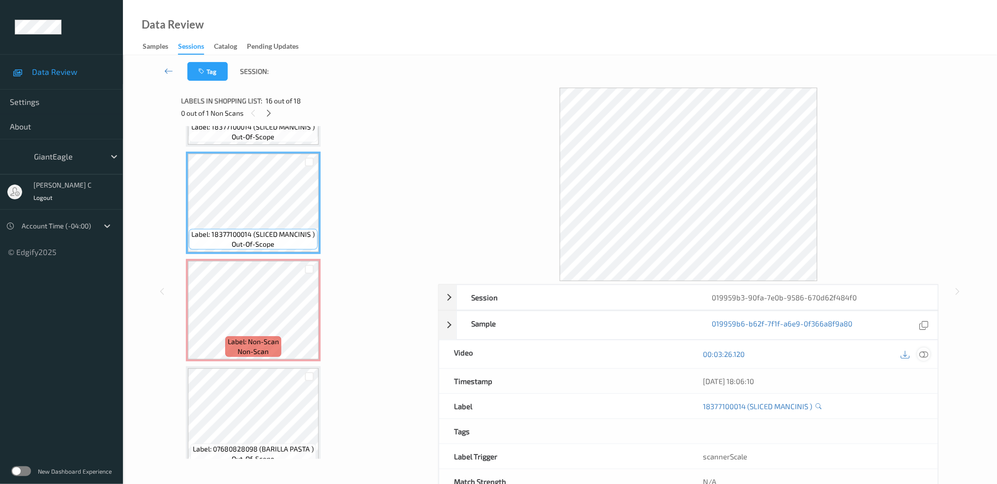
click at [925, 357] on icon at bounding box center [924, 353] width 9 height 9
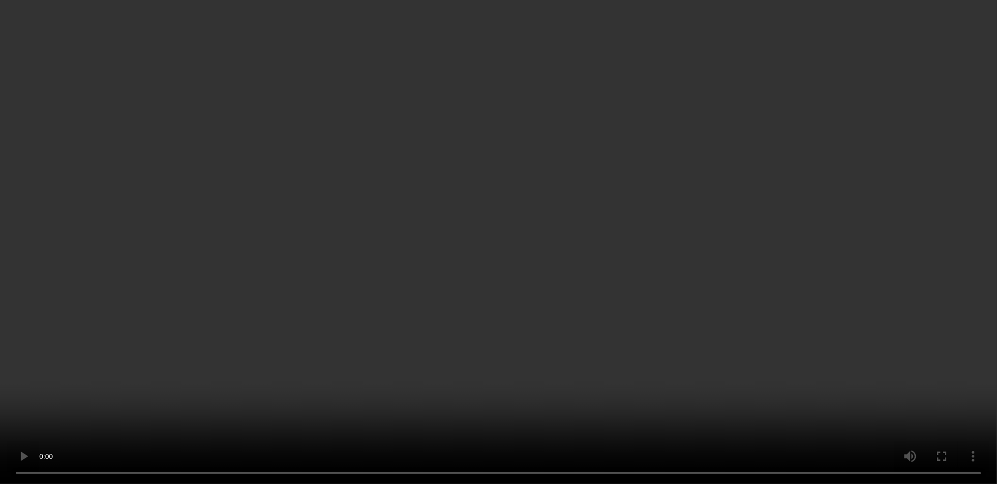
scroll to position [1571, 0]
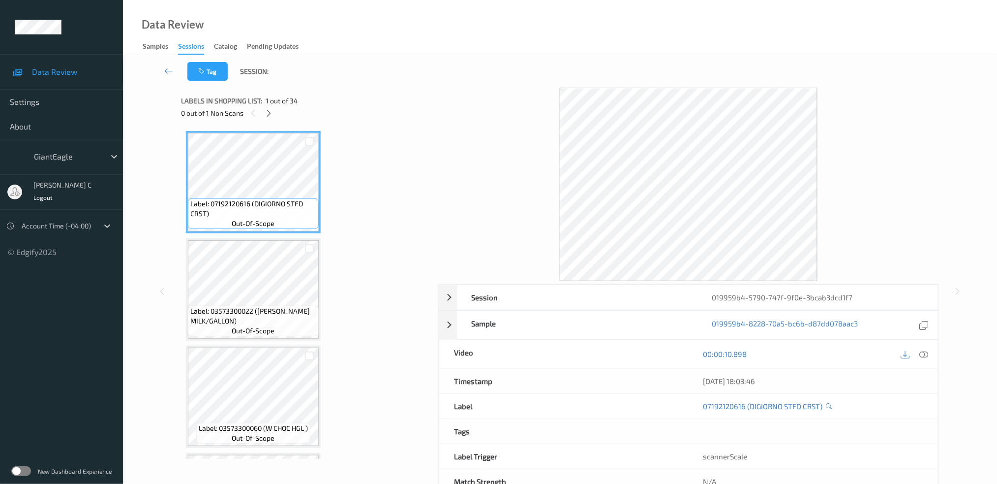
click at [270, 118] on div at bounding box center [269, 113] width 12 height 12
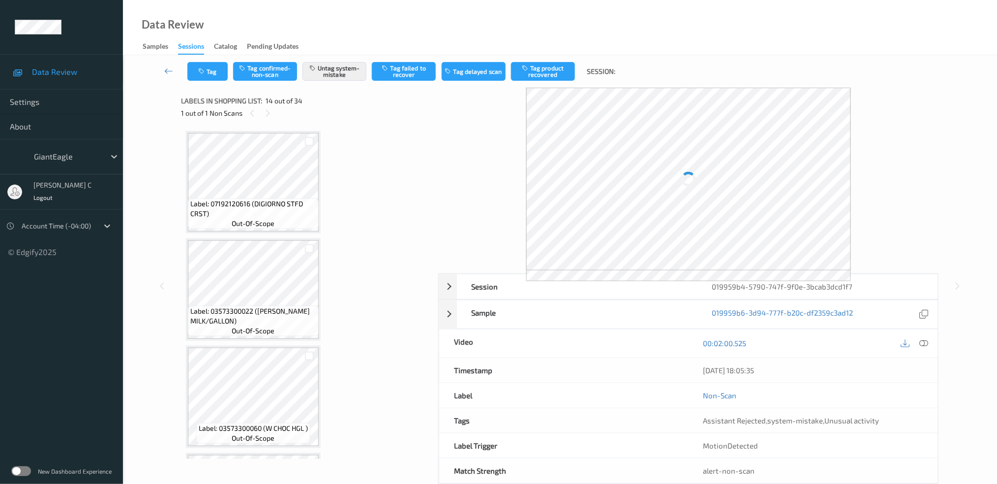
scroll to position [1282, 0]
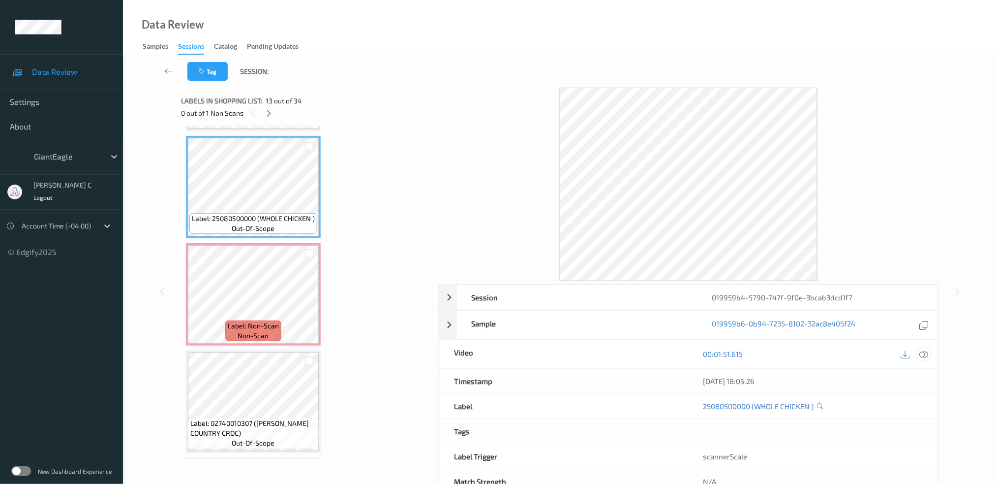
click at [925, 358] on icon at bounding box center [924, 353] width 9 height 9
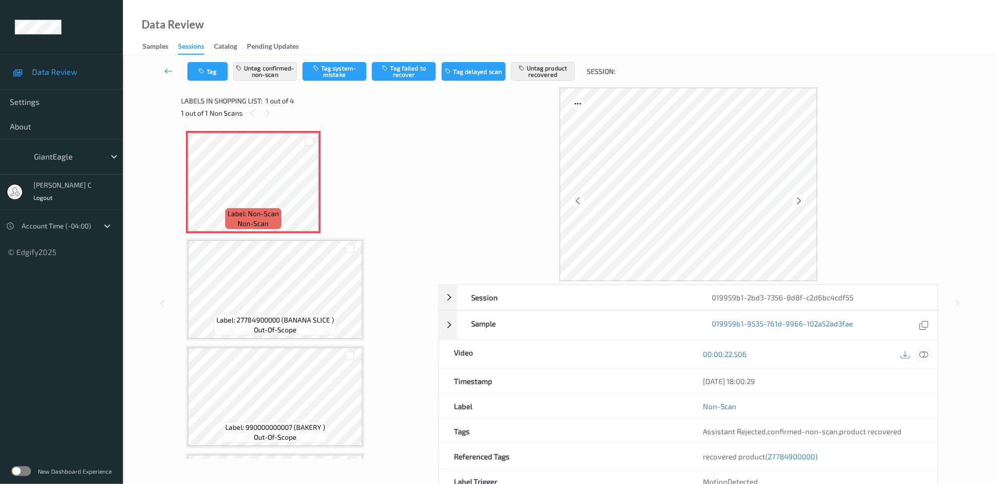
click at [925, 354] on icon at bounding box center [924, 353] width 9 height 9
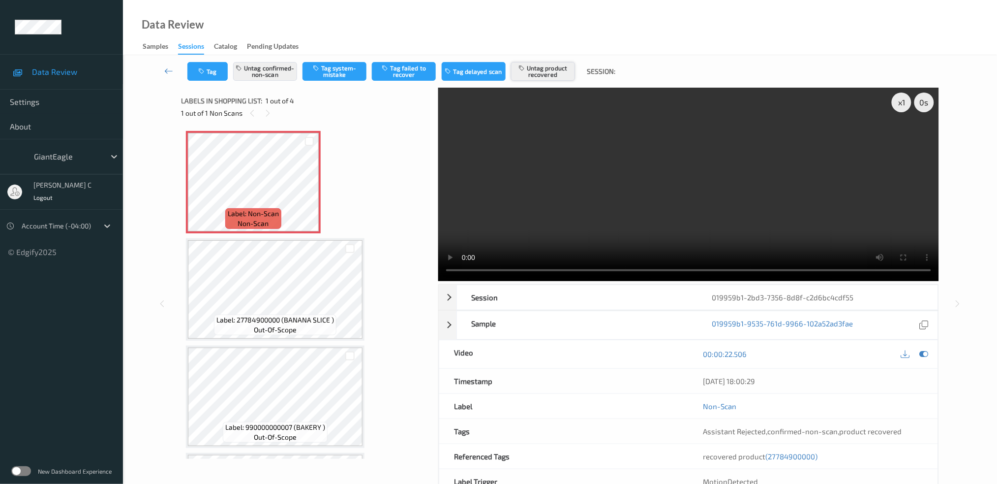
click at [528, 69] on button "Untag product recovered" at bounding box center [543, 71] width 64 height 19
click at [555, 65] on button "Untag product recovered" at bounding box center [543, 71] width 64 height 19
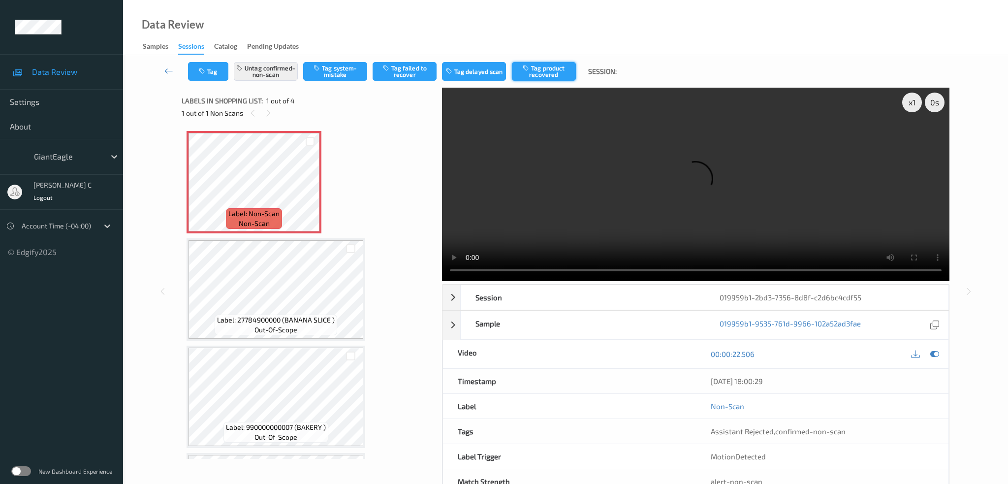
click at [550, 64] on button "Tag product recovered" at bounding box center [544, 71] width 64 height 19
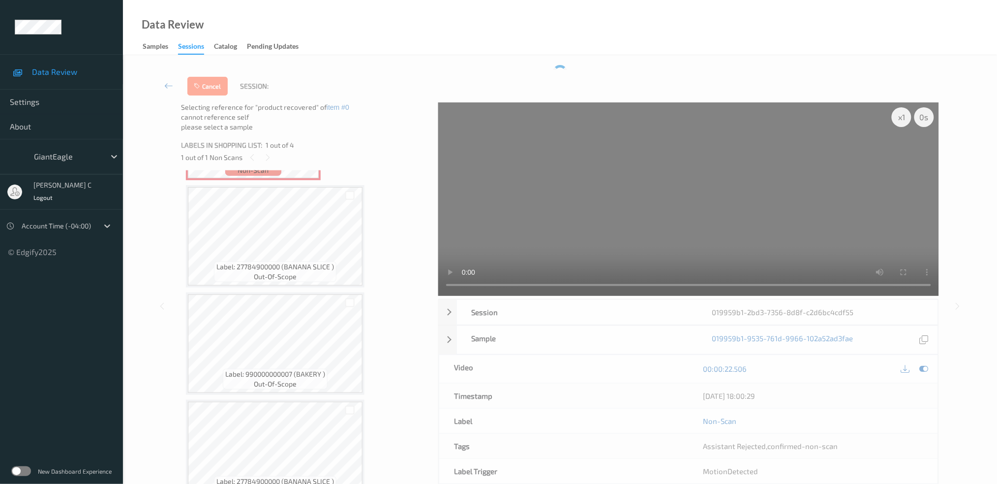
scroll to position [98, 0]
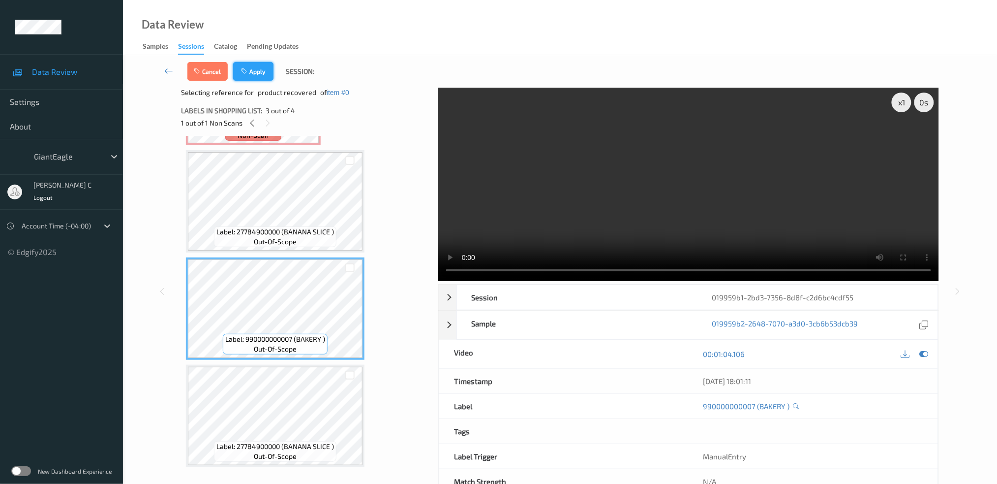
click at [271, 73] on button "Apply" at bounding box center [253, 71] width 40 height 19
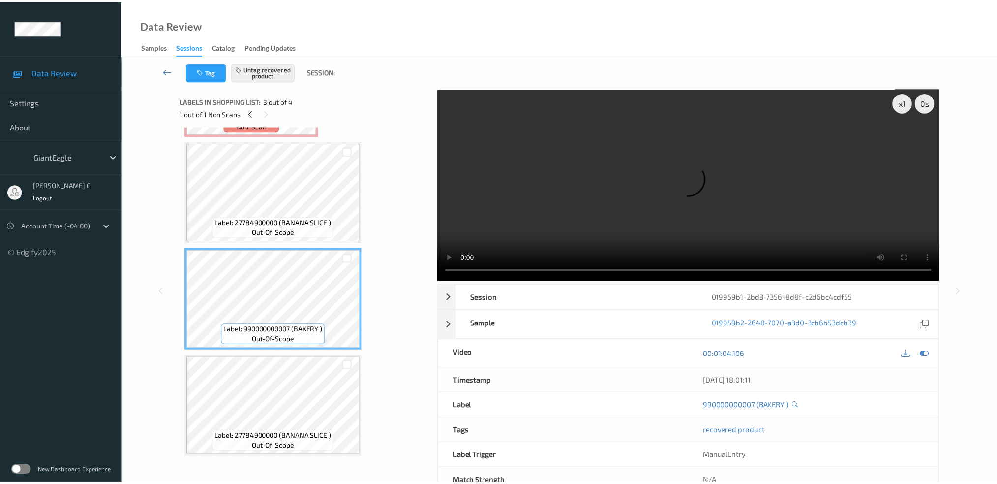
scroll to position [0, 0]
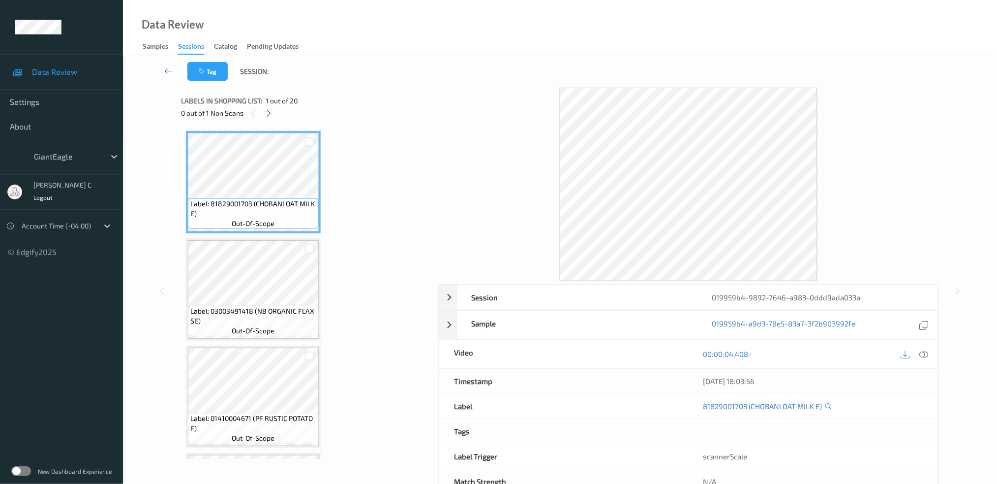
click at [264, 118] on div "0 out of 1 Non Scans" at bounding box center [306, 113] width 250 height 12
click at [267, 117] on icon at bounding box center [269, 113] width 8 height 9
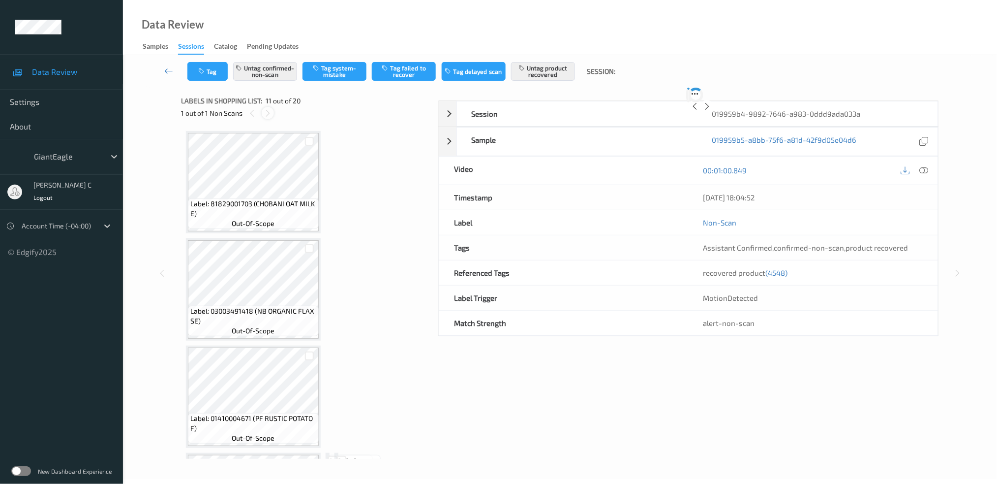
scroll to position [964, 0]
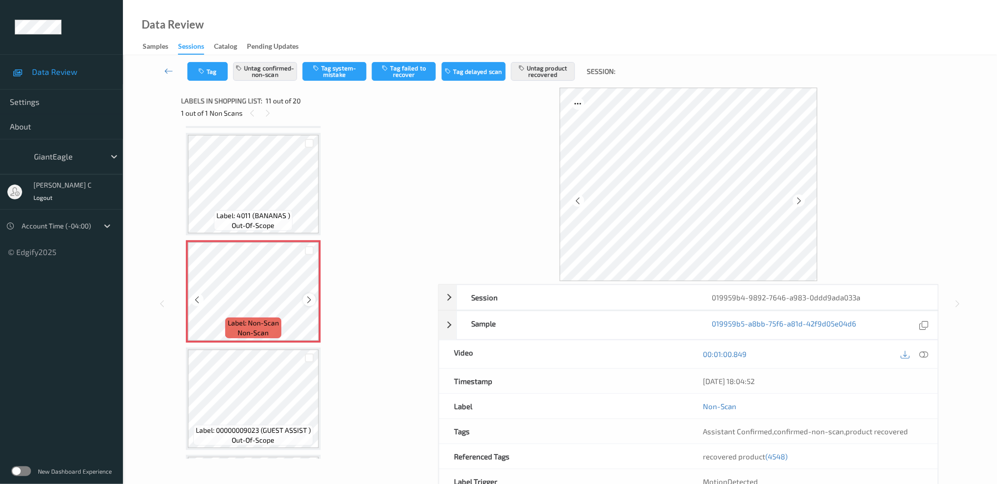
click at [312, 295] on icon at bounding box center [310, 299] width 8 height 9
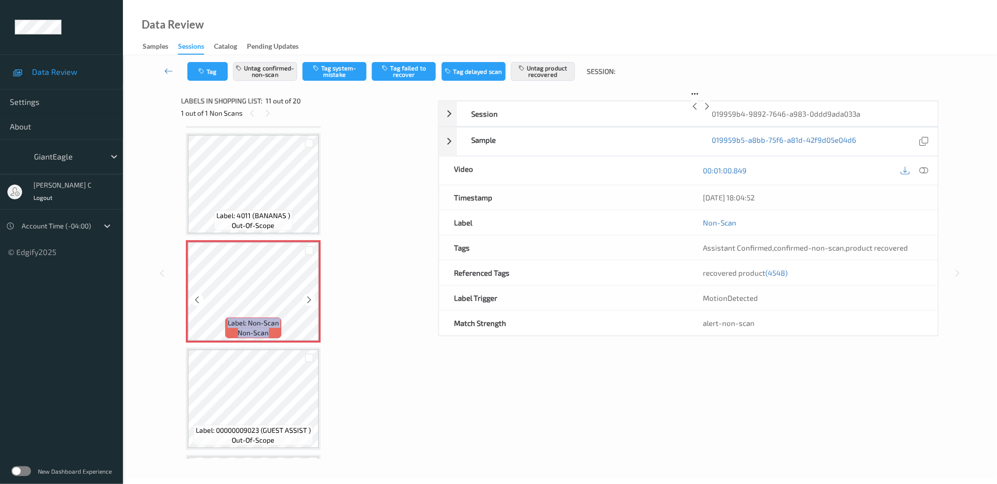
click at [312, 295] on icon at bounding box center [310, 299] width 8 height 9
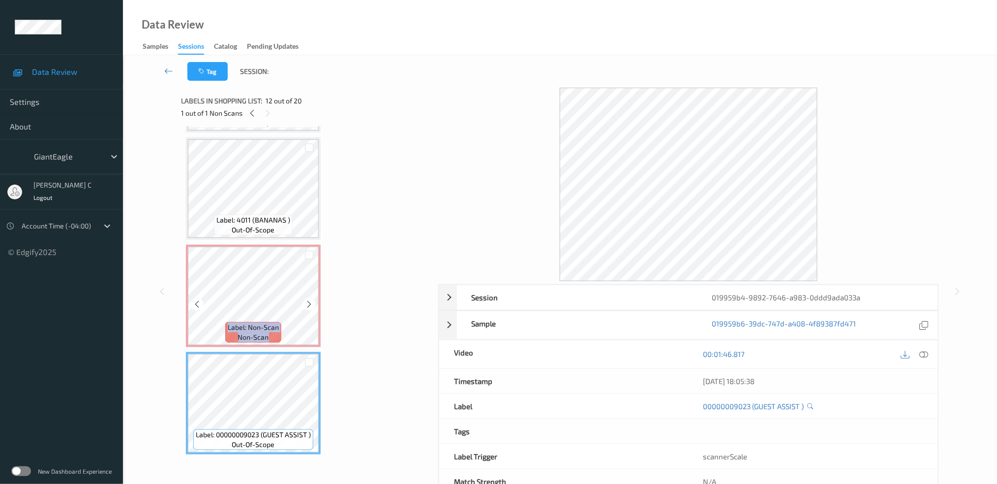
scroll to position [898, 0]
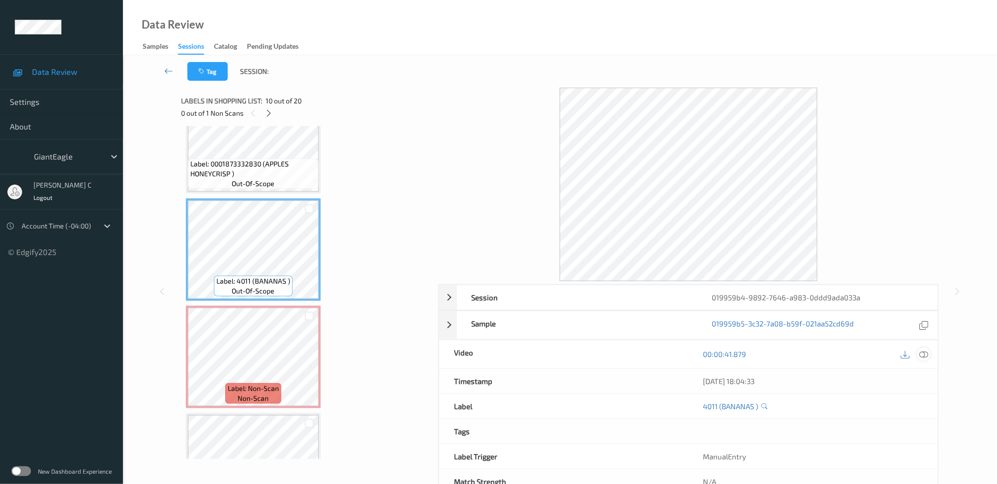
click at [919, 357] on div at bounding box center [924, 353] width 13 height 13
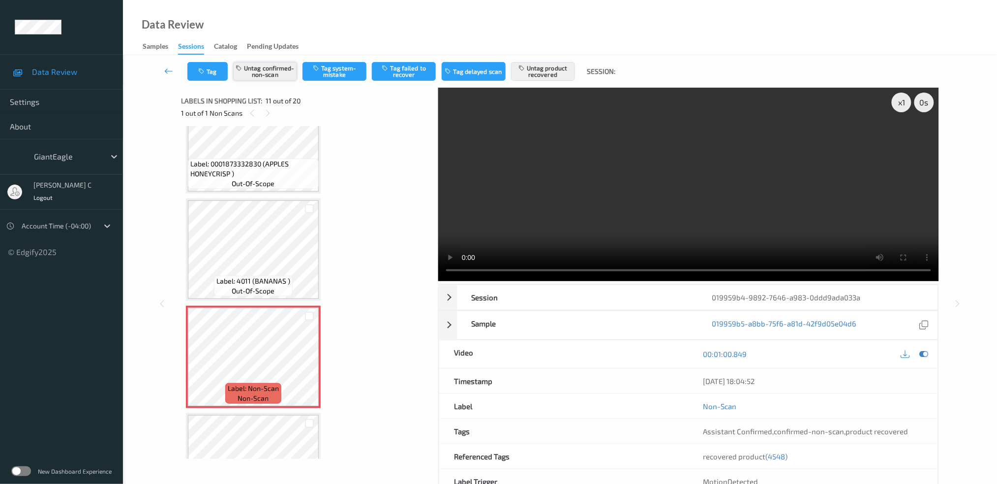
click at [277, 64] on button "Untag confirmed-non-scan" at bounding box center [265, 71] width 64 height 19
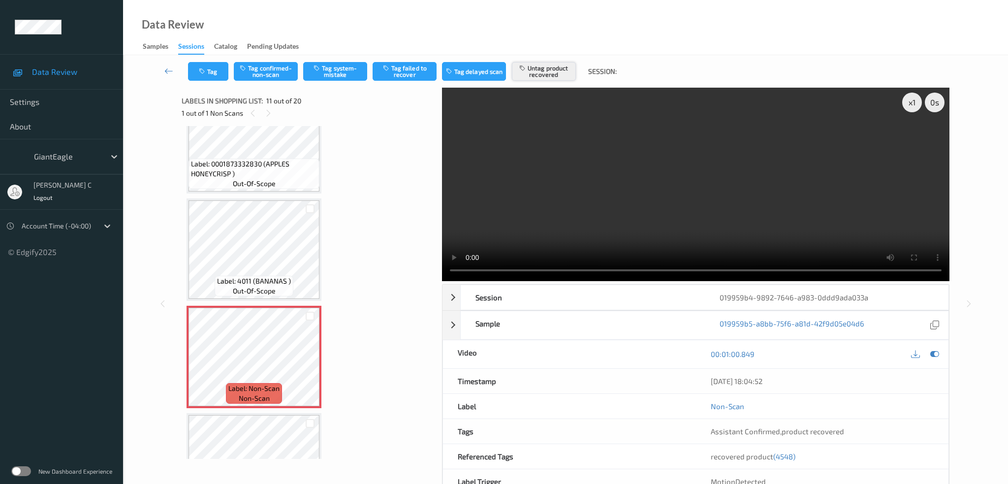
click at [565, 70] on button "Untag product recovered" at bounding box center [544, 71] width 64 height 19
click at [333, 71] on button "Tag system-mistake" at bounding box center [335, 71] width 64 height 19
click at [198, 84] on div "Tag Tag confirmed-non-scan Untag system-mistake Tag failed to recover Tag delay…" at bounding box center [565, 71] width 844 height 32
click at [200, 73] on icon "button" at bounding box center [203, 71] width 8 height 7
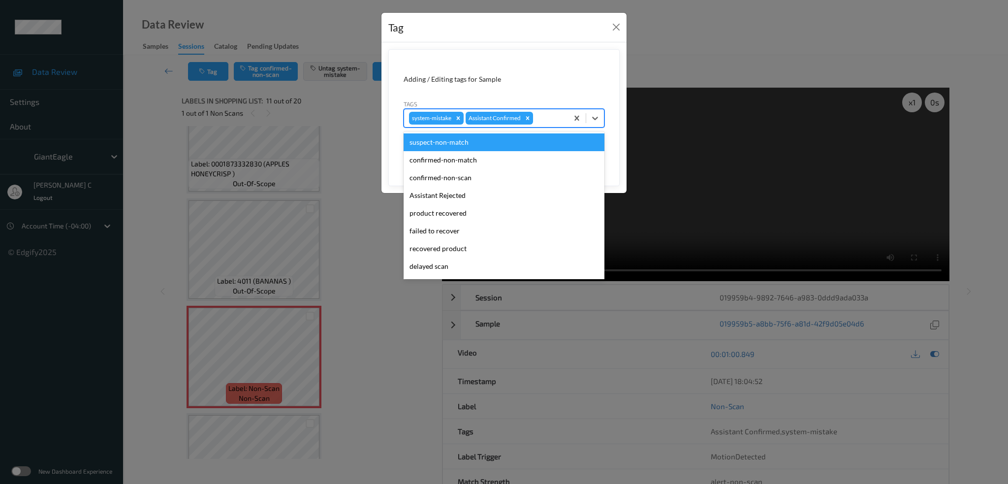
click at [550, 117] on div at bounding box center [549, 118] width 28 height 12
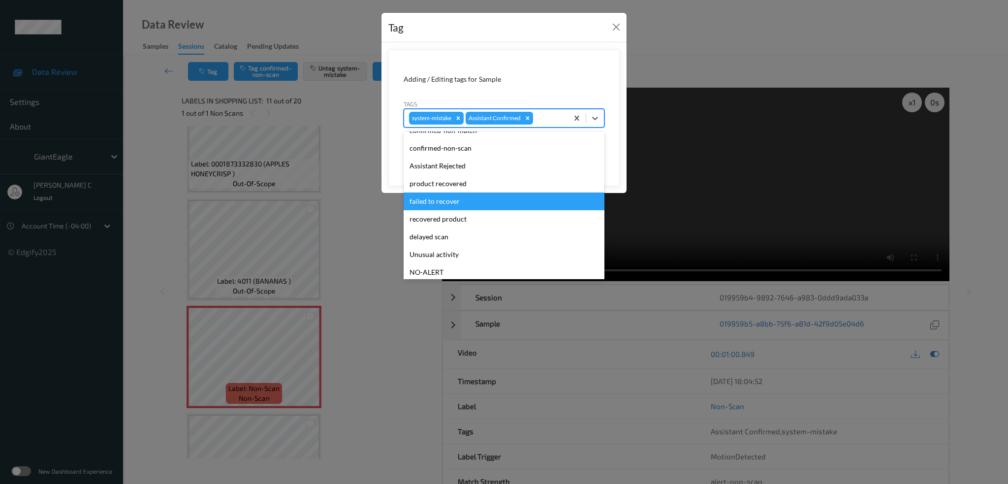
scroll to position [104, 0]
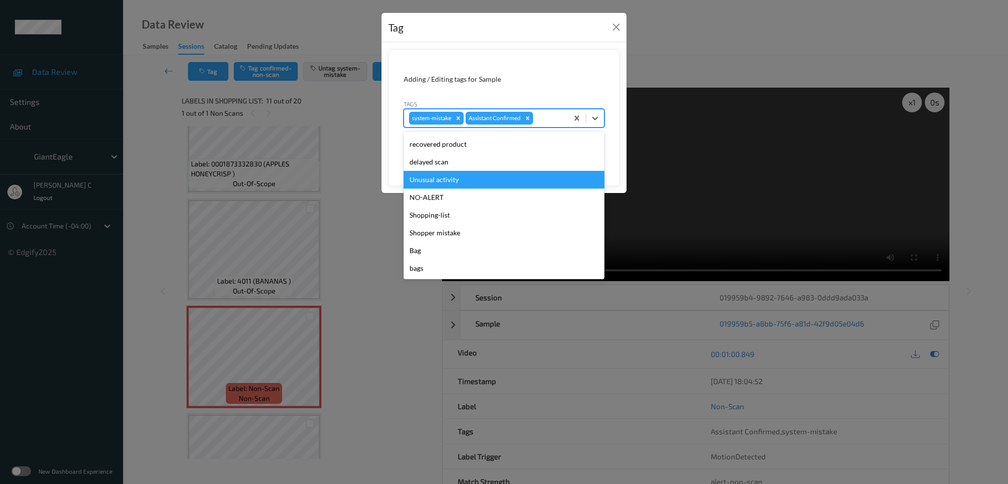
click at [438, 180] on div "Unusual activity" at bounding box center [504, 180] width 201 height 18
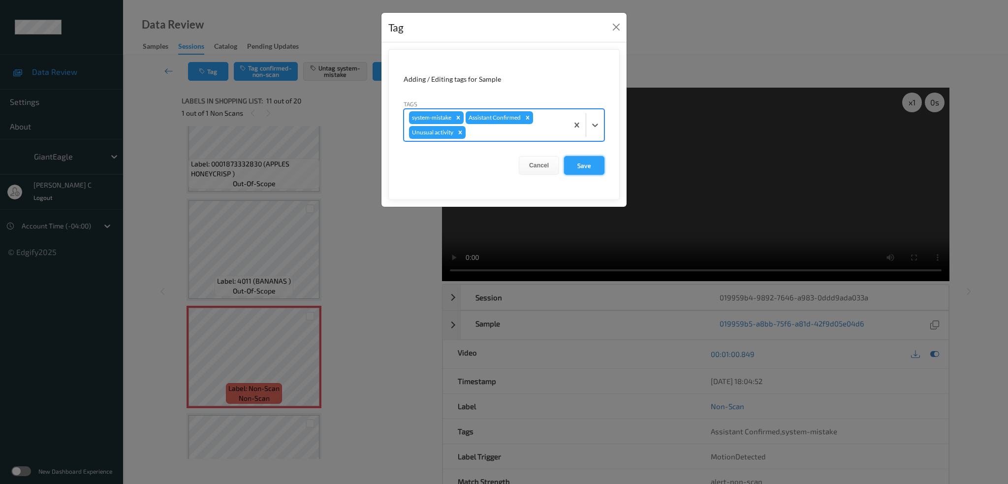
click at [585, 163] on button "Save" at bounding box center [584, 165] width 40 height 19
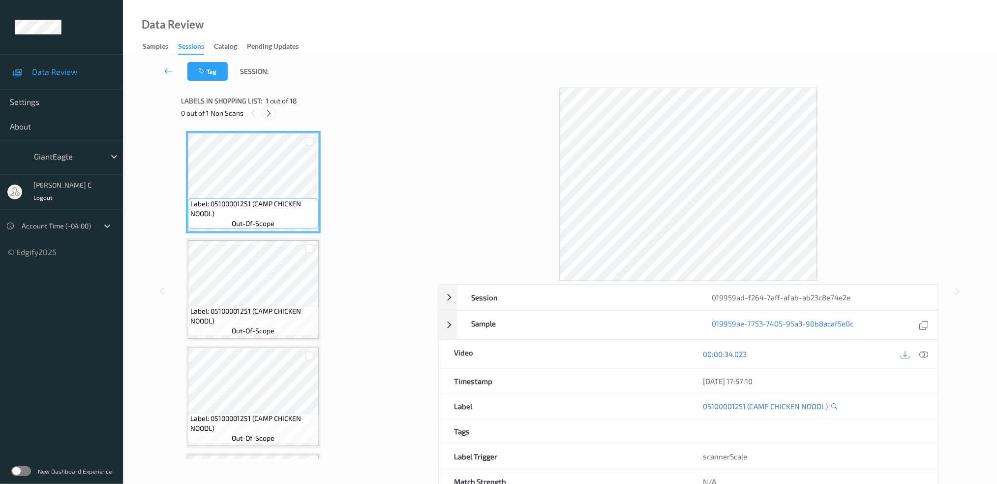
click at [275, 110] on div "0 out of 1 Non Scans" at bounding box center [306, 113] width 250 height 12
click at [272, 110] on icon at bounding box center [269, 113] width 8 height 9
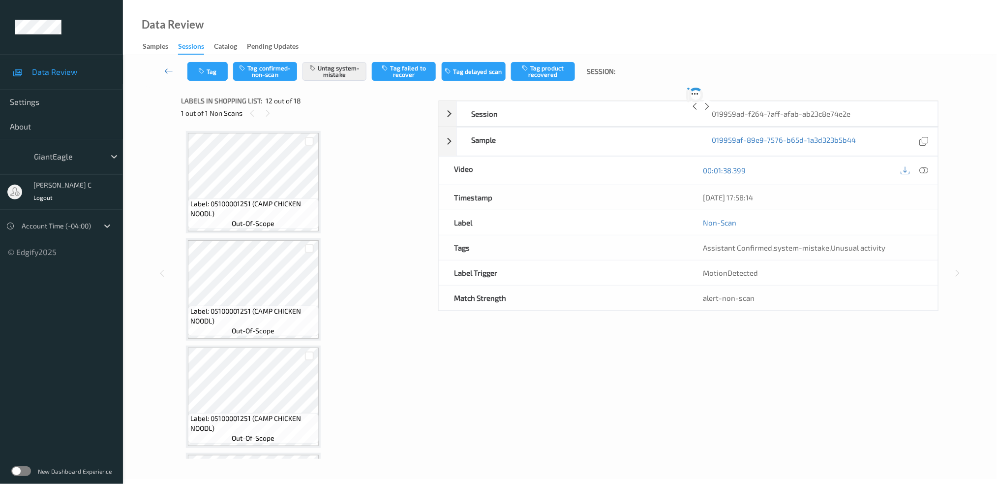
scroll to position [1069, 0]
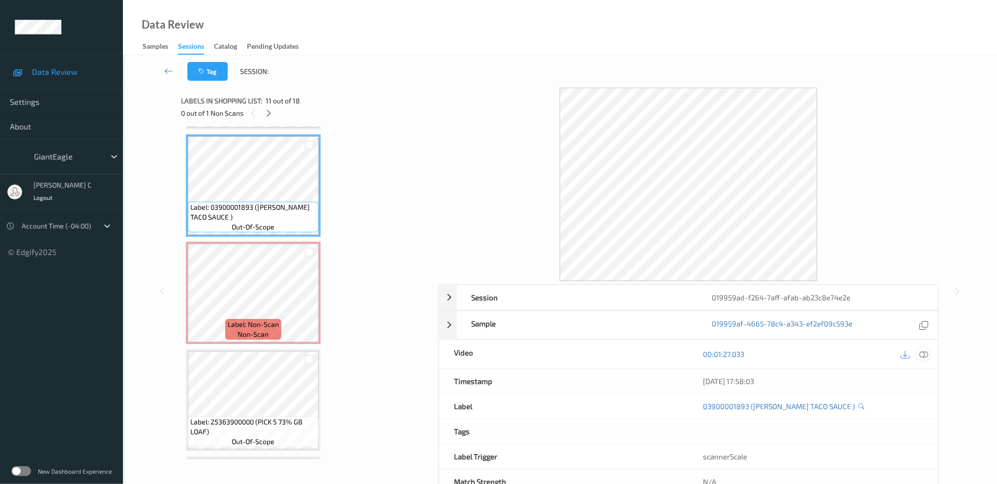
click at [924, 354] on icon at bounding box center [924, 353] width 9 height 9
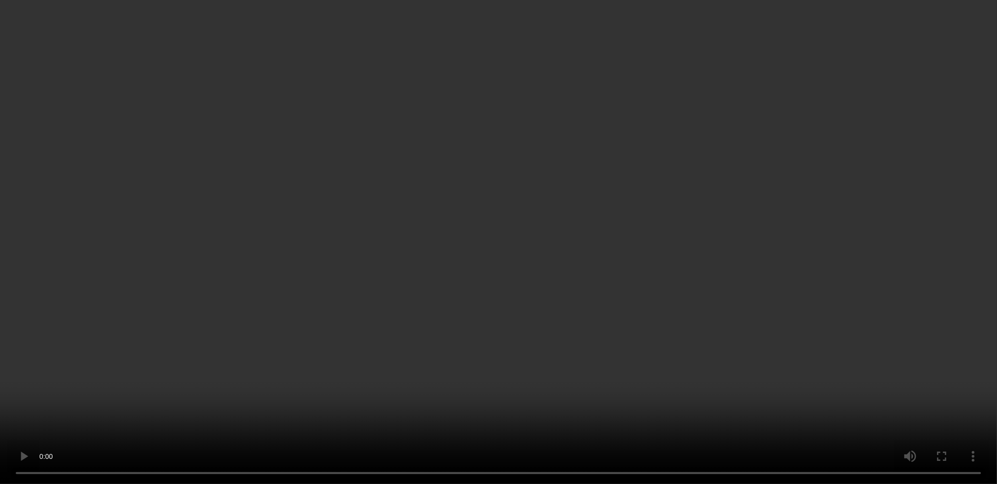
scroll to position [1135, 0]
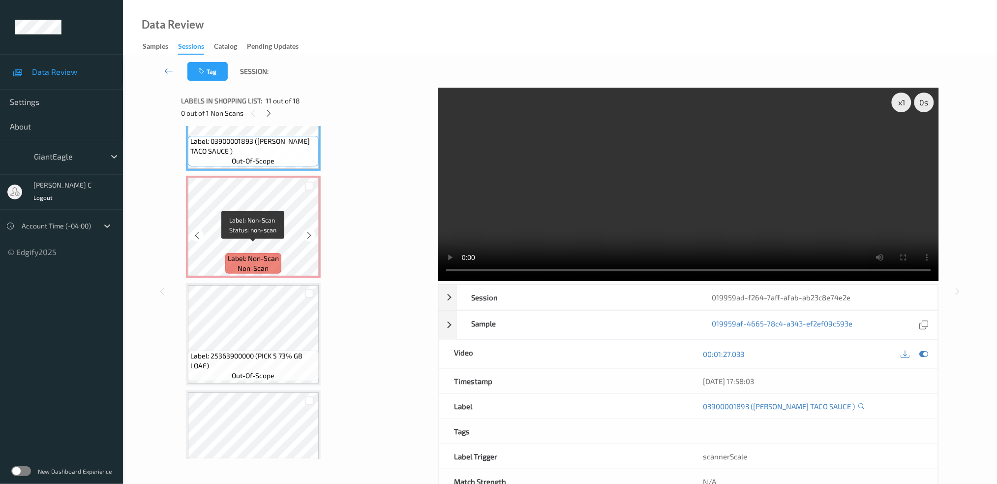
click at [255, 253] on span "Label: Non-Scan" at bounding box center [253, 258] width 51 height 10
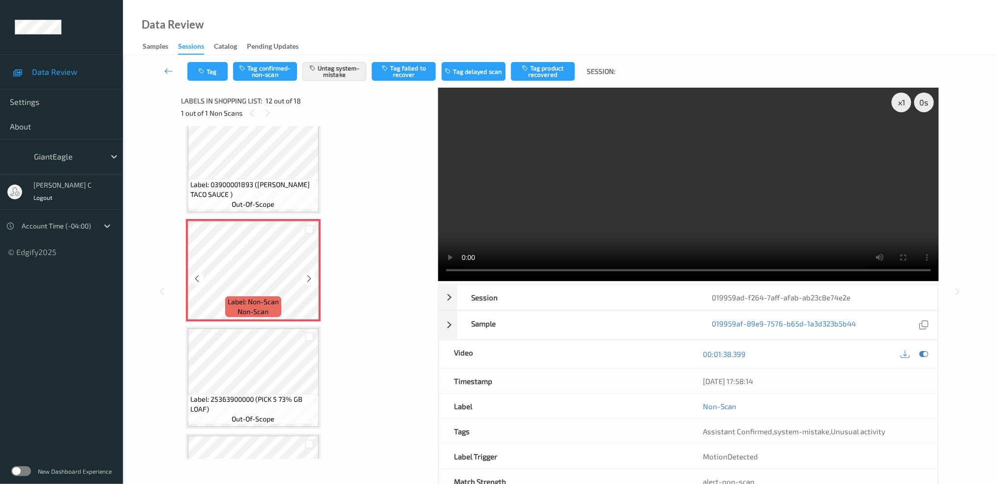
scroll to position [1069, 0]
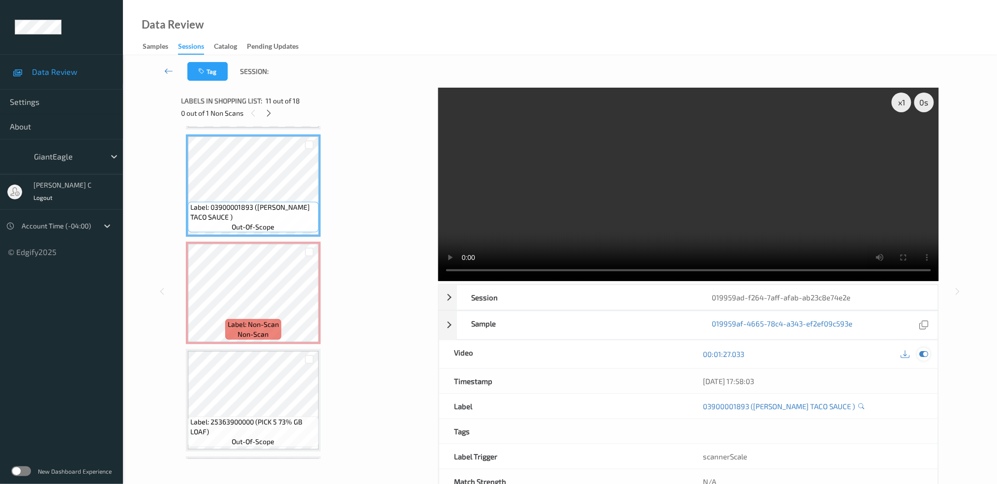
click at [927, 358] on icon at bounding box center [924, 353] width 9 height 9
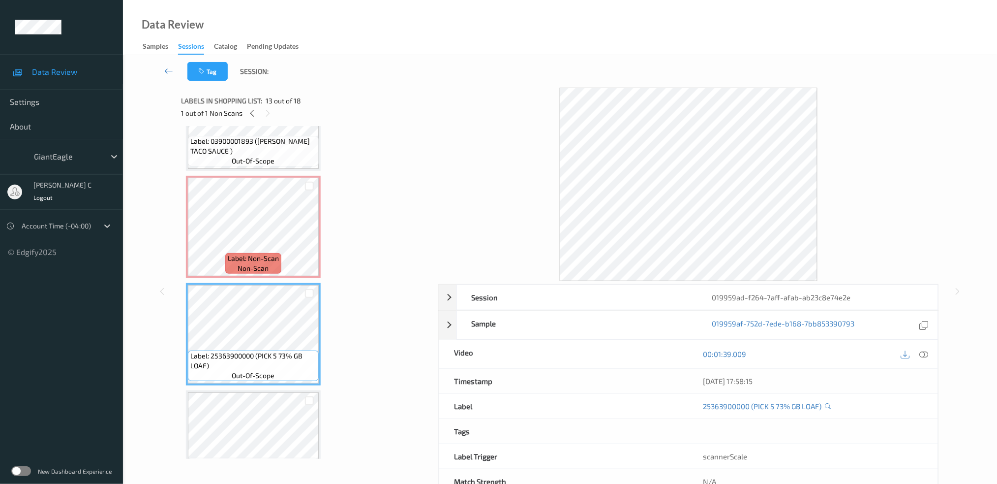
scroll to position [1201, 0]
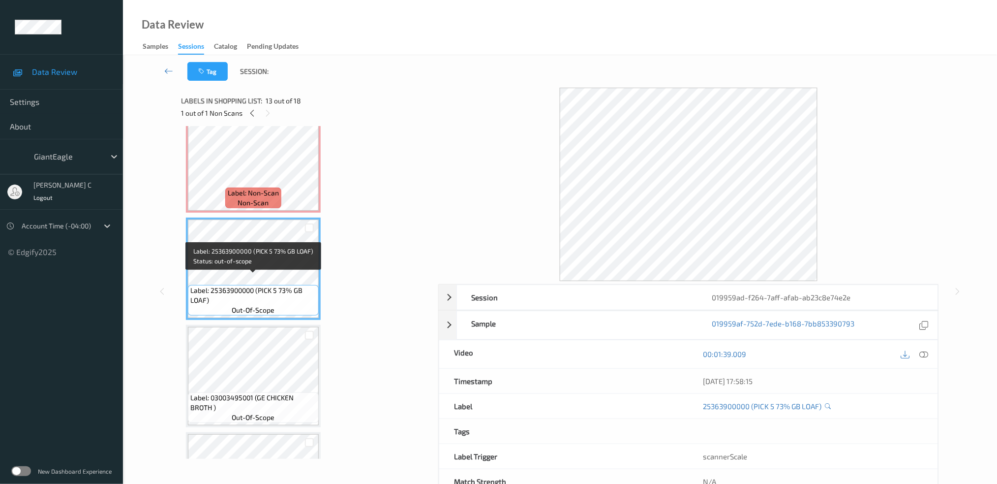
click at [253, 285] on span "Label: 25363900000 (PICK 5 73% GB LOAF)" at bounding box center [253, 295] width 126 height 20
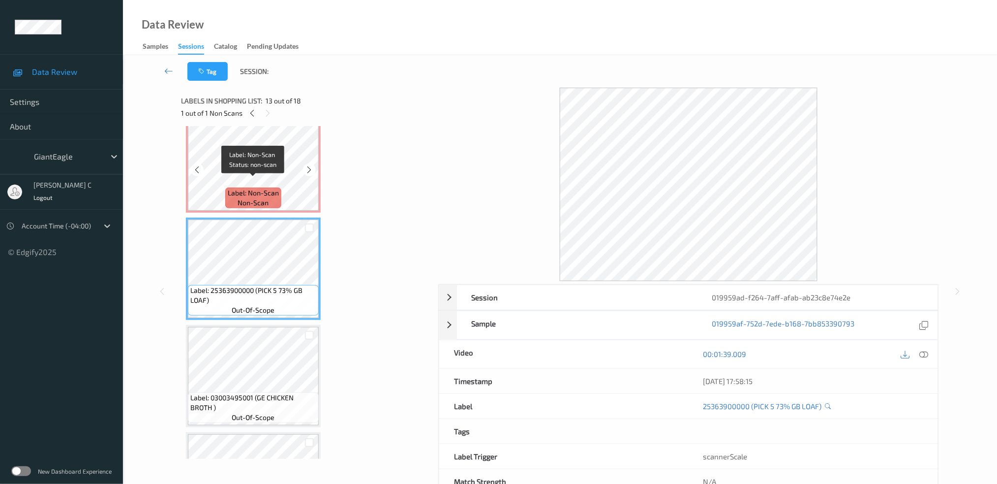
click at [257, 188] on span "Label: Non-Scan" at bounding box center [253, 193] width 51 height 10
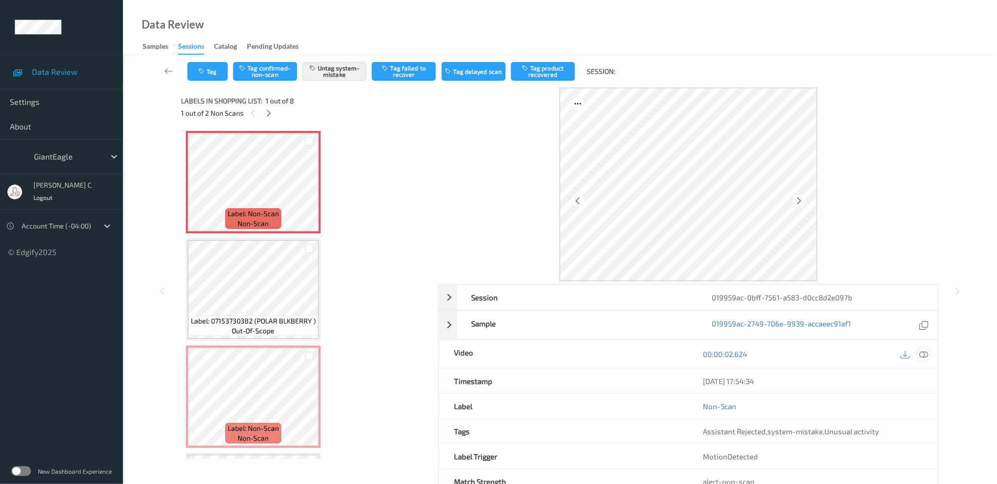
click at [925, 353] on icon at bounding box center [924, 353] width 9 height 9
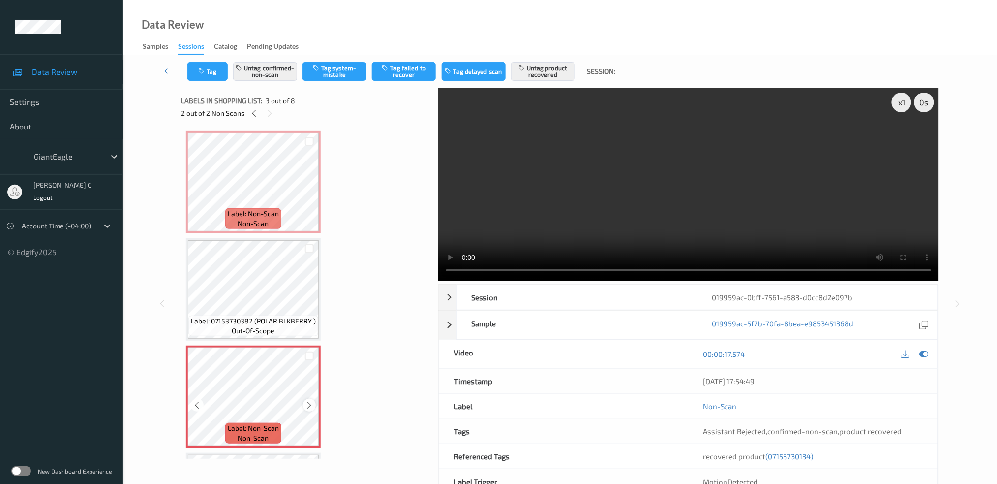
click at [313, 402] on div at bounding box center [309, 405] width 12 height 12
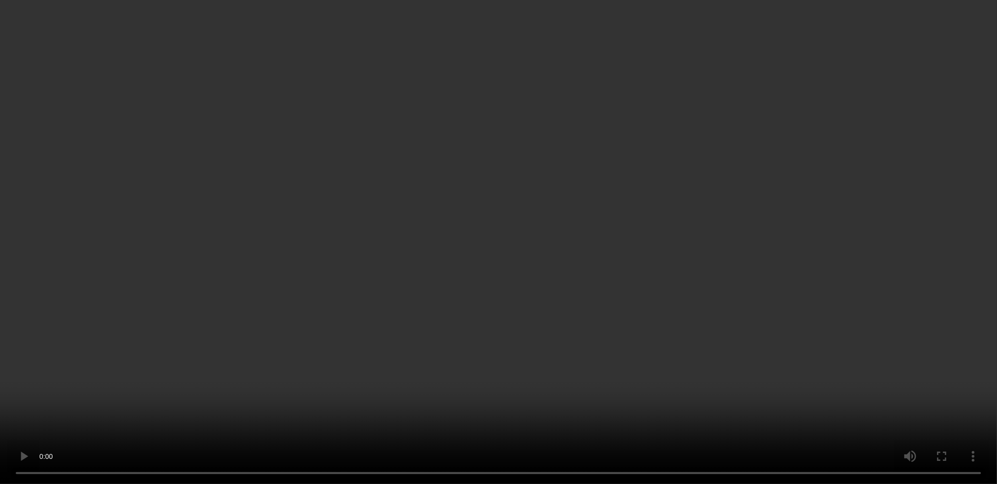
scroll to position [65, 0]
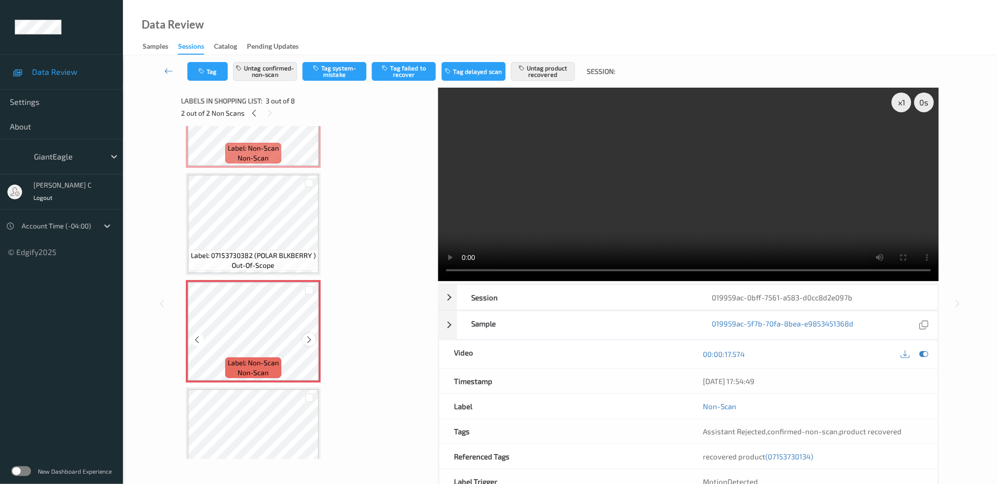
click at [309, 339] on icon at bounding box center [310, 339] width 8 height 9
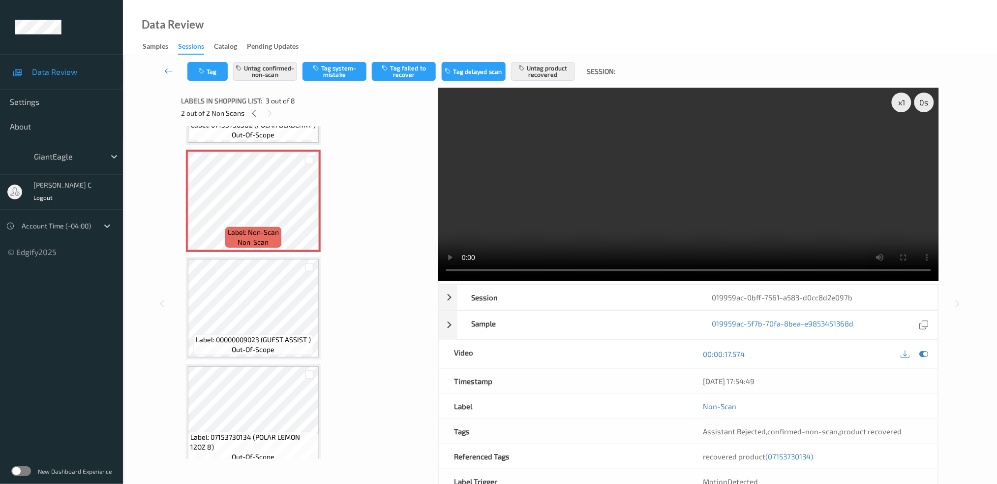
scroll to position [197, 0]
click at [265, 334] on span "Label: 00000009023 (GUEST ASSIST )" at bounding box center [253, 339] width 115 height 10
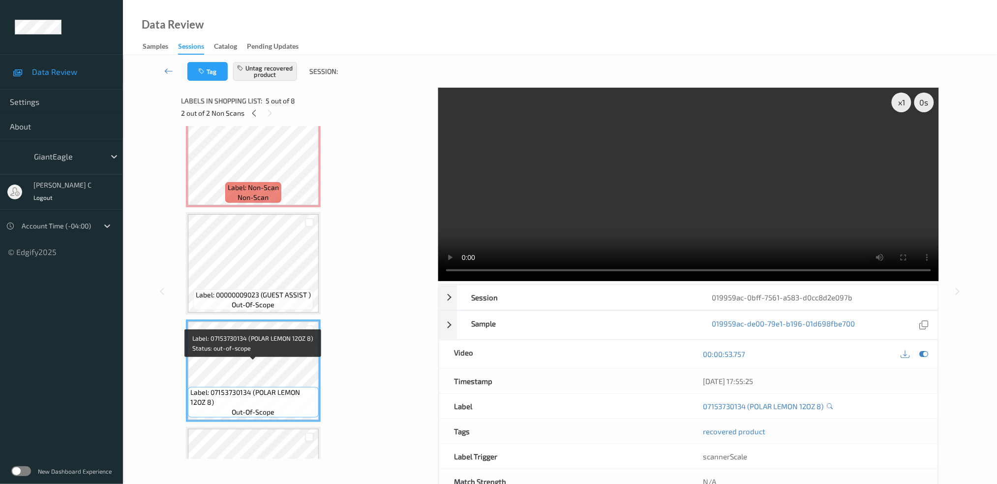
scroll to position [262, 0]
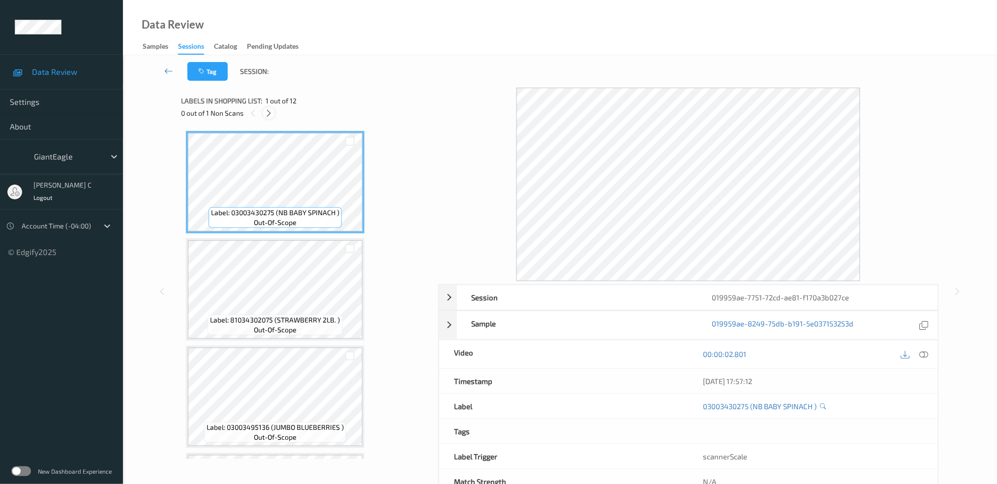
click at [272, 113] on icon at bounding box center [269, 113] width 8 height 9
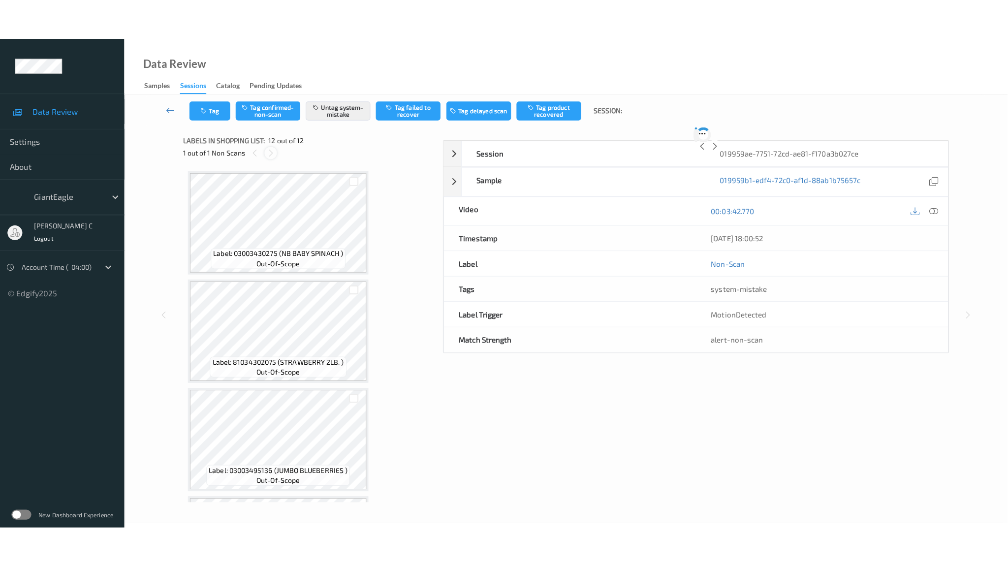
scroll to position [950, 0]
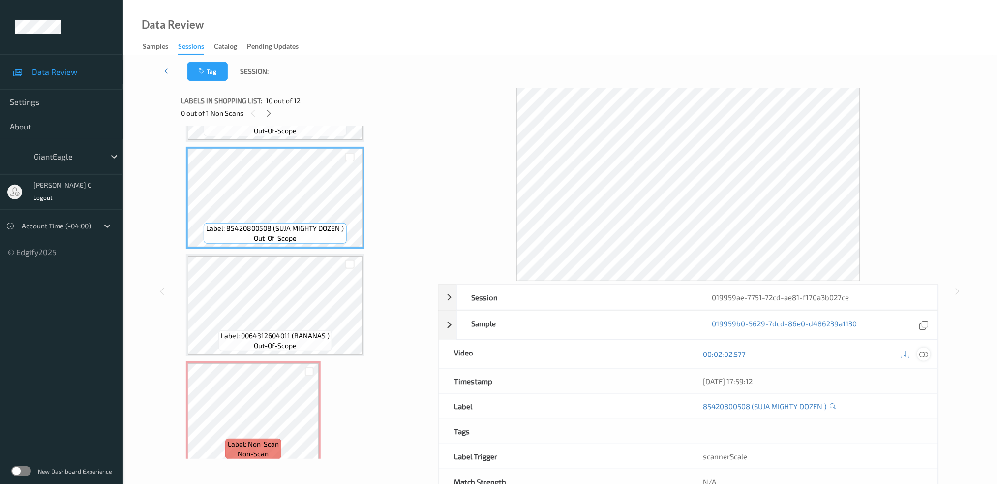
click at [925, 356] on icon at bounding box center [924, 353] width 9 height 9
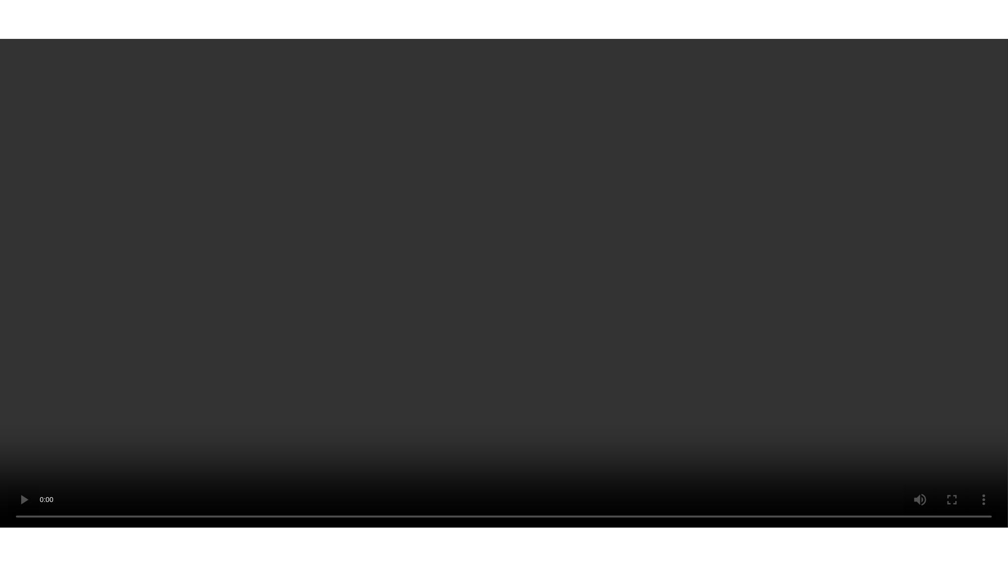
scroll to position [933, 0]
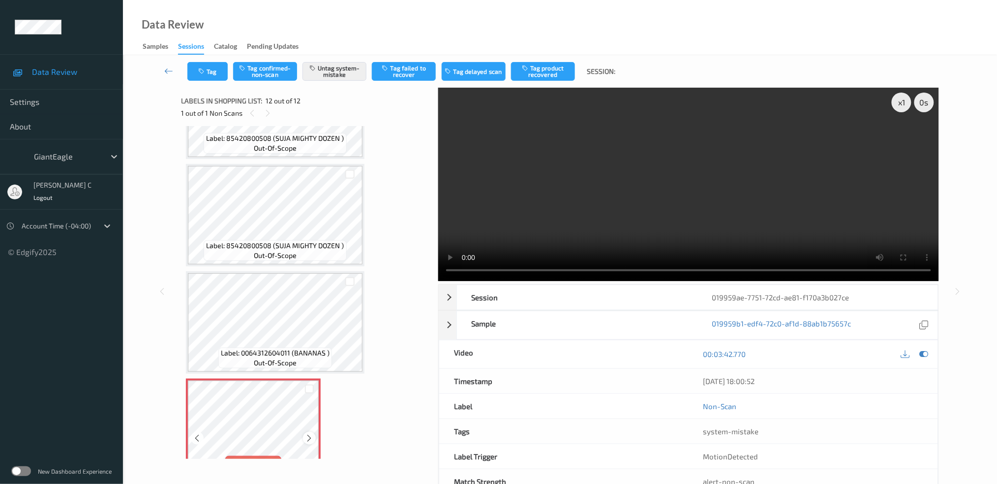
click at [308, 434] on icon at bounding box center [310, 438] width 8 height 9
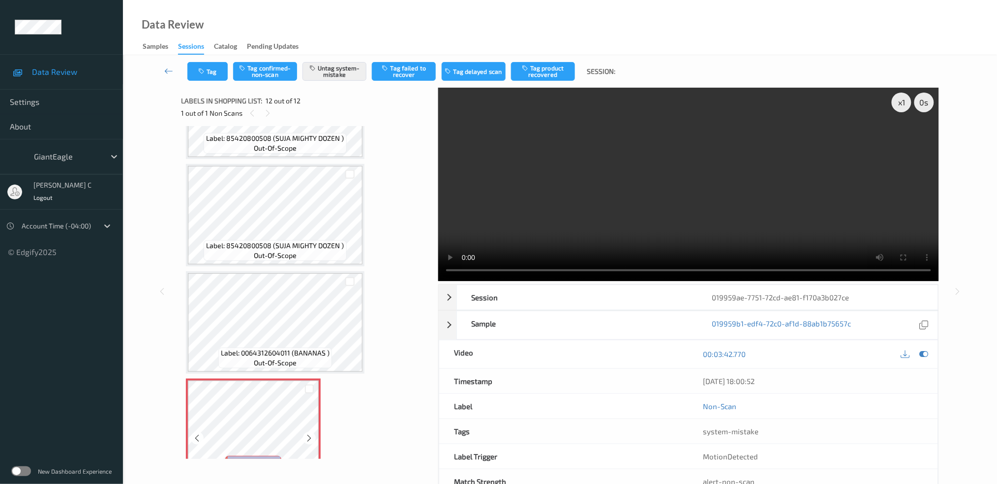
click at [308, 434] on icon at bounding box center [310, 438] width 8 height 9
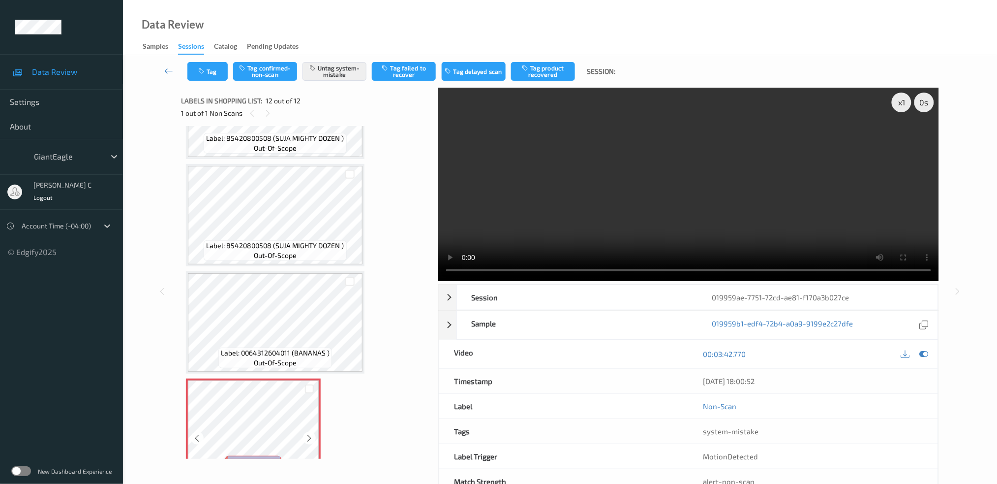
click at [308, 434] on icon at bounding box center [310, 438] width 8 height 9
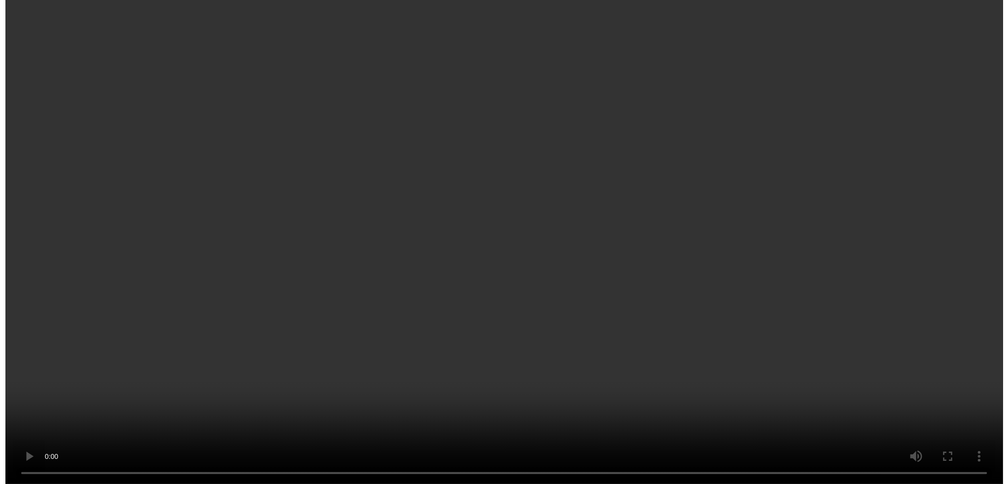
scroll to position [949, 0]
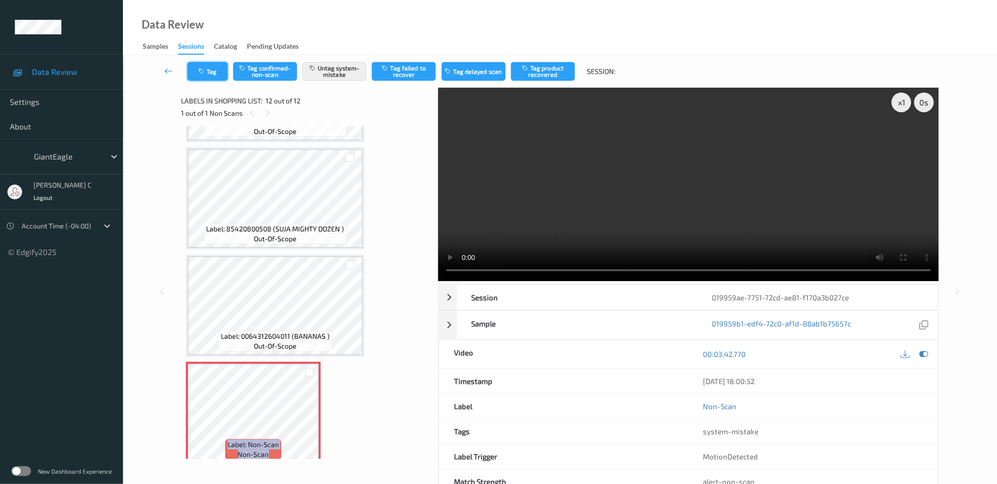
click at [207, 78] on button "Tag" at bounding box center [207, 71] width 40 height 19
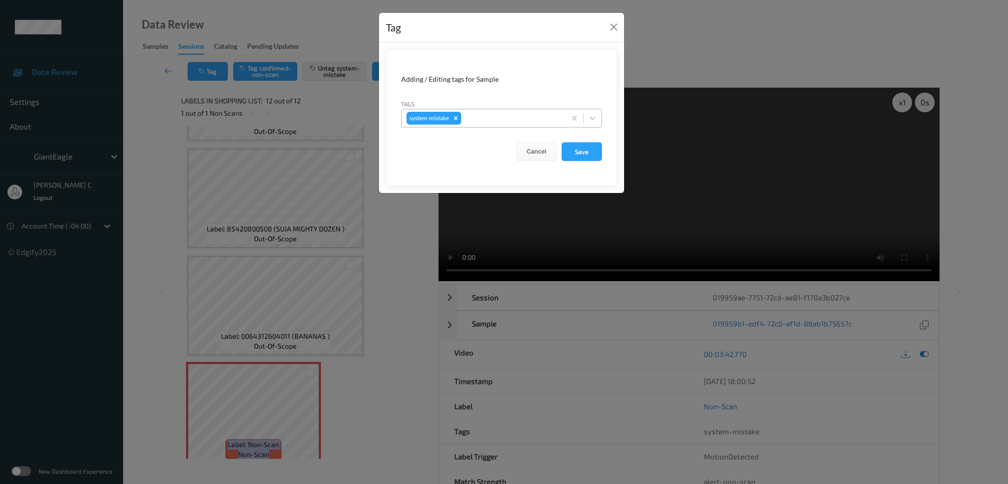
click at [494, 118] on div at bounding box center [511, 118] width 97 height 12
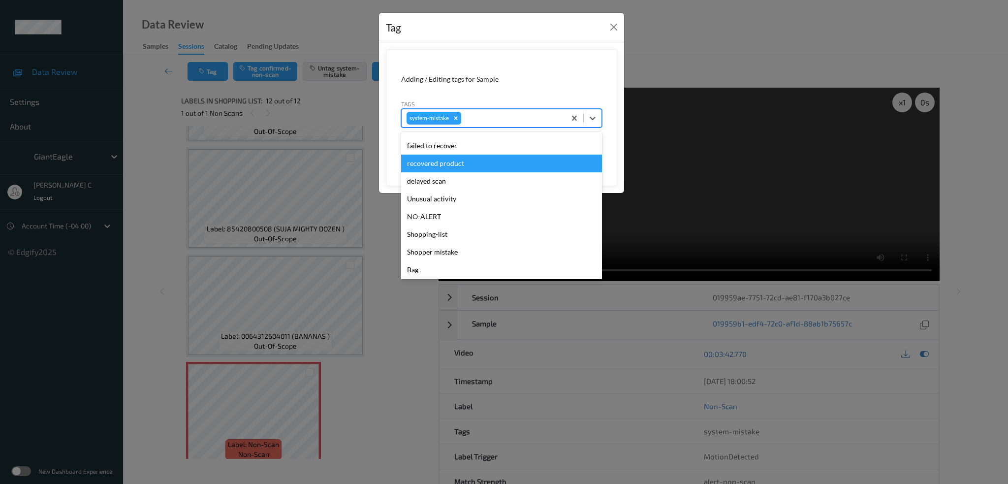
scroll to position [122, 0]
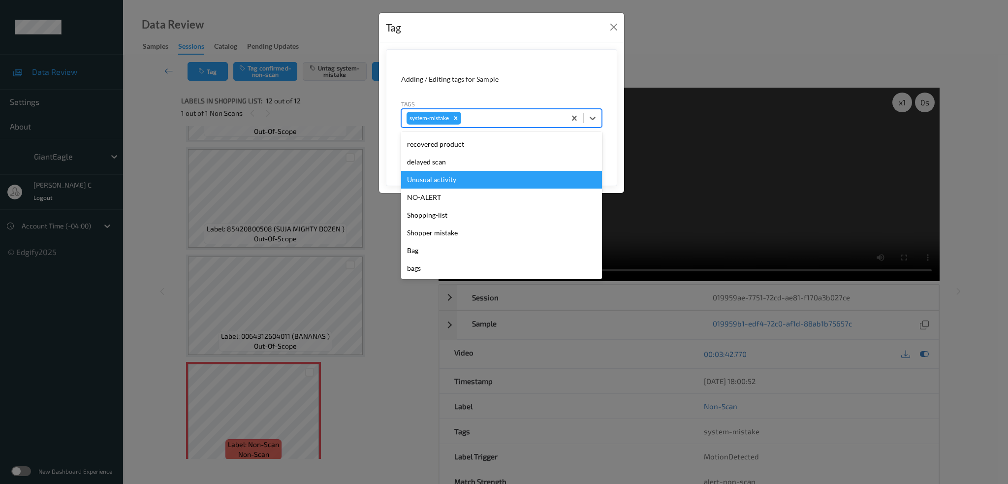
click at [457, 181] on div "Unusual activity" at bounding box center [501, 180] width 201 height 18
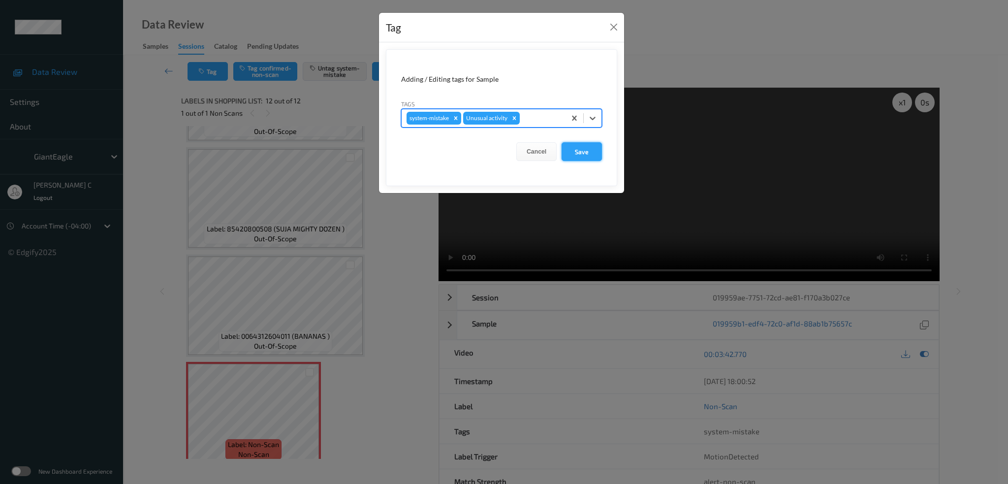
click at [587, 146] on button "Save" at bounding box center [581, 151] width 40 height 19
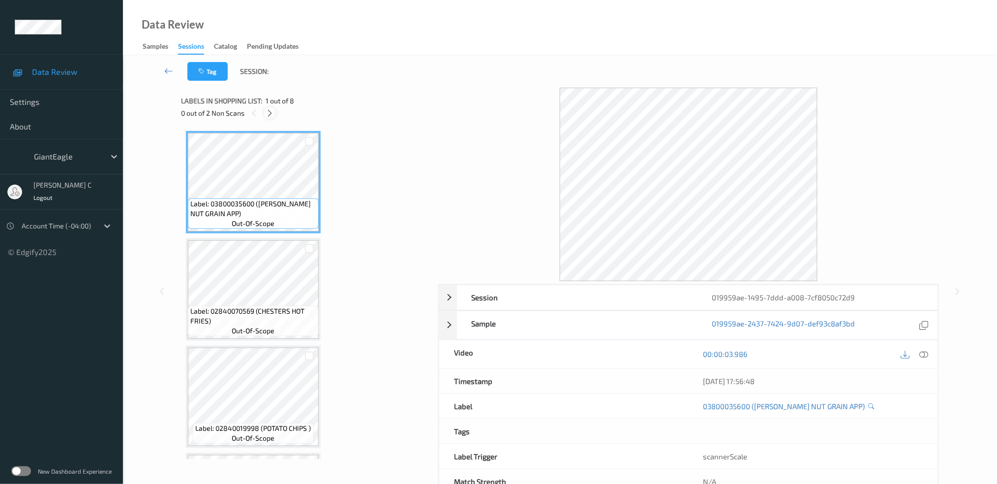
click at [269, 112] on icon at bounding box center [270, 113] width 8 height 9
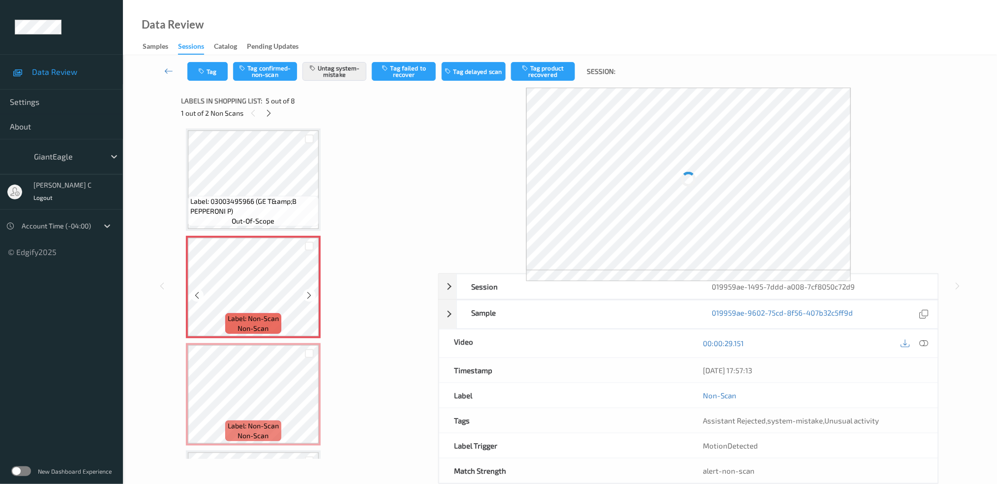
scroll to position [193, 0]
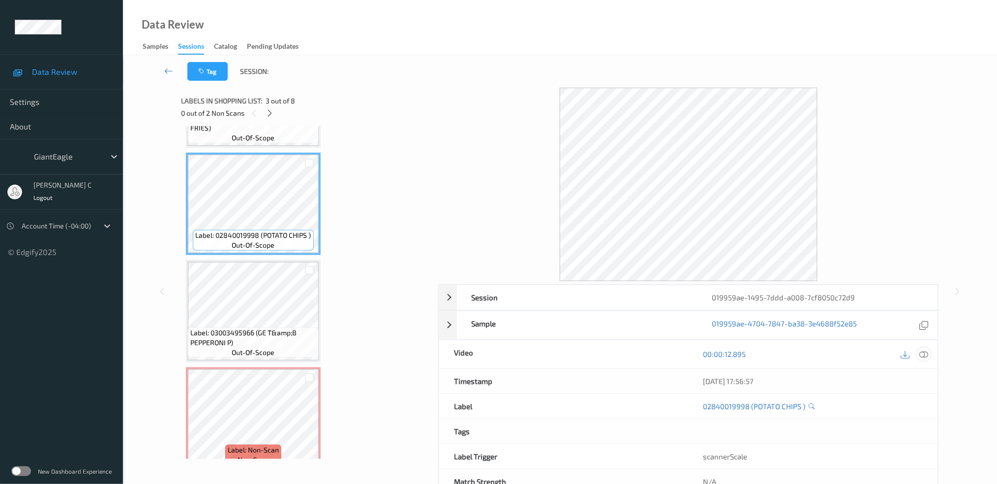
click at [922, 347] on div "00:00:12.895" at bounding box center [813, 354] width 249 height 28
click at [929, 356] on icon at bounding box center [924, 353] width 9 height 9
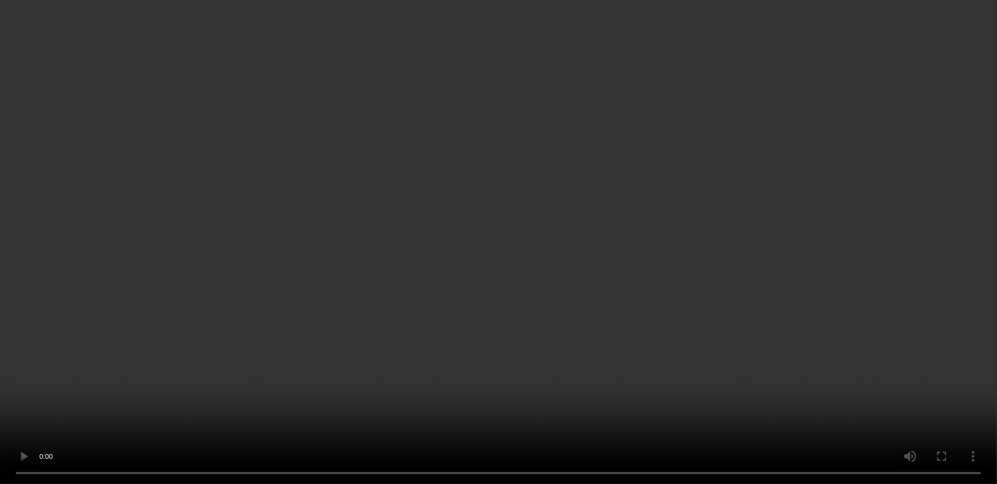
scroll to position [324, 0]
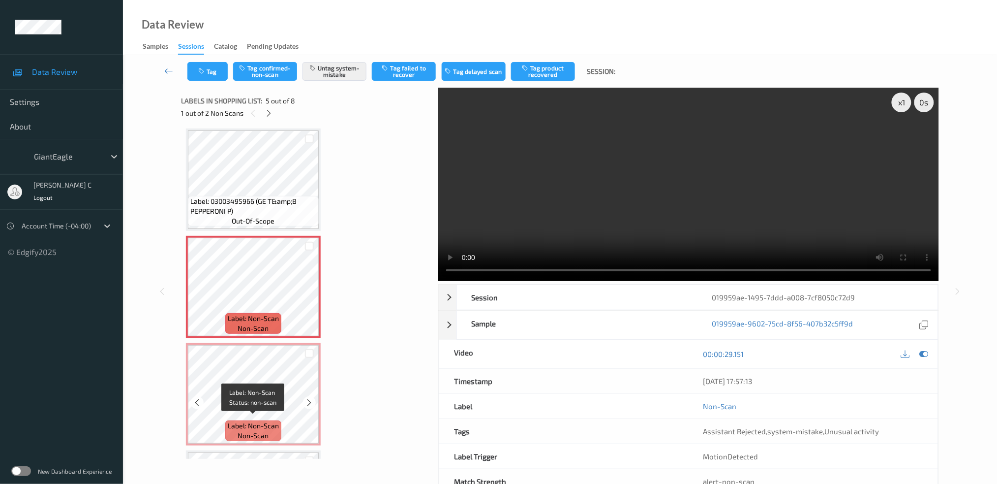
click at [257, 431] on span "non-scan" at bounding box center [253, 436] width 31 height 10
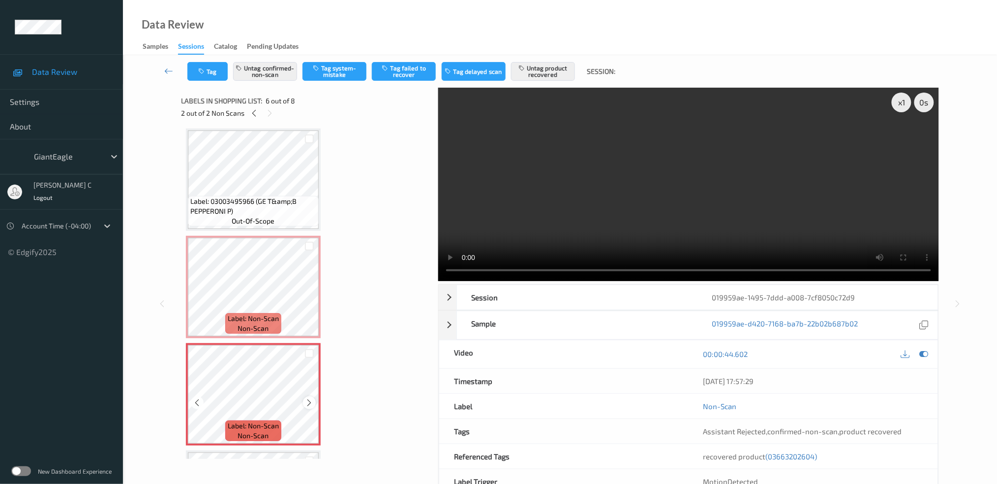
click at [311, 403] on div at bounding box center [309, 402] width 12 height 12
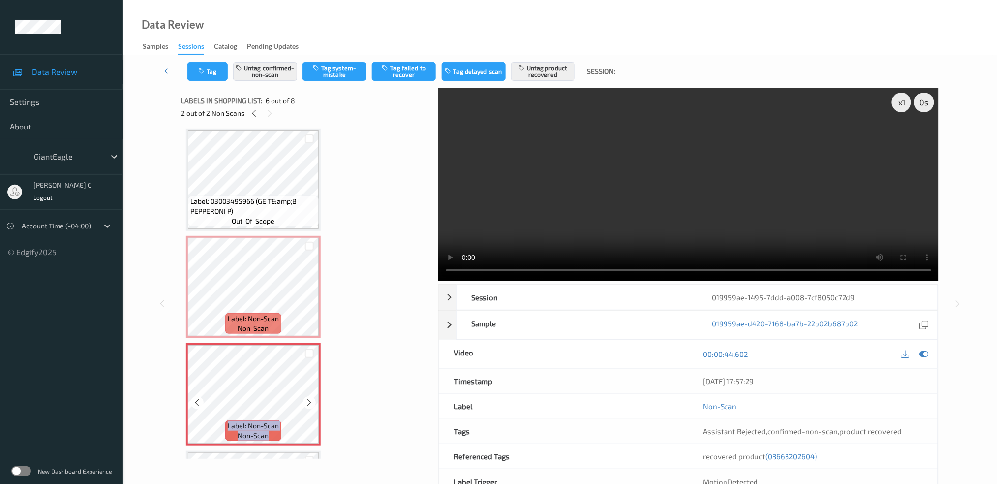
click at [311, 403] on div at bounding box center [309, 402] width 12 height 12
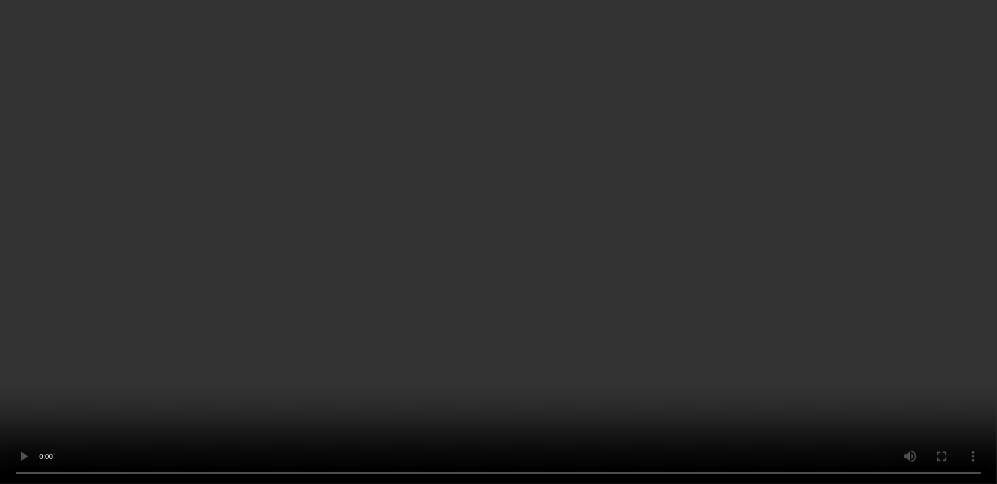
scroll to position [455, 0]
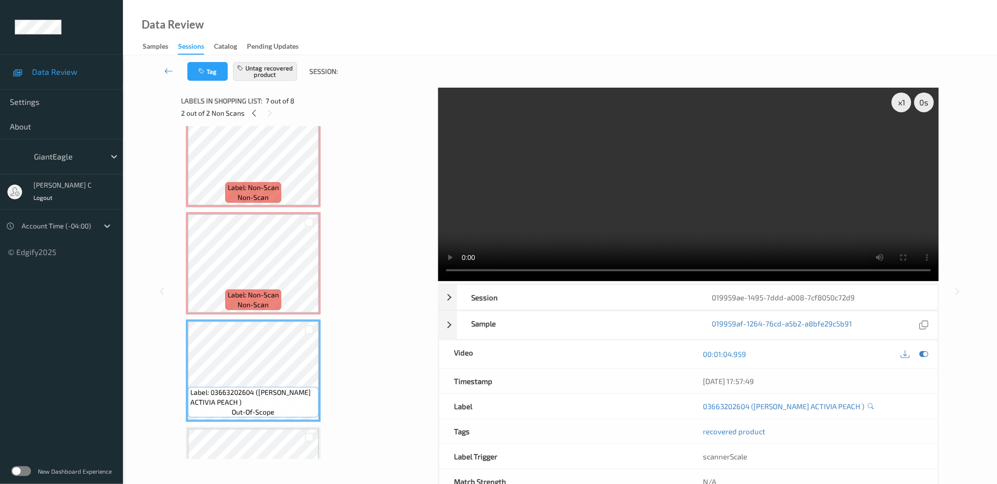
click at [249, 302] on span "non-scan" at bounding box center [253, 305] width 31 height 10
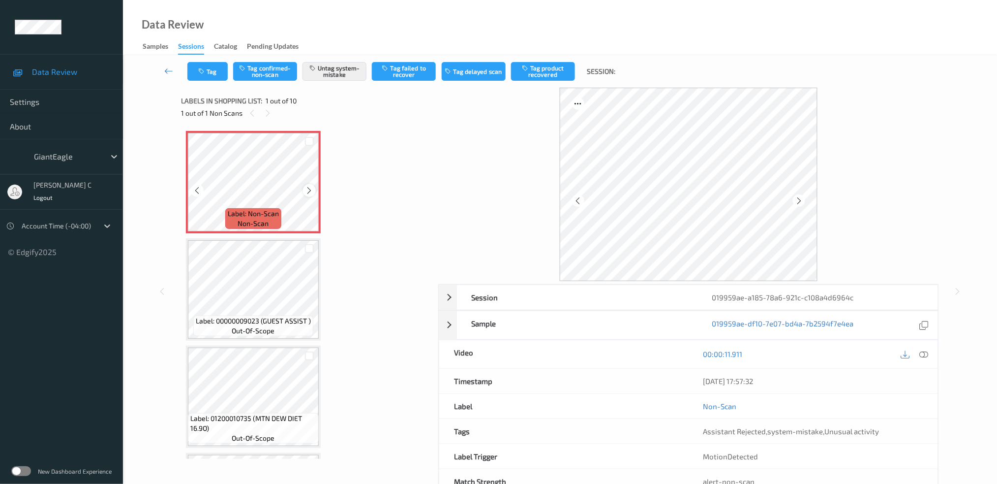
click at [313, 191] on div at bounding box center [309, 190] width 12 height 12
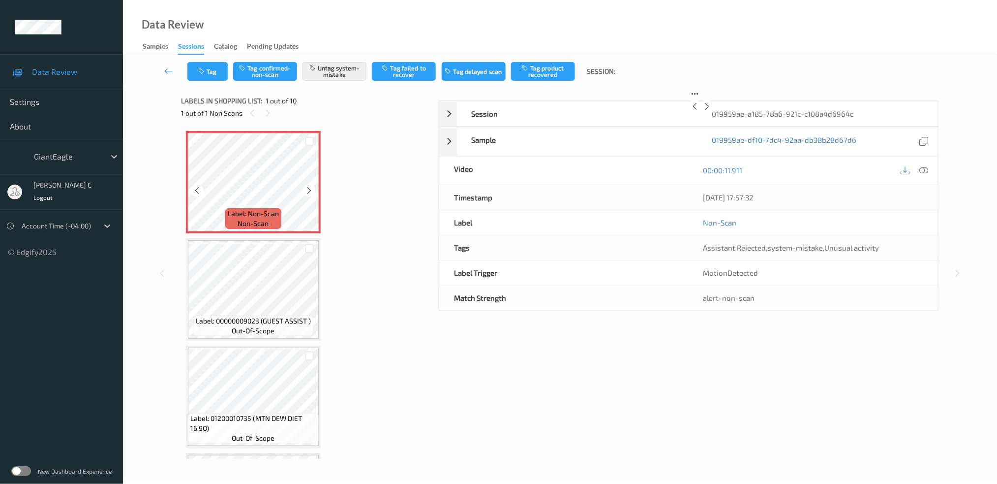
click at [313, 192] on div at bounding box center [309, 190] width 12 height 12
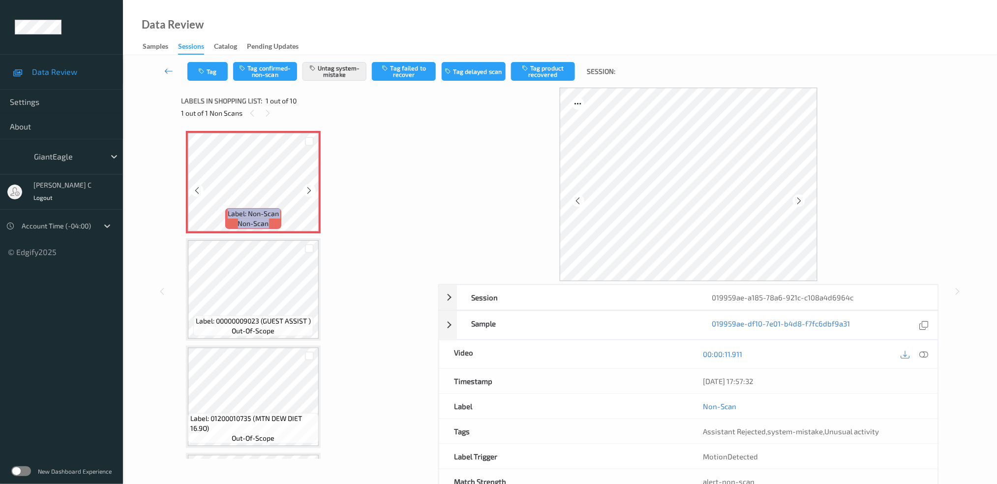
click at [313, 192] on div at bounding box center [309, 190] width 12 height 12
click at [314, 192] on div at bounding box center [309, 190] width 12 height 12
click at [282, 320] on span "Label: 00000009023 (GUEST ASSIST )" at bounding box center [253, 321] width 115 height 10
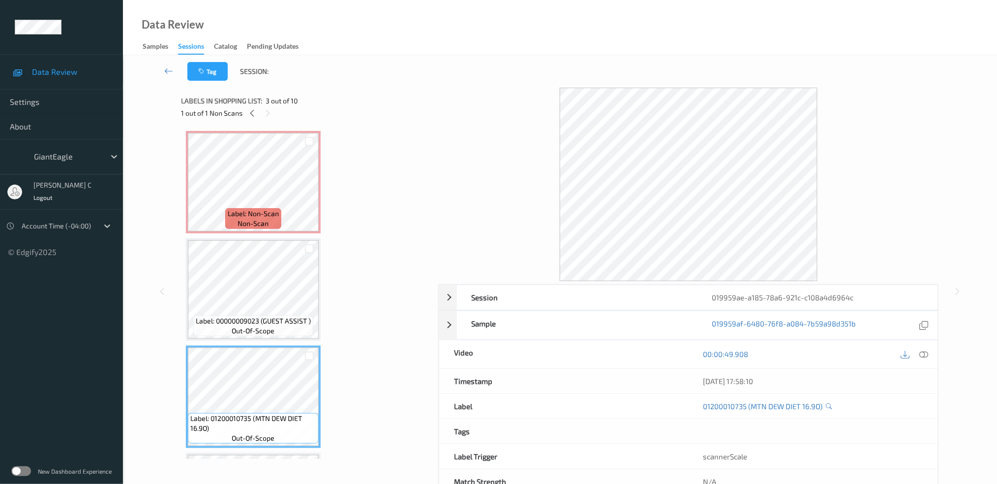
click at [927, 351] on icon at bounding box center [924, 353] width 9 height 9
